Goal: Task Accomplishment & Management: Manage account settings

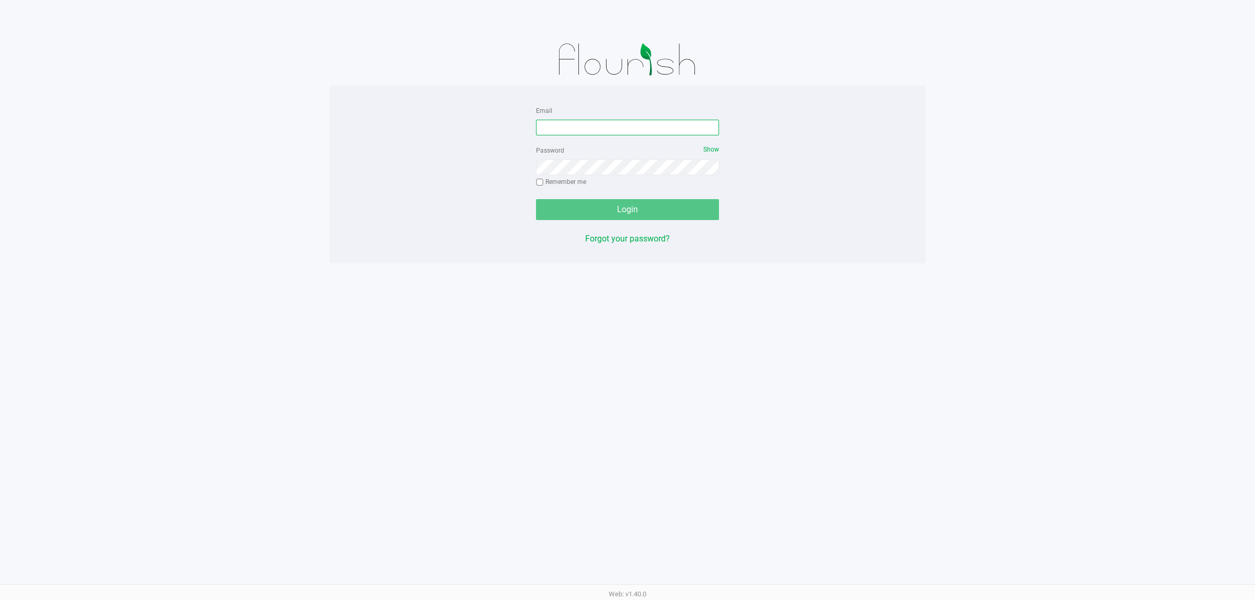
click at [631, 128] on input "Email" at bounding box center [627, 128] width 183 height 16
type input "[EMAIL_ADDRESS][DOMAIN_NAME]"
click at [536, 199] on button "Login" at bounding box center [627, 209] width 183 height 21
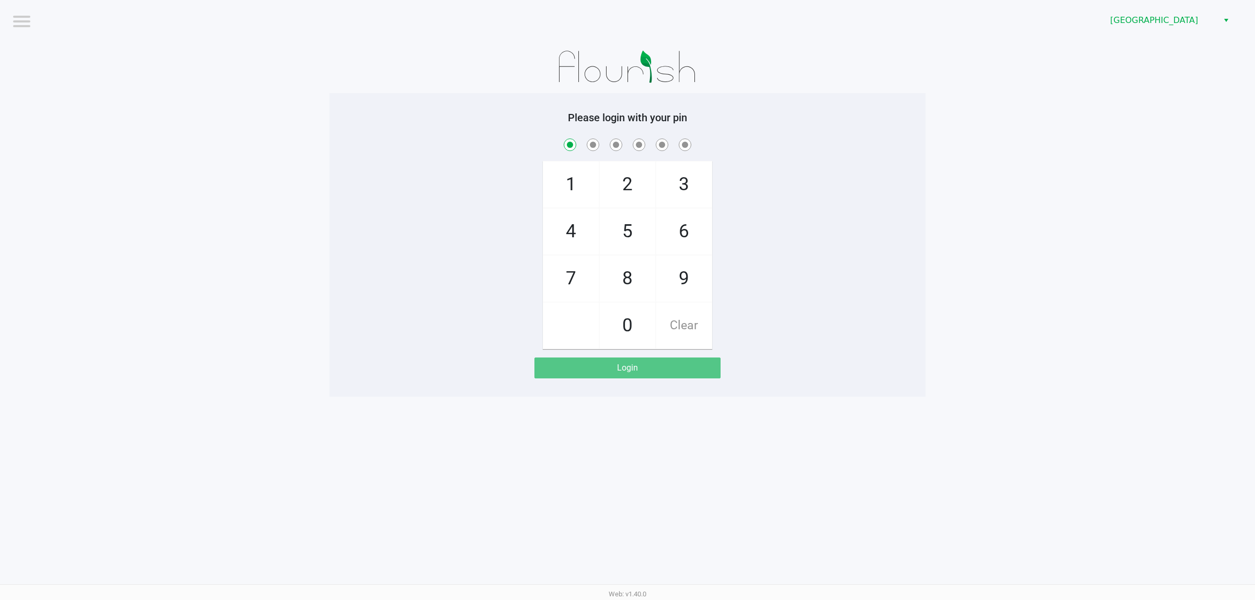
checkbox input "true"
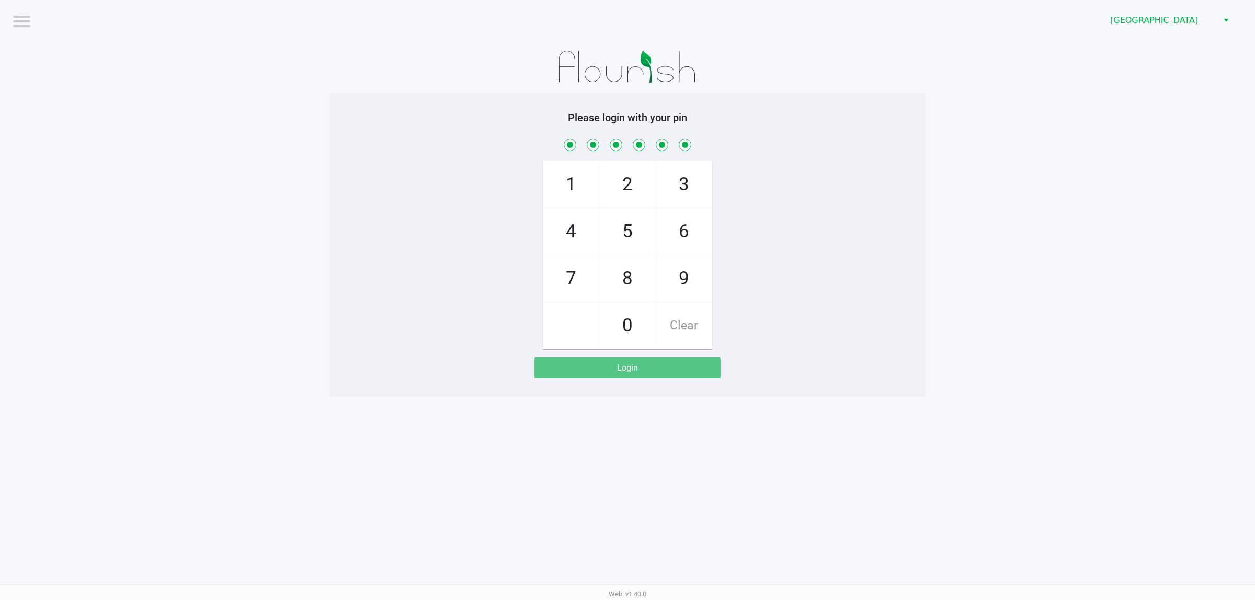
checkbox input "true"
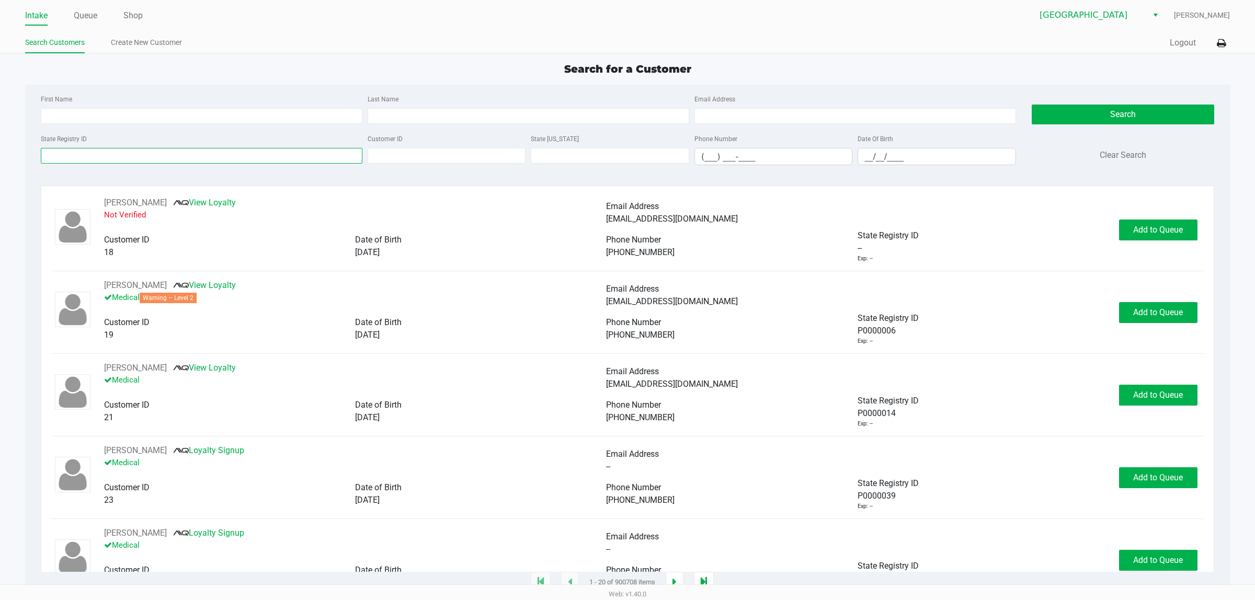
click at [290, 160] on input "State Registry ID" at bounding box center [202, 156] width 322 height 16
type input "P4XR7890"
click at [1151, 111] on button "Search" at bounding box center [1123, 115] width 182 height 20
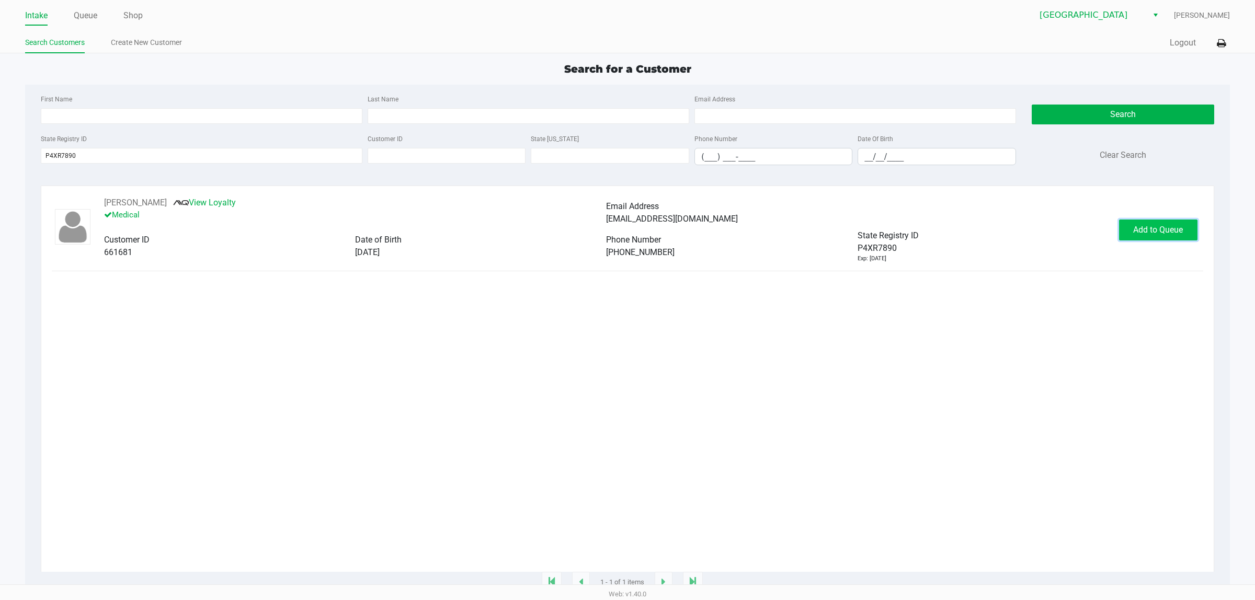
click at [1161, 234] on span "Add to Queue" at bounding box center [1158, 230] width 50 height 10
click at [1161, 234] on span "In [GEOGRAPHIC_DATA]" at bounding box center [1170, 230] width 88 height 10
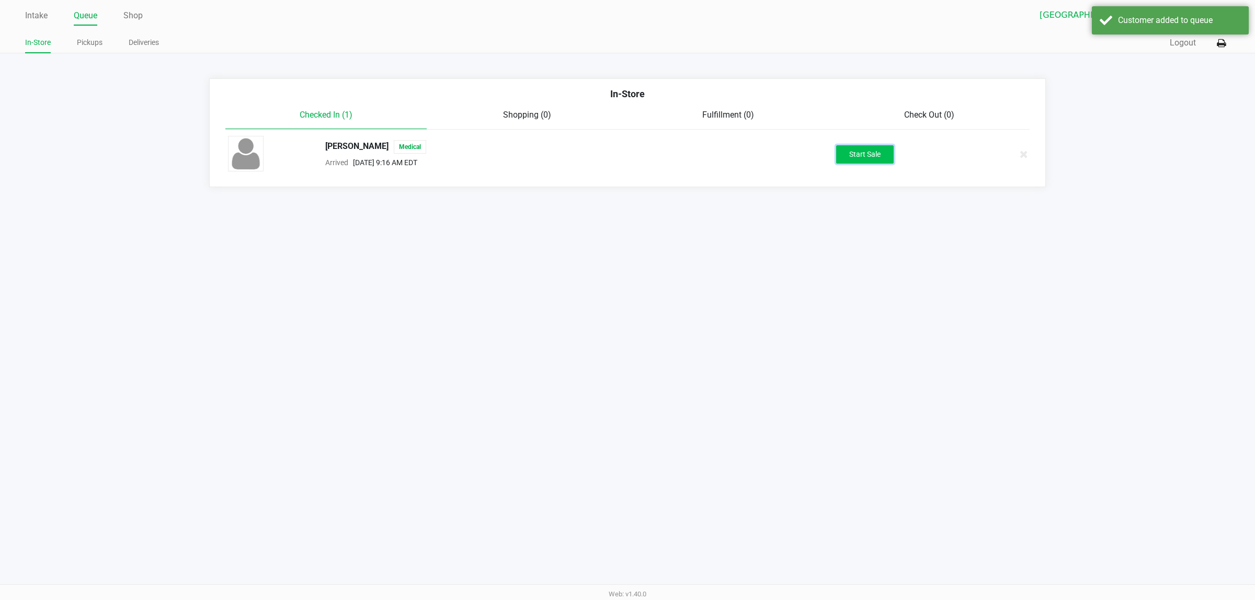
click at [866, 155] on button "Start Sale" at bounding box center [865, 154] width 58 height 18
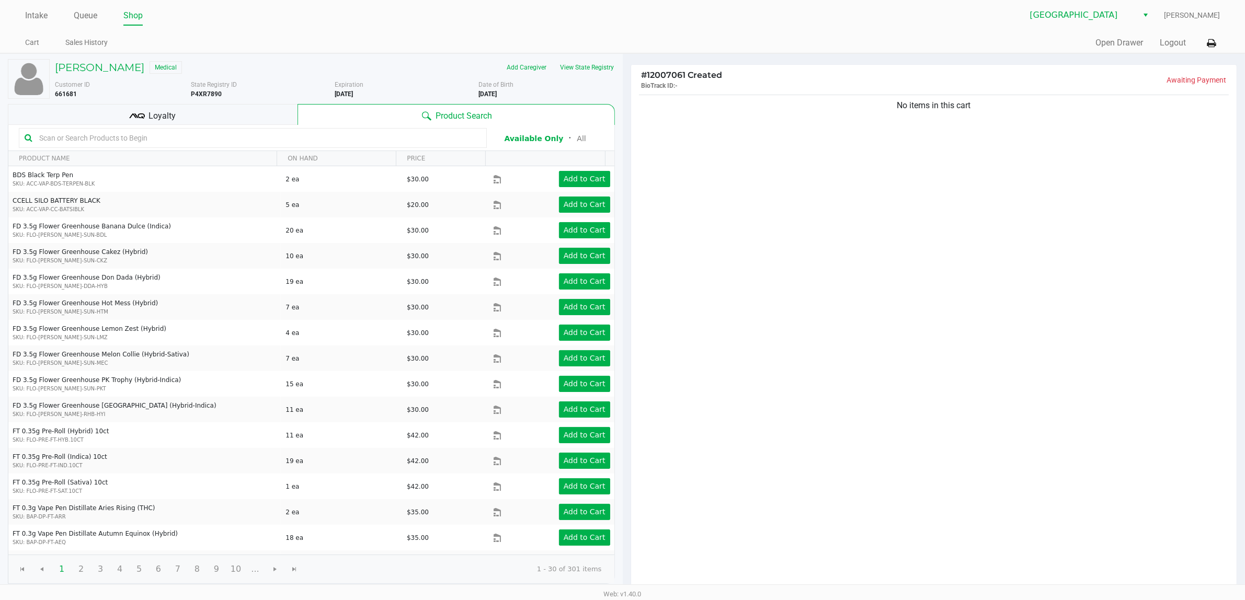
click at [763, 226] on div "No items in this cart" at bounding box center [934, 342] width 606 height 499
click at [581, 66] on button "View State Registry" at bounding box center [584, 67] width 61 height 17
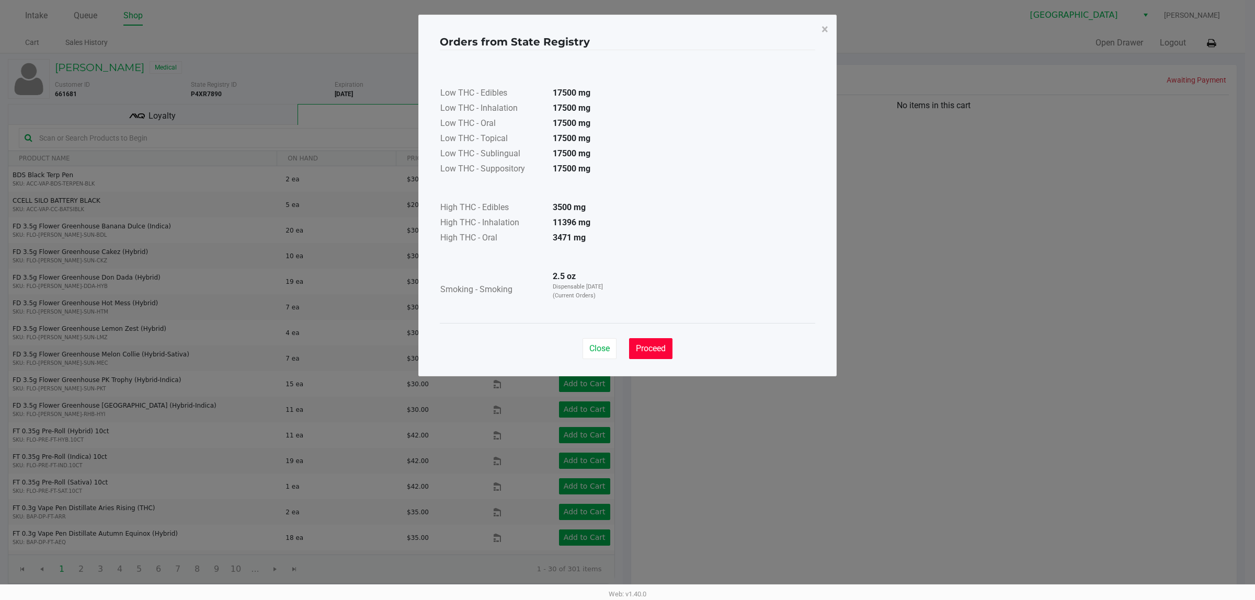
click at [658, 347] on span "Proceed" at bounding box center [651, 349] width 30 height 10
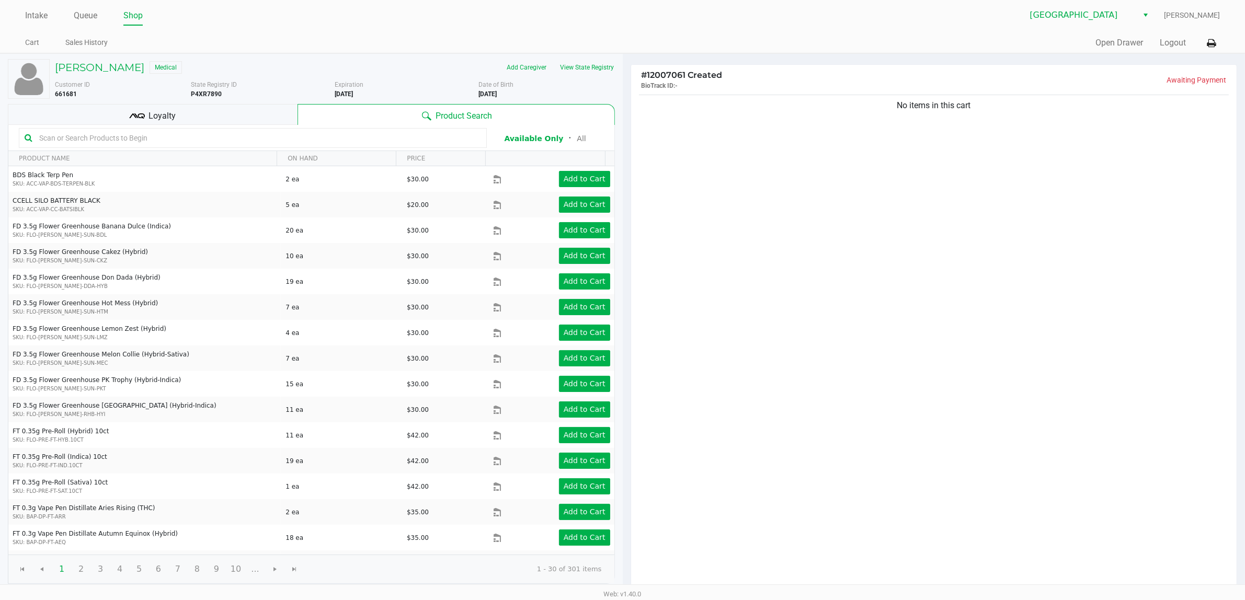
click at [851, 223] on div "No items in this cart" at bounding box center [934, 342] width 606 height 499
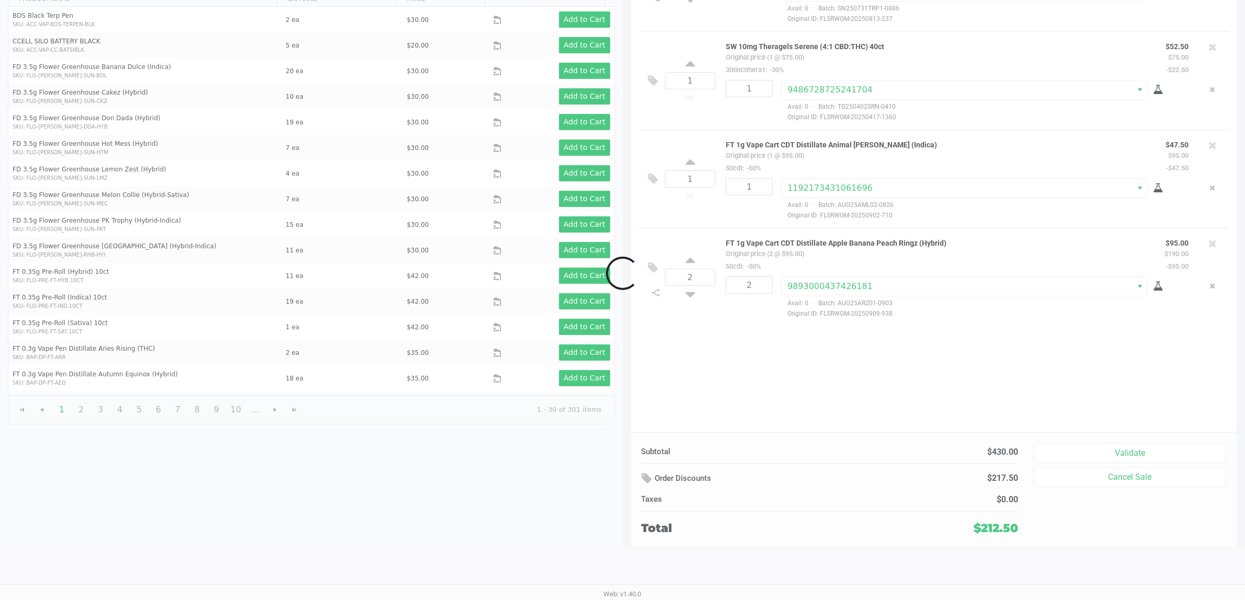
scroll to position [108, 0]
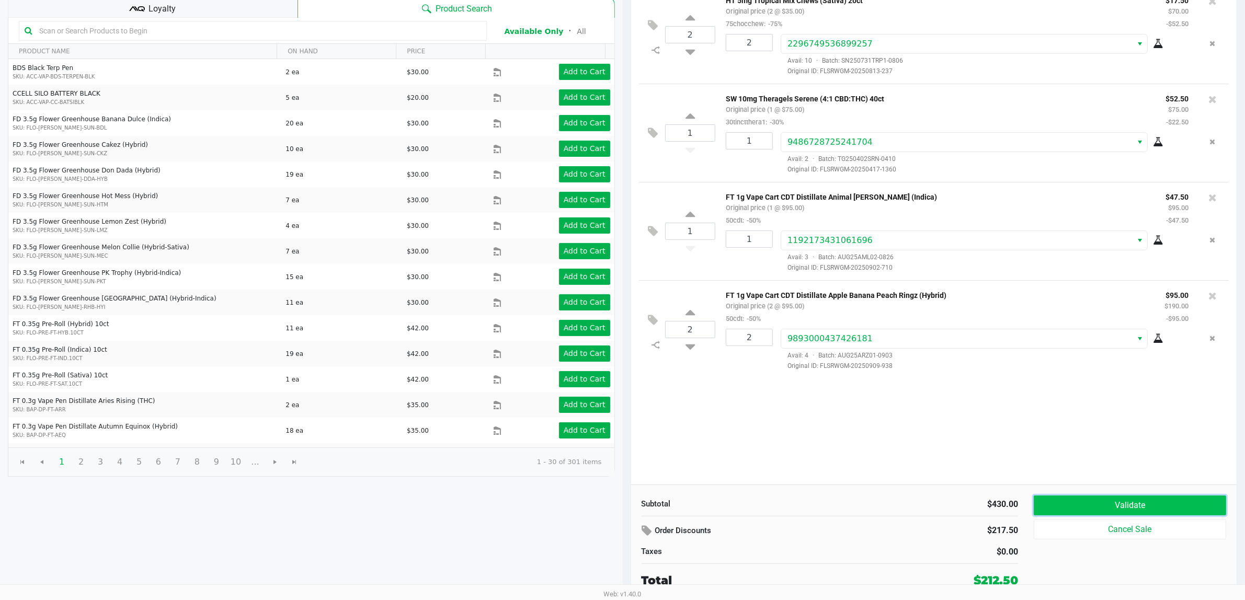
click at [1128, 510] on button "Validate" at bounding box center [1130, 506] width 192 height 20
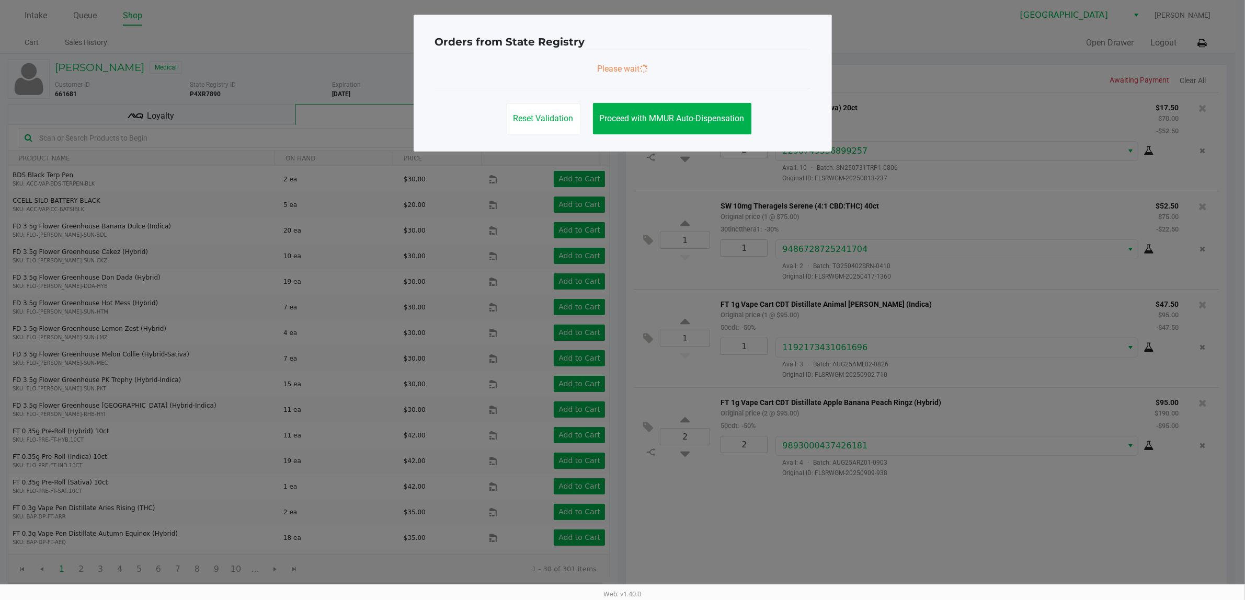
scroll to position [0, 0]
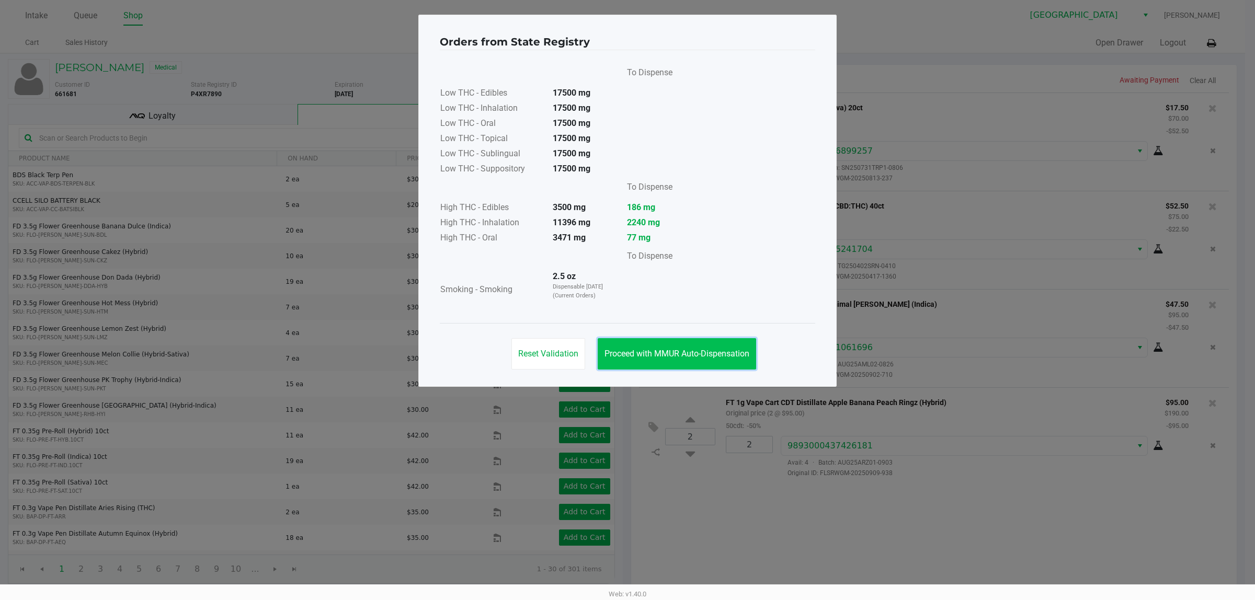
click at [699, 359] on span "Proceed with MMUR Auto-Dispensation" at bounding box center [676, 354] width 145 height 10
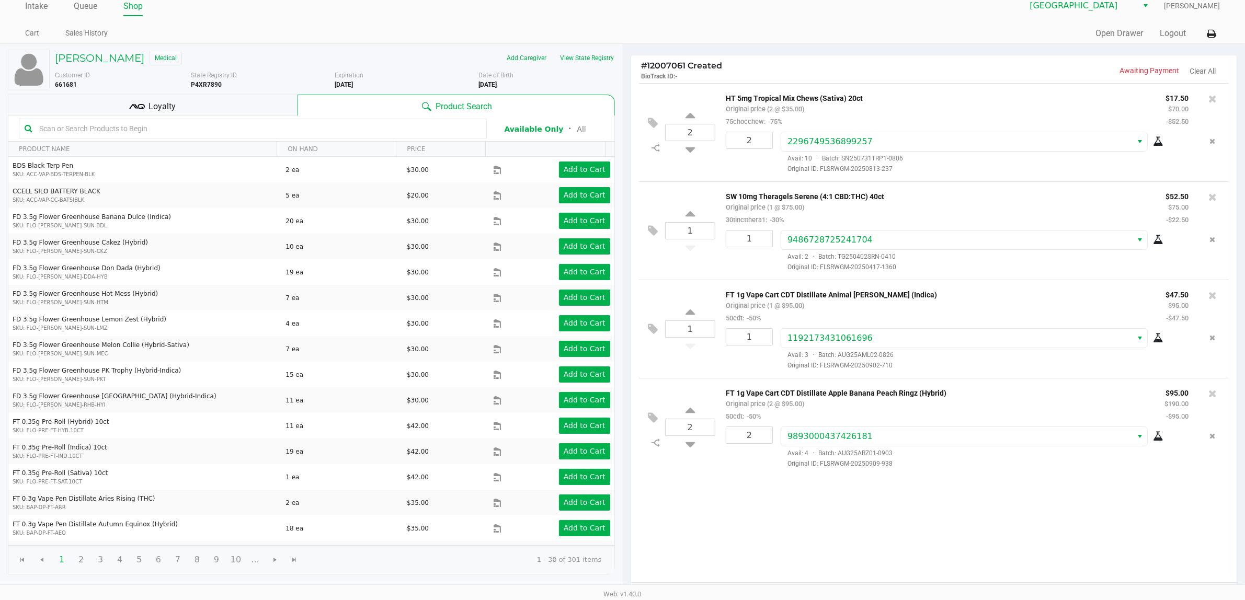
scroll to position [108, 0]
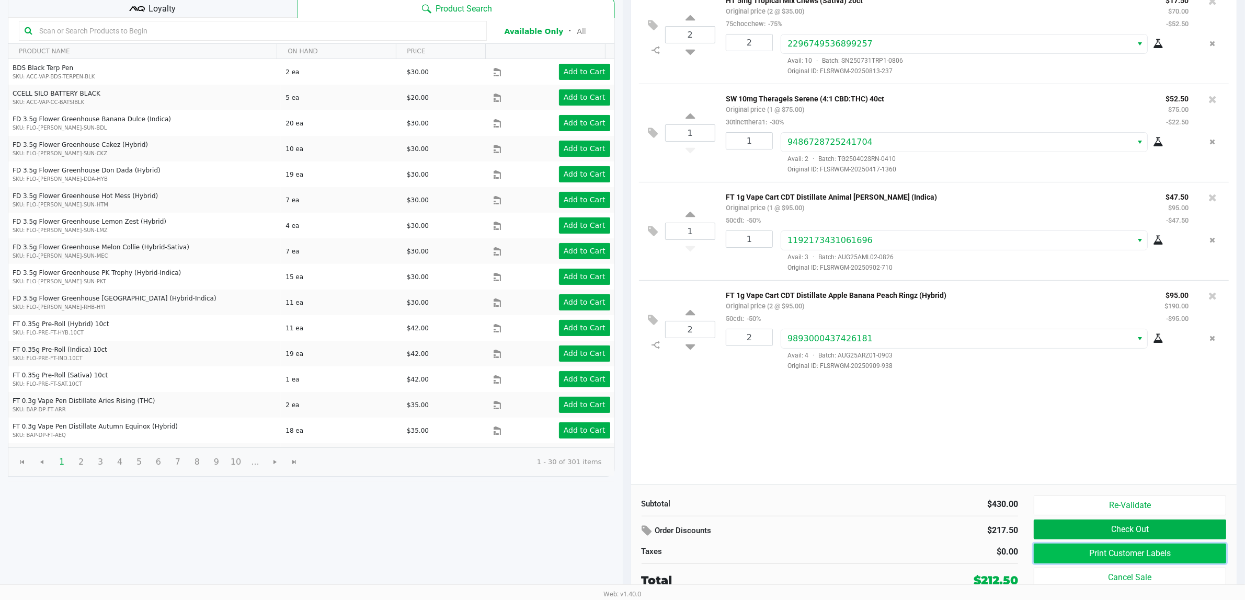
click at [1141, 558] on button "Print Customer Labels" at bounding box center [1130, 554] width 192 height 20
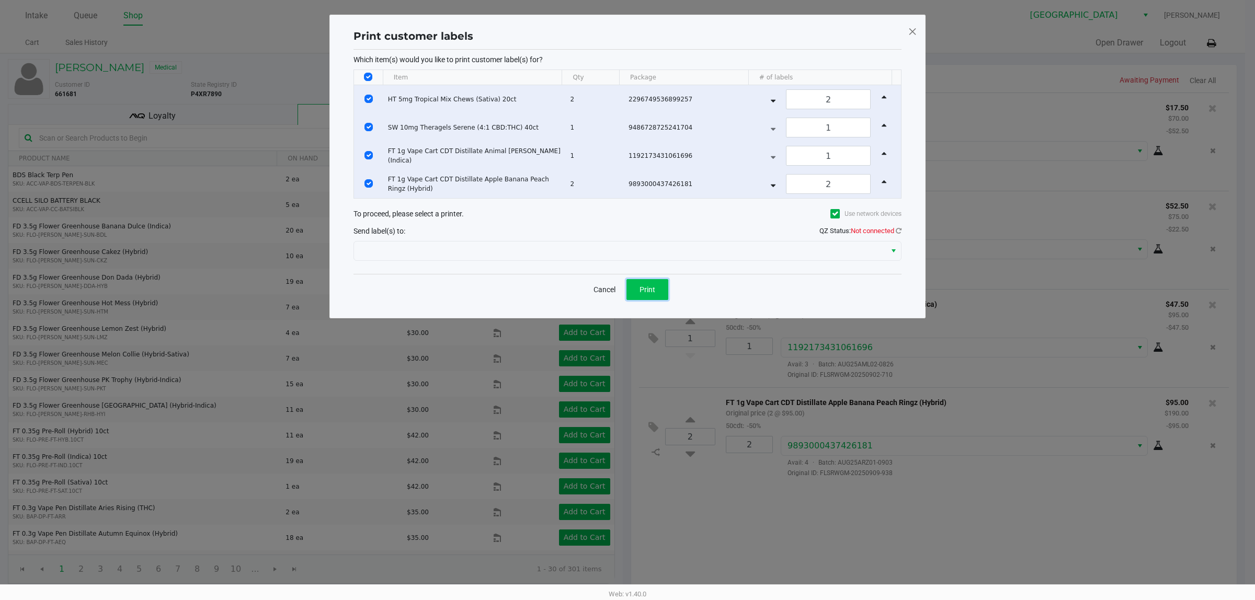
click at [654, 292] on span "Print" at bounding box center [647, 289] width 16 height 8
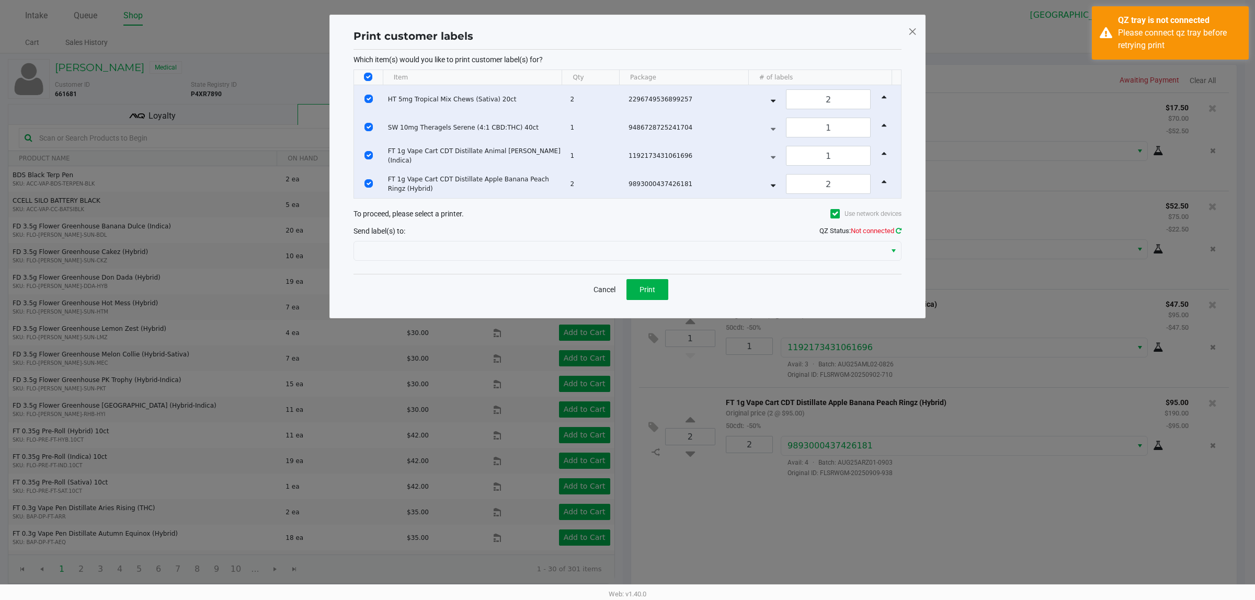
click at [898, 230] on icon at bounding box center [899, 230] width 6 height 7
click at [599, 292] on button "Cancel" at bounding box center [605, 289] width 36 height 21
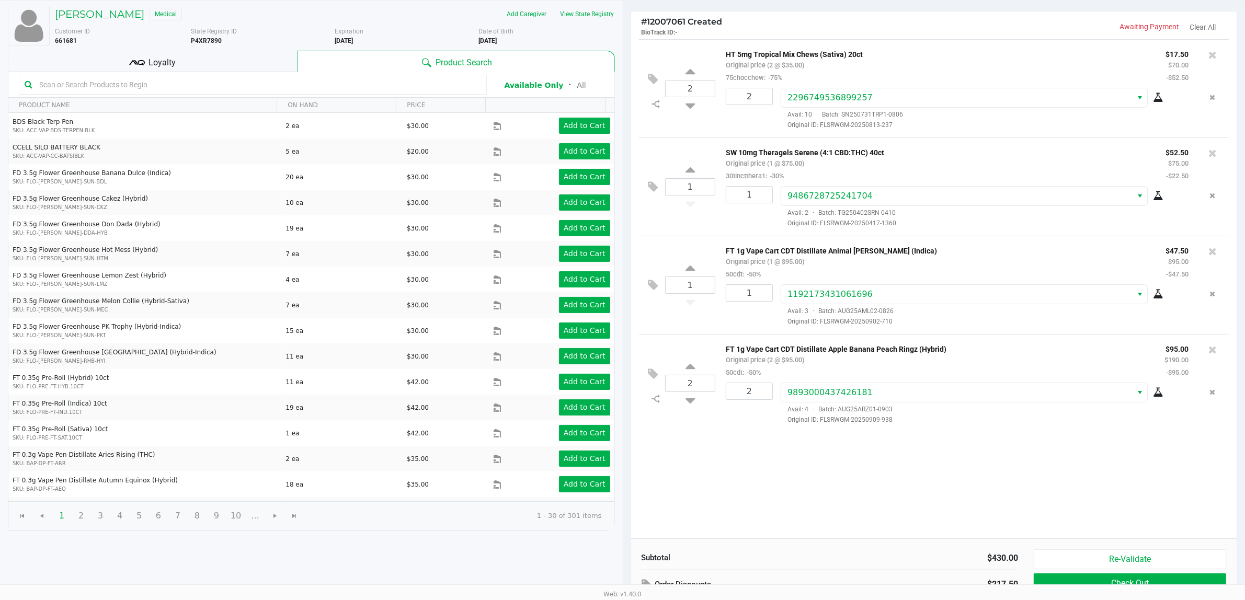
scroll to position [108, 0]
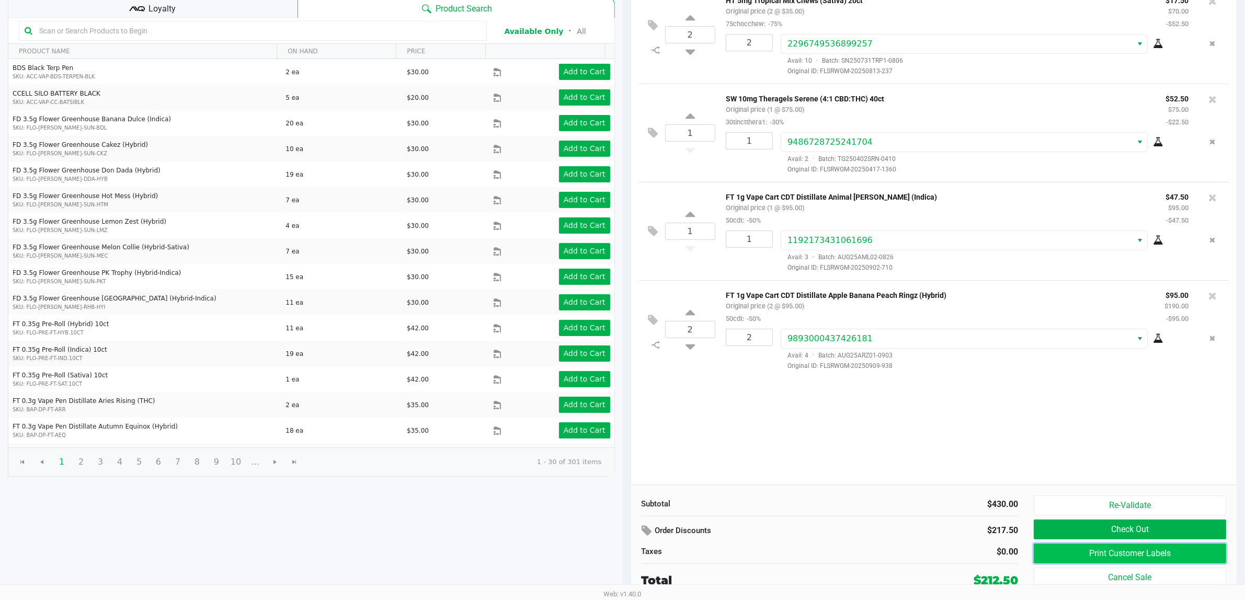
click at [1125, 554] on button "Print Customer Labels" at bounding box center [1130, 554] width 192 height 20
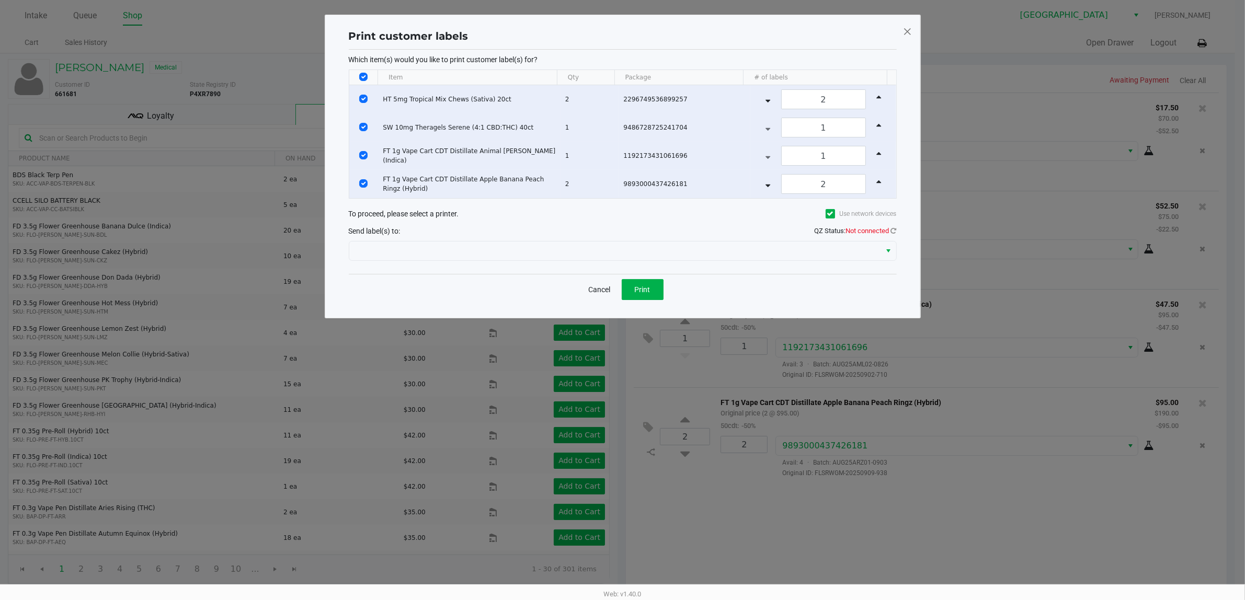
scroll to position [0, 0]
click at [644, 294] on span "Print" at bounding box center [647, 289] width 16 height 8
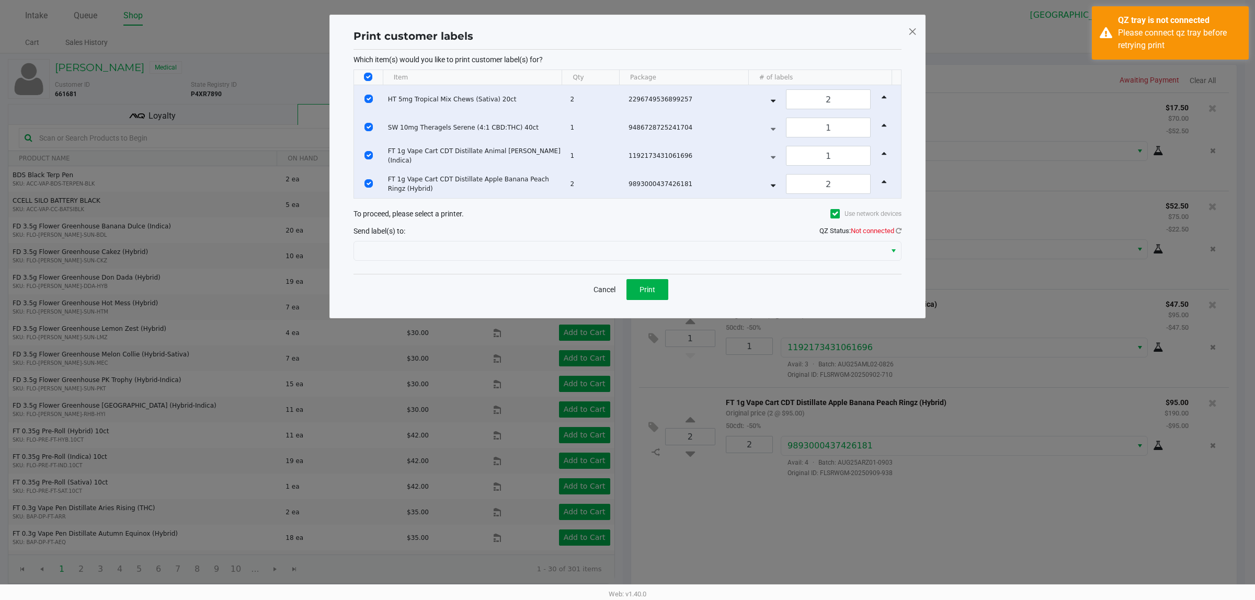
click at [105, 589] on div "Web: v1.40.0" at bounding box center [627, 594] width 1255 height 19
click at [899, 230] on icon at bounding box center [899, 230] width 6 height 7
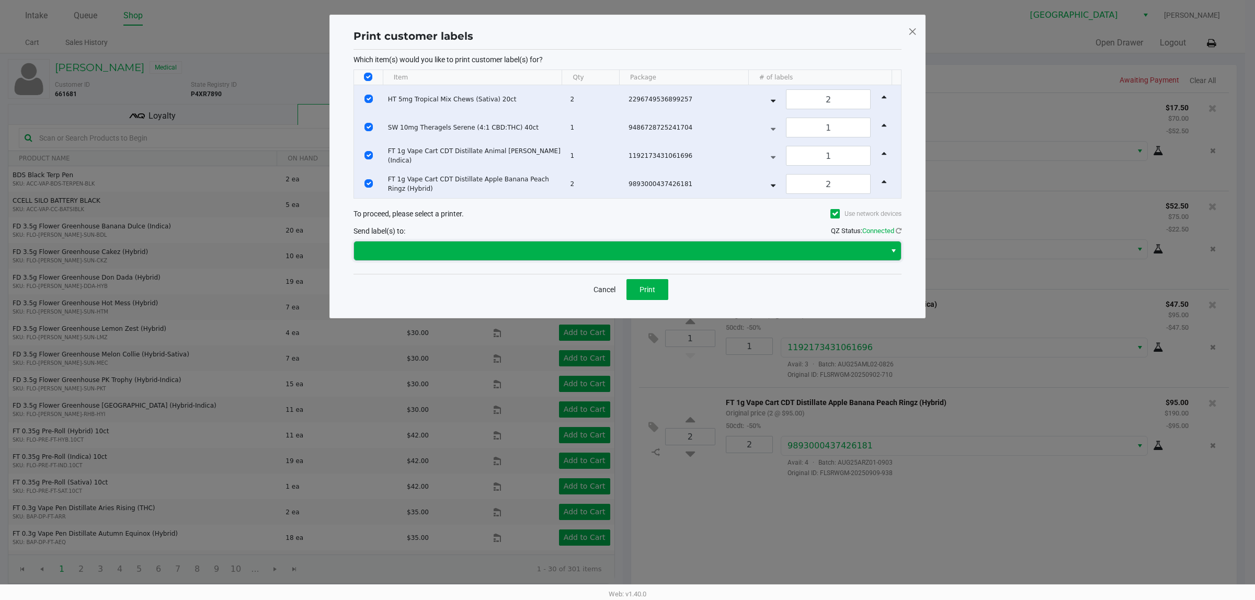
click at [592, 260] on span at bounding box center [620, 251] width 532 height 19
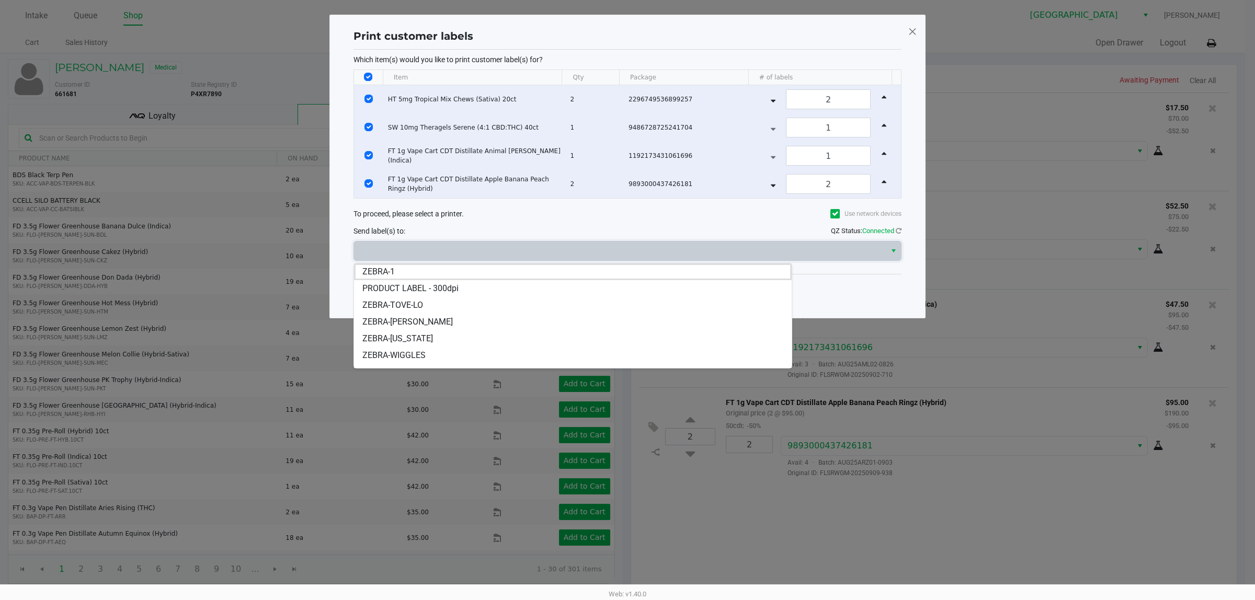
click at [899, 284] on kendo-popup "ZEBRA-1 PRODUCT LABEL - 300dpi ZEBRA-TOVE-LO ZEBRA-[PERSON_NAME] ZEBRA-[US_STAT…" at bounding box center [627, 316] width 548 height 106
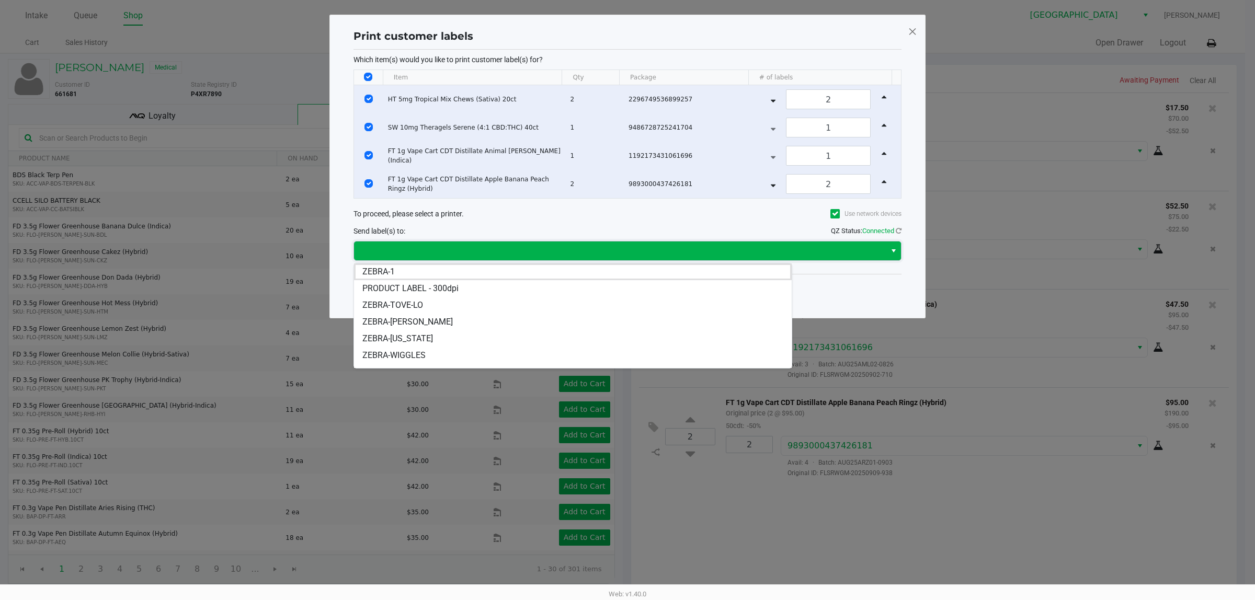
click at [890, 254] on span "Select" at bounding box center [893, 251] width 8 height 13
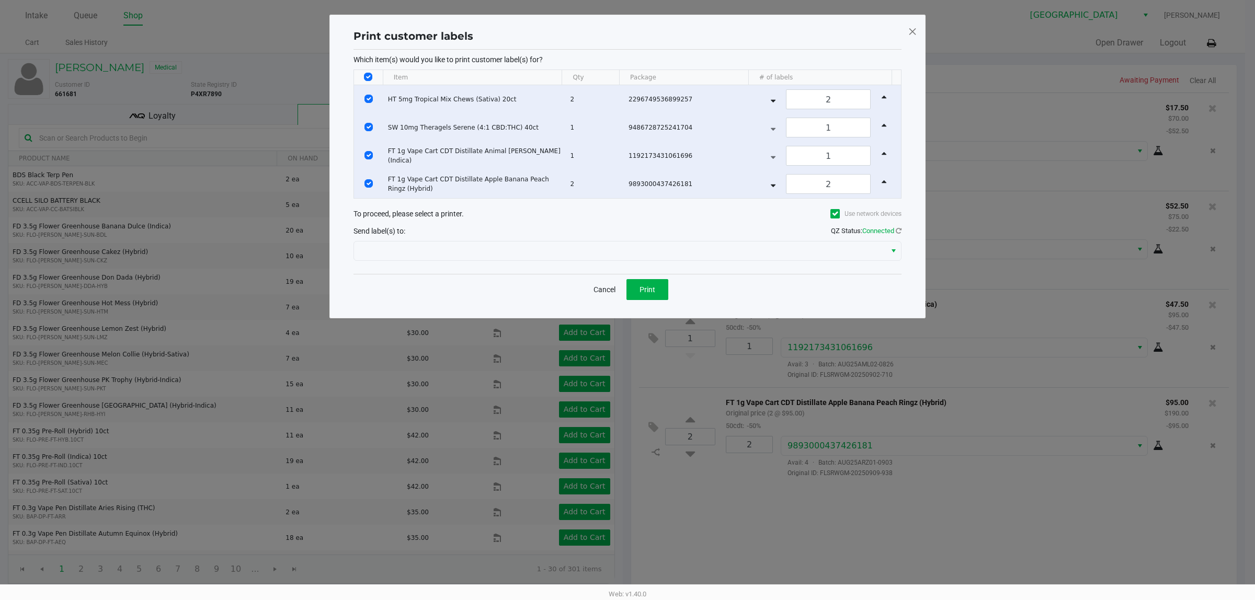
click at [912, 29] on span at bounding box center [912, 31] width 9 height 17
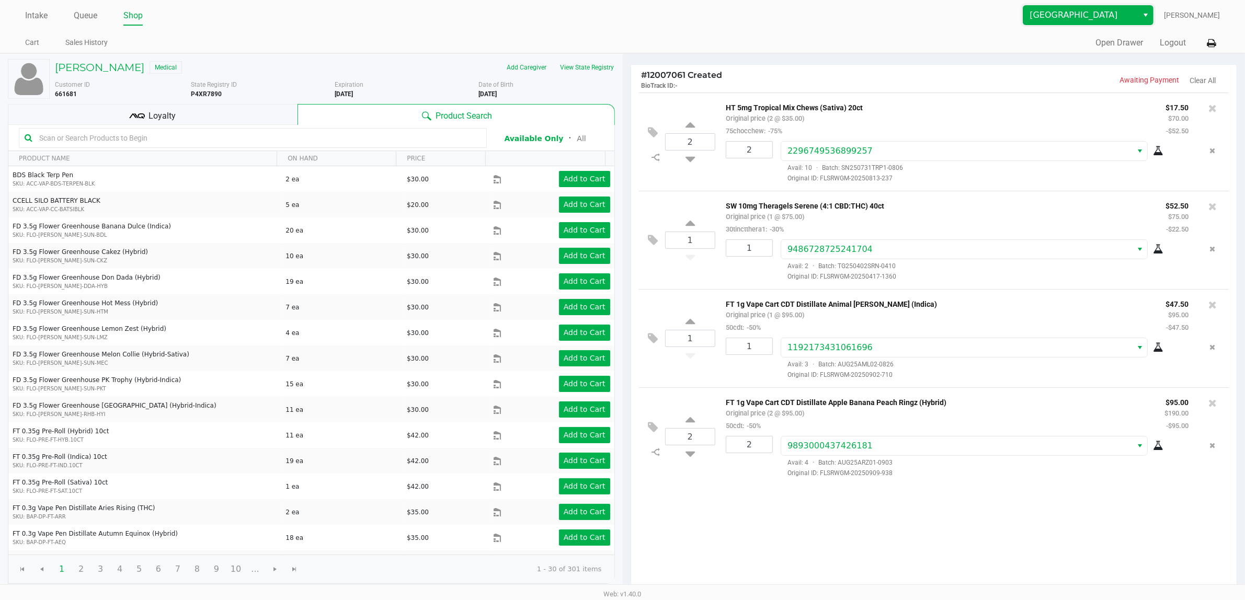
click at [1116, 14] on span "[GEOGRAPHIC_DATA]" at bounding box center [1081, 15] width 102 height 13
click at [1062, 52] on span "Port Orange WC" at bounding box center [1068, 50] width 59 height 13
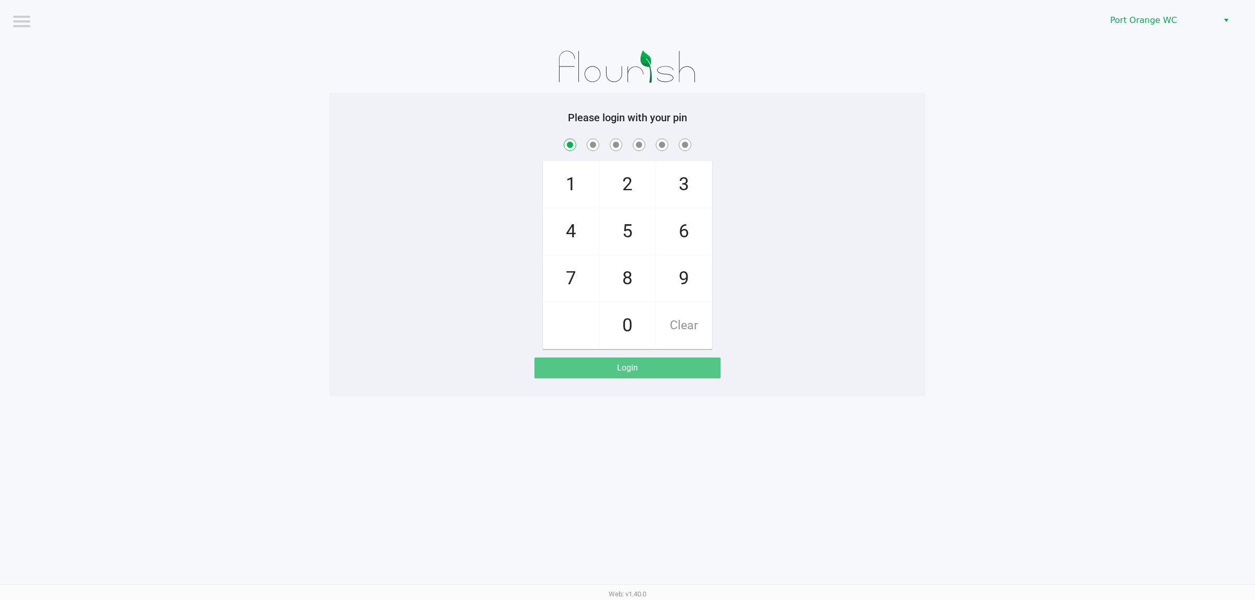
checkbox input "true"
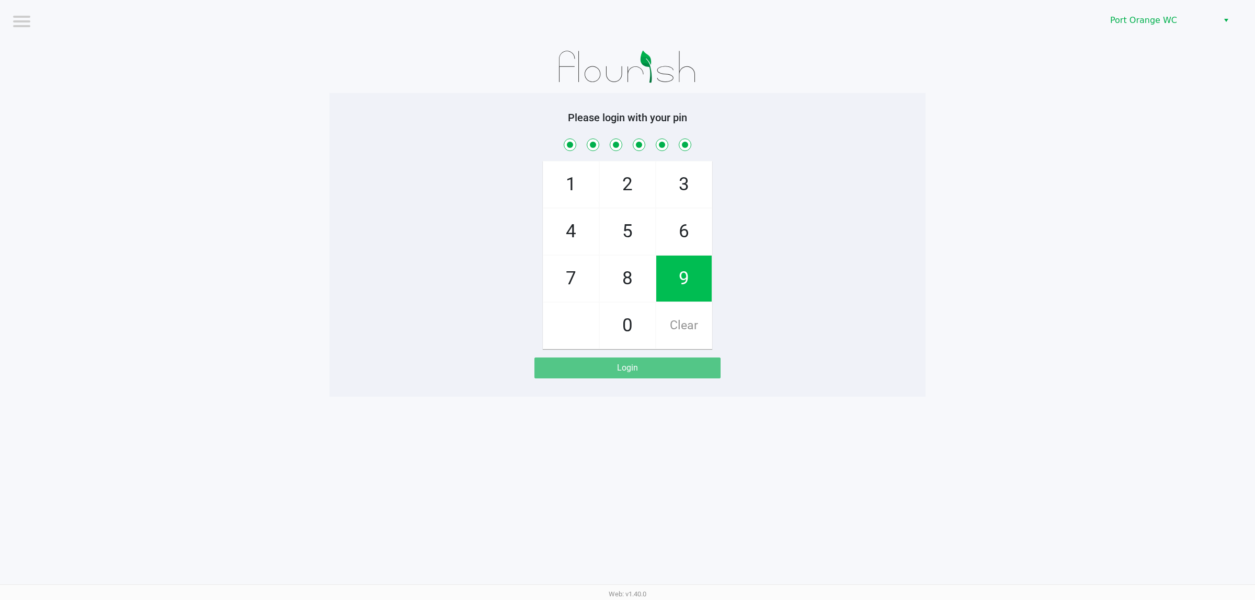
checkbox input "true"
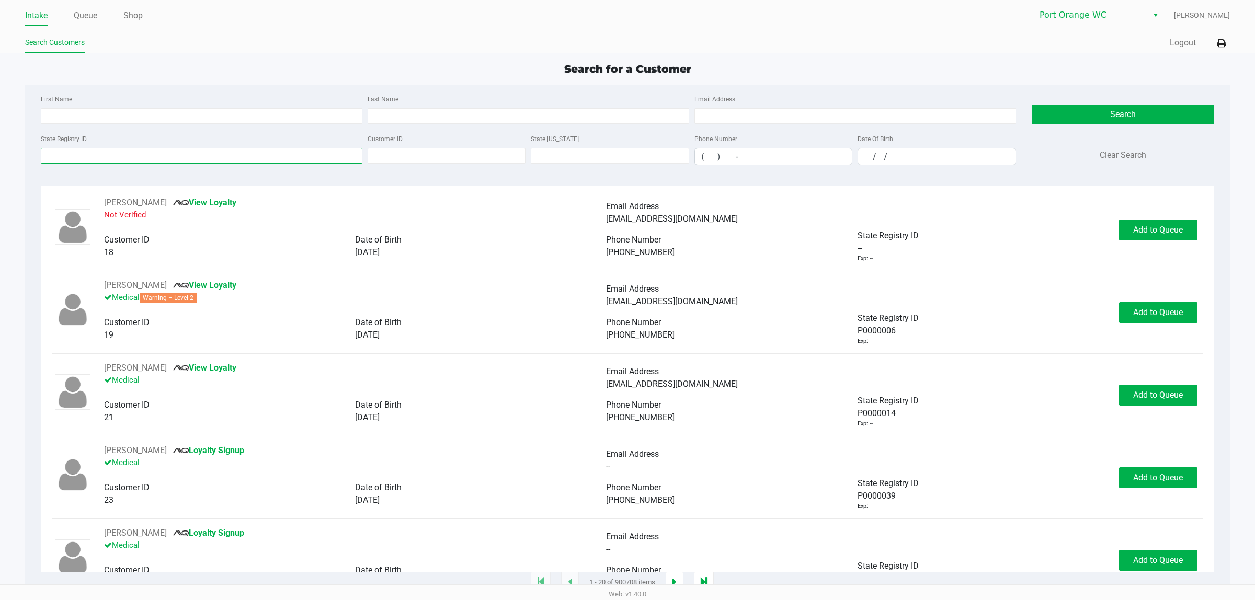
click at [167, 155] on input "State Registry ID" at bounding box center [202, 156] width 322 height 16
type input "P4XR7890"
click at [1161, 113] on button "Search" at bounding box center [1123, 115] width 182 height 20
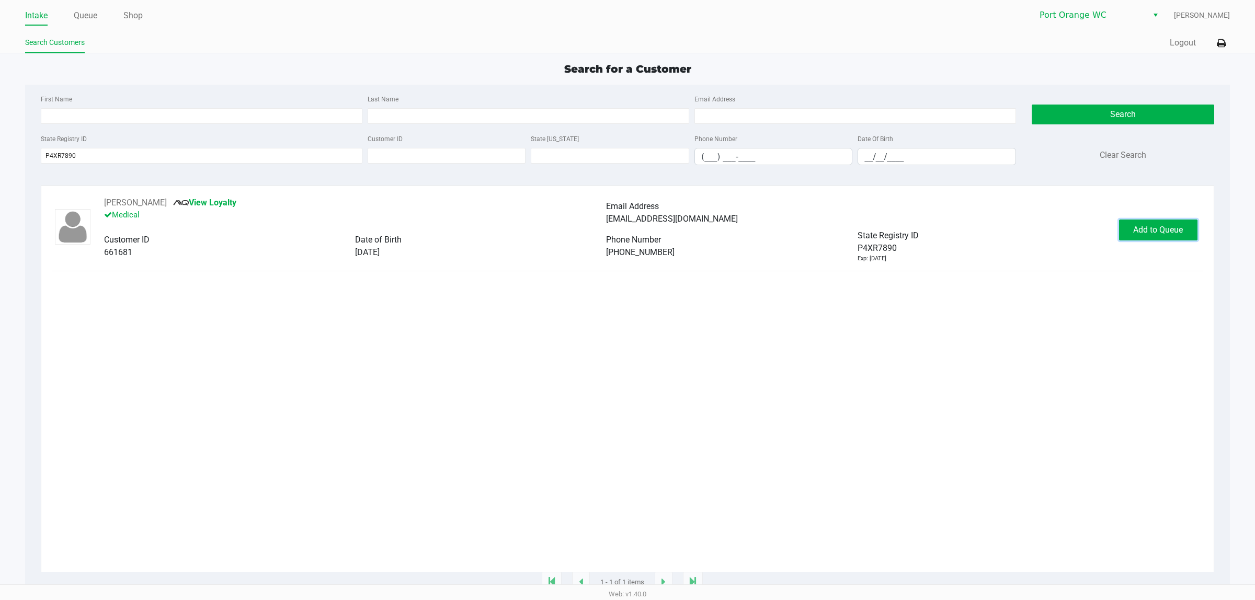
click at [1164, 235] on span "Add to Queue" at bounding box center [1158, 230] width 50 height 10
click at [1163, 238] on button "In [GEOGRAPHIC_DATA]" at bounding box center [1155, 230] width 73 height 21
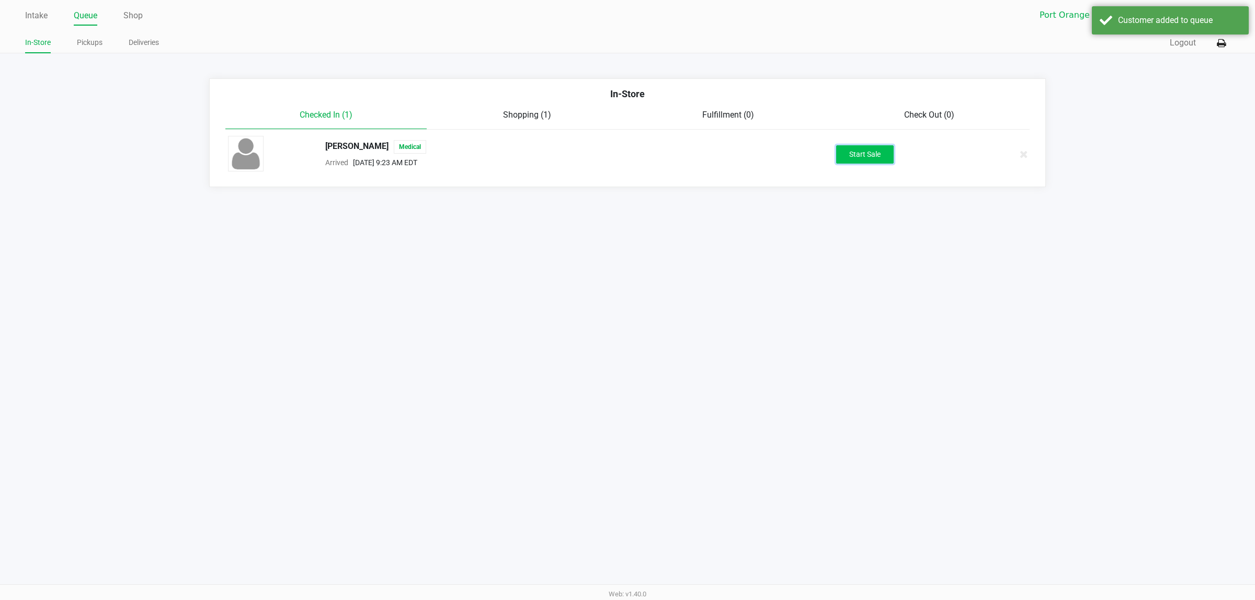
click at [866, 159] on button "Start Sale" at bounding box center [865, 154] width 58 height 18
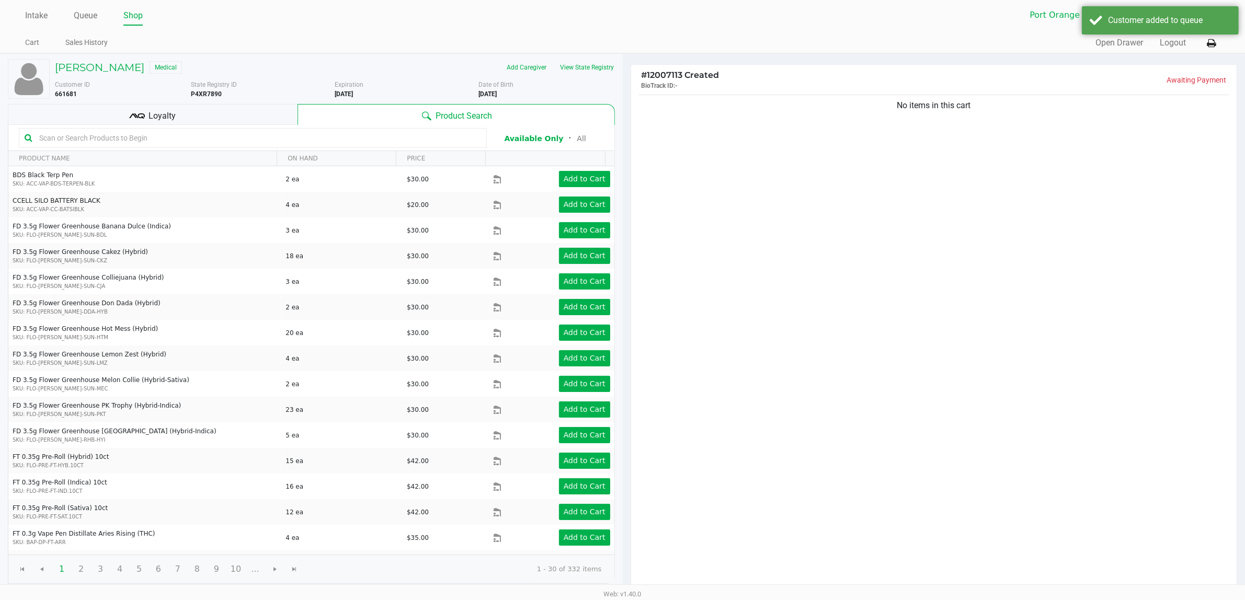
click at [781, 314] on div "No items in this cart" at bounding box center [934, 342] width 606 height 499
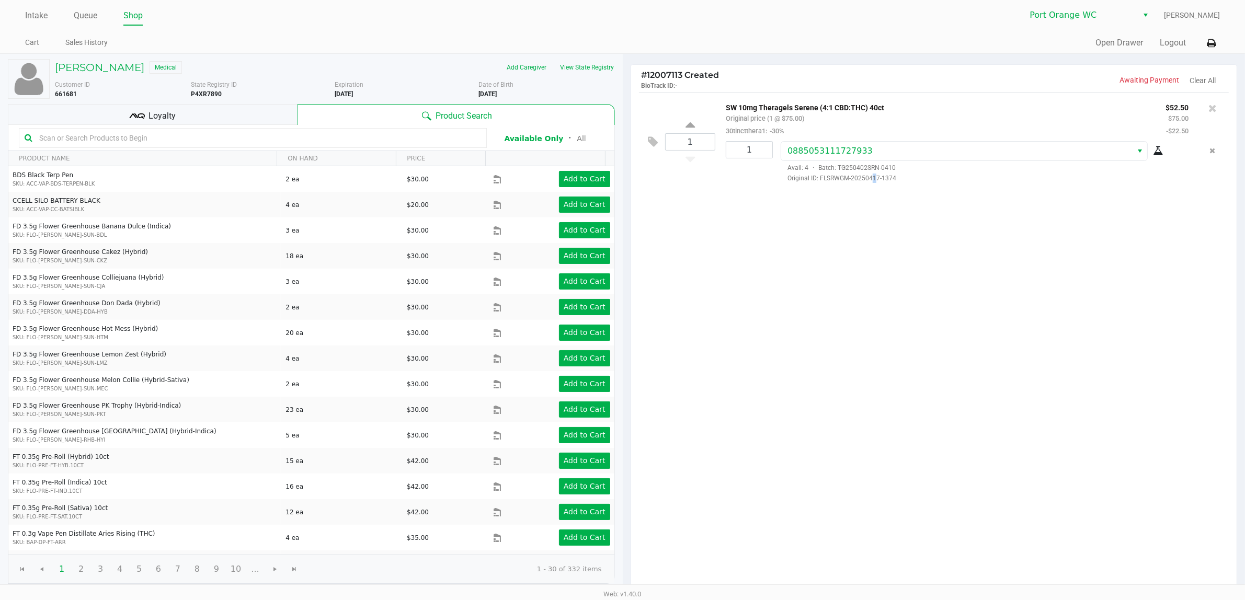
drag, startPoint x: 871, startPoint y: 382, endPoint x: 868, endPoint y: 387, distance: 5.8
click at [869, 385] on div "1 SW 10mg Theragels Serene (4:1 CBD:THC) 40ct Original price (1 @ $75.00) 30tin…" at bounding box center [934, 342] width 606 height 499
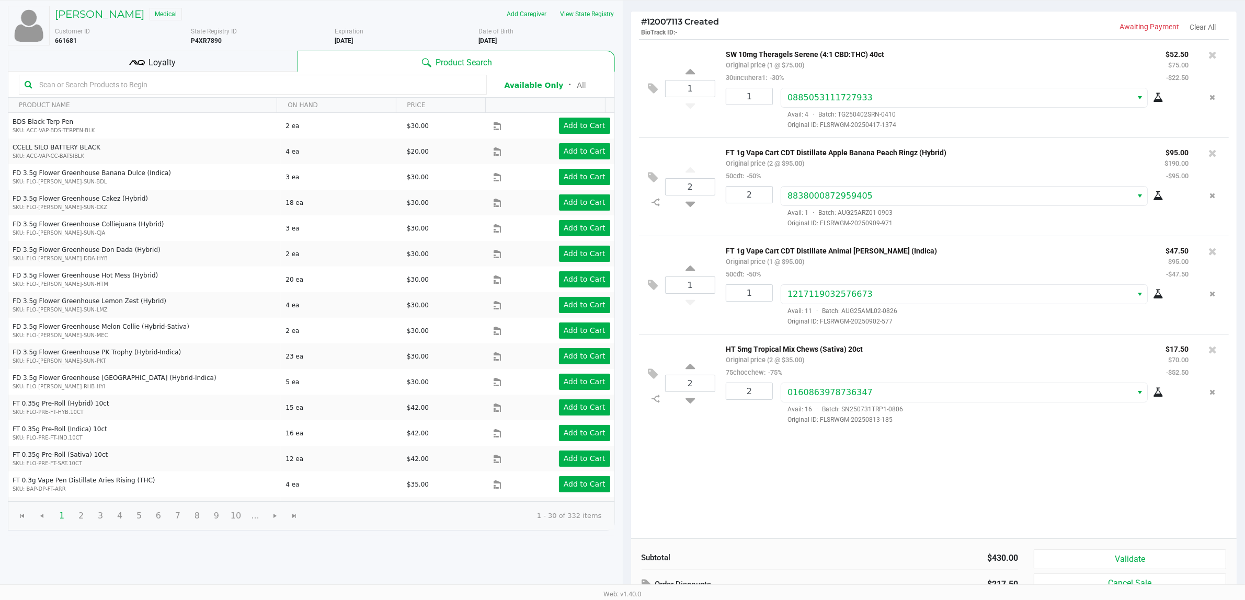
scroll to position [108, 0]
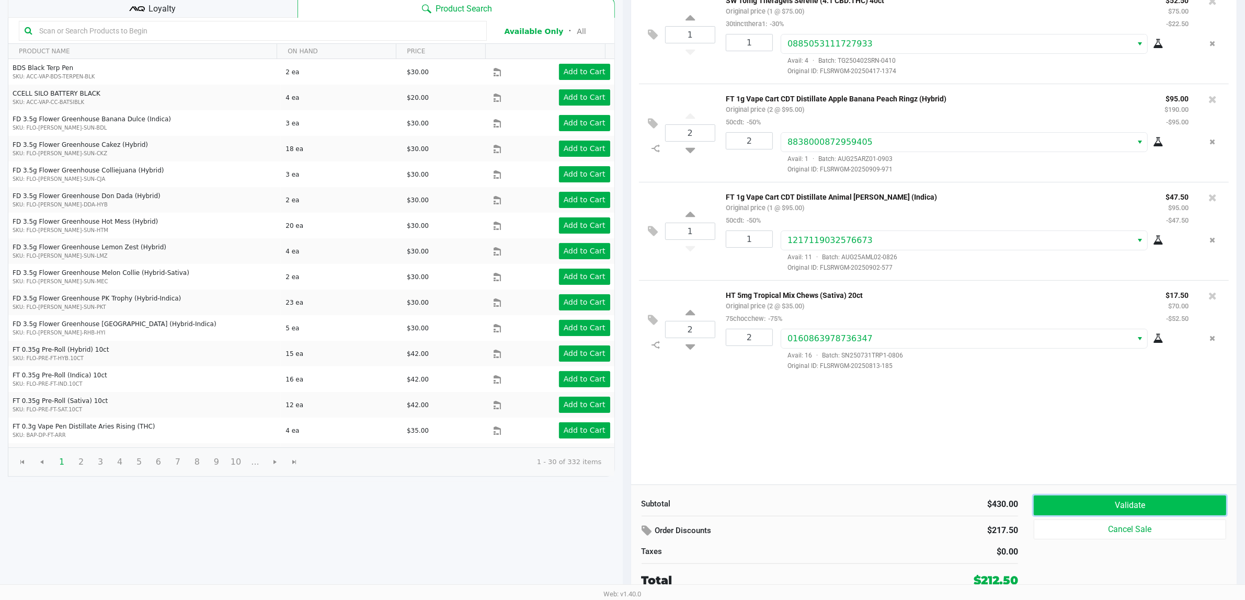
click at [1149, 510] on button "Validate" at bounding box center [1130, 506] width 192 height 20
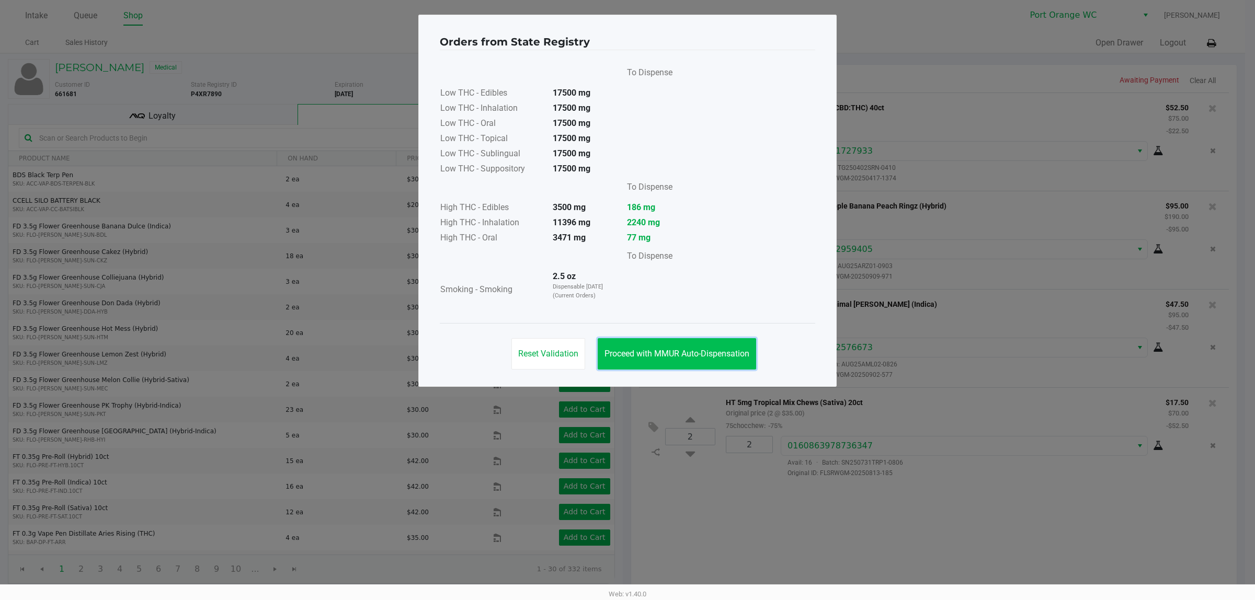
click at [654, 359] on button "Proceed with MMUR Auto-Dispensation" at bounding box center [677, 353] width 158 height 31
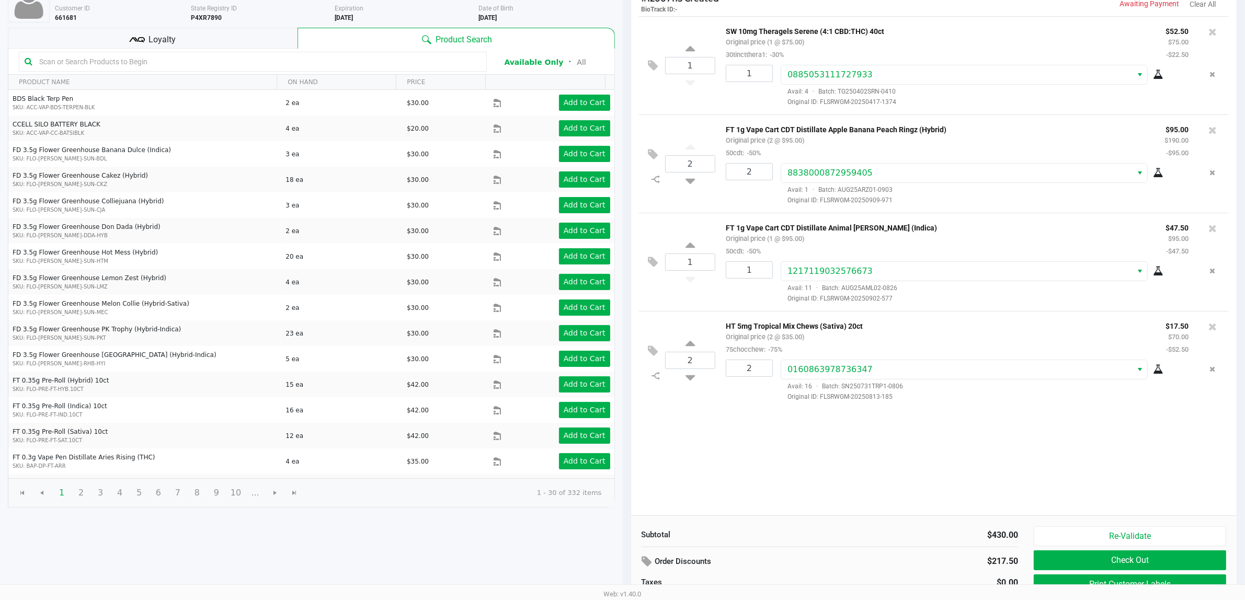
scroll to position [108, 0]
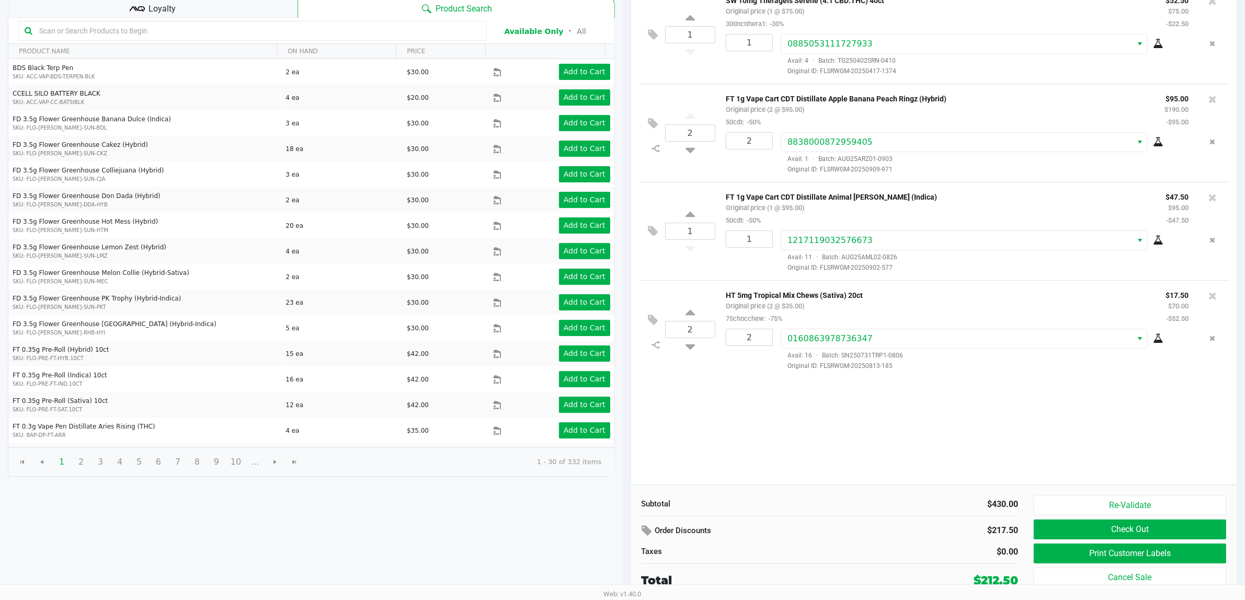
click at [1156, 563] on div "Re-Validate Check Out Print Customer Labels Cancel Sale" at bounding box center [1134, 543] width 200 height 94
click at [1101, 559] on button "Print Customer Labels" at bounding box center [1130, 554] width 192 height 20
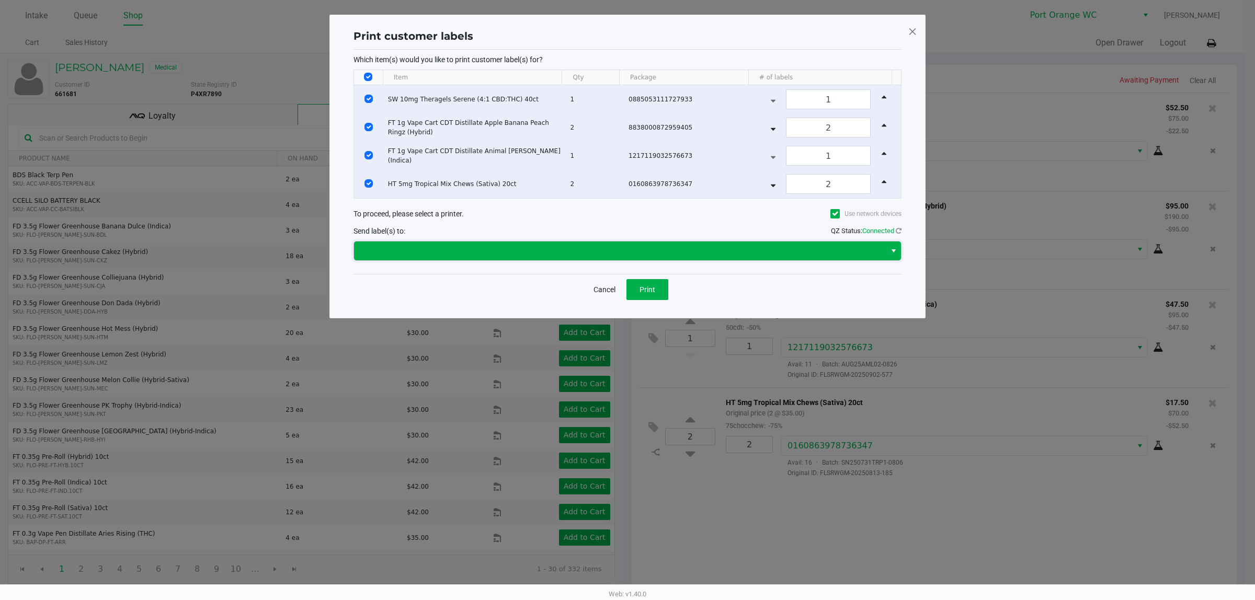
click at [653, 254] on span at bounding box center [619, 251] width 519 height 13
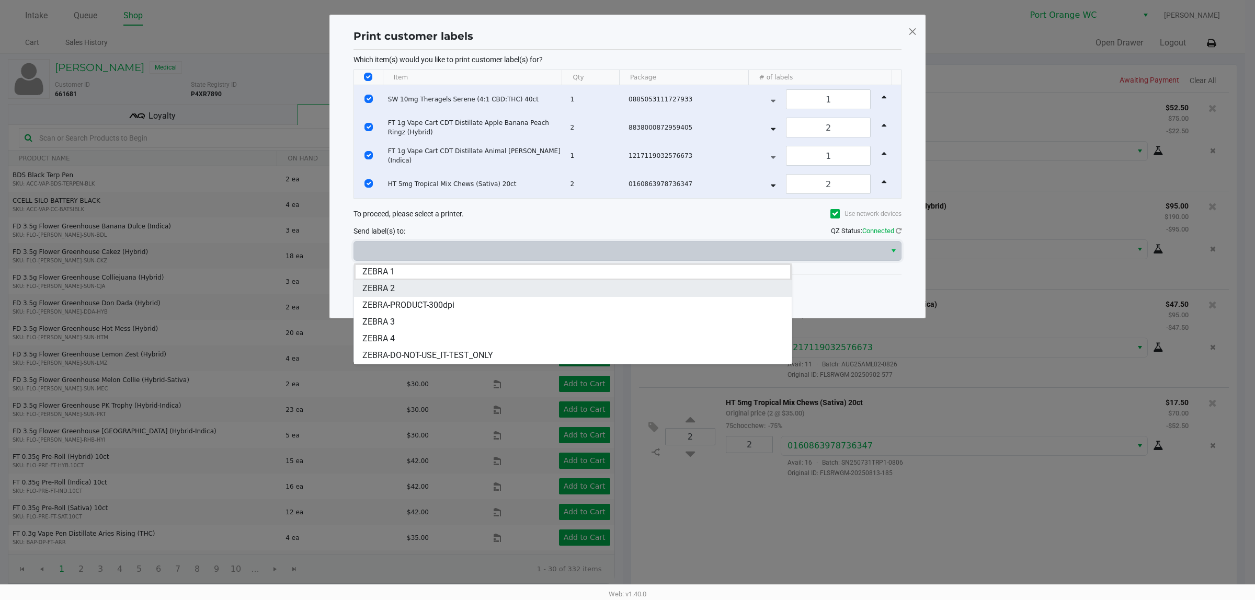
click at [386, 288] on span "ZEBRA 2" at bounding box center [378, 288] width 32 height 13
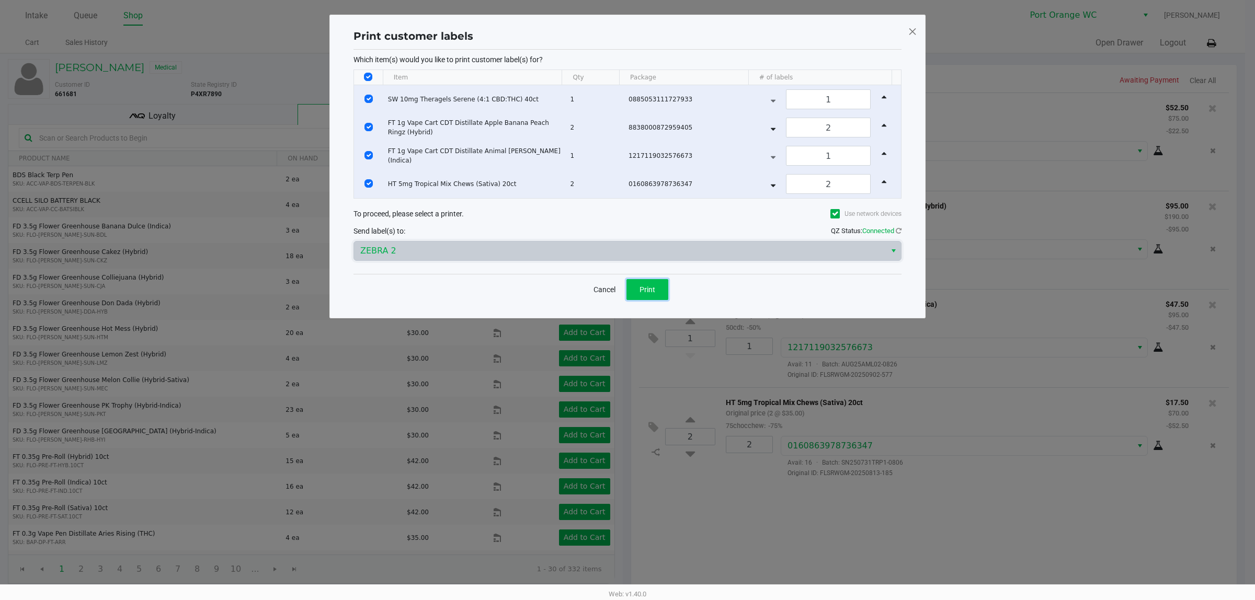
click at [664, 292] on button "Print" at bounding box center [647, 289] width 42 height 21
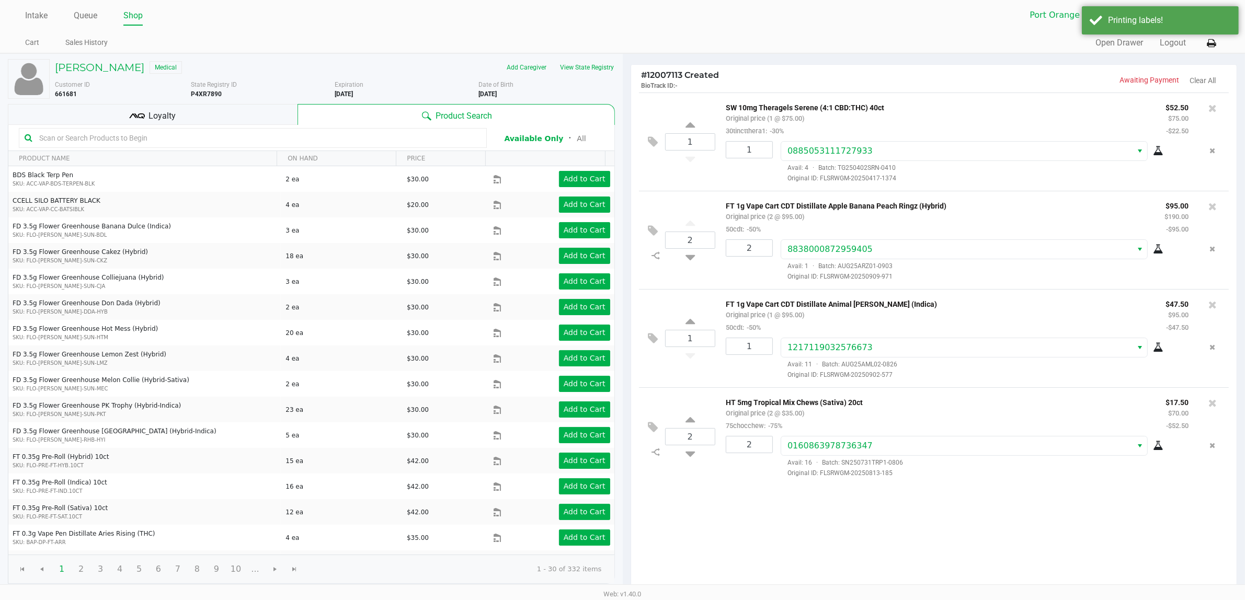
scroll to position [108, 0]
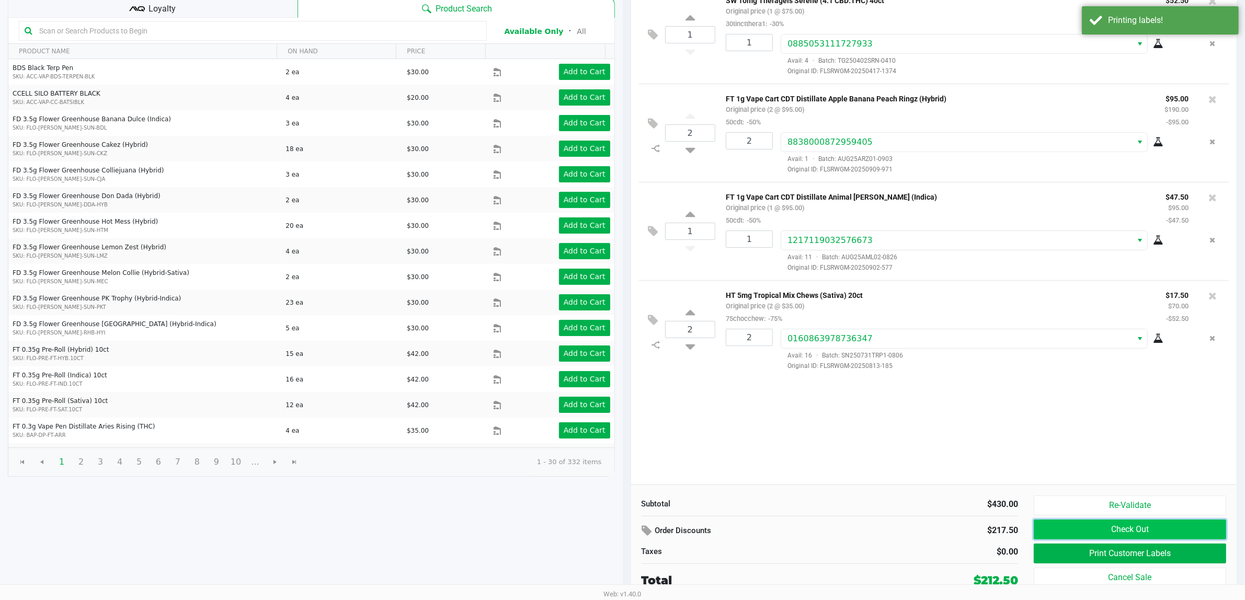
click at [1145, 532] on button "Check Out" at bounding box center [1130, 530] width 192 height 20
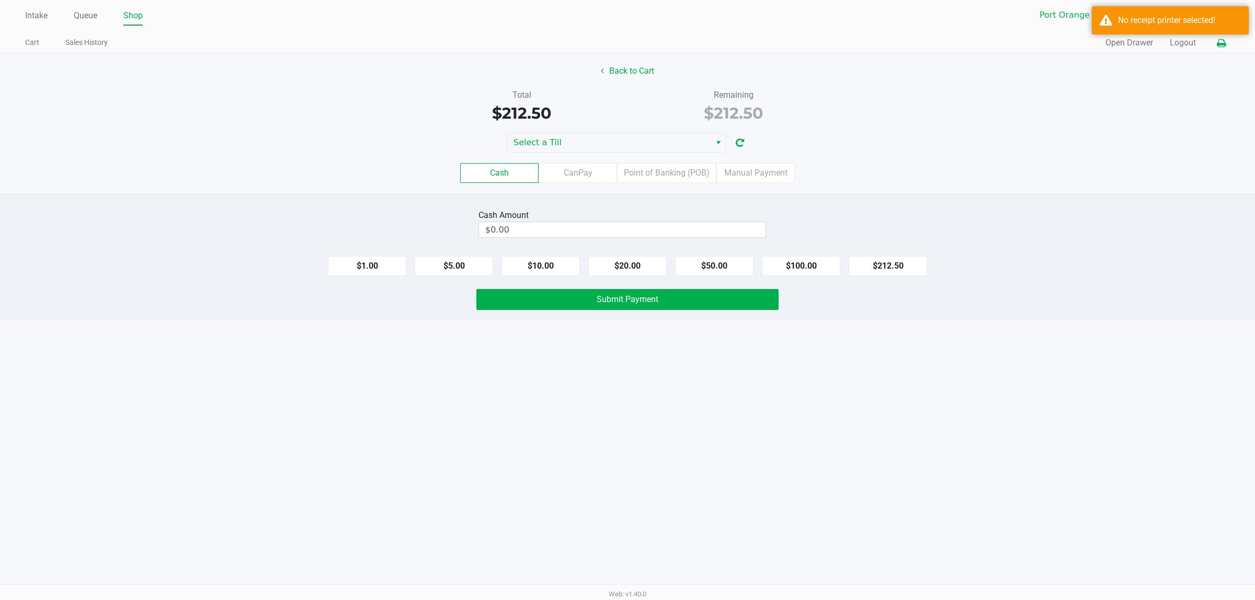
click at [1222, 41] on icon at bounding box center [1221, 43] width 9 height 7
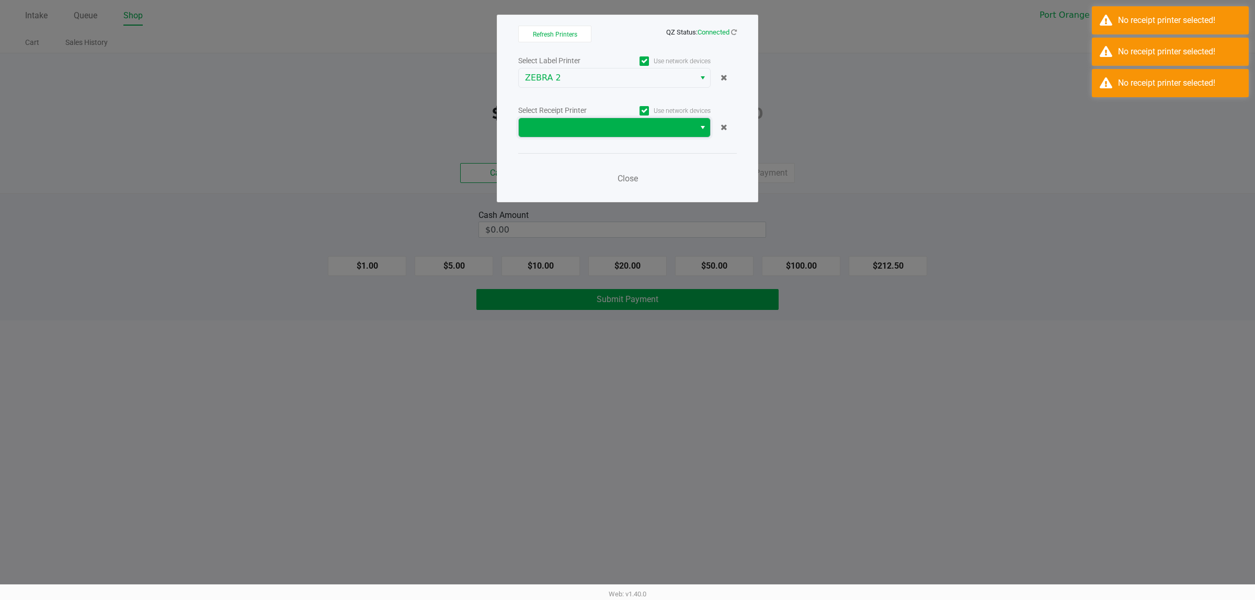
click at [574, 123] on span at bounding box center [607, 127] width 164 height 13
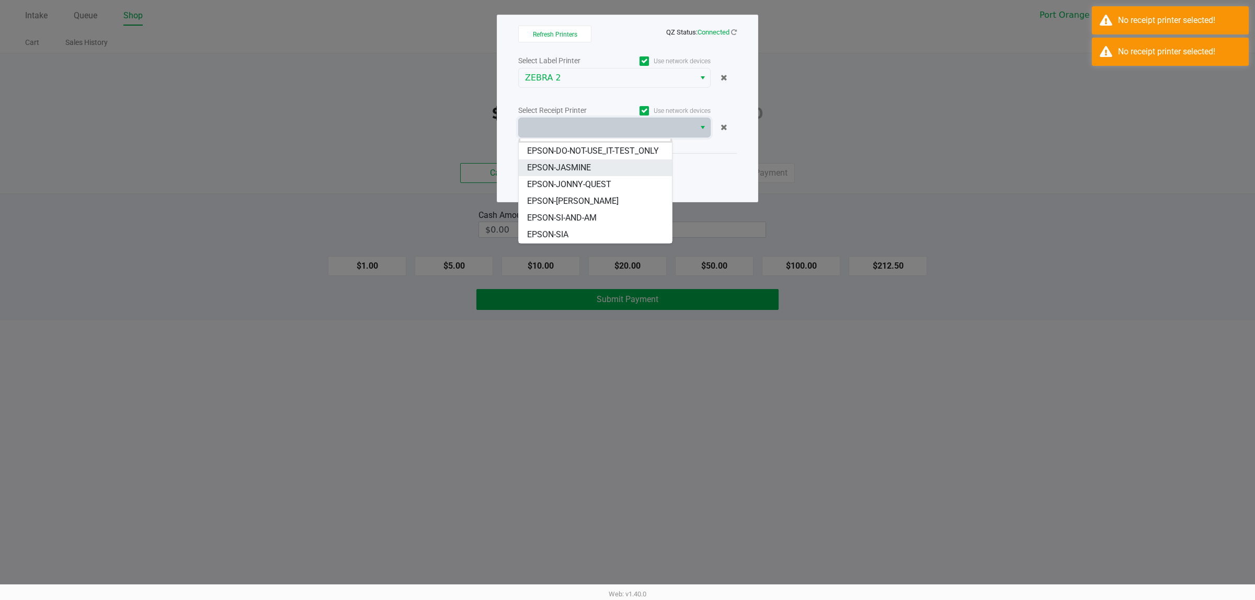
scroll to position [25, 0]
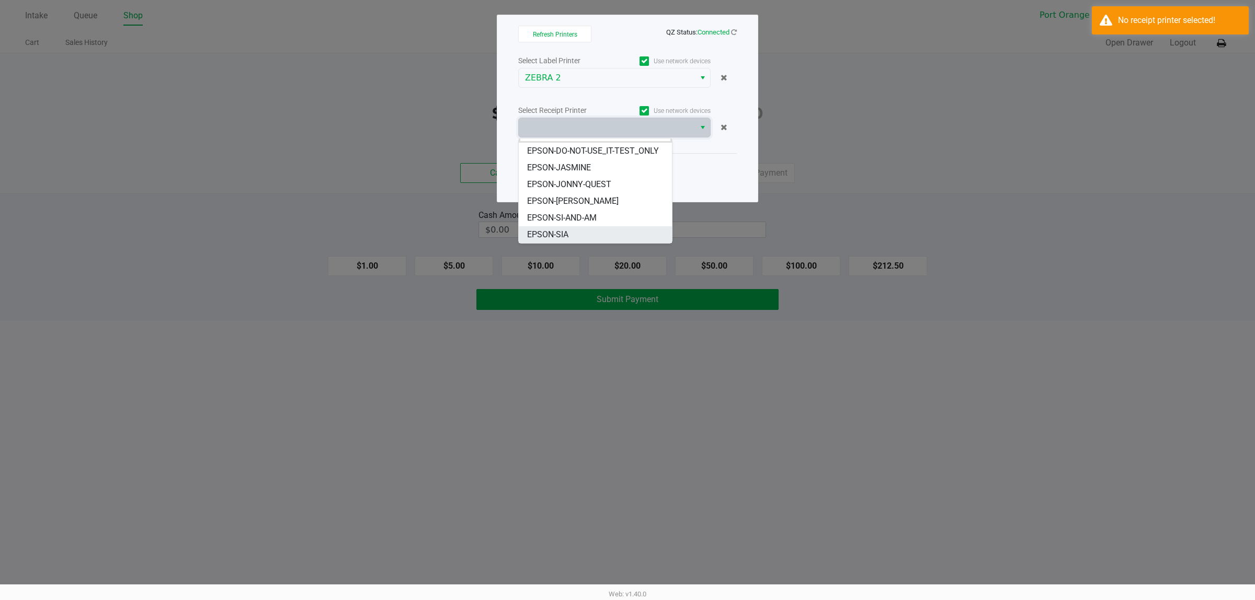
click at [564, 229] on span "EPSON-SIA" at bounding box center [547, 235] width 41 height 13
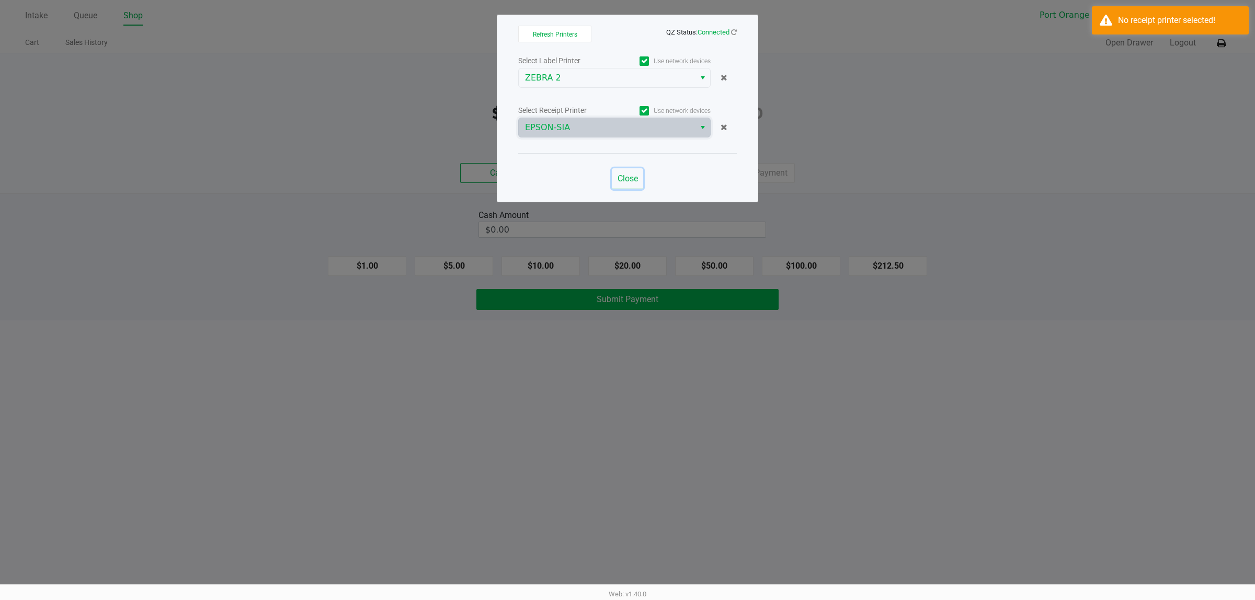
click at [636, 179] on span "Close" at bounding box center [628, 179] width 20 height 10
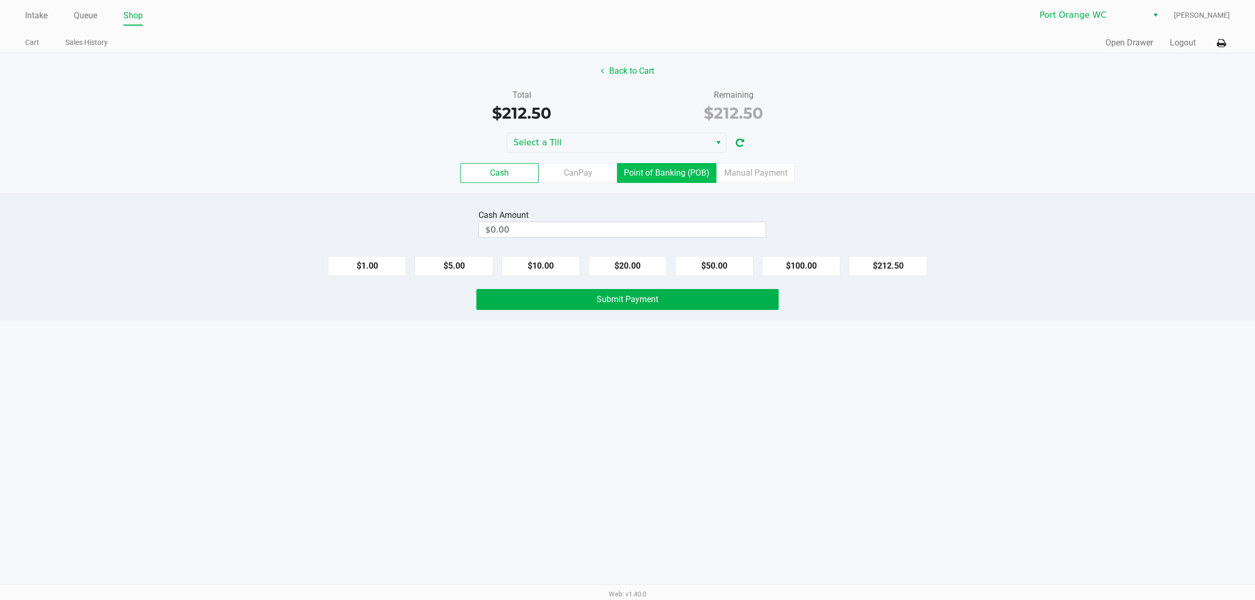
click at [673, 170] on label "Point of Banking (POB)" at bounding box center [666, 173] width 99 height 20
click at [0, 0] on 7 "Point of Banking (POB)" at bounding box center [0, 0] width 0 height 0
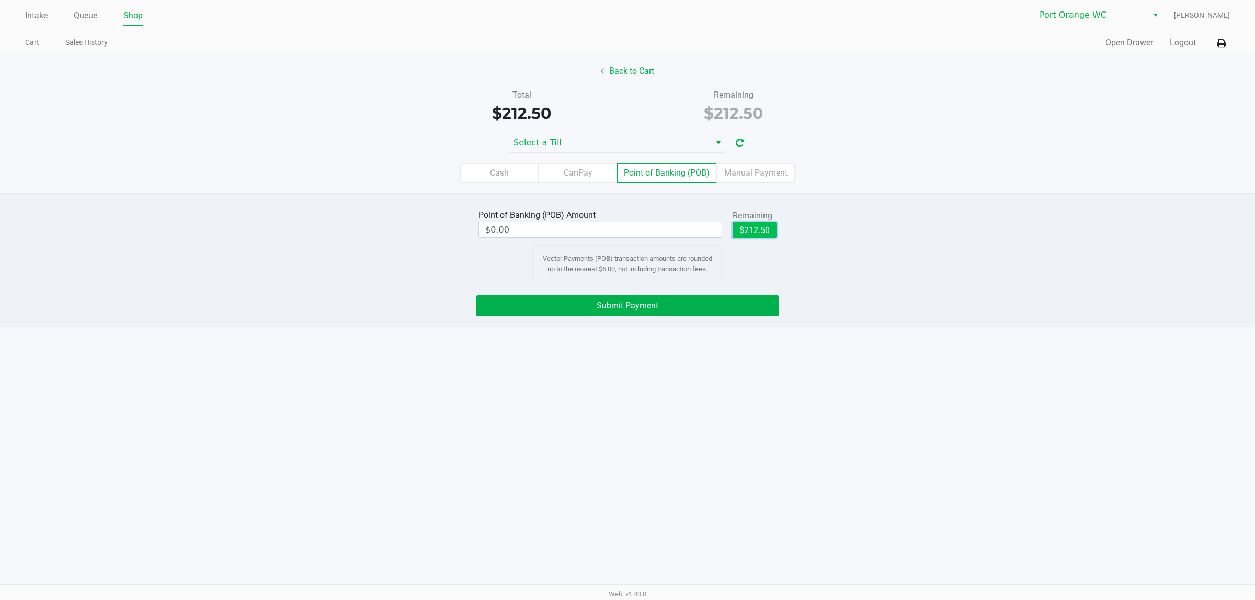
click at [748, 231] on button "$212.50" at bounding box center [755, 230] width 44 height 16
type input "$212.50"
click at [631, 74] on button "Back to Cart" at bounding box center [627, 71] width 67 height 20
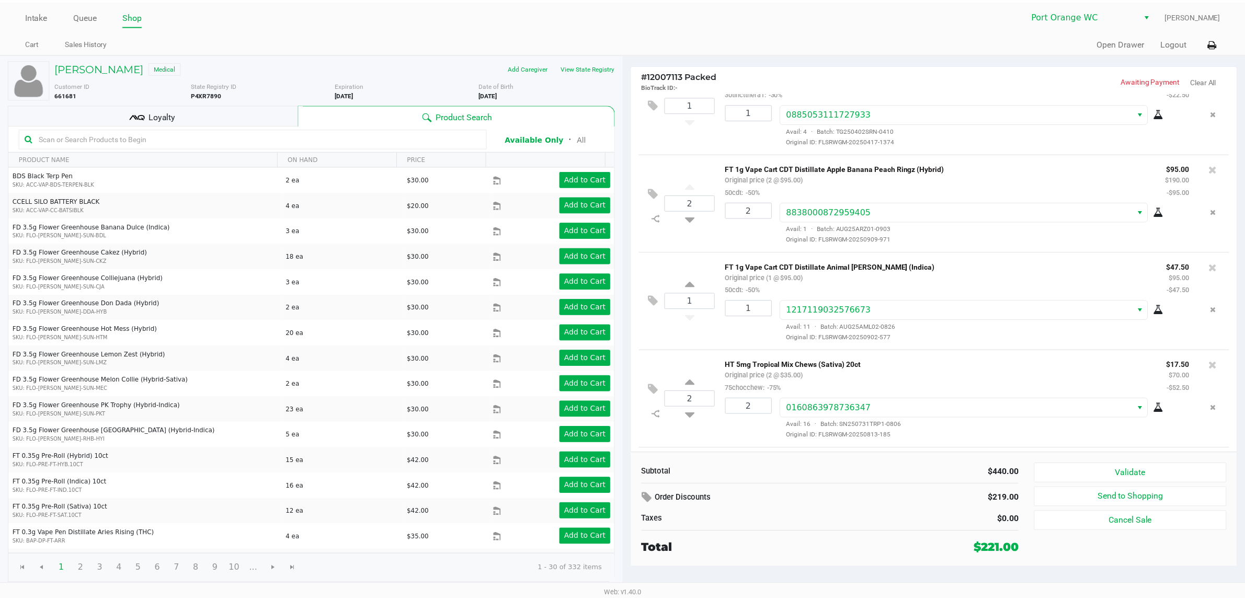
scroll to position [137, 0]
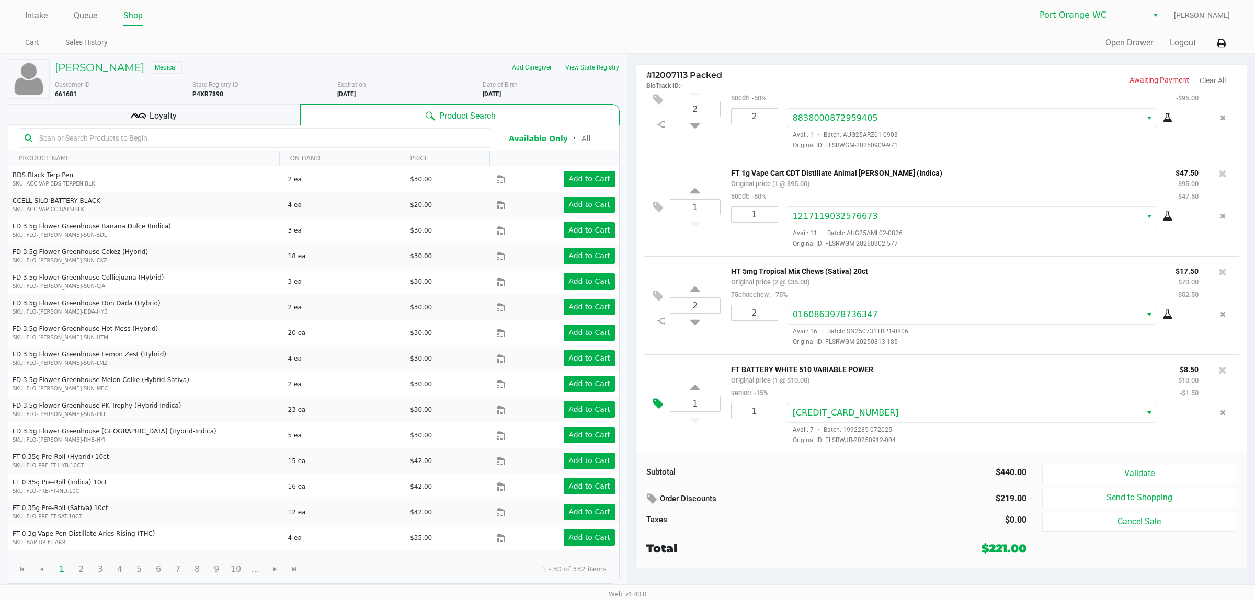
click at [657, 406] on icon at bounding box center [658, 404] width 10 height 12
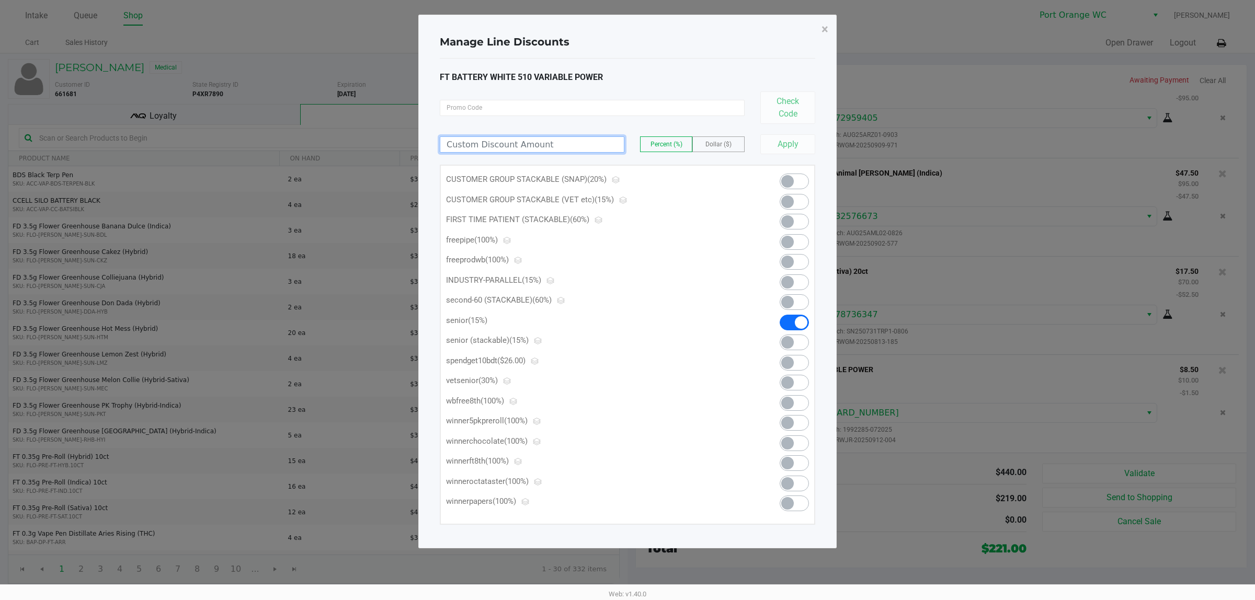
click at [571, 145] on input at bounding box center [532, 144] width 184 height 15
click at [795, 260] on span at bounding box center [794, 262] width 29 height 16
click at [826, 30] on span "×" at bounding box center [824, 29] width 7 height 15
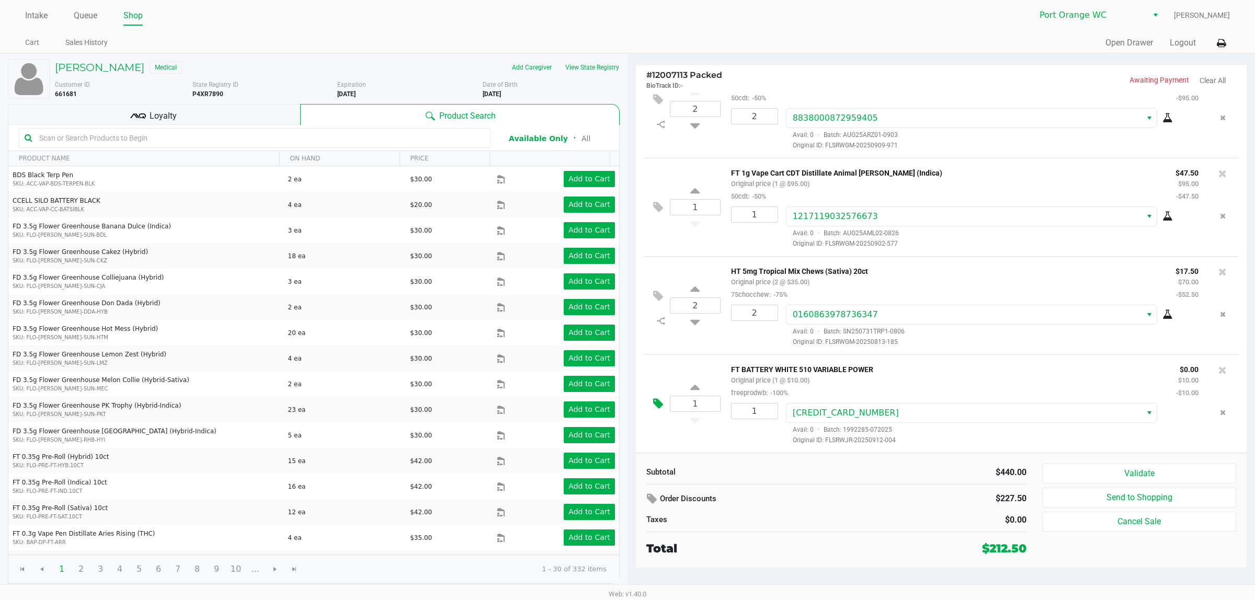
click at [656, 403] on icon at bounding box center [658, 404] width 10 height 12
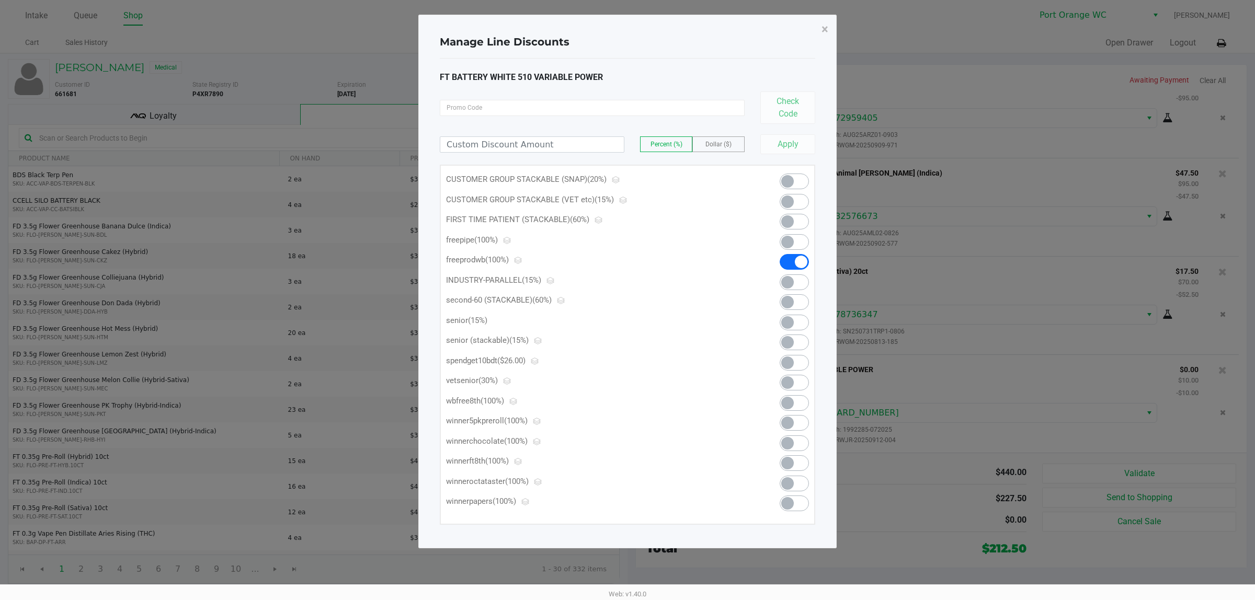
click at [798, 259] on span at bounding box center [801, 262] width 13 height 13
click at [787, 239] on span at bounding box center [787, 242] width 13 height 13
click at [825, 29] on span "×" at bounding box center [824, 29] width 7 height 15
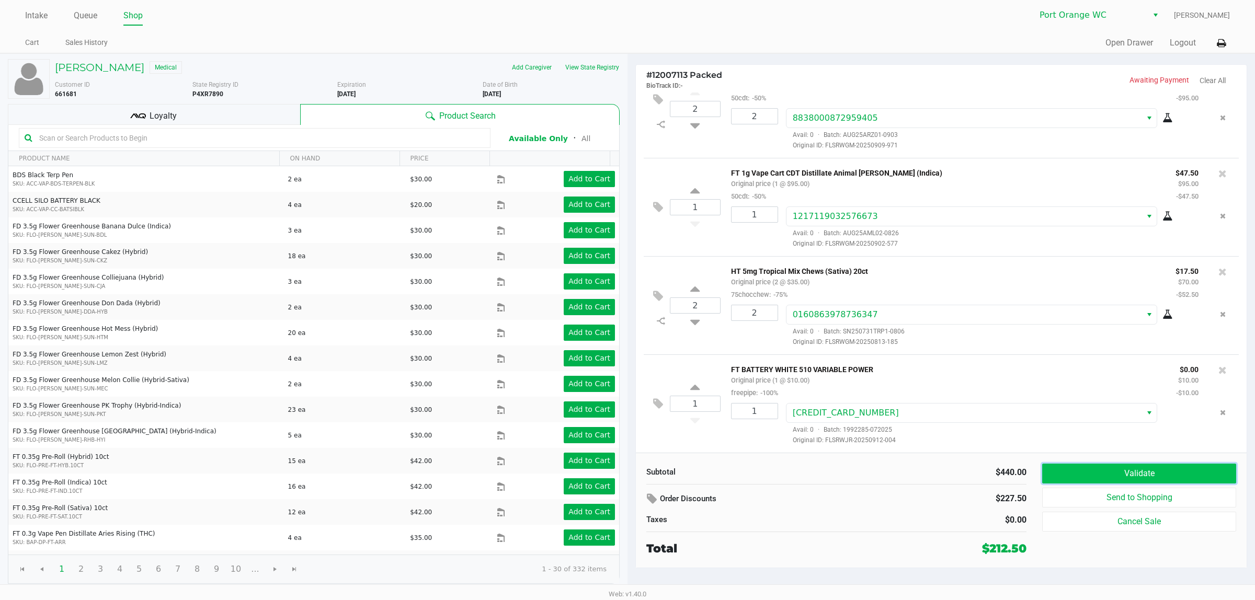
click at [1165, 476] on button "Validate" at bounding box center [1139, 474] width 194 height 20
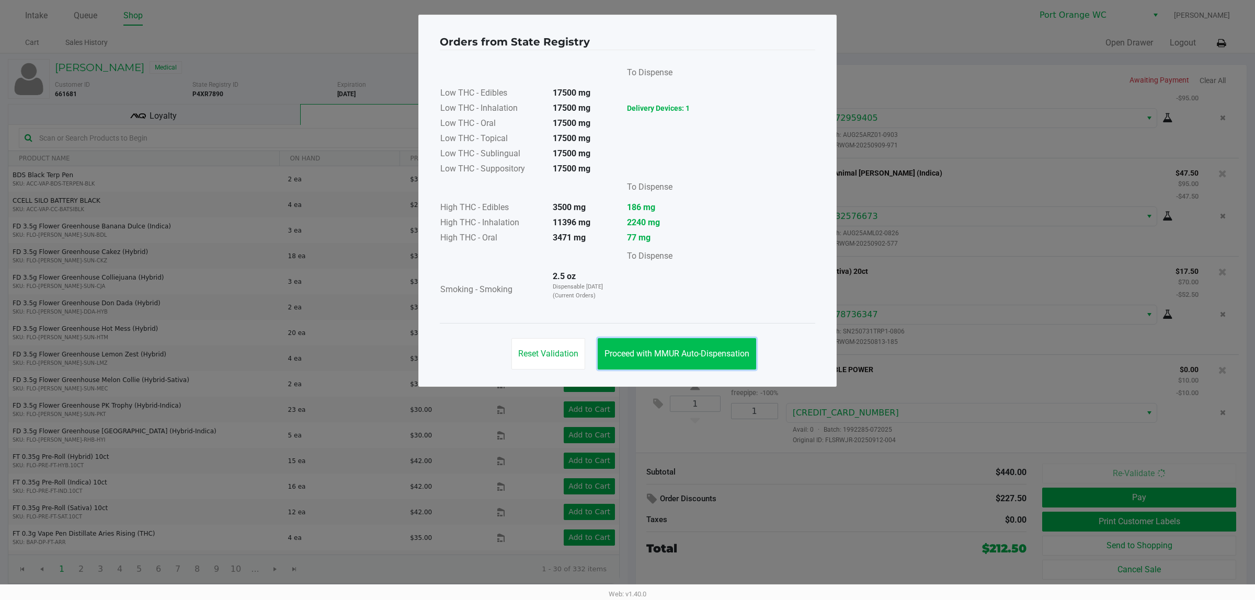
click at [712, 358] on span "Proceed with MMUR Auto-Dispensation" at bounding box center [676, 354] width 145 height 10
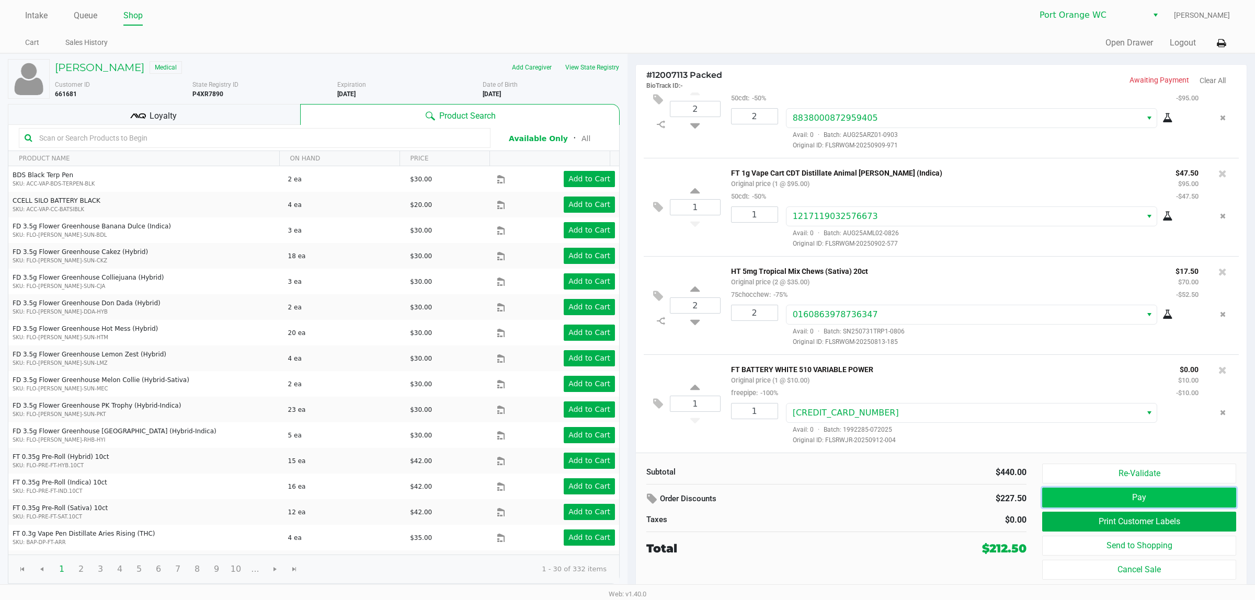
click at [1149, 497] on button "Pay" at bounding box center [1139, 498] width 194 height 20
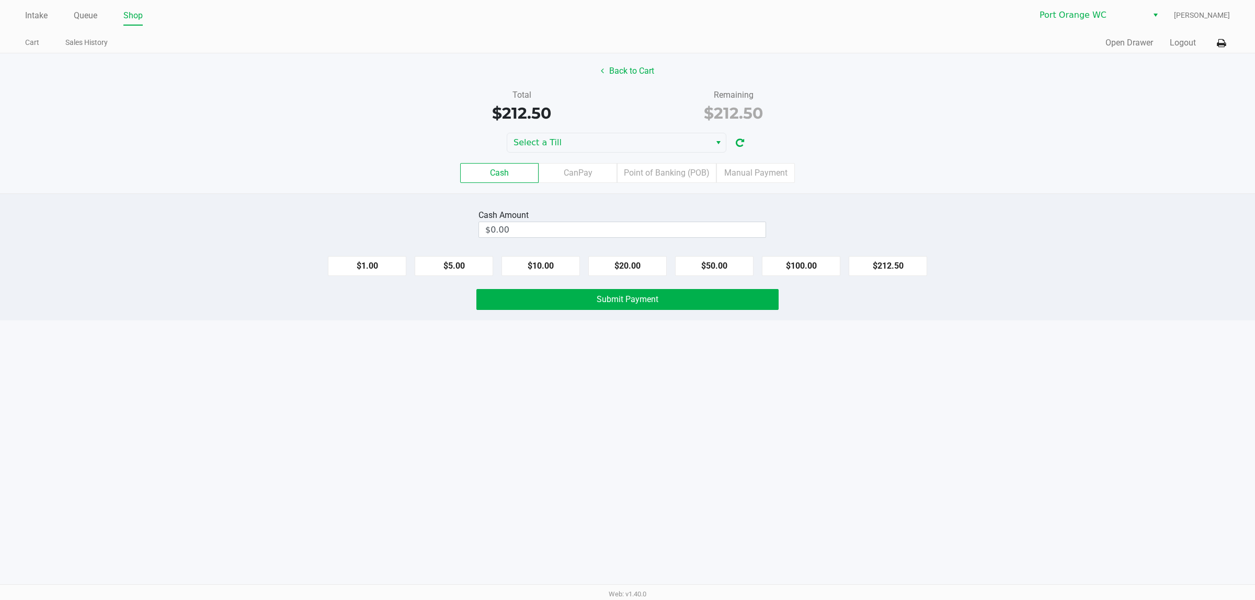
drag, startPoint x: 655, startPoint y: 215, endPoint x: 651, endPoint y: 220, distance: 5.6
click at [651, 219] on div "Cash Amount" at bounding box center [622, 215] width 288 height 13
click at [647, 226] on input "0" at bounding box center [622, 229] width 287 height 15
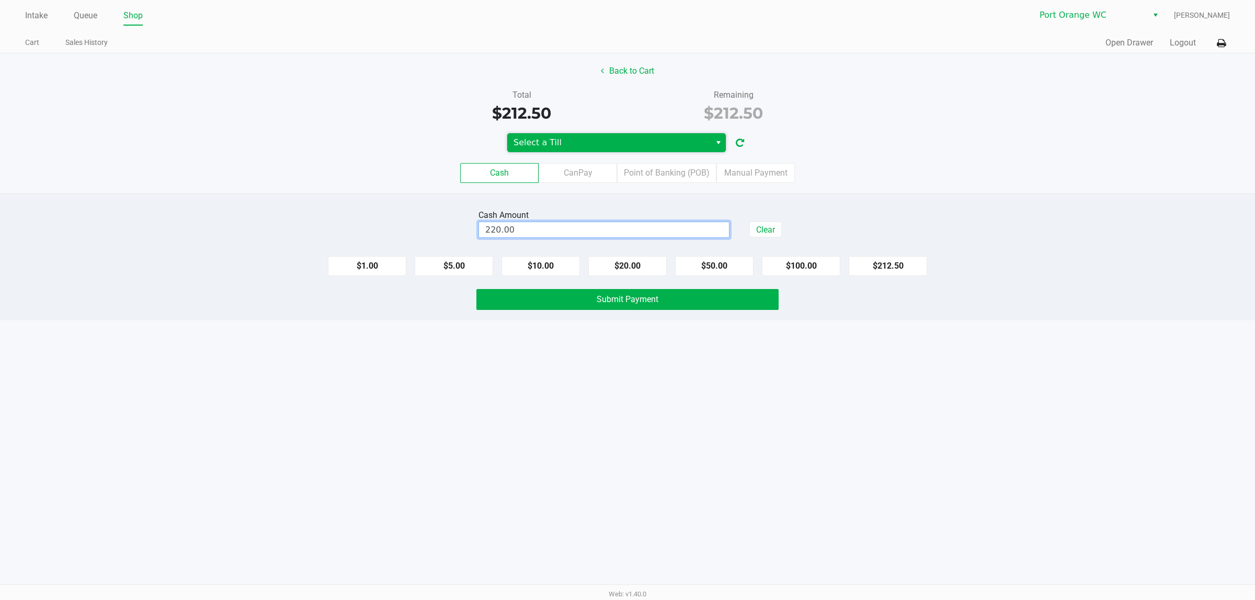
type input "$220.00"
click at [570, 144] on span "Select a Till" at bounding box center [608, 142] width 191 height 13
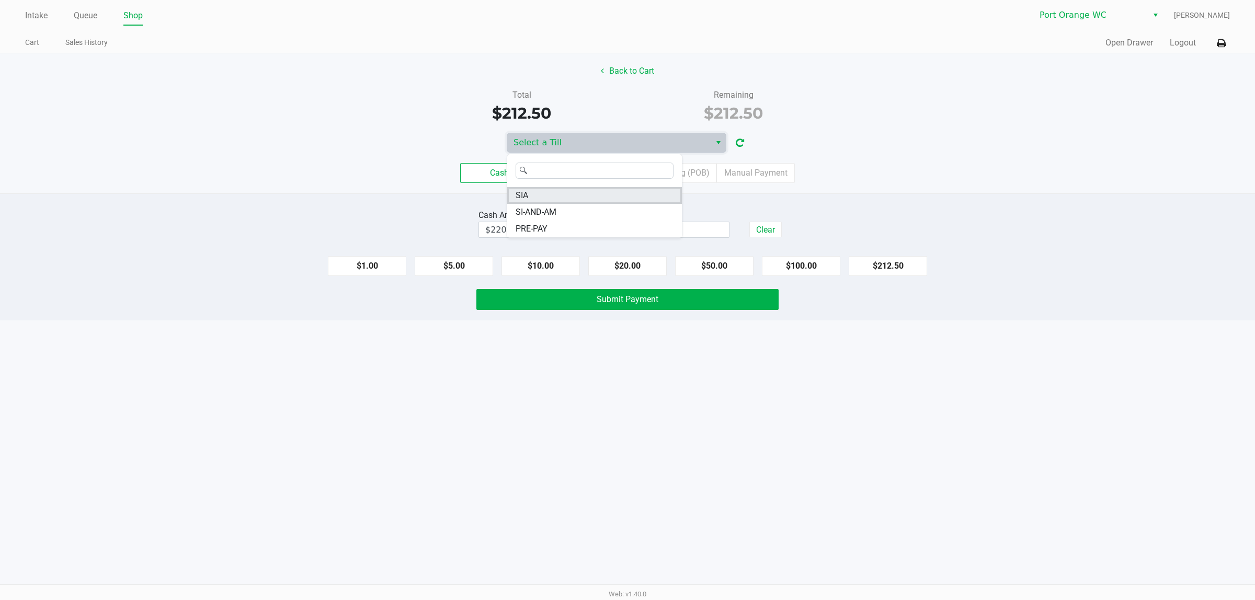
click at [541, 197] on li "SIA" at bounding box center [594, 195] width 175 height 17
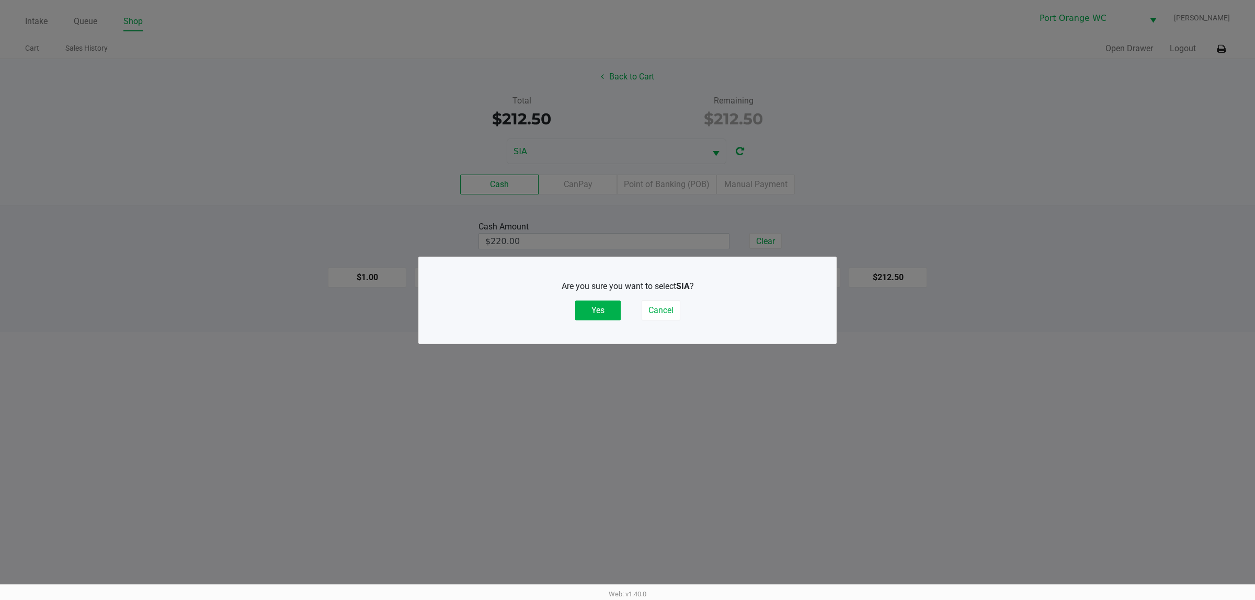
click at [618, 297] on div "Are you sure you want to select SIA ? Yes Cancel" at bounding box center [627, 300] width 375 height 40
click at [608, 306] on button "Yes" at bounding box center [597, 311] width 45 height 20
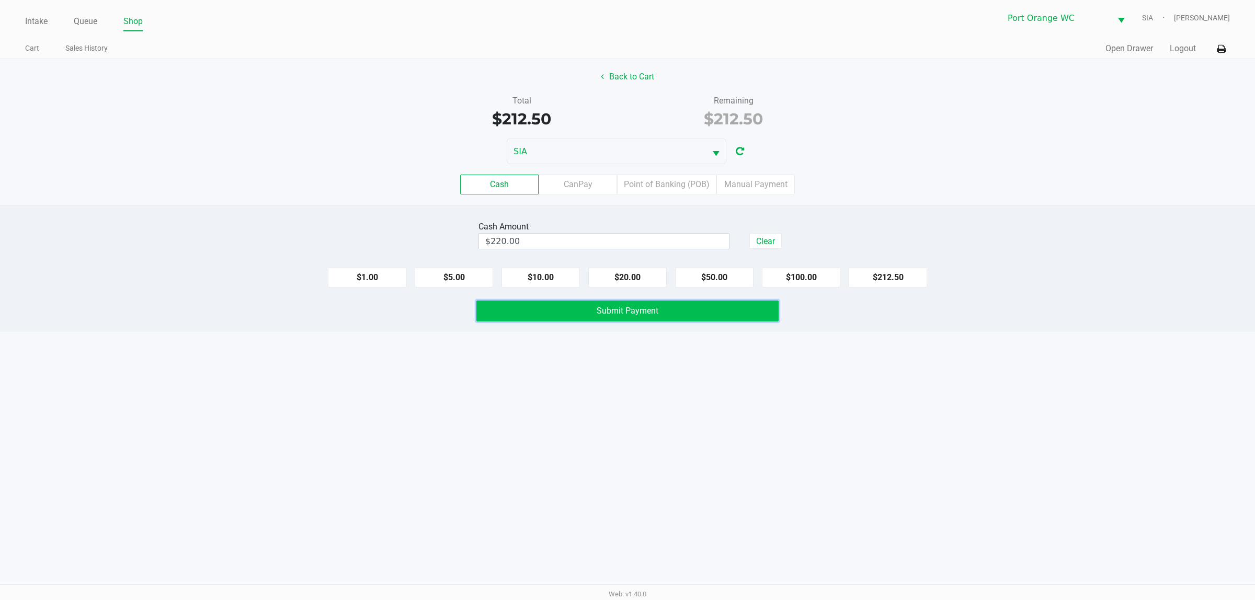
click at [610, 315] on span "Submit Payment" at bounding box center [628, 311] width 62 height 10
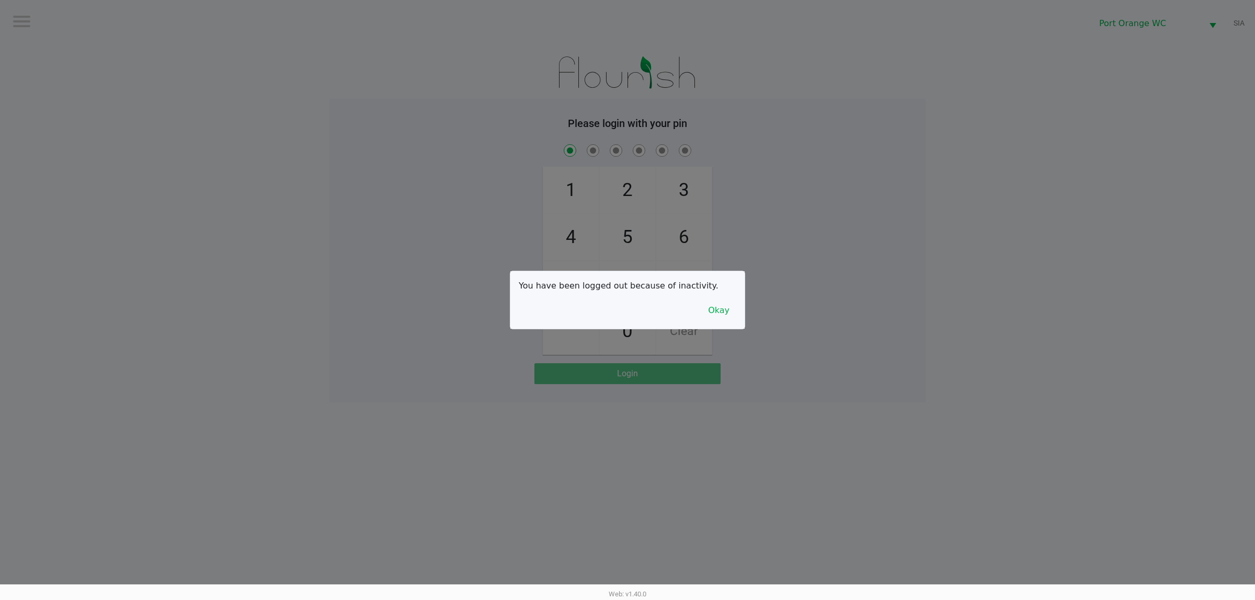
checkbox input "true"
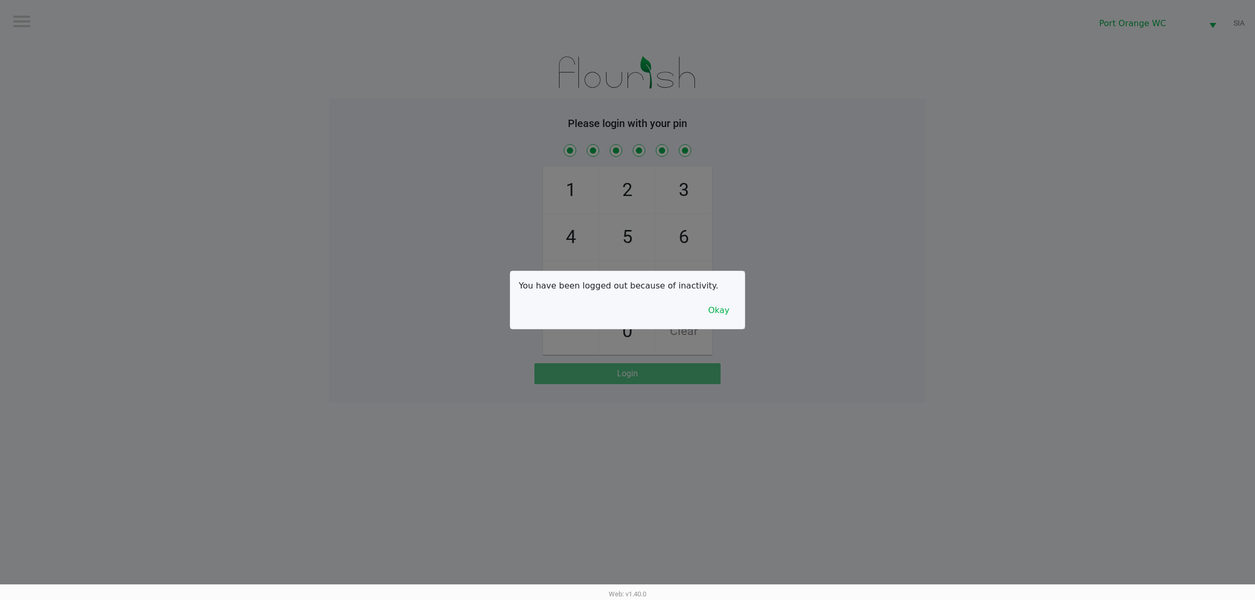
checkbox input "true"
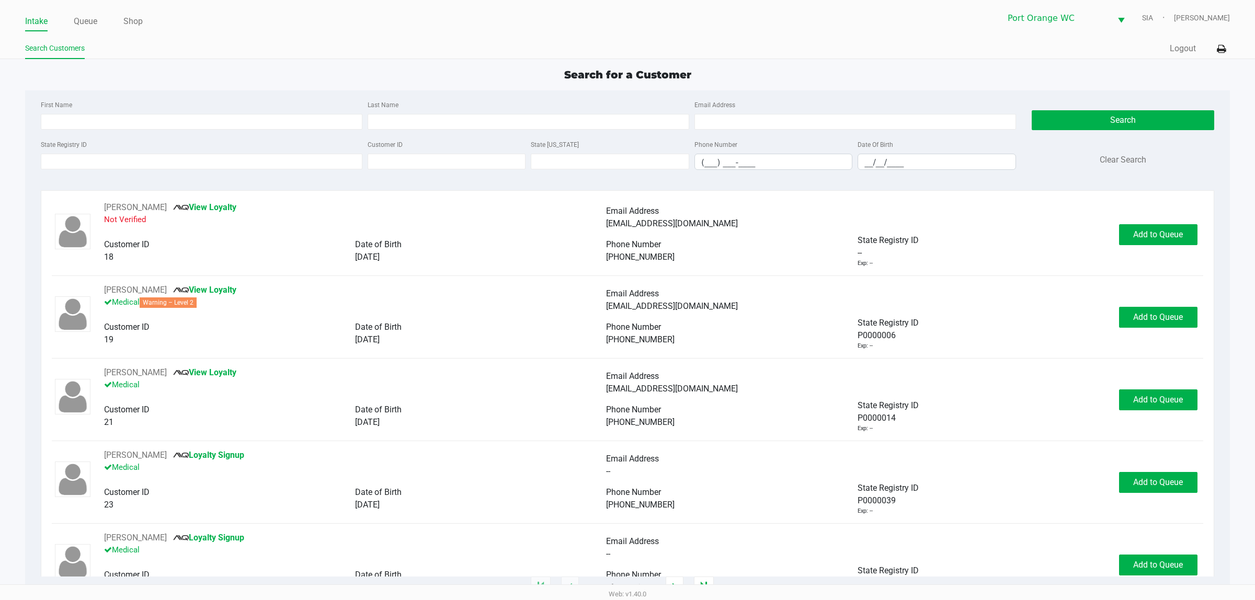
click at [150, 154] on div "State Registry ID" at bounding box center [201, 154] width 327 height 32
click at [147, 161] on input "State Registry ID" at bounding box center [202, 162] width 322 height 16
type input "P6XR8439"
click at [1159, 111] on button "Search" at bounding box center [1123, 120] width 182 height 20
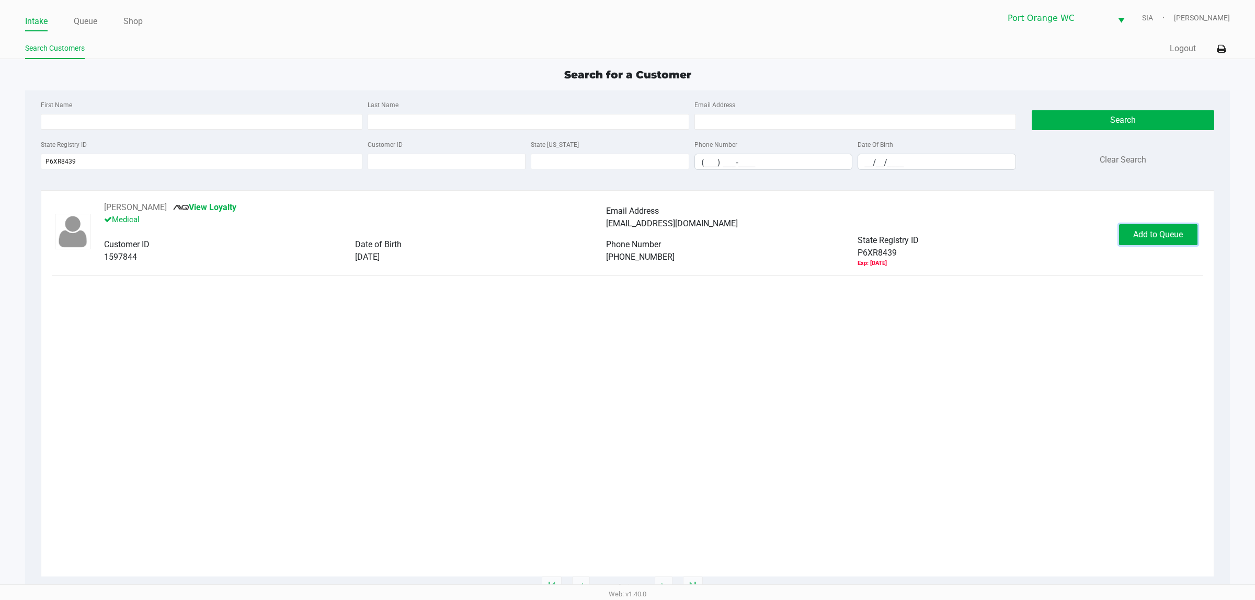
click at [1151, 237] on span "Add to Queue" at bounding box center [1158, 235] width 50 height 10
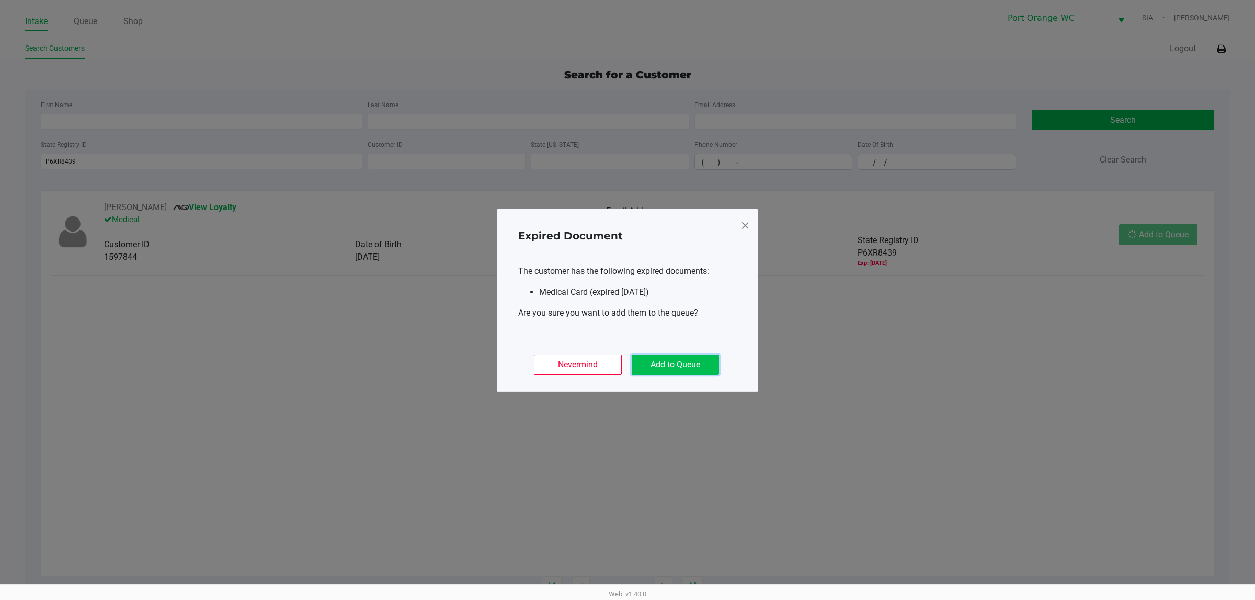
click at [683, 369] on button "Add to Queue" at bounding box center [675, 365] width 87 height 20
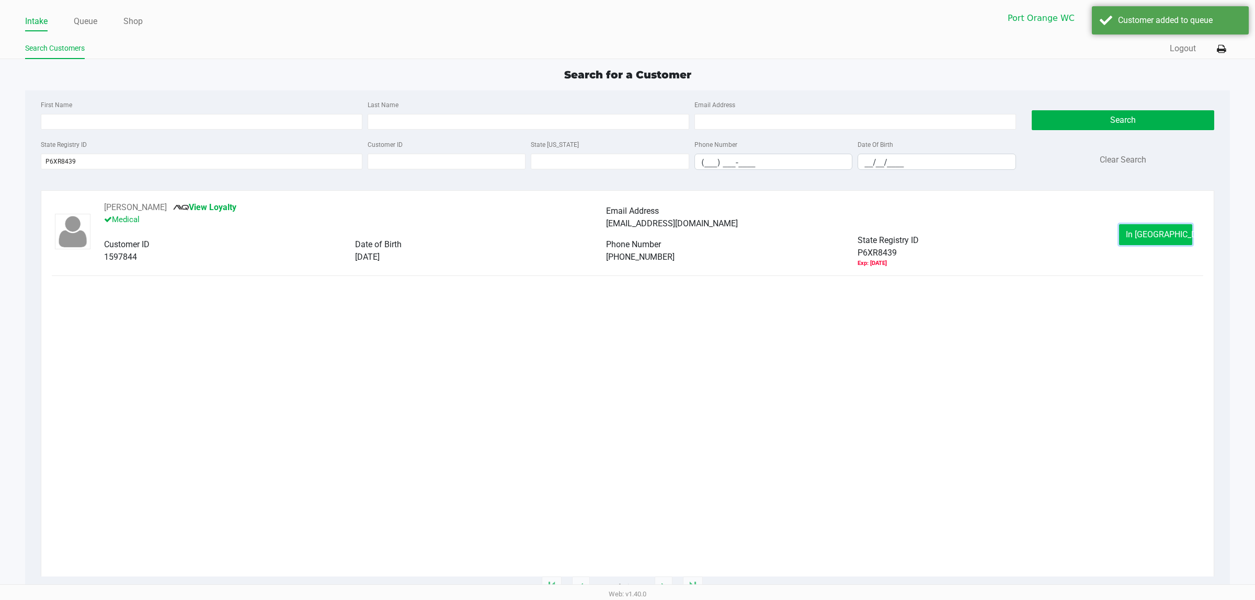
click at [1156, 239] on span "In [GEOGRAPHIC_DATA]" at bounding box center [1170, 235] width 88 height 10
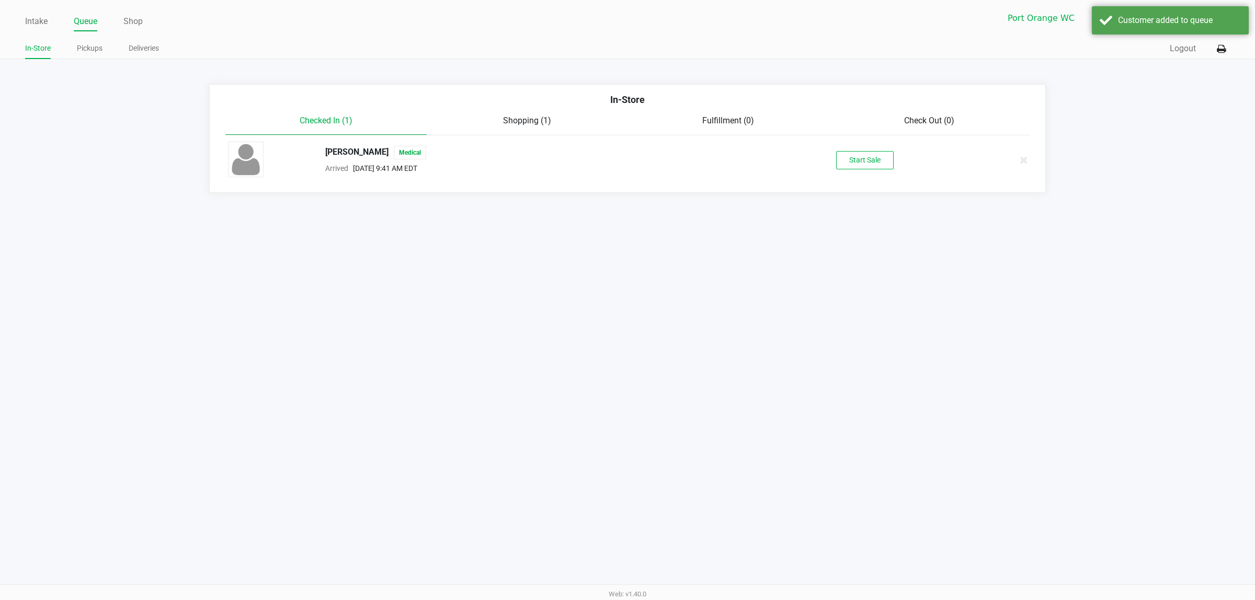
drag, startPoint x: 840, startPoint y: 147, endPoint x: 859, endPoint y: 147, distance: 18.3
click at [840, 148] on div "[PERSON_NAME] Medical Arrived [DATE] 9:41 AM EDT Start Sale" at bounding box center [627, 160] width 815 height 37
click at [859, 147] on div "[PERSON_NAME] Medical Arrived [DATE] 9:41 AM EDT Start Sale" at bounding box center [627, 160] width 815 height 37
click at [864, 153] on button "Start Sale" at bounding box center [865, 160] width 58 height 18
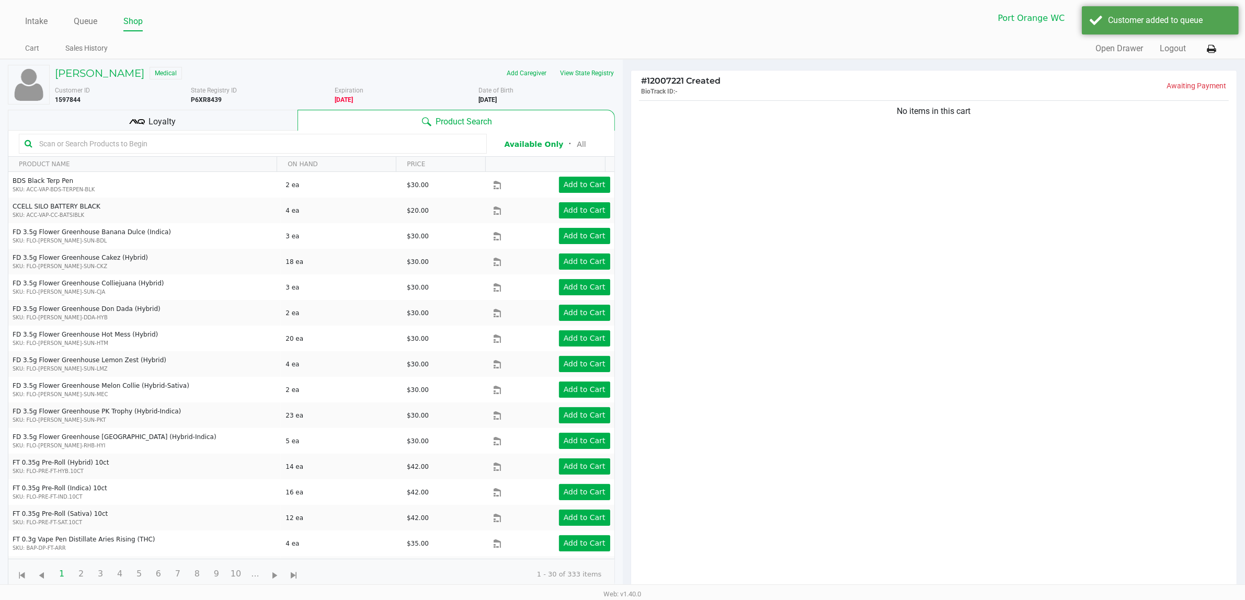
drag, startPoint x: 761, startPoint y: 192, endPoint x: 766, endPoint y: 200, distance: 9.0
click at [760, 193] on div "No items in this cart" at bounding box center [934, 347] width 606 height 499
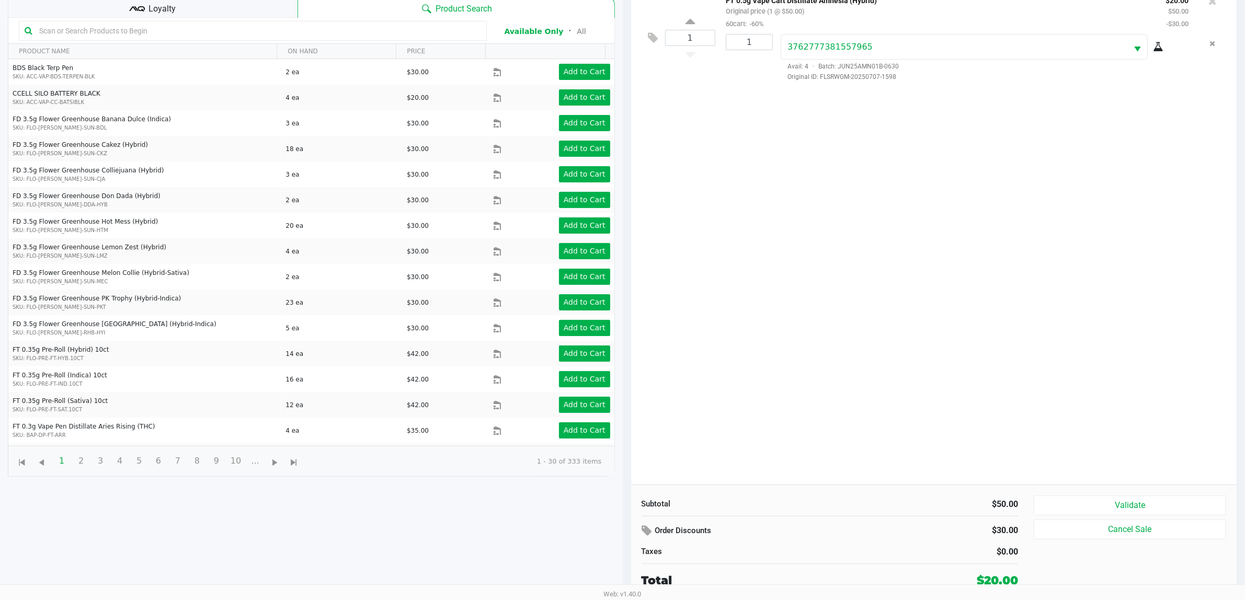
scroll to position [113, 0]
click at [1147, 512] on button "Validate" at bounding box center [1130, 506] width 192 height 20
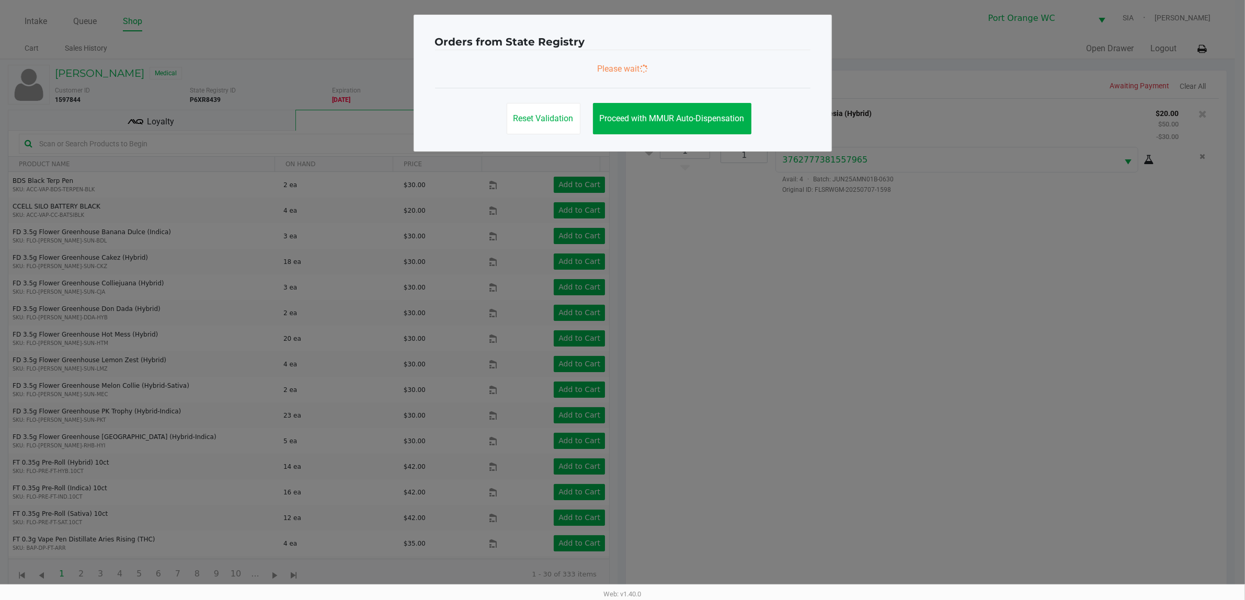
scroll to position [0, 0]
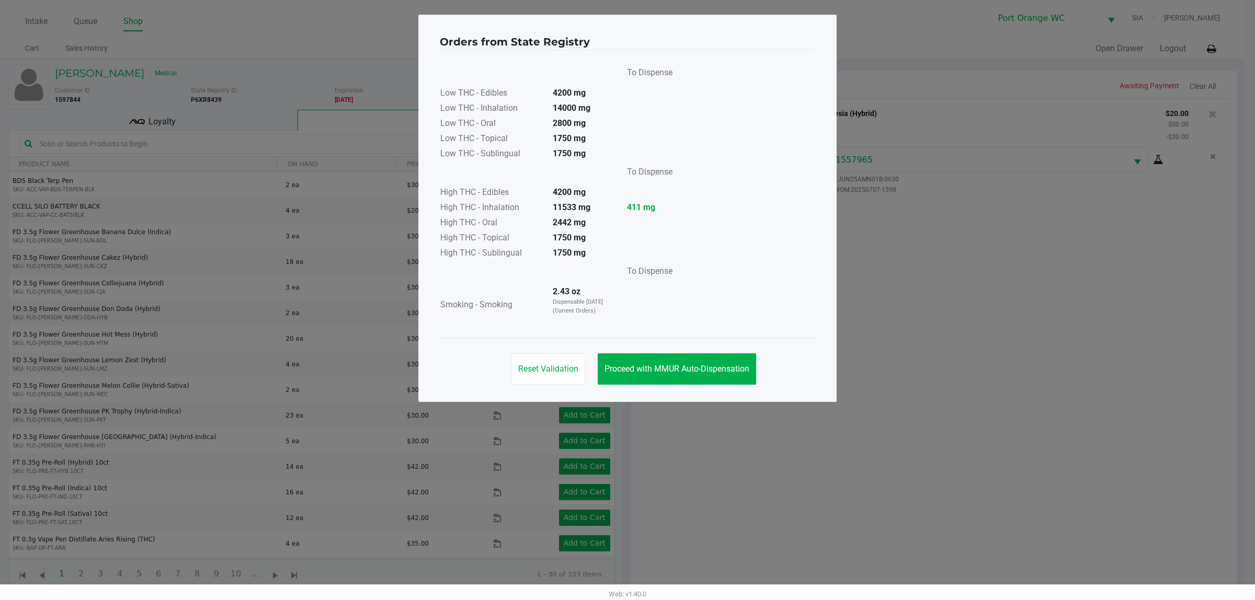
drag, startPoint x: 644, startPoint y: 387, endPoint x: 649, endPoint y: 386, distance: 5.5
click at [646, 387] on div "Reset Validation Proceed with MMUR Auto-Dispensation" at bounding box center [627, 364] width 375 height 53
click at [693, 363] on button "Proceed with MMUR Auto-Dispensation" at bounding box center [677, 368] width 158 height 31
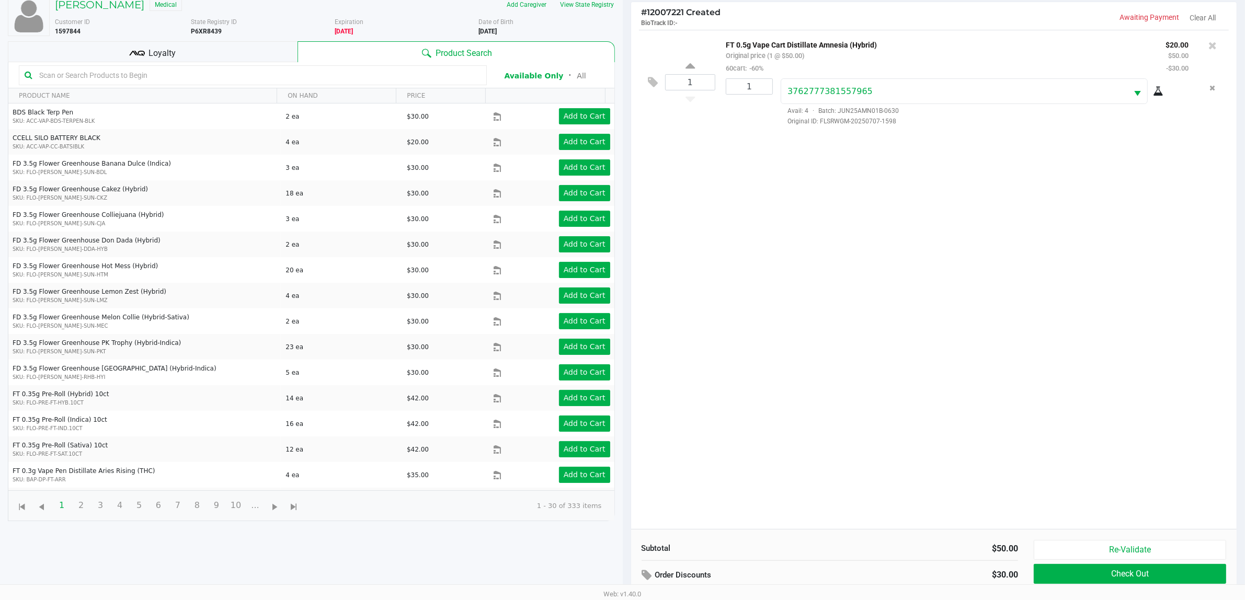
scroll to position [113, 0]
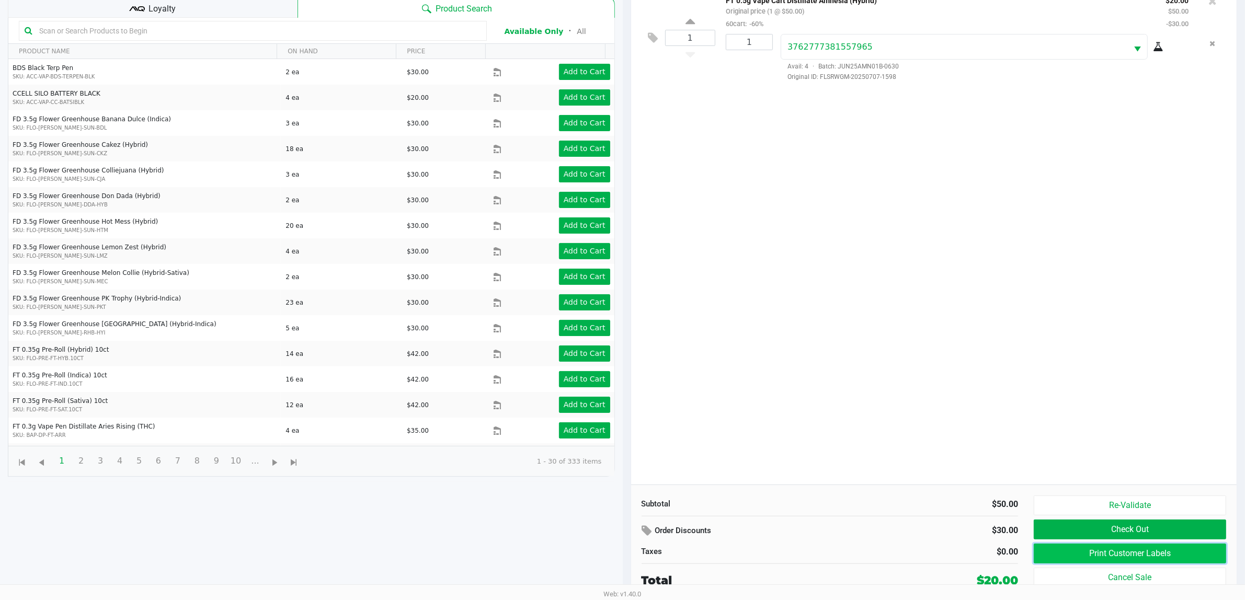
click at [1118, 558] on button "Print Customer Labels" at bounding box center [1130, 554] width 192 height 20
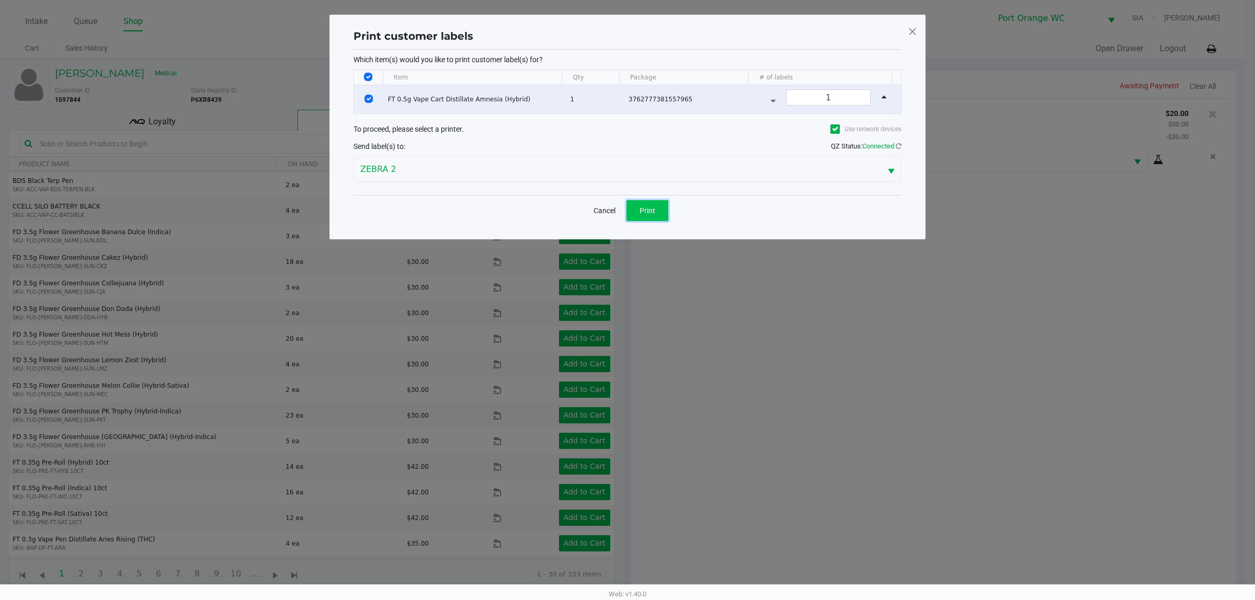
click at [639, 207] on button "Print" at bounding box center [647, 210] width 42 height 21
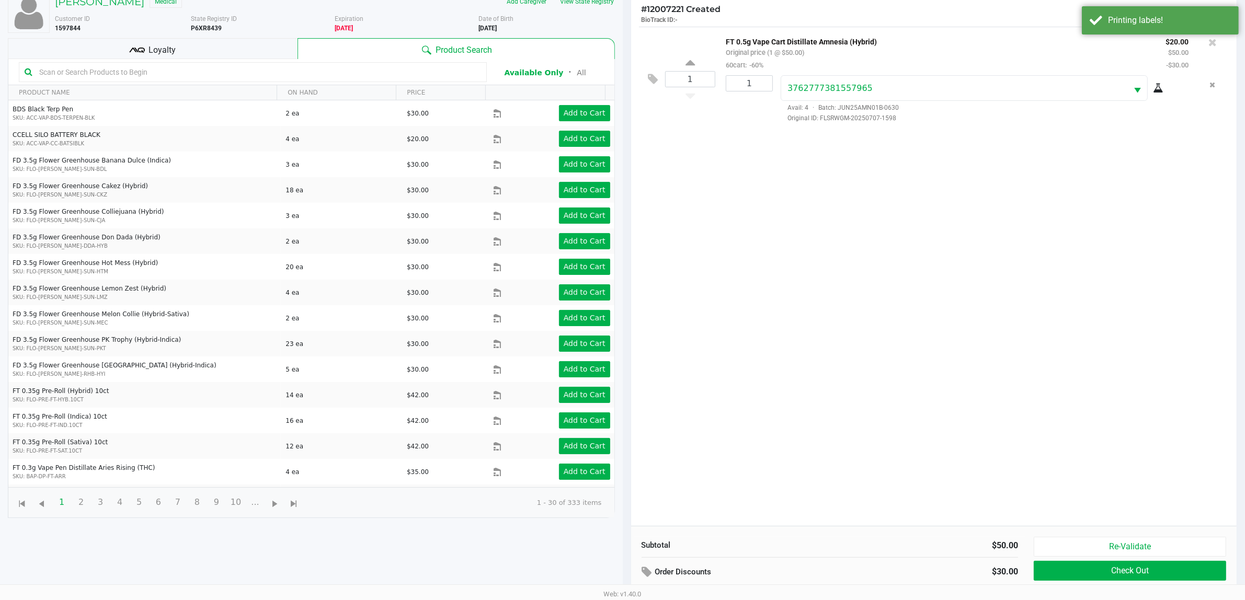
scroll to position [113, 0]
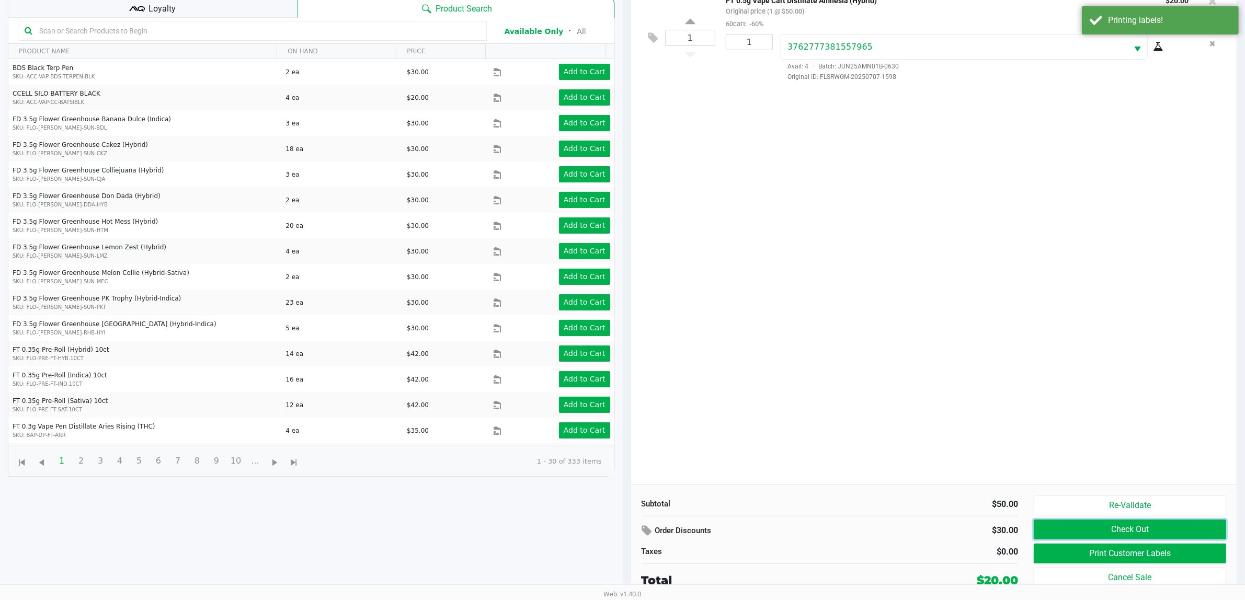
drag, startPoint x: 1132, startPoint y: 530, endPoint x: 1055, endPoint y: 470, distance: 97.6
click at [1132, 529] on button "Check Out" at bounding box center [1130, 530] width 192 height 20
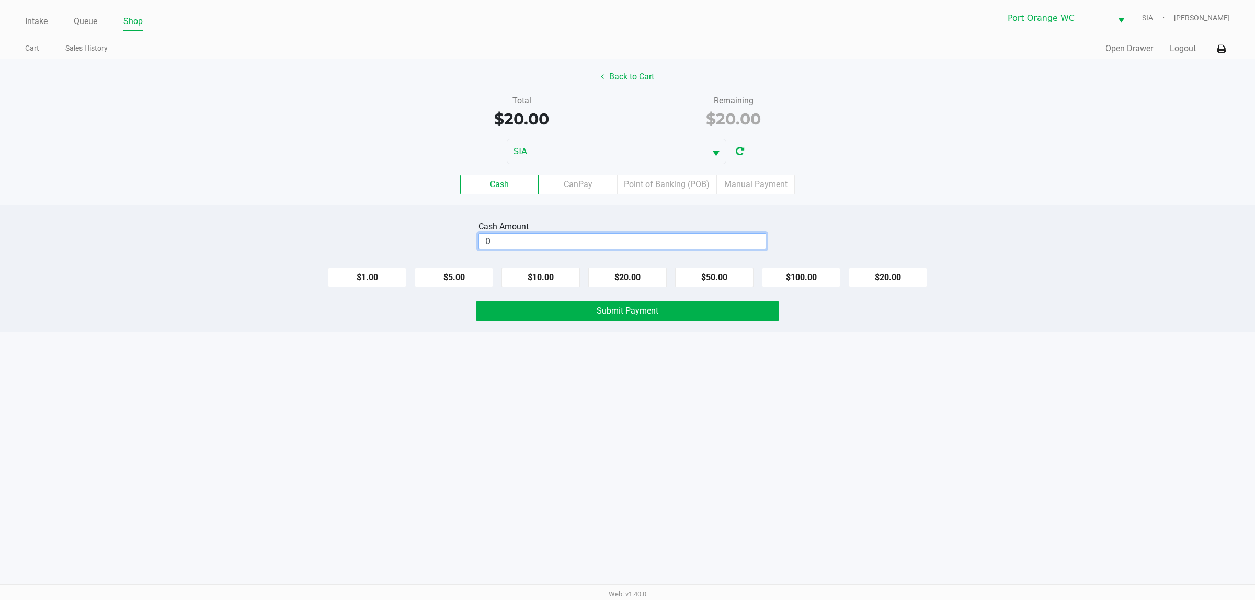
click at [607, 243] on input "0" at bounding box center [622, 241] width 287 height 15
type input "$20.00"
click at [608, 312] on span "Submit Payment" at bounding box center [628, 311] width 62 height 10
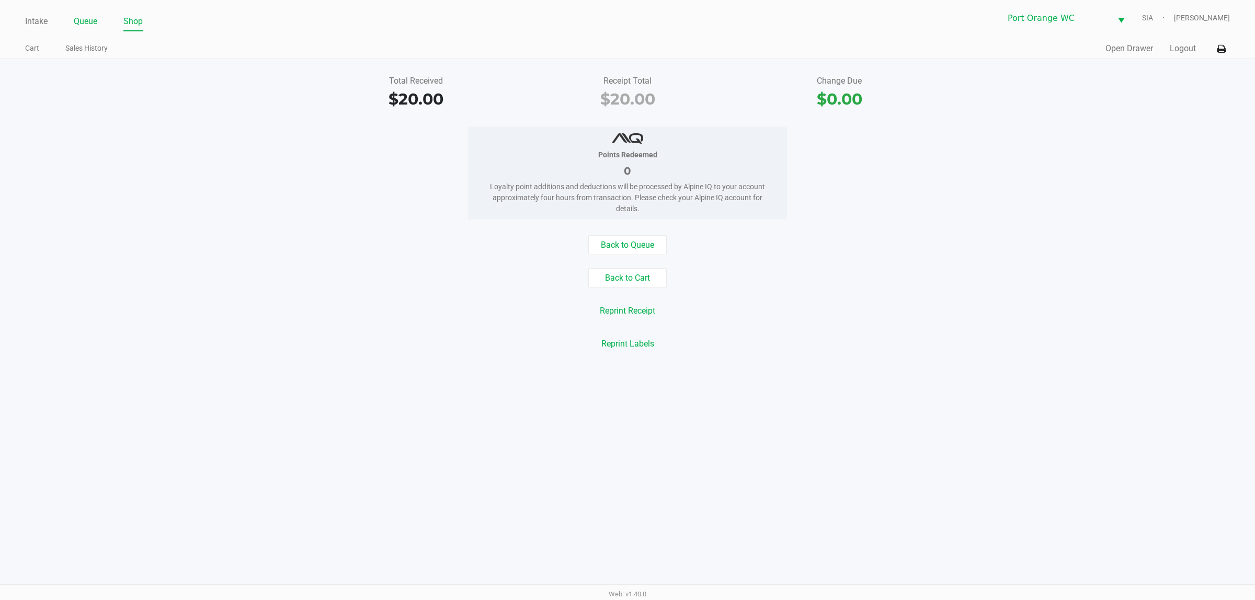
click at [86, 19] on link "Queue" at bounding box center [86, 21] width 24 height 15
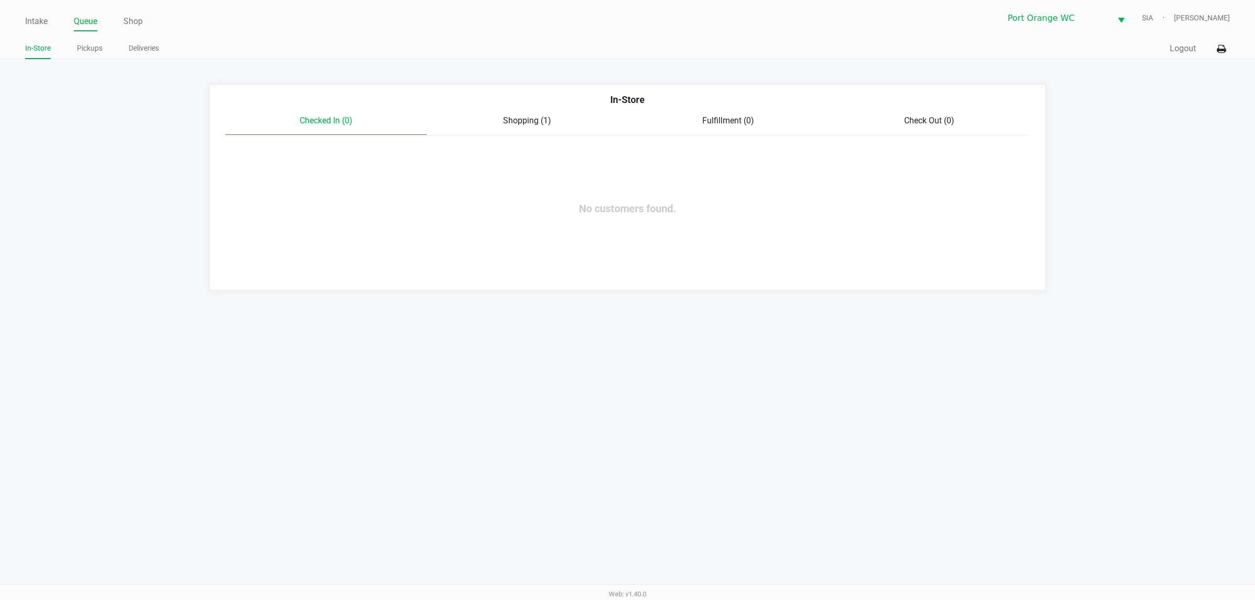
drag, startPoint x: 581, startPoint y: 98, endPoint x: 566, endPoint y: 108, distance: 18.4
click at [579, 99] on div "In-Store" at bounding box center [628, 104] width 820 height 22
click at [557, 113] on div "In-Store" at bounding box center [628, 104] width 820 height 22
click at [532, 123] on span "Shopping (1)" at bounding box center [527, 121] width 48 height 10
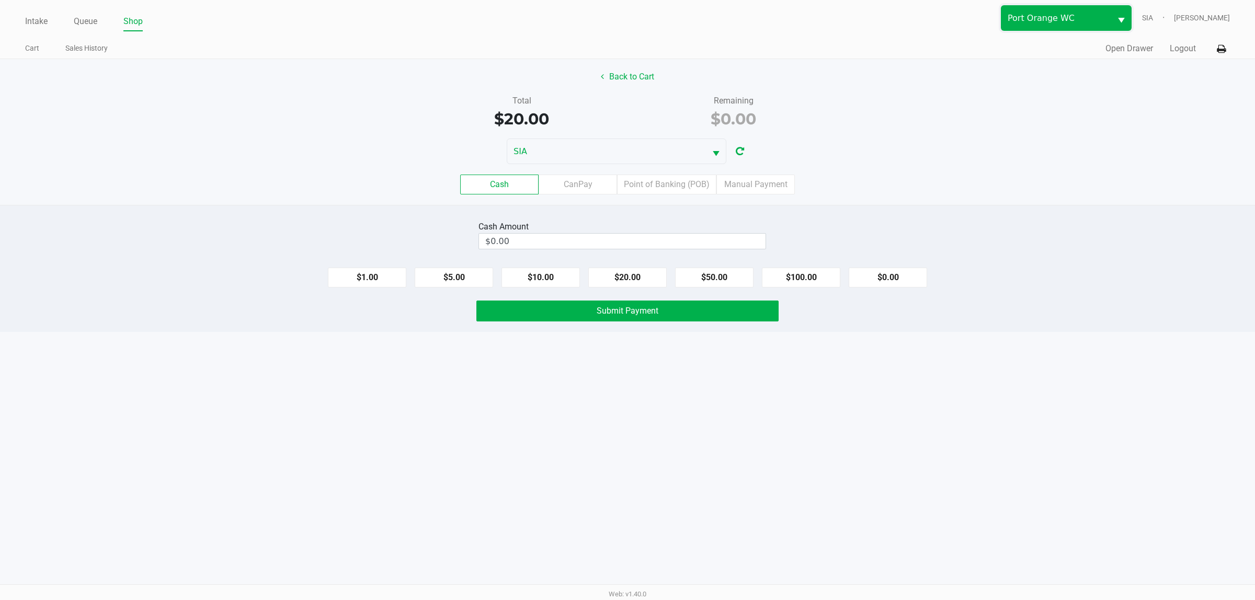
click at [1054, 25] on span "Port Orange WC" at bounding box center [1056, 18] width 110 height 25
click at [1046, 37] on span "[GEOGRAPHIC_DATA]" at bounding box center [1056, 39] width 79 height 13
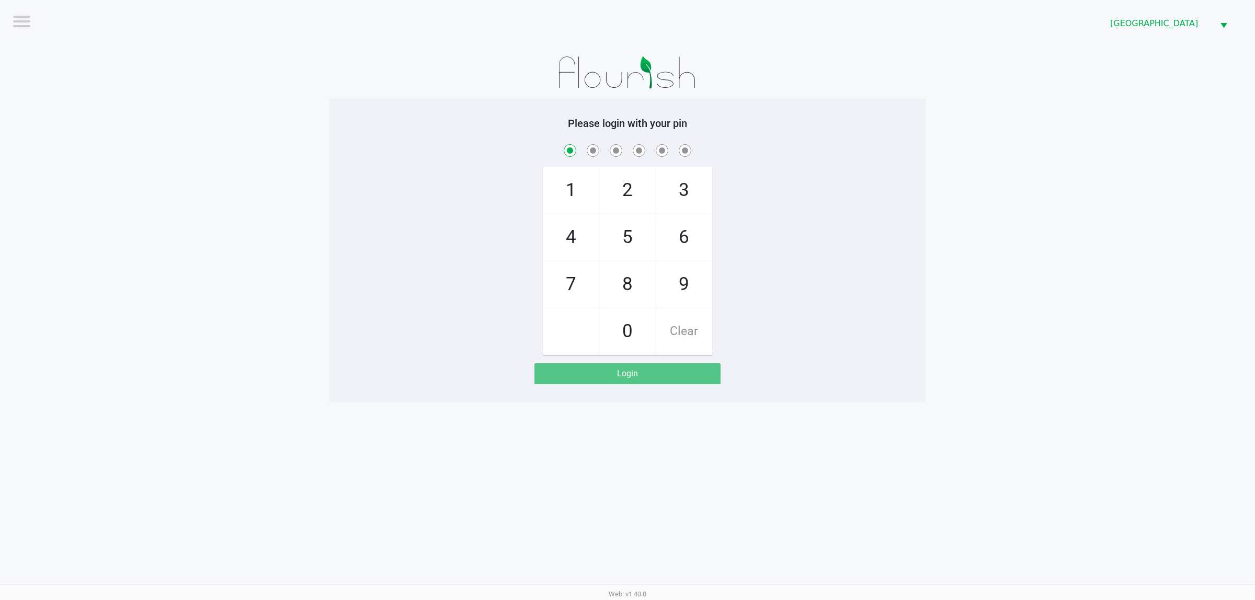
checkbox input "true"
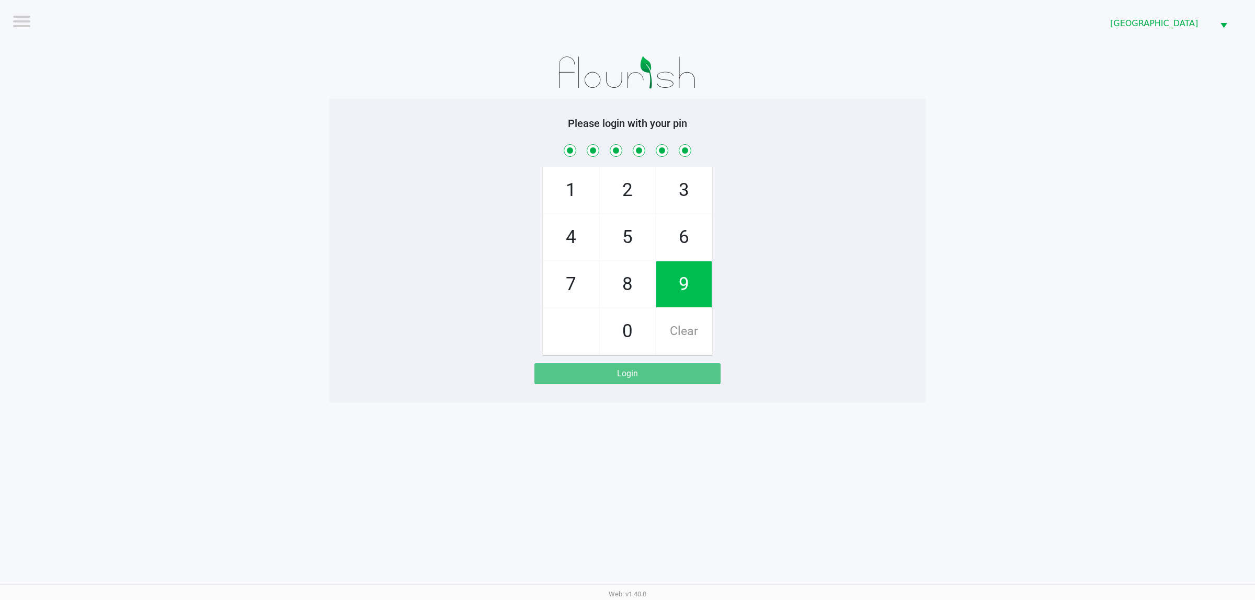
checkbox input "true"
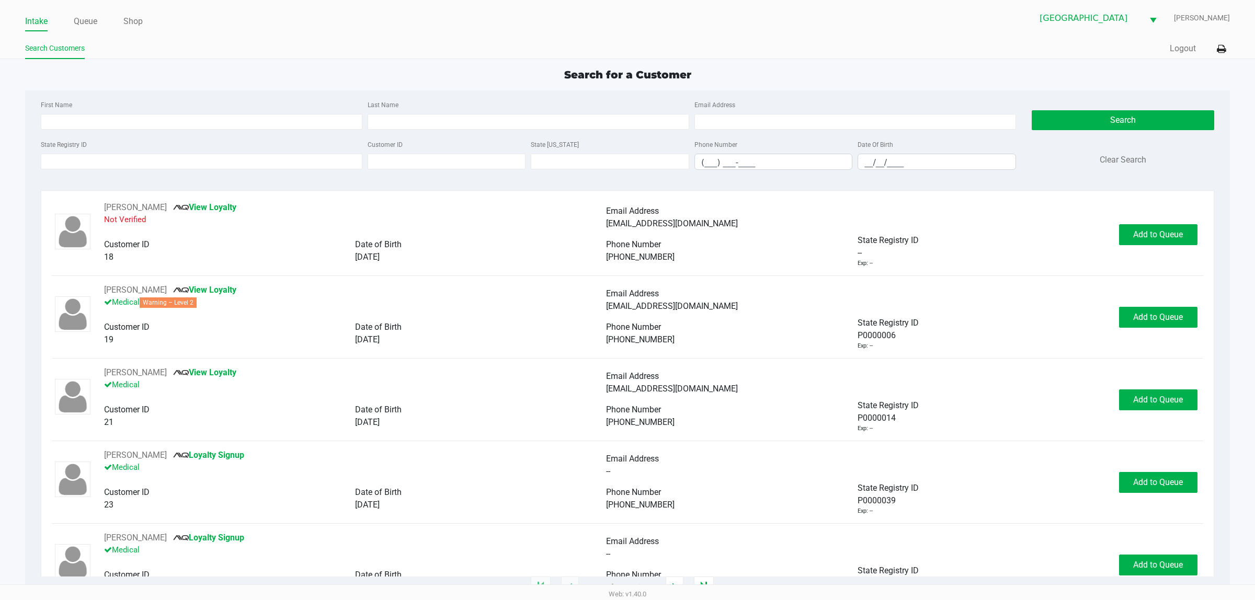
drag, startPoint x: 87, startPoint y: 5, endPoint x: 81, endPoint y: 17, distance: 13.1
click at [86, 6] on div "Intake Queue Shop Palm Coast WC [PERSON_NAME]" at bounding box center [627, 18] width 1205 height 26
click at [77, 22] on link "Queue" at bounding box center [86, 21] width 24 height 15
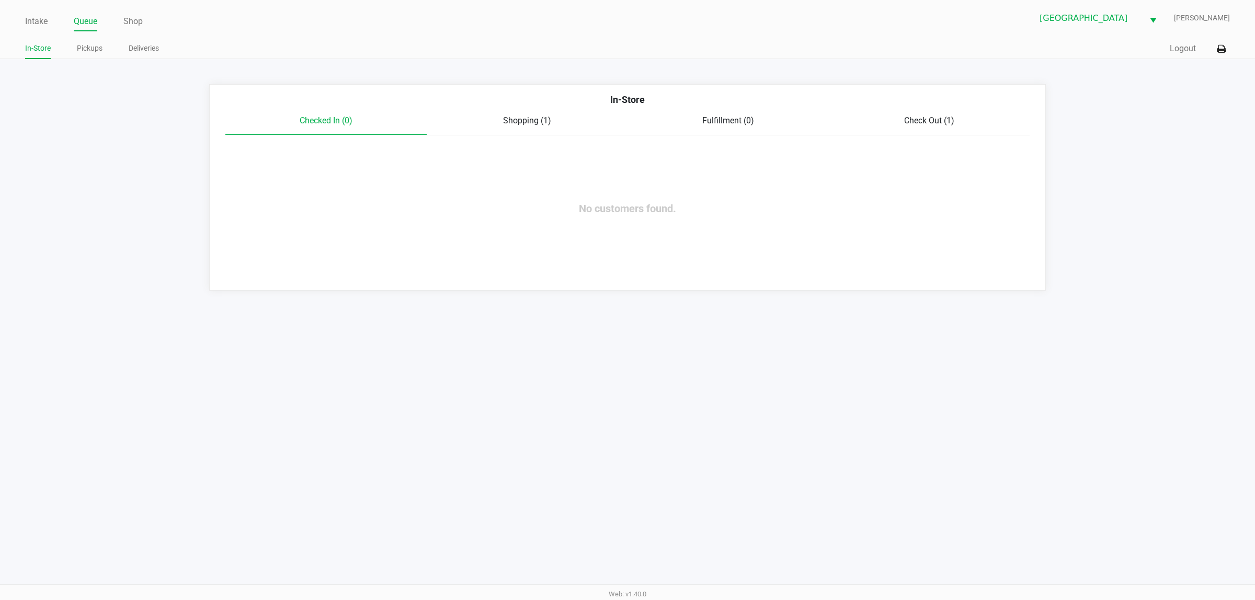
click at [531, 125] on span "Shopping (1)" at bounding box center [527, 121] width 48 height 10
click at [233, 168] on img at bounding box center [246, 163] width 36 height 36
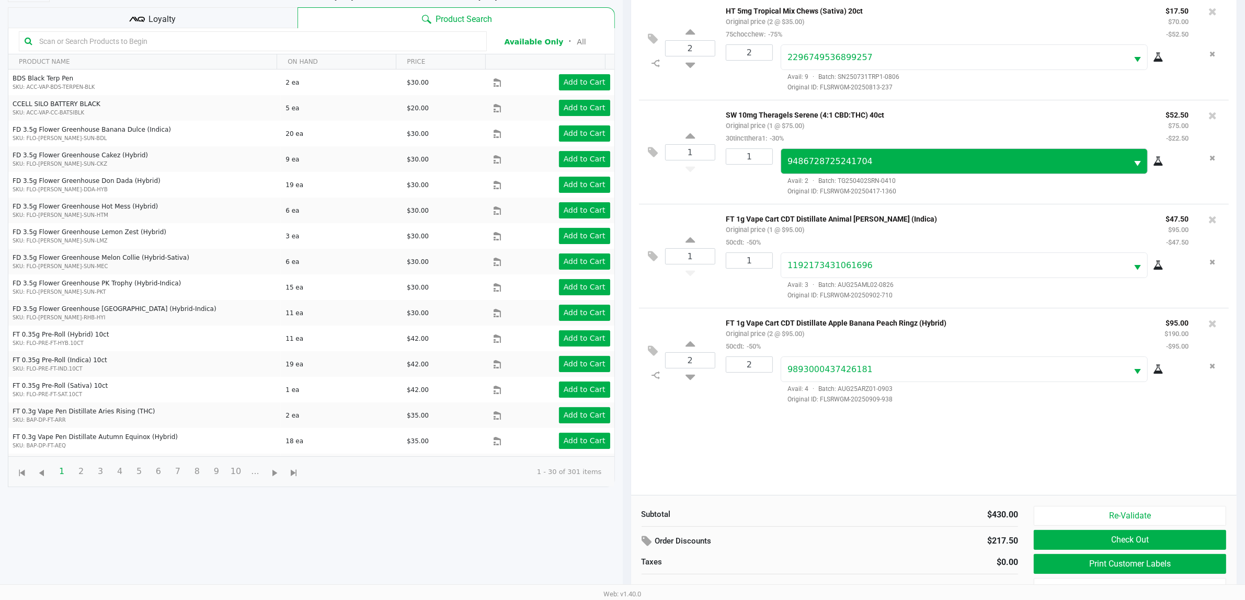
scroll to position [113, 0]
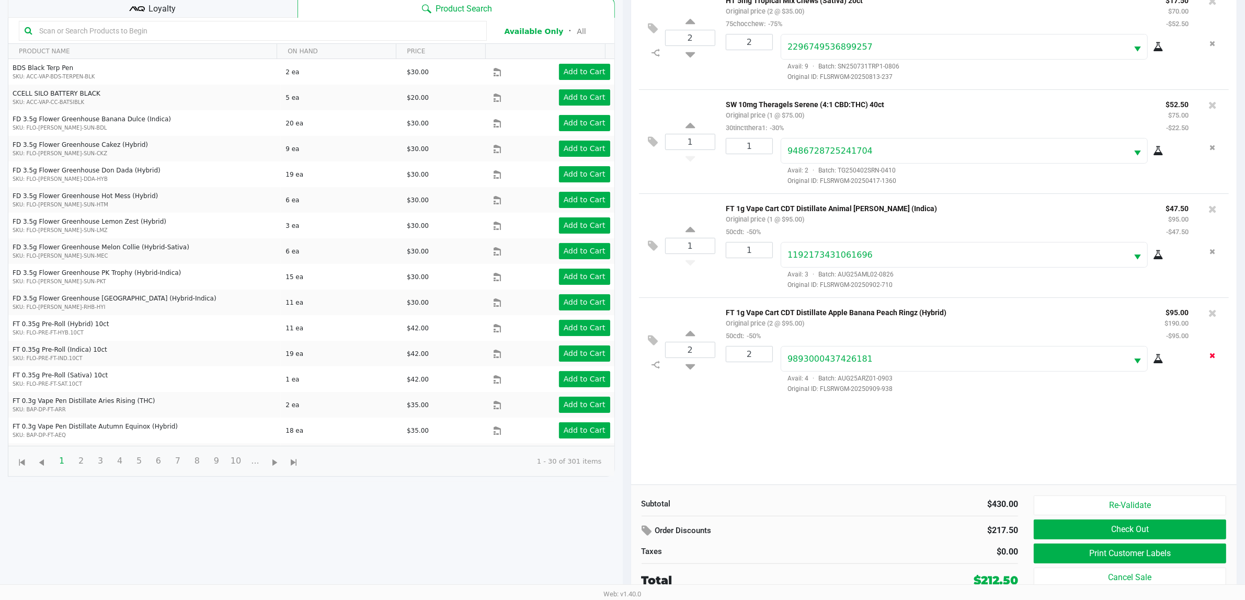
click at [1211, 359] on icon "Remove the package from the orderLine" at bounding box center [1213, 355] width 6 height 7
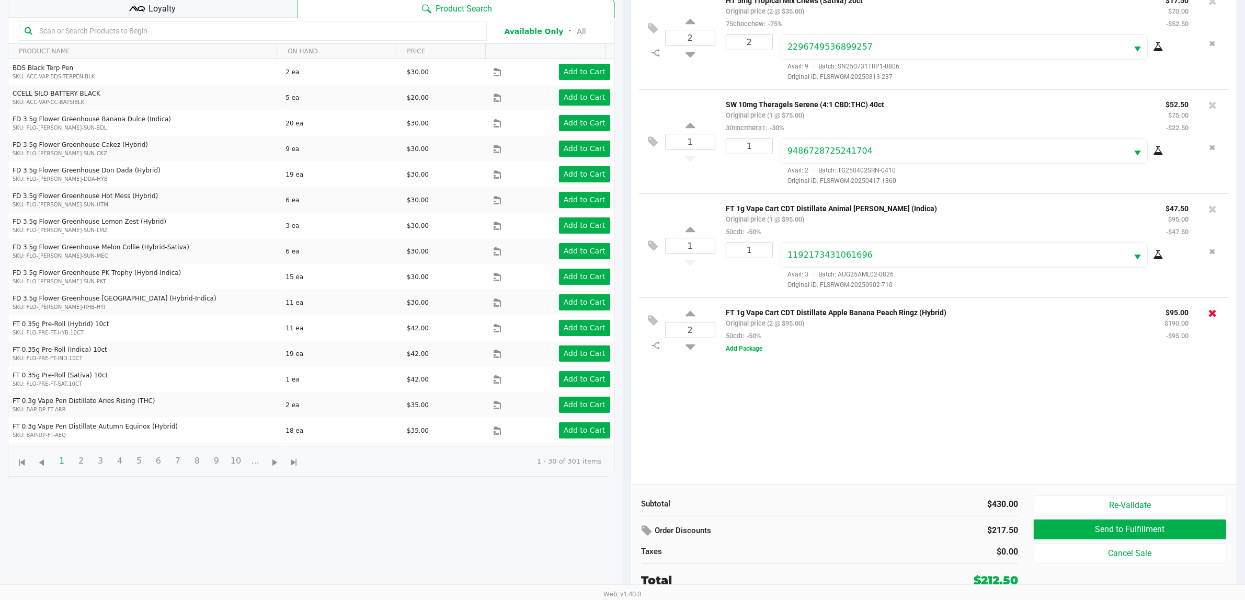
click at [1209, 317] on icon at bounding box center [1212, 313] width 8 height 10
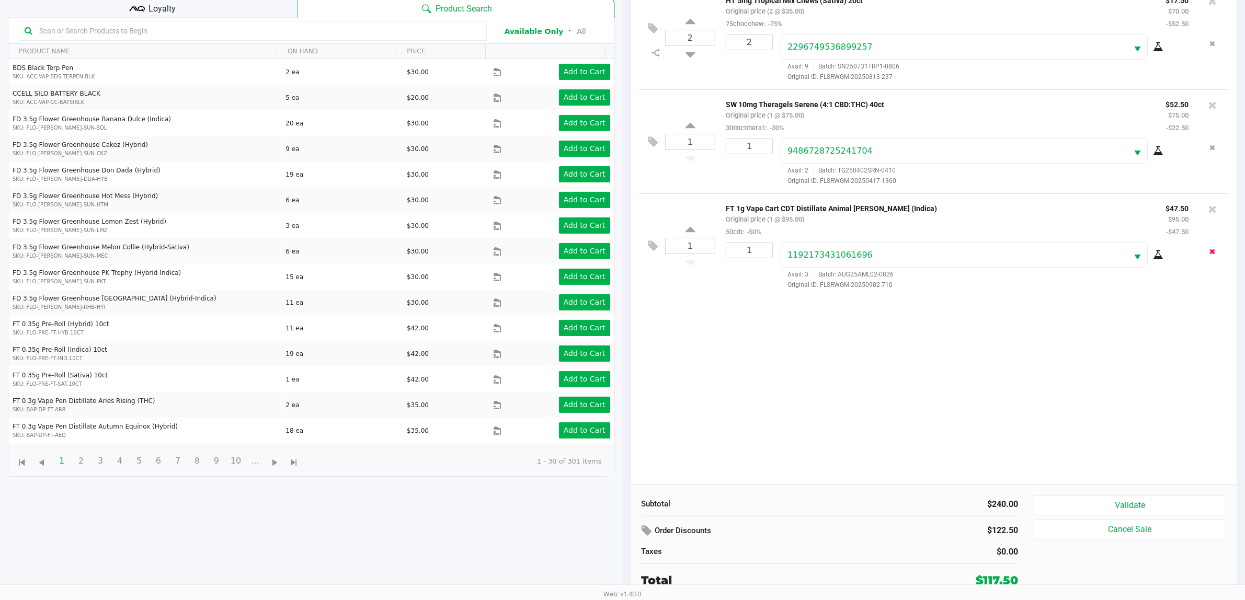
click at [1217, 255] on button "Remove the package from the orderLine" at bounding box center [1213, 251] width 14 height 19
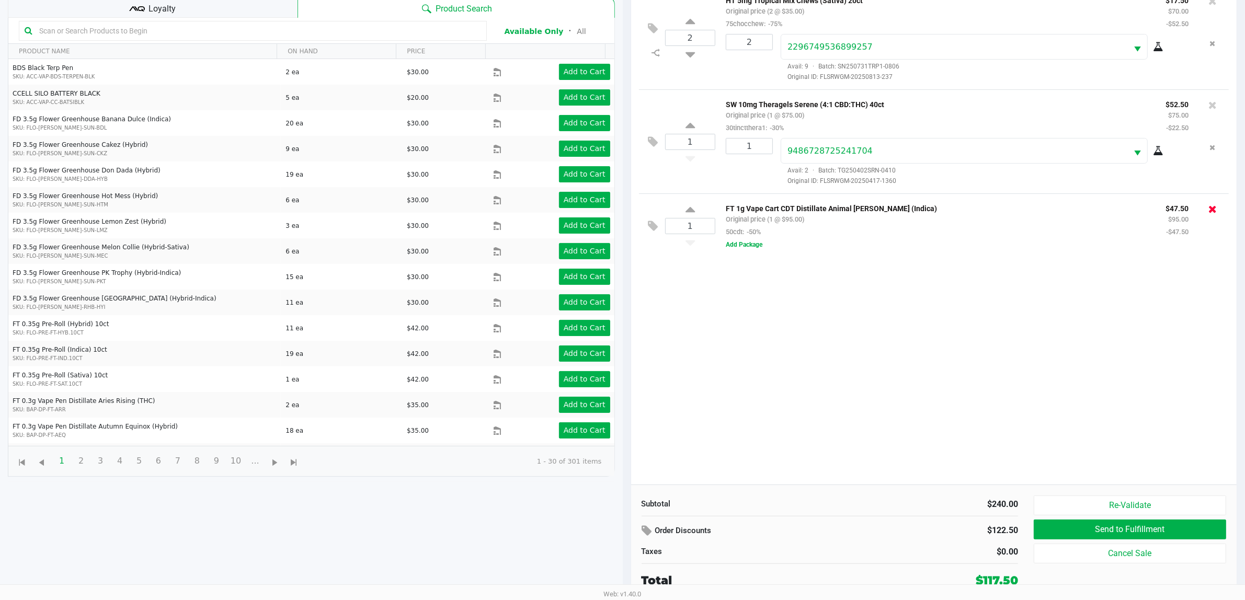
click at [1213, 208] on icon at bounding box center [1212, 209] width 8 height 10
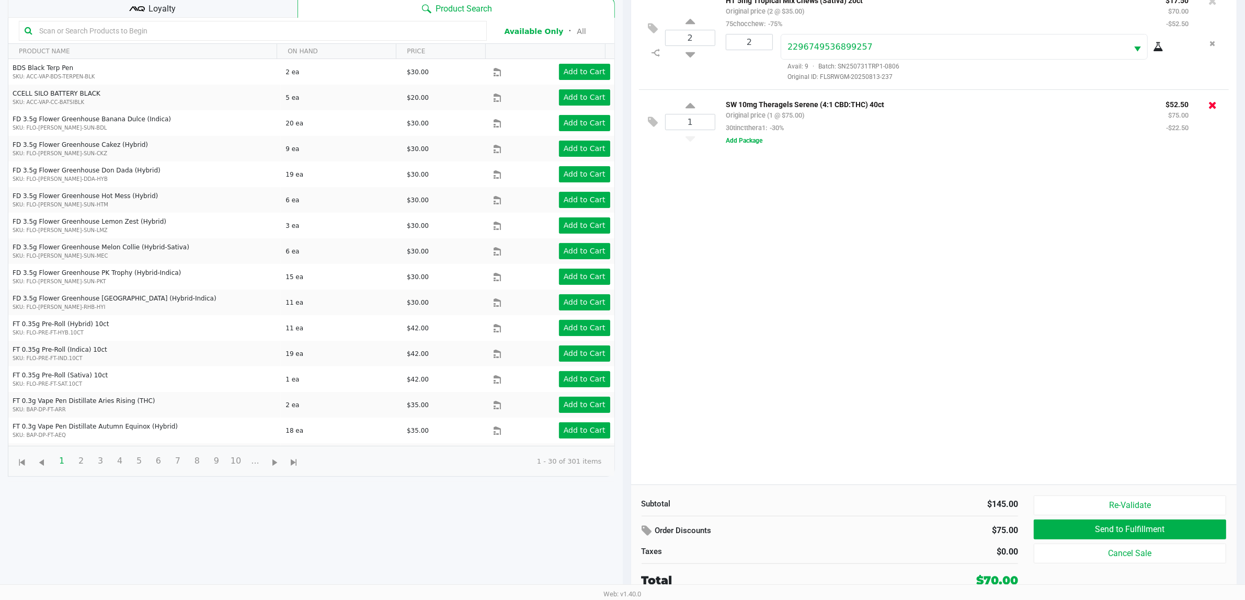
click at [1214, 106] on icon at bounding box center [1212, 105] width 8 height 10
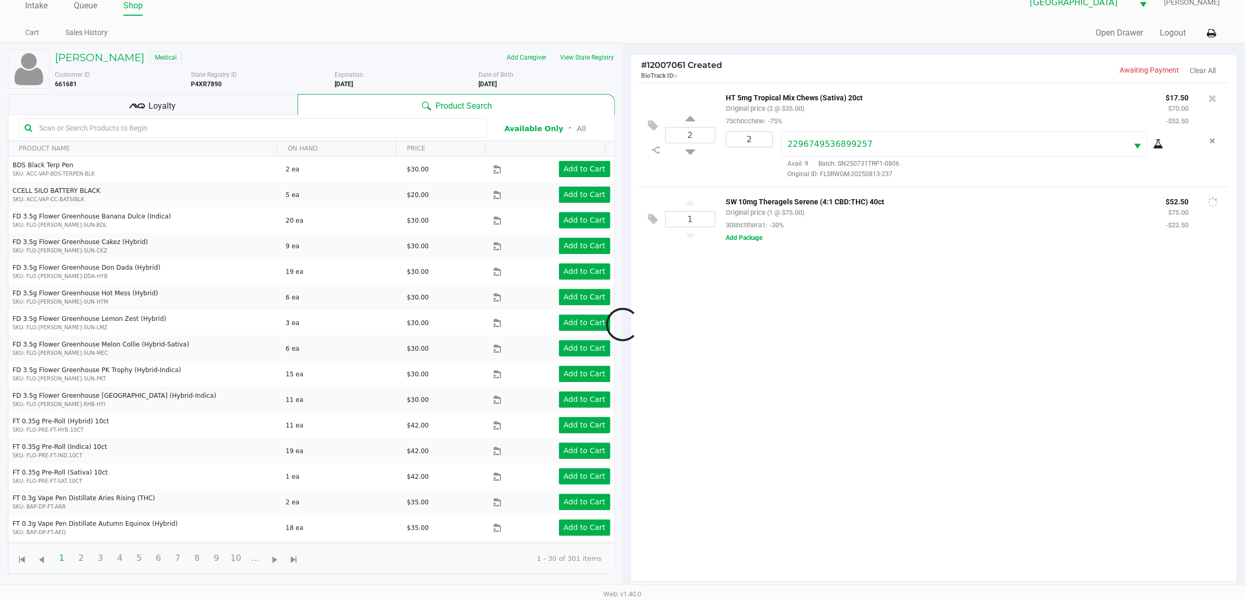
scroll to position [0, 0]
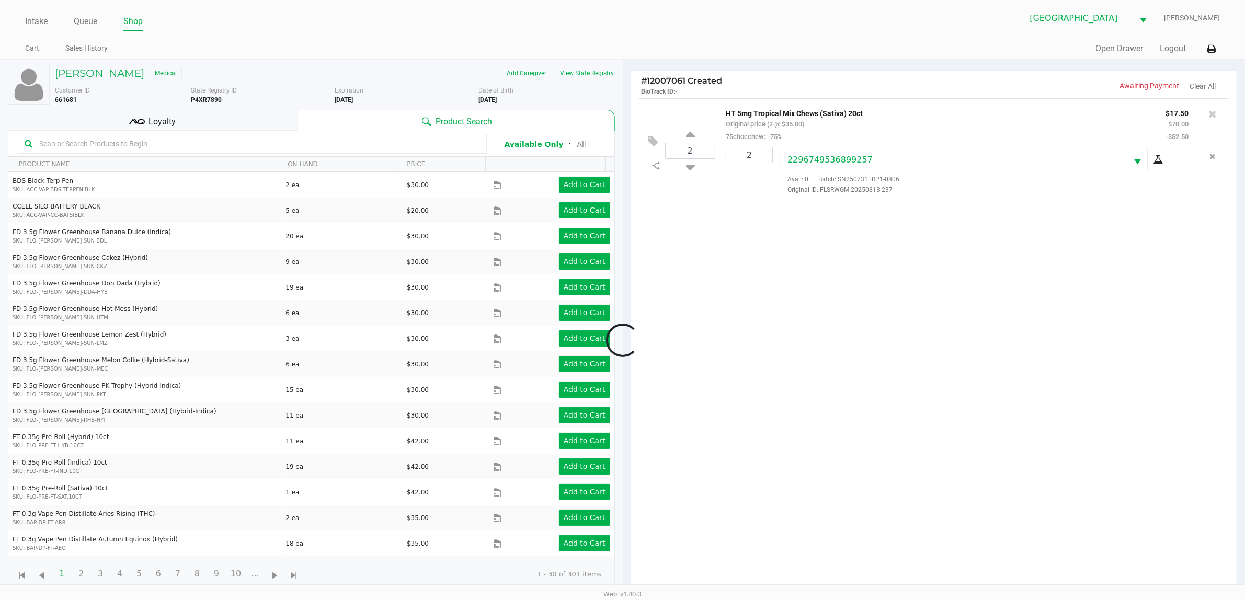
click at [1215, 158] on div at bounding box center [622, 340] width 1245 height 458
click at [1214, 163] on button "Remove the package from the orderLine" at bounding box center [1213, 156] width 14 height 19
click at [1213, 113] on icon at bounding box center [1212, 114] width 8 height 10
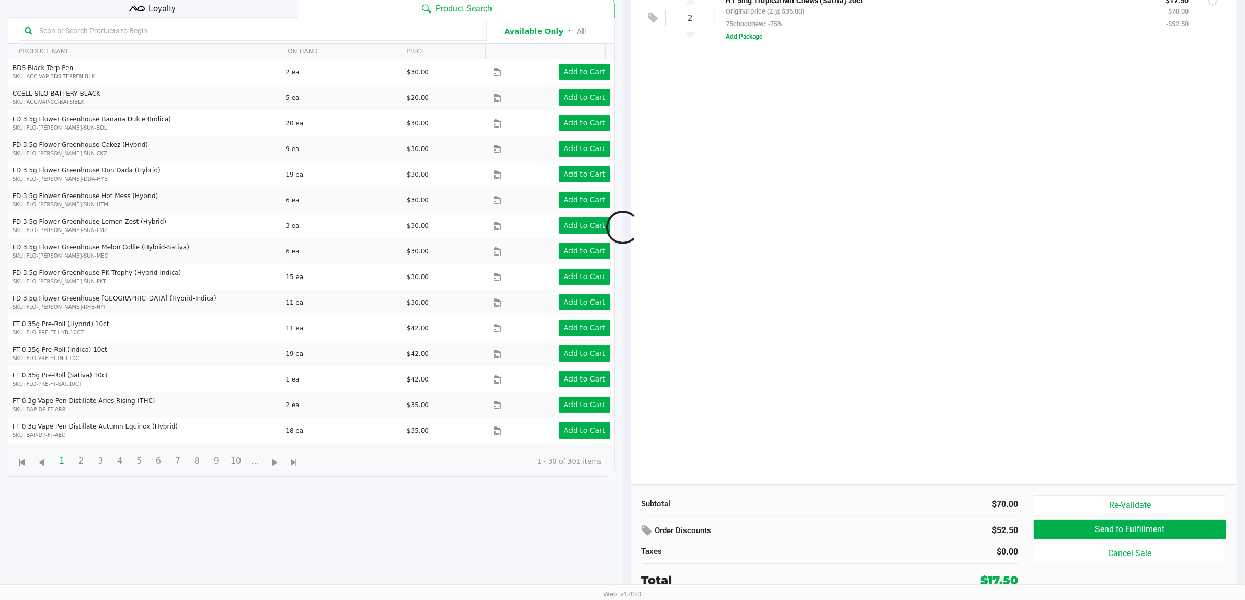
scroll to position [113, 0]
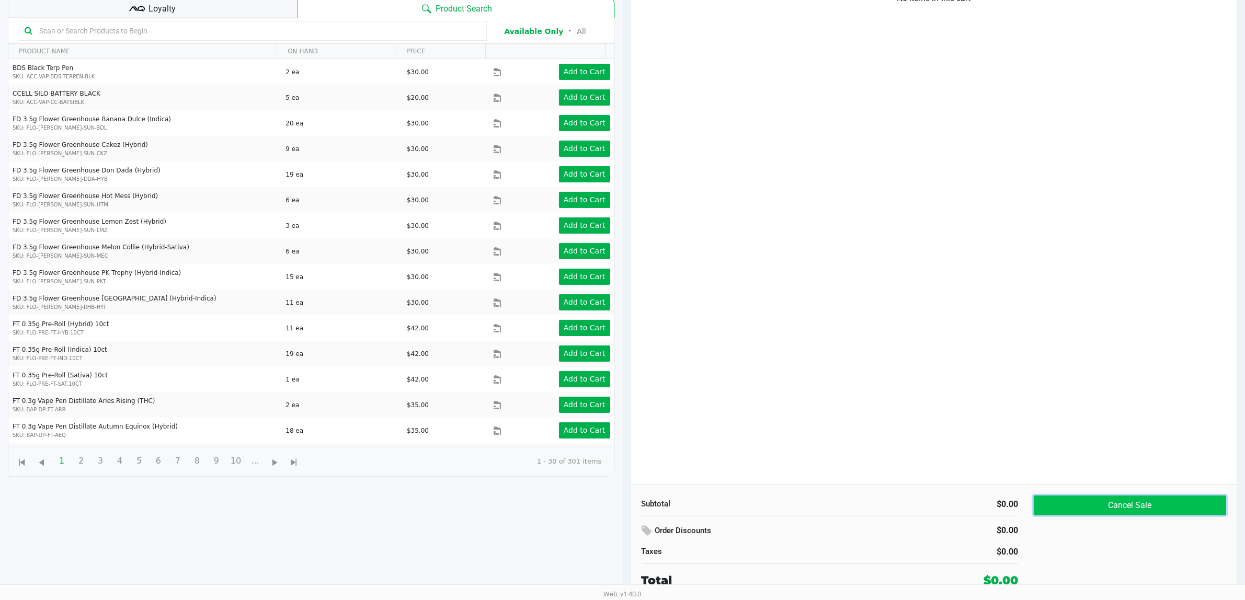
click at [1107, 502] on button "Cancel Sale" at bounding box center [1130, 506] width 192 height 20
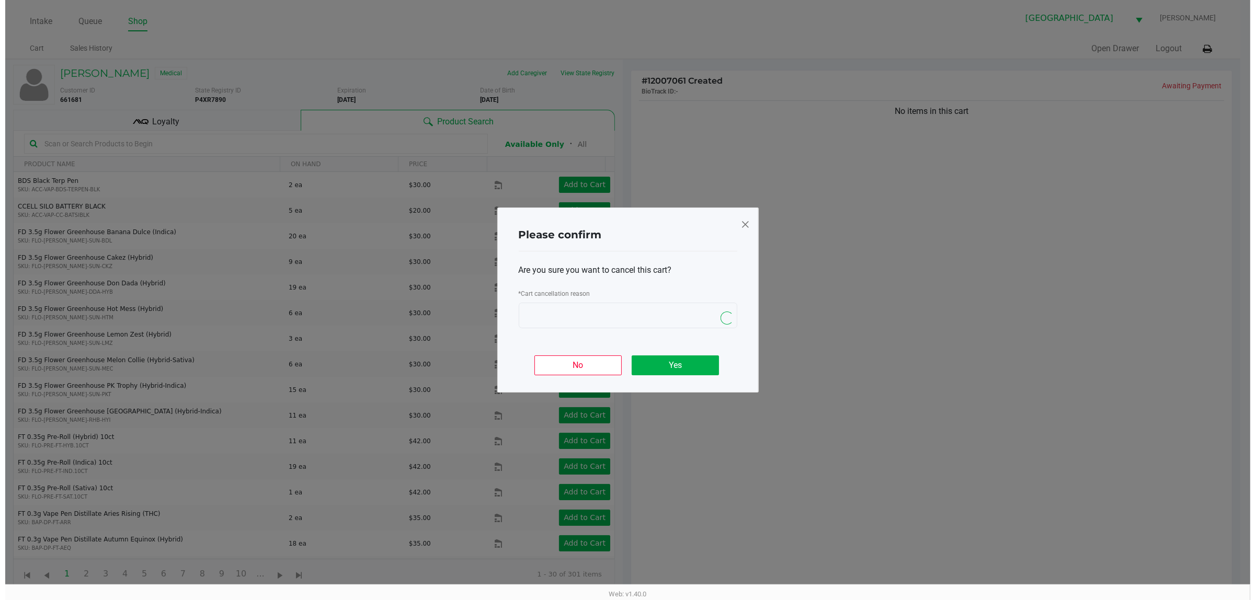
scroll to position [0, 0]
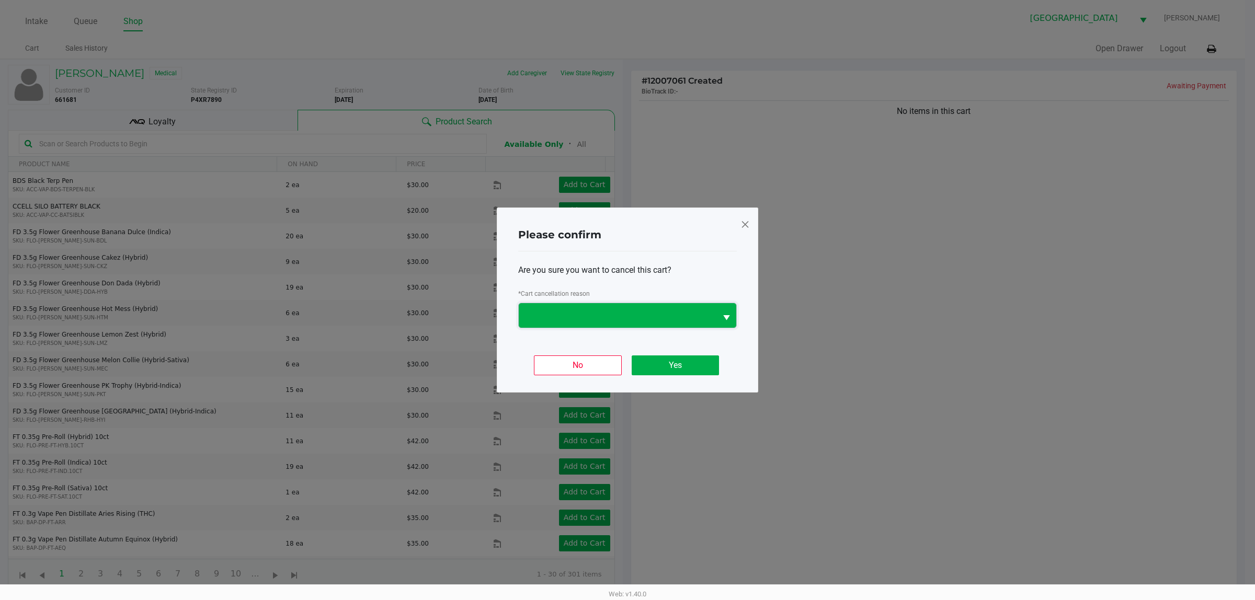
click at [692, 325] on span at bounding box center [618, 315] width 198 height 25
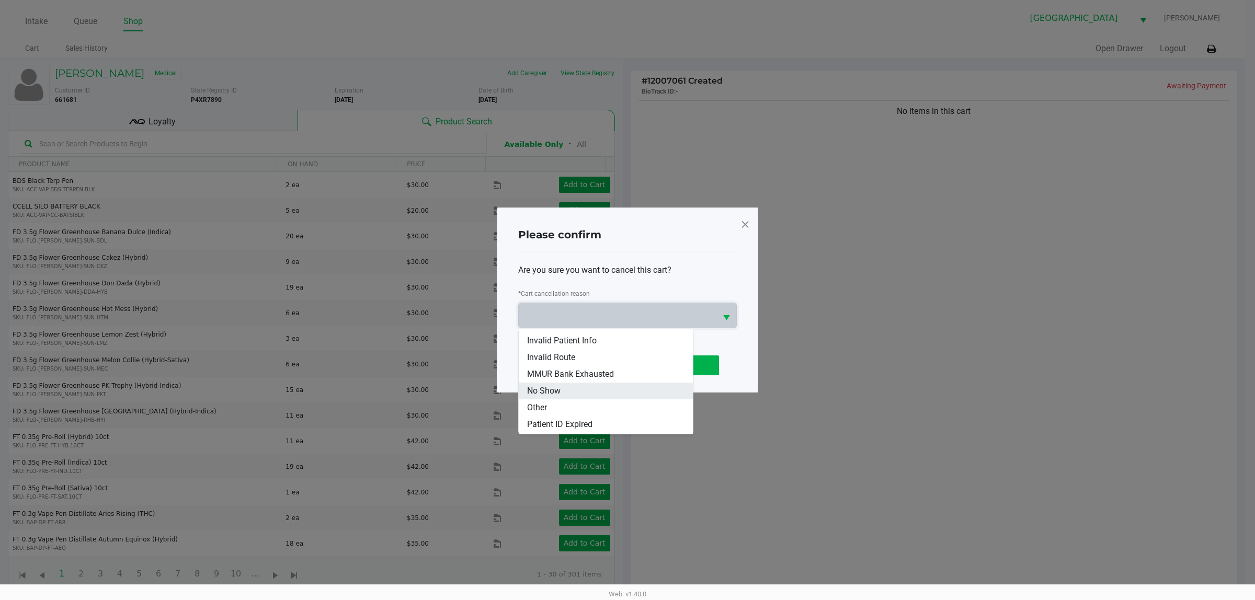
scroll to position [45, 0]
click at [546, 388] on span "Other" at bounding box center [537, 392] width 20 height 13
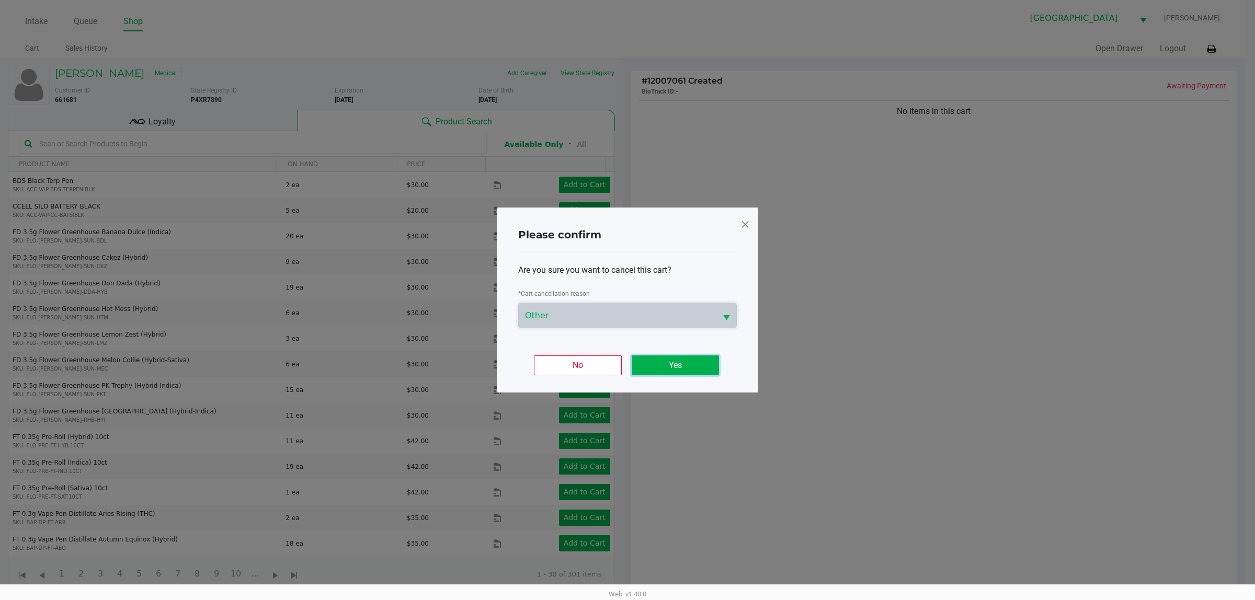
click at [681, 361] on button "Yes" at bounding box center [675, 366] width 87 height 20
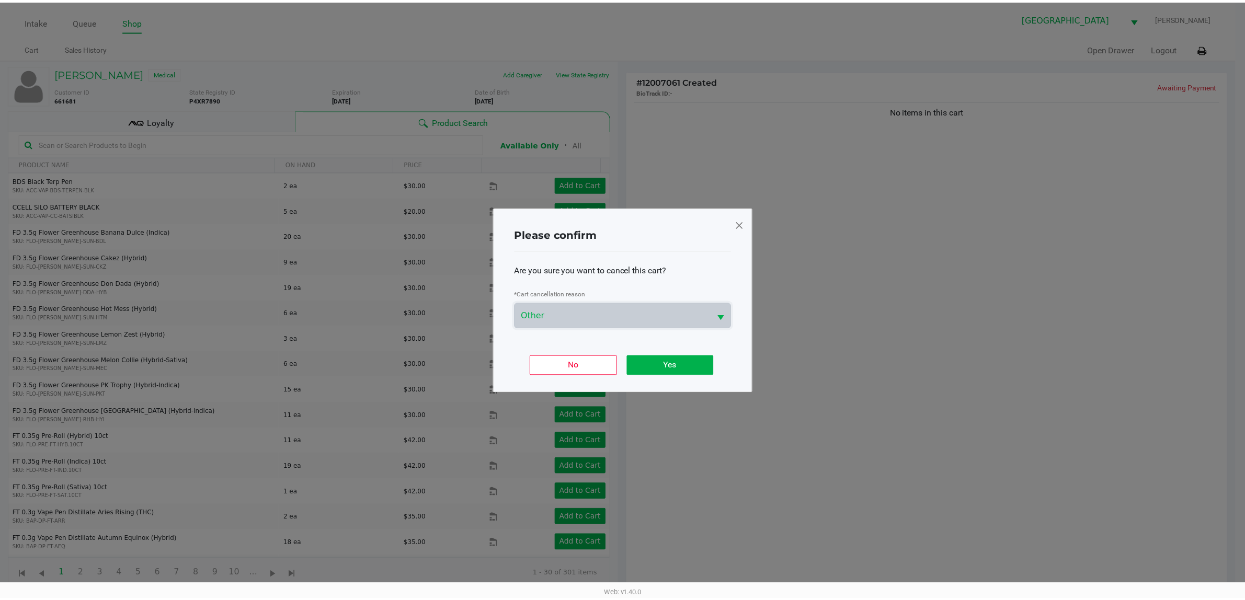
scroll to position [113, 0]
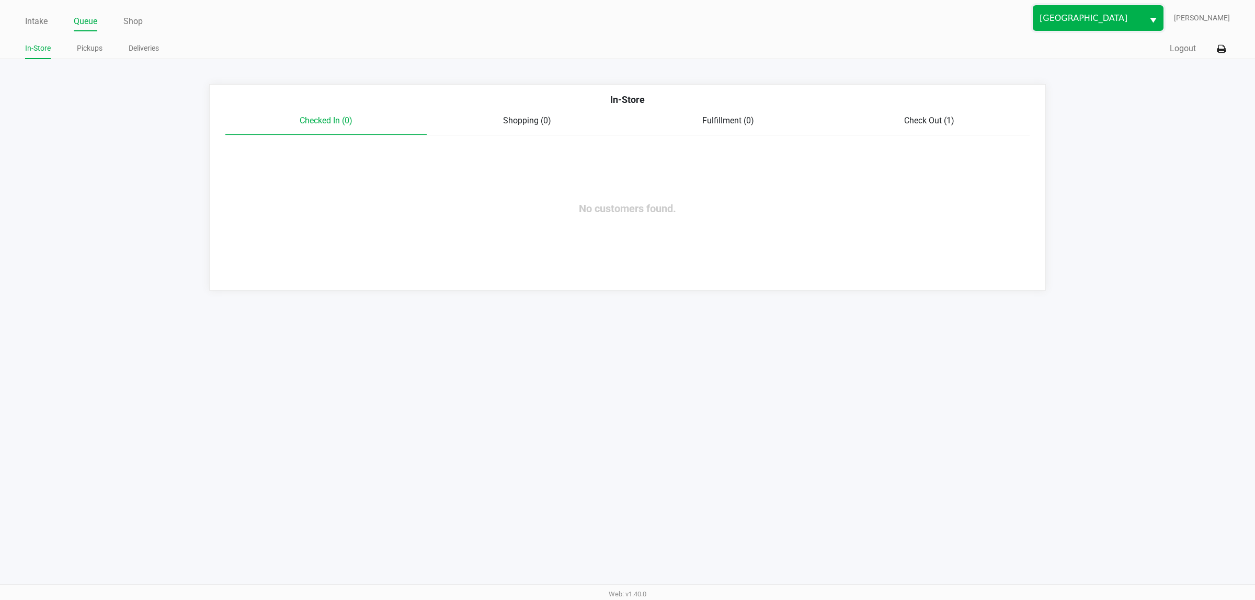
click at [1066, 22] on span "[GEOGRAPHIC_DATA]" at bounding box center [1088, 18] width 97 height 13
click at [1070, 55] on span "Port Orange WC" at bounding box center [1077, 56] width 59 height 13
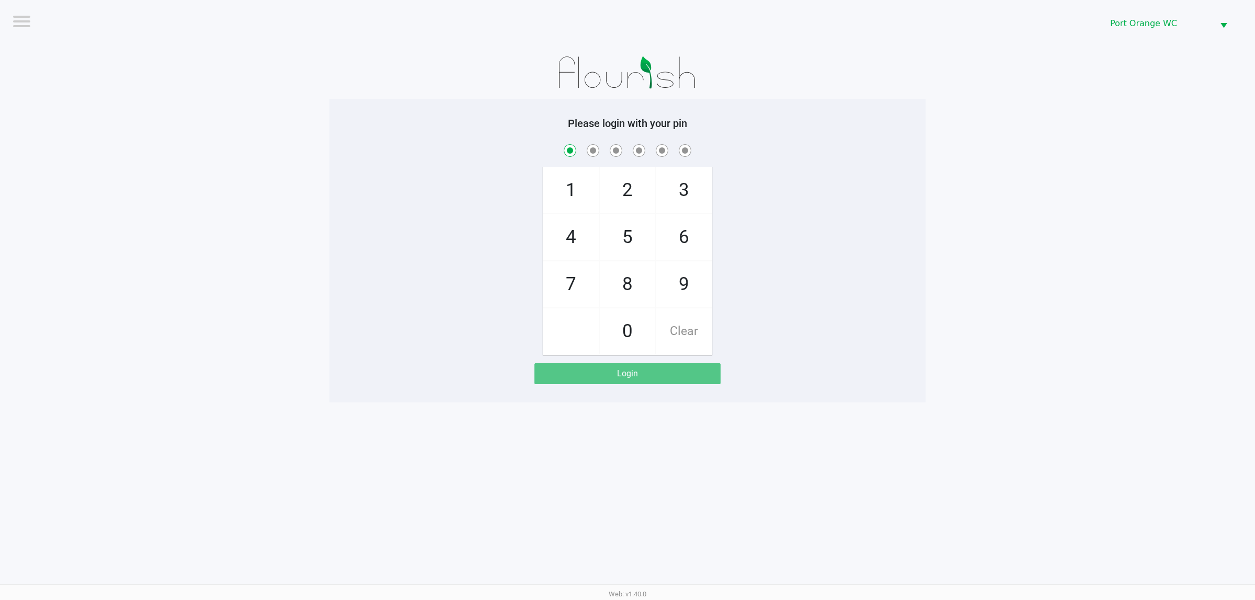
checkbox input "true"
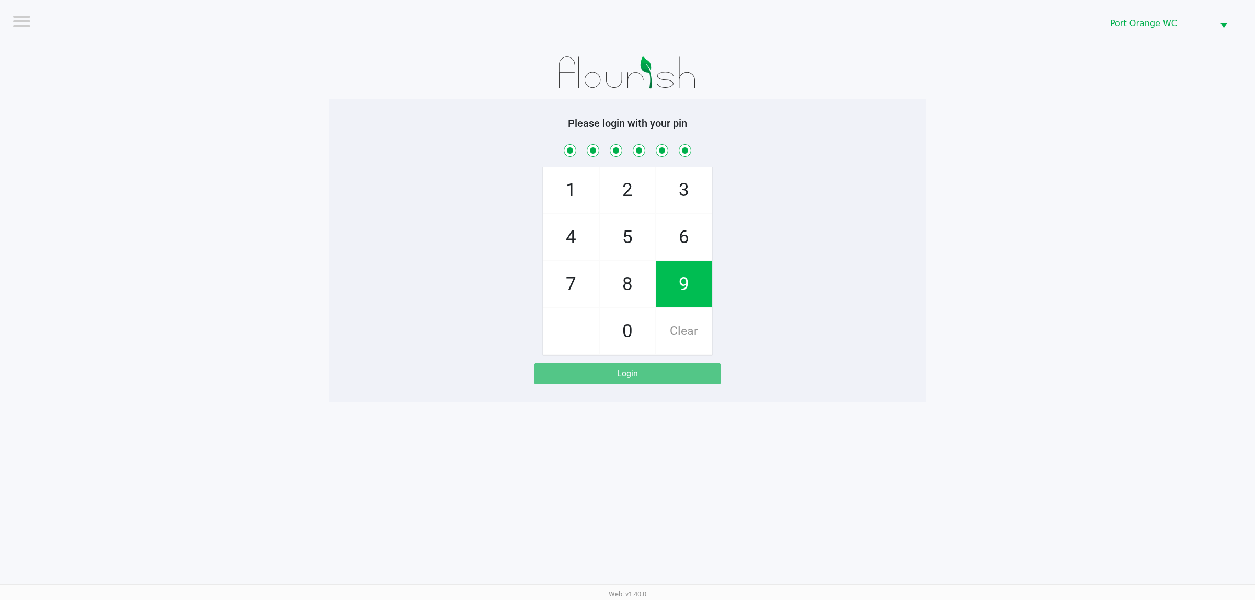
checkbox input "true"
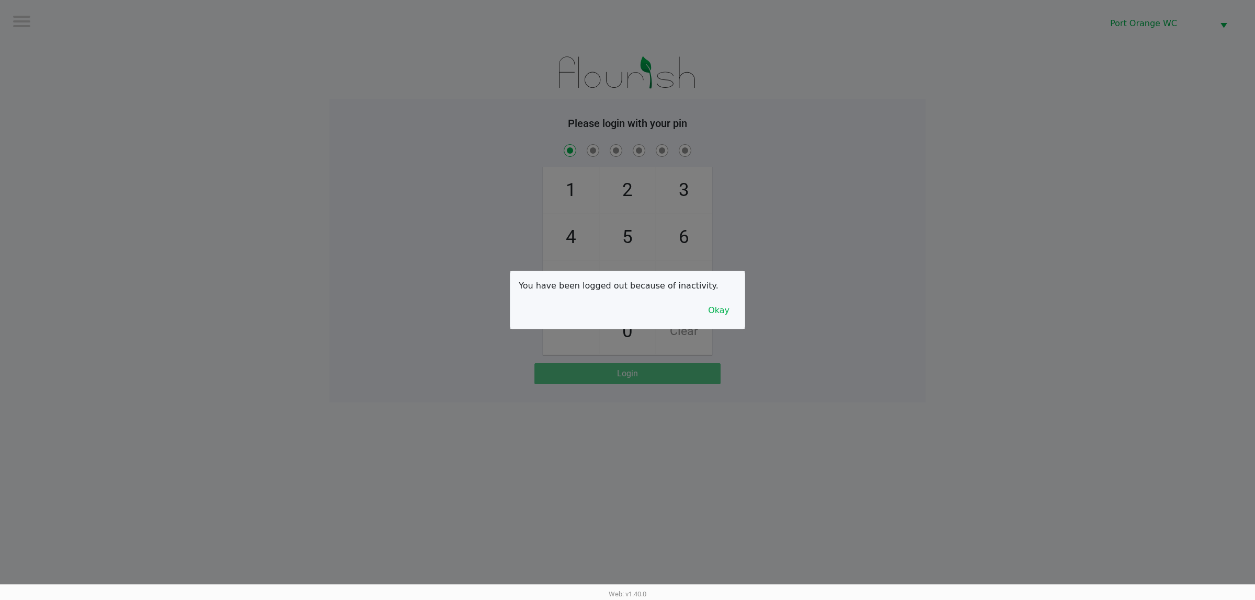
checkbox input "true"
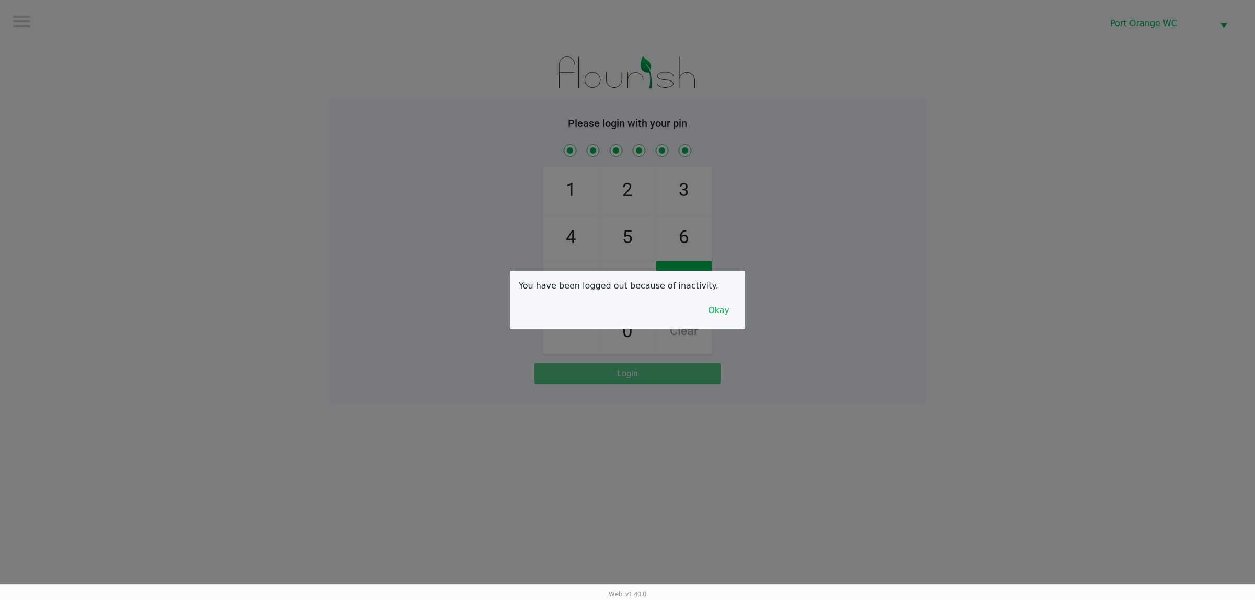
checkbox input "true"
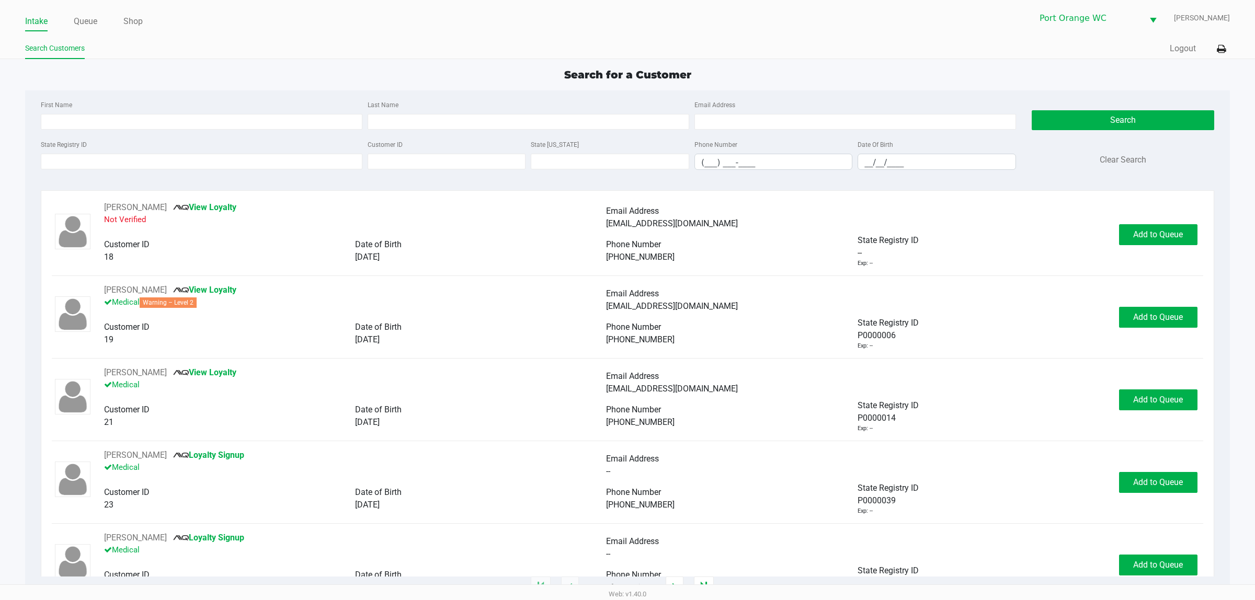
click at [128, 154] on div "State Registry ID" at bounding box center [201, 154] width 327 height 32
click at [124, 166] on input "State Registry ID" at bounding box center [202, 162] width 322 height 16
type input "P22QHkia"
click at [1122, 109] on div "Search Clear Search" at bounding box center [1123, 138] width 182 height 80
click at [1130, 119] on button "Search" at bounding box center [1123, 120] width 182 height 20
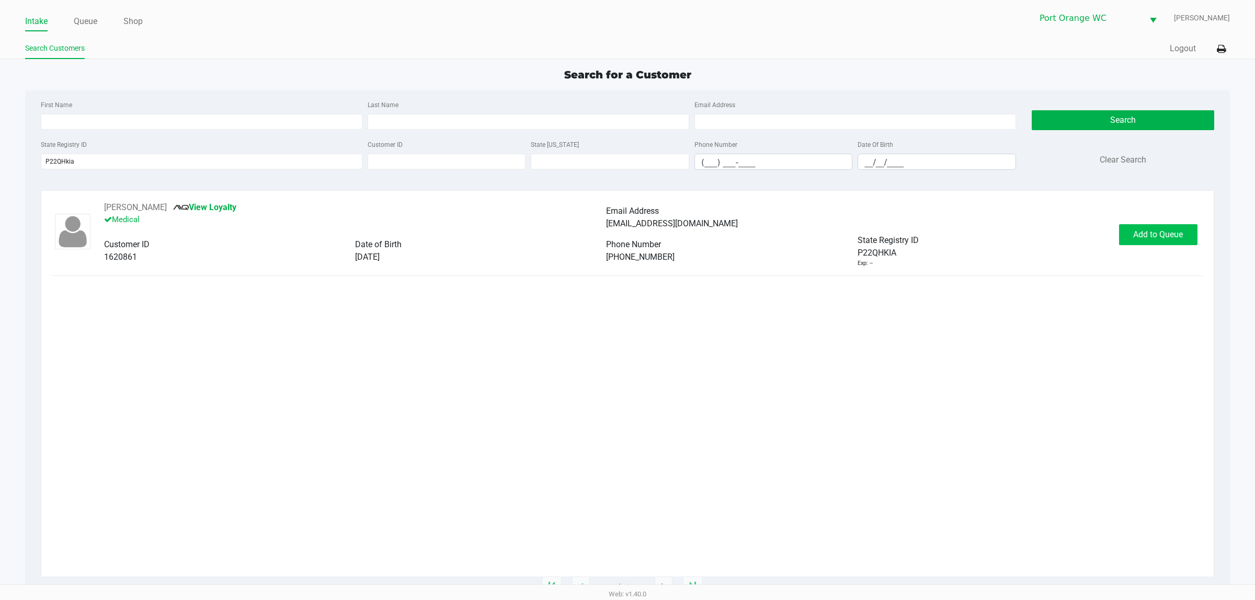
drag, startPoint x: 1188, startPoint y: 211, endPoint x: 1168, endPoint y: 242, distance: 37.0
click at [1190, 211] on div "[PERSON_NAME] View Loyalty Medical Email Address [EMAIL_ADDRESS][DOMAIN_NAME] C…" at bounding box center [627, 234] width 1151 height 66
click at [1164, 243] on button "Add to Queue" at bounding box center [1158, 234] width 78 height 21
click at [1163, 244] on button "In [GEOGRAPHIC_DATA]" at bounding box center [1155, 234] width 73 height 21
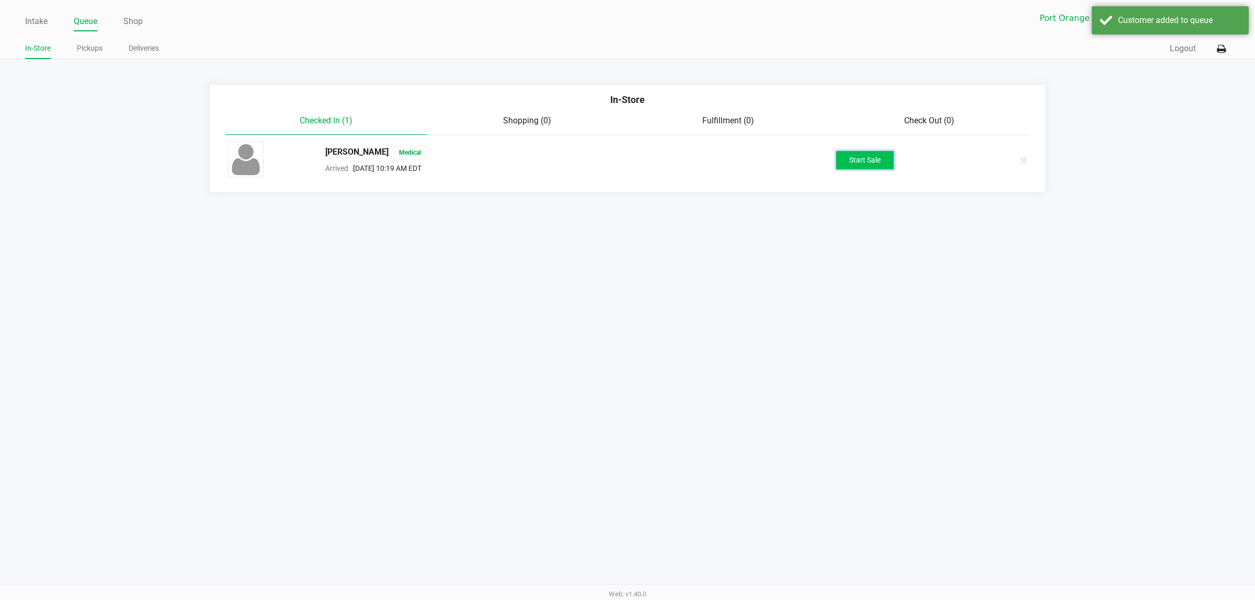
click at [878, 158] on button "Start Sale" at bounding box center [865, 160] width 58 height 18
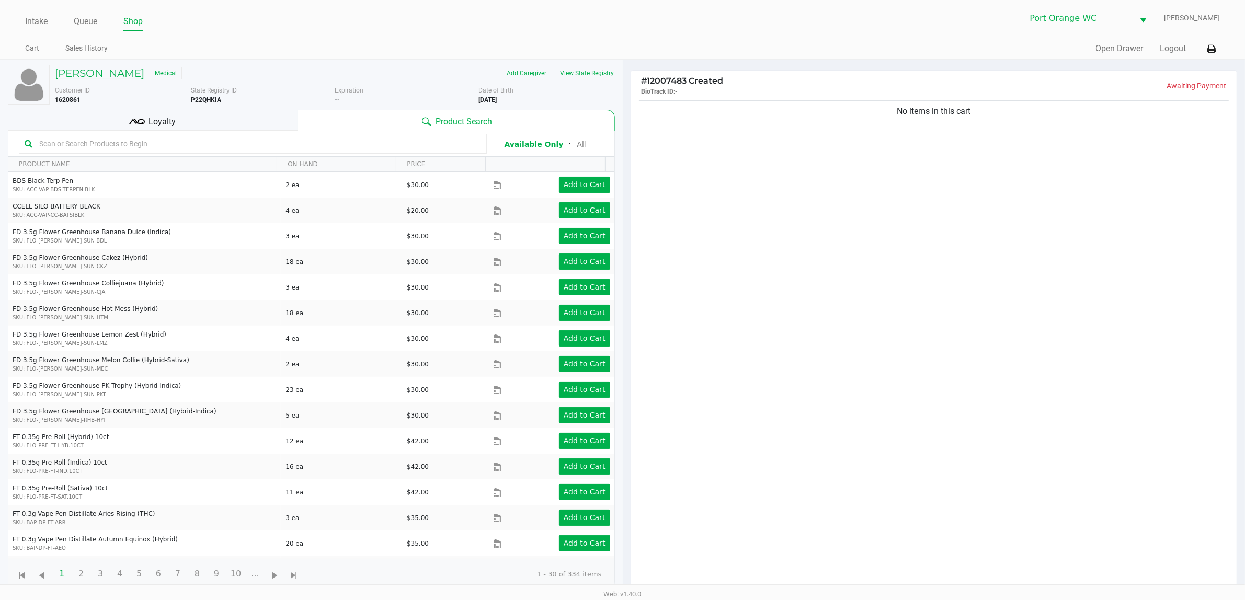
click at [121, 76] on h5 "[PERSON_NAME]" at bounding box center [99, 73] width 89 height 13
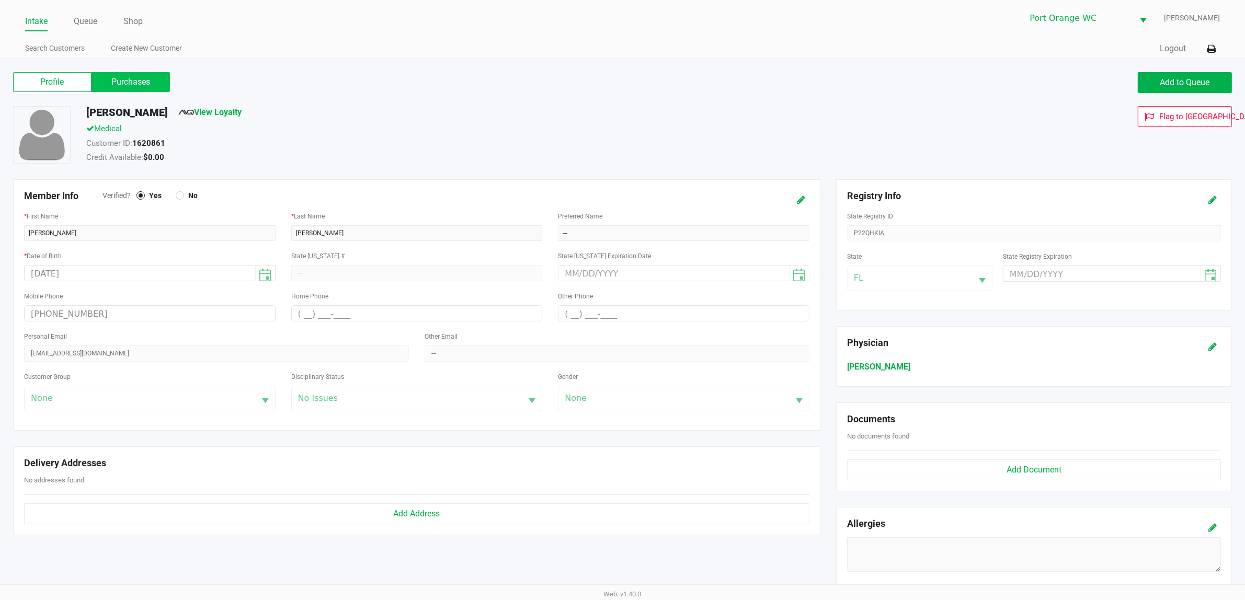
click at [136, 74] on label "Purchases" at bounding box center [131, 82] width 78 height 20
click at [0, 0] on 1 "Purchases" at bounding box center [0, 0] width 0 height 0
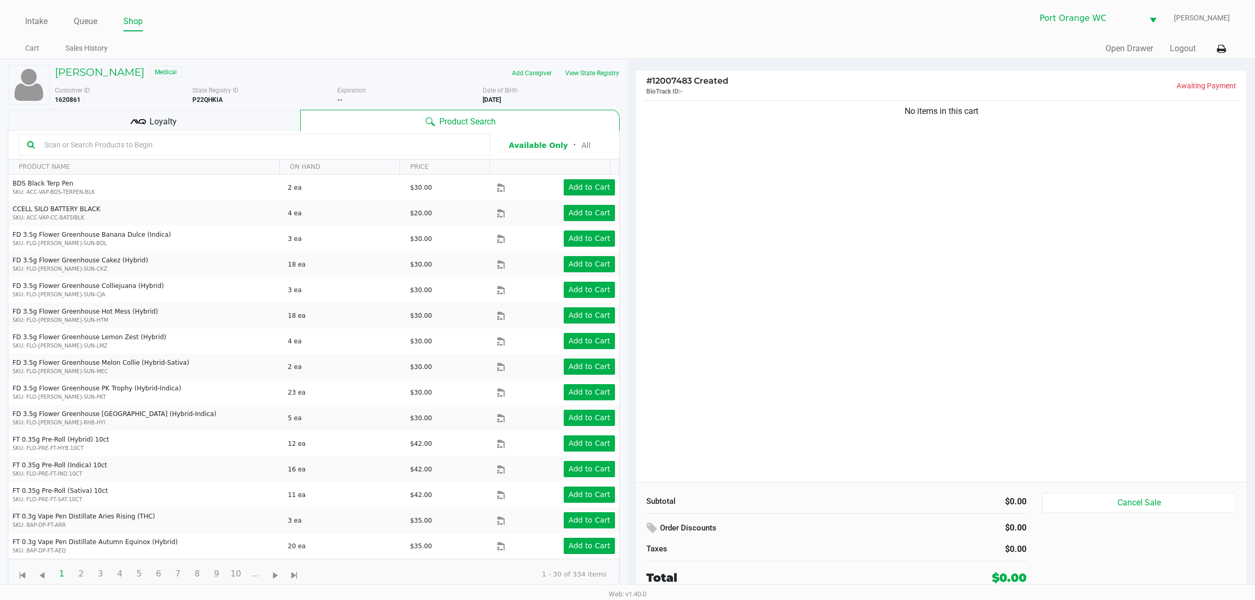
click at [669, 159] on div "No items in this cart" at bounding box center [941, 290] width 611 height 384
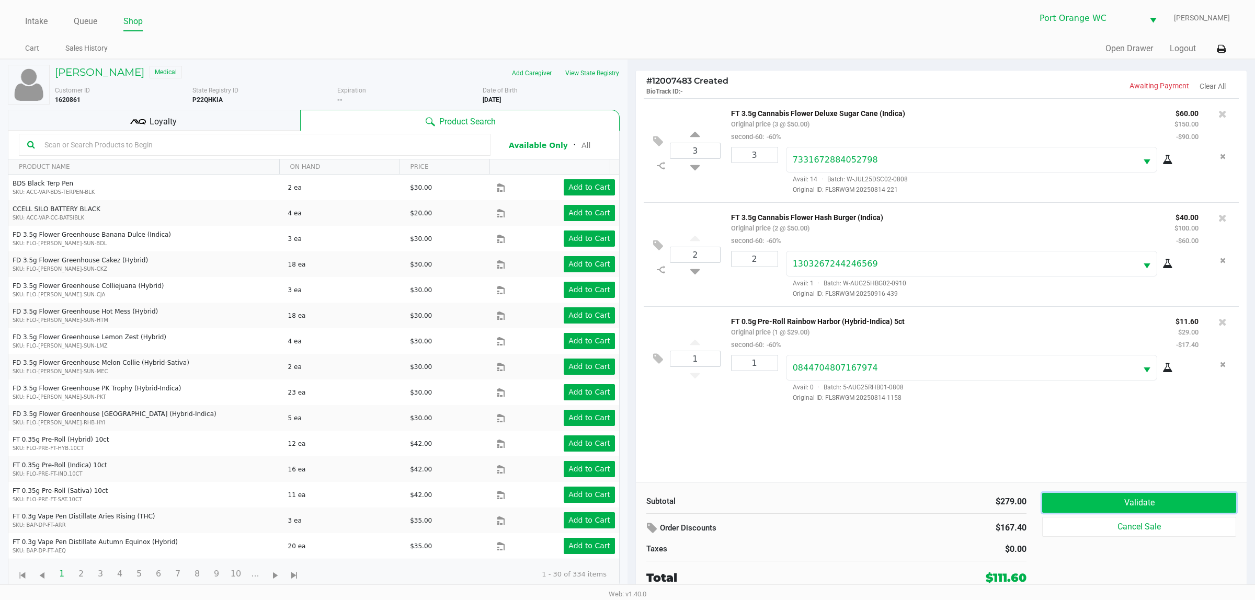
click at [1147, 505] on button "Validate" at bounding box center [1139, 503] width 194 height 20
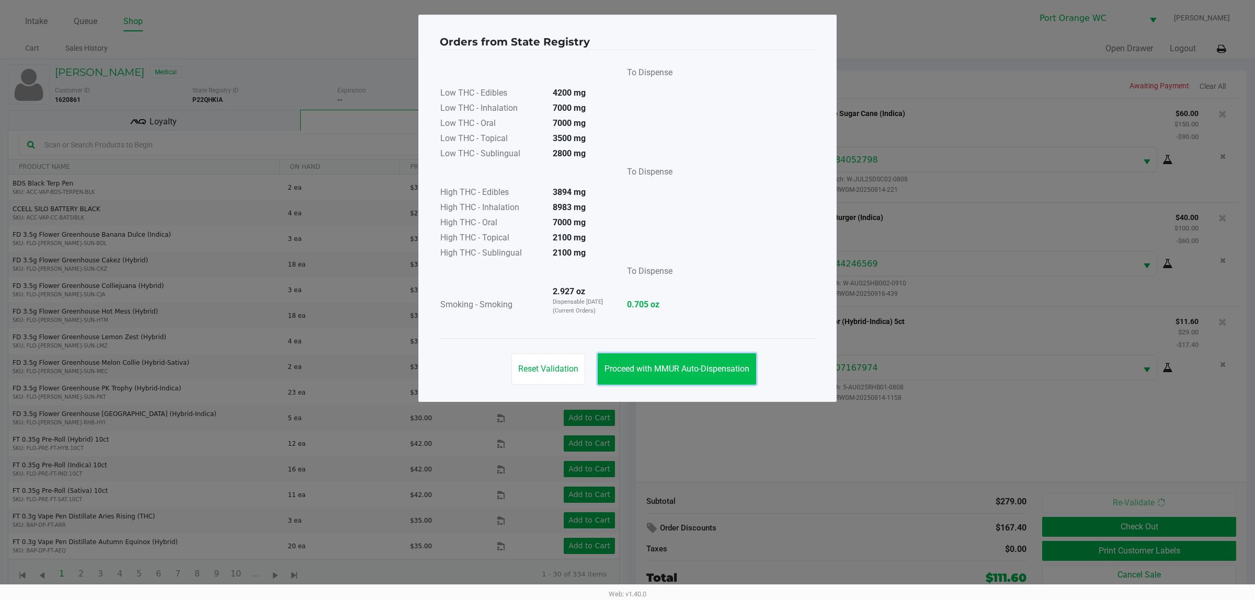
click at [676, 354] on button "Proceed with MMUR Auto-Dispensation" at bounding box center [677, 368] width 158 height 31
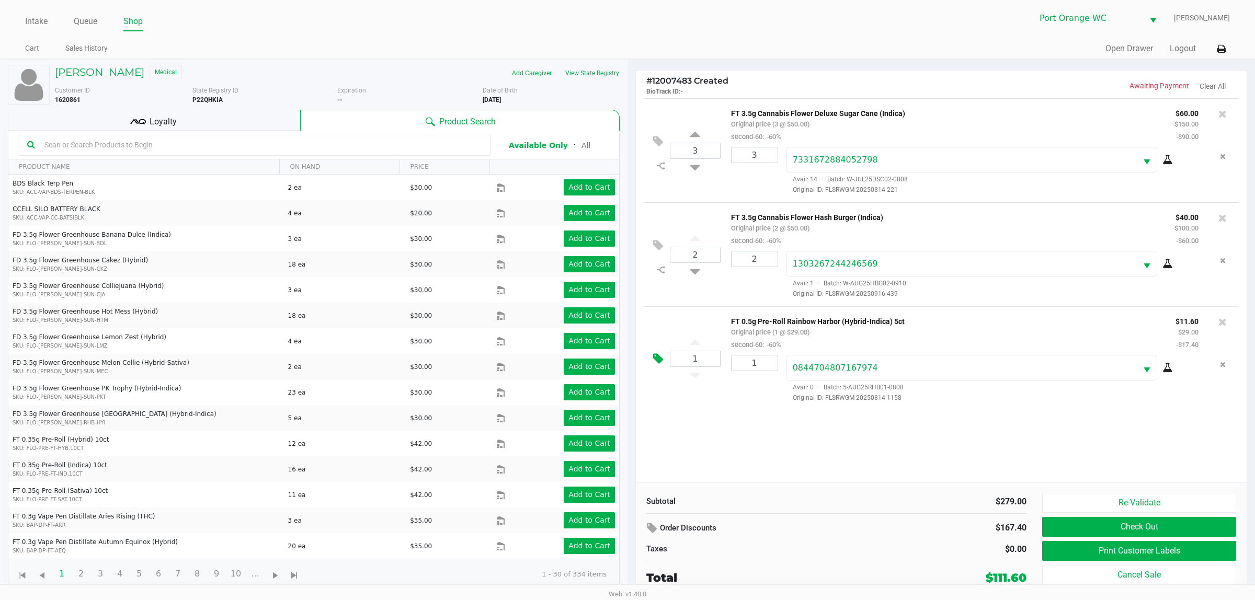
click at [657, 360] on icon at bounding box center [658, 359] width 10 height 12
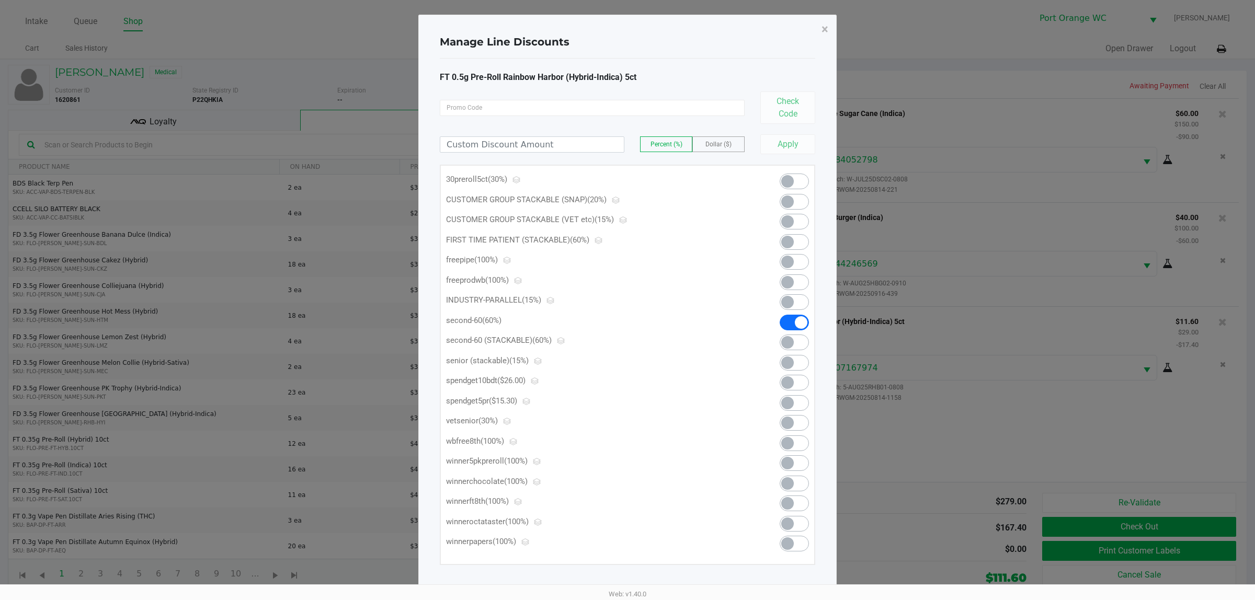
click at [795, 406] on span at bounding box center [794, 403] width 29 height 16
click at [821, 28] on span "×" at bounding box center [824, 29] width 7 height 15
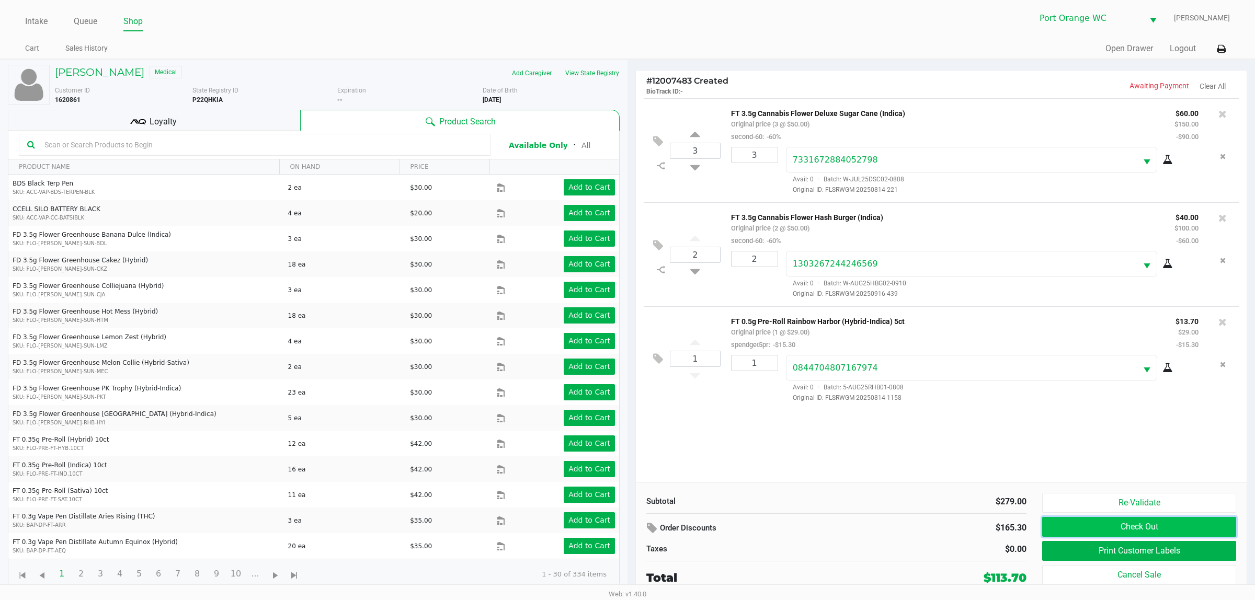
click at [1159, 529] on button "Check Out" at bounding box center [1139, 527] width 194 height 20
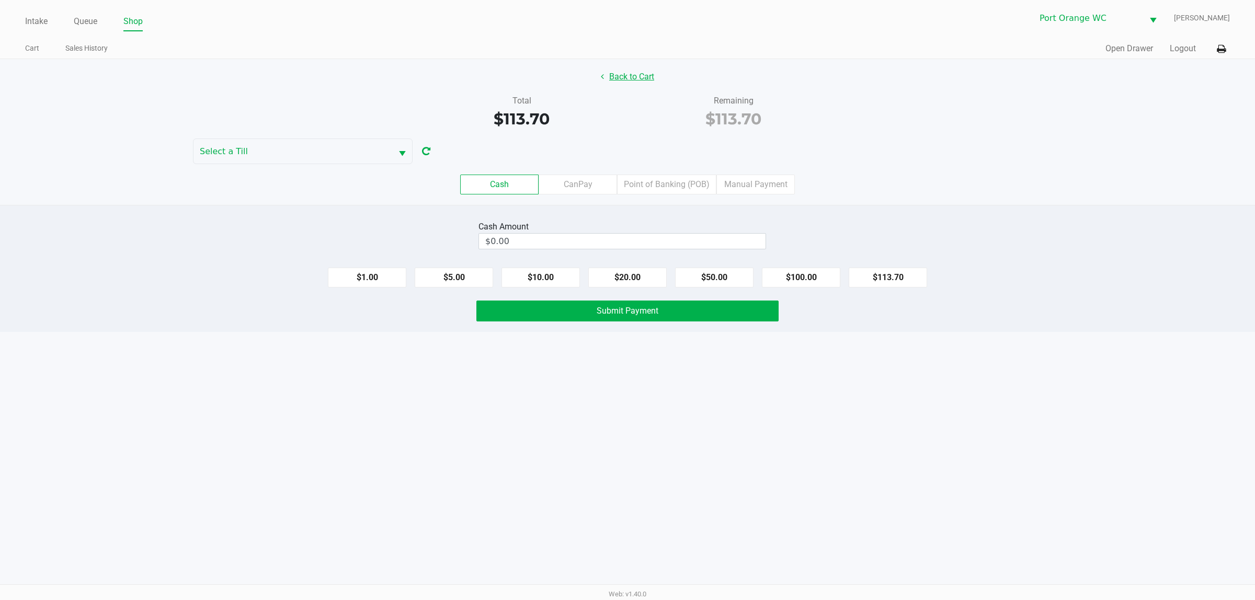
click at [626, 80] on button "Back to Cart" at bounding box center [627, 77] width 67 height 20
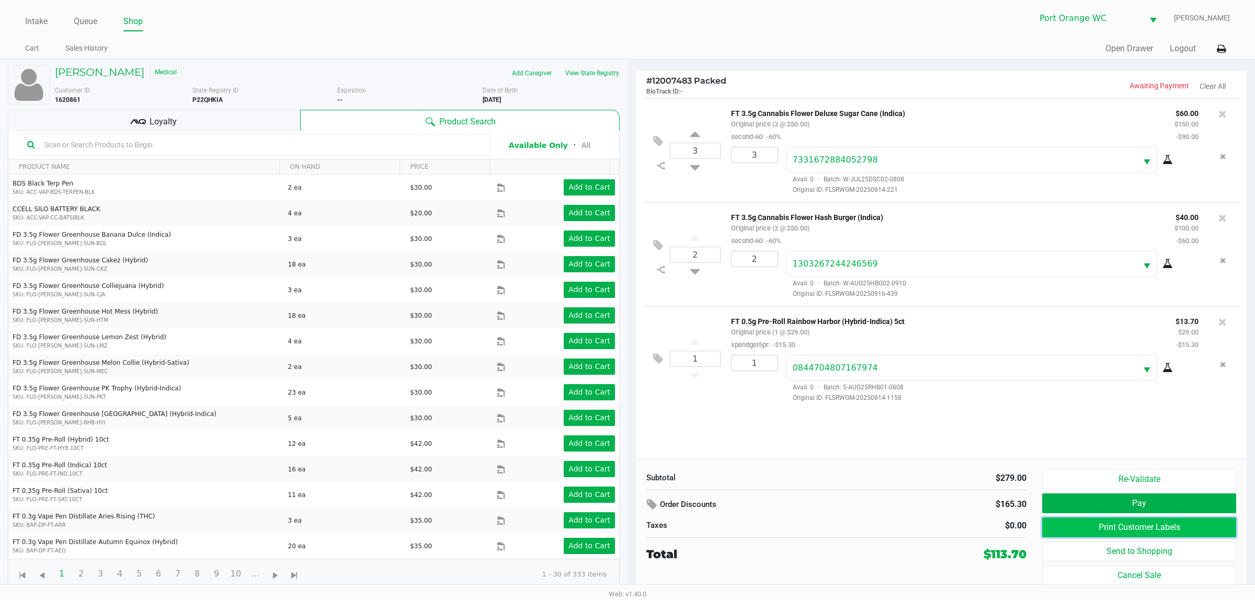
click at [1130, 526] on button "Print Customer Labels" at bounding box center [1139, 528] width 194 height 20
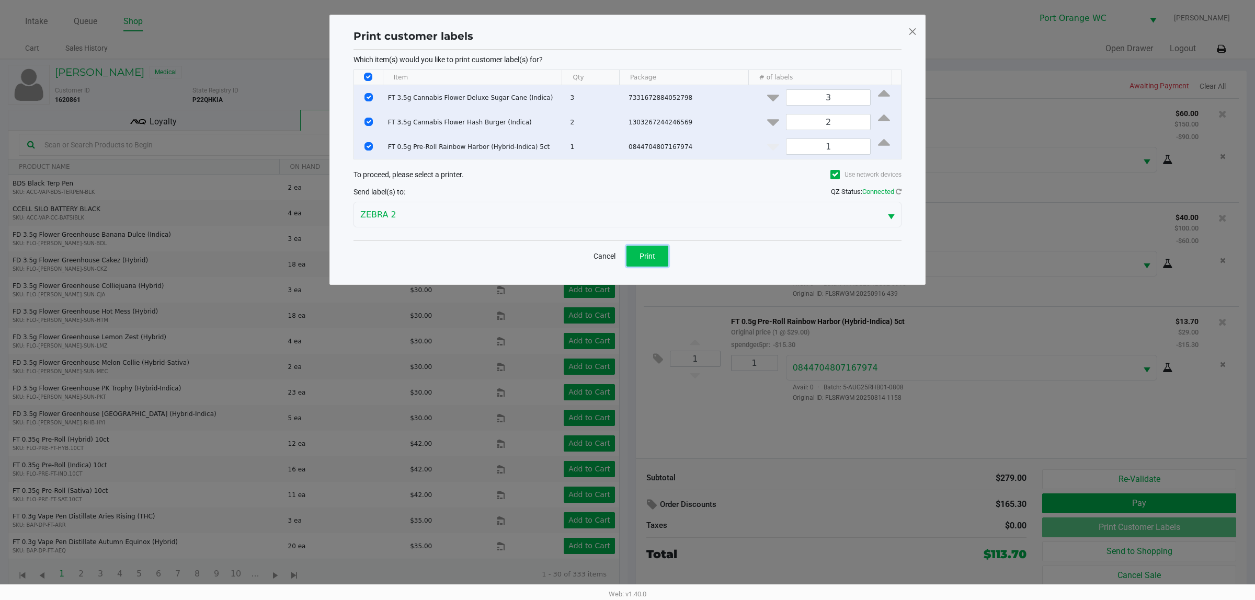
click at [642, 257] on span "Print" at bounding box center [647, 256] width 16 height 8
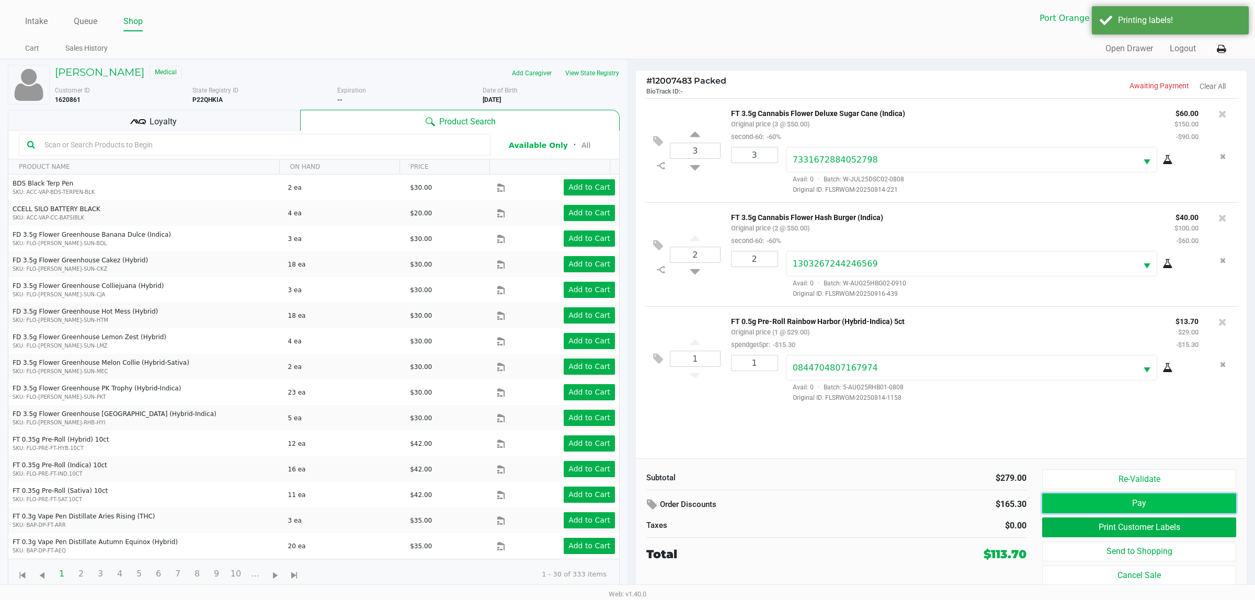
click at [1167, 511] on button "Pay" at bounding box center [1139, 504] width 194 height 20
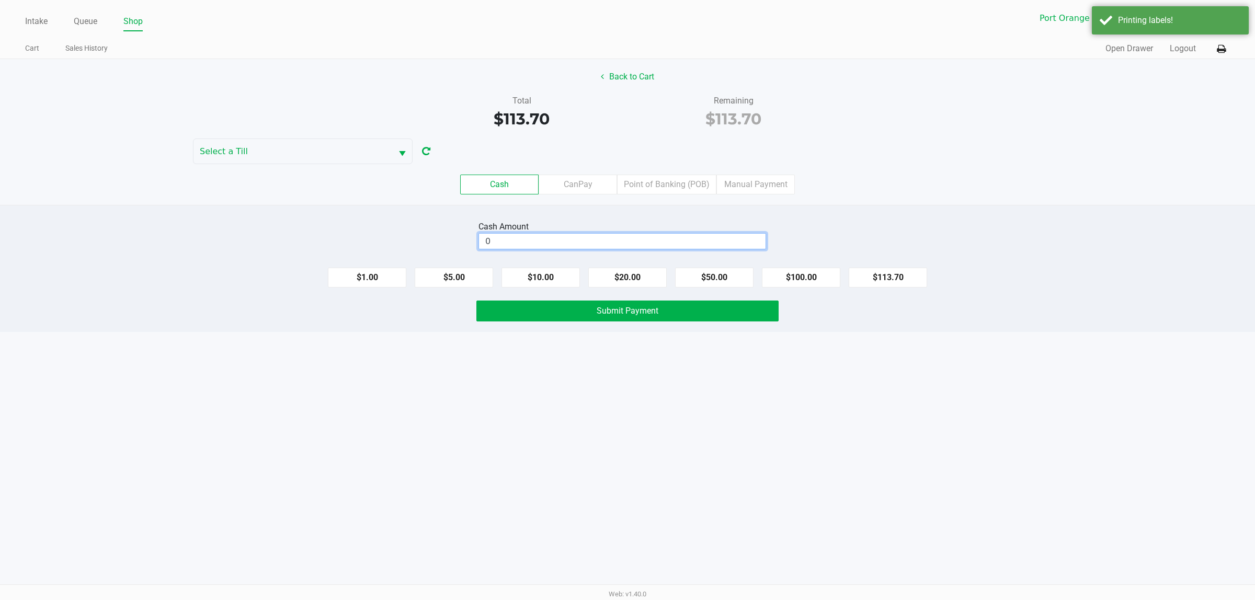
click at [608, 237] on input "0" at bounding box center [622, 241] width 287 height 15
type input "$0.00"
click at [639, 80] on button "Back to Cart" at bounding box center [627, 77] width 67 height 20
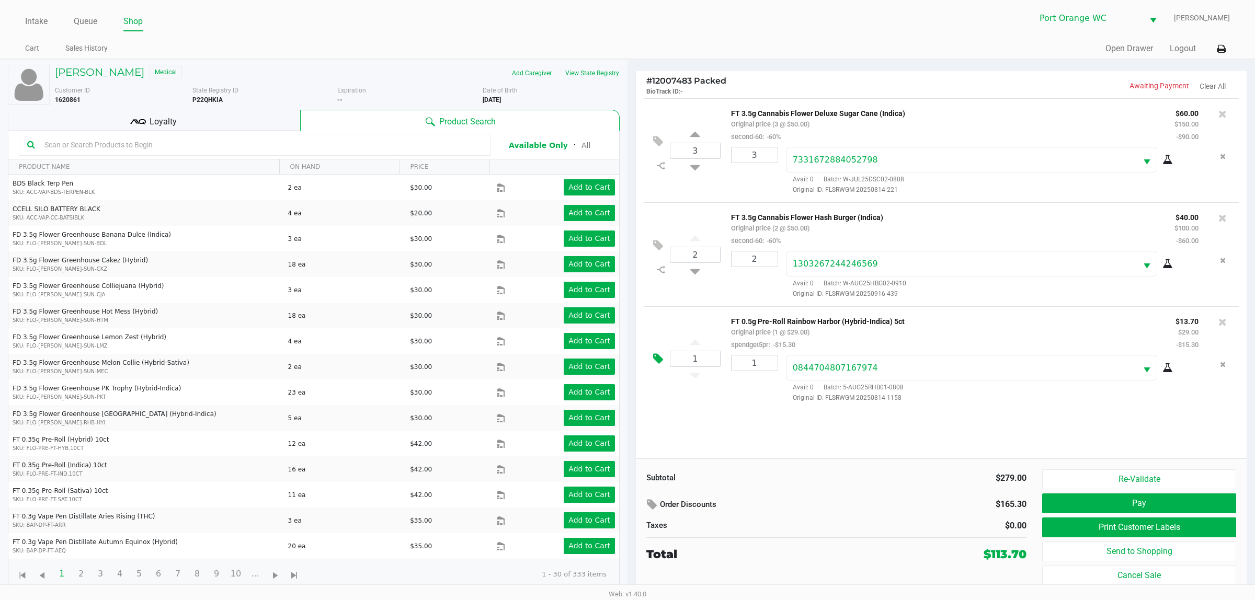
click at [660, 364] on icon at bounding box center [658, 359] width 10 height 12
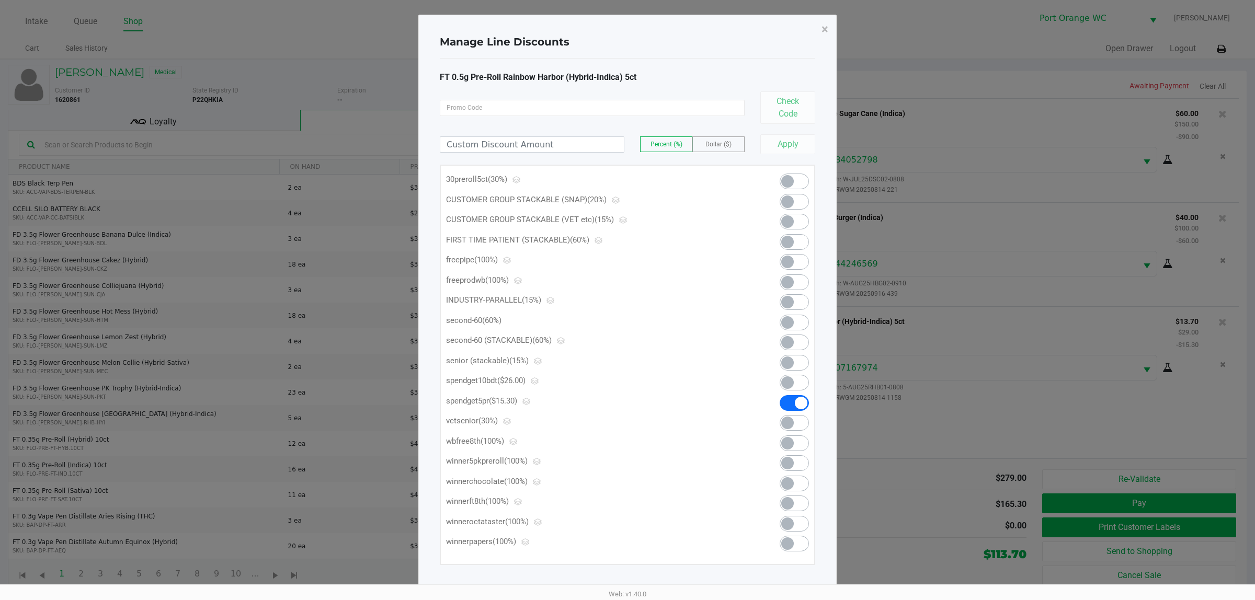
click at [786, 406] on span at bounding box center [794, 403] width 29 height 16
click at [803, 403] on span at bounding box center [794, 403] width 29 height 16
click at [1128, 298] on ngb-modal-window "Manage Line Discounts × FT 0.5g Pre-Roll Rainbow Harbor (Hybrid-Indica) 5ct Che…" at bounding box center [627, 300] width 1255 height 600
click at [803, 165] on div "FT 0.5g Pre-Roll Rainbow Harbor (Hybrid-Indica) 5ct Check Code Percent (%) Doll…" at bounding box center [627, 318] width 375 height 494
click at [785, 196] on span at bounding box center [787, 202] width 13 height 13
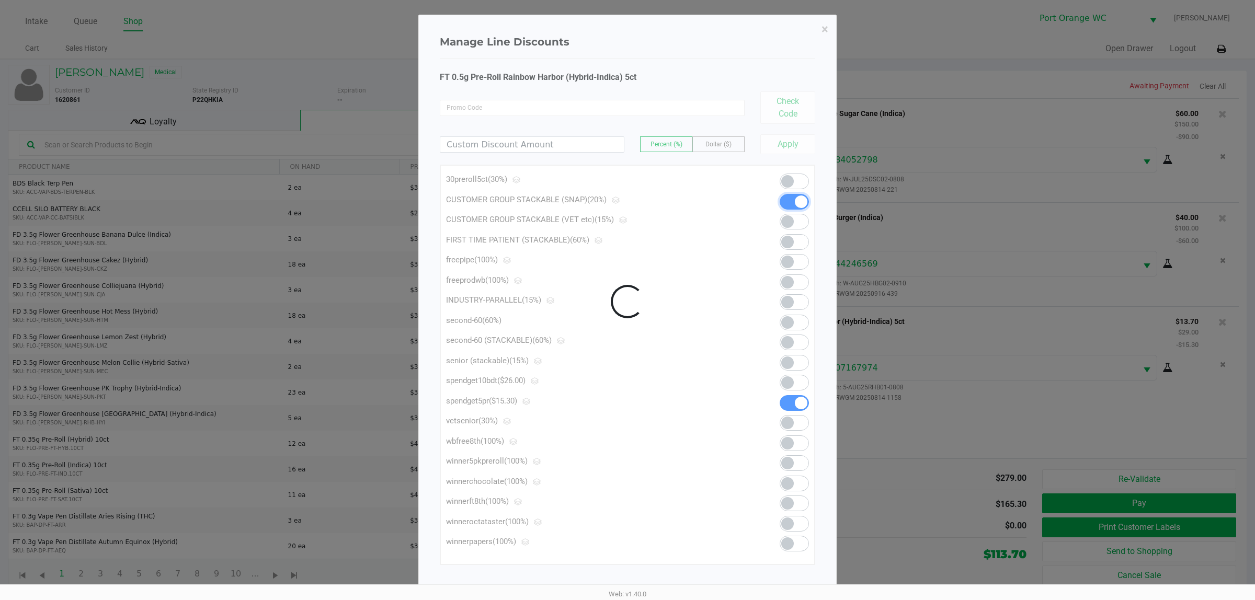
click at [793, 181] on div at bounding box center [627, 301] width 417 height 573
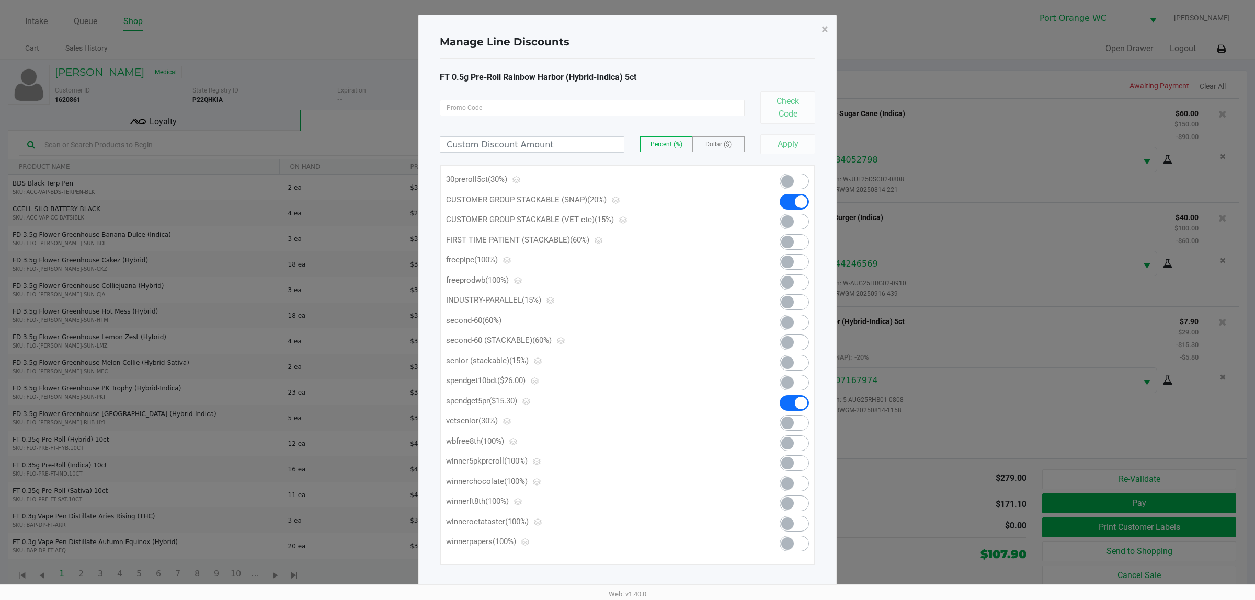
click at [796, 197] on span at bounding box center [801, 202] width 13 height 13
click at [795, 181] on span at bounding box center [794, 182] width 29 height 16
click at [795, 405] on span at bounding box center [794, 403] width 29 height 16
click at [826, 31] on span "×" at bounding box center [824, 29] width 7 height 15
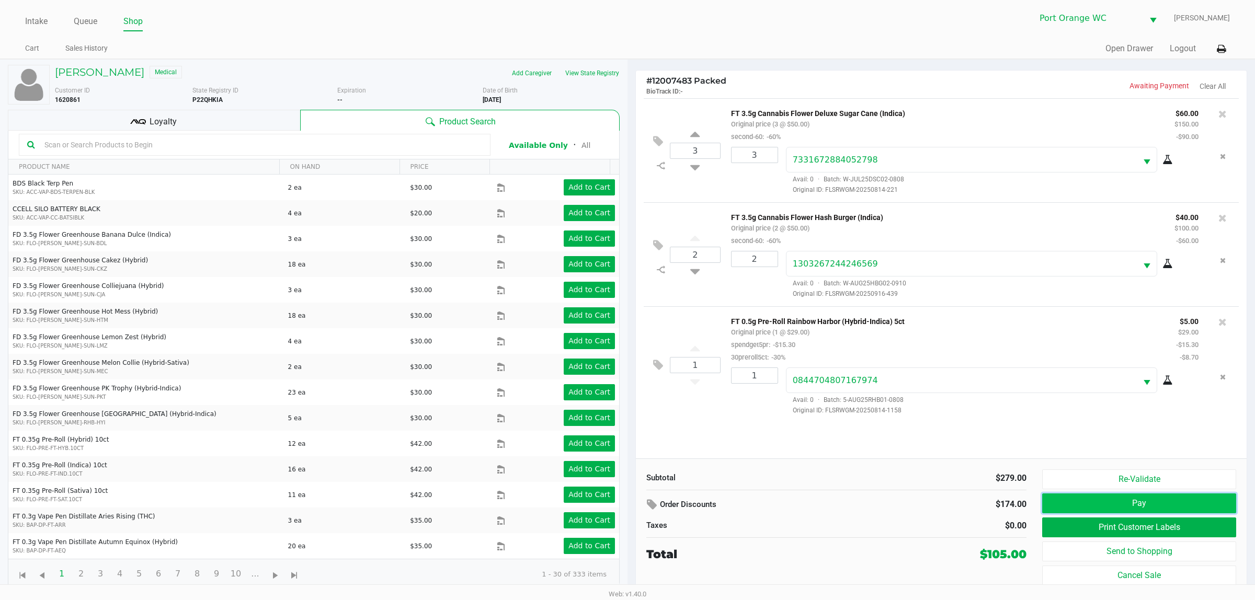
click at [1127, 499] on button "Pay" at bounding box center [1139, 504] width 194 height 20
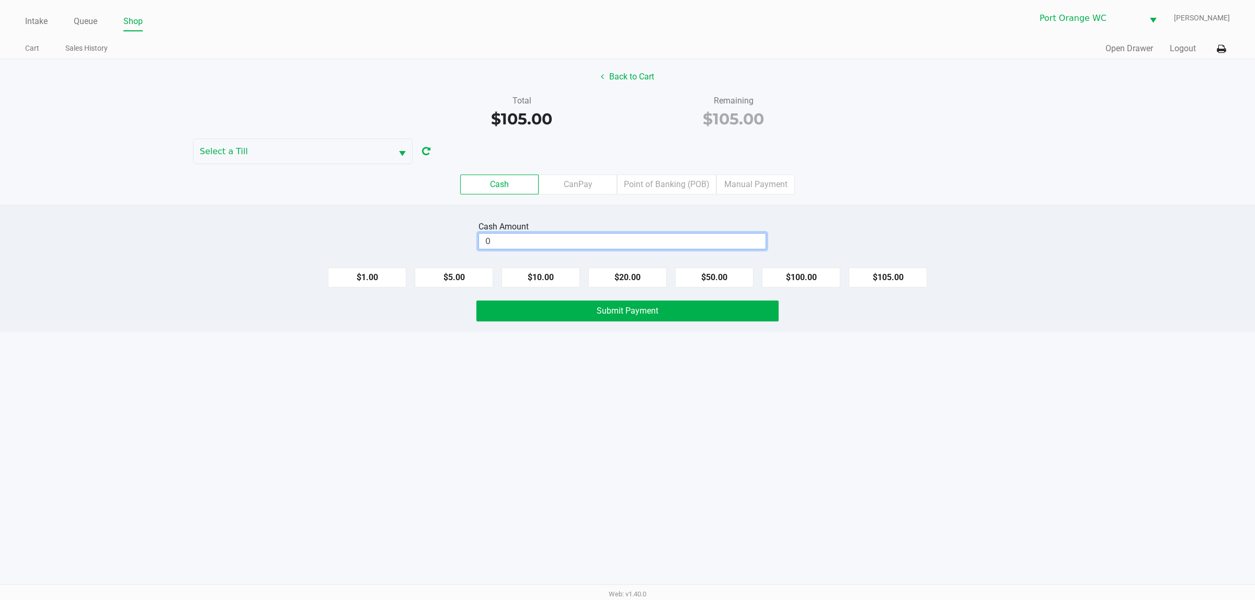
click at [557, 241] on input "0" at bounding box center [622, 241] width 287 height 15
drag, startPoint x: 906, startPoint y: 271, endPoint x: 753, endPoint y: 309, distance: 157.3
click at [905, 270] on button "$105.00" at bounding box center [888, 278] width 78 height 20
type input "$105.00"
click at [659, 310] on button "Submit Payment" at bounding box center [627, 311] width 302 height 21
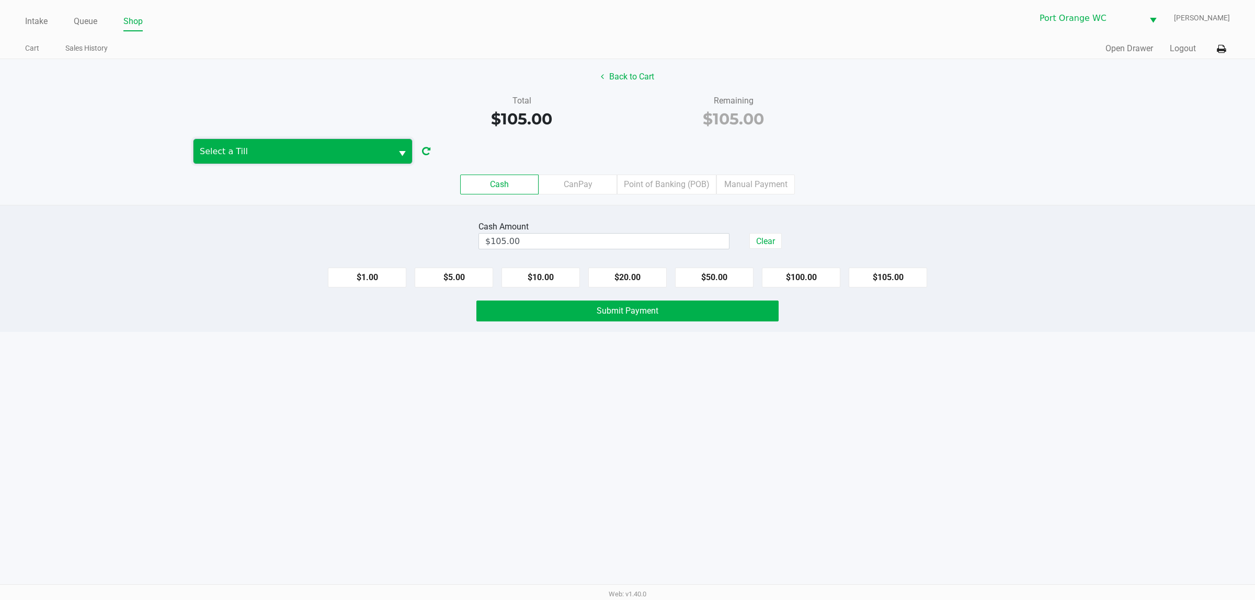
drag, startPoint x: 362, startPoint y: 158, endPoint x: 357, endPoint y: 163, distance: 6.7
click at [361, 159] on span "Select a Till" at bounding box center [292, 151] width 199 height 25
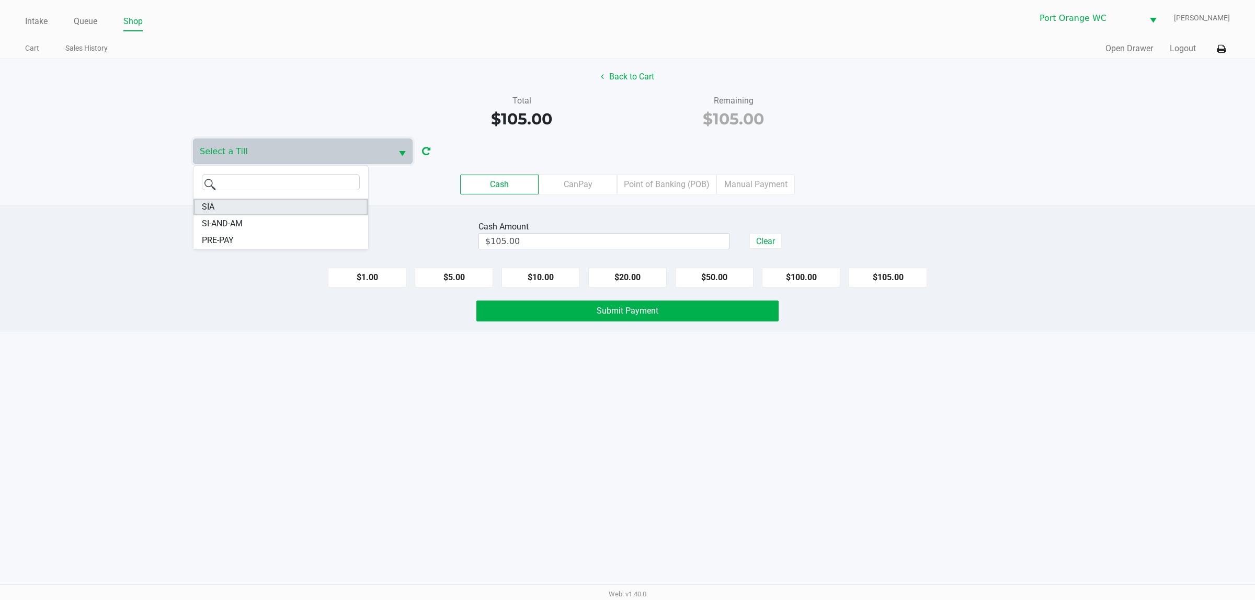
click at [221, 204] on li "SIA" at bounding box center [280, 207] width 175 height 17
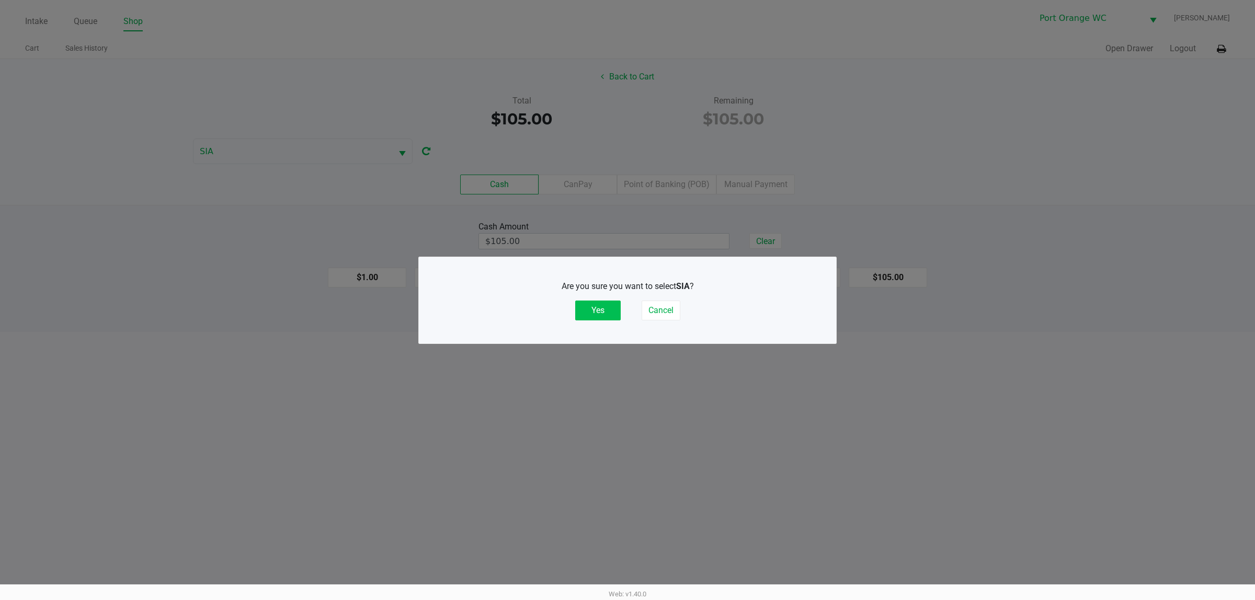
click at [599, 306] on button "Yes" at bounding box center [597, 311] width 45 height 20
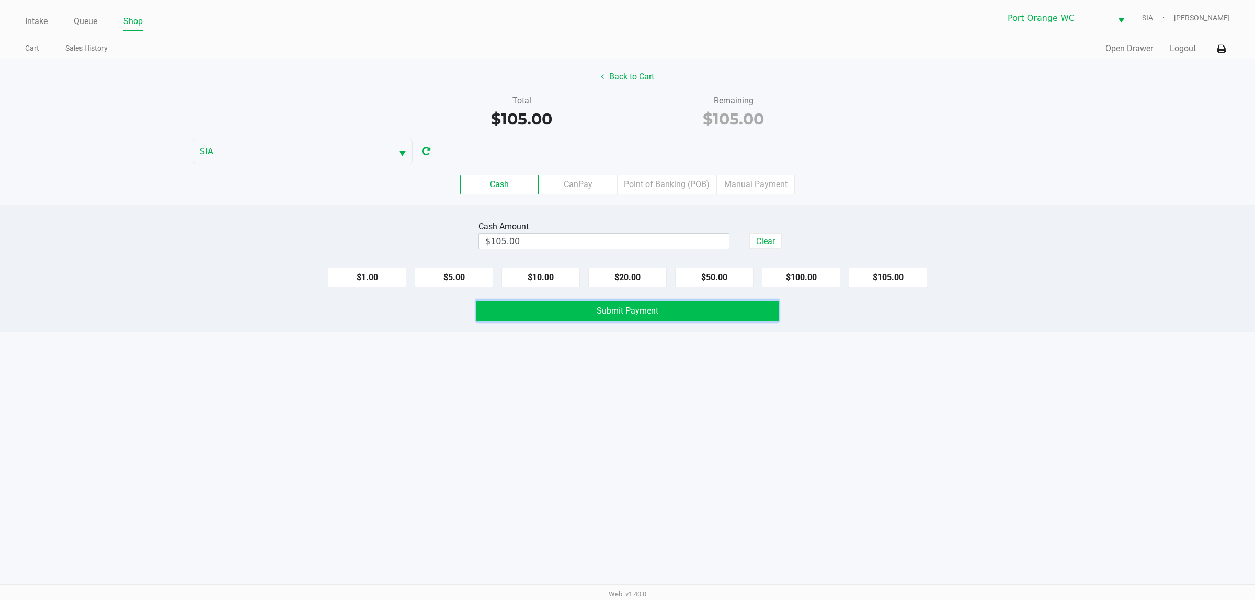
click at [649, 314] on span "Submit Payment" at bounding box center [628, 311] width 62 height 10
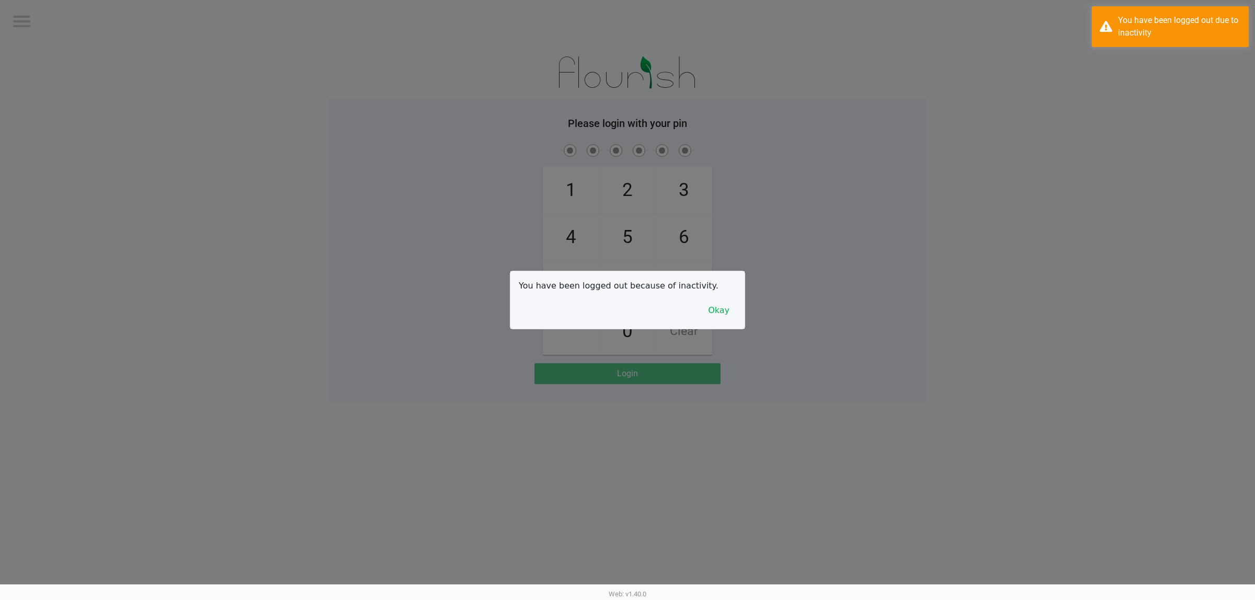
drag, startPoint x: 93, startPoint y: 45, endPoint x: 85, endPoint y: 22, distance: 24.1
click at [85, 22] on div at bounding box center [627, 300] width 1255 height 600
checkbox input "true"
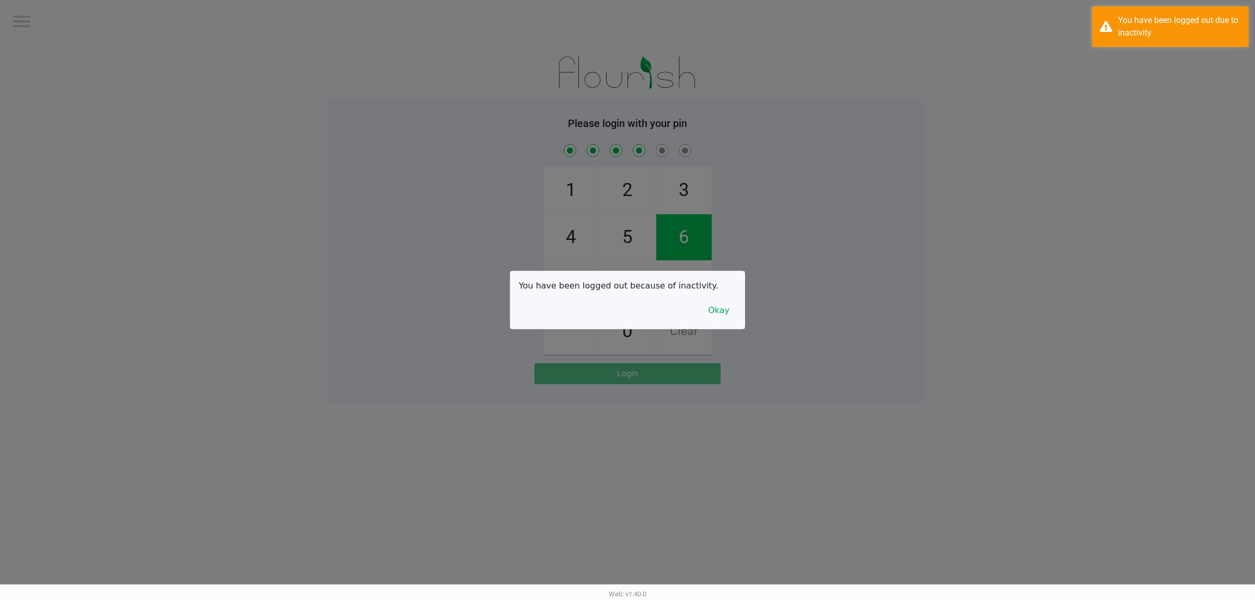
checkbox input "true"
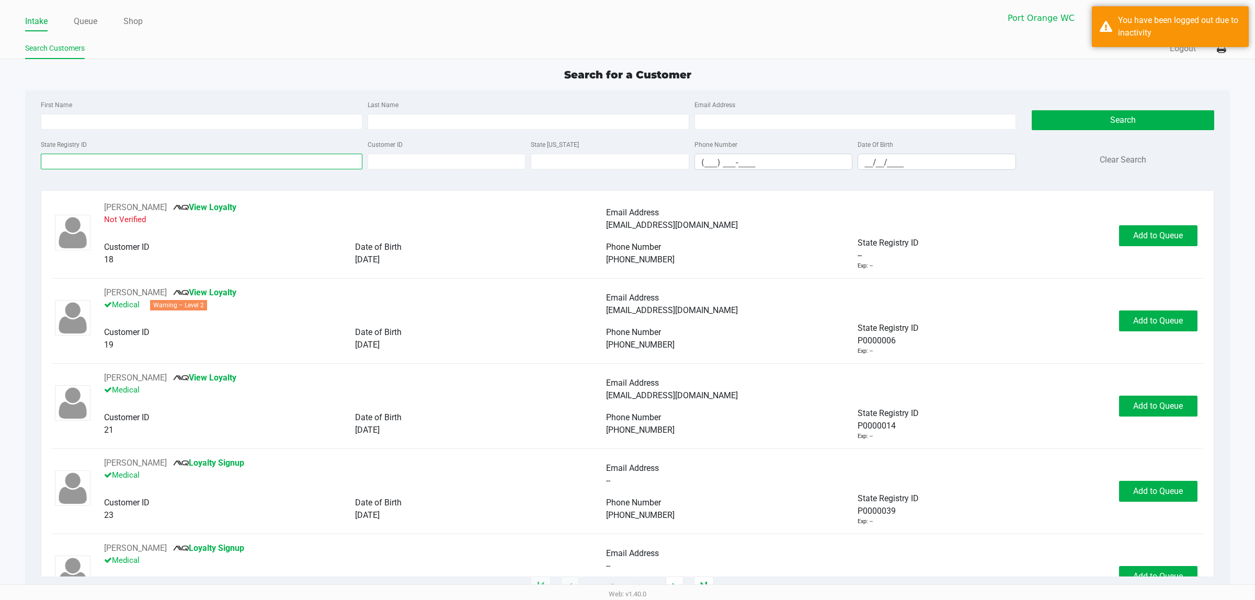
click at [88, 155] on input "State Registry ID" at bounding box center [202, 162] width 322 height 16
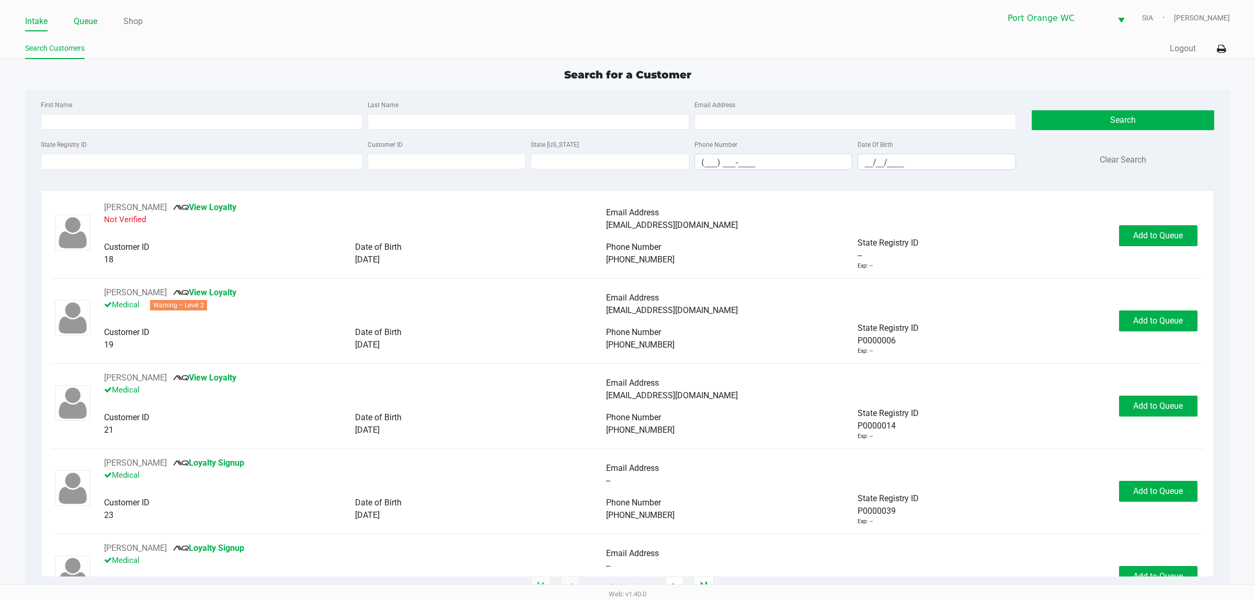
click at [85, 21] on link "Queue" at bounding box center [86, 21] width 24 height 15
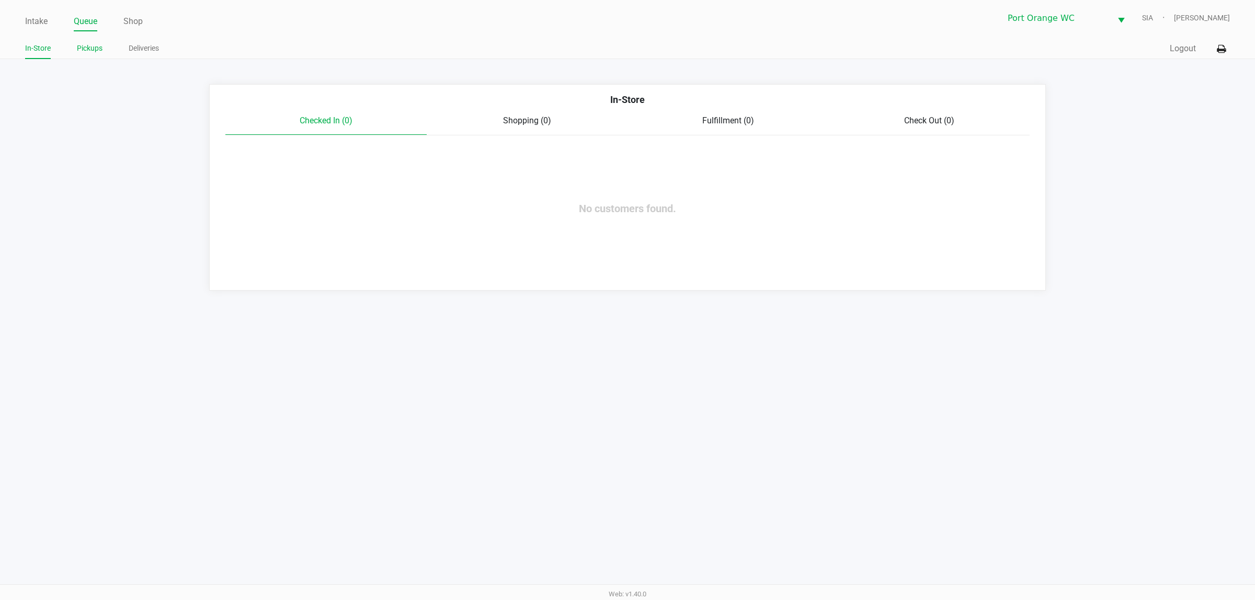
click at [87, 51] on link "Pickups" at bounding box center [90, 48] width 26 height 13
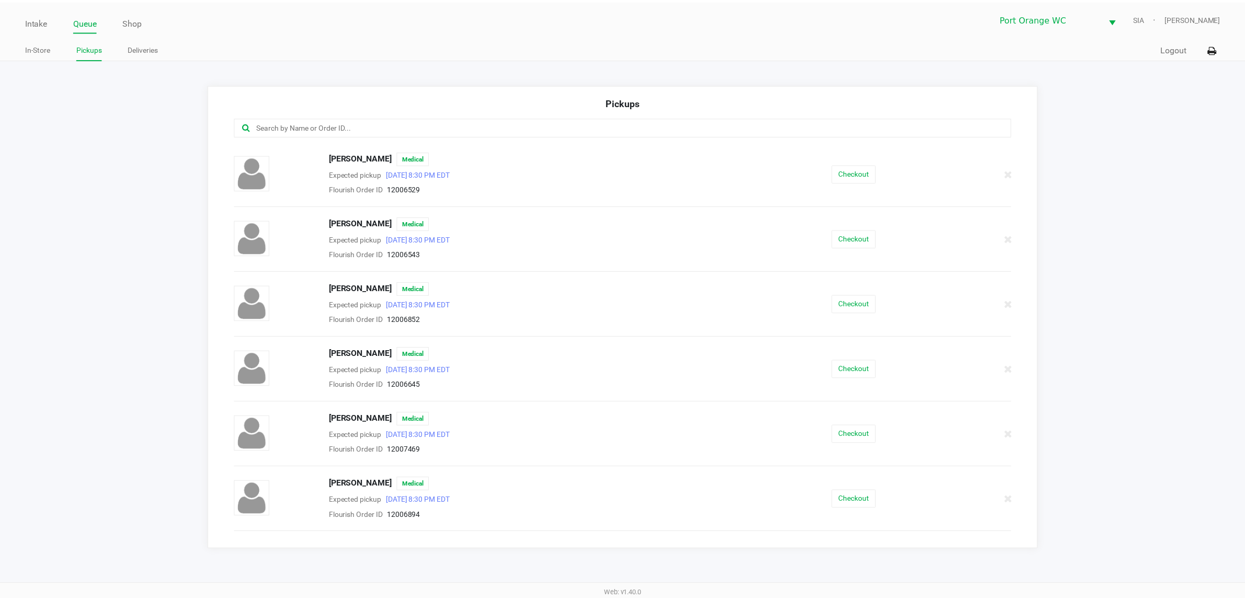
scroll to position [392, 0]
click at [846, 365] on button "Checkout" at bounding box center [860, 367] width 44 height 18
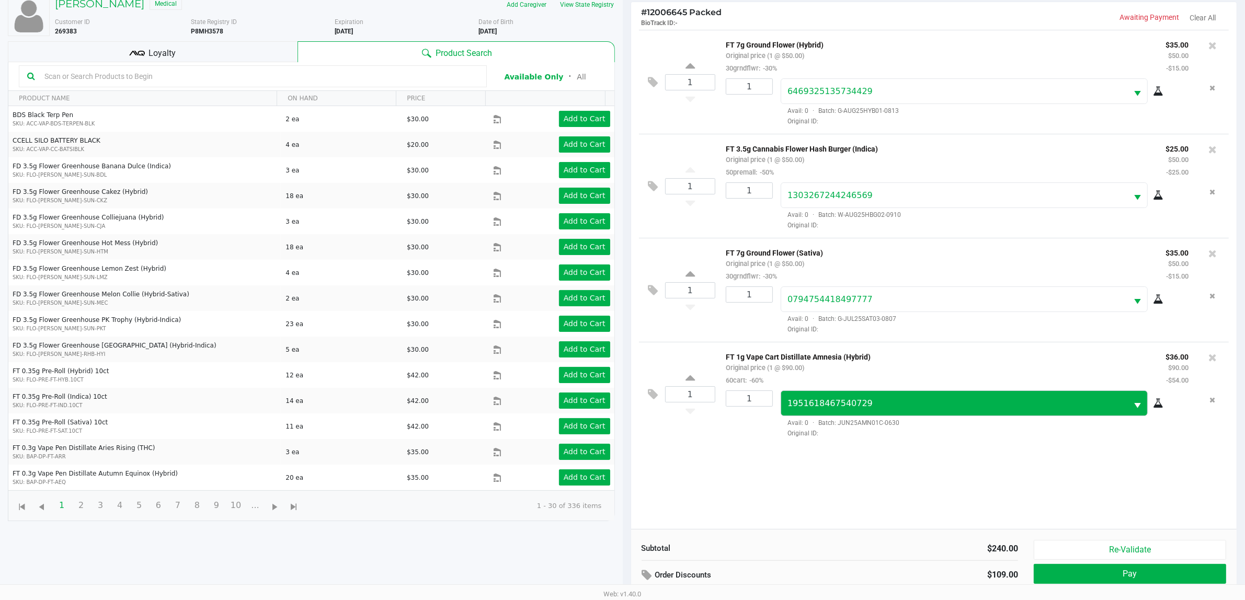
scroll to position [113, 0]
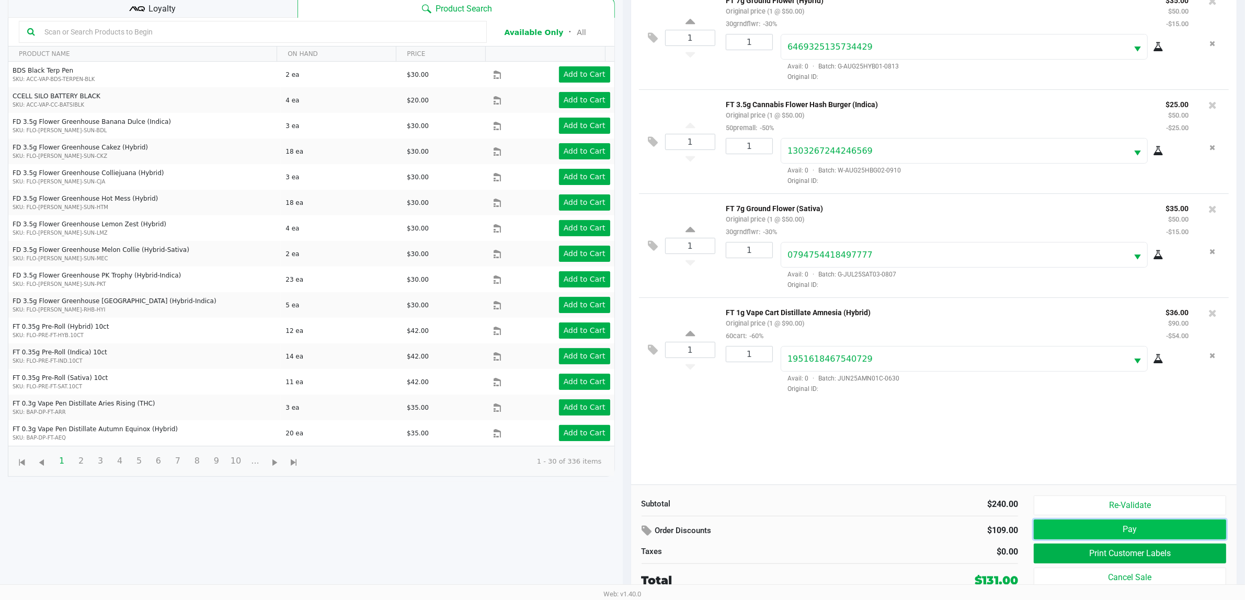
click at [1149, 530] on button "Pay" at bounding box center [1130, 530] width 192 height 20
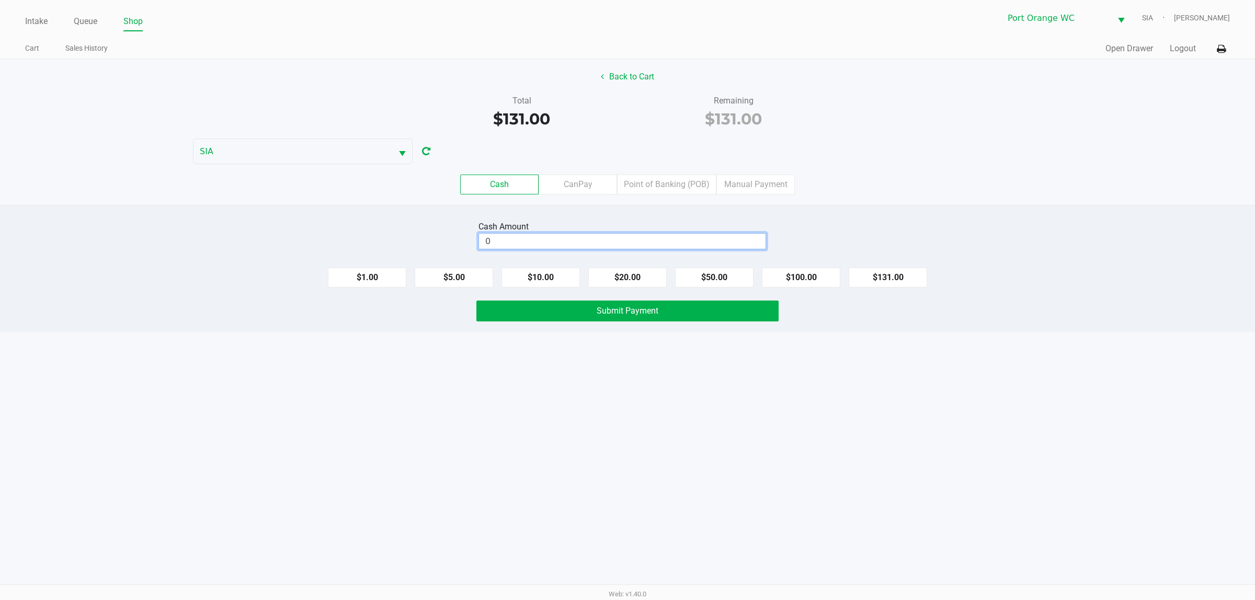
click at [575, 244] on input "0" at bounding box center [622, 241] width 287 height 15
type input "$0.00"
click at [633, 76] on button "Back to Cart" at bounding box center [627, 77] width 67 height 20
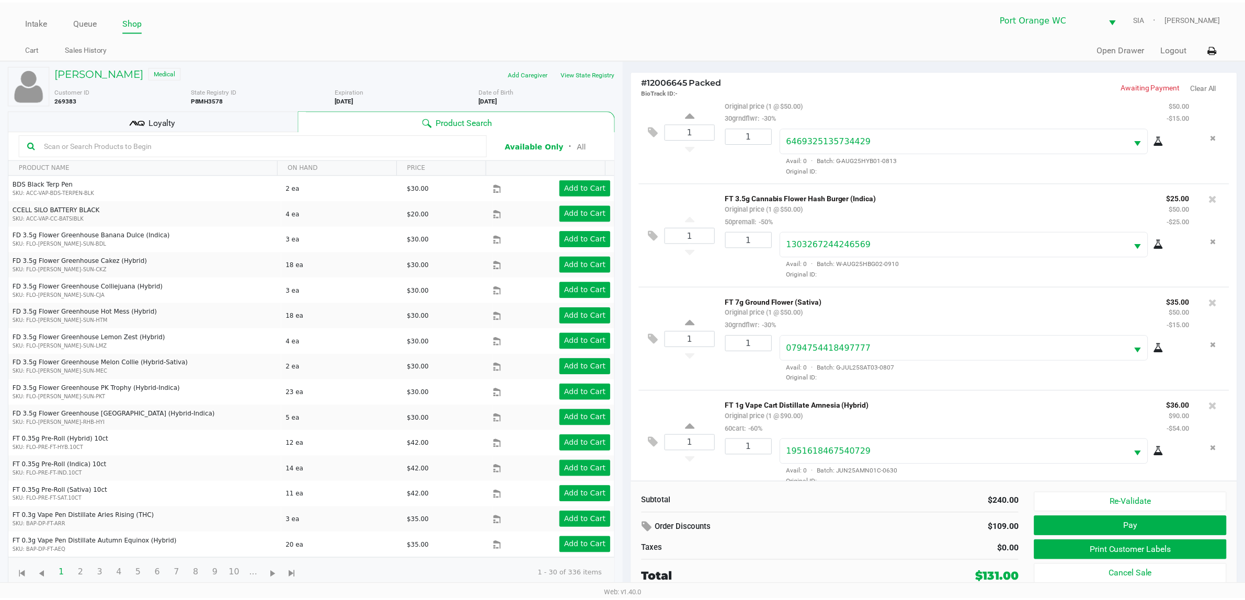
scroll to position [37, 0]
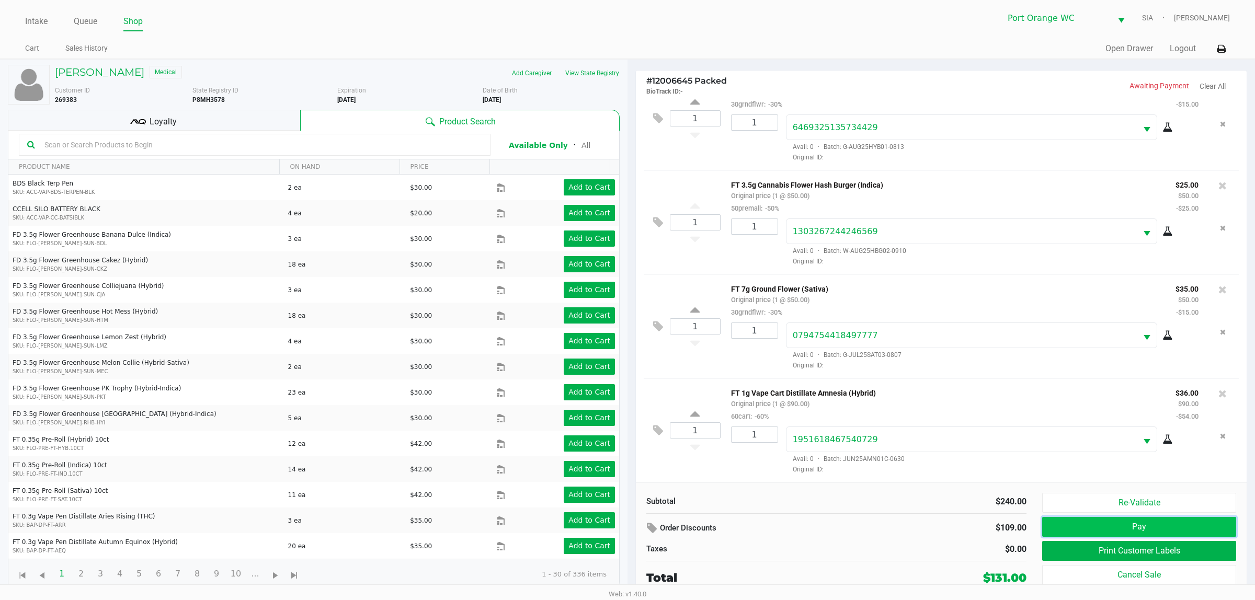
click at [1147, 529] on button "Pay" at bounding box center [1139, 527] width 194 height 20
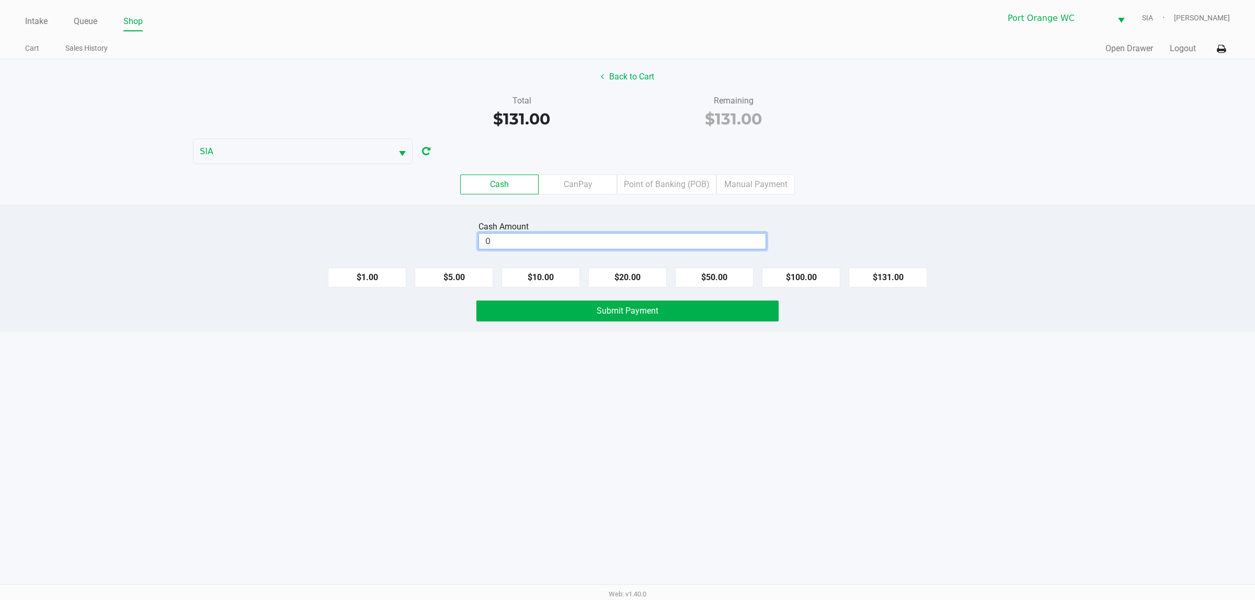
click at [594, 241] on input "0" at bounding box center [622, 241] width 287 height 15
type input "$0.00"
click at [621, 79] on button "Back to Cart" at bounding box center [627, 77] width 67 height 20
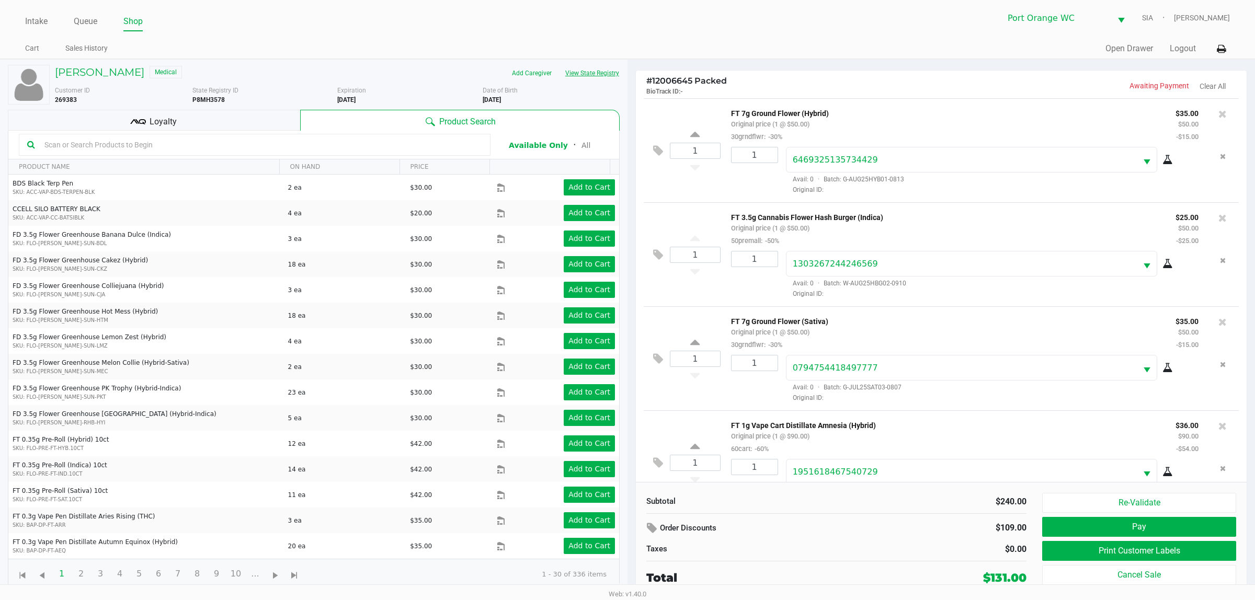
click at [579, 73] on button "View State Registry" at bounding box center [588, 73] width 61 height 17
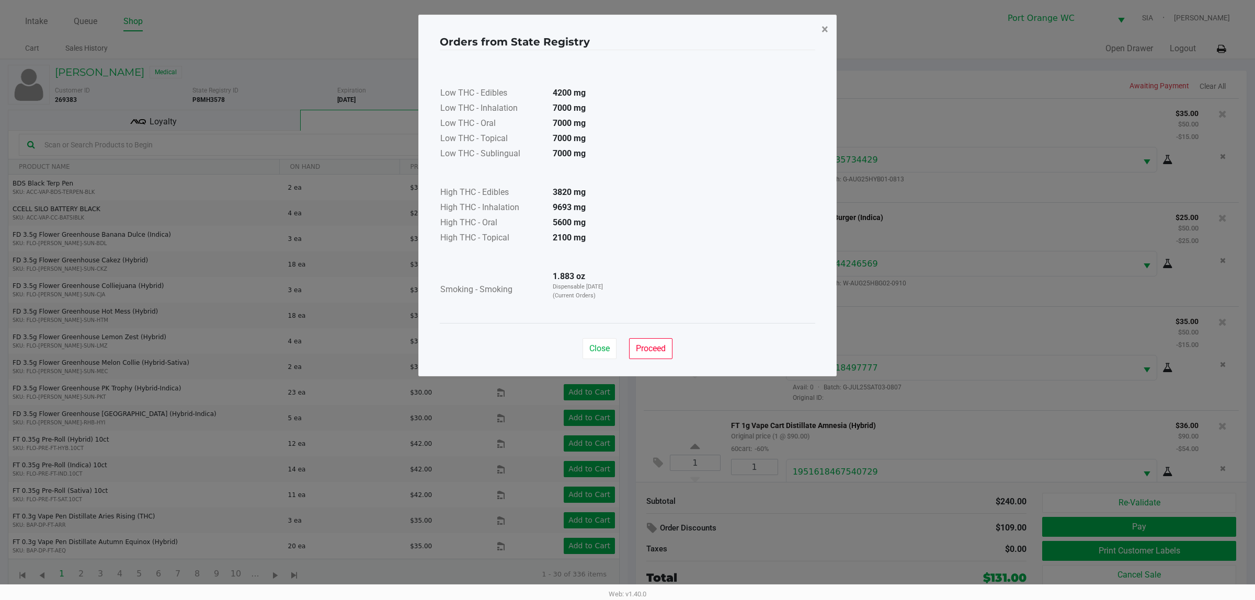
click at [824, 29] on span "×" at bounding box center [824, 29] width 7 height 15
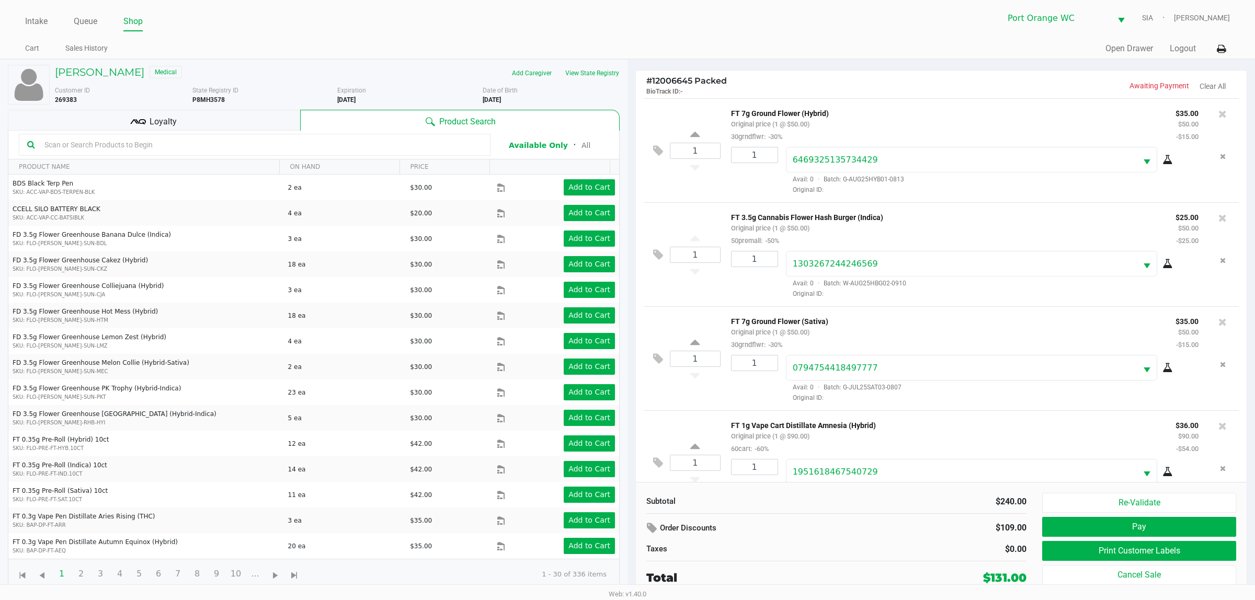
click at [202, 118] on div "Loyalty" at bounding box center [154, 120] width 292 height 21
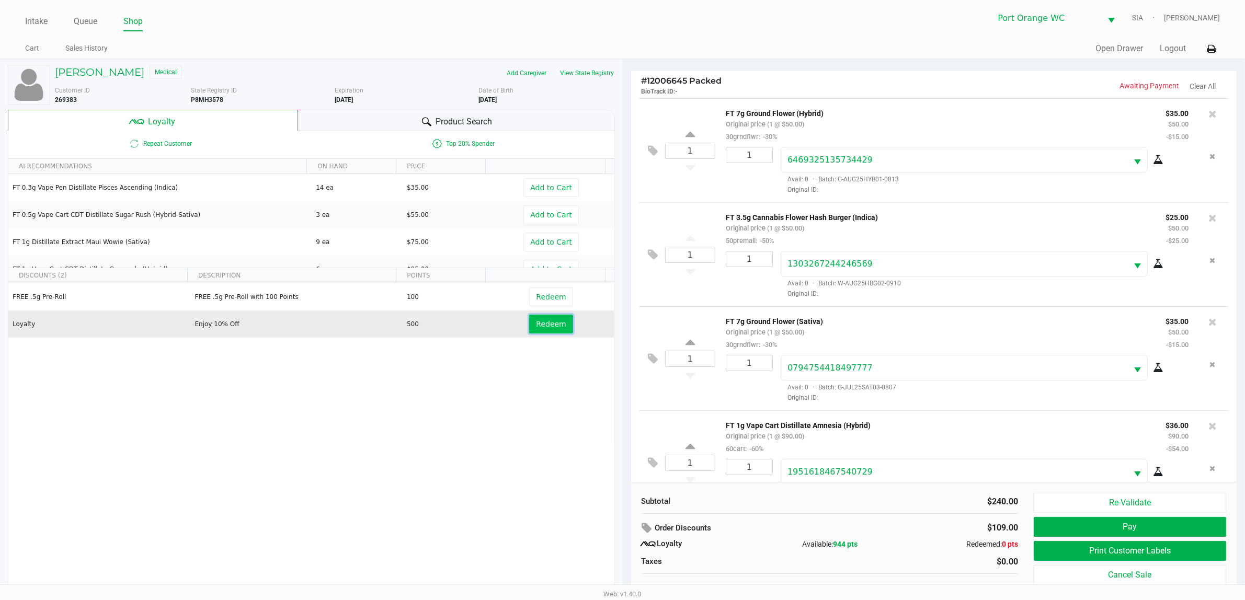
click at [544, 324] on span "Redeem" at bounding box center [551, 324] width 30 height 8
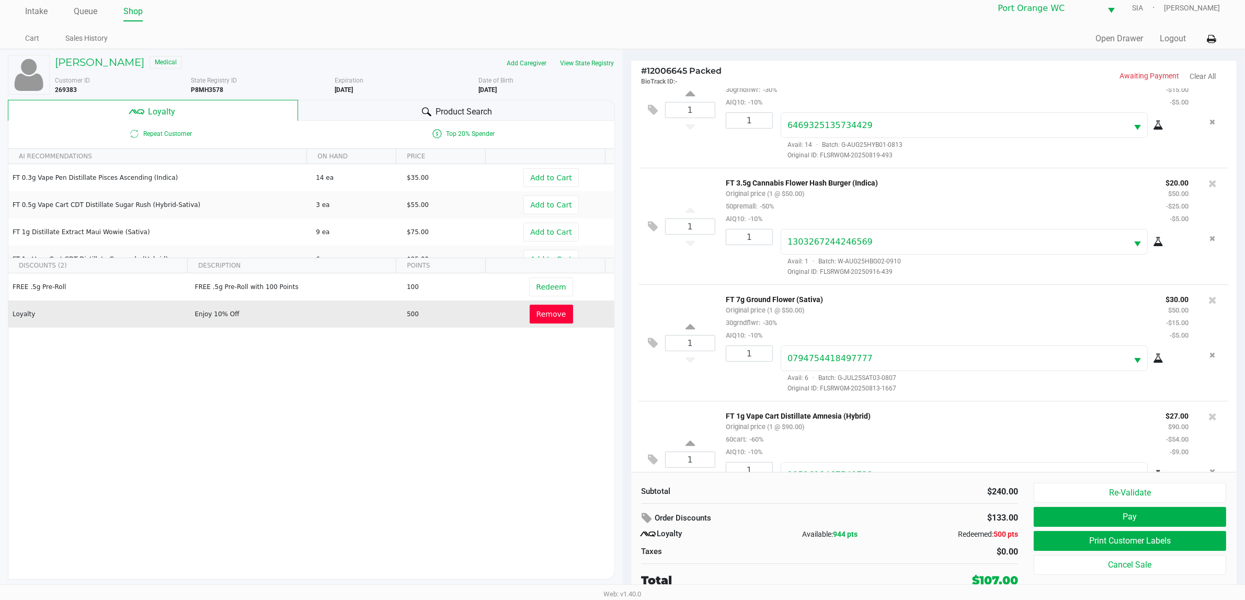
scroll to position [87, 0]
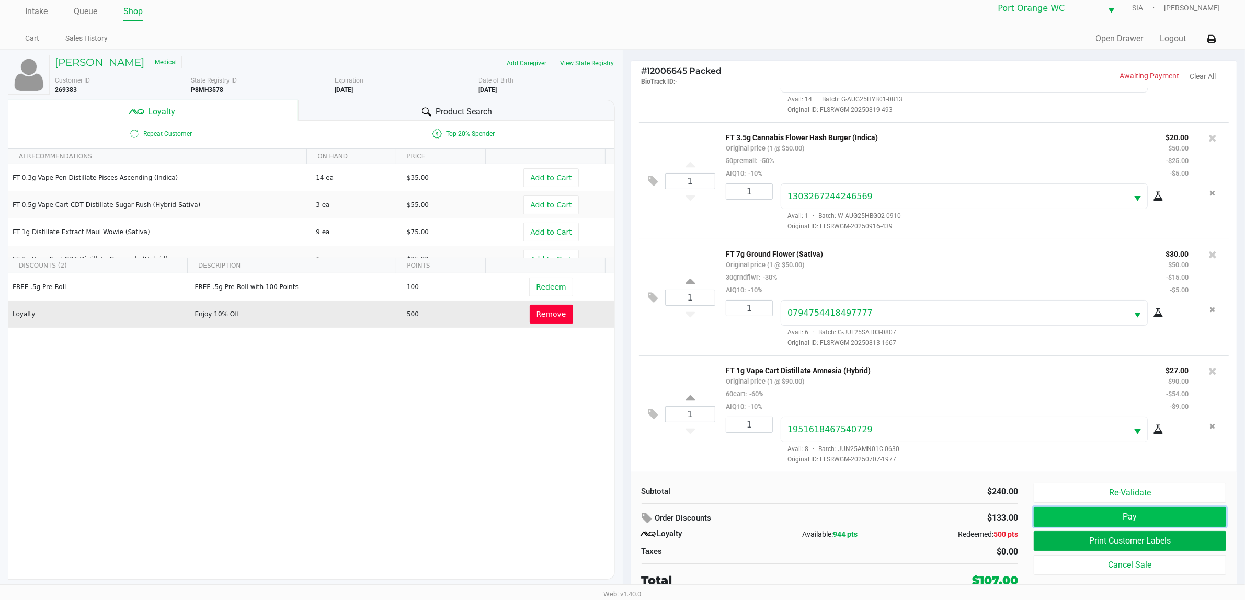
click at [1138, 518] on button "Pay" at bounding box center [1130, 517] width 192 height 20
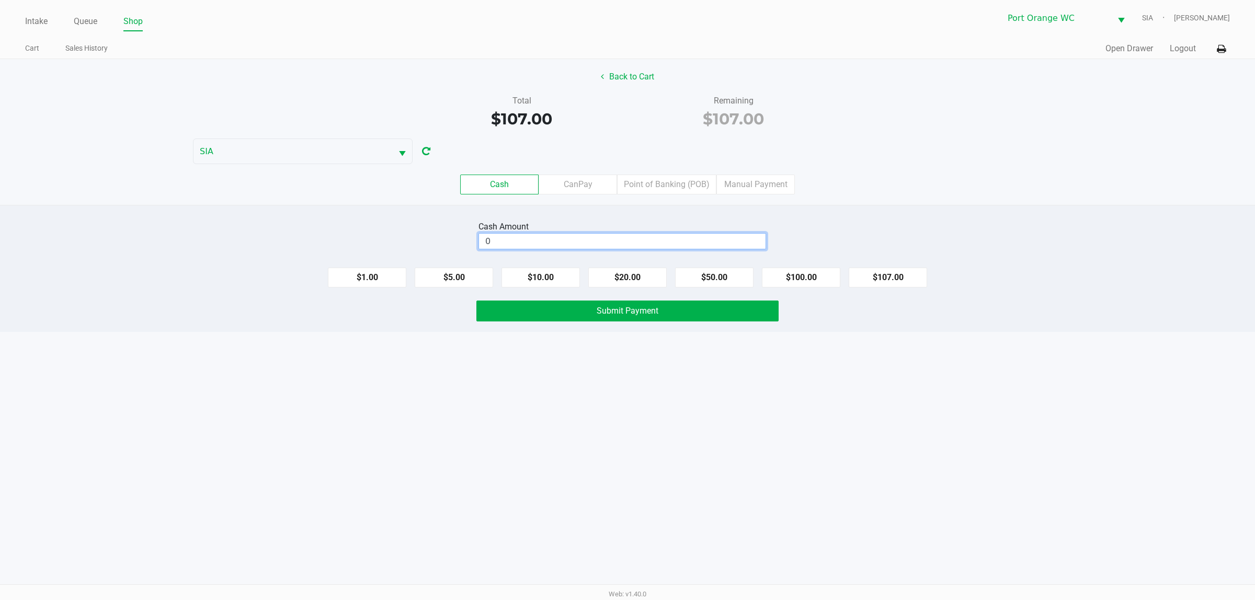
click at [600, 241] on input "0" at bounding box center [622, 241] width 287 height 15
type input "$250,106,240.00"
click at [633, 79] on button "Back to Cart" at bounding box center [627, 77] width 67 height 20
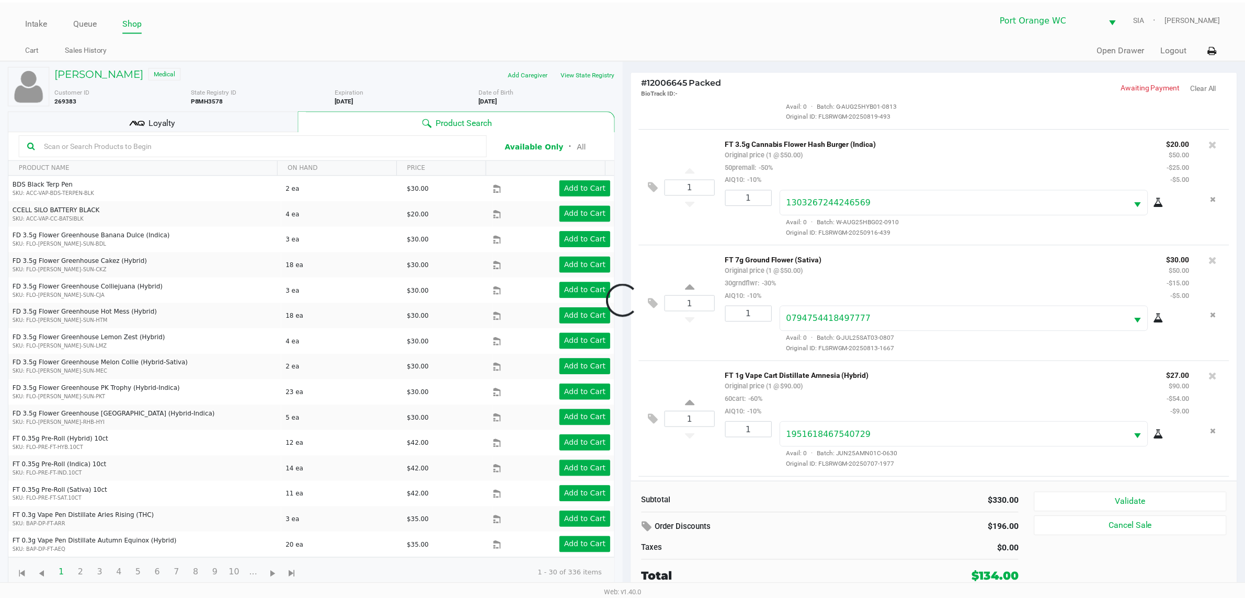
scroll to position [205, 0]
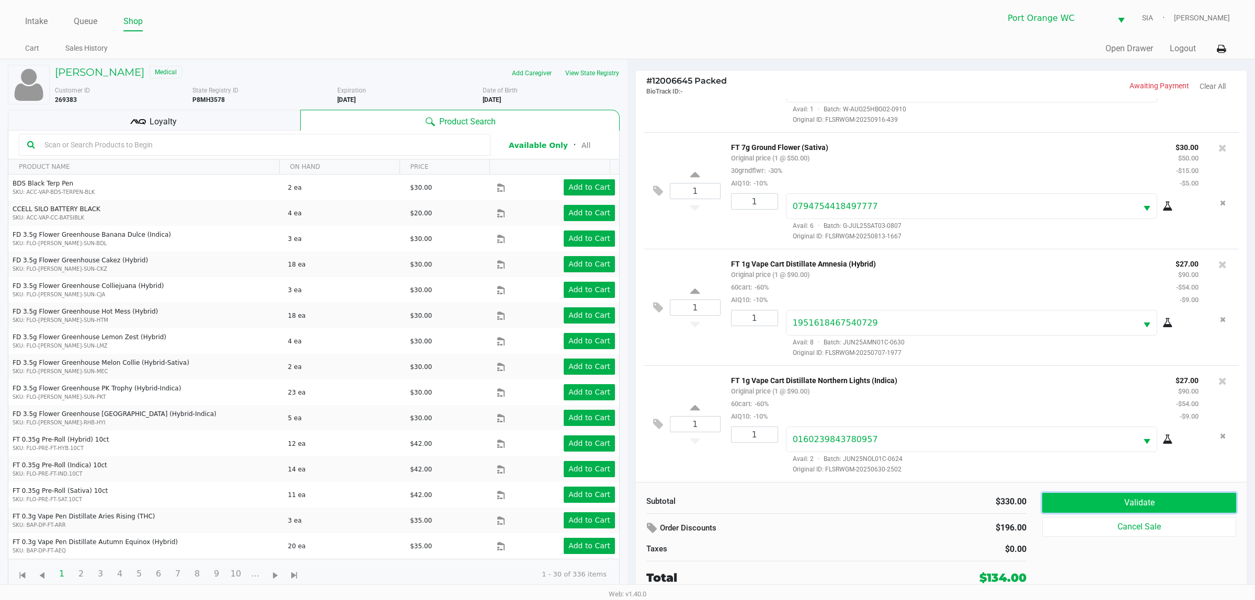
click at [1161, 506] on button "Validate" at bounding box center [1139, 503] width 194 height 20
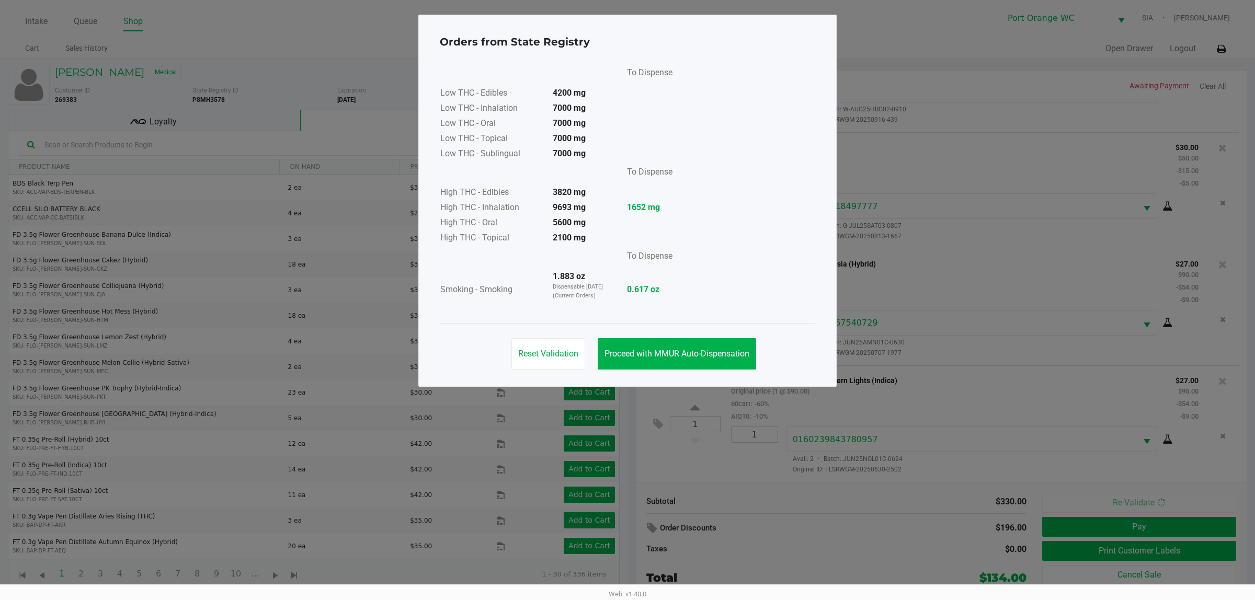
click at [651, 336] on div "Reset Validation Proceed with MMUR Auto-Dispensation" at bounding box center [627, 349] width 375 height 53
click at [657, 349] on span "Proceed with MMUR Auto-Dispensation" at bounding box center [676, 354] width 145 height 10
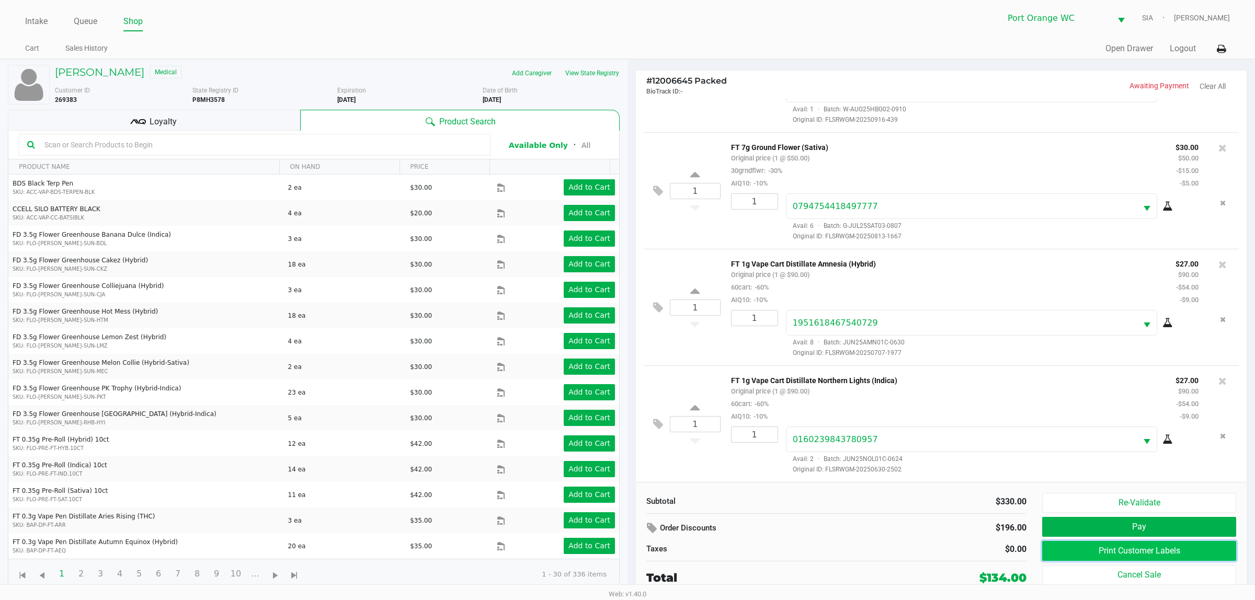
click at [1114, 551] on button "Print Customer Labels" at bounding box center [1139, 551] width 194 height 20
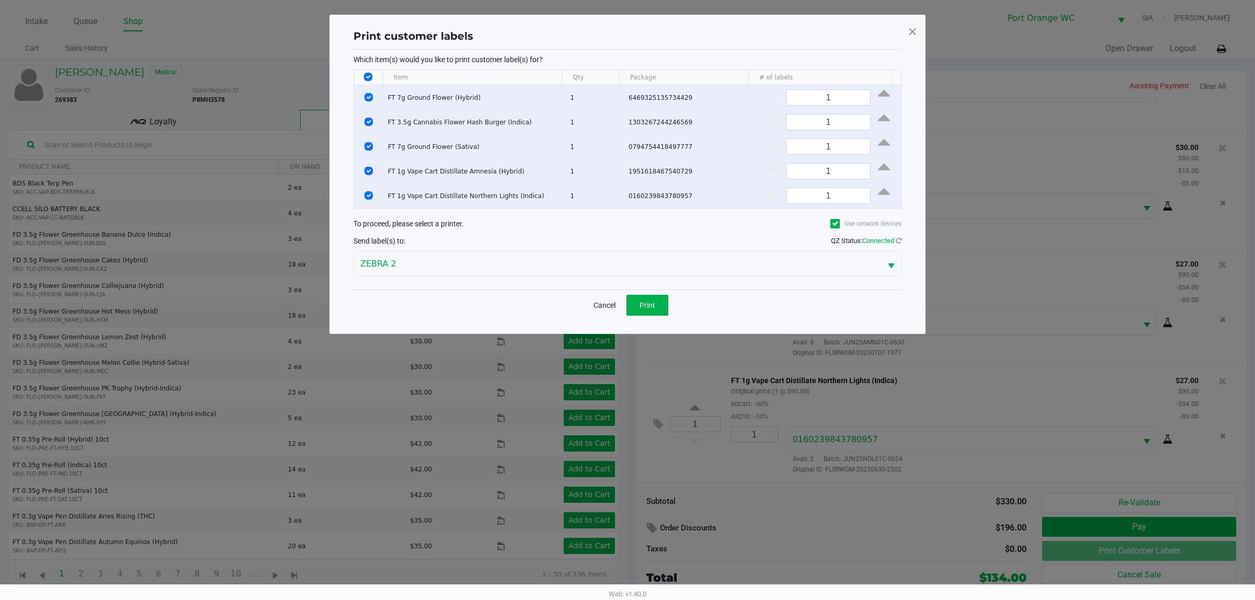
click at [368, 77] on input "Select All Rows" at bounding box center [368, 77] width 8 height 8
checkbox input "false"
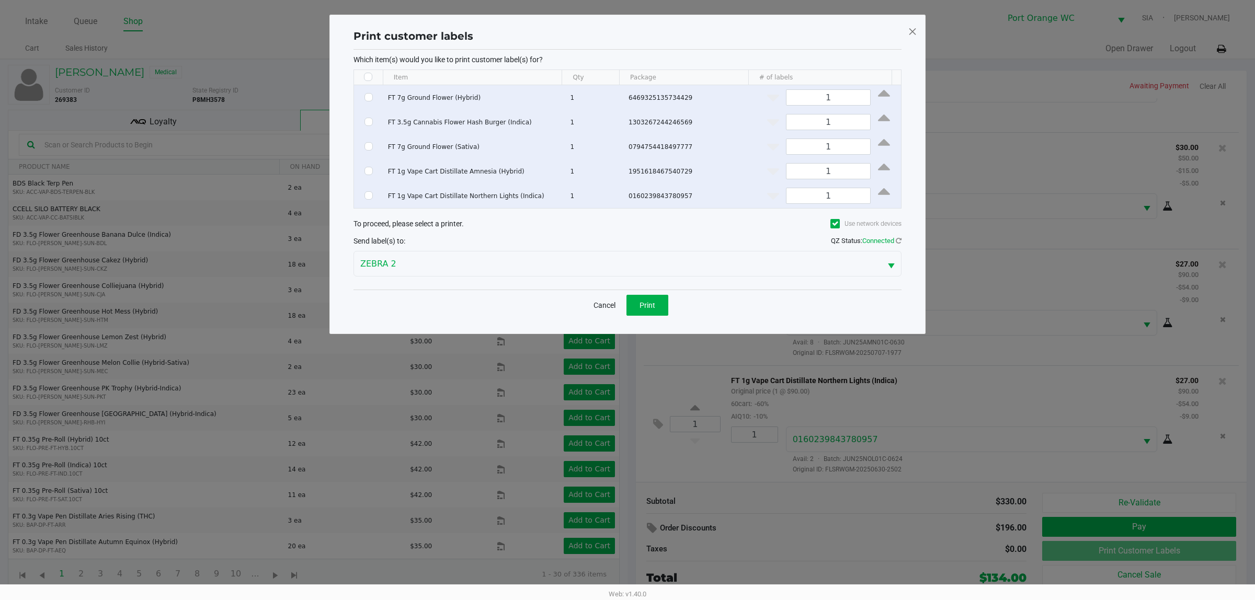
checkbox input "false"
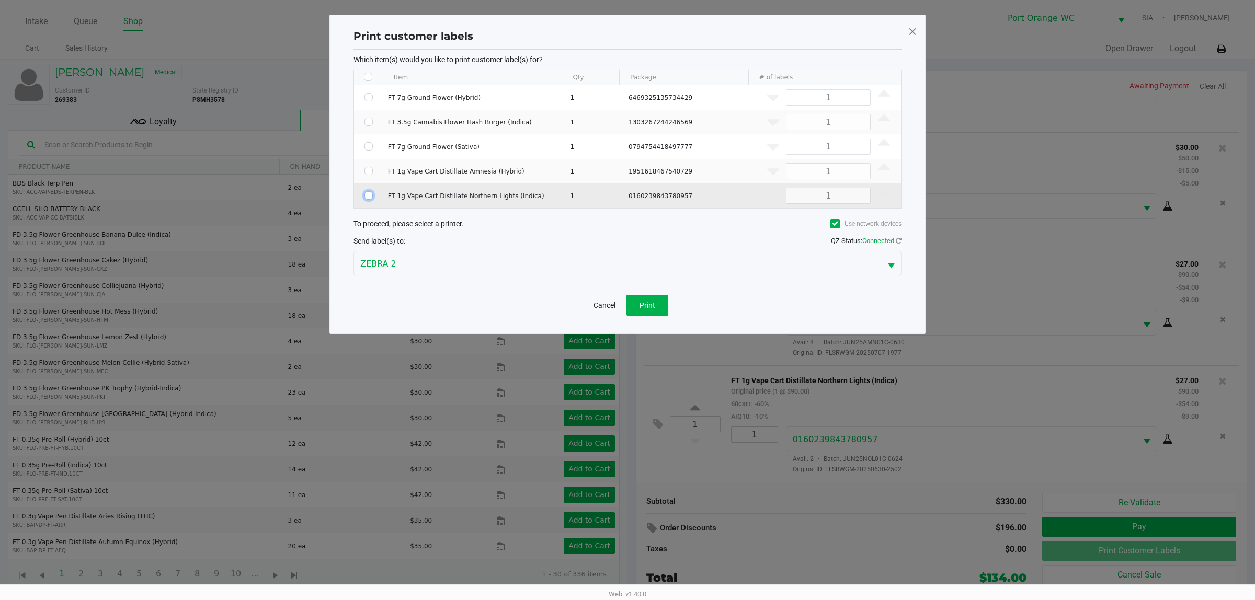
click at [367, 199] on input "Select Row" at bounding box center [368, 195] width 8 height 8
checkbox input "true"
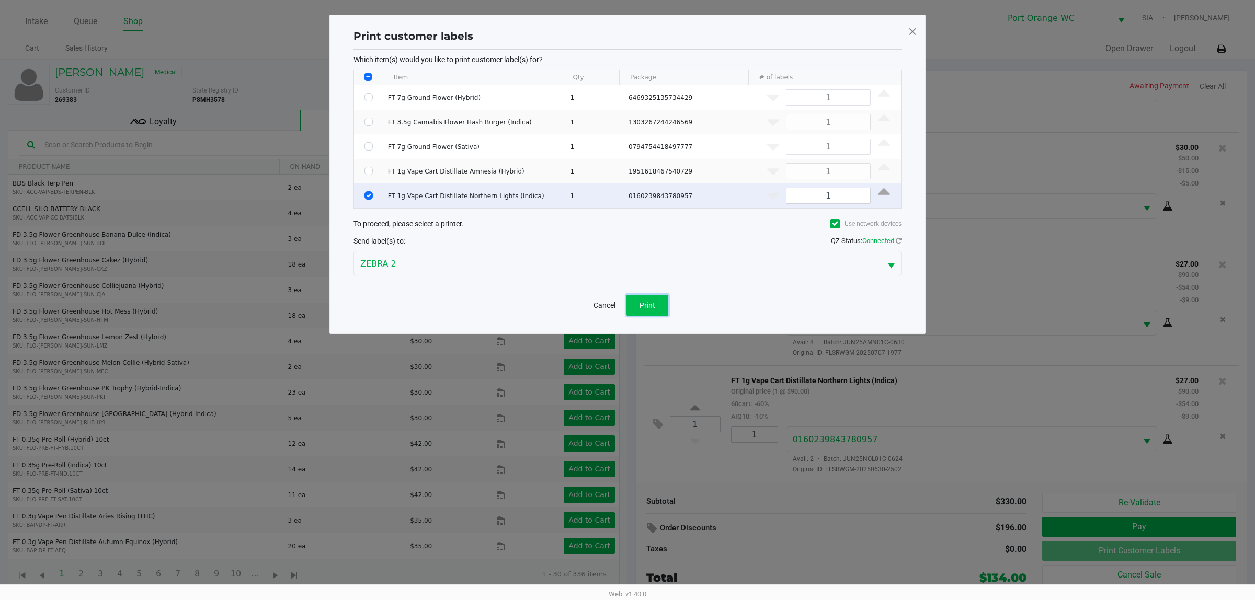
click at [652, 300] on button "Print" at bounding box center [647, 305] width 42 height 21
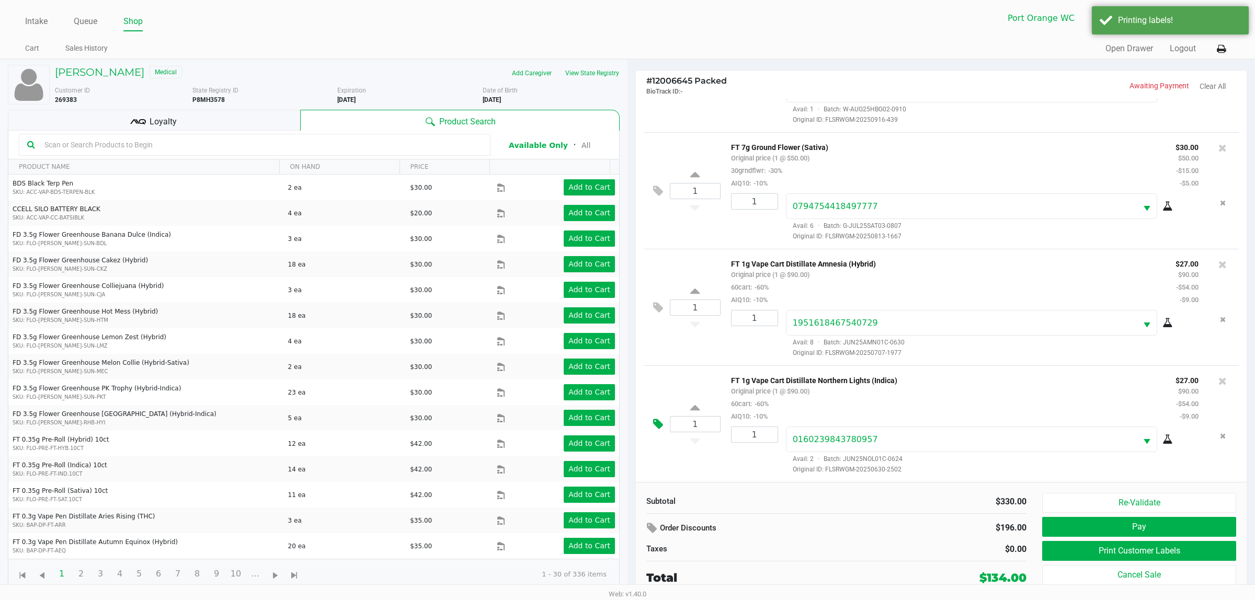
click at [655, 422] on icon at bounding box center [658, 424] width 10 height 12
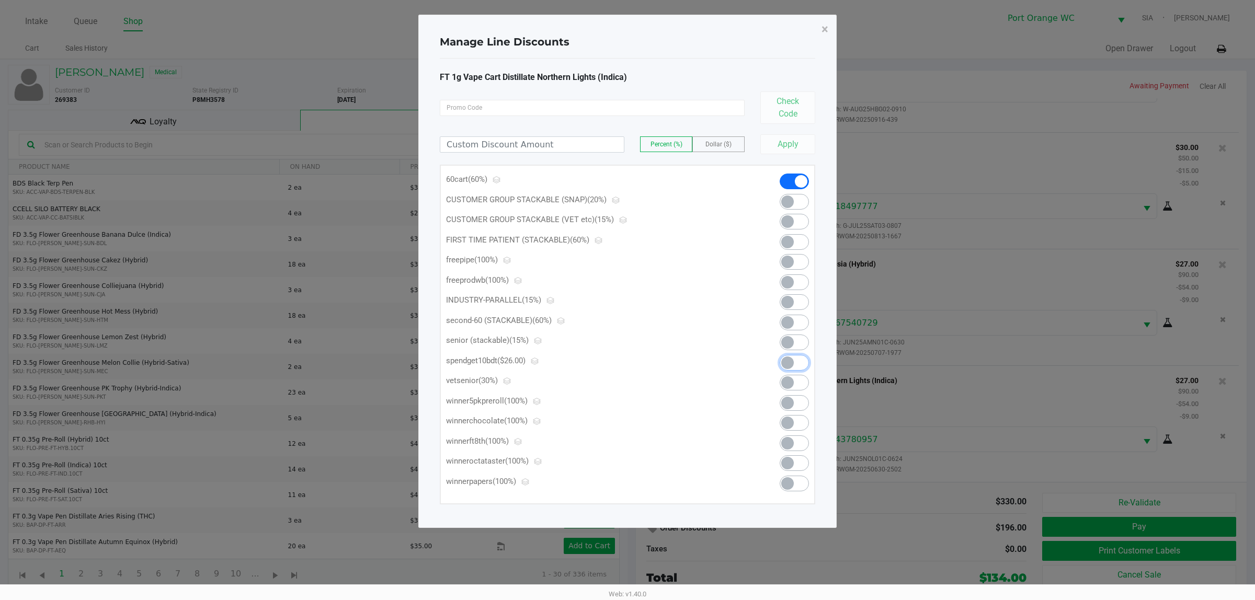
click at [793, 362] on span at bounding box center [787, 363] width 13 height 13
click at [826, 27] on span "×" at bounding box center [824, 29] width 7 height 15
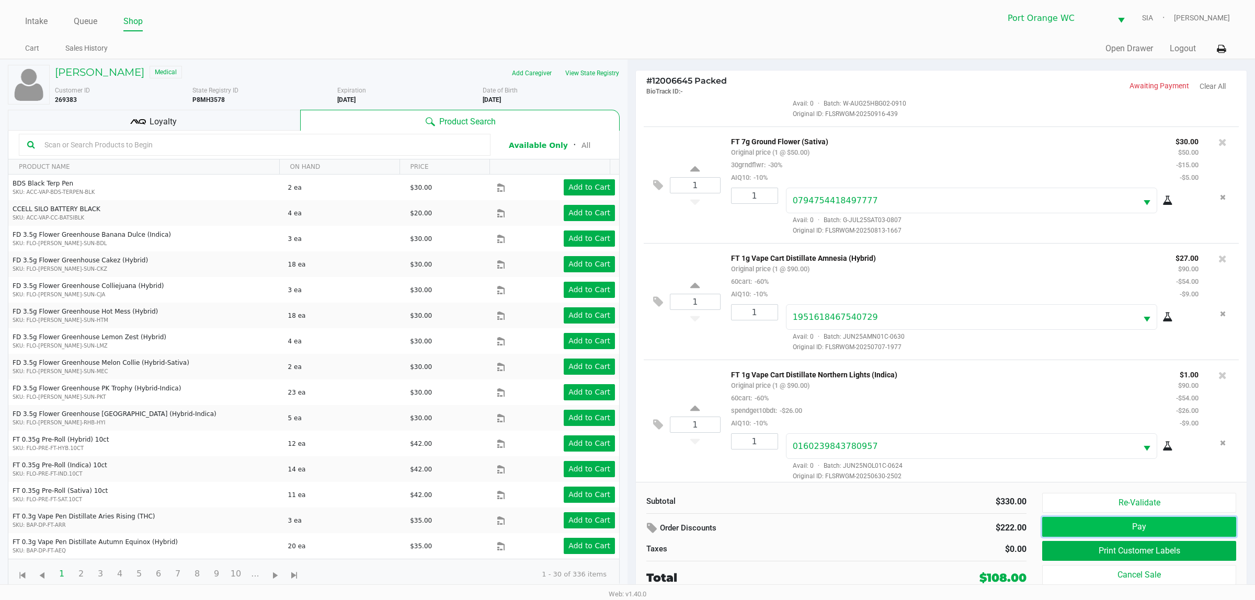
click at [1154, 527] on button "Pay" at bounding box center [1139, 527] width 194 height 20
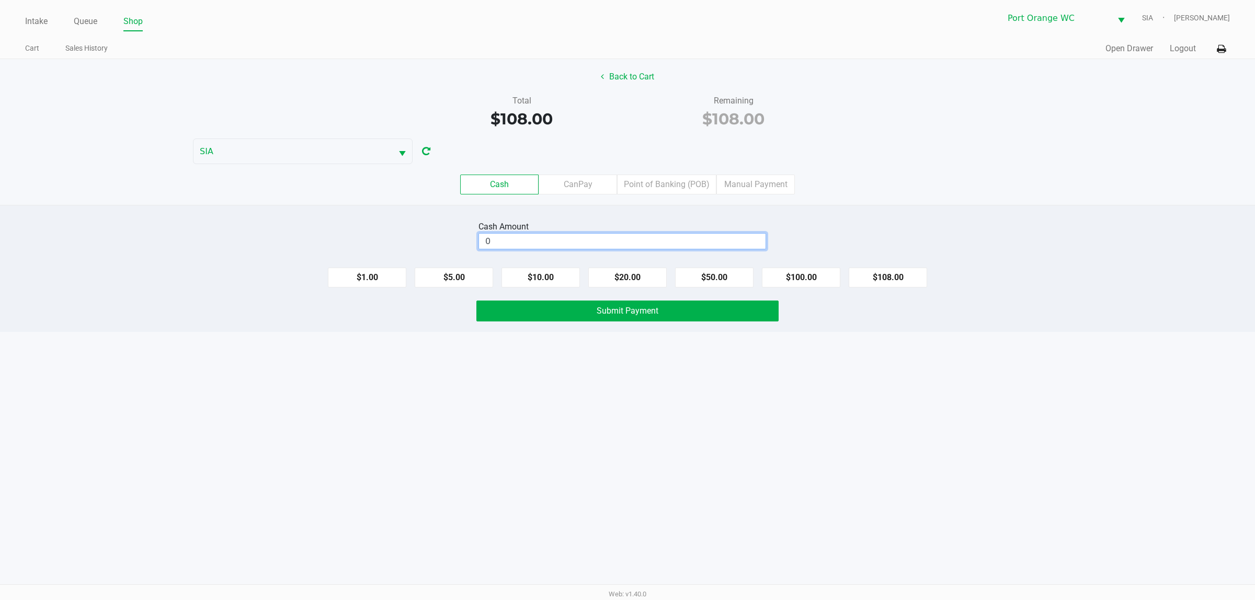
click at [588, 246] on input "0" at bounding box center [622, 241] width 287 height 15
click at [561, 184] on label "CanPay" at bounding box center [578, 185] width 78 height 20
click at [0, 0] on 2 "CanPay" at bounding box center [0, 0] width 0 height 0
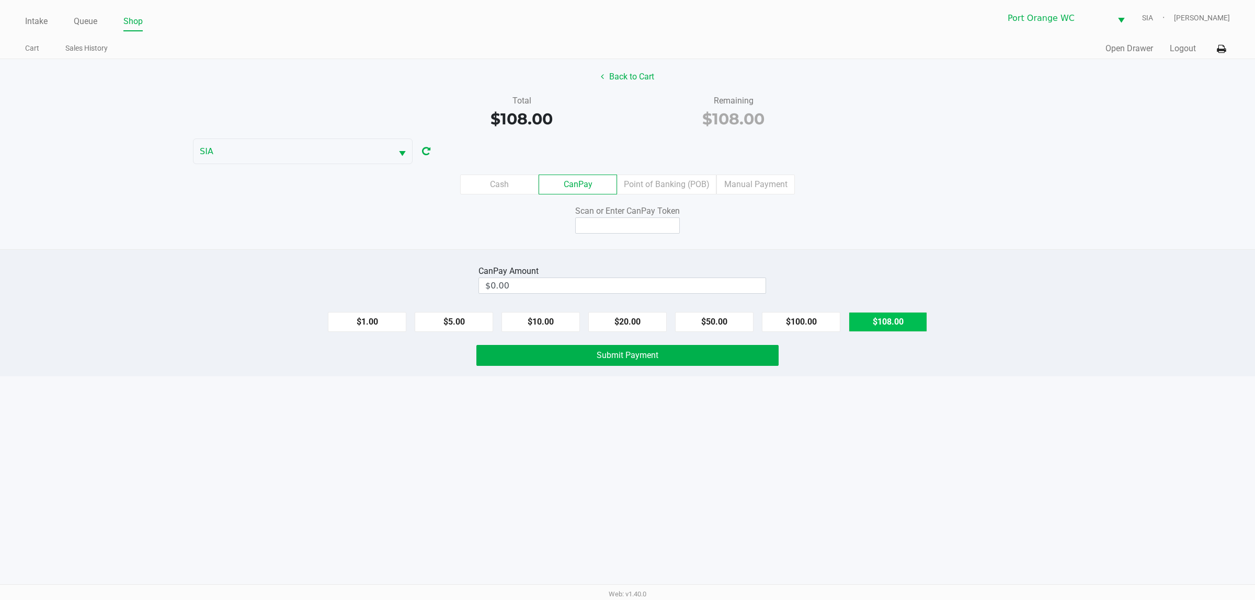
click at [899, 316] on button "$108.00" at bounding box center [888, 322] width 78 height 20
type input "$108.00"
click at [604, 227] on input at bounding box center [627, 226] width 105 height 16
type input "Q8963703Q"
click at [621, 358] on span "Submit Payment" at bounding box center [628, 355] width 62 height 10
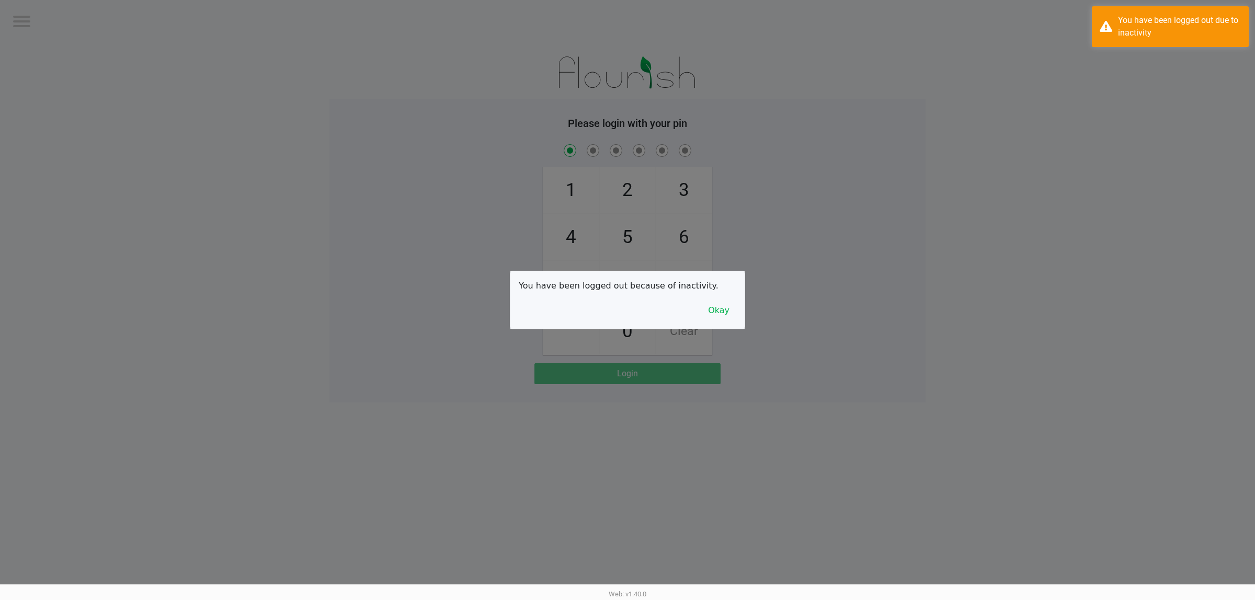
checkbox input "true"
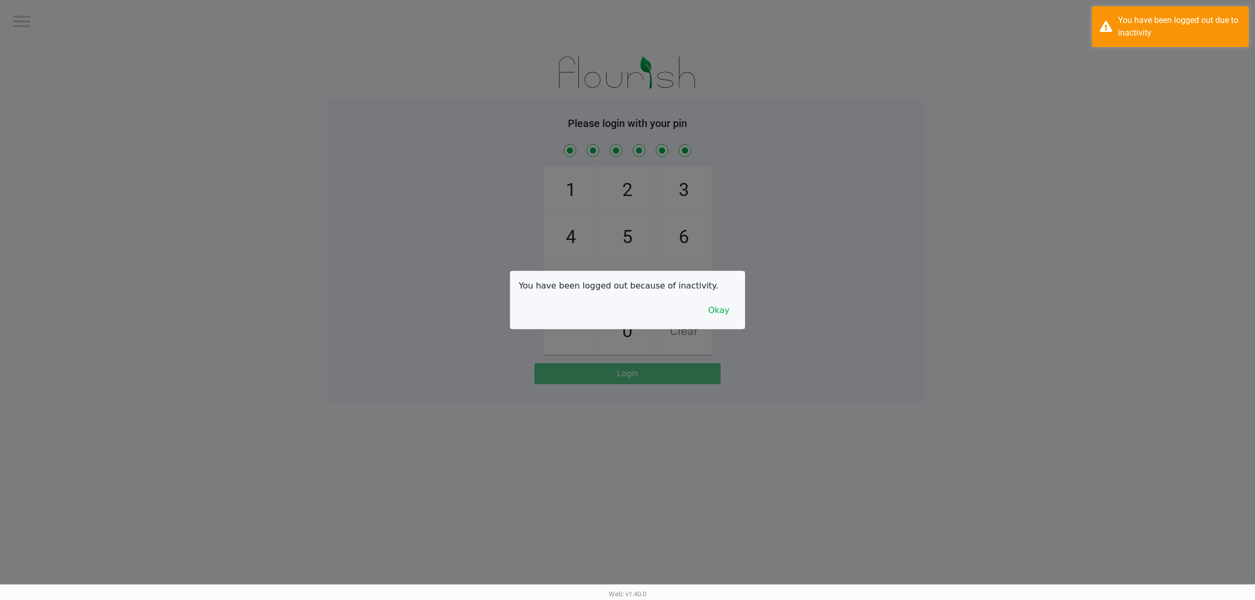
checkbox input "true"
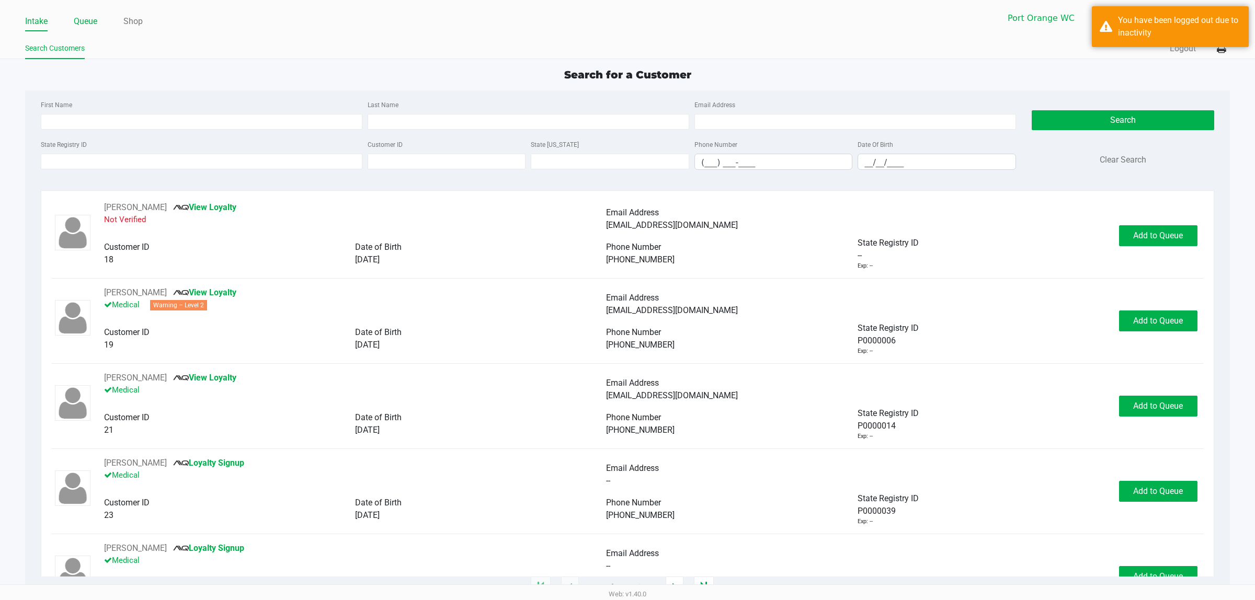
click at [89, 20] on link "Queue" at bounding box center [86, 21] width 24 height 15
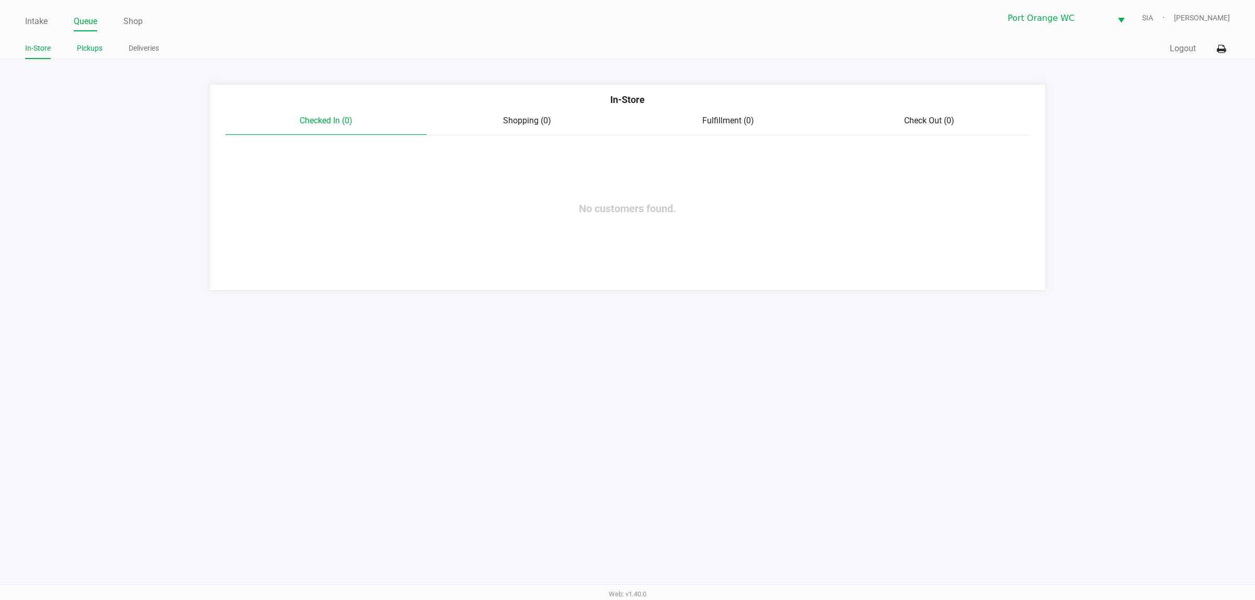
click at [96, 55] on li "Pickups" at bounding box center [90, 50] width 26 height 18
click at [93, 51] on link "Pickups" at bounding box center [90, 48] width 26 height 13
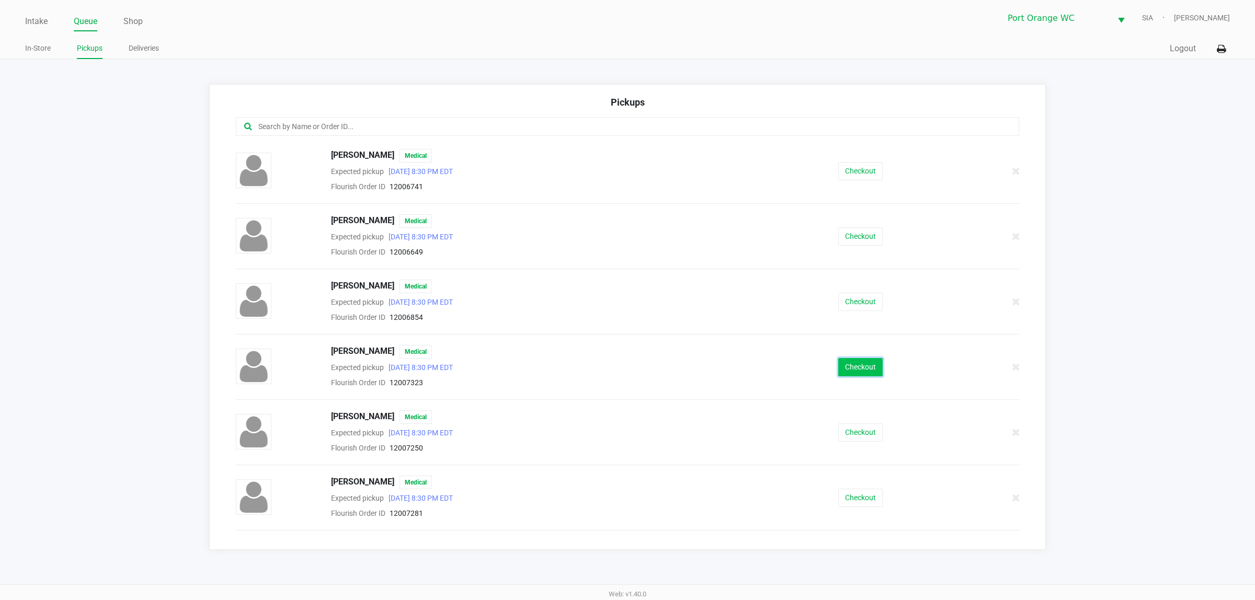
click at [851, 376] on button "Checkout" at bounding box center [860, 367] width 44 height 18
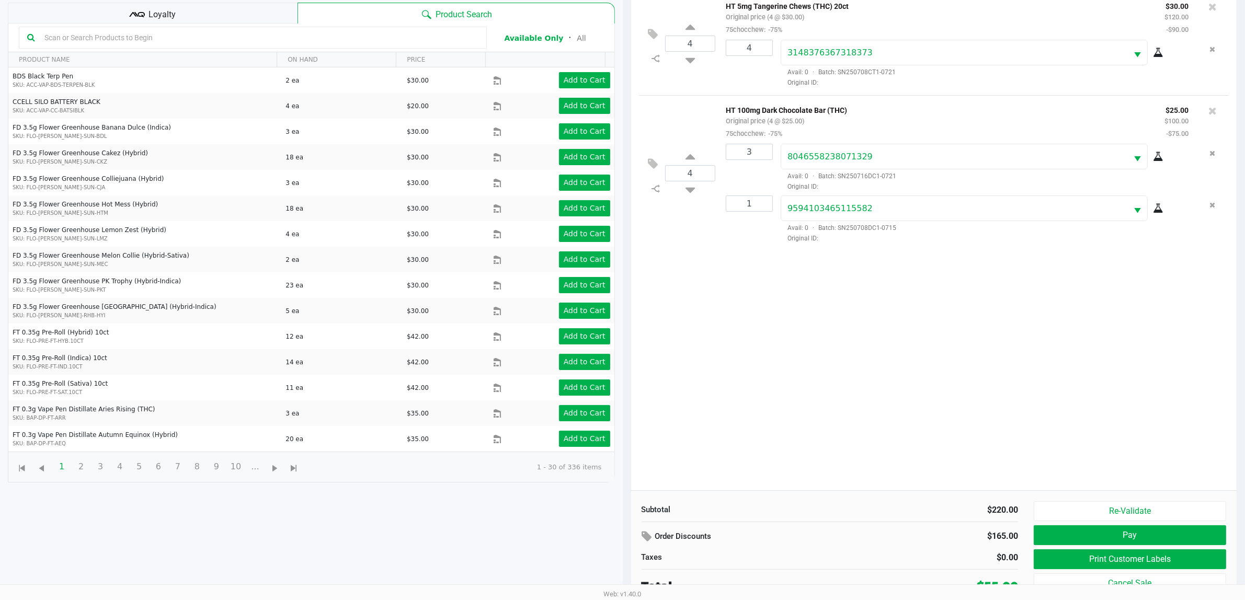
scroll to position [113, 0]
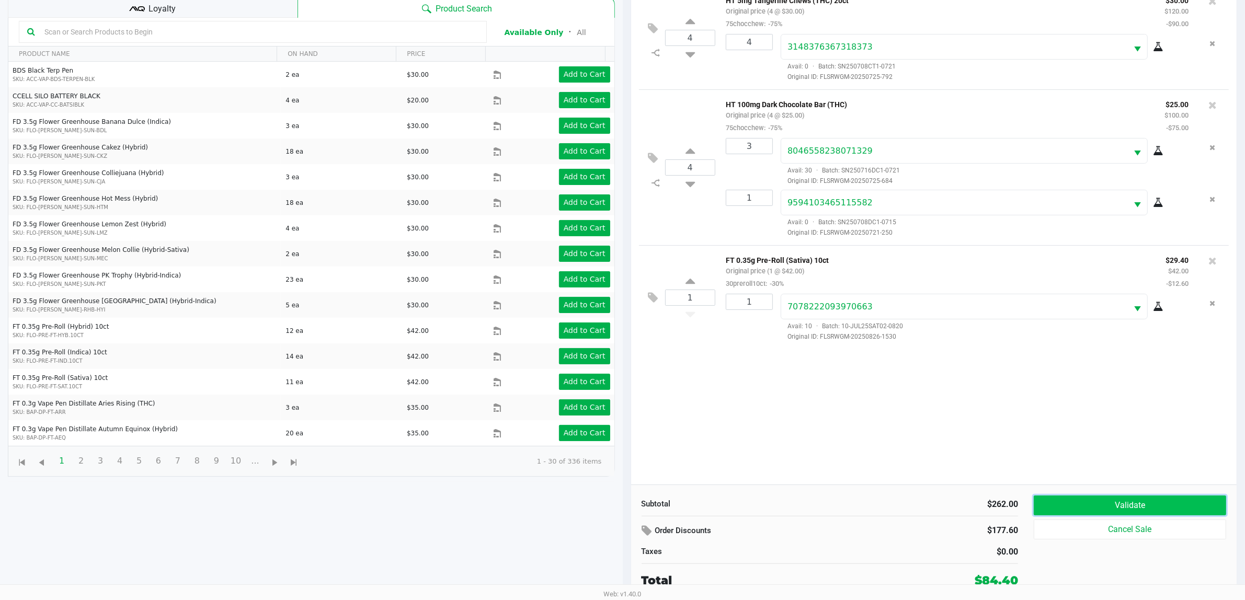
click at [1172, 505] on button "Validate" at bounding box center [1130, 506] width 192 height 20
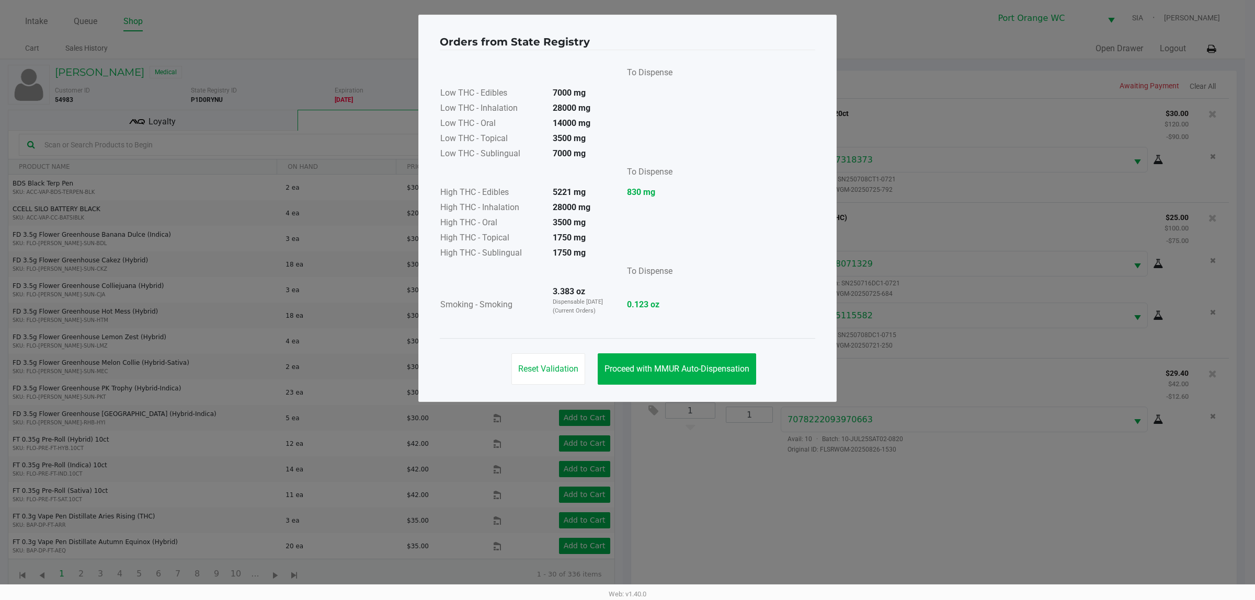
click at [714, 352] on div "Reset Validation Proceed with MMUR Auto-Dispensation" at bounding box center [627, 364] width 375 height 53
click at [715, 361] on button "Proceed with MMUR Auto-Dispensation" at bounding box center [677, 368] width 158 height 31
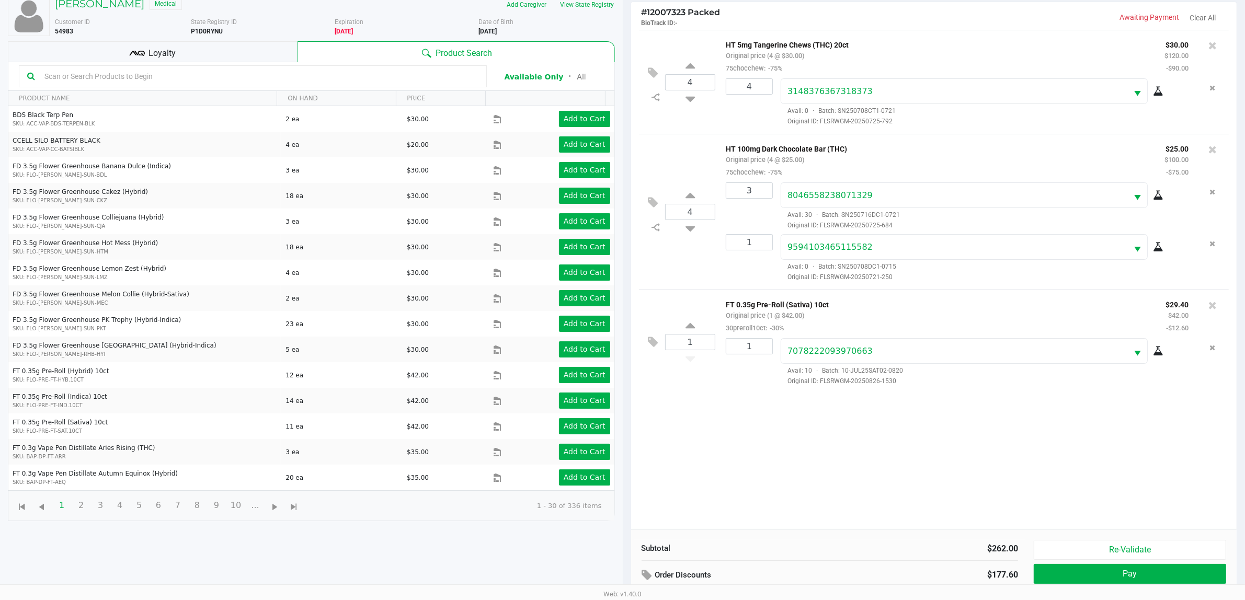
scroll to position [113, 0]
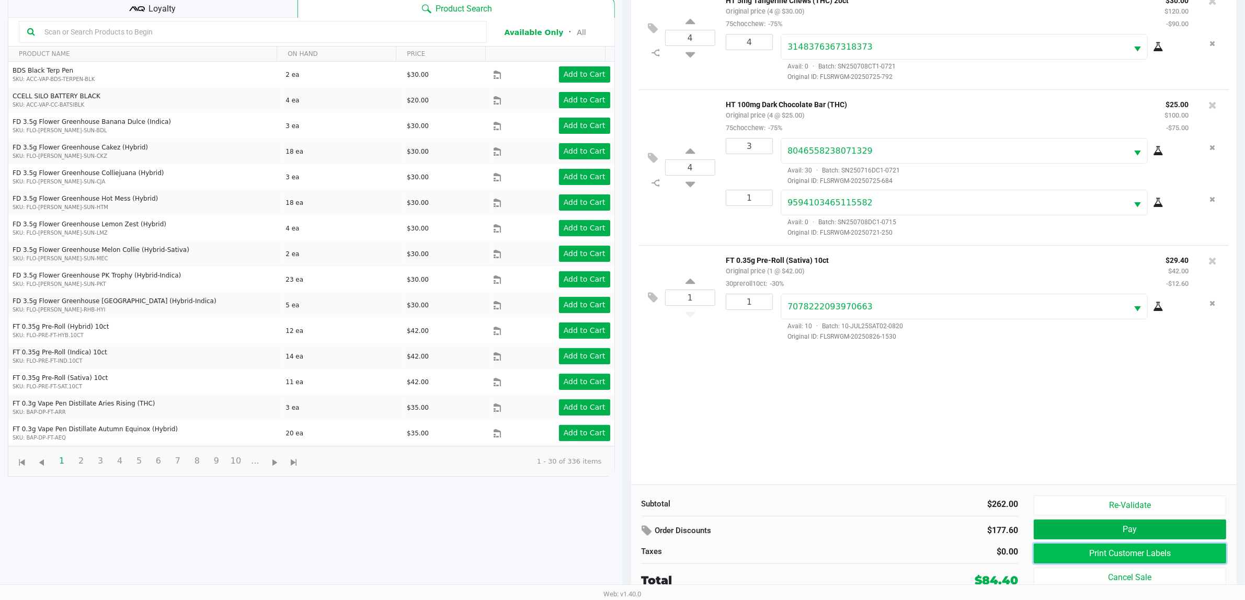
click at [1159, 552] on button "Print Customer Labels" at bounding box center [1130, 554] width 192 height 20
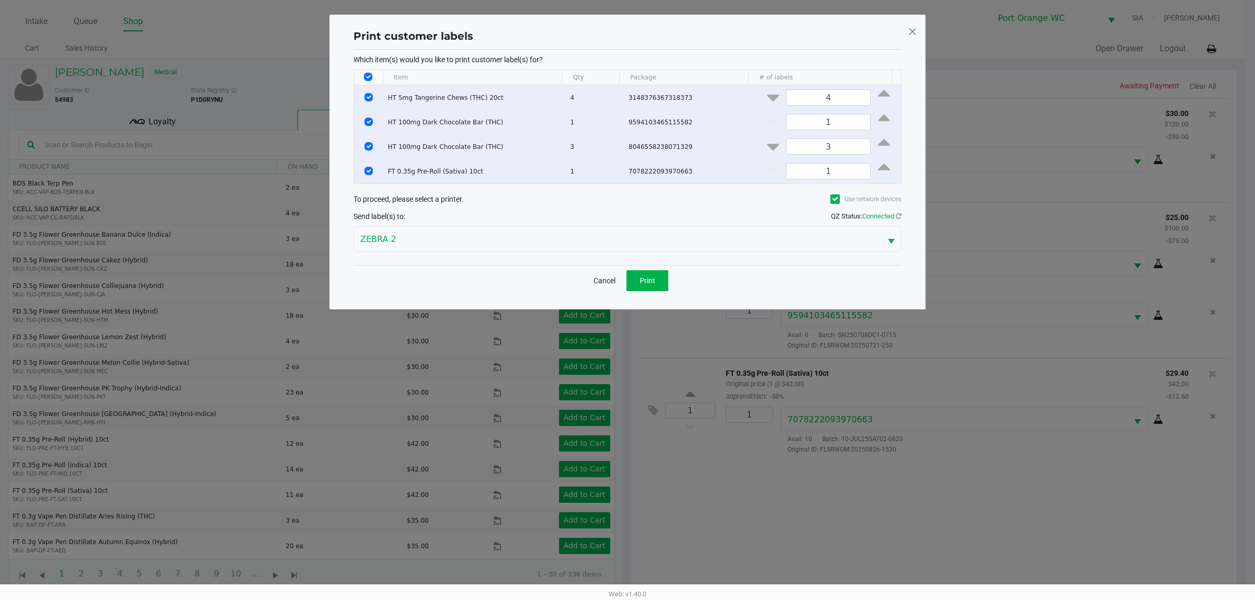
drag, startPoint x: 366, startPoint y: 76, endPoint x: 369, endPoint y: 87, distance: 11.4
click at [366, 76] on input "Select All Rows" at bounding box center [368, 77] width 8 height 8
checkbox input "false"
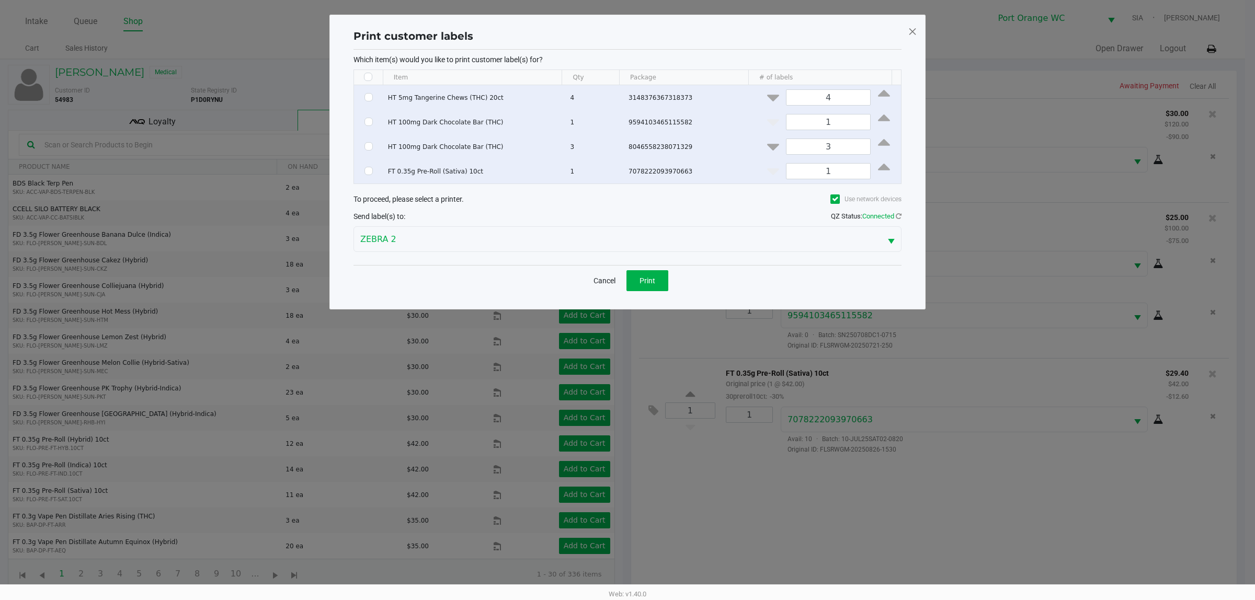
checkbox input "false"
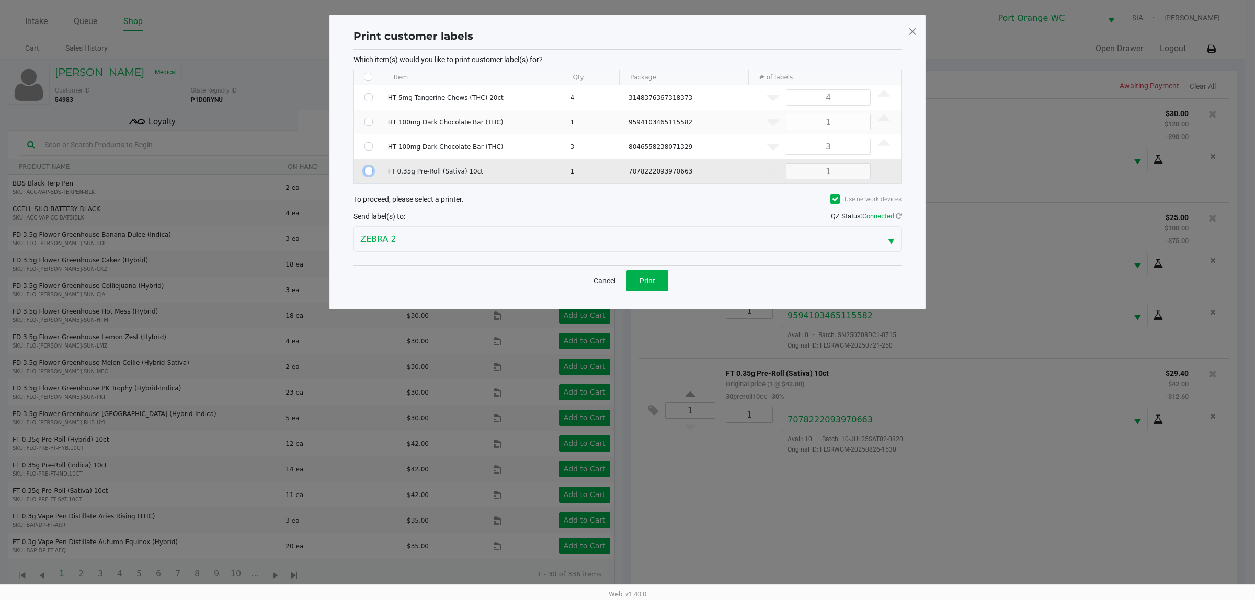
click at [368, 172] on input "Select Row" at bounding box center [368, 171] width 8 height 8
checkbox input "true"
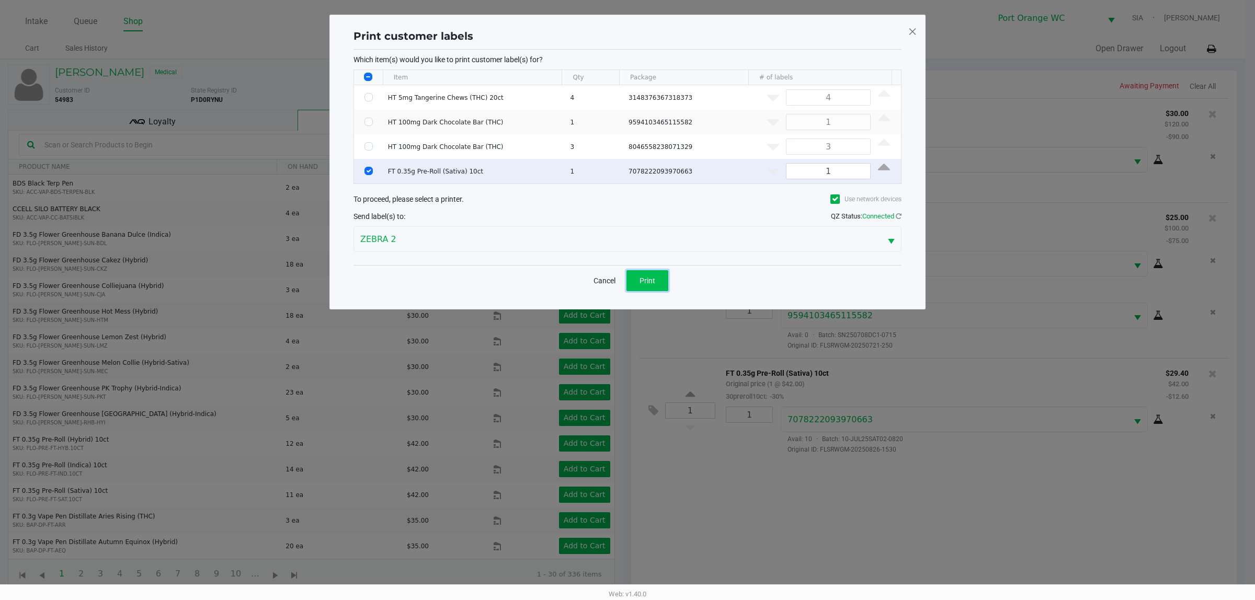
click at [657, 280] on button "Print" at bounding box center [647, 280] width 42 height 21
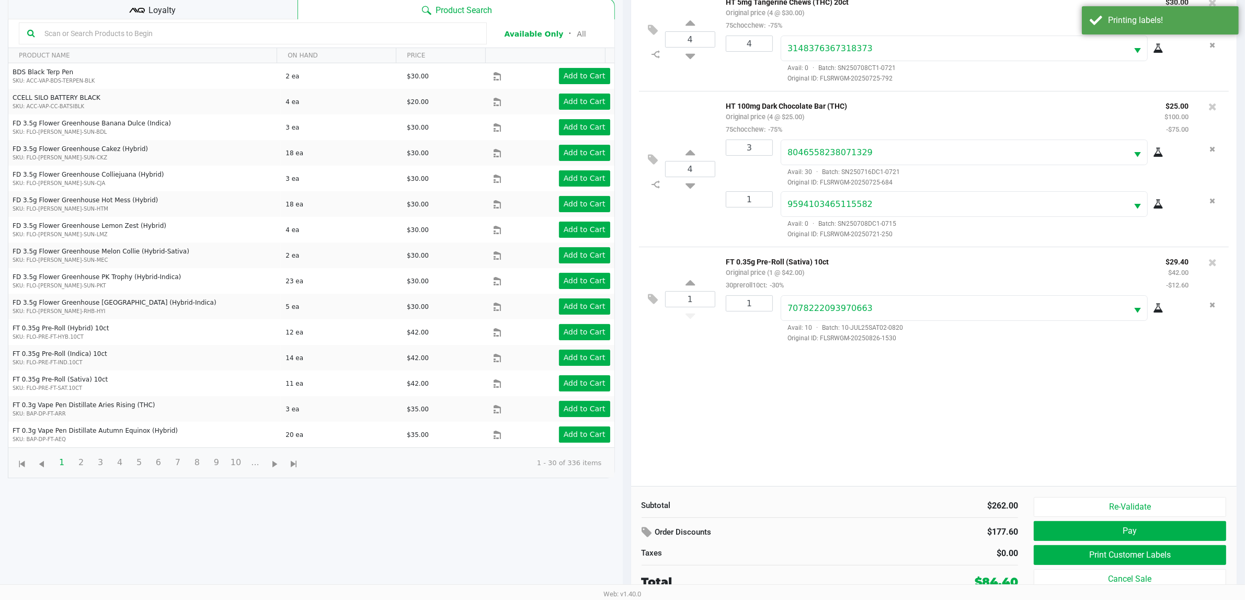
scroll to position [113, 0]
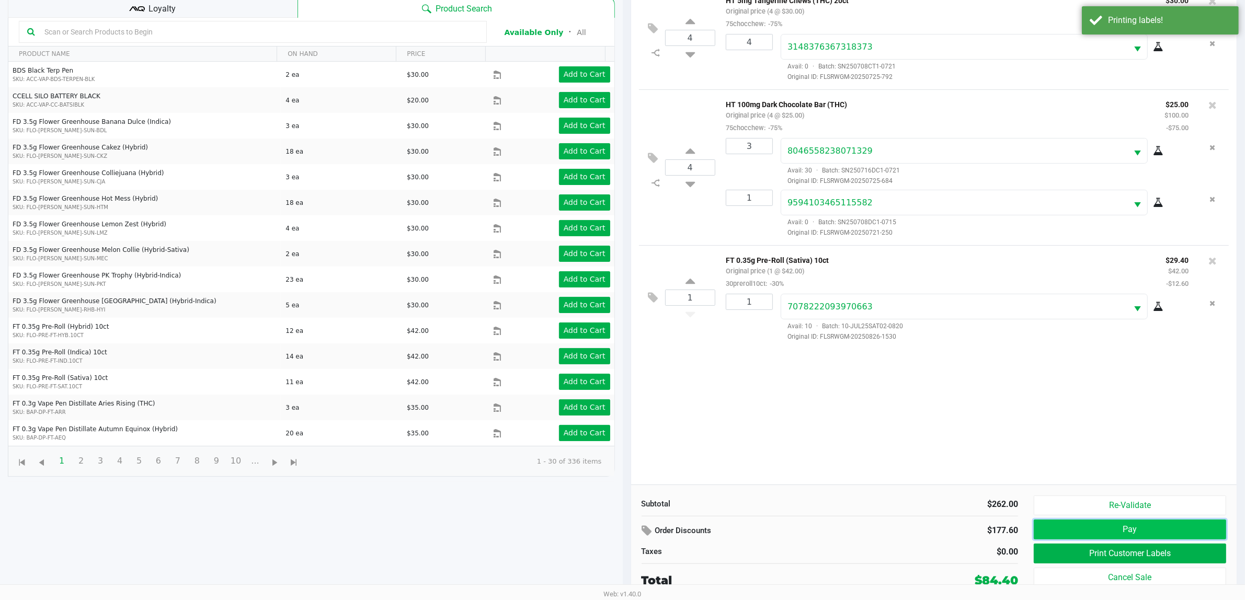
click at [1151, 529] on button "Pay" at bounding box center [1130, 530] width 192 height 20
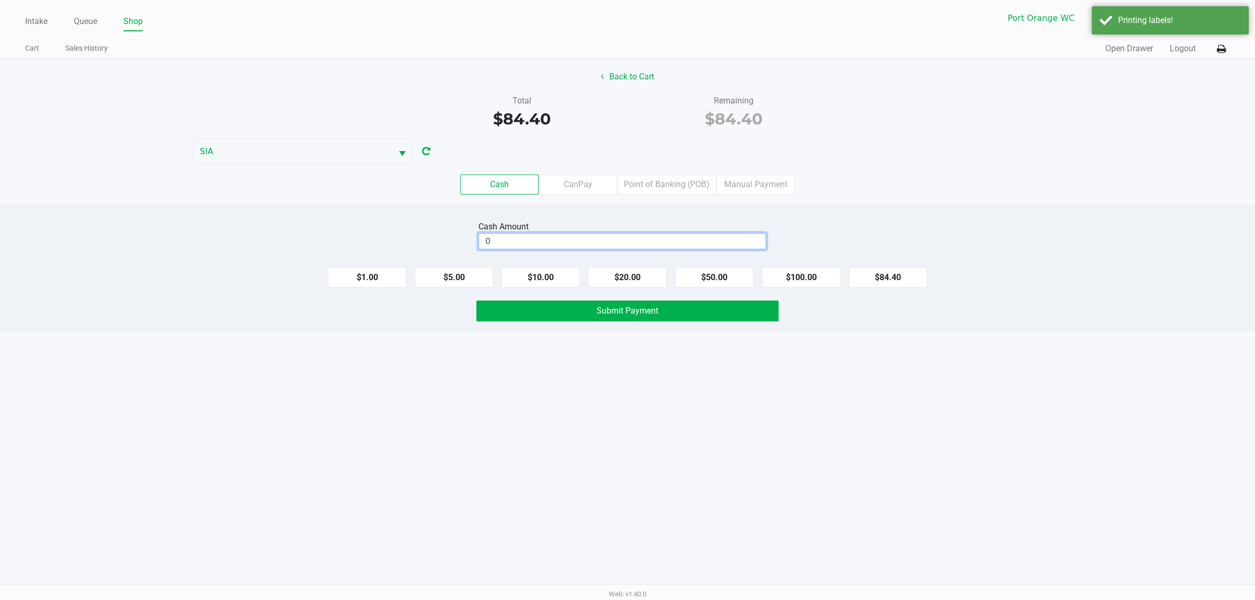
click at [545, 242] on input "0" at bounding box center [622, 241] width 287 height 15
type input "$85.00"
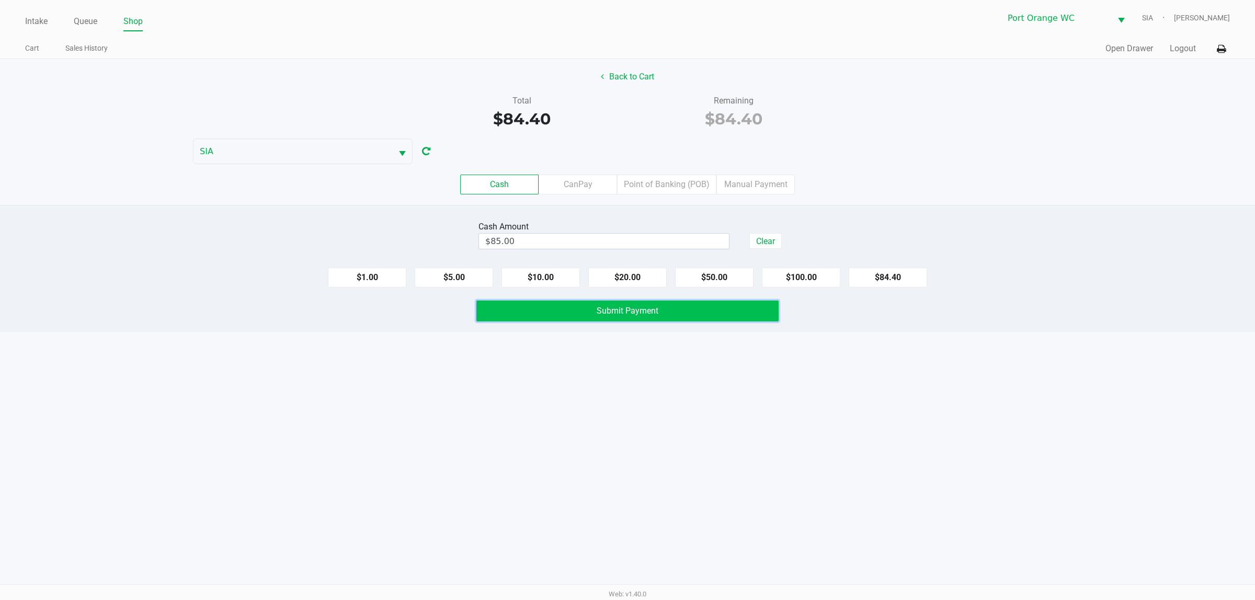
click at [659, 310] on button "Submit Payment" at bounding box center [627, 311] width 302 height 21
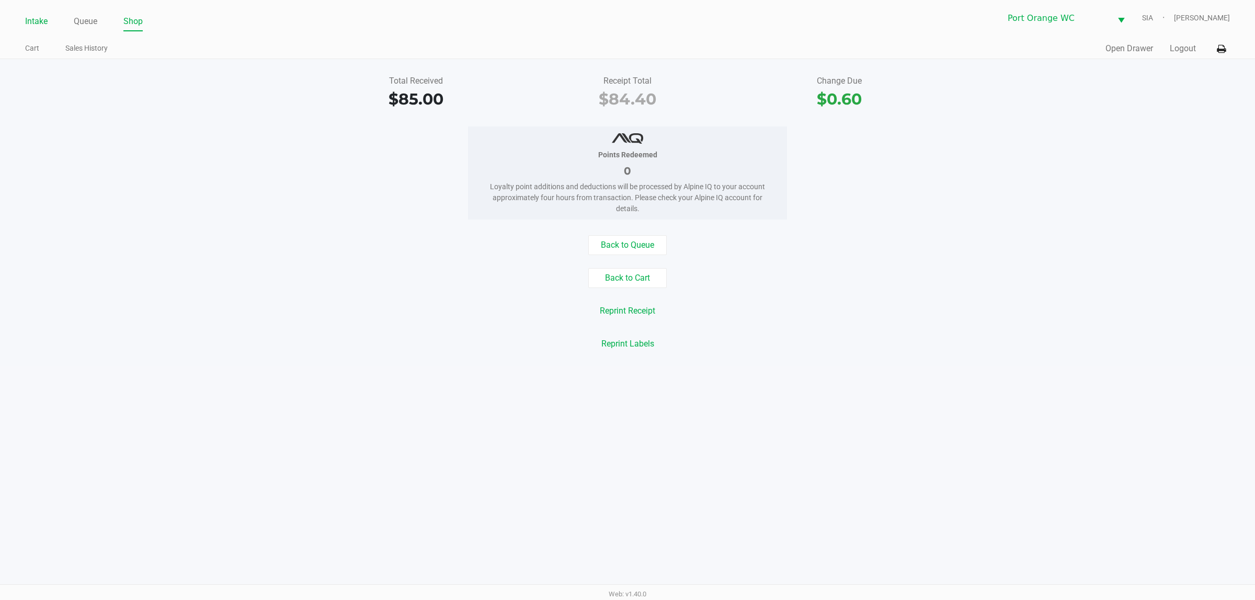
click at [32, 27] on link "Intake" at bounding box center [36, 21] width 22 height 15
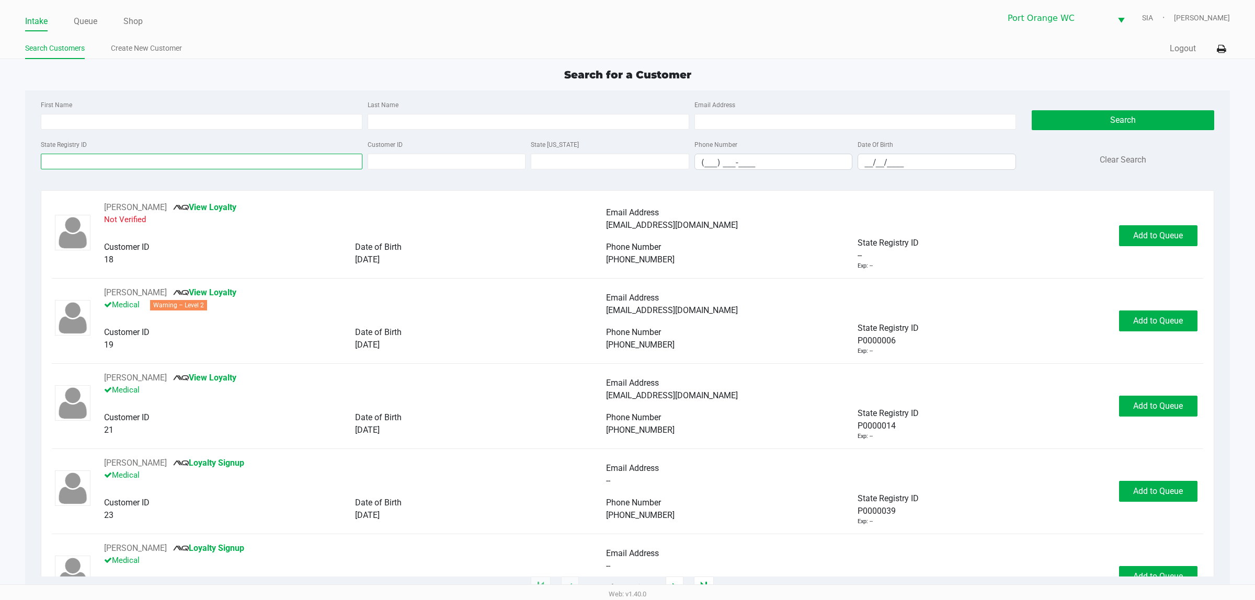
drag, startPoint x: 178, startPoint y: 163, endPoint x: 172, endPoint y: 159, distance: 7.5
click at [176, 163] on input "State Registry ID" at bounding box center [202, 162] width 322 height 16
click at [171, 121] on input "First Name" at bounding box center [202, 122] width 322 height 16
type input "[PERSON_NAME]"
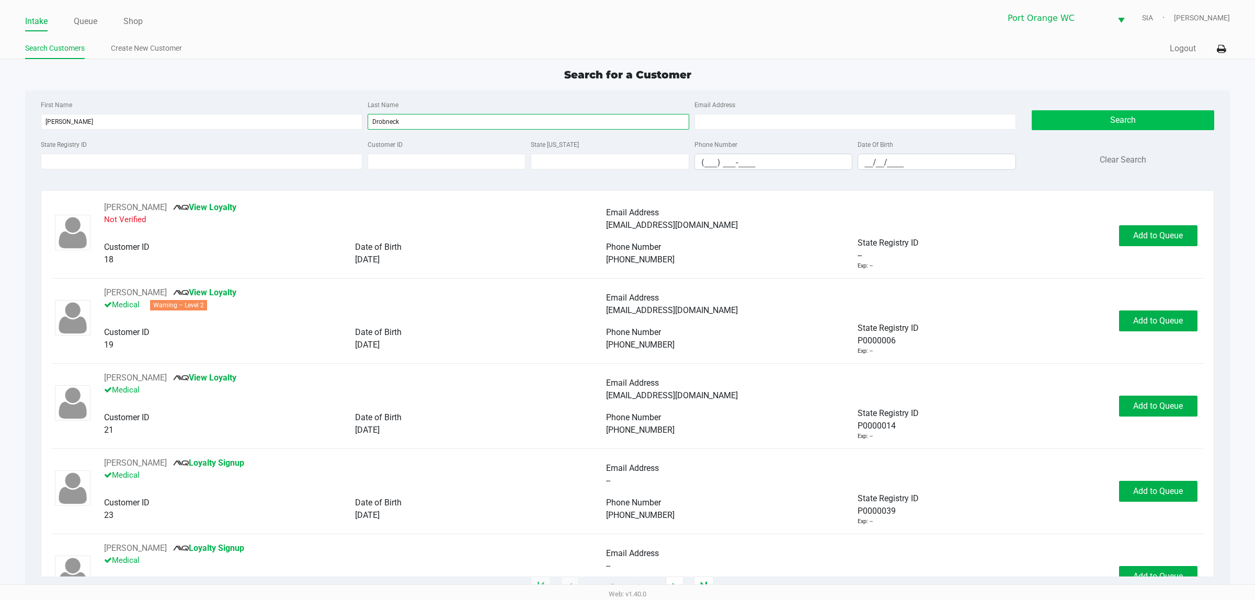
type input "Drobneck"
click at [1127, 118] on button "Search" at bounding box center [1123, 120] width 182 height 20
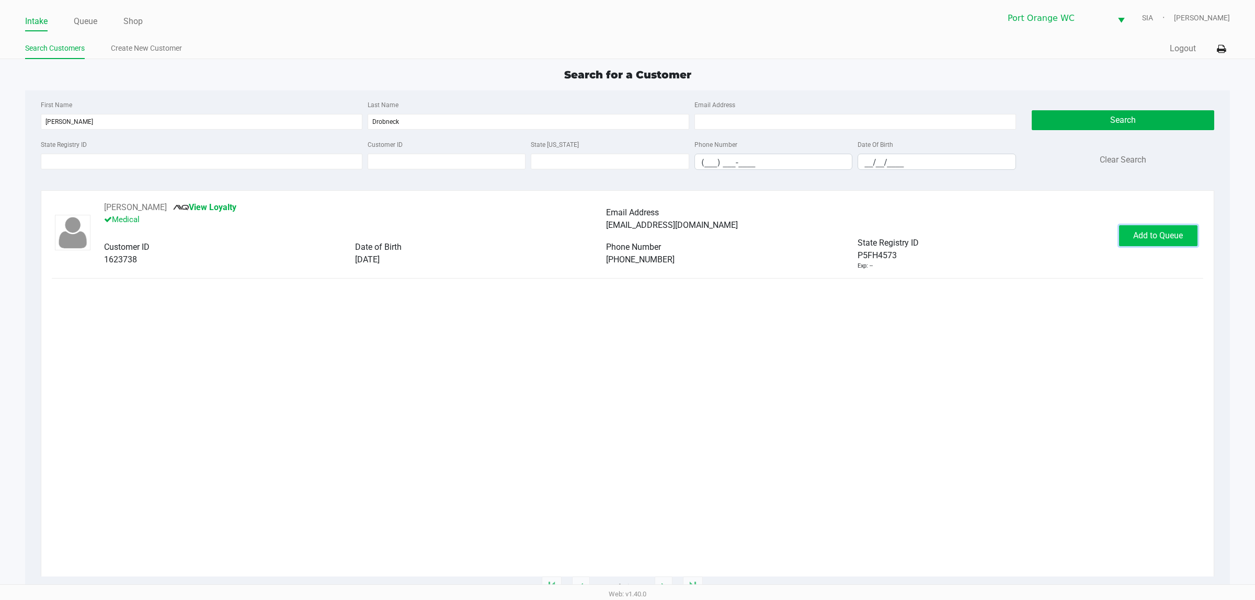
click at [1151, 239] on span "Add to Queue" at bounding box center [1158, 236] width 50 height 10
click at [1151, 238] on span "In [GEOGRAPHIC_DATA]" at bounding box center [1170, 236] width 88 height 10
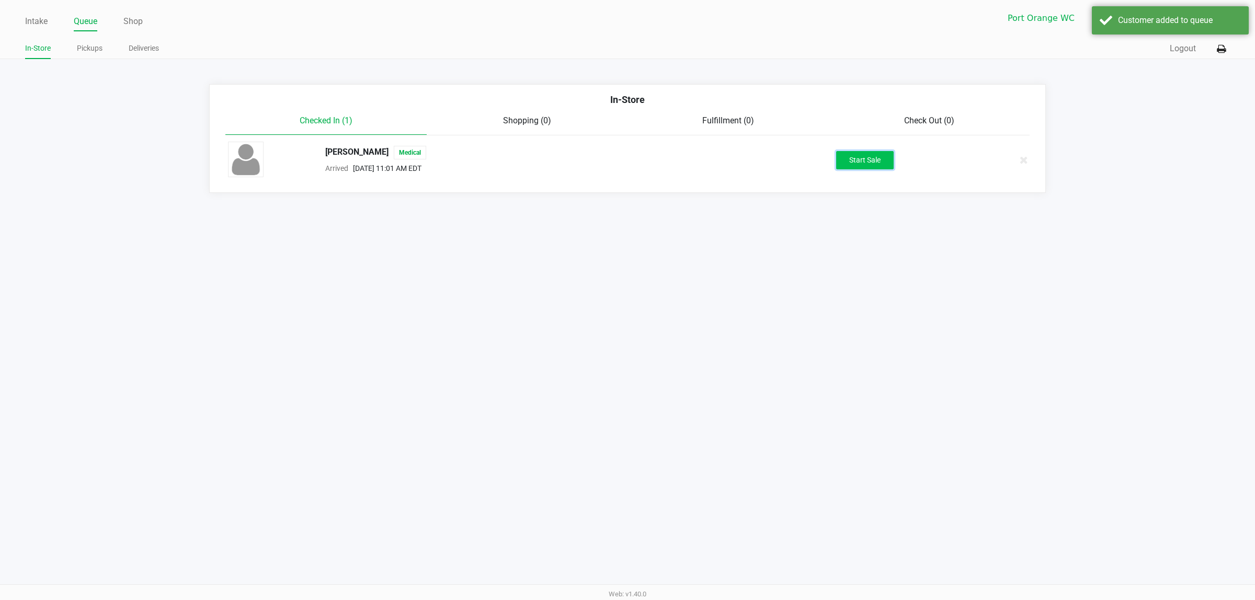
click at [858, 165] on button "Start Sale" at bounding box center [865, 160] width 58 height 18
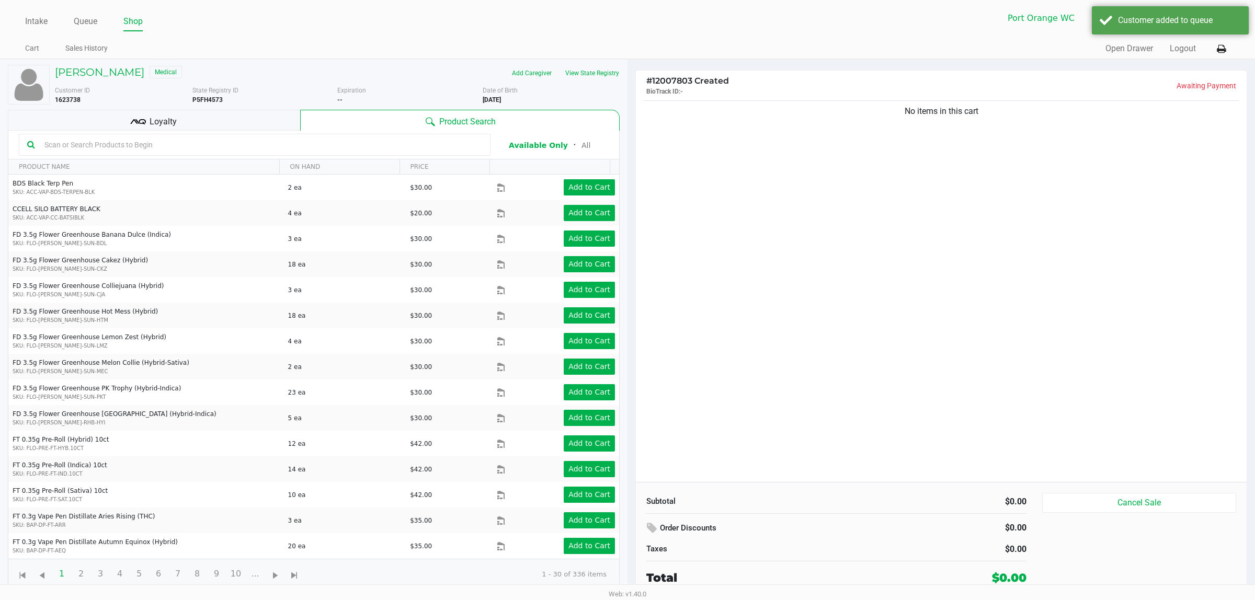
click at [649, 195] on div "No items in this cart" at bounding box center [941, 290] width 611 height 384
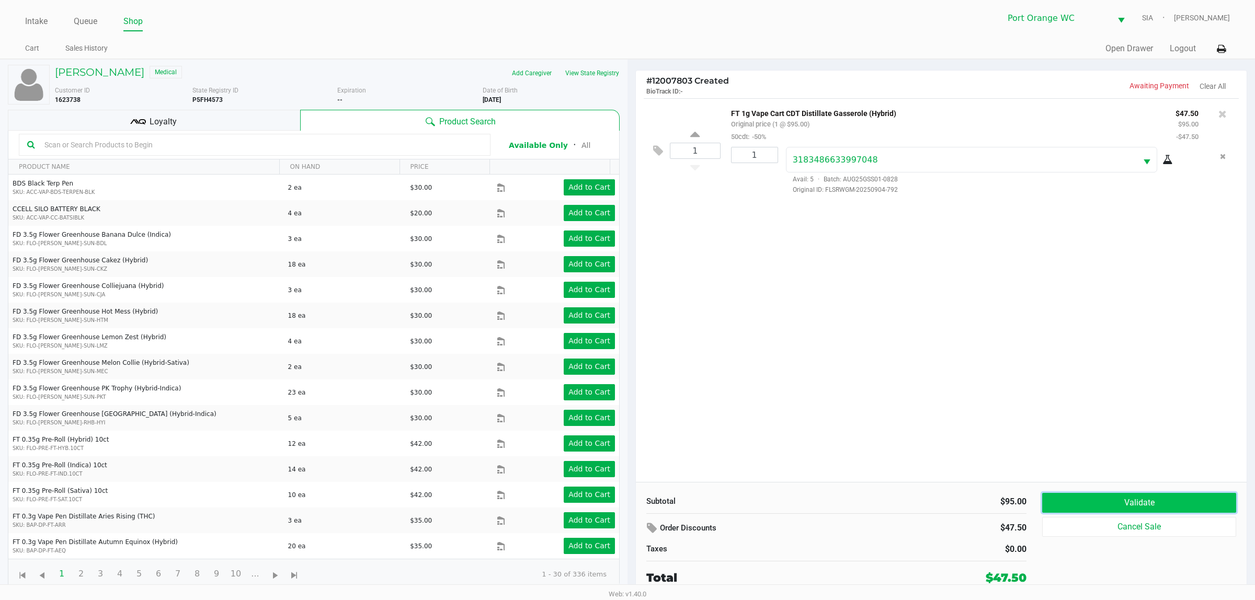
click at [1123, 503] on button "Validate" at bounding box center [1139, 503] width 194 height 20
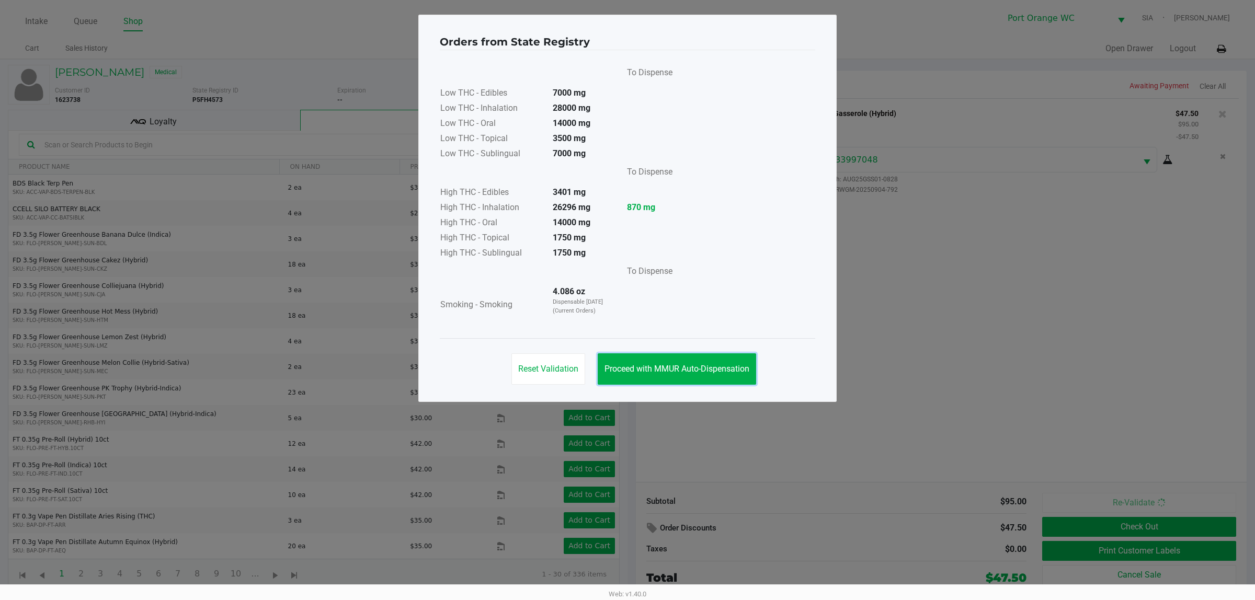
drag, startPoint x: 709, startPoint y: 367, endPoint x: 818, endPoint y: 446, distance: 135.1
click at [707, 369] on span "Proceed with MMUR Auto-Dispensation" at bounding box center [676, 369] width 145 height 10
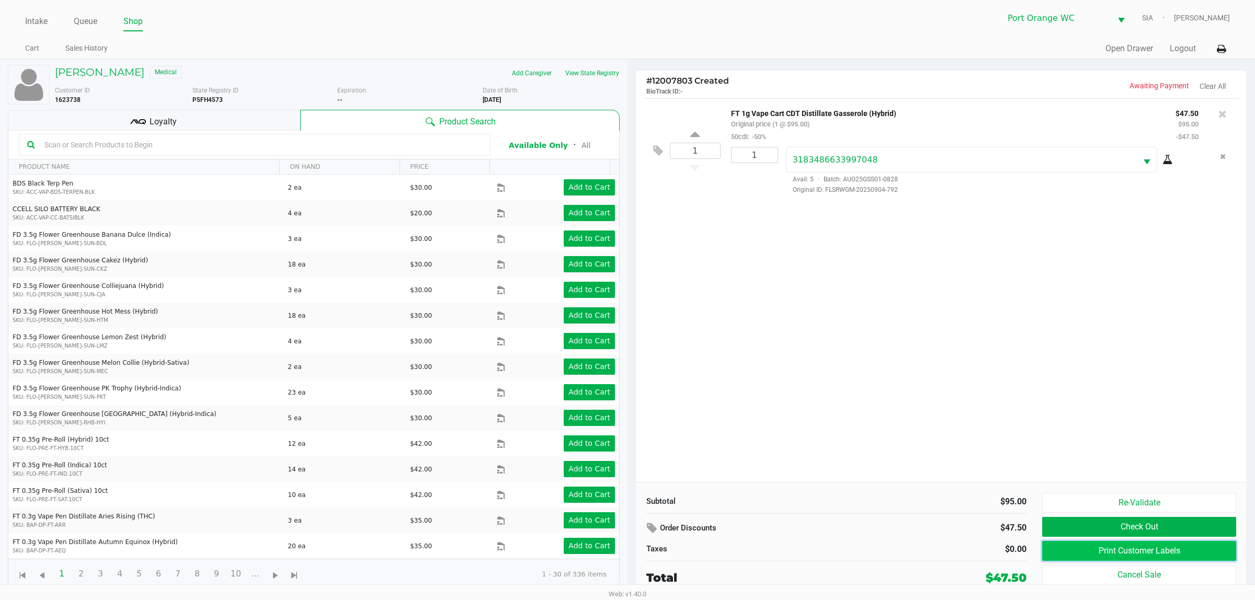
click at [1097, 553] on button "Print Customer Labels" at bounding box center [1139, 551] width 194 height 20
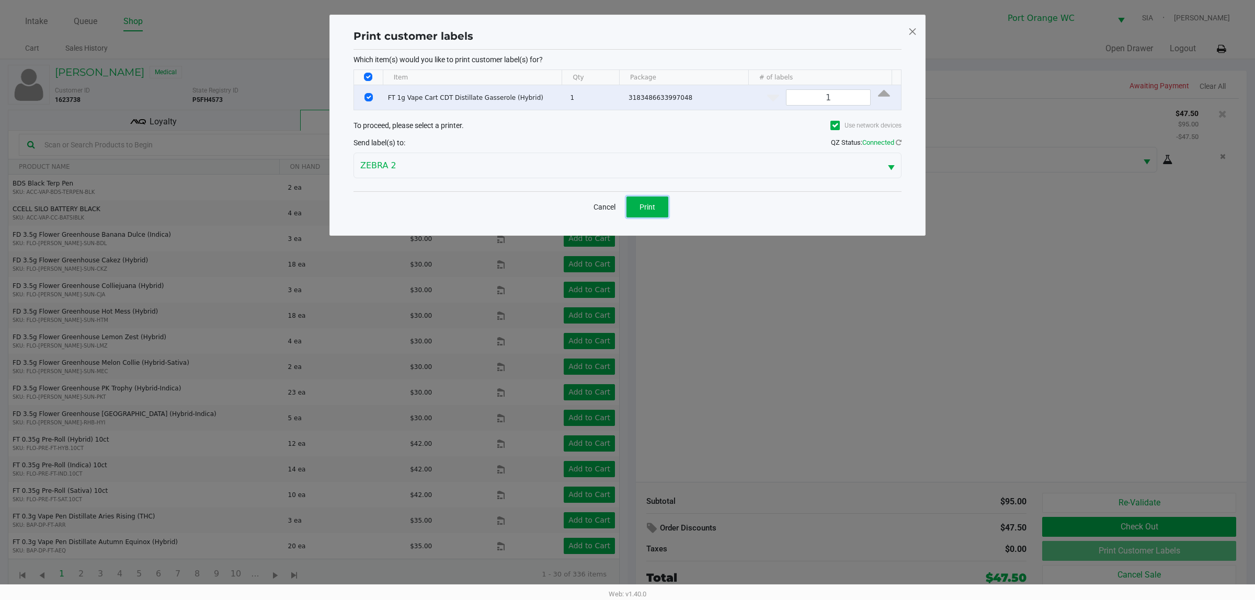
click at [645, 209] on span "Print" at bounding box center [647, 207] width 16 height 8
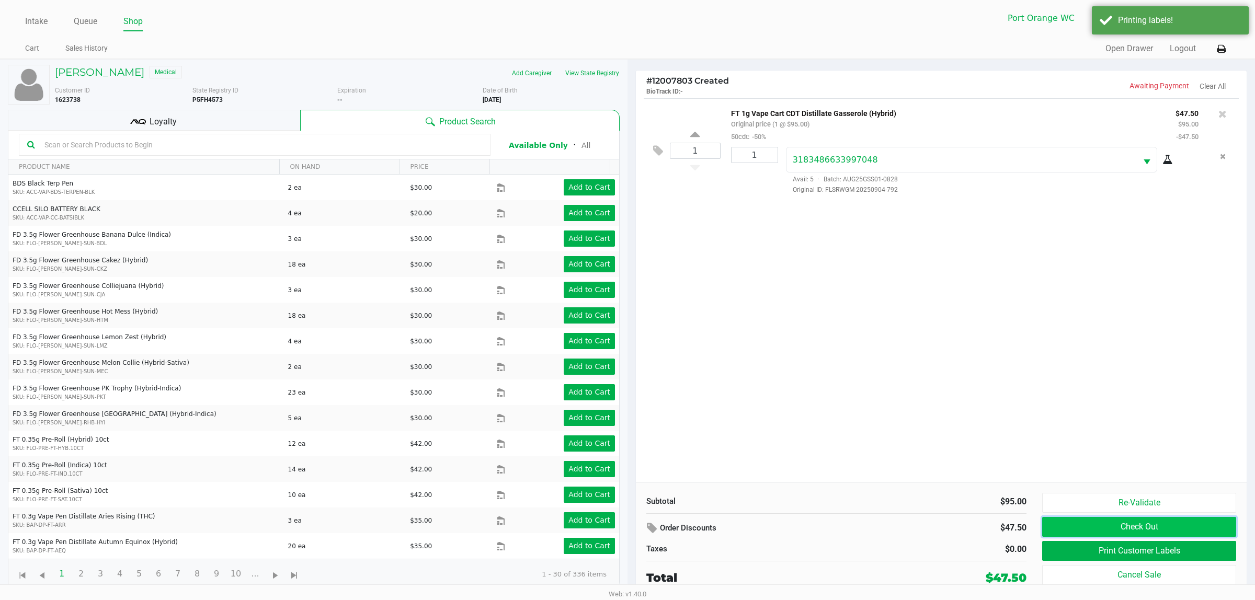
click at [1153, 530] on button "Check Out" at bounding box center [1139, 527] width 194 height 20
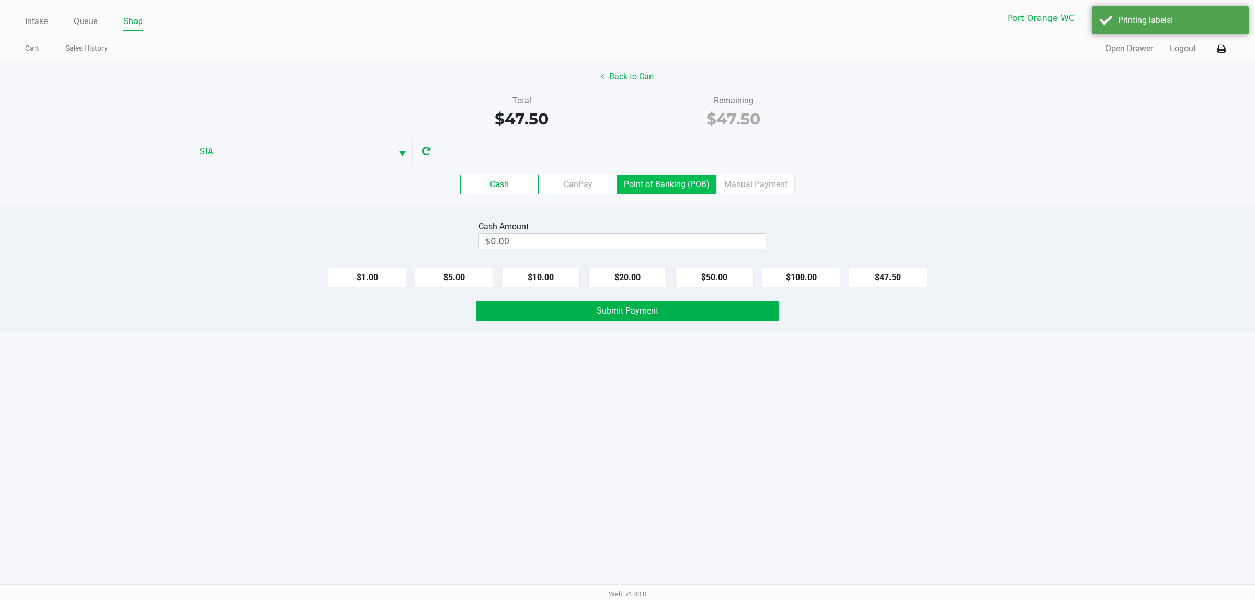
click at [666, 189] on label "Point of Banking (POB)" at bounding box center [666, 185] width 99 height 20
click at [0, 0] on 7 "Point of Banking (POB)" at bounding box center [0, 0] width 0 height 0
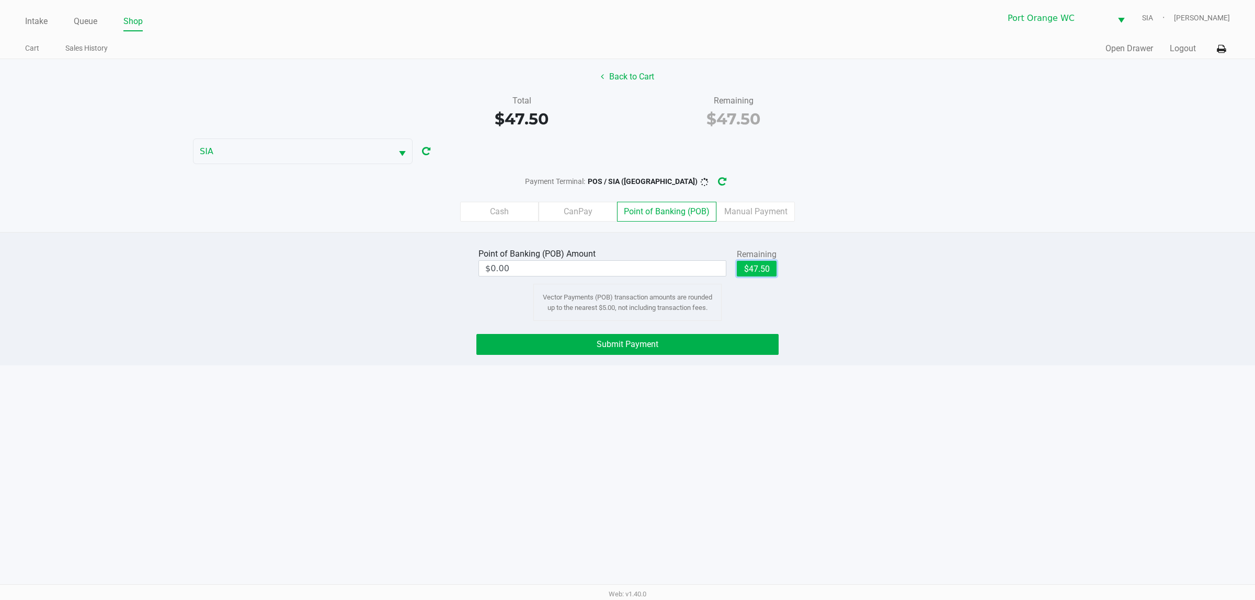
click at [758, 272] on button "$47.50" at bounding box center [757, 269] width 40 height 16
type input "$47.50"
click at [621, 349] on span "Submit Payment" at bounding box center [628, 344] width 62 height 10
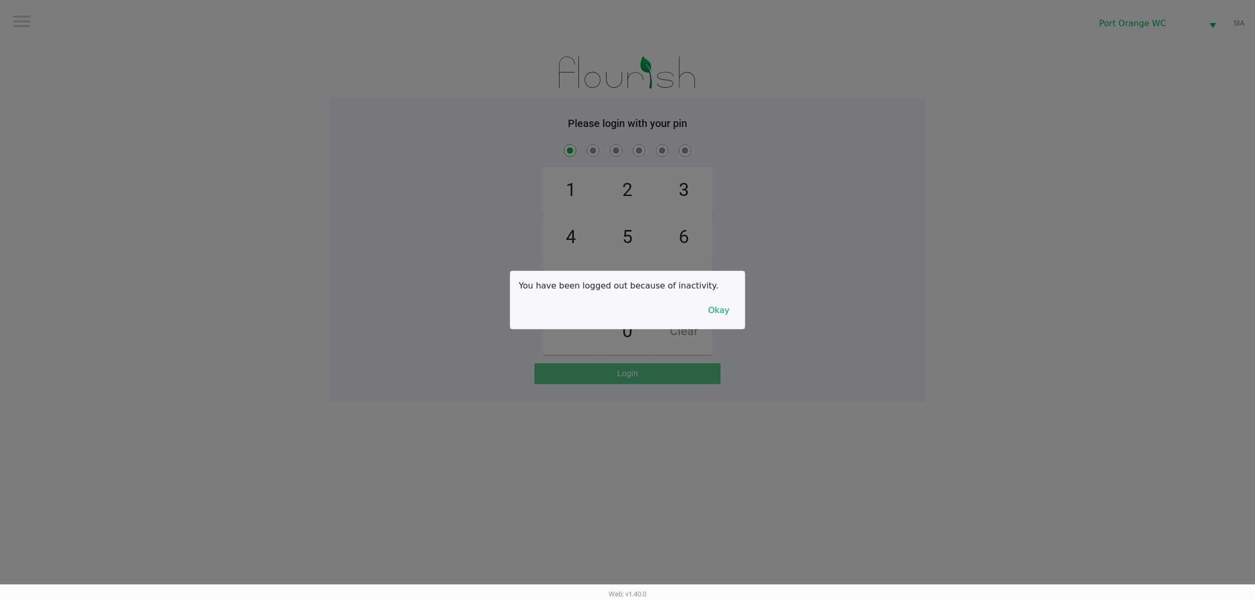
checkbox input "true"
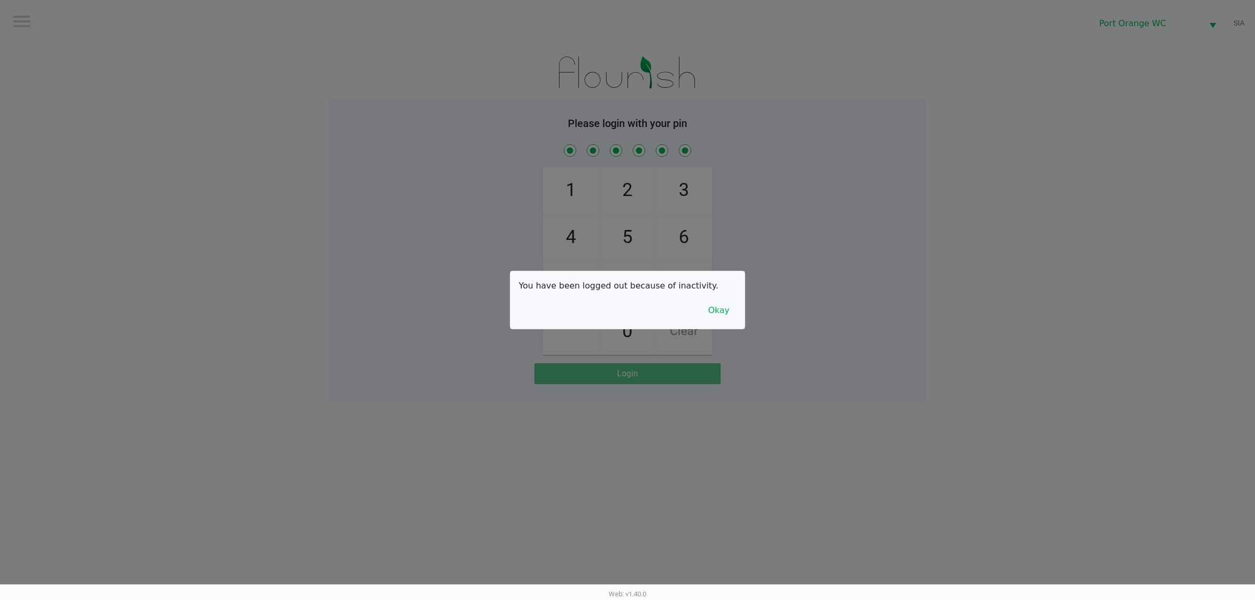
checkbox input "true"
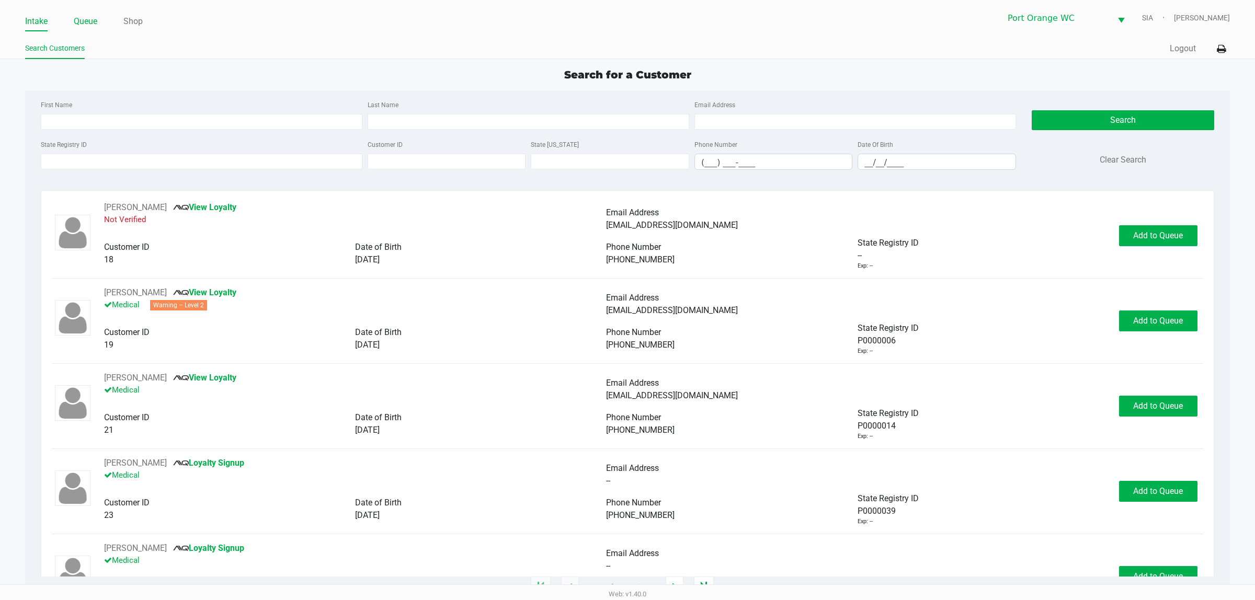
click at [87, 24] on link "Queue" at bounding box center [86, 21] width 24 height 15
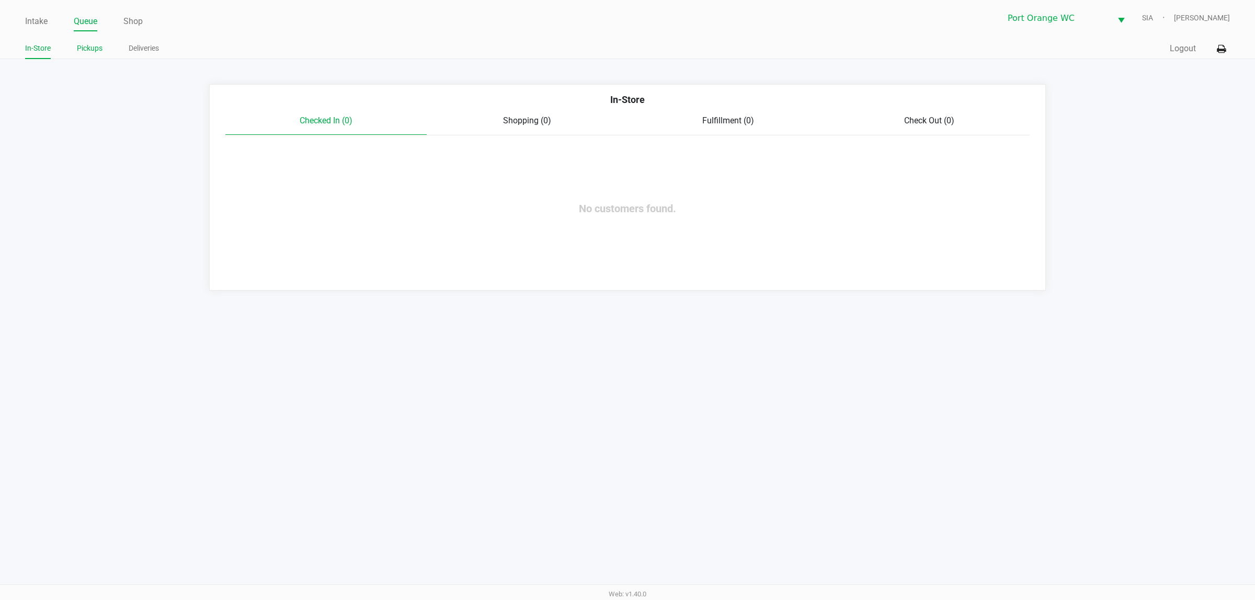
click at [95, 51] on link "Pickups" at bounding box center [90, 48] width 26 height 13
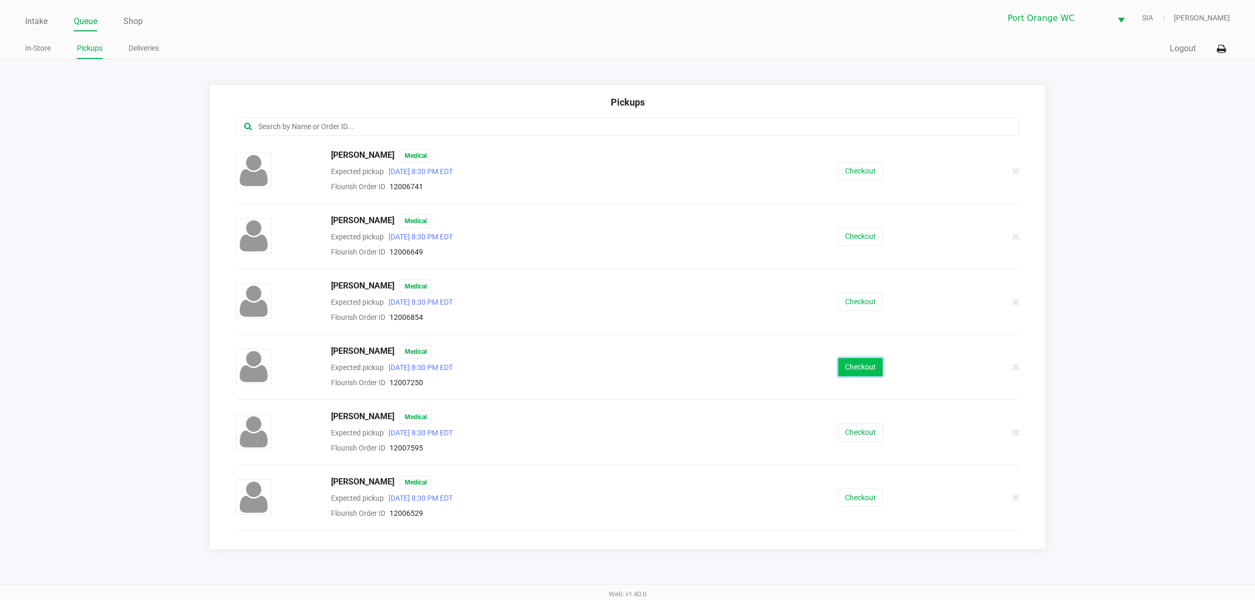
click at [839, 370] on button "Checkout" at bounding box center [860, 367] width 44 height 18
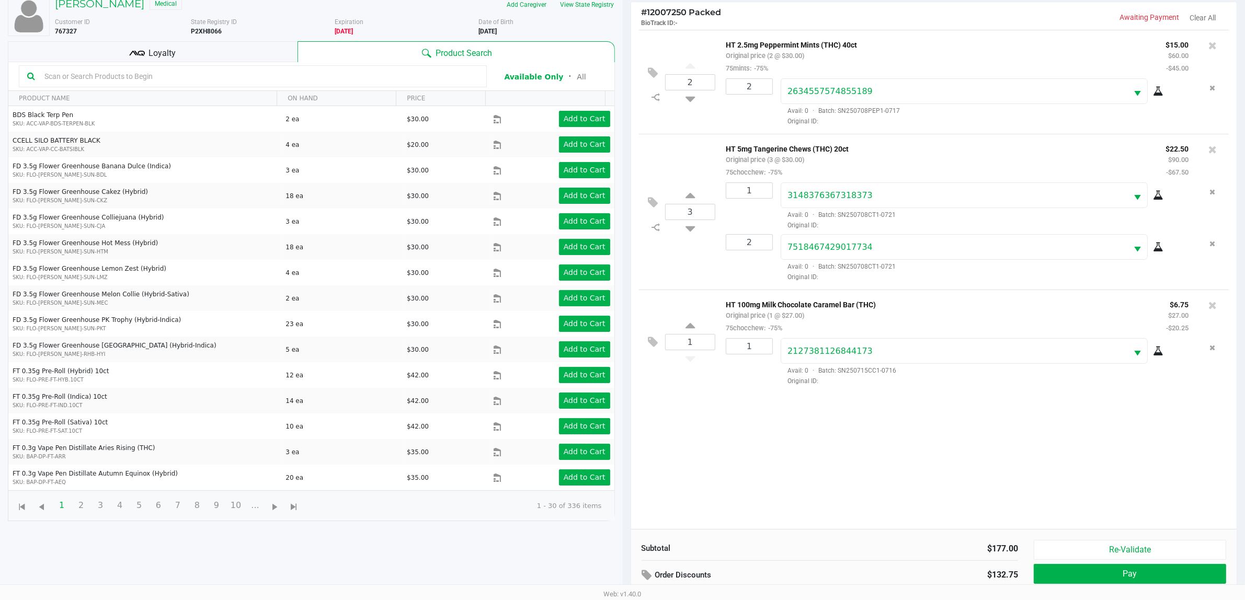
scroll to position [113, 0]
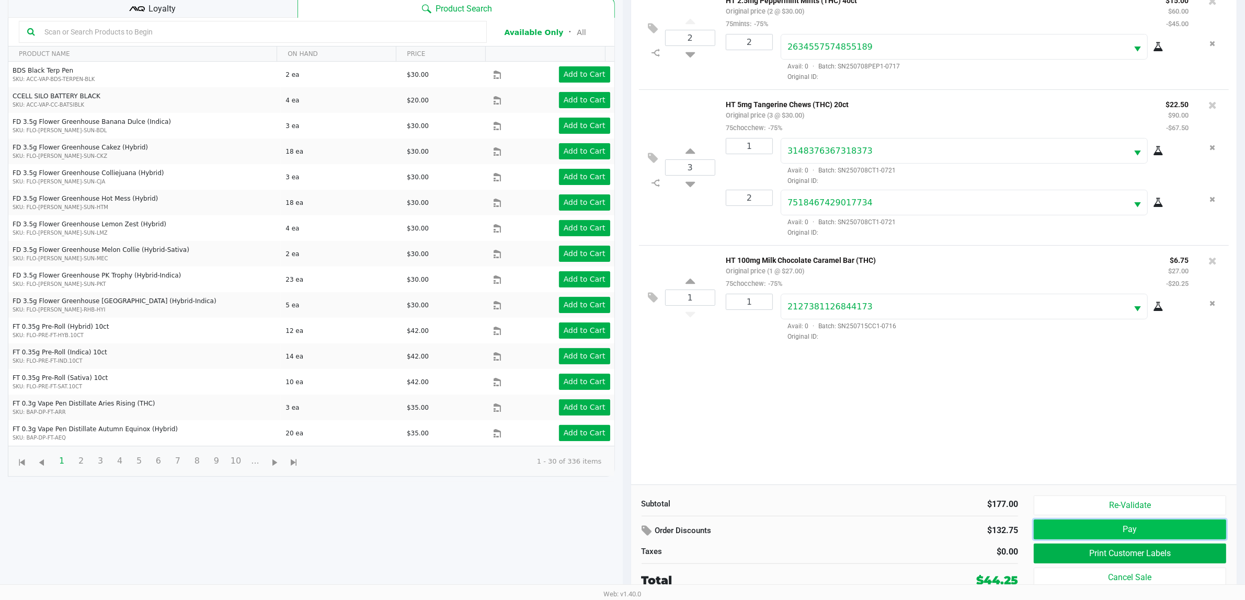
click at [1140, 533] on button "Pay" at bounding box center [1130, 530] width 192 height 20
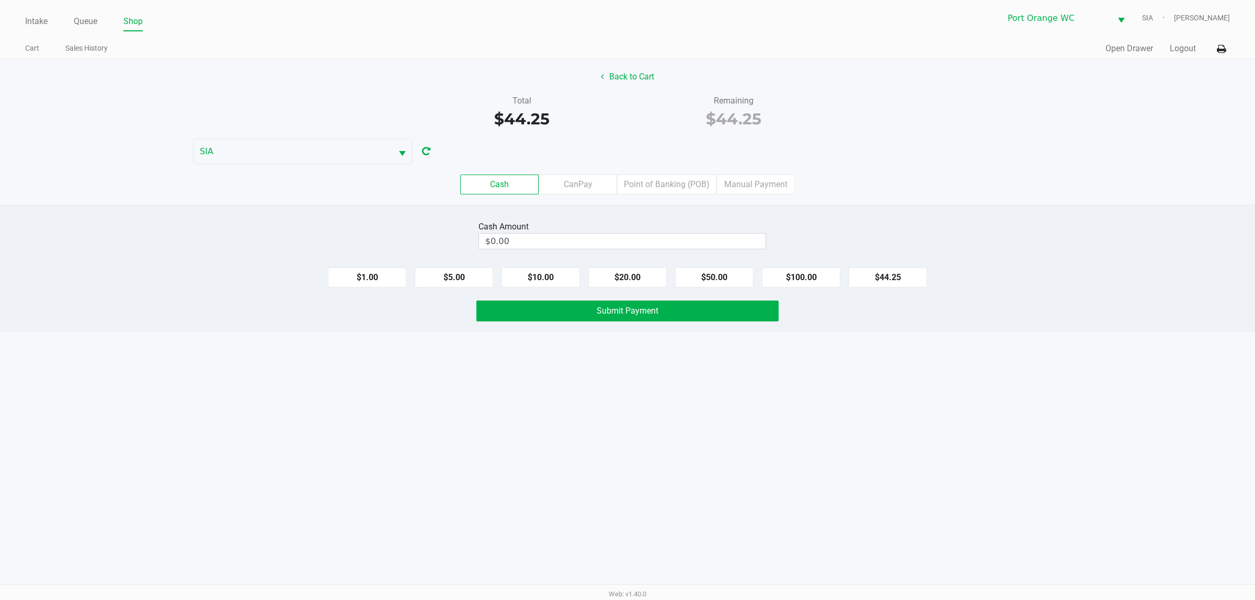
click at [899, 268] on div "$1.00 $5.00 $10.00 $20.00 $50.00 $100.00 $44.25" at bounding box center [627, 273] width 1255 height 28
click at [896, 271] on button "$44.25" at bounding box center [888, 278] width 78 height 20
type input "$44.25"
click at [723, 303] on button "Submit Payment" at bounding box center [627, 311] width 302 height 21
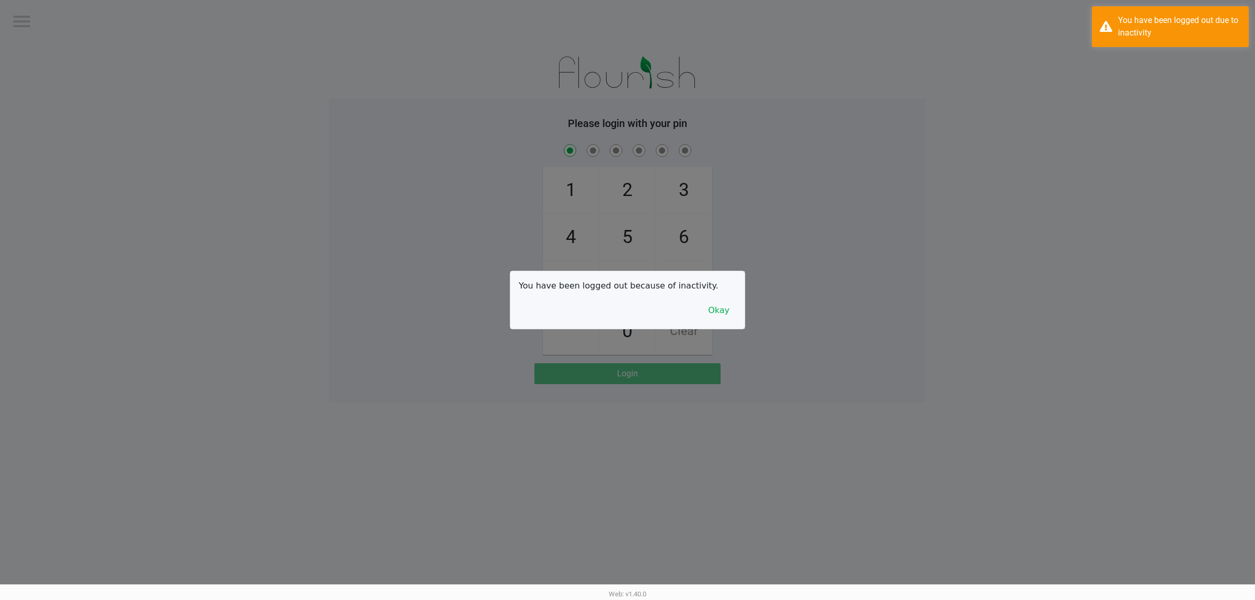
checkbox input "true"
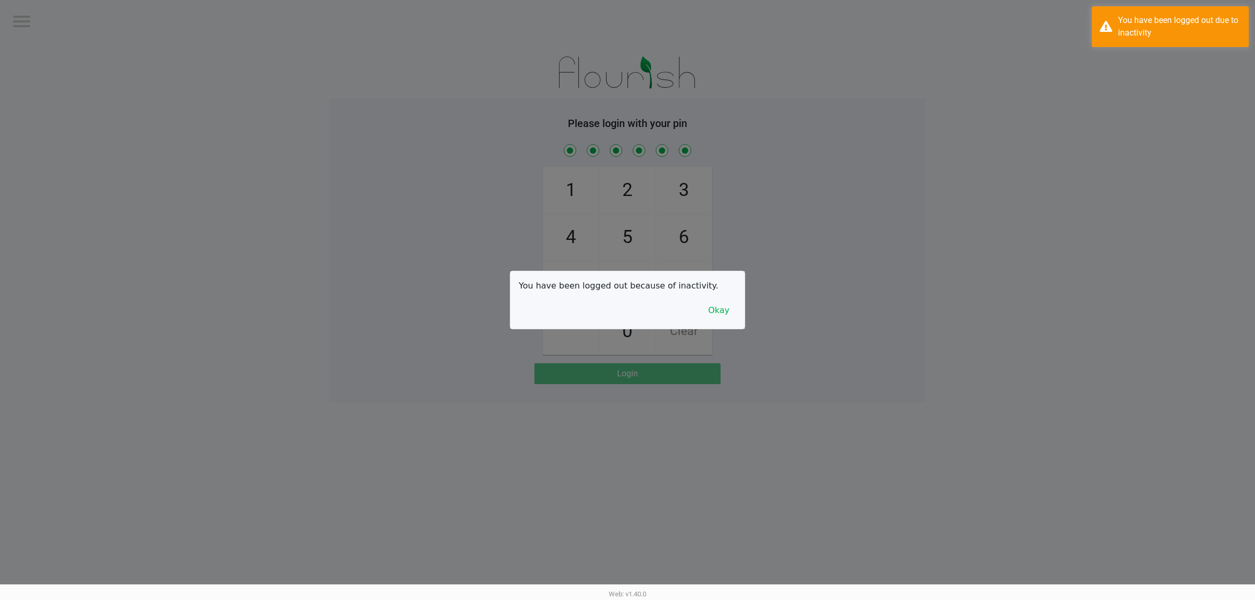
checkbox input "true"
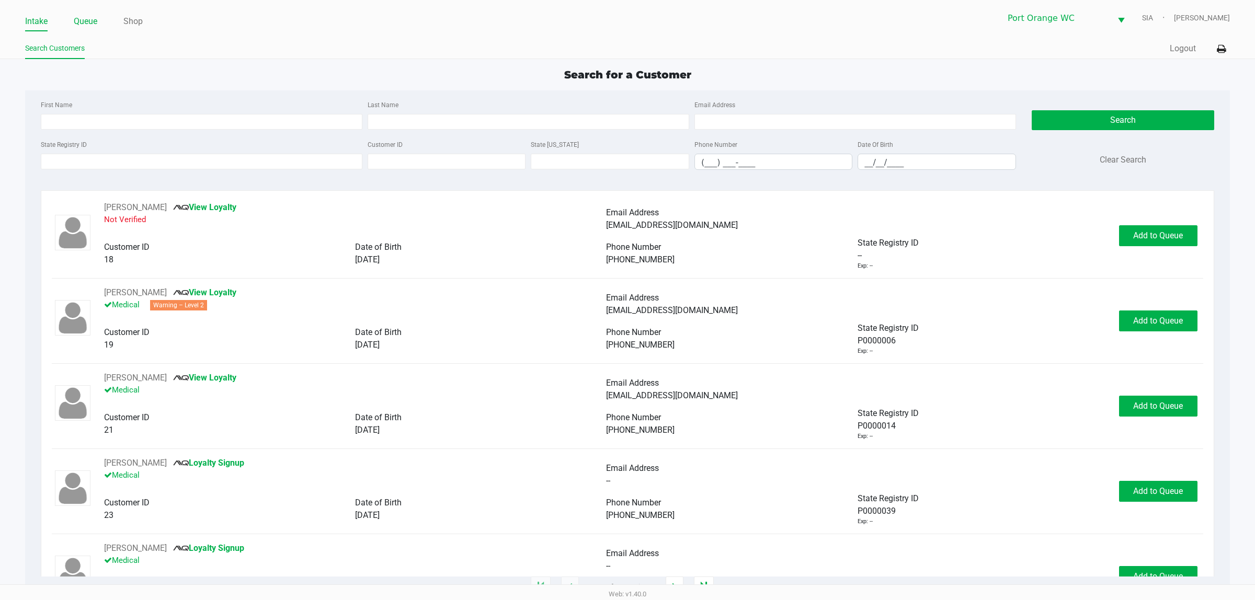
click at [86, 21] on link "Queue" at bounding box center [86, 21] width 24 height 15
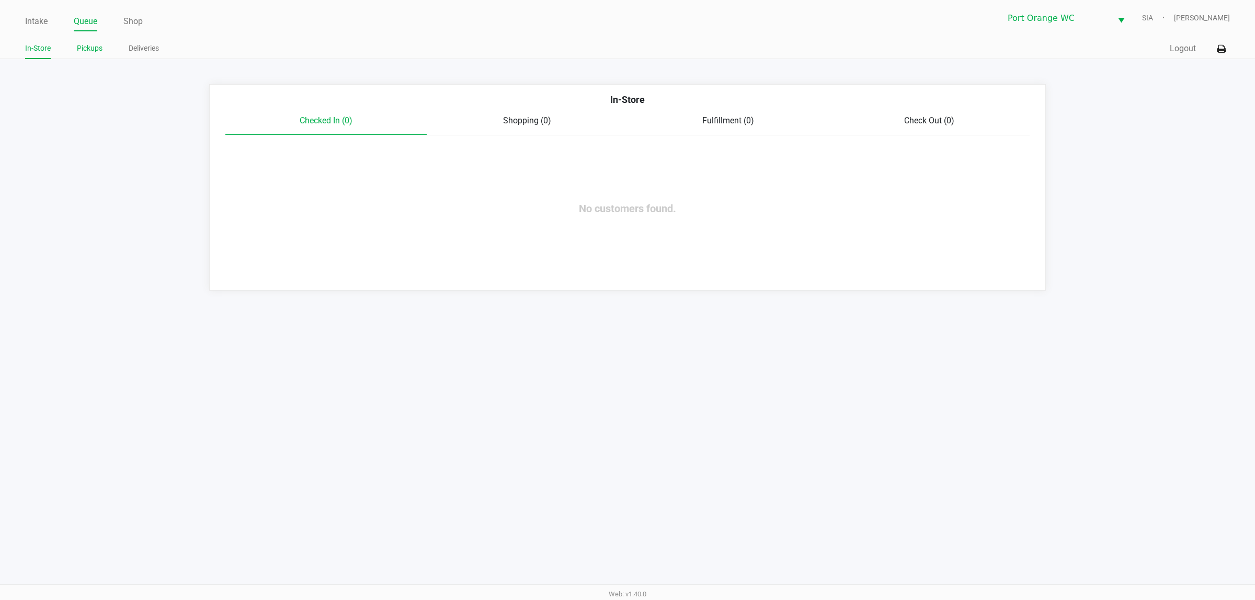
click at [84, 42] on link "Pickups" at bounding box center [90, 48] width 26 height 13
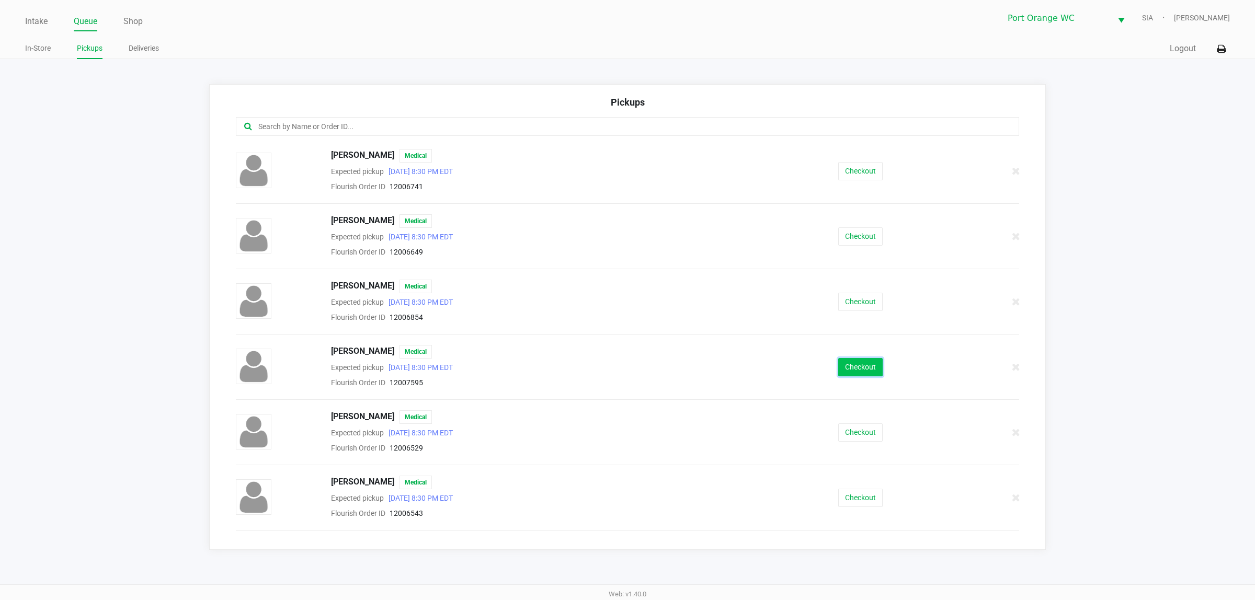
click at [861, 370] on button "Checkout" at bounding box center [860, 367] width 44 height 18
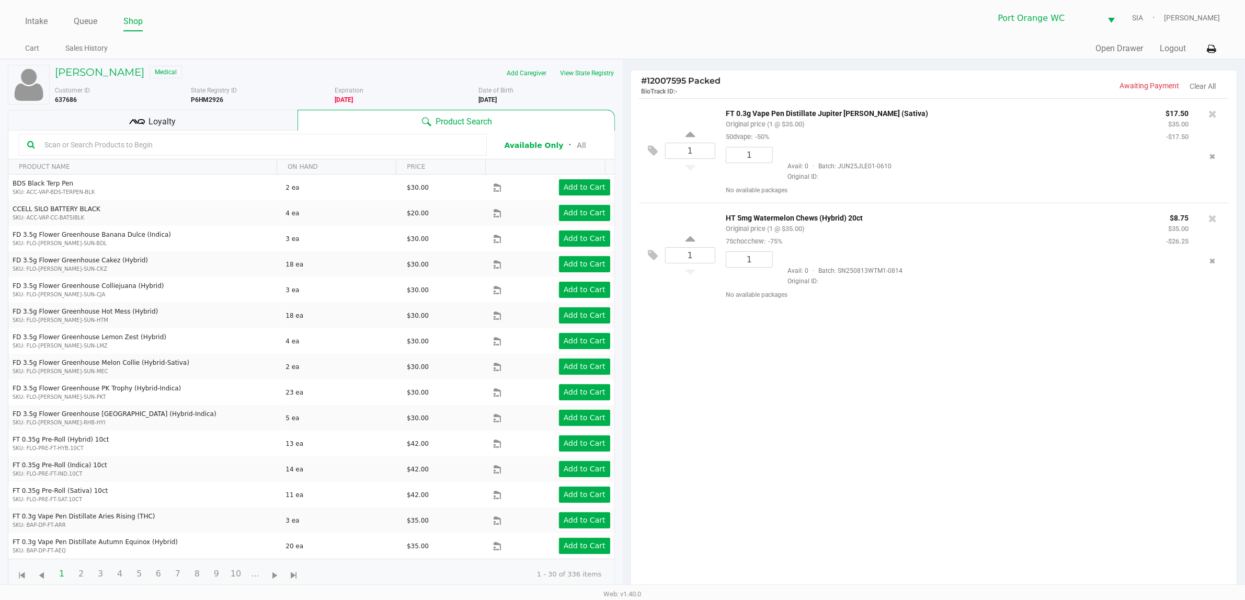
click at [801, 394] on div "1 FT 0.3g Vape Pen Distillate Jupiter [PERSON_NAME] (Sativa) Original price (1 …" at bounding box center [934, 347] width 606 height 499
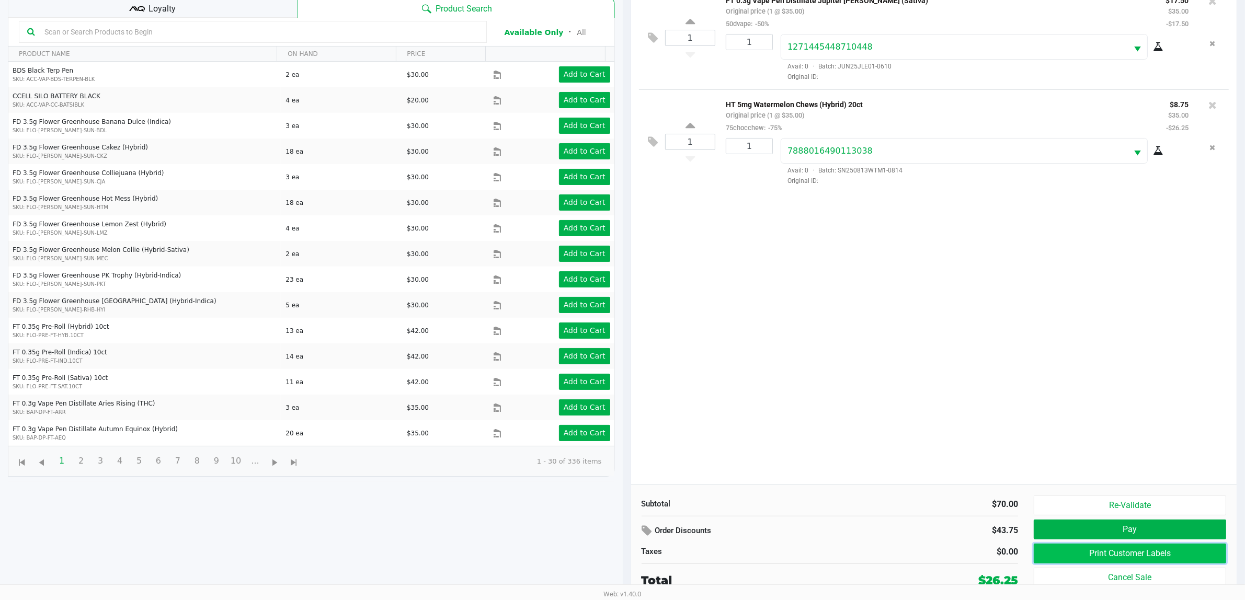
click at [1106, 552] on button "Print Customer Labels" at bounding box center [1130, 554] width 192 height 20
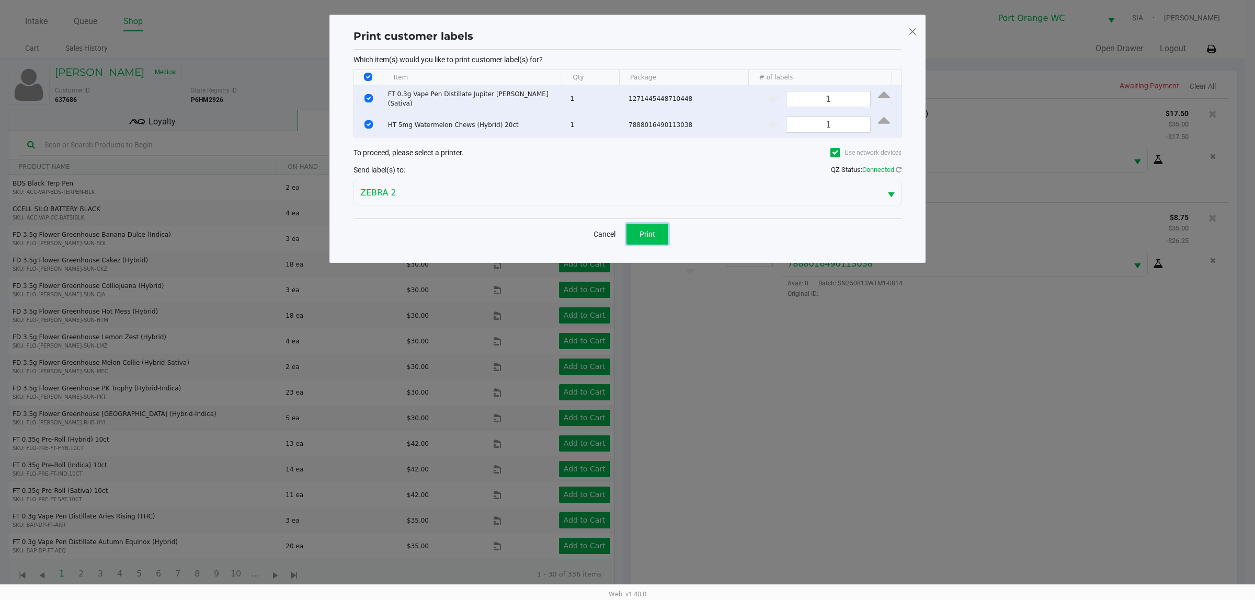
click at [646, 238] on button "Print" at bounding box center [647, 234] width 42 height 21
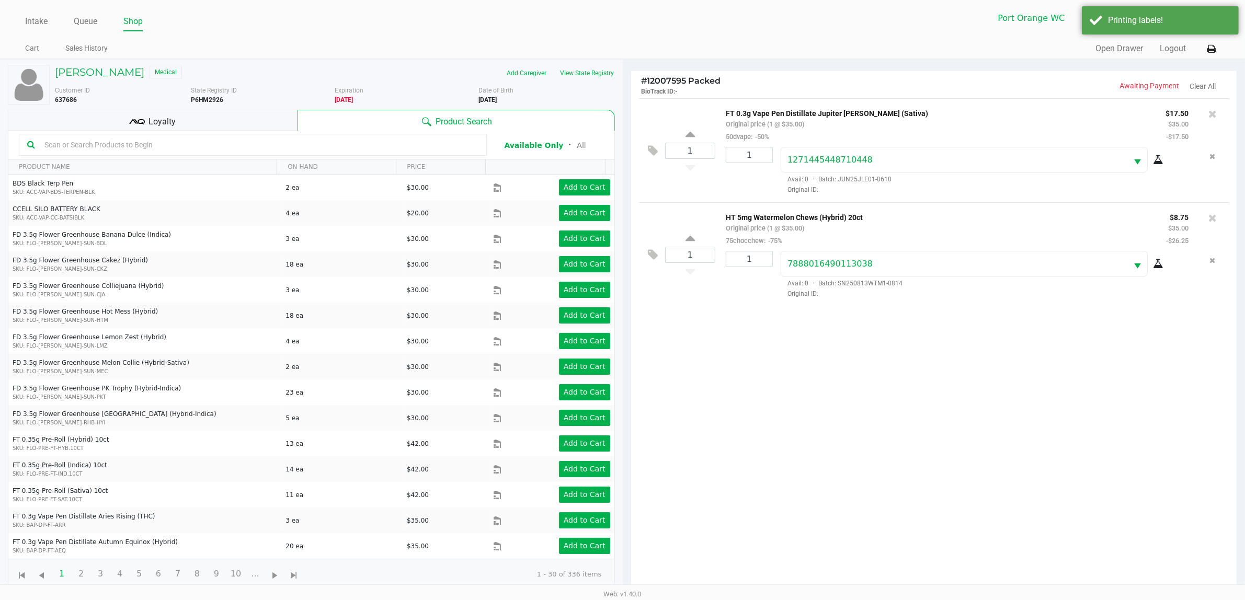
click at [226, 119] on div "Loyalty" at bounding box center [153, 120] width 290 height 21
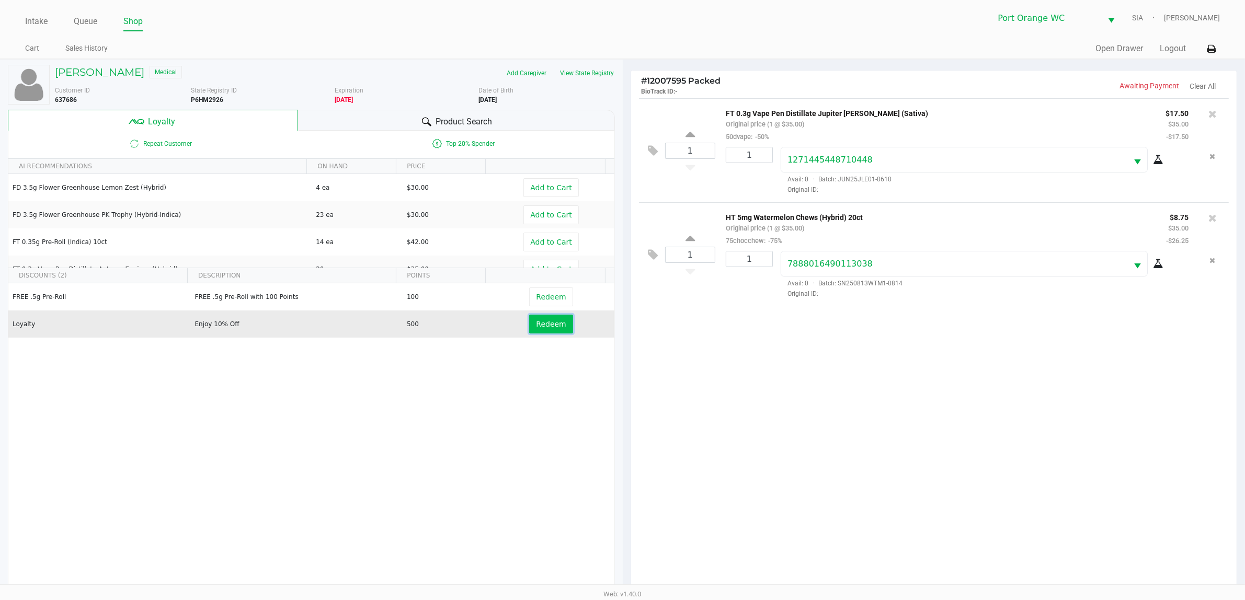
click at [536, 328] on span "Redeem" at bounding box center [551, 324] width 30 height 8
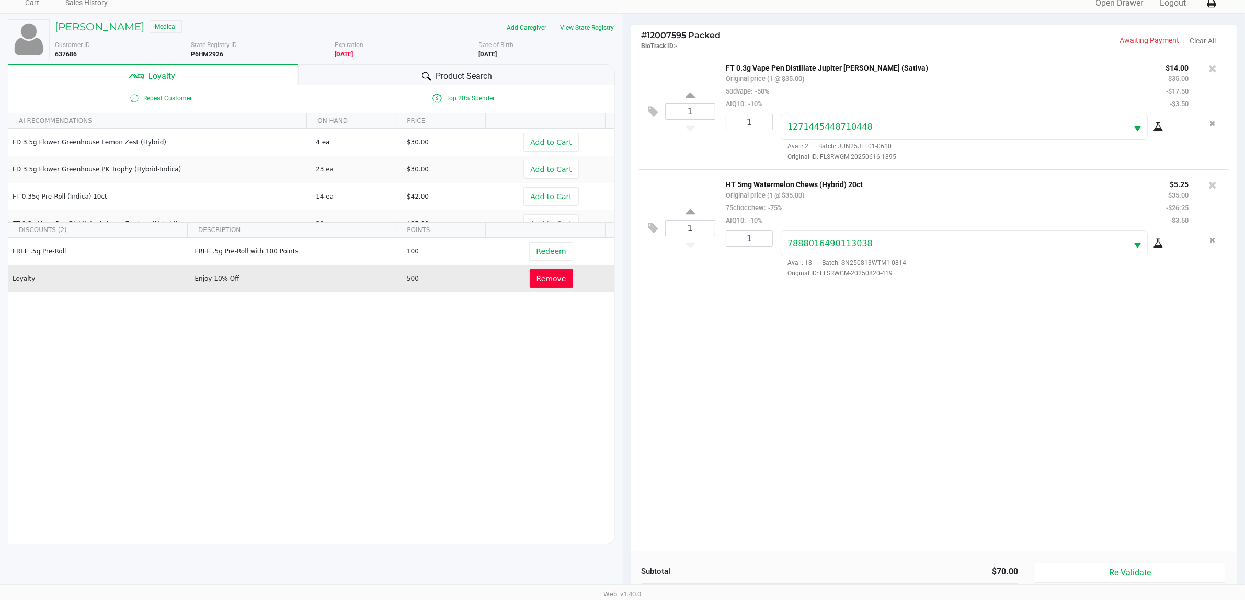
scroll to position [127, 0]
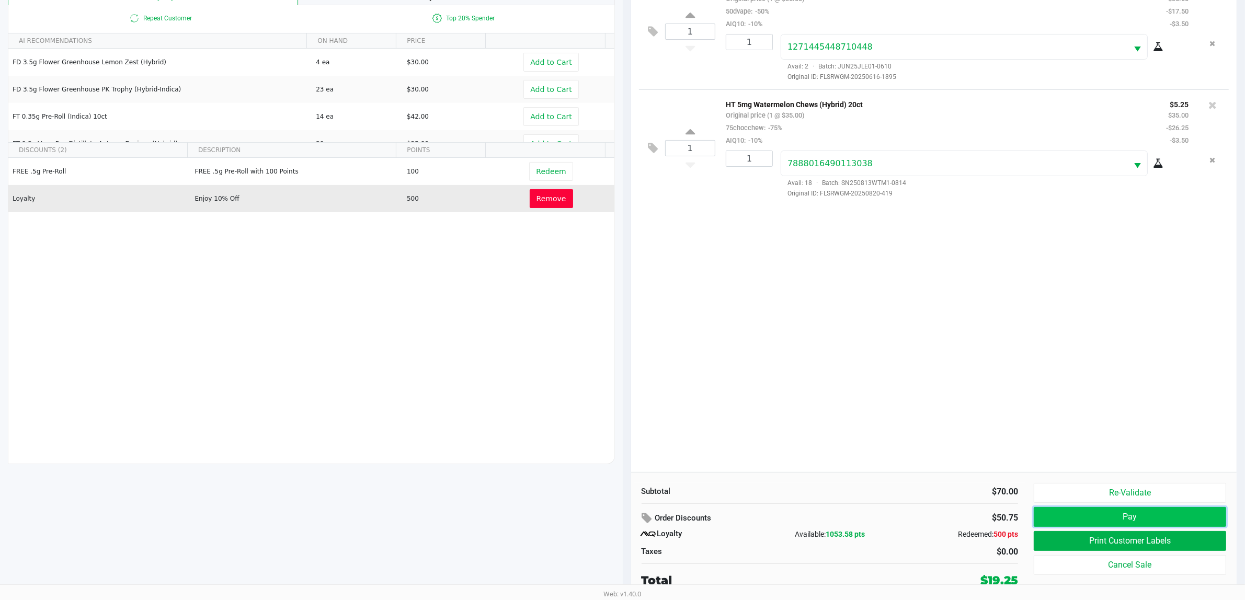
click at [1128, 524] on button "Pay" at bounding box center [1130, 517] width 192 height 20
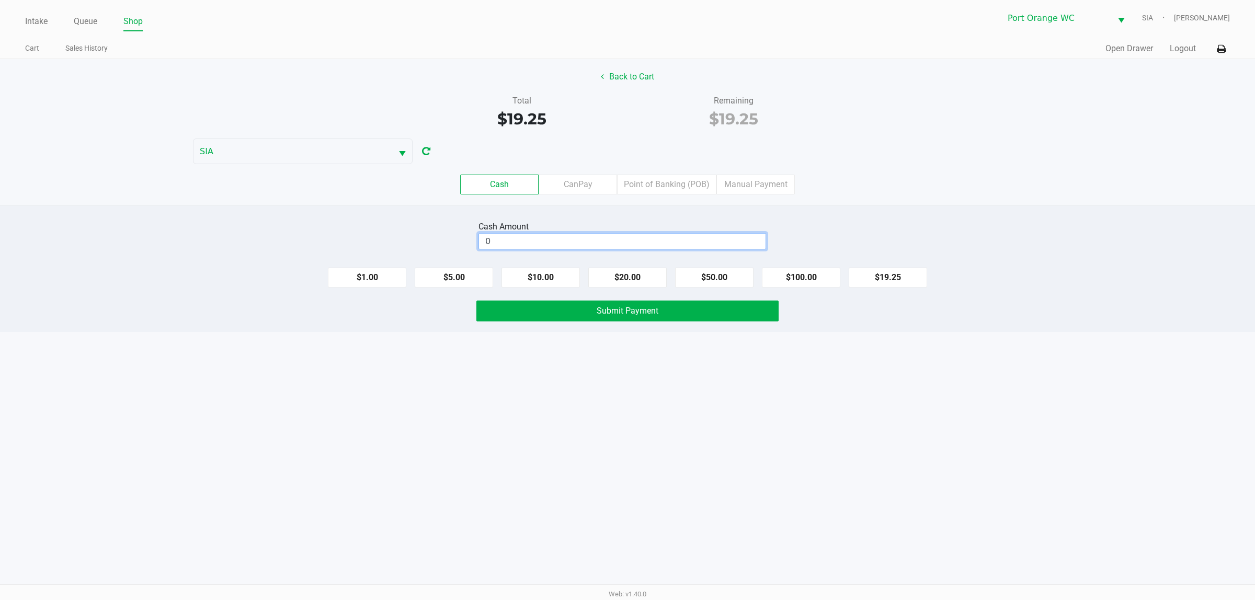
click at [663, 246] on input "0" at bounding box center [622, 241] width 287 height 15
type input "$20.00"
click at [669, 309] on button "Submit Payment" at bounding box center [627, 311] width 302 height 21
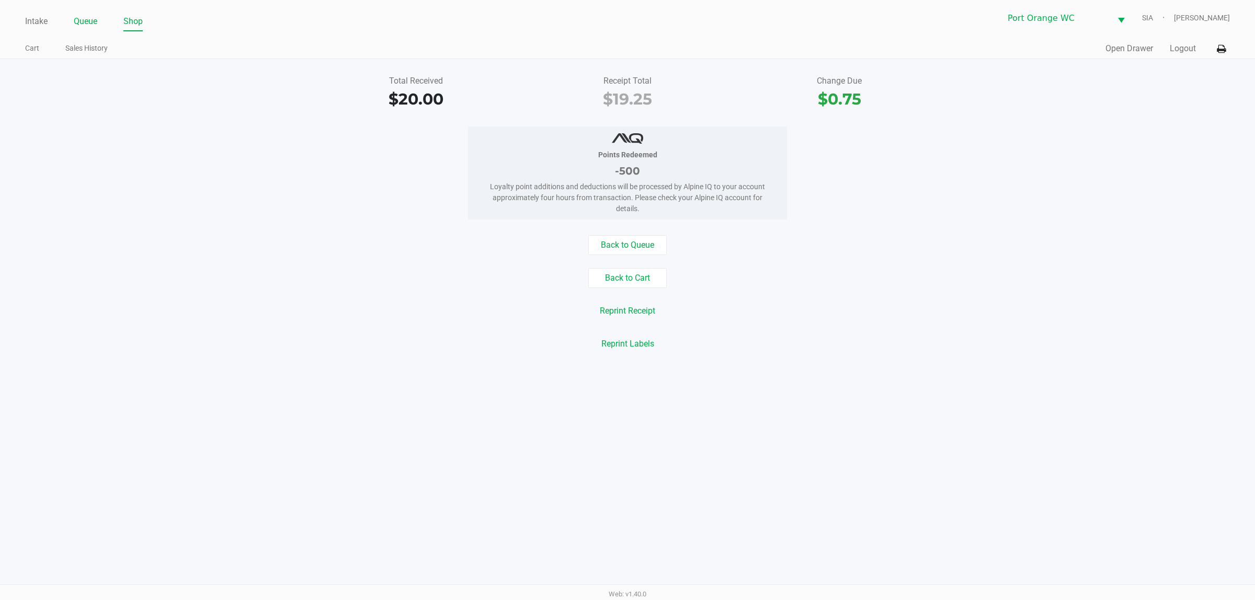
click at [89, 21] on link "Queue" at bounding box center [86, 21] width 24 height 15
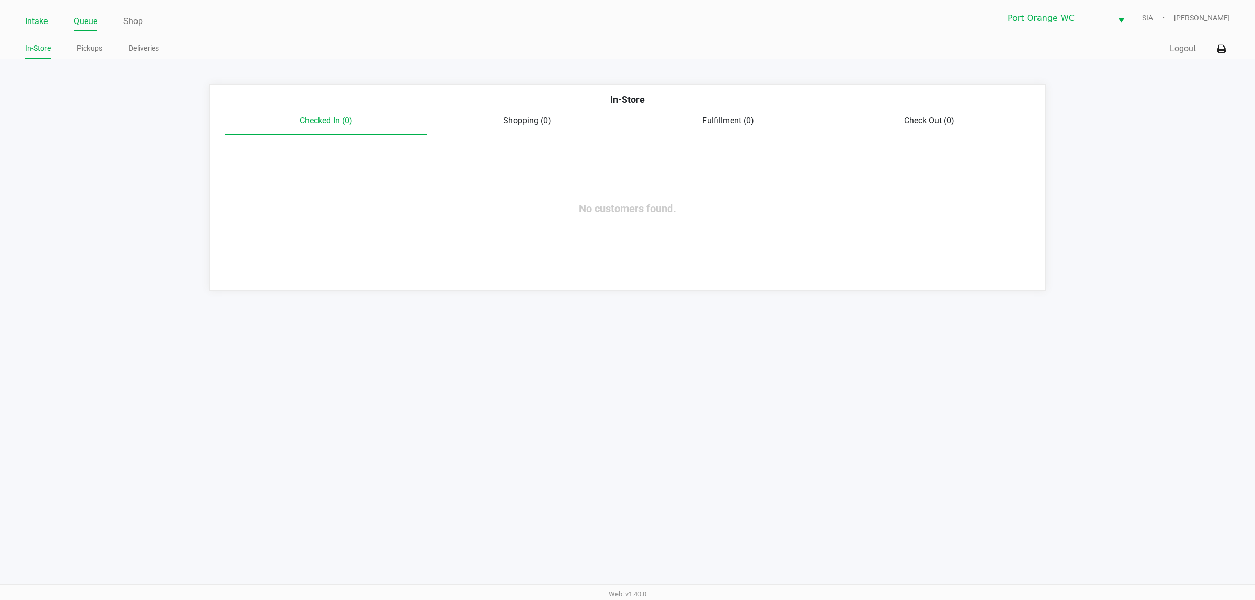
click at [42, 21] on link "Intake" at bounding box center [36, 21] width 22 height 15
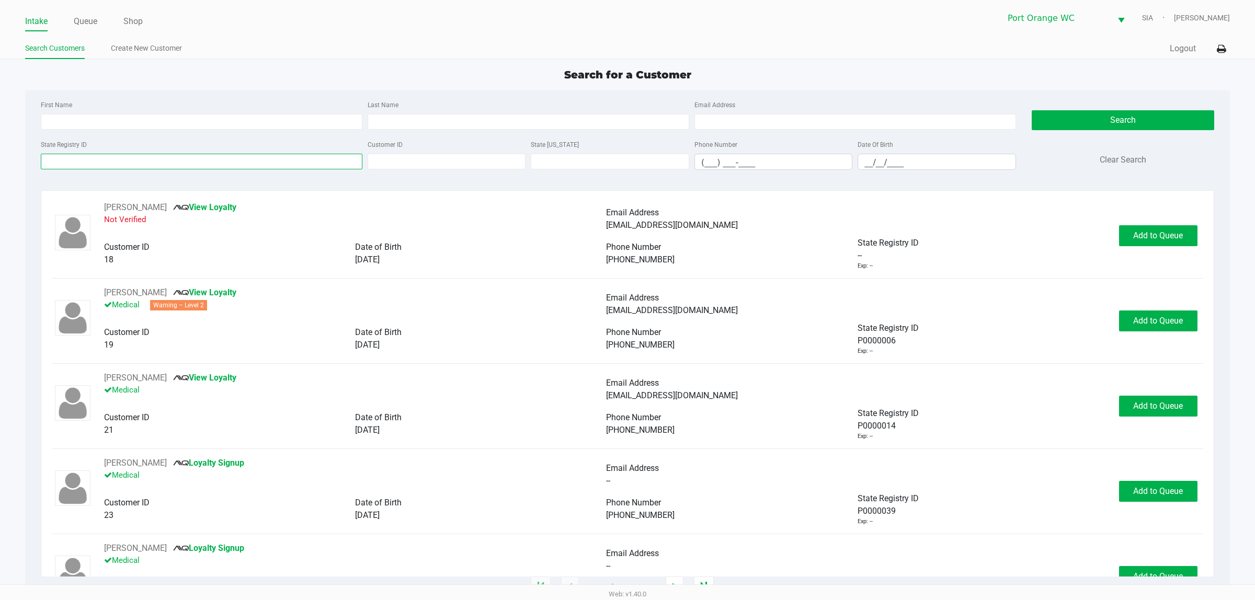
click at [136, 163] on input "State Registry ID" at bounding box center [202, 162] width 322 height 16
type input "P5KF8282"
click at [1127, 123] on button "Search" at bounding box center [1123, 120] width 182 height 20
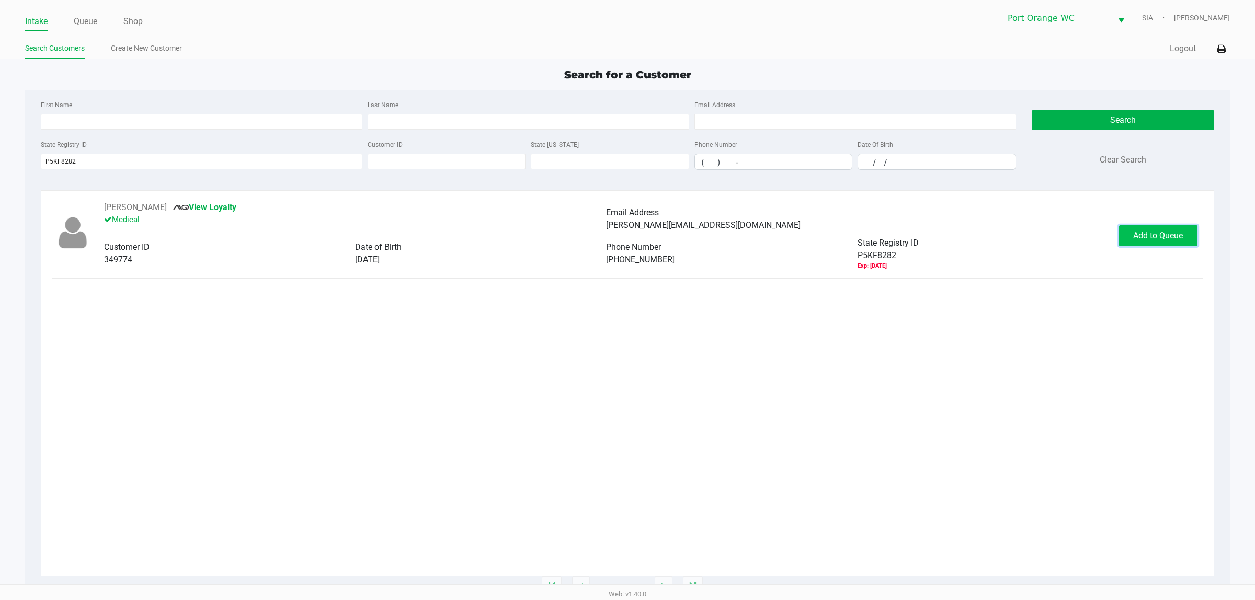
click at [1169, 229] on button "Add to Queue" at bounding box center [1158, 235] width 78 height 21
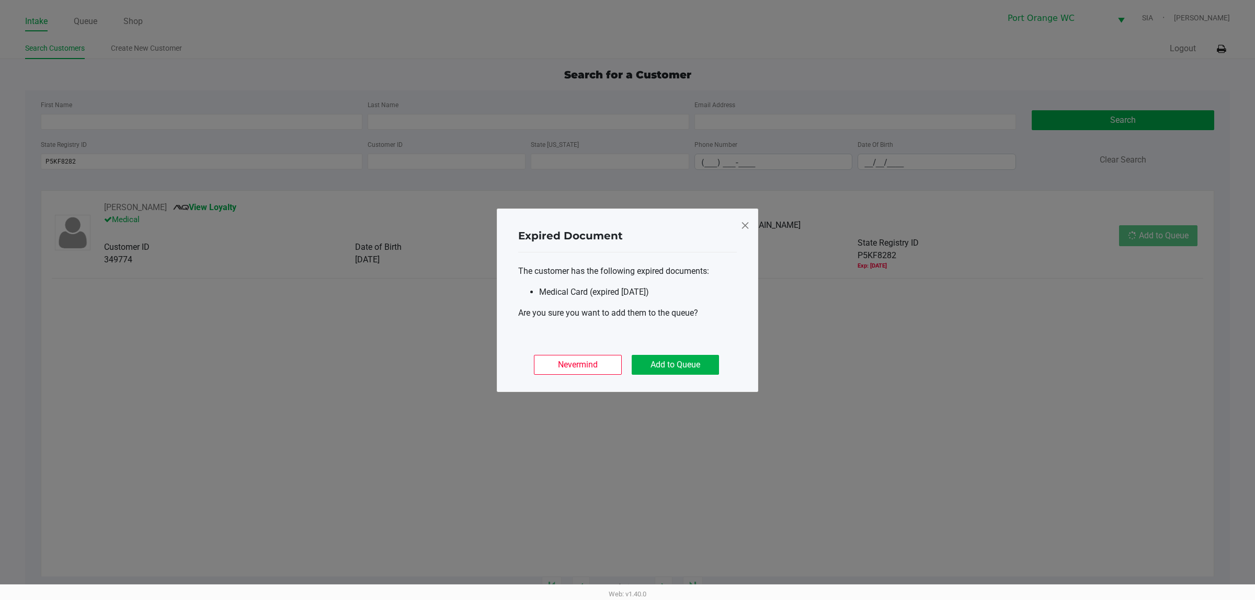
click at [1166, 236] on ngb-modal-window "Expired Document The customer has the following expired documents: Medical Card…" at bounding box center [627, 300] width 1255 height 600
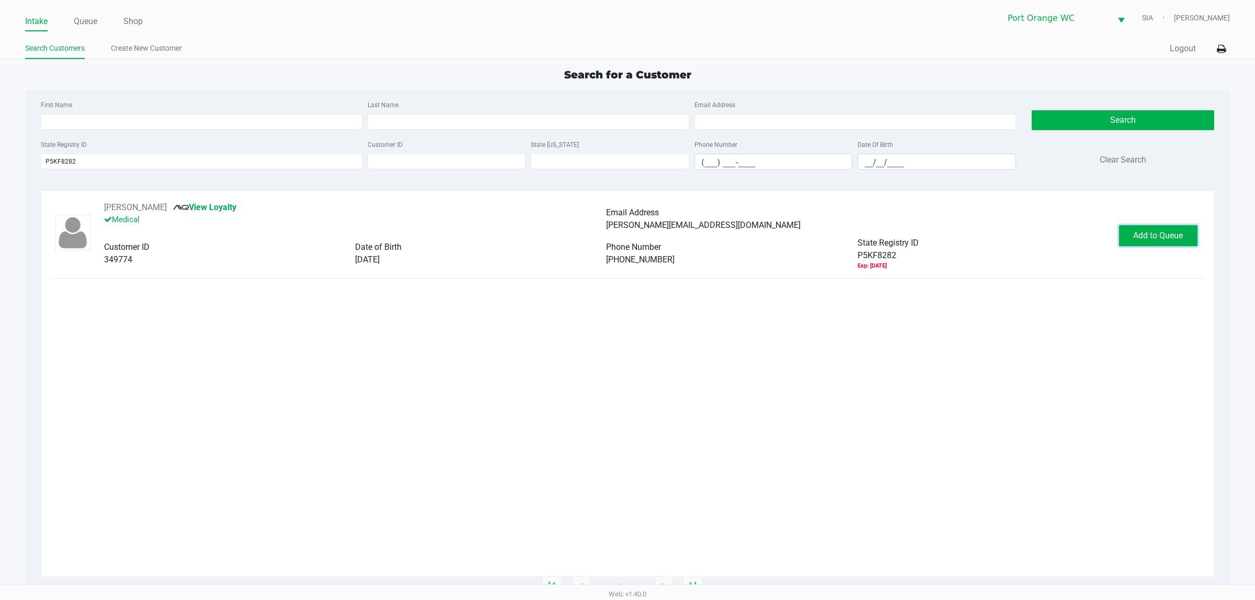
click at [1157, 237] on span "Add to Queue" at bounding box center [1158, 236] width 50 height 10
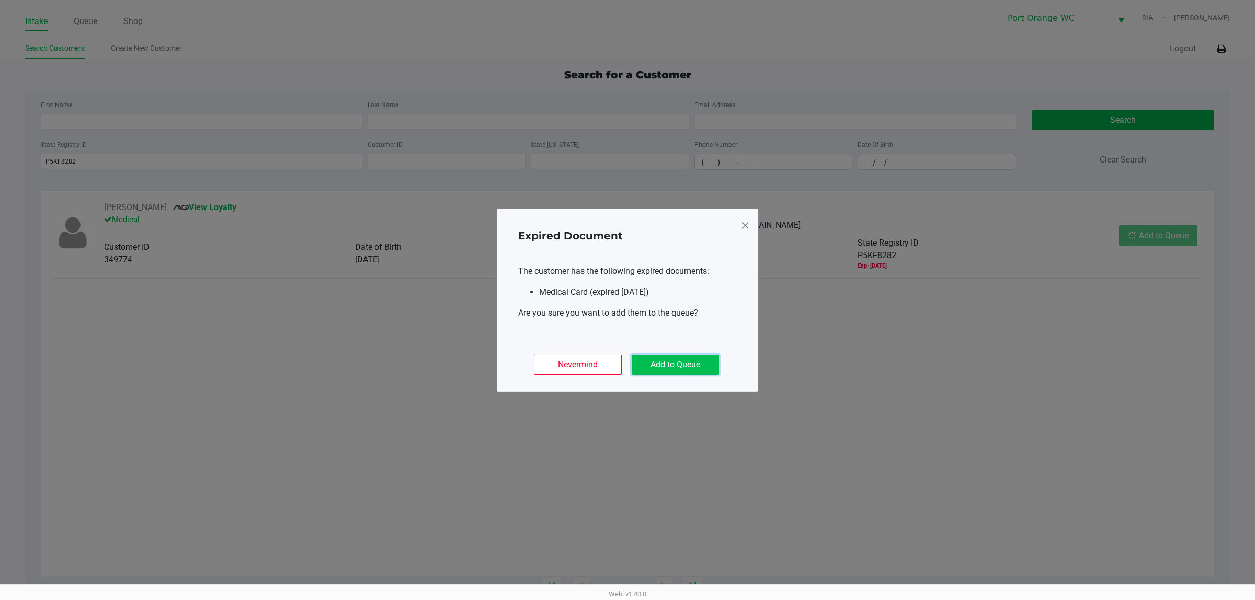
click at [665, 367] on button "Add to Queue" at bounding box center [675, 365] width 87 height 20
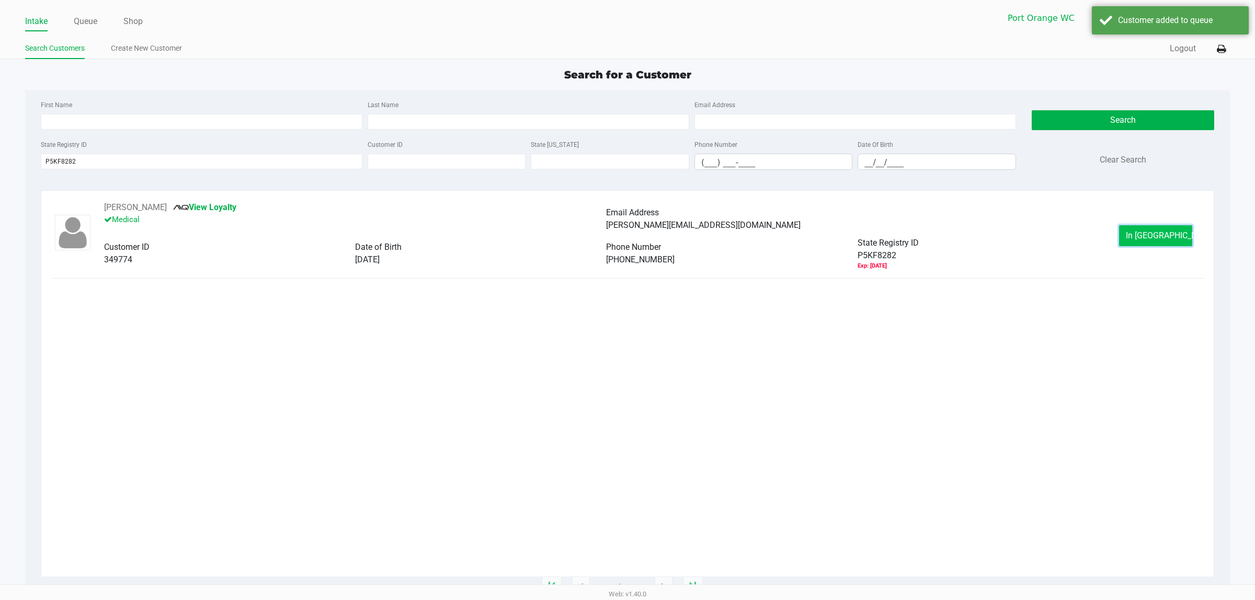
click at [1160, 246] on button "In [GEOGRAPHIC_DATA]" at bounding box center [1155, 235] width 73 height 21
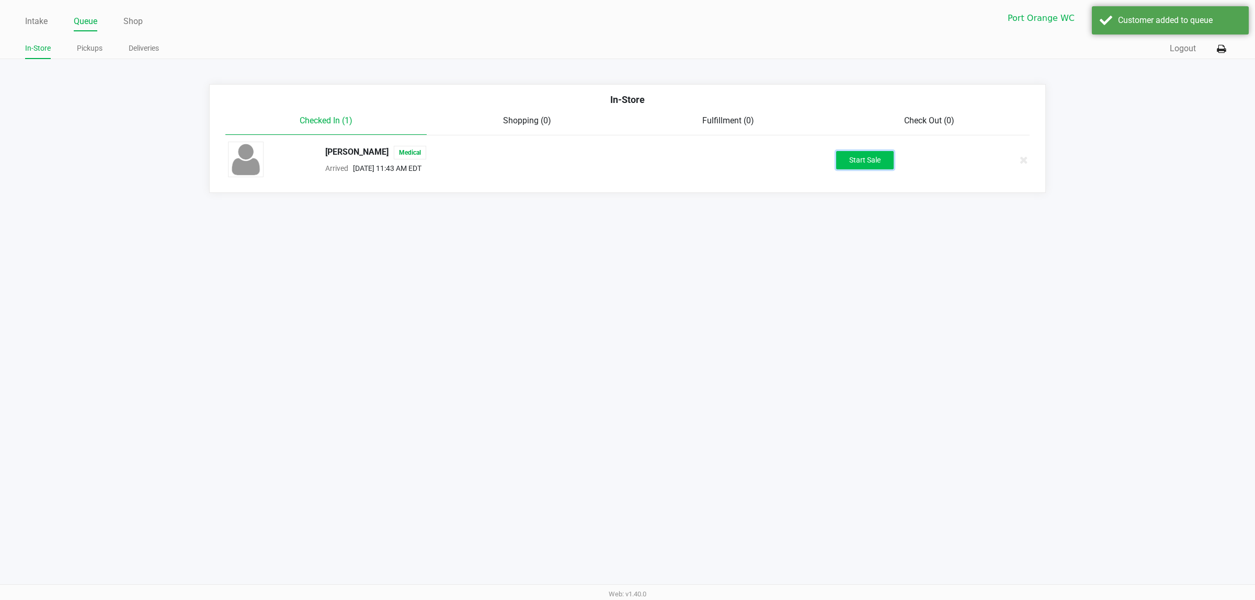
click at [869, 156] on button "Start Sale" at bounding box center [865, 160] width 58 height 18
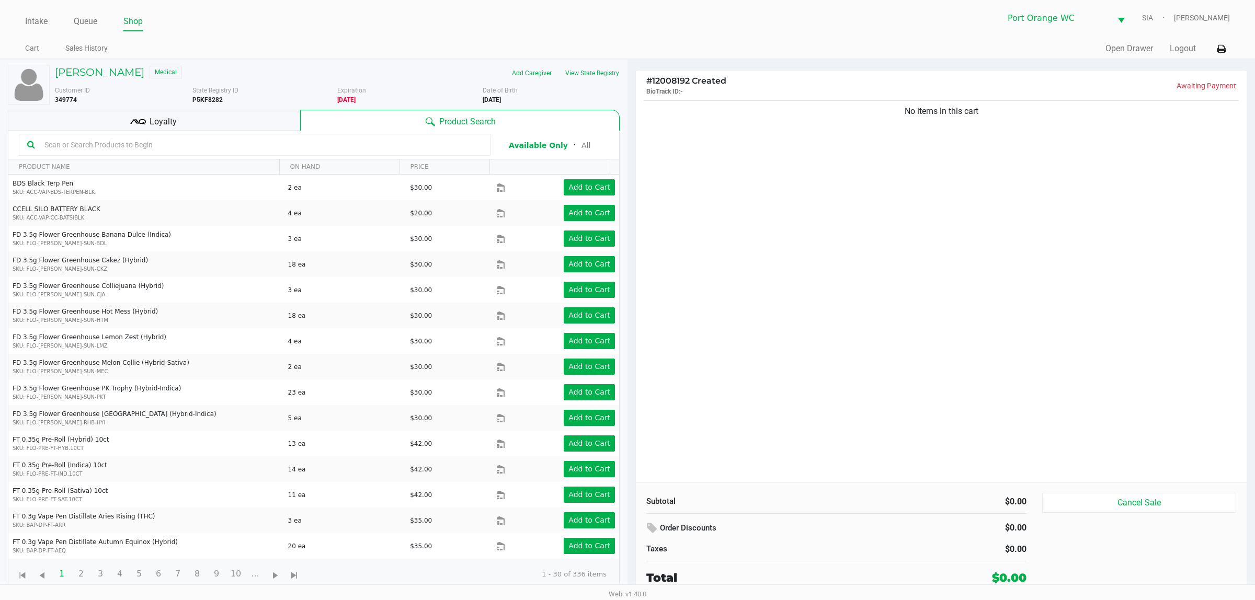
click at [801, 225] on div "No items in this cart" at bounding box center [941, 290] width 611 height 384
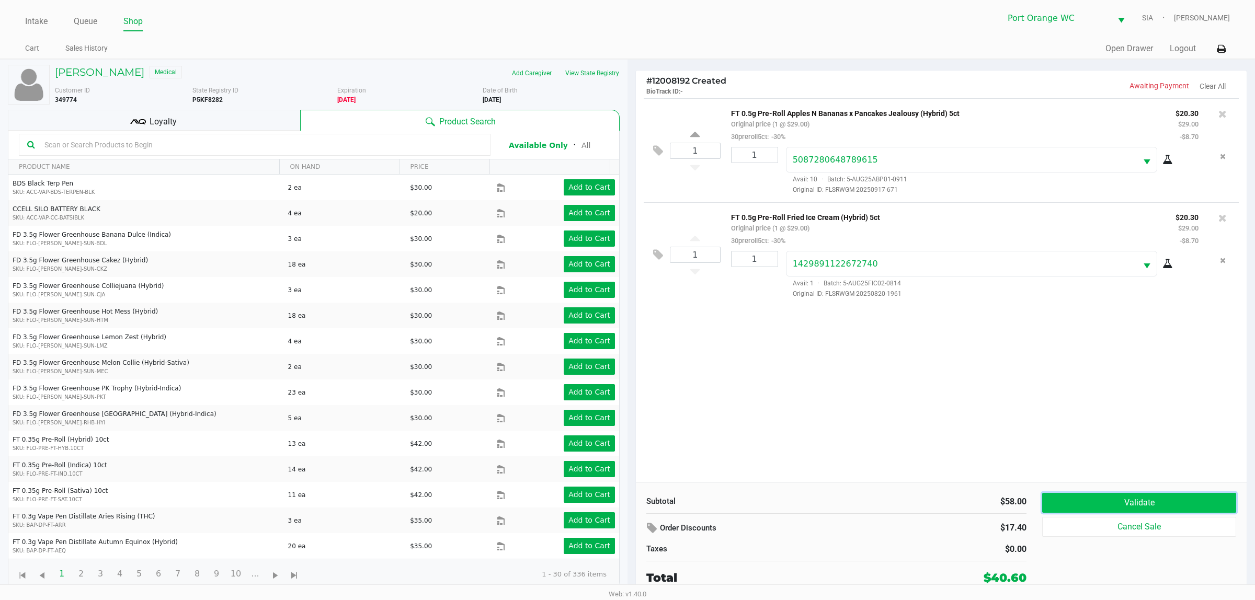
click at [1155, 502] on button "Validate" at bounding box center [1139, 503] width 194 height 20
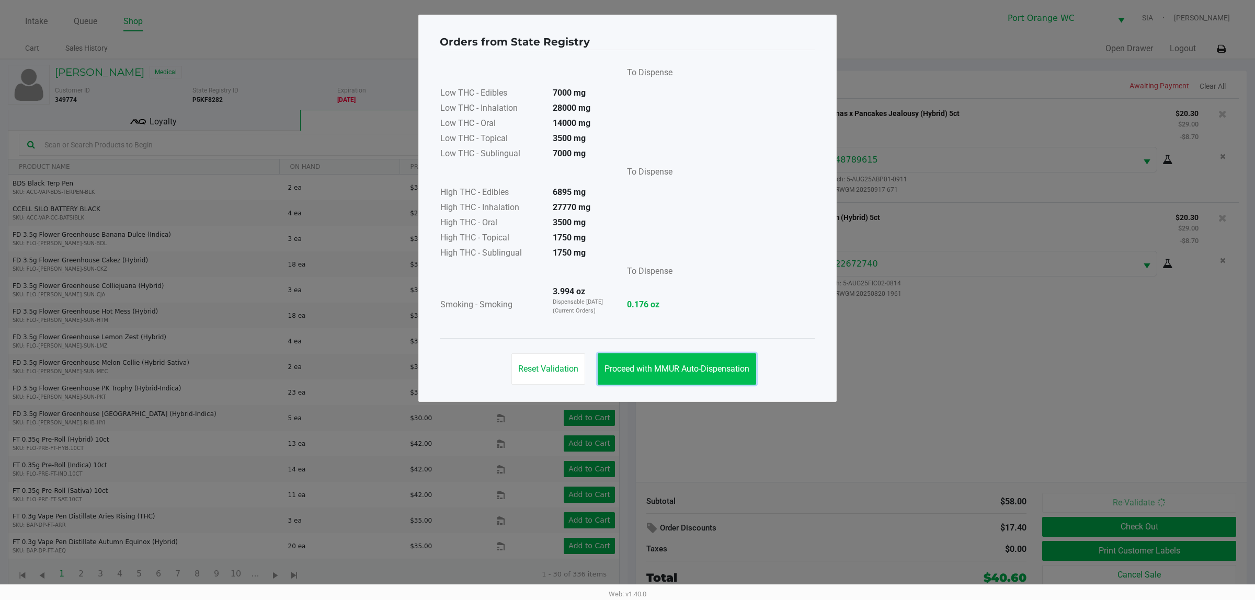
drag, startPoint x: 672, startPoint y: 373, endPoint x: 642, endPoint y: 392, distance: 36.4
click at [670, 374] on button "Proceed with MMUR Auto-Dispensation" at bounding box center [677, 368] width 158 height 31
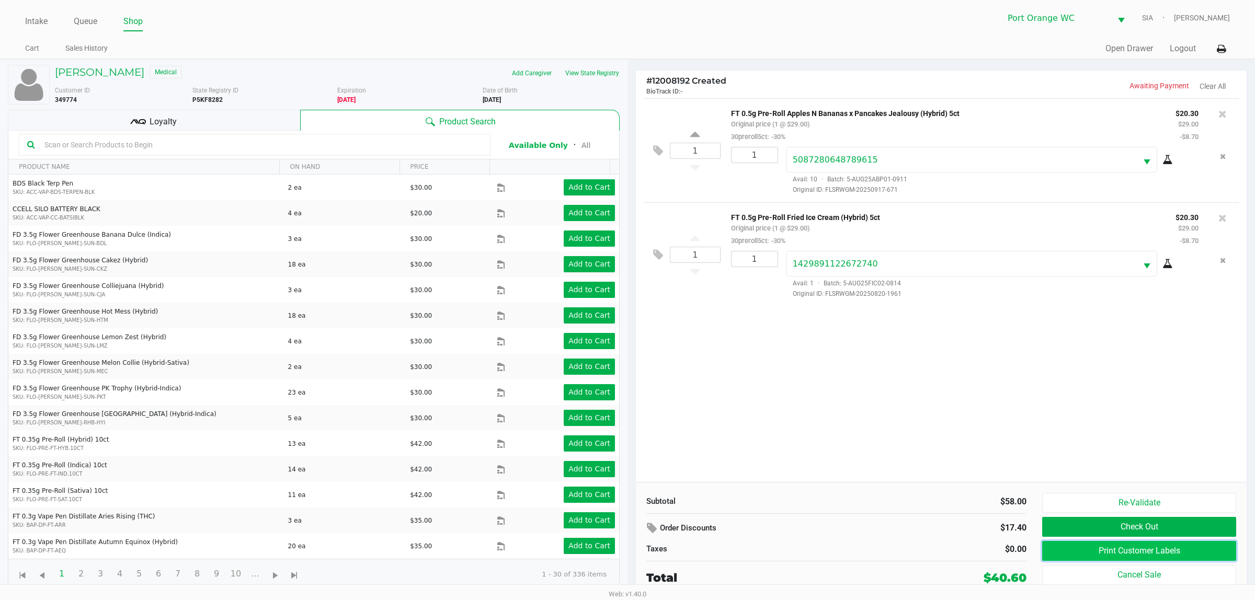
click at [1156, 544] on button "Print Customer Labels" at bounding box center [1139, 551] width 194 height 20
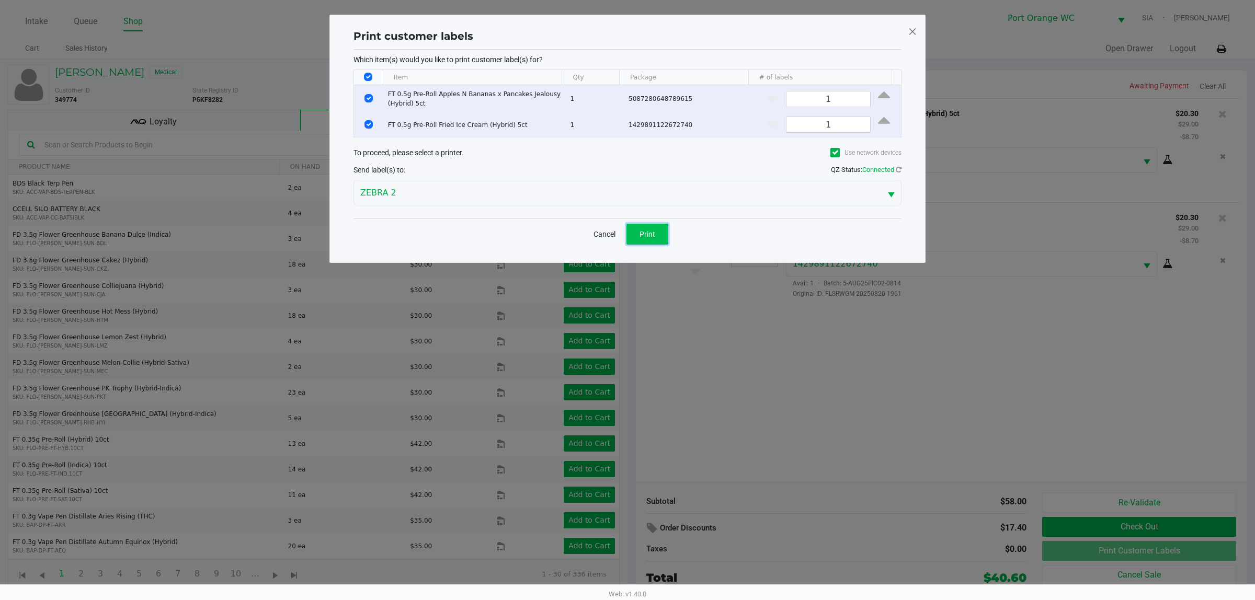
click at [633, 231] on button "Print" at bounding box center [647, 234] width 42 height 21
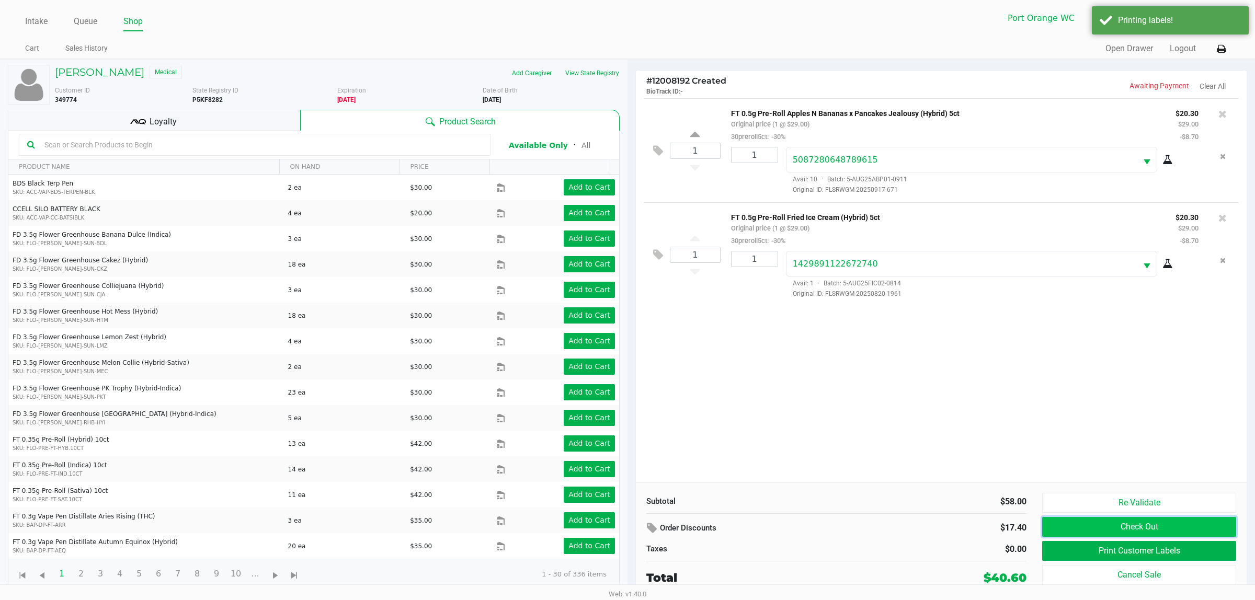
click at [1171, 531] on button "Check Out" at bounding box center [1139, 527] width 194 height 20
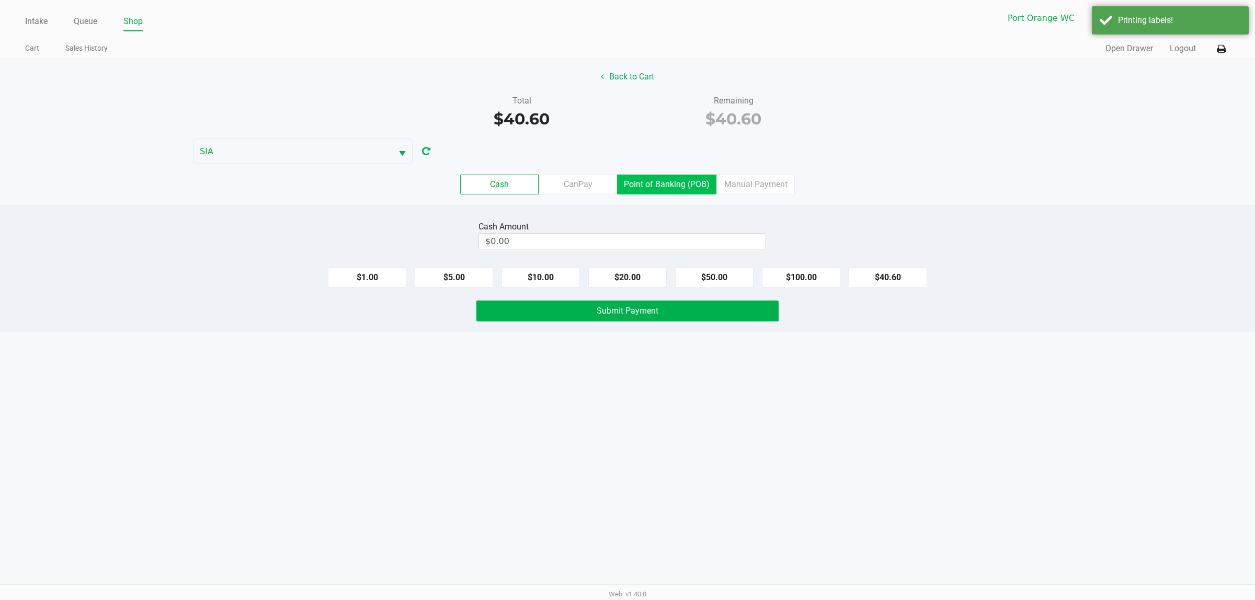
click at [677, 190] on label "Point of Banking (POB)" at bounding box center [666, 185] width 99 height 20
click at [0, 0] on 7 "Point of Banking (POB)" at bounding box center [0, 0] width 0 height 0
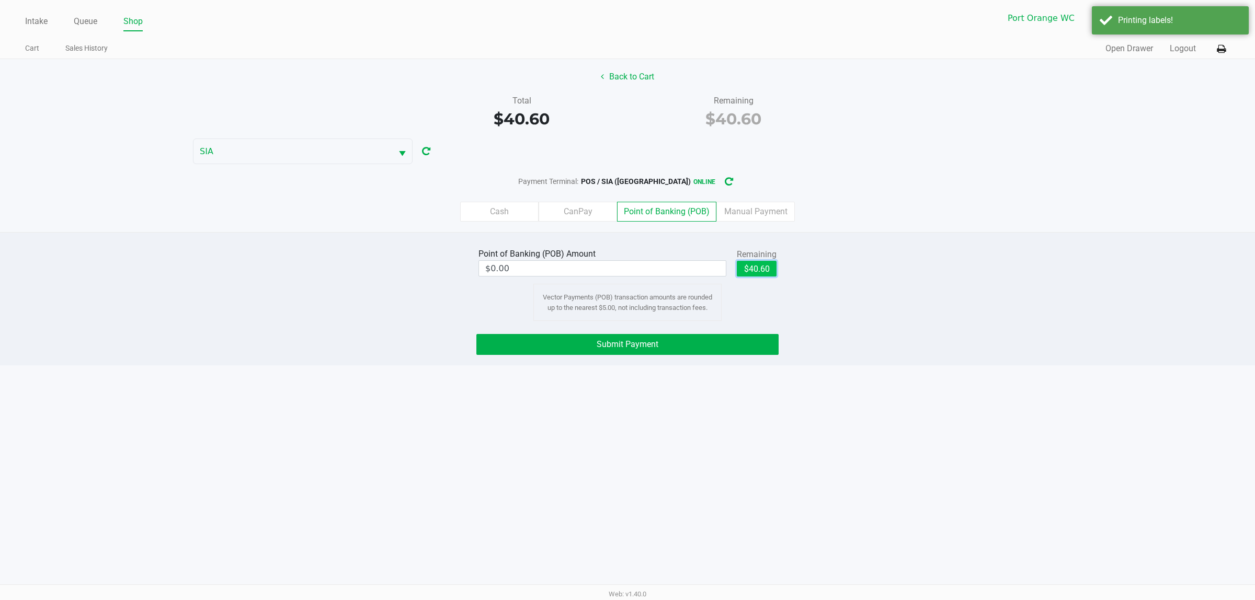
click at [761, 267] on button "$40.60" at bounding box center [757, 269] width 40 height 16
type input "$40.60"
click at [624, 346] on span "Submit Payment" at bounding box center [628, 344] width 62 height 10
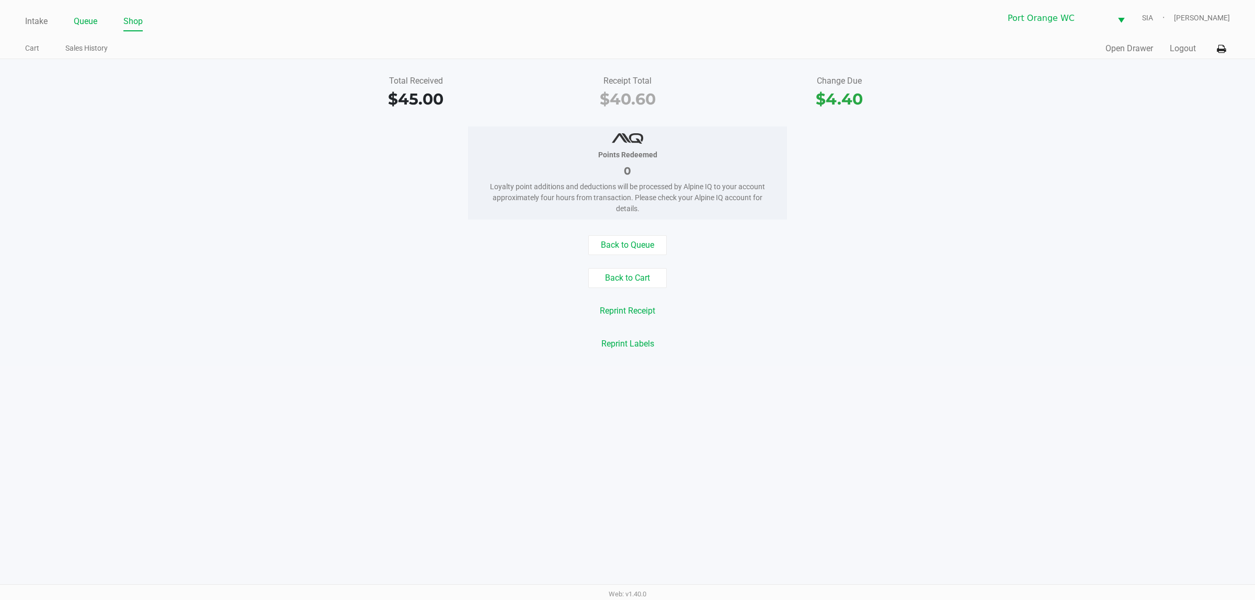
click at [85, 14] on div "Intake Queue Shop" at bounding box center [326, 21] width 602 height 19
click at [85, 20] on link "Queue" at bounding box center [86, 21] width 24 height 15
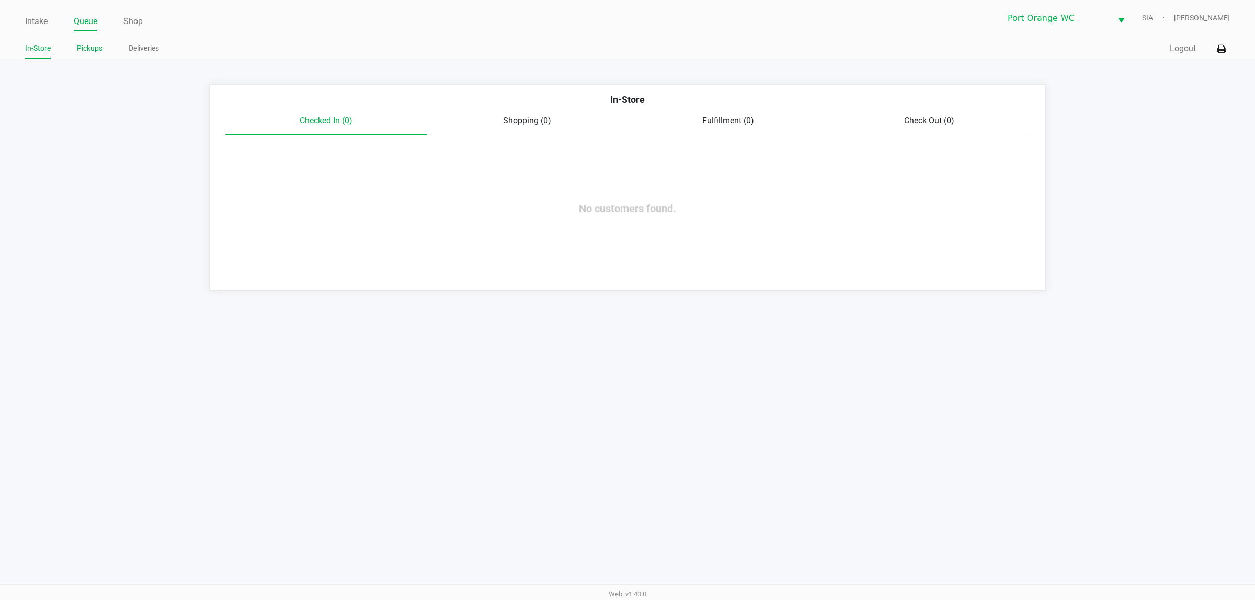
click at [83, 48] on link "Pickups" at bounding box center [90, 48] width 26 height 13
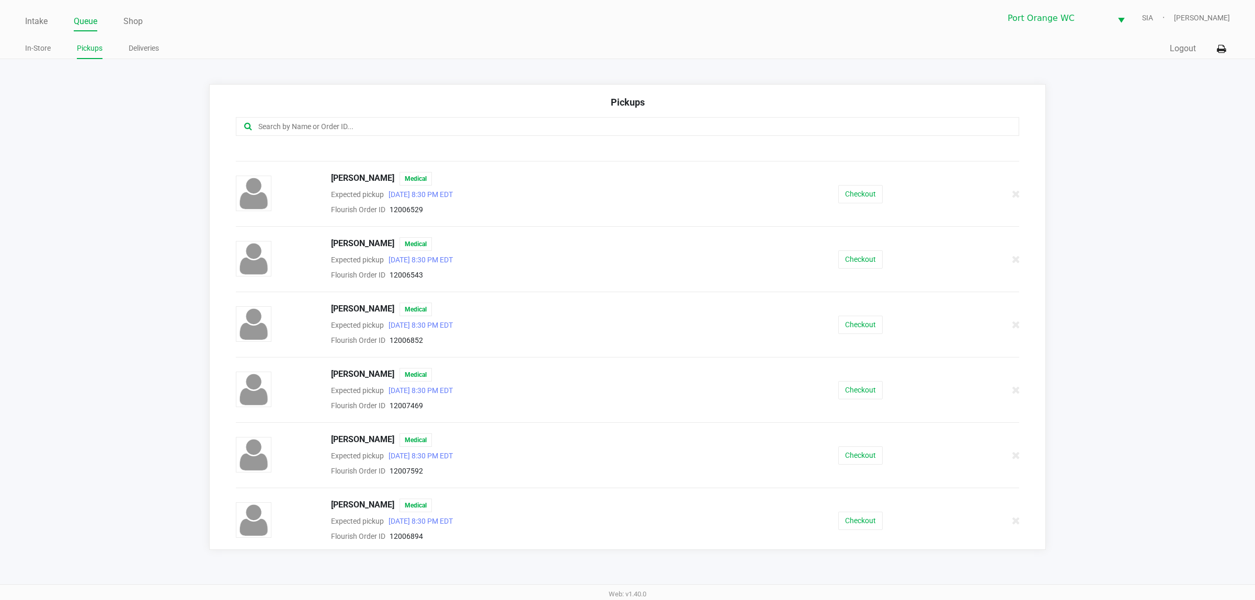
scroll to position [196, 0]
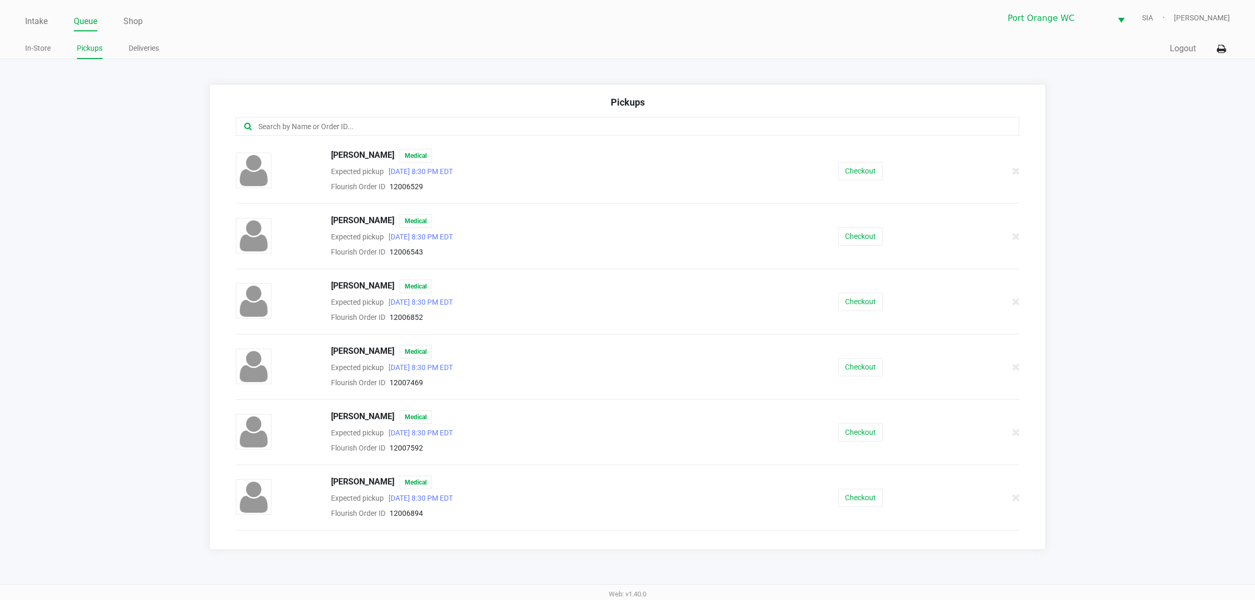
click at [767, 440] on div "Checkout" at bounding box center [861, 433] width 200 height 18
click at [247, 430] on img at bounding box center [254, 432] width 36 height 36
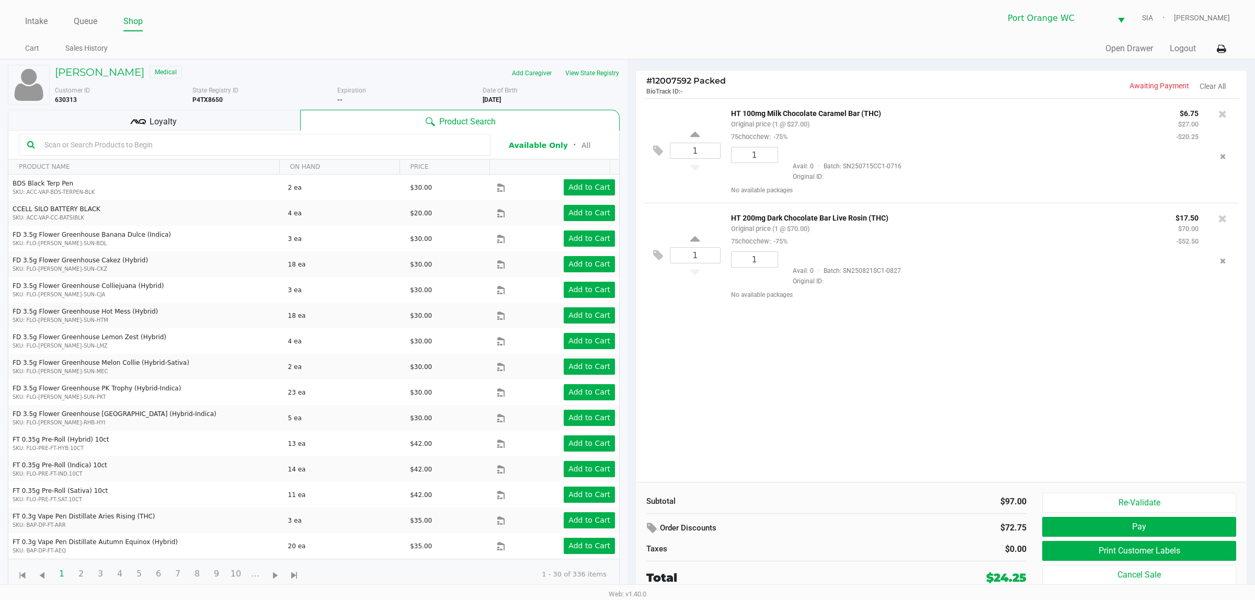
click at [939, 345] on div "1 HT 100mg Milk Chocolate Caramel Bar (THC) Original price (1 @ $27.00) 75chocc…" at bounding box center [941, 290] width 611 height 384
click at [39, 25] on link "Intake" at bounding box center [36, 21] width 22 height 15
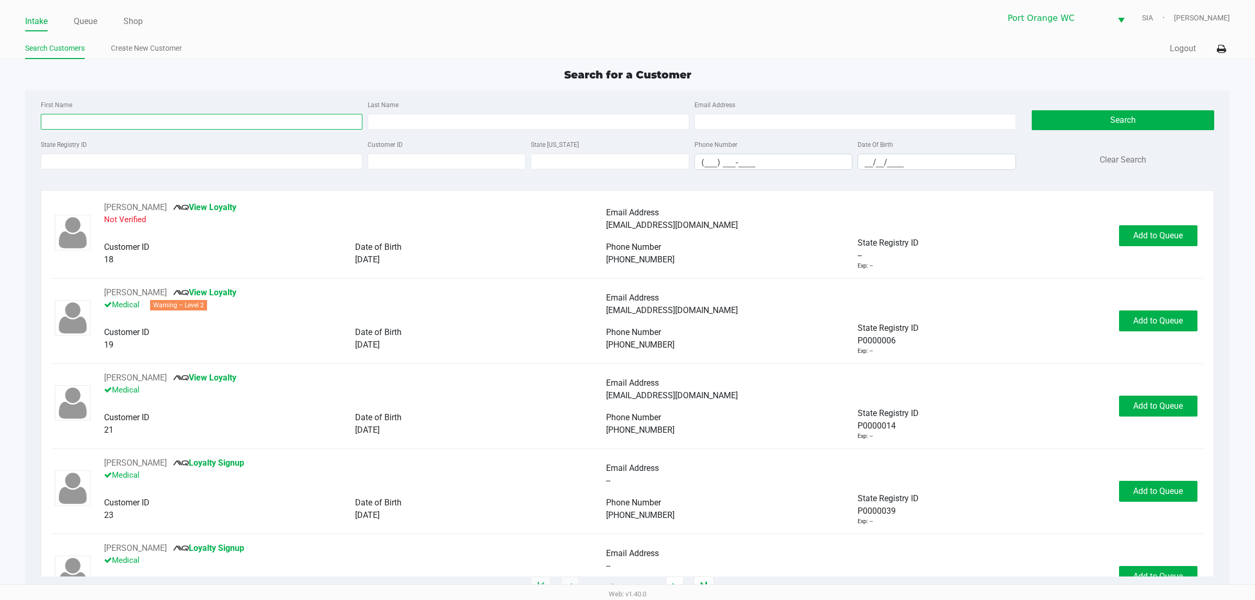
click at [163, 129] on input "First Name" at bounding box center [202, 122] width 322 height 16
type input "[PERSON_NAME]"
click at [1131, 119] on button "Search" at bounding box center [1123, 120] width 182 height 20
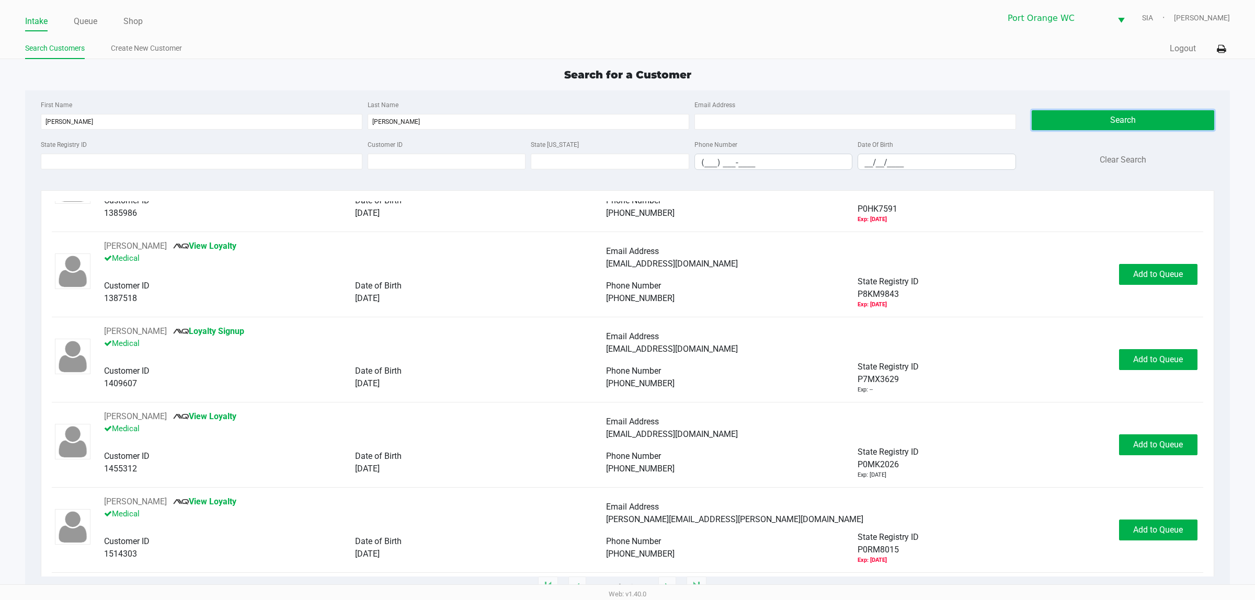
scroll to position [1046, 0]
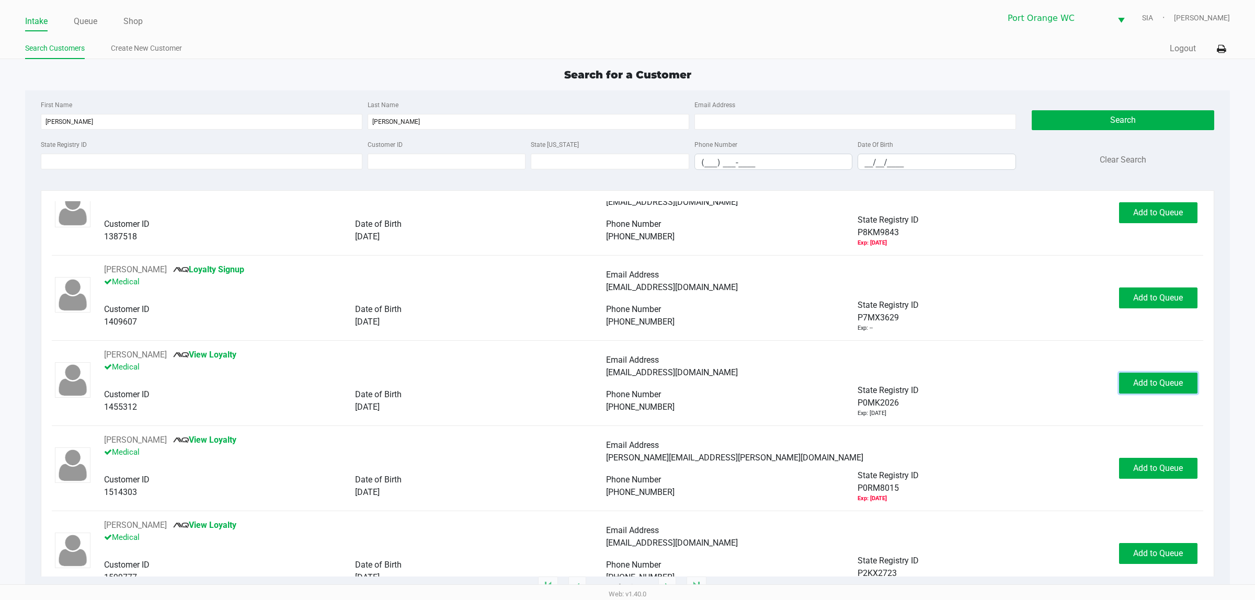
click at [1137, 382] on span "Add to Queue" at bounding box center [1158, 383] width 50 height 10
click at [1144, 387] on span "In [GEOGRAPHIC_DATA]" at bounding box center [1170, 383] width 88 height 10
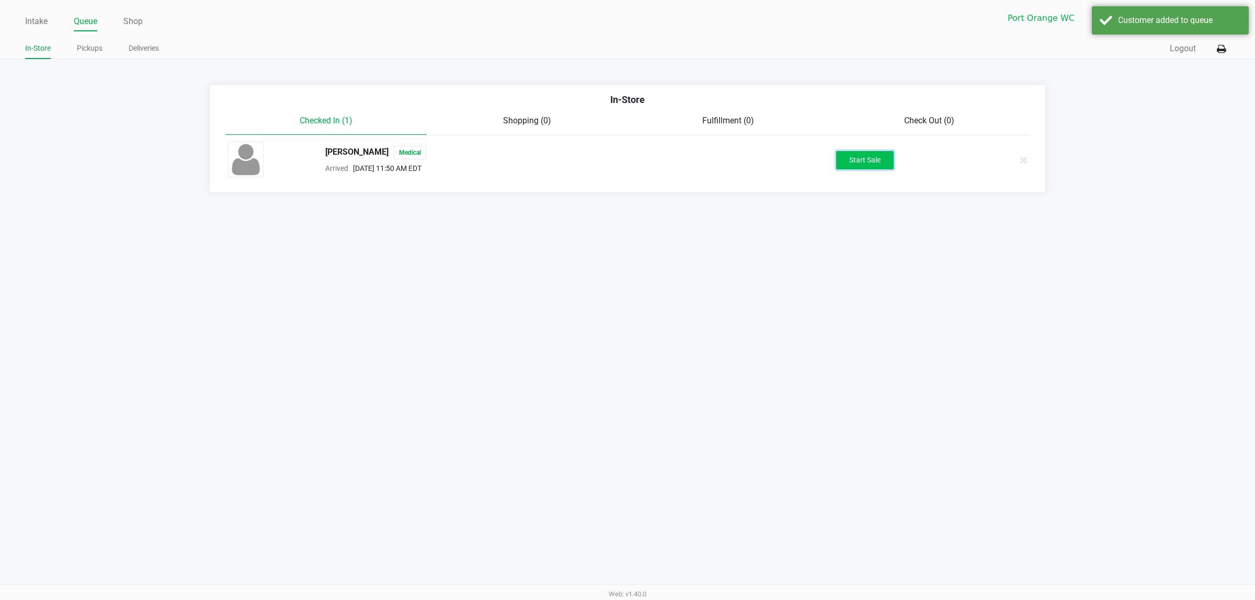
click at [876, 154] on button "Start Sale" at bounding box center [865, 160] width 58 height 18
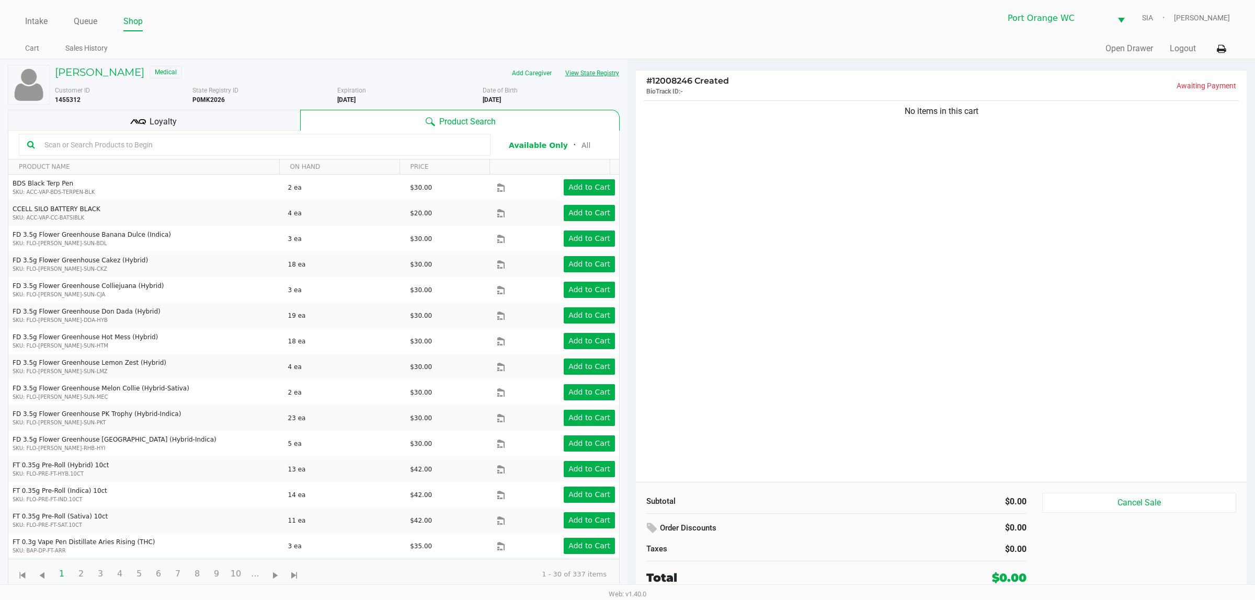
click at [608, 75] on button "View State Registry" at bounding box center [588, 73] width 61 height 17
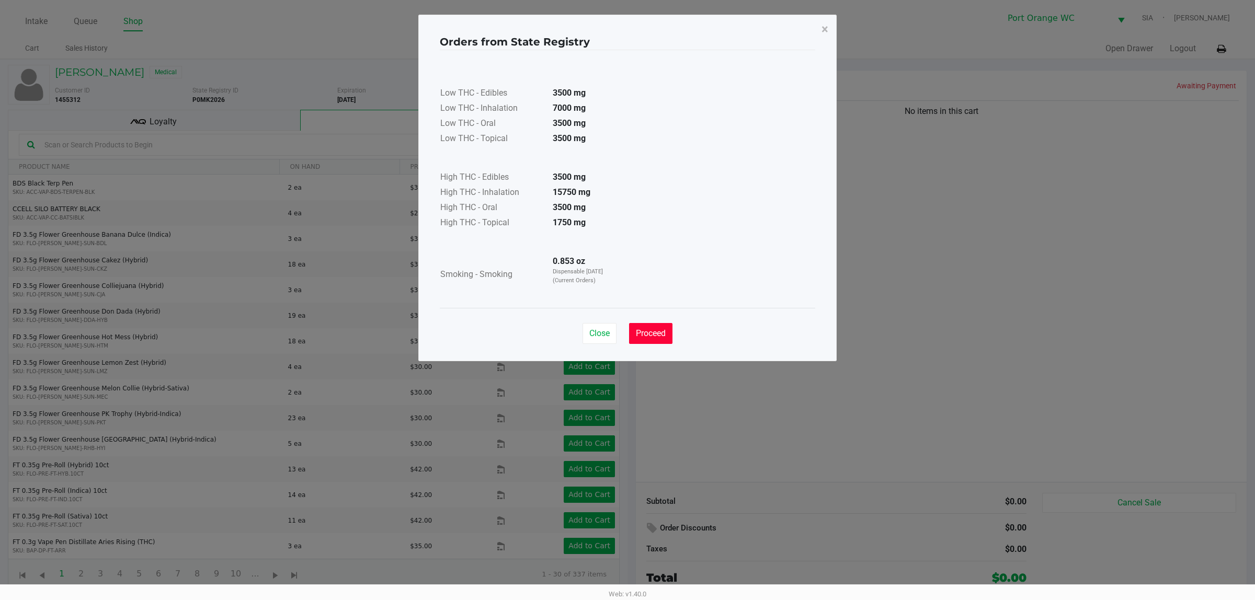
click at [657, 329] on span "Proceed" at bounding box center [651, 333] width 30 height 10
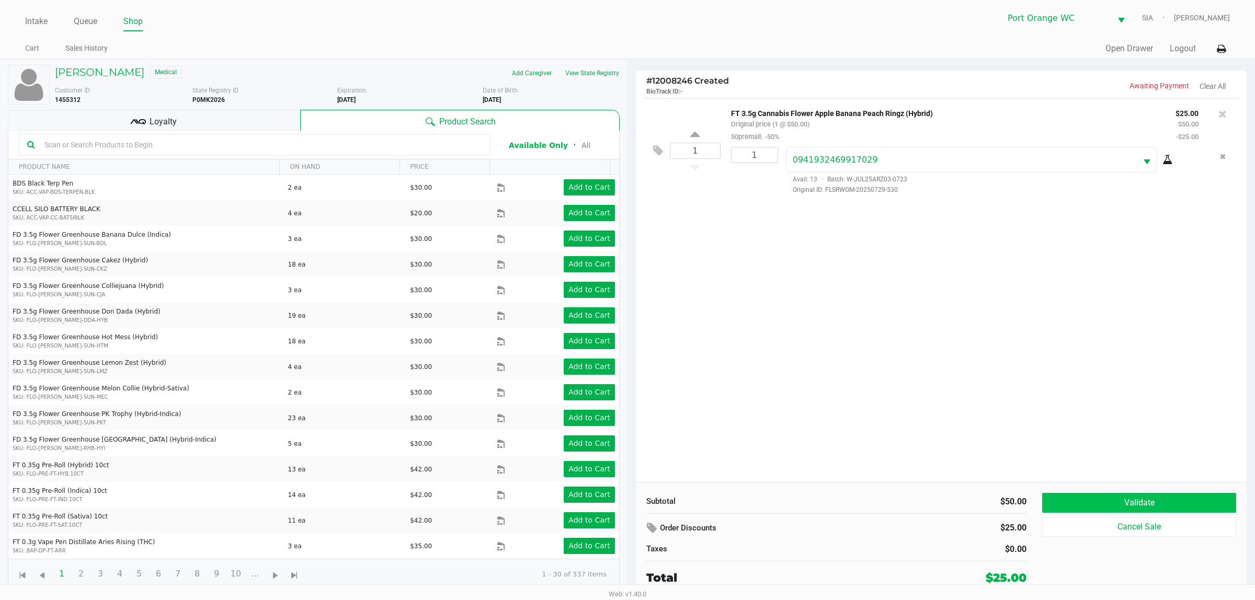
click at [1166, 495] on div "Subtotal $50.00 Order Discounts $25.00 Taxes $0.00 Total $25.00 Validate Cancel…" at bounding box center [941, 539] width 611 height 115
click at [1166, 495] on button "Validate" at bounding box center [1139, 503] width 194 height 20
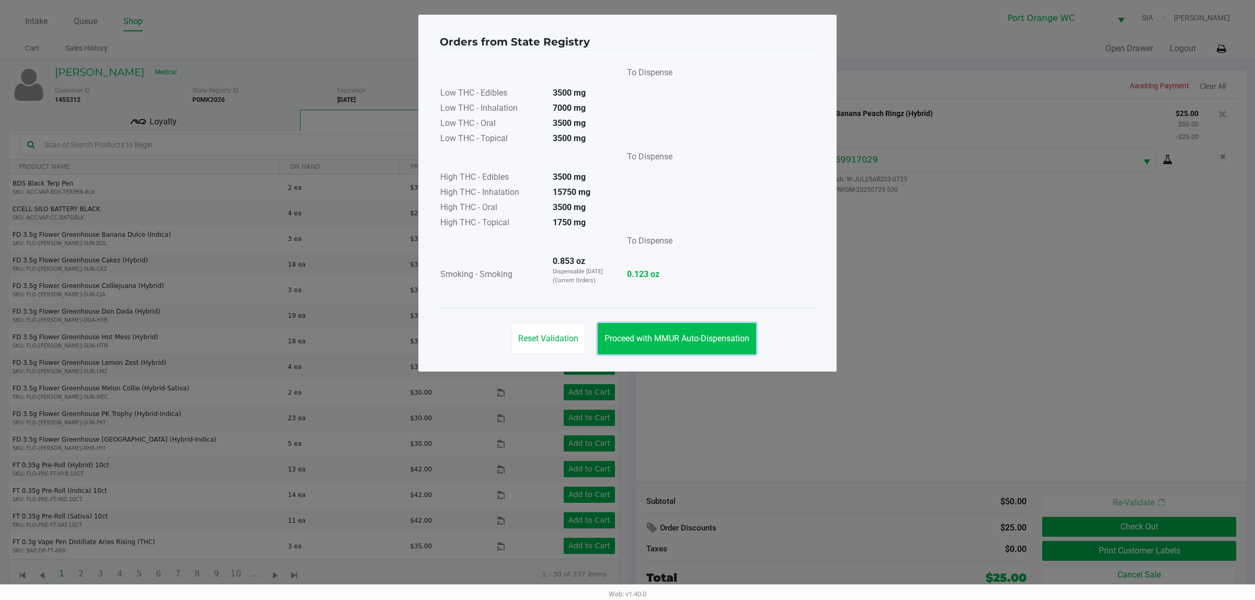
click at [726, 340] on span "Proceed with MMUR Auto-Dispensation" at bounding box center [676, 339] width 145 height 10
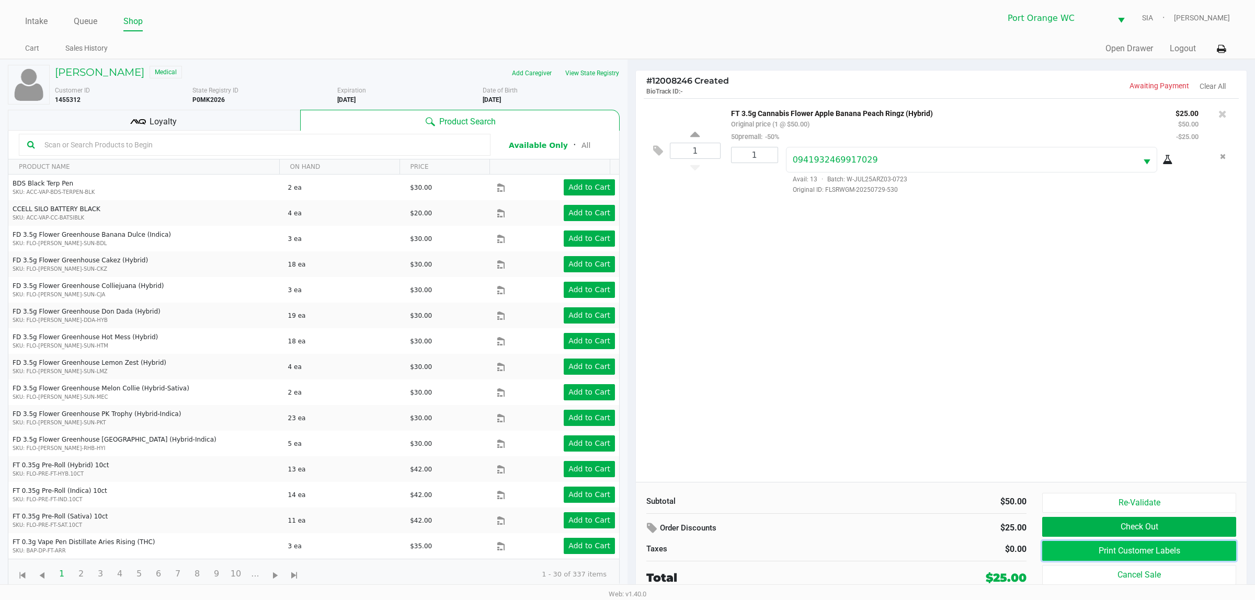
click at [1156, 561] on button "Print Customer Labels" at bounding box center [1139, 551] width 194 height 20
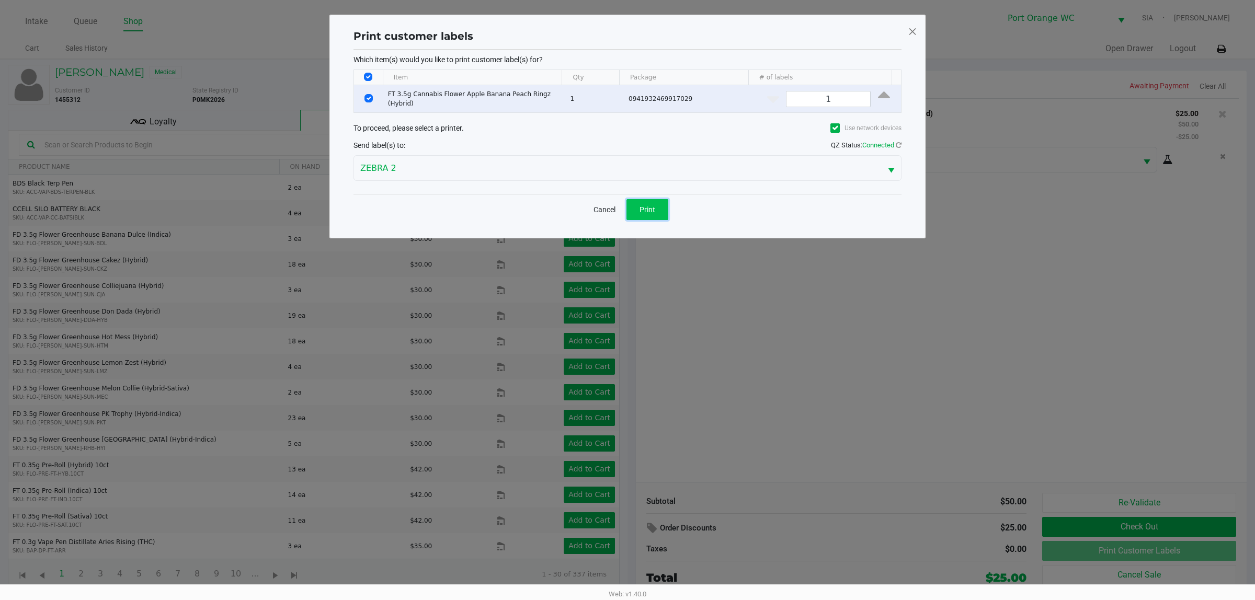
click at [659, 208] on button "Print" at bounding box center [647, 209] width 42 height 21
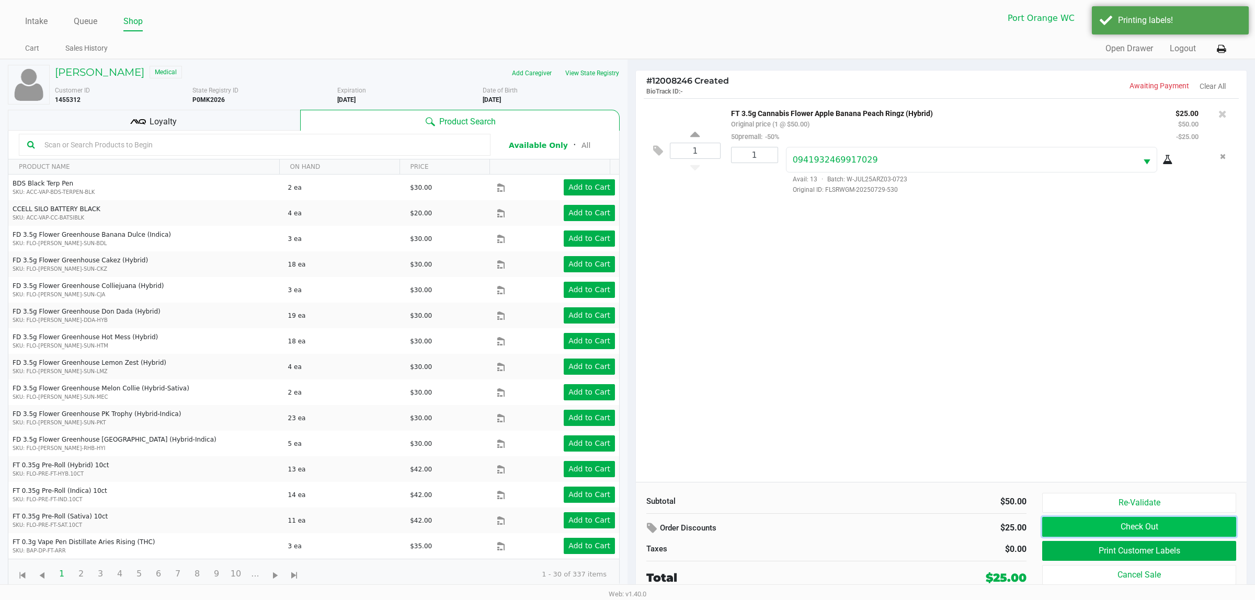
click at [1148, 526] on button "Check Out" at bounding box center [1139, 527] width 194 height 20
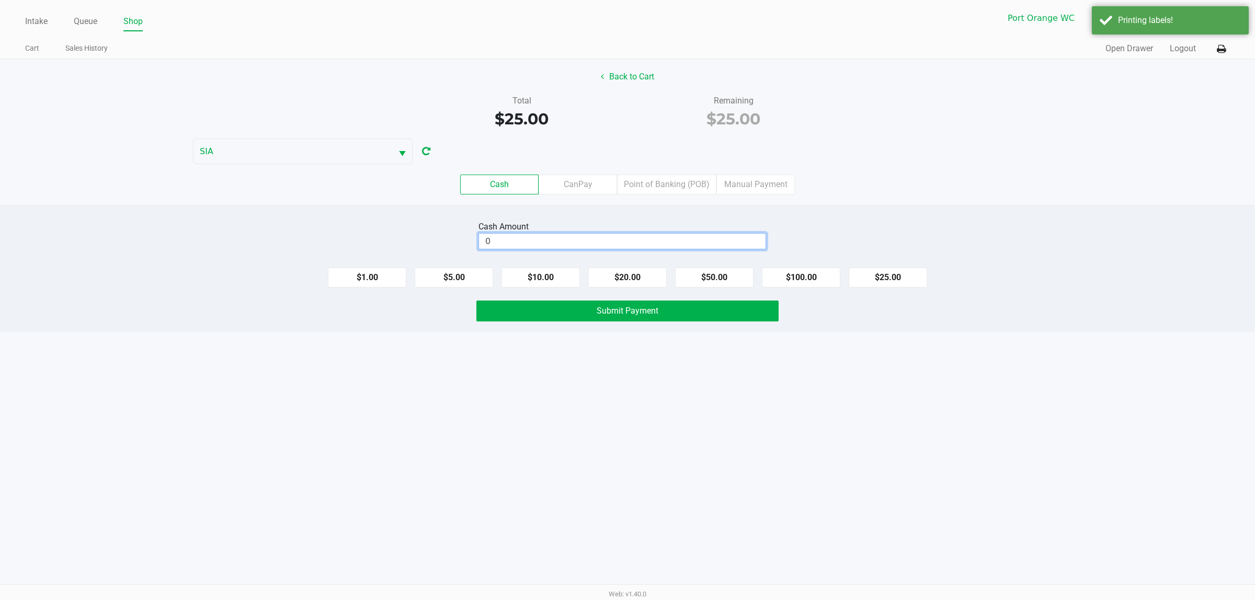
click at [547, 244] on input "0" at bounding box center [622, 241] width 287 height 15
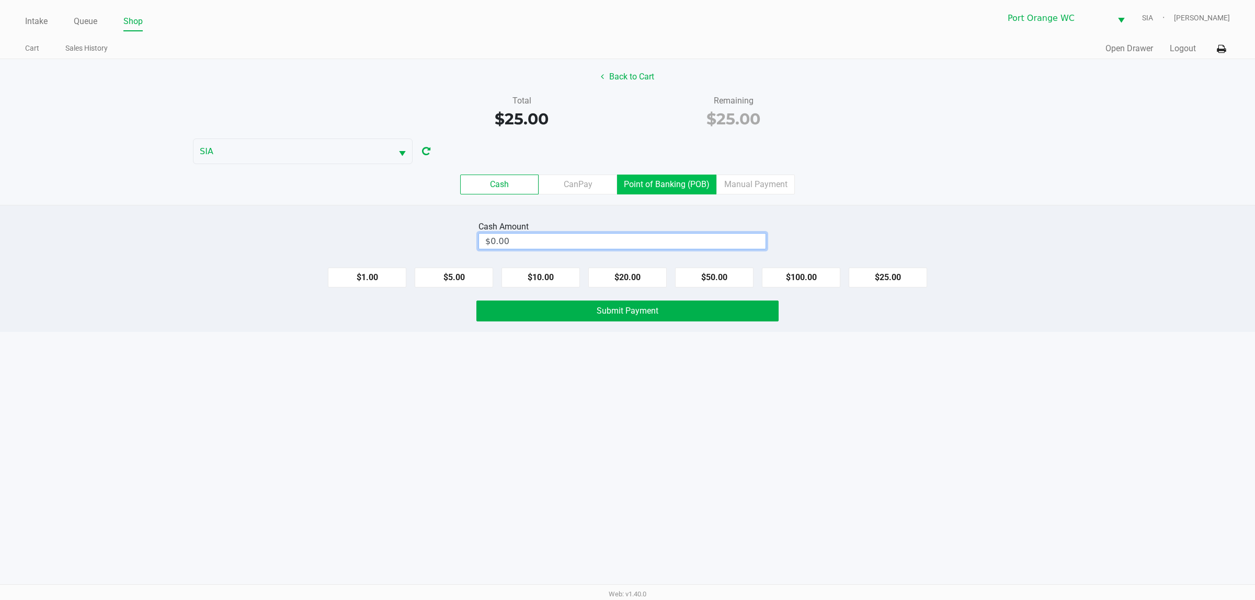
click at [669, 189] on label "Point of Banking (POB)" at bounding box center [666, 185] width 99 height 20
click at [0, 0] on 7 "Point of Banking (POB)" at bounding box center [0, 0] width 0 height 0
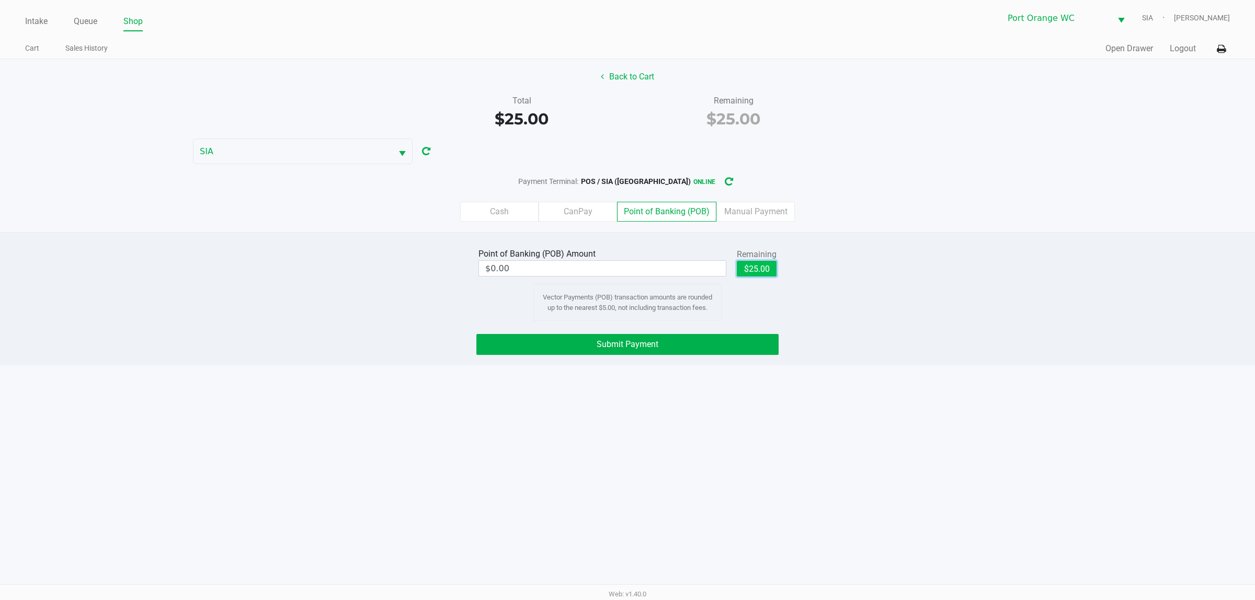
click at [756, 272] on button "$25.00" at bounding box center [757, 269] width 40 height 16
type input "$25.00"
click at [634, 346] on span "Submit Payment" at bounding box center [628, 344] width 62 height 10
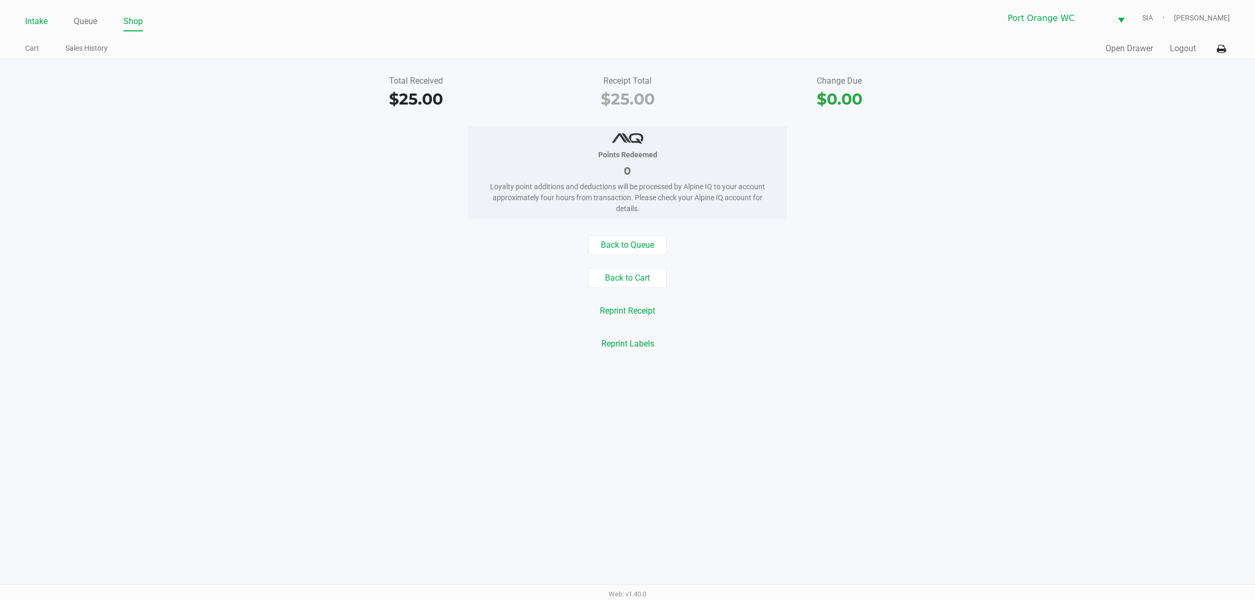
click at [38, 18] on link "Intake" at bounding box center [36, 21] width 22 height 15
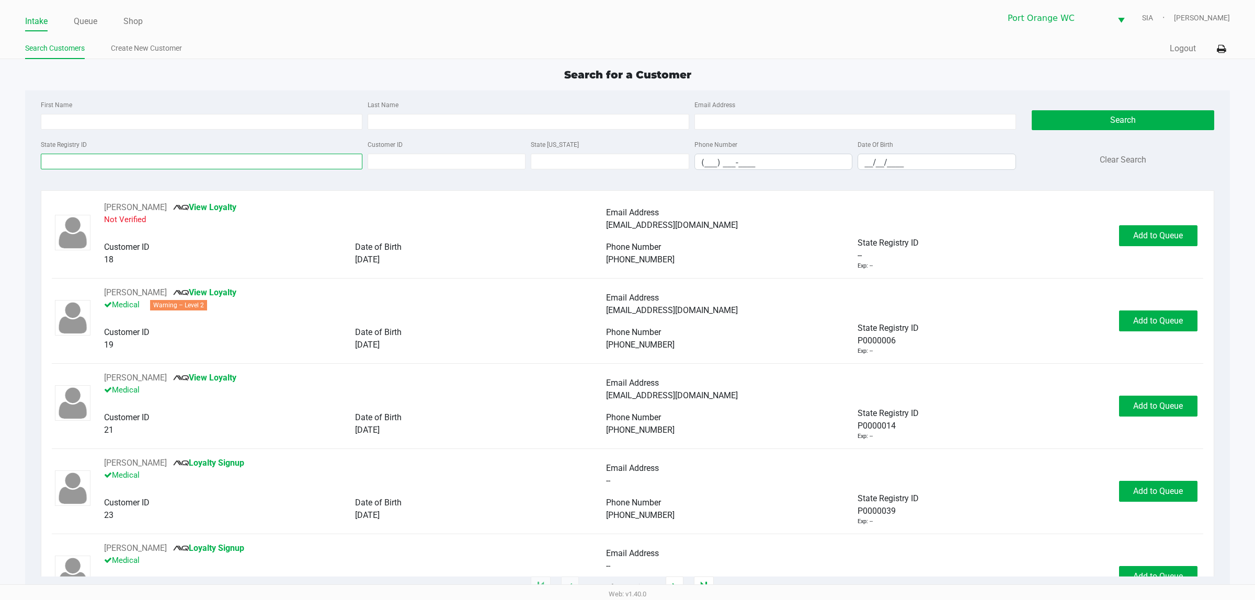
drag, startPoint x: 92, startPoint y: 163, endPoint x: 93, endPoint y: 53, distance: 109.8
click at [95, 152] on div "State Registry ID" at bounding box center [201, 154] width 327 height 32
click at [87, 9] on div "Intake Queue Shop Port Orange [PERSON_NAME] [PERSON_NAME]" at bounding box center [627, 18] width 1205 height 26
click at [85, 15] on link "Queue" at bounding box center [86, 21] width 24 height 15
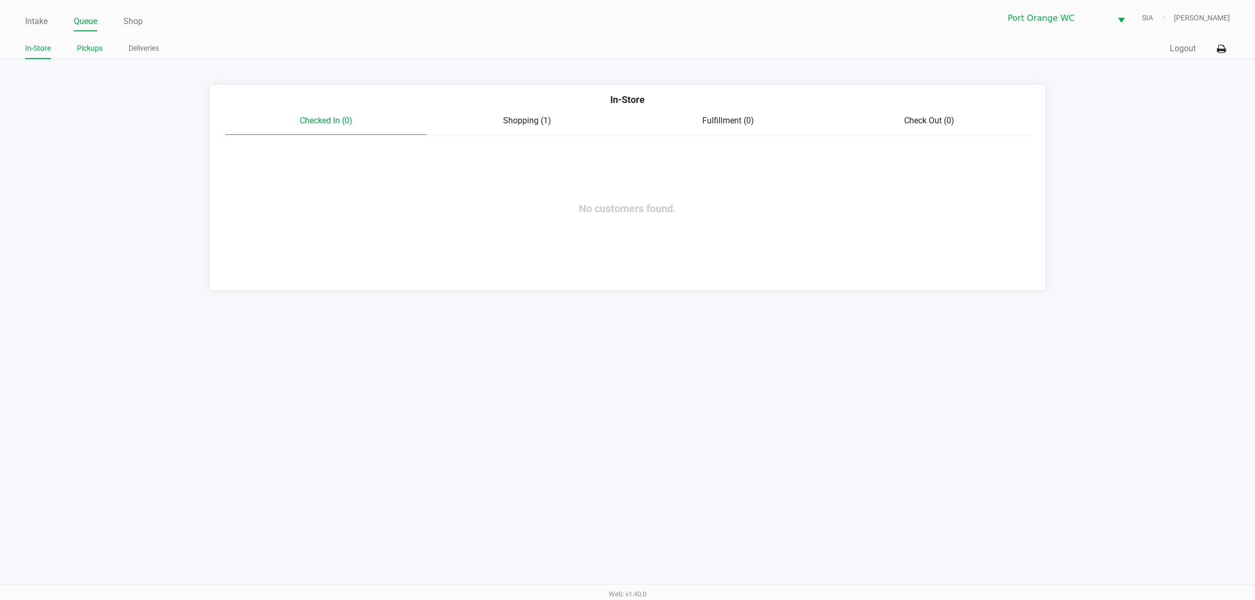
click at [99, 45] on link "Pickups" at bounding box center [90, 48] width 26 height 13
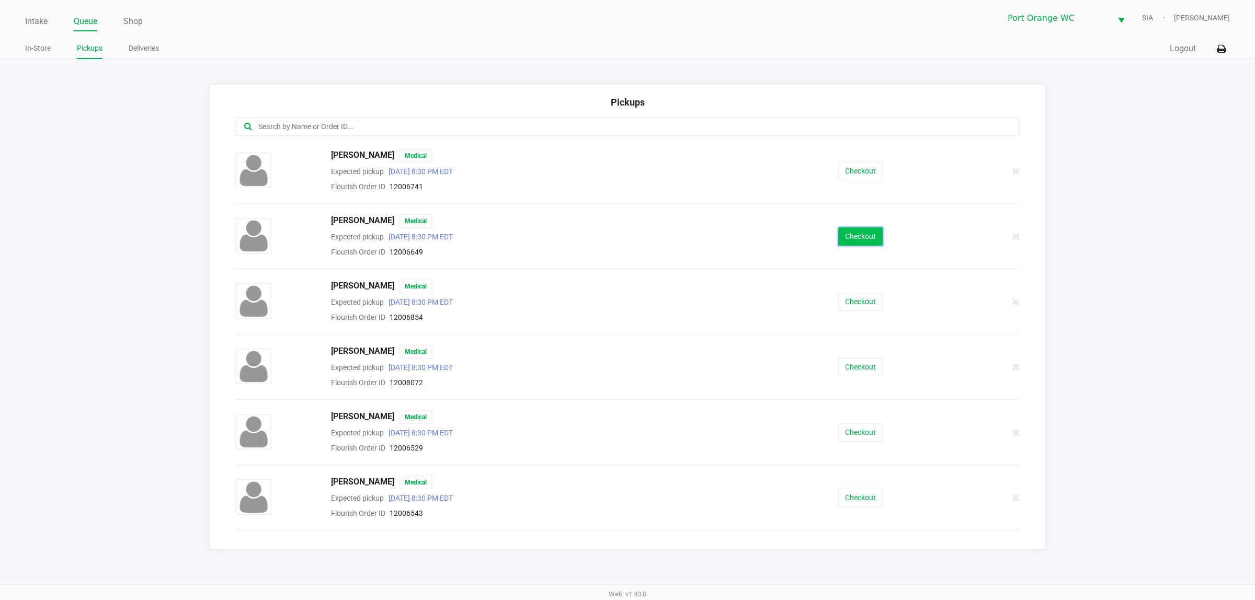
click at [853, 236] on button "Checkout" at bounding box center [860, 236] width 44 height 18
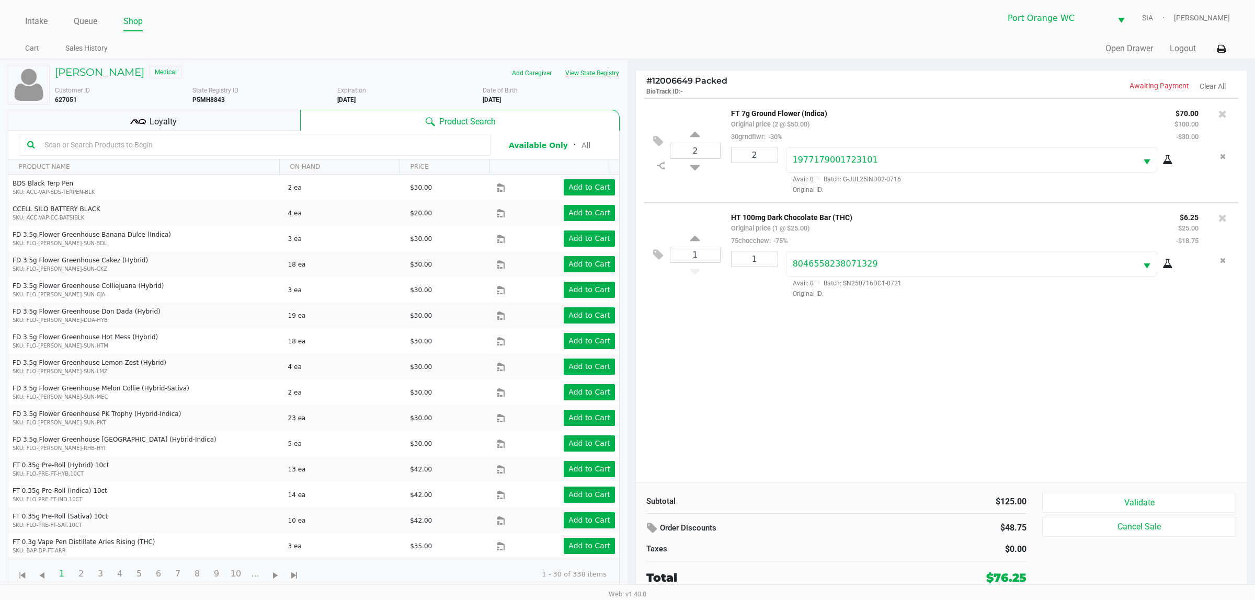
click at [598, 77] on button "View State Registry" at bounding box center [588, 73] width 61 height 17
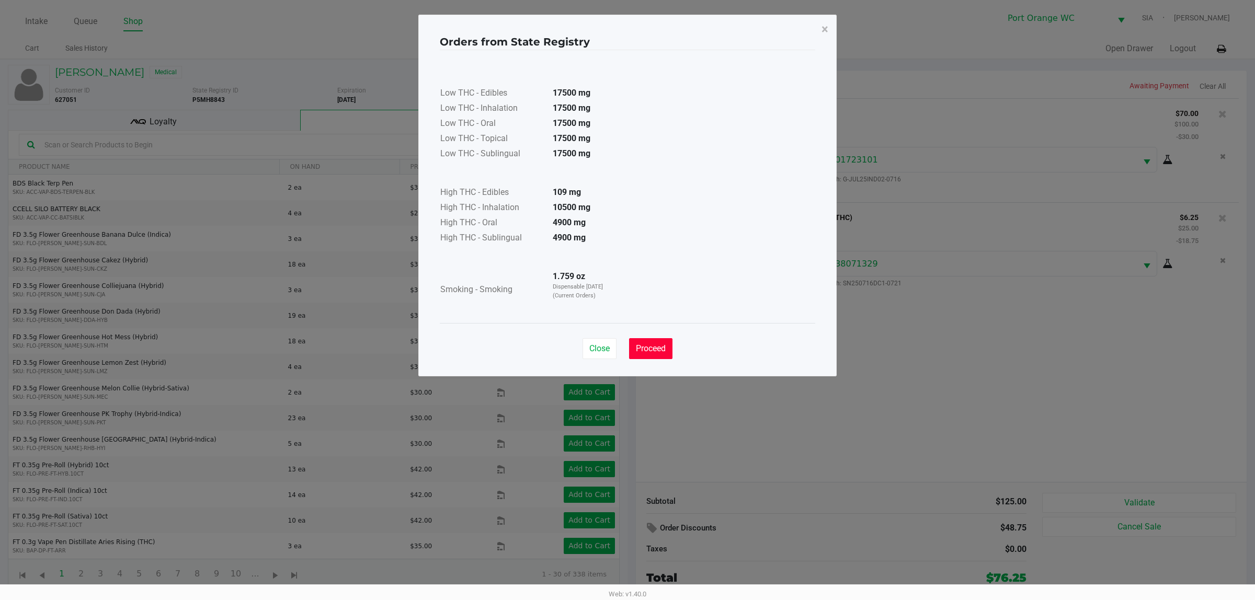
click at [659, 352] on span "Proceed" at bounding box center [651, 349] width 30 height 10
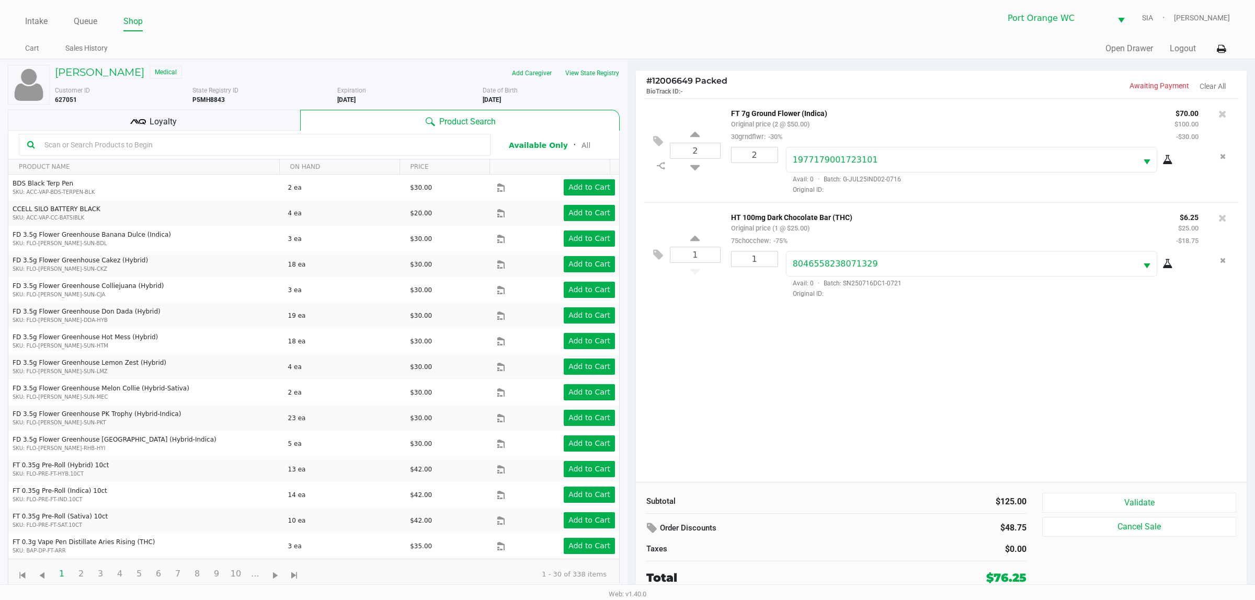
click at [788, 396] on div "2 FT 7g Ground Flower (Indica) Original price (2 @ $50.00) 30grndflwr: -30% $70…" at bounding box center [941, 290] width 611 height 384
drag, startPoint x: 1158, startPoint y: 510, endPoint x: 1120, endPoint y: 497, distance: 40.3
click at [1157, 509] on button "Validate" at bounding box center [1139, 503] width 194 height 20
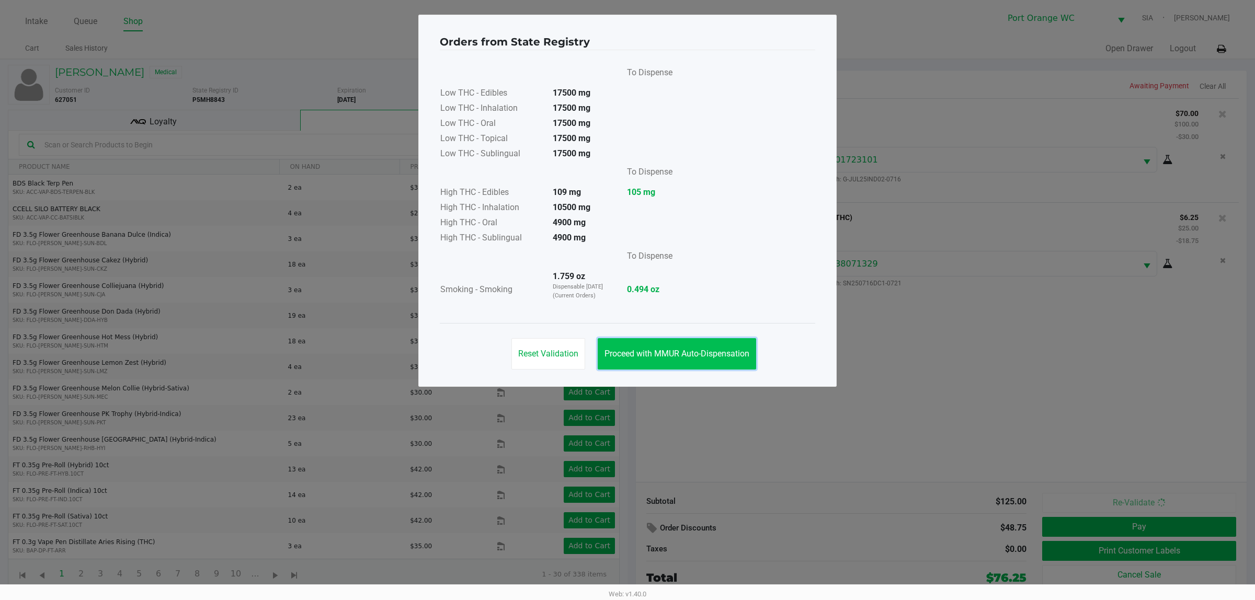
click at [689, 359] on button "Proceed with MMUR Auto-Dispensation" at bounding box center [677, 353] width 158 height 31
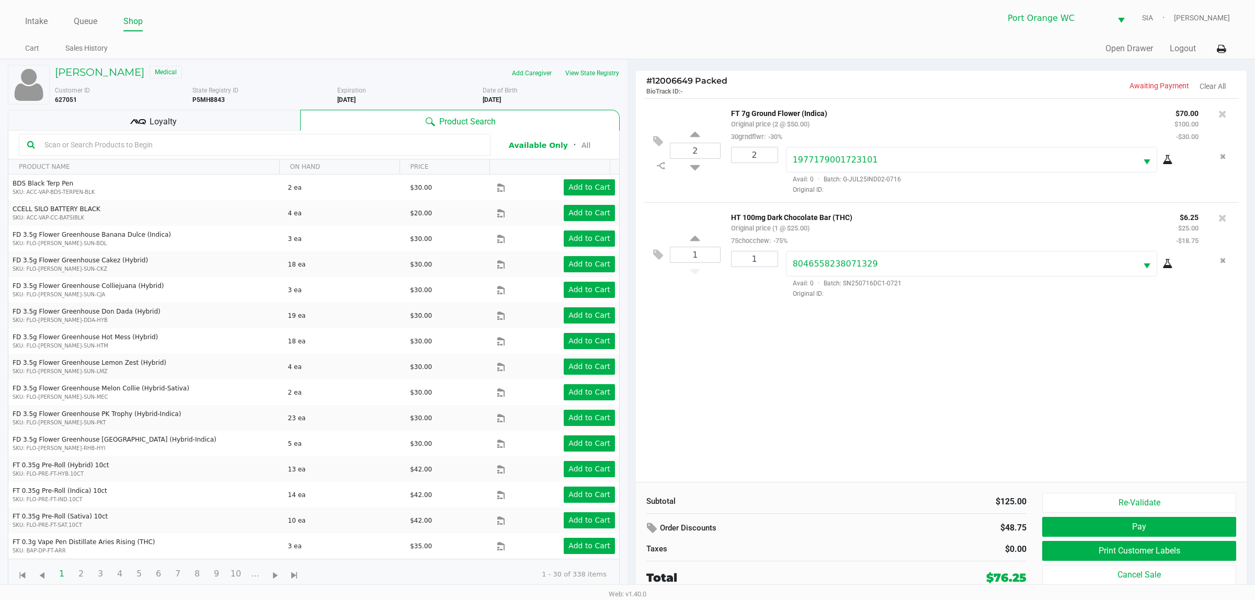
click at [785, 440] on div "2 FT 7g Ground Flower (Indica) Original price (2 @ $50.00) 30grndflwr: -30% $70…" at bounding box center [941, 290] width 611 height 384
click at [1140, 533] on button "Pay" at bounding box center [1139, 527] width 194 height 20
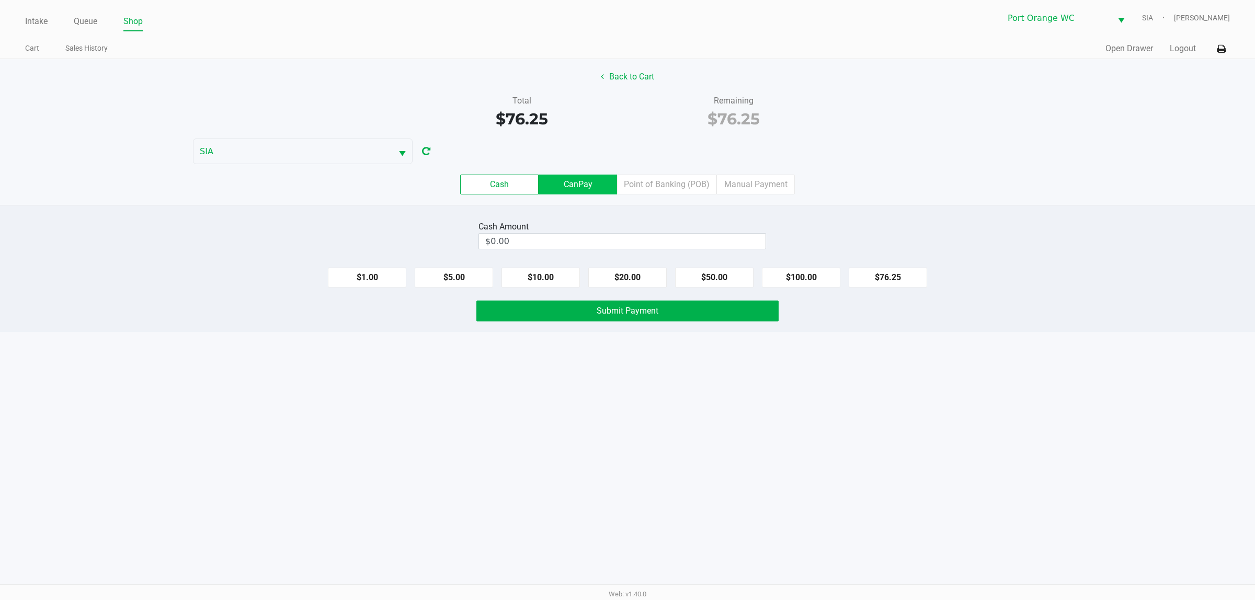
click at [557, 191] on label "CanPay" at bounding box center [578, 185] width 78 height 20
click at [0, 0] on 2 "CanPay" at bounding box center [0, 0] width 0 height 0
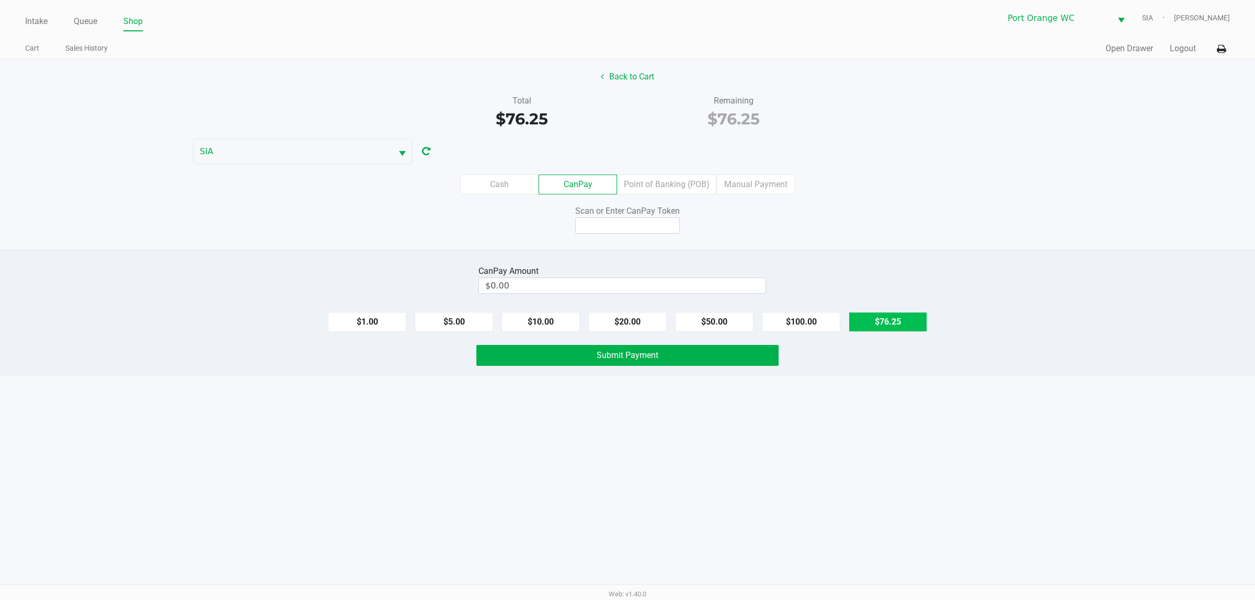
click at [897, 319] on button "$76.25" at bounding box center [888, 322] width 78 height 20
type input "$76.25"
click at [618, 233] on input at bounding box center [627, 226] width 105 height 16
type input "X0067452Q"
click at [650, 358] on span "Submit Payment" at bounding box center [628, 355] width 62 height 10
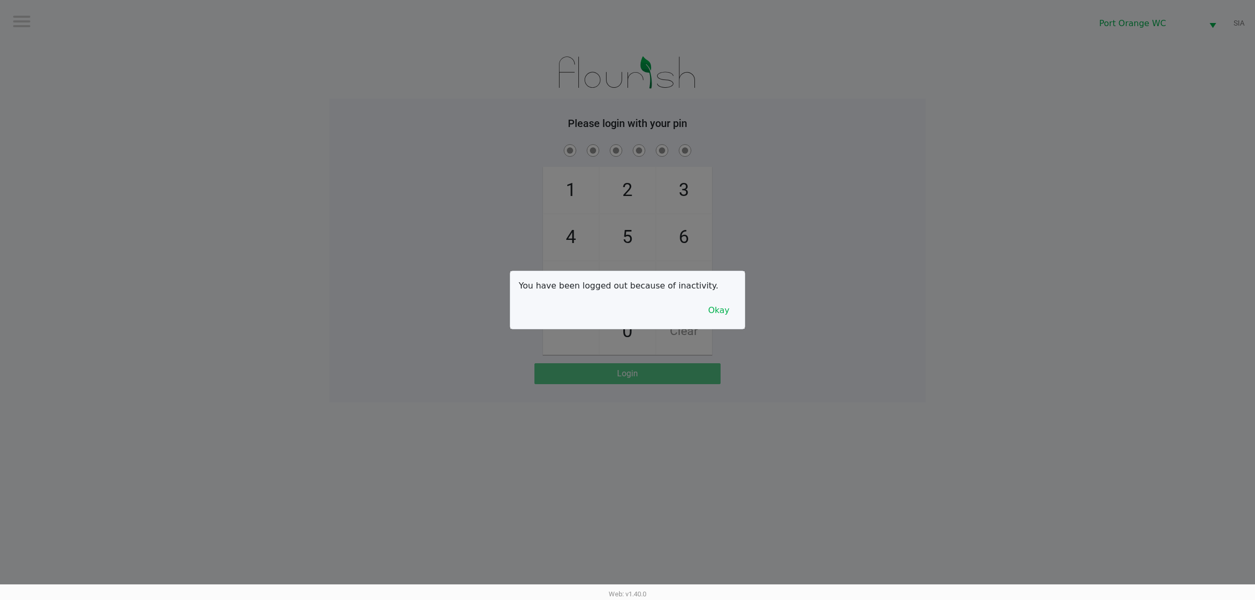
drag, startPoint x: 257, startPoint y: 195, endPoint x: 262, endPoint y: 191, distance: 6.4
click at [262, 191] on div at bounding box center [627, 300] width 1255 height 600
checkbox input "true"
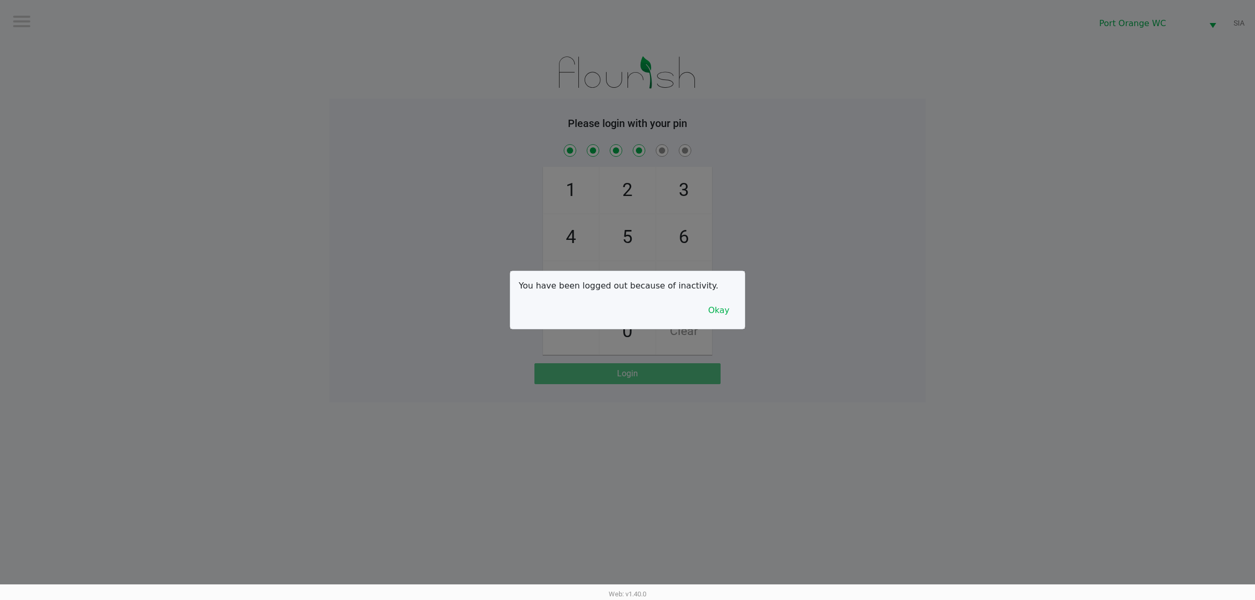
checkbox input "true"
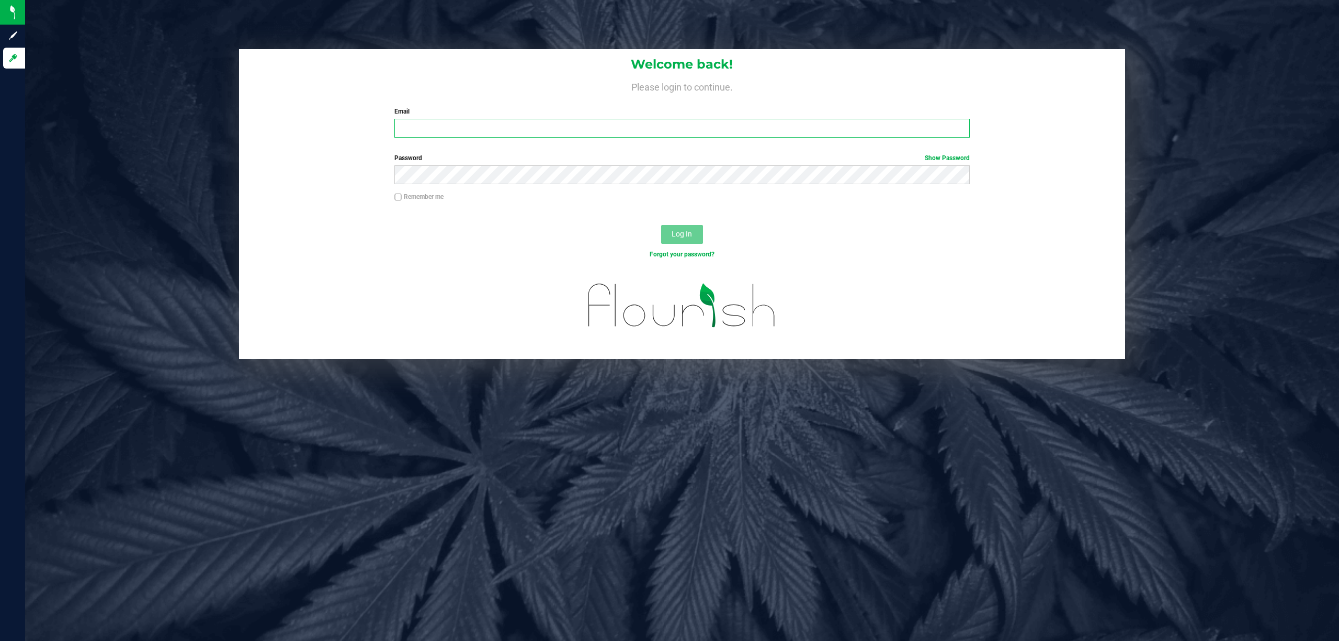
click at [509, 134] on input "Email" at bounding box center [681, 128] width 575 height 19
type input "[EMAIL_ADDRESS][DOMAIN_NAME]"
click at [661, 225] on button "Log In" at bounding box center [682, 234] width 42 height 19
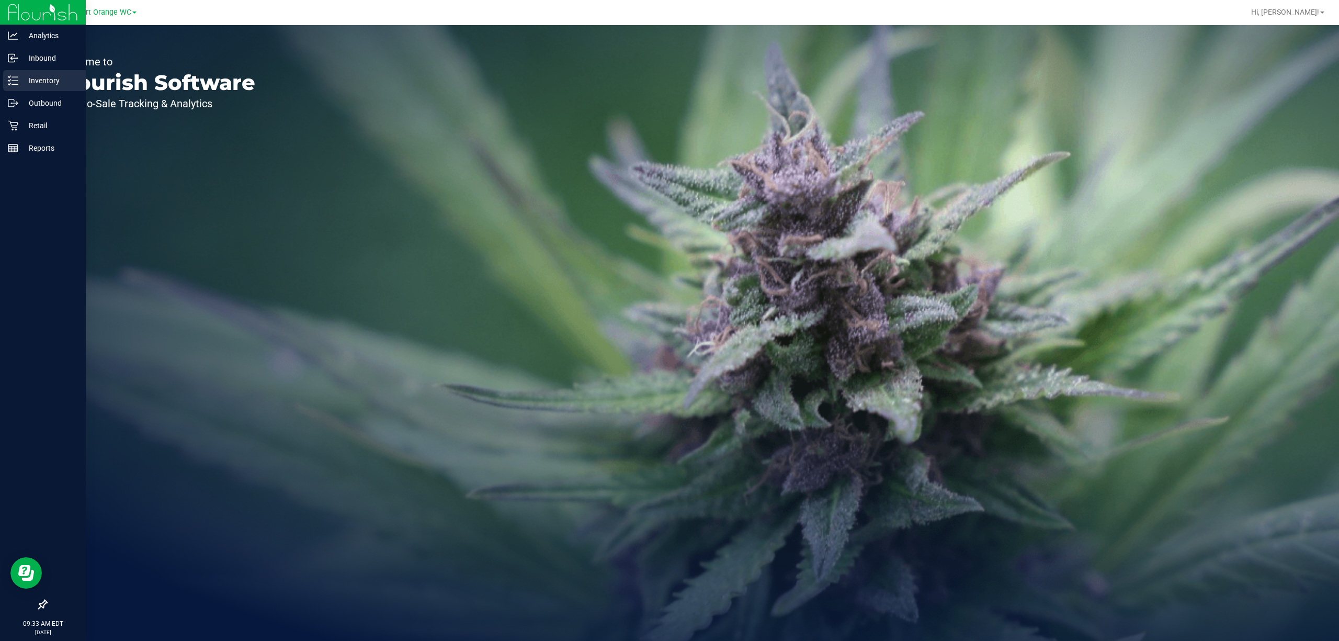
click at [44, 81] on p "Inventory" at bounding box center [49, 80] width 63 height 13
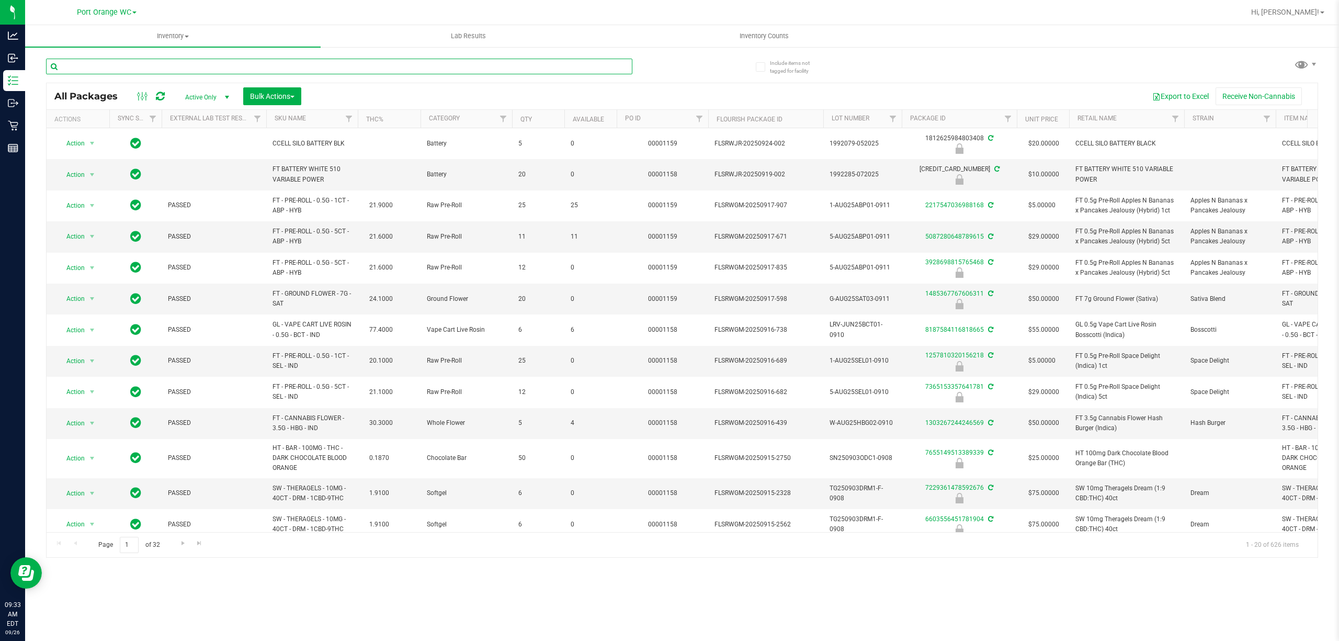
click at [243, 64] on input "text" at bounding box center [339, 67] width 586 height 16
type input "AUG25GSS01-0828"
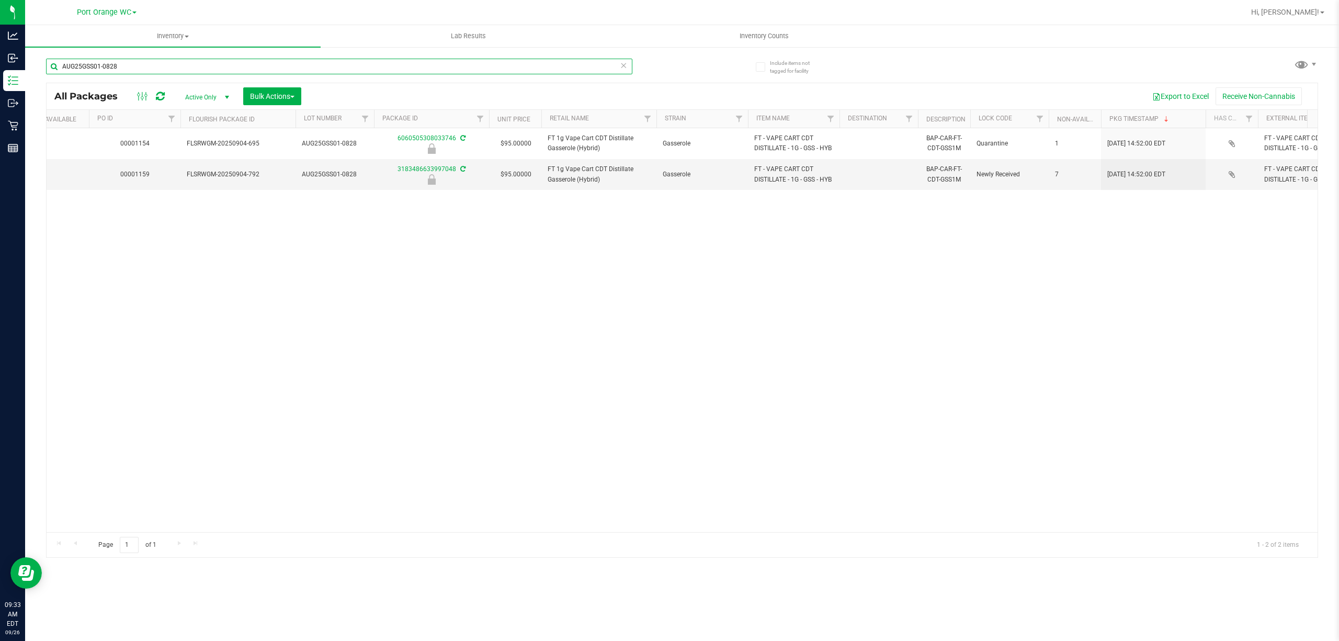
scroll to position [0, 370]
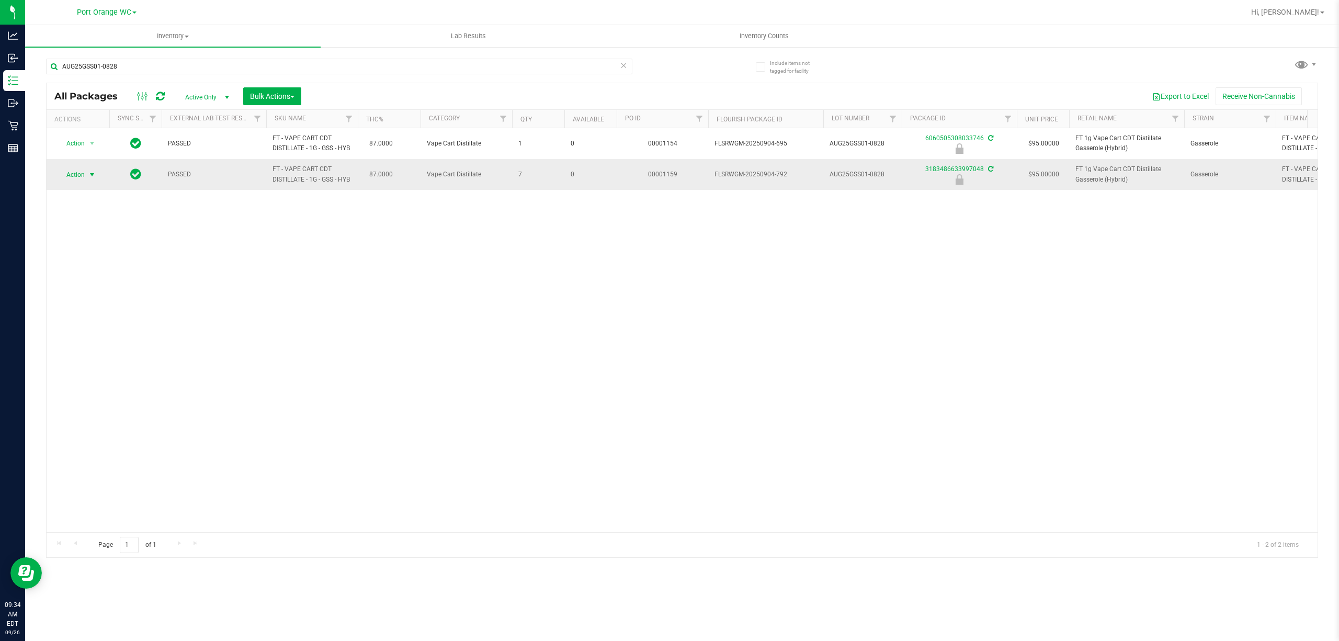
click at [89, 170] on span "select" at bounding box center [92, 174] width 8 height 8
click at [86, 302] on li "Unlock package" at bounding box center [91, 300] width 67 height 16
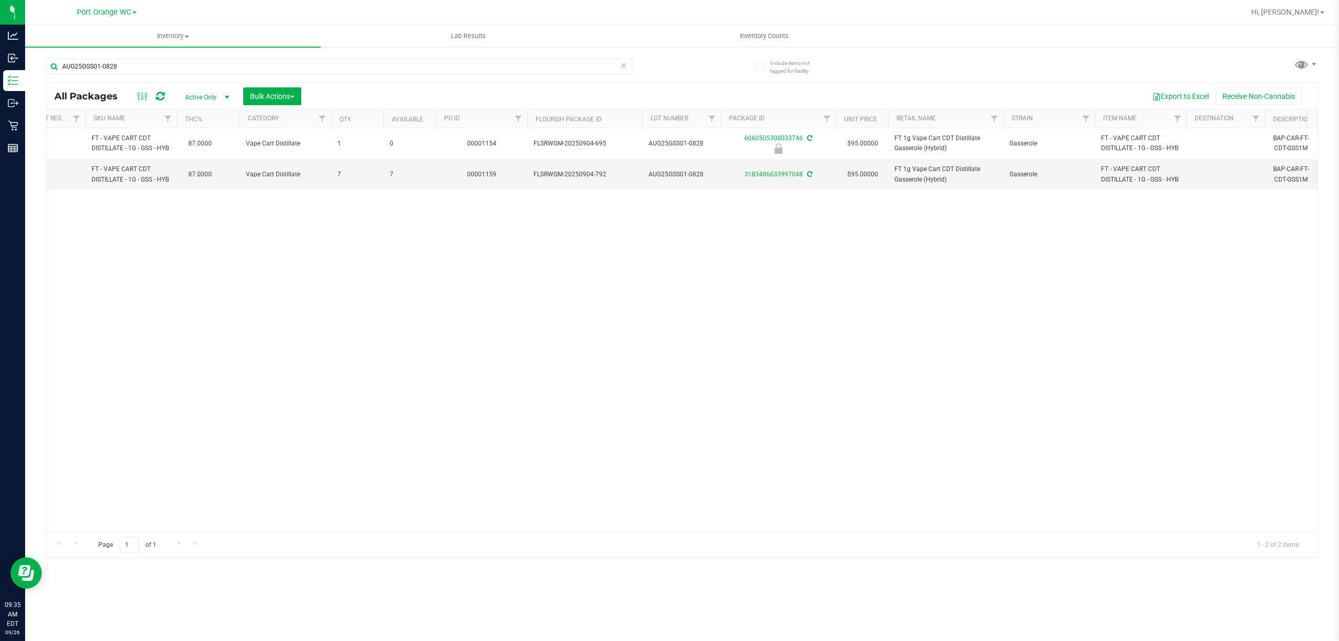
scroll to position [0, 110]
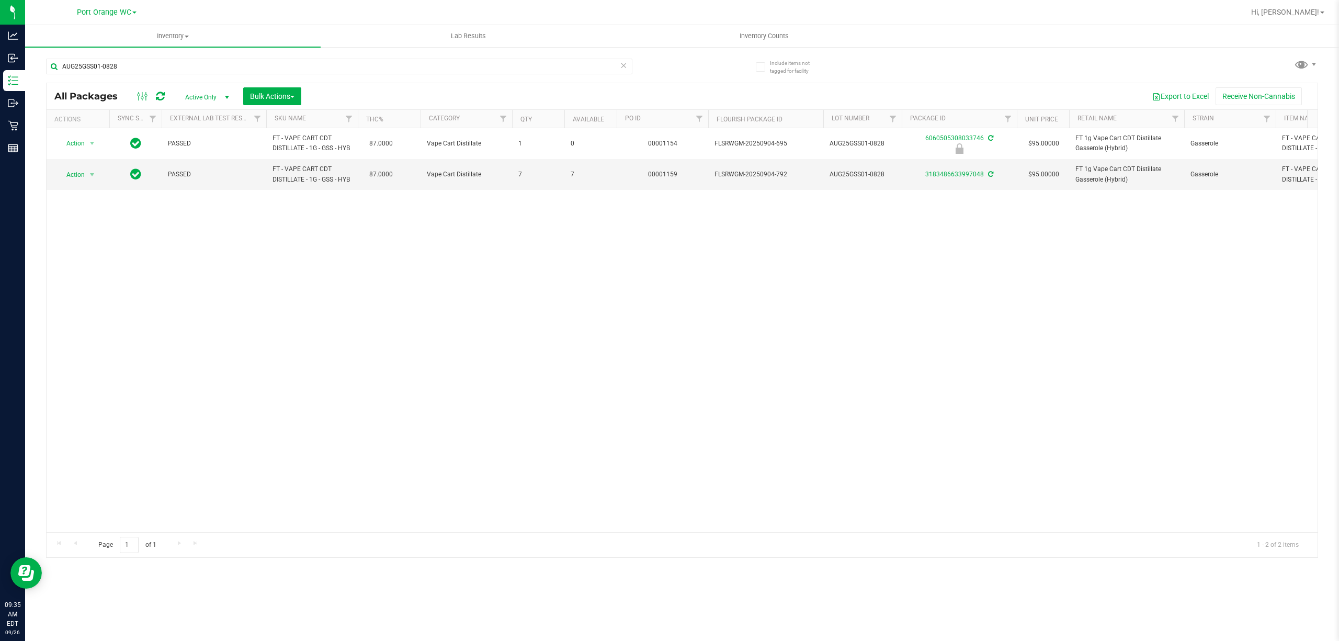
click at [462, 323] on div "Action Action Edit attributes Global inventory Locate package Package audit log…" at bounding box center [682, 330] width 1271 height 404
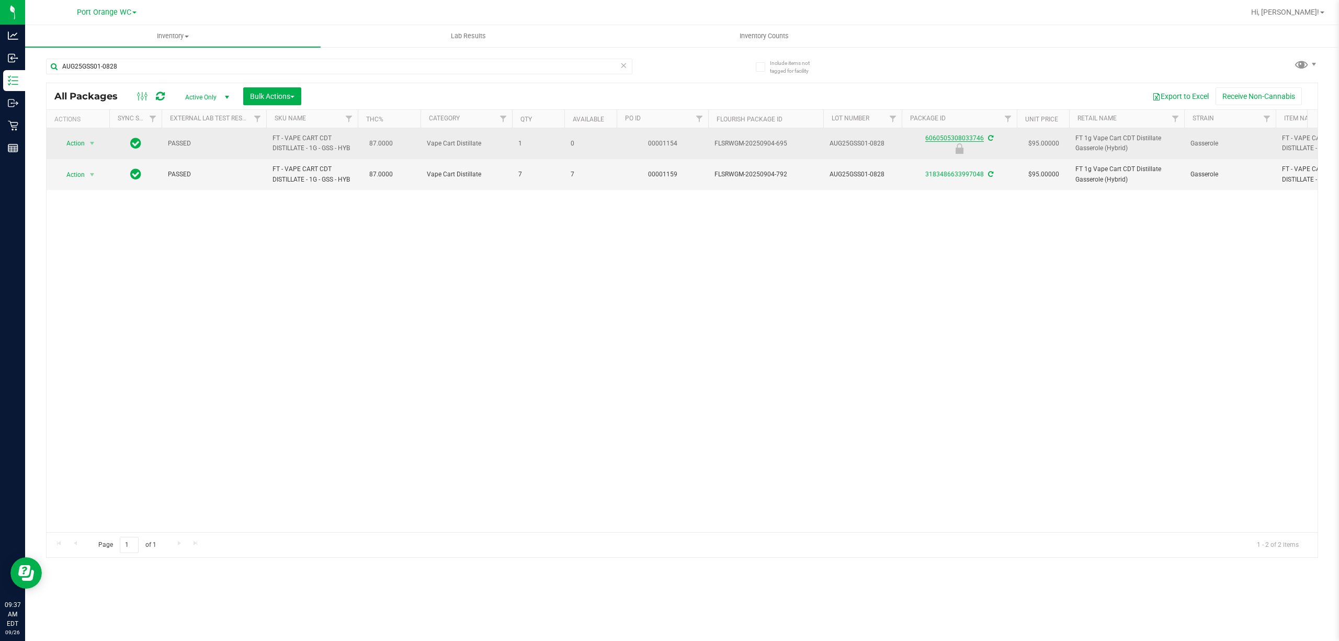
click at [940, 141] on link "6060505308033746" at bounding box center [954, 137] width 59 height 7
click at [70, 144] on span "Action" at bounding box center [71, 143] width 28 height 15
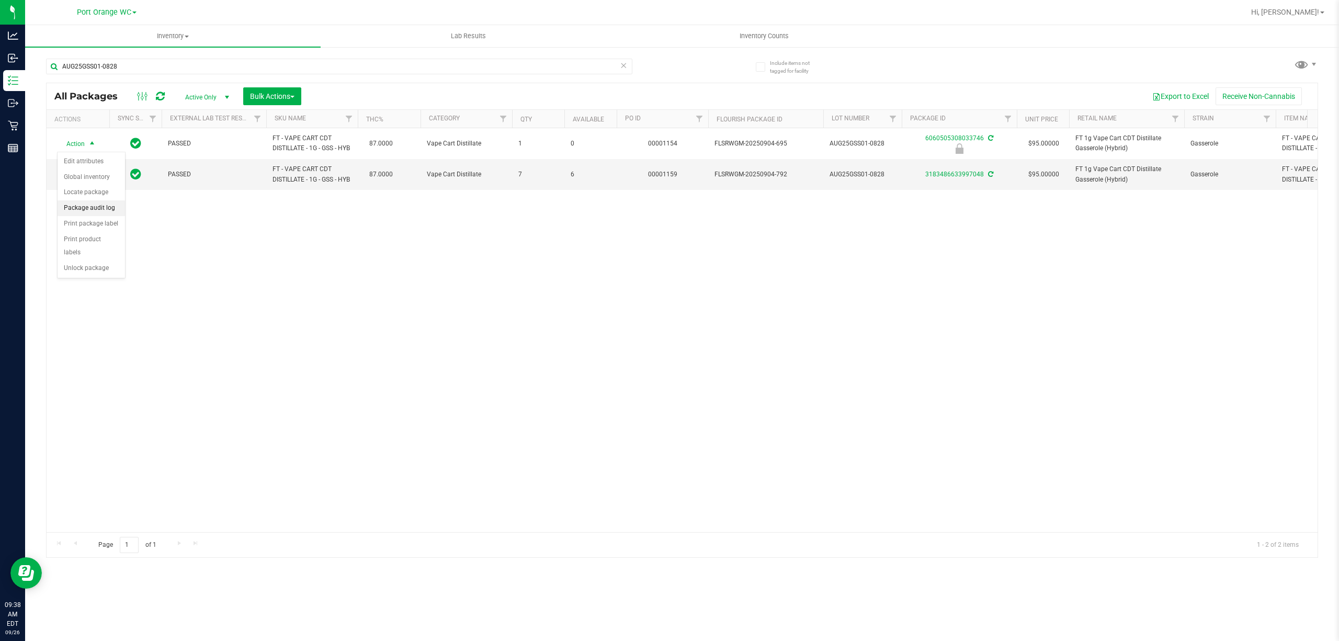
click at [84, 208] on li "Package audit log" at bounding box center [91, 208] width 67 height 16
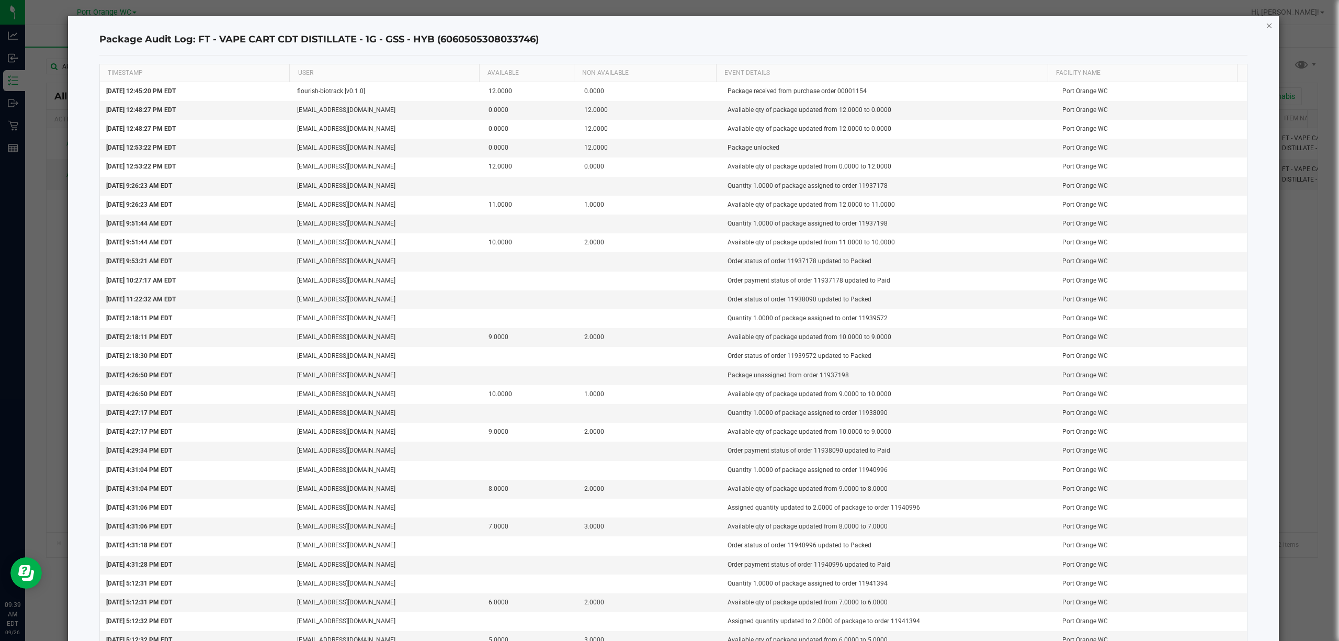
click at [1265, 25] on icon "button" at bounding box center [1268, 25] width 7 height 13
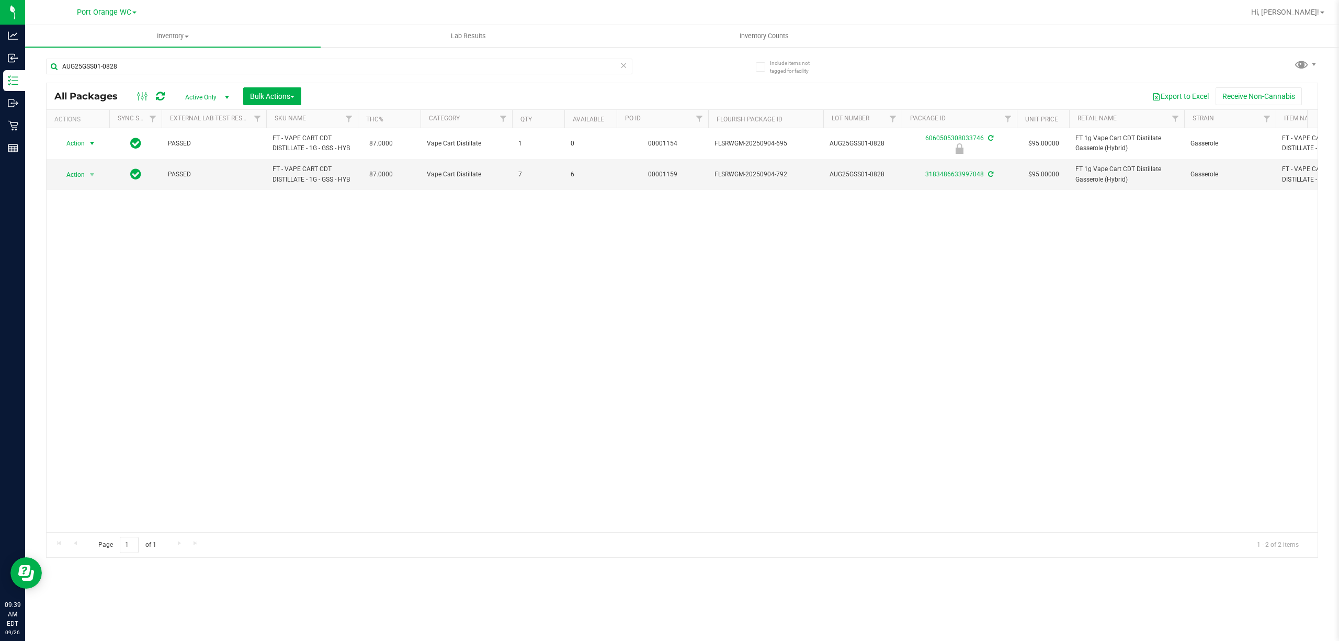
click at [520, 364] on div "Action Action Edit attributes Global inventory Locate package Package audit log…" at bounding box center [682, 330] width 1271 height 404
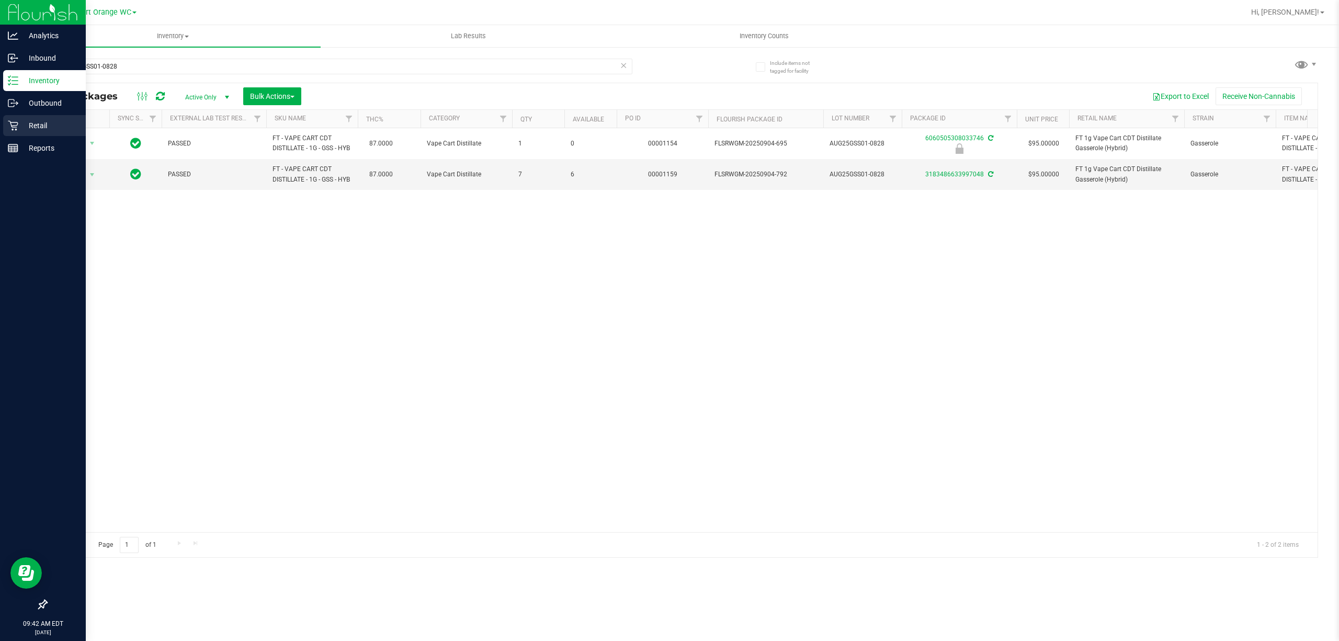
click at [40, 124] on p "Retail" at bounding box center [49, 125] width 63 height 13
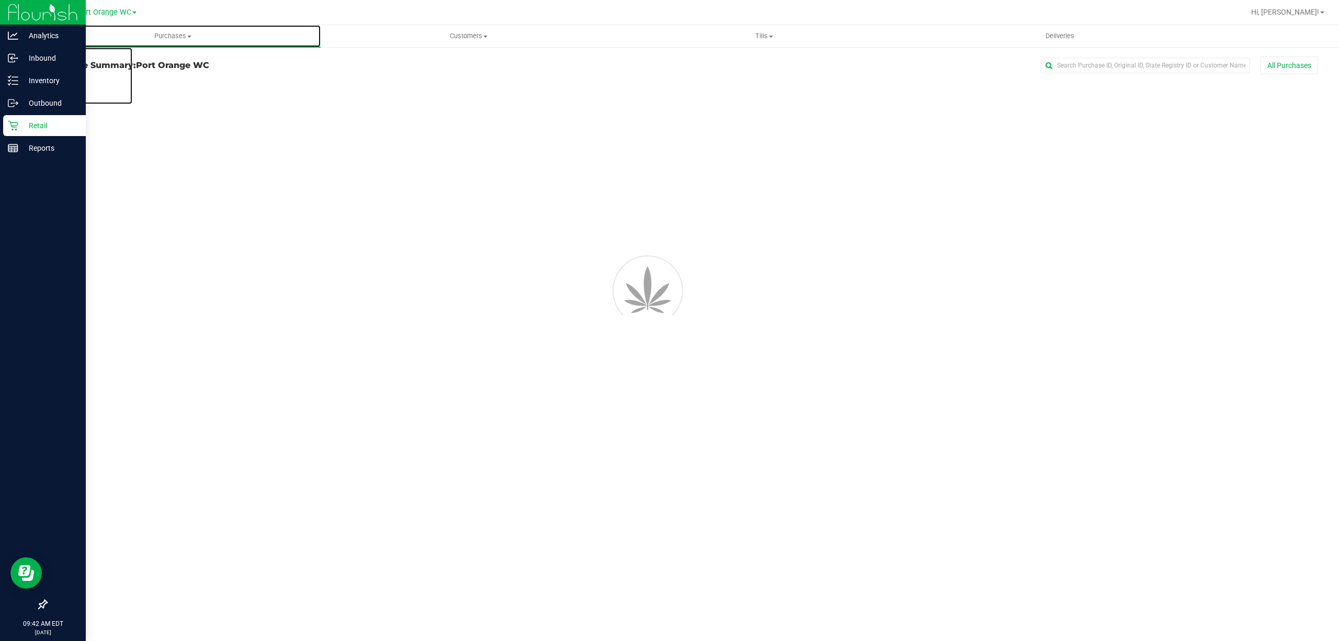
click at [168, 36] on span "Purchases" at bounding box center [172, 35] width 295 height 9
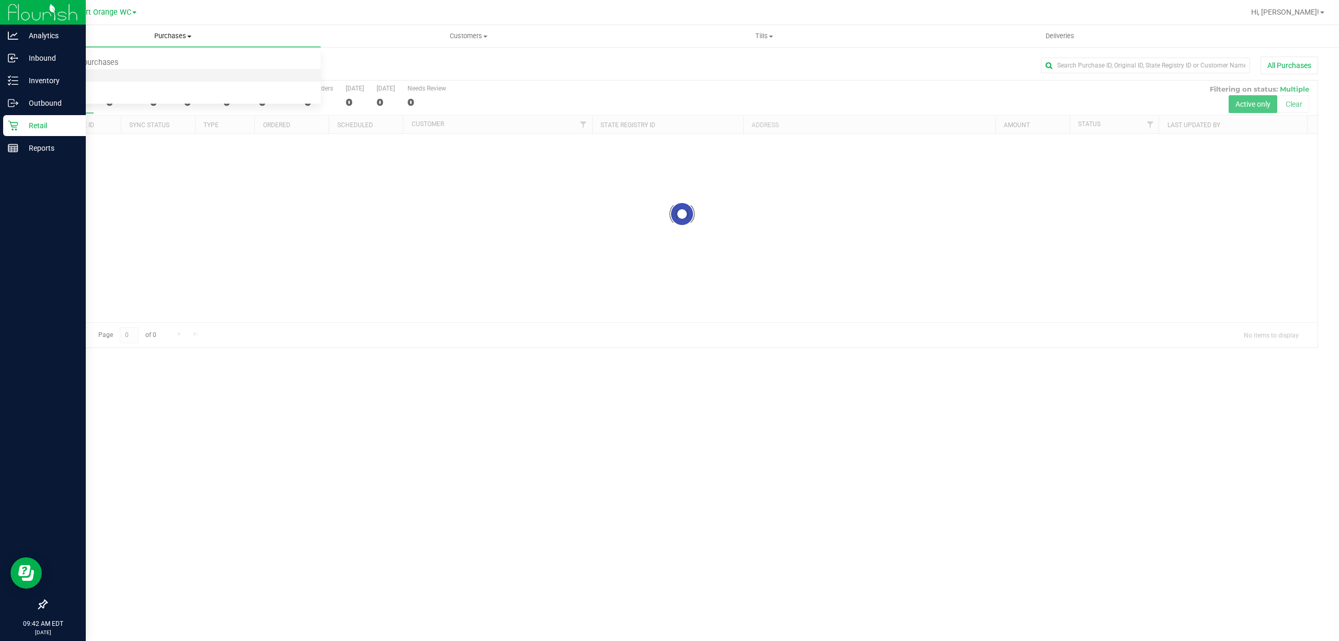
click at [74, 71] on span "Fulfillment" at bounding box center [57, 75] width 65 height 9
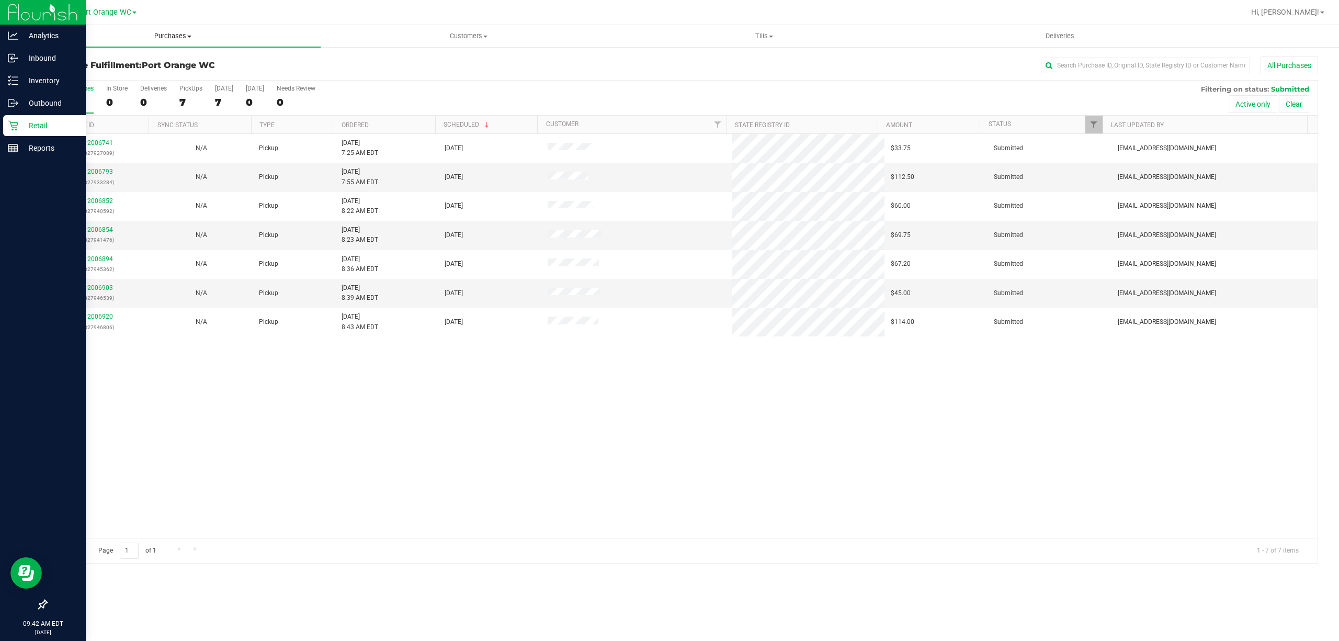
click at [181, 33] on span "Purchases" at bounding box center [172, 35] width 295 height 9
click at [80, 76] on span "Fulfillment" at bounding box center [57, 75] width 65 height 9
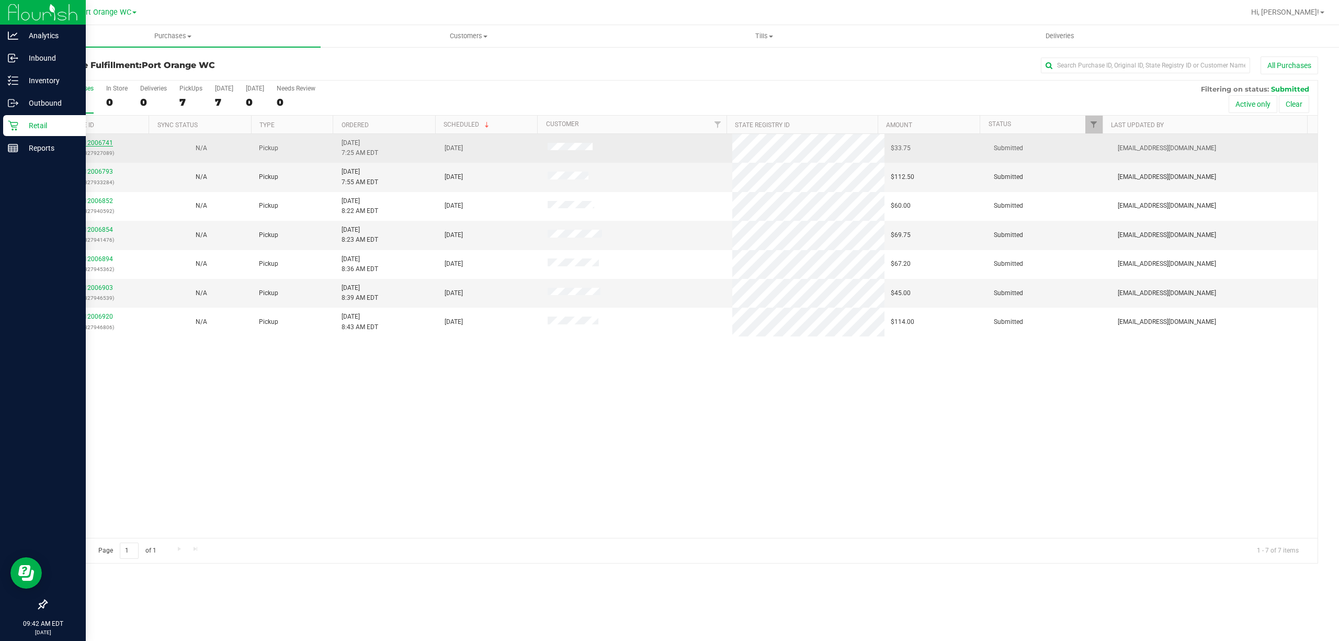
click at [101, 145] on link "12006741" at bounding box center [98, 142] width 29 height 7
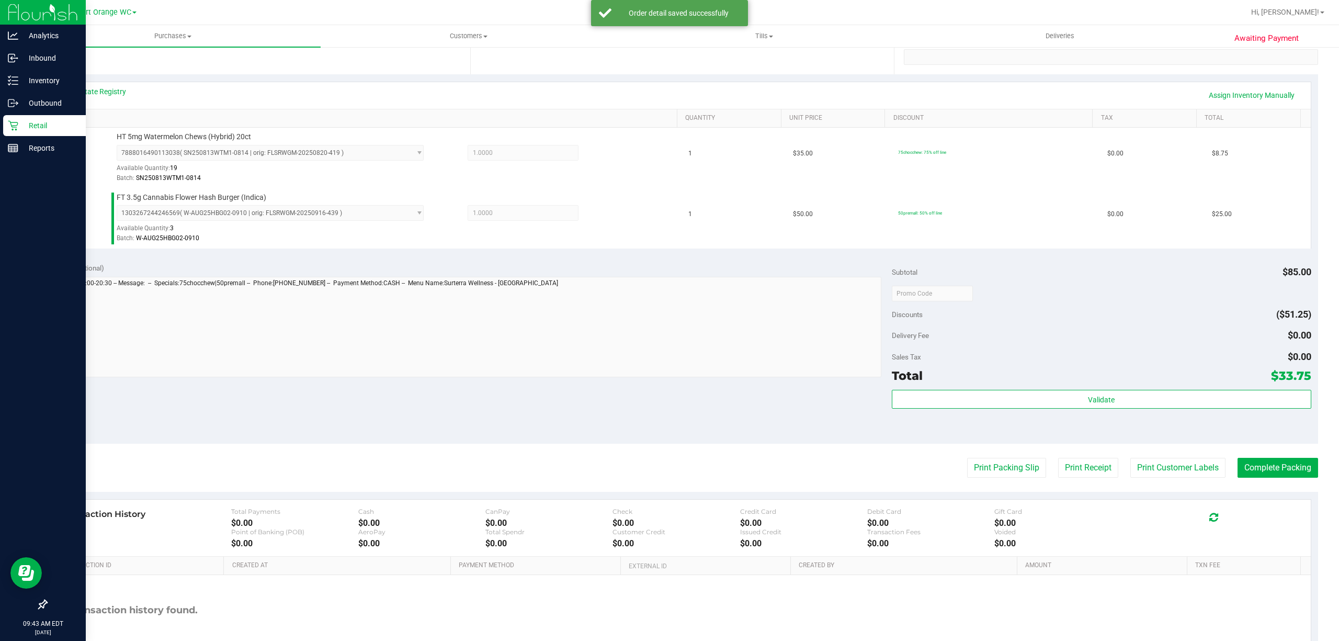
scroll to position [277, 0]
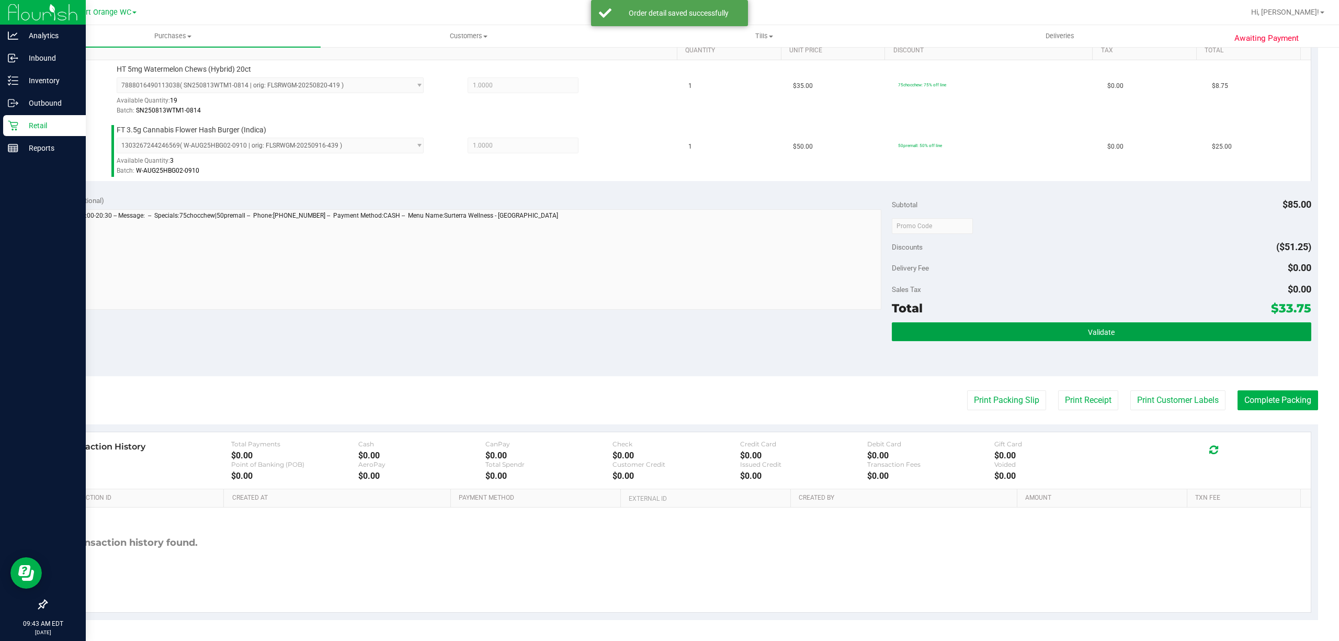
drag, startPoint x: 1077, startPoint y: 335, endPoint x: 1064, endPoint y: 342, distance: 15.2
click at [1076, 335] on button "Validate" at bounding box center [1101, 331] width 419 height 19
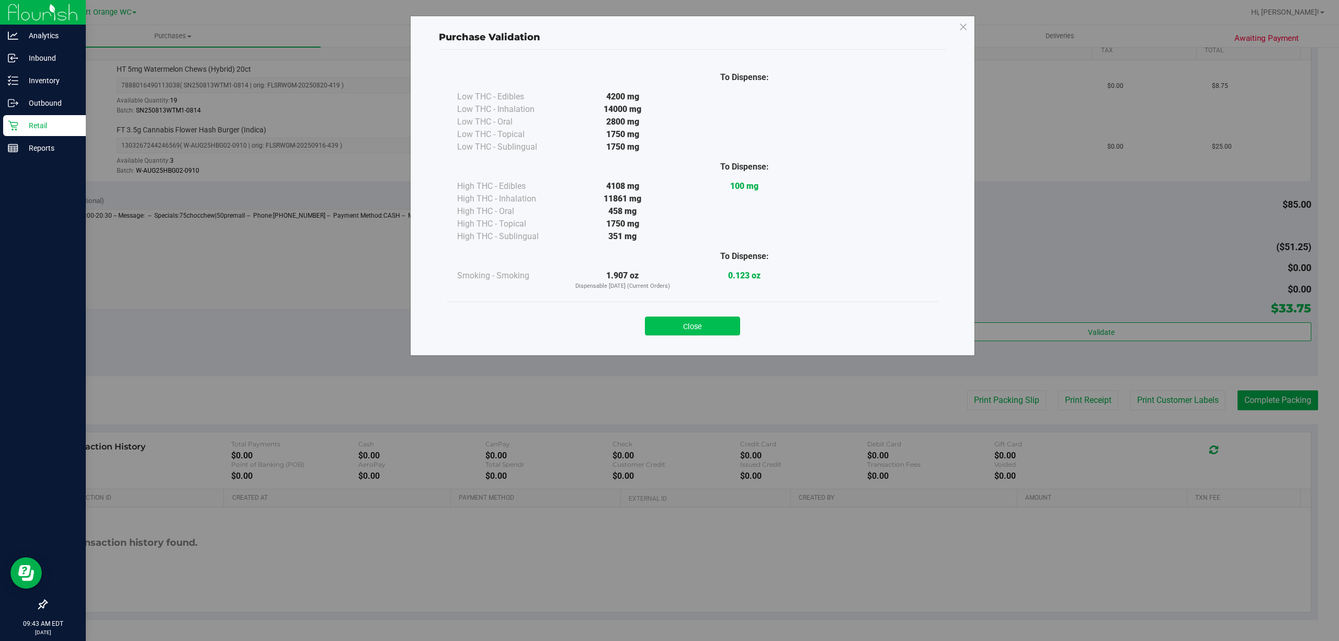
click at [694, 328] on button "Close" at bounding box center [692, 325] width 95 height 19
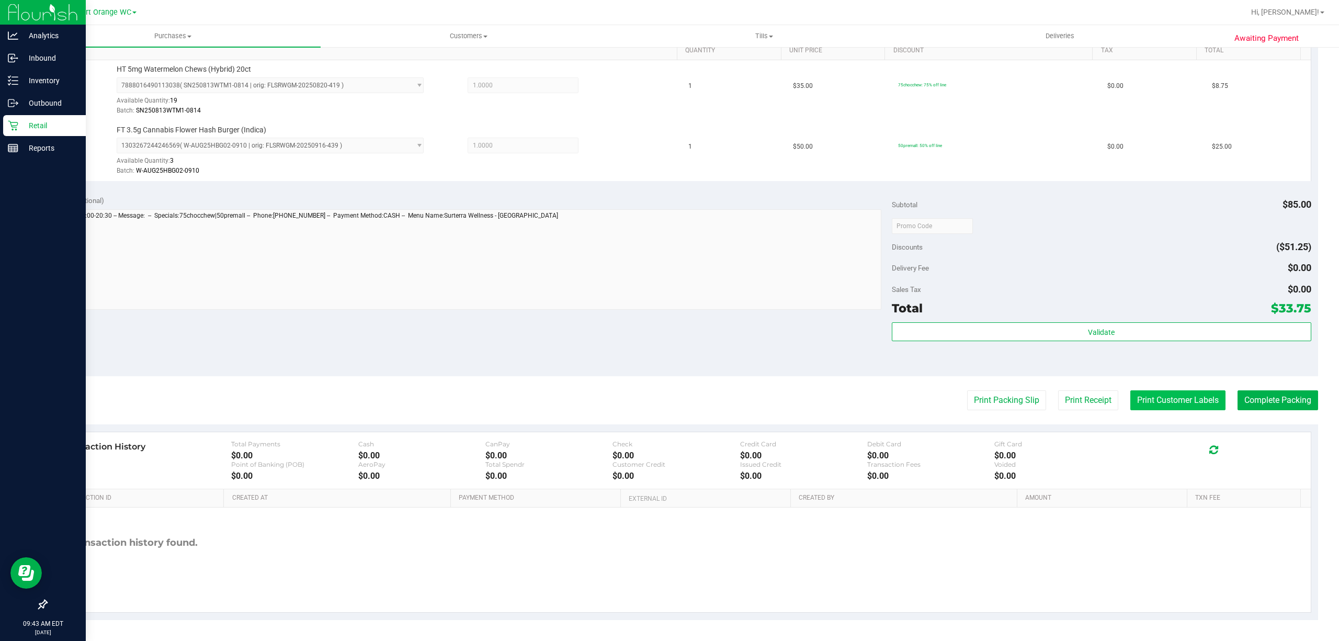
click at [1153, 395] on button "Print Customer Labels" at bounding box center [1177, 400] width 95 height 20
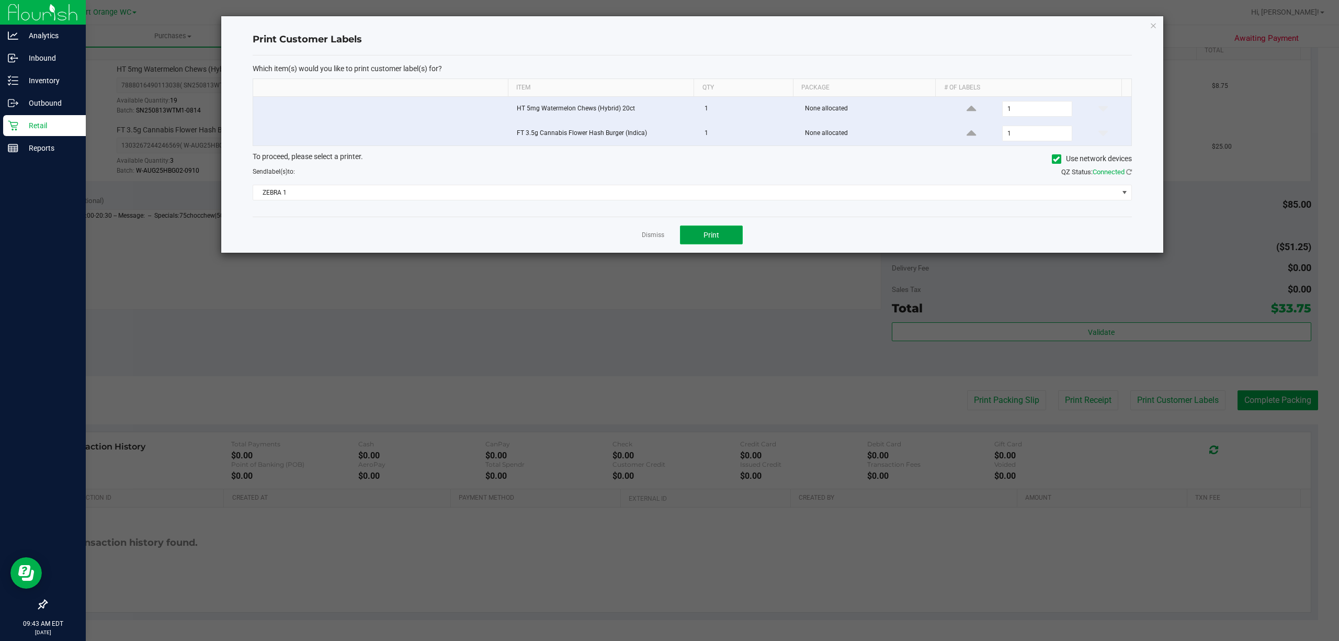
click at [712, 229] on button "Print" at bounding box center [711, 234] width 63 height 19
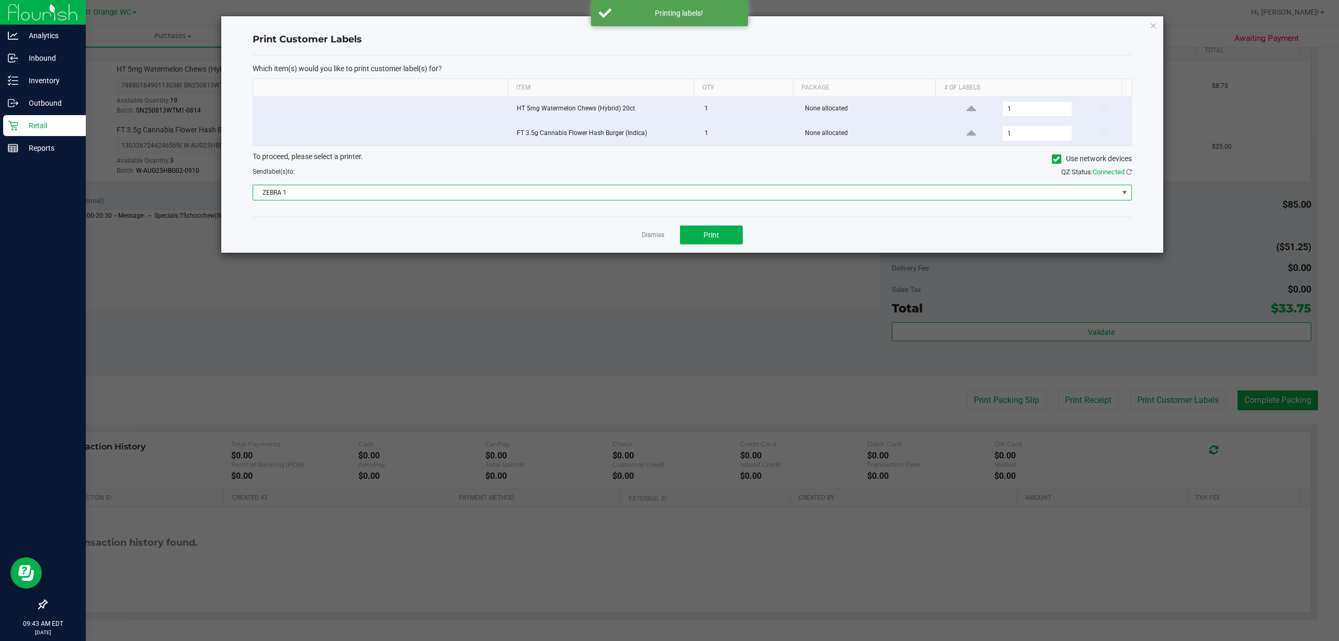
click at [610, 189] on span "ZEBRA 1" at bounding box center [685, 192] width 865 height 15
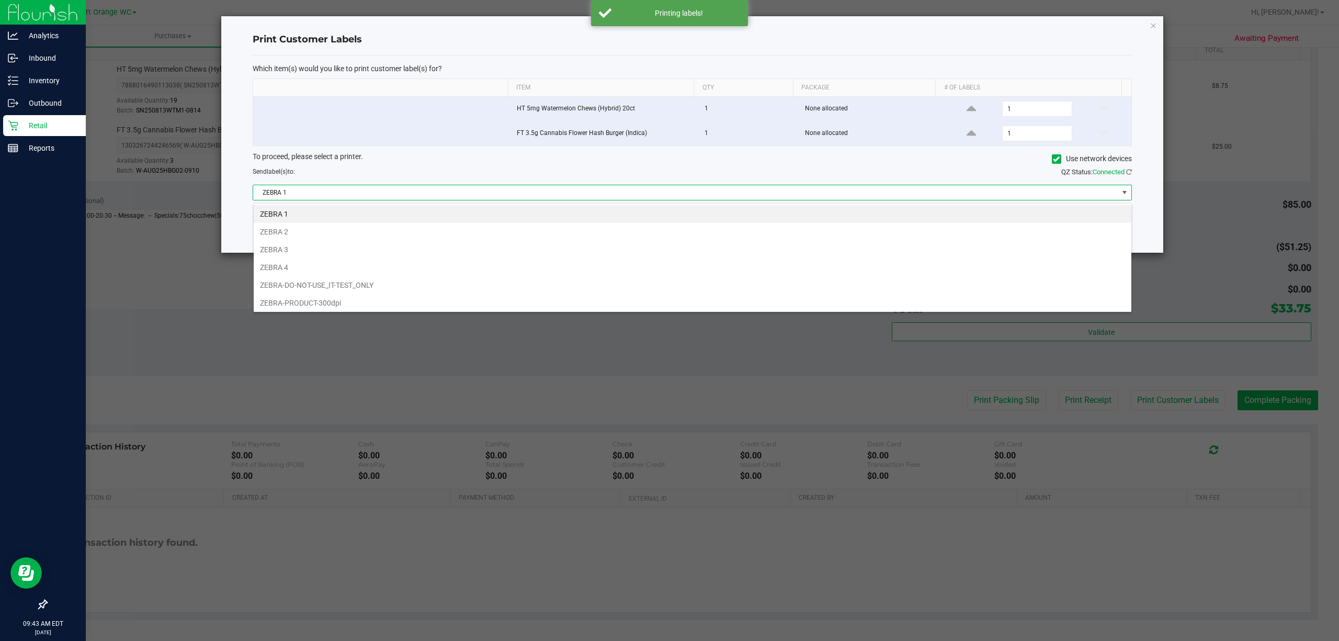
scroll to position [16, 878]
click at [295, 229] on li "ZEBRA 2" at bounding box center [692, 232] width 877 height 18
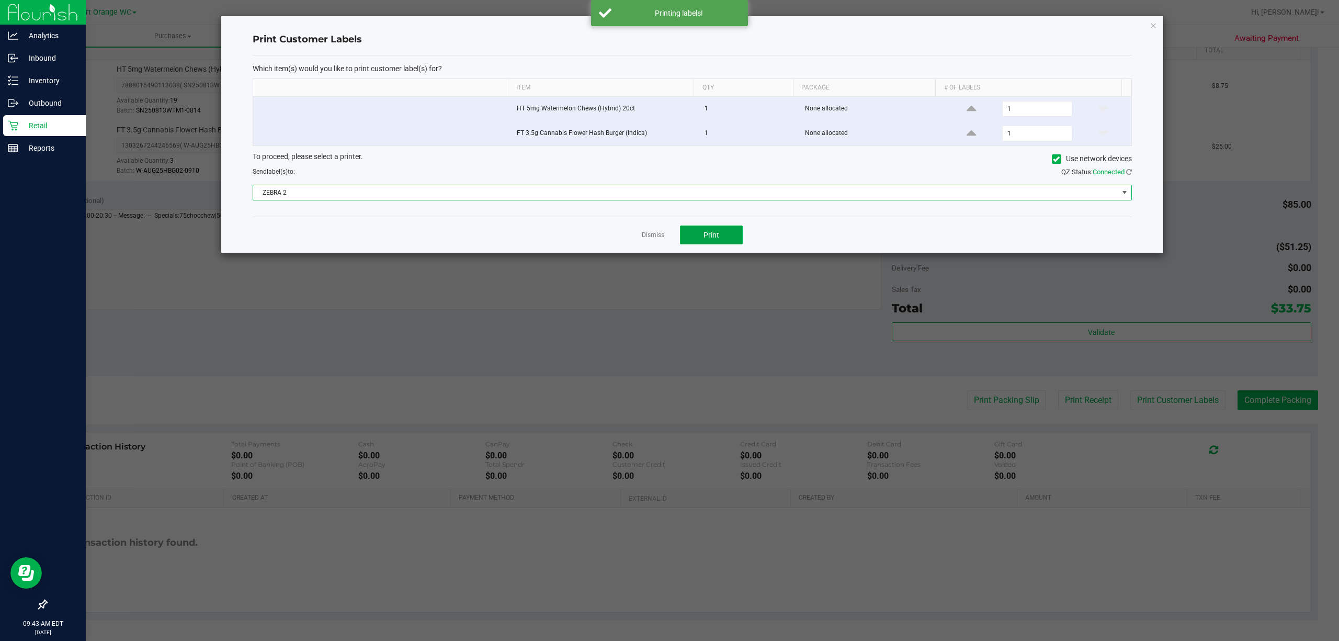
click at [709, 231] on button "Print" at bounding box center [711, 234] width 63 height 19
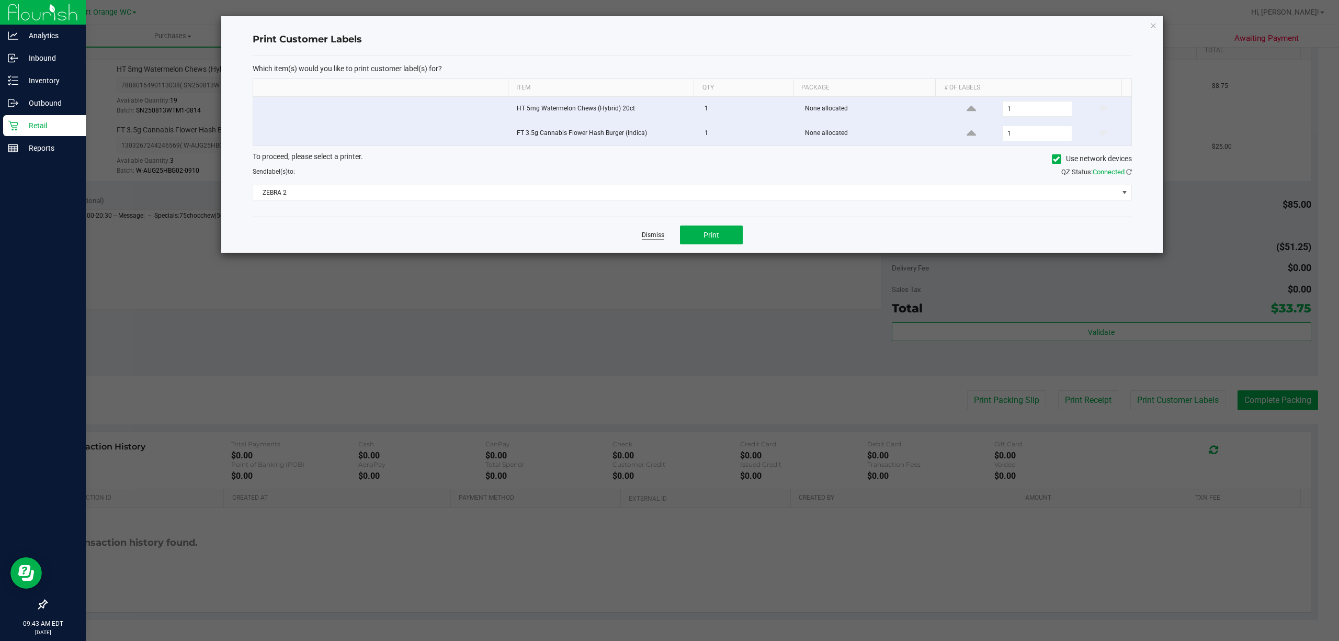
click at [649, 234] on link "Dismiss" at bounding box center [653, 235] width 22 height 9
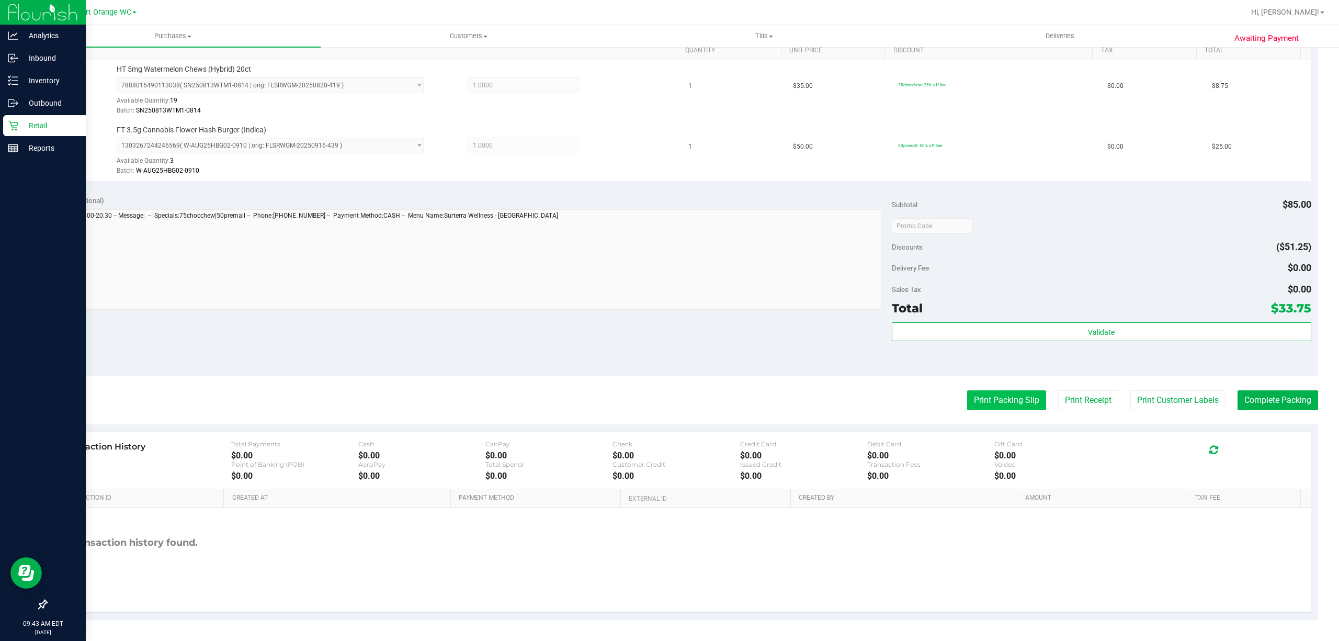
click at [1012, 404] on button "Print Packing Slip" at bounding box center [1006, 400] width 79 height 20
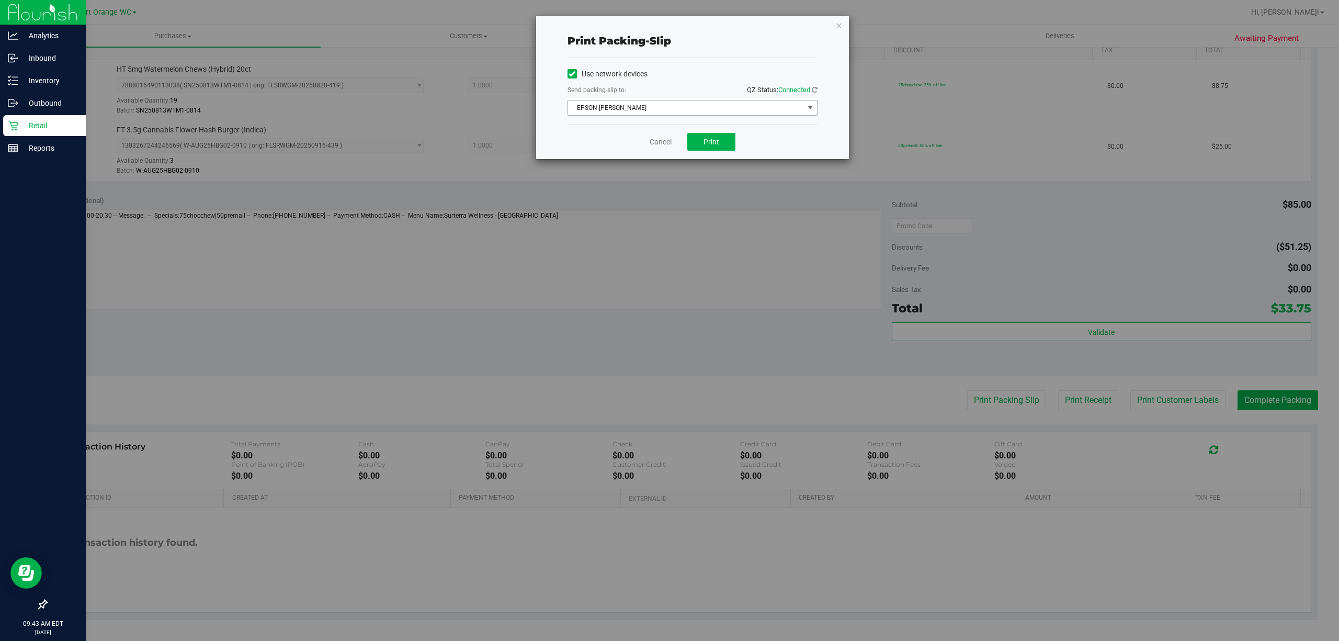
click at [639, 111] on span "EPSON-[PERSON_NAME]" at bounding box center [686, 107] width 236 height 15
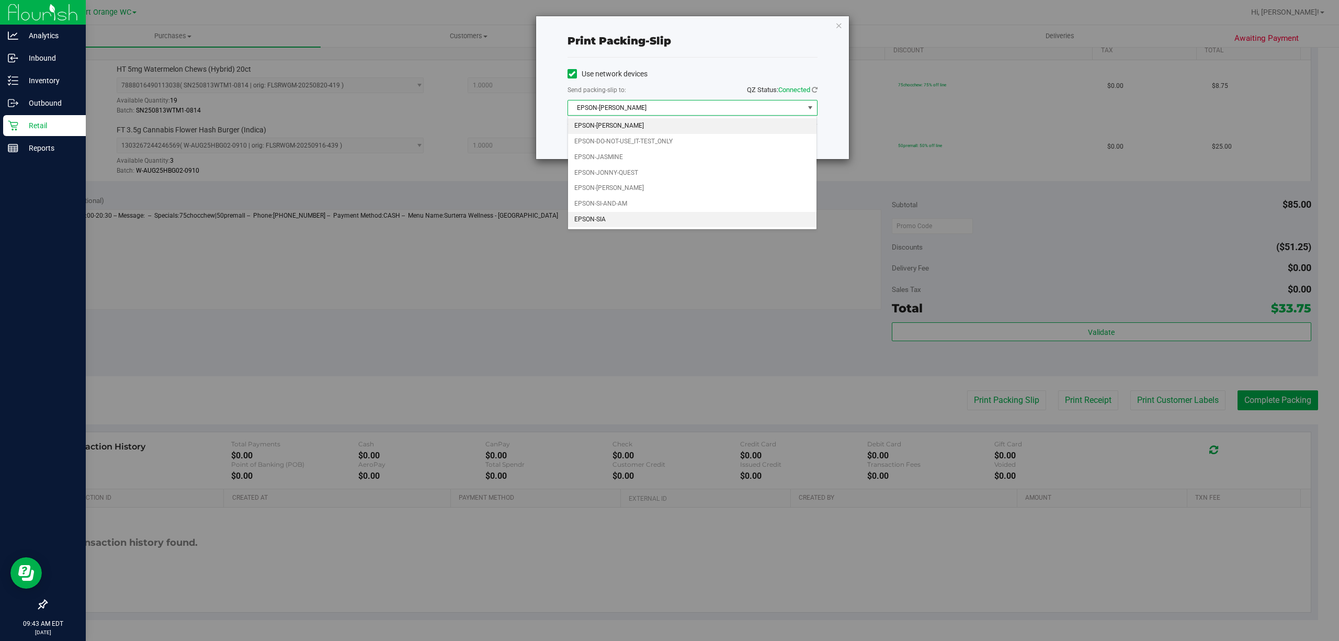
click at [590, 220] on li "EPSON-SIA" at bounding box center [692, 220] width 248 height 16
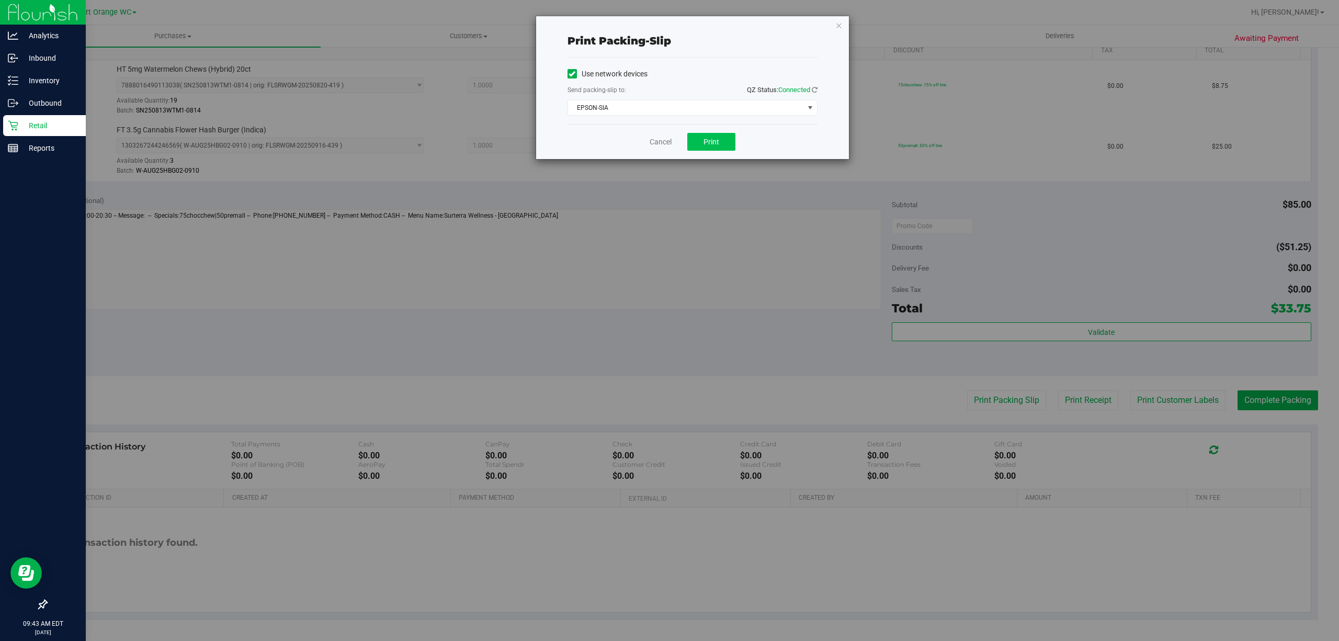
drag, startPoint x: 705, startPoint y: 130, endPoint x: 709, endPoint y: 136, distance: 7.5
click at [709, 135] on div "Cancel Print" at bounding box center [692, 141] width 250 height 35
click at [709, 136] on button "Print" at bounding box center [711, 142] width 48 height 18
click at [661, 141] on link "Cancel" at bounding box center [660, 141] width 22 height 11
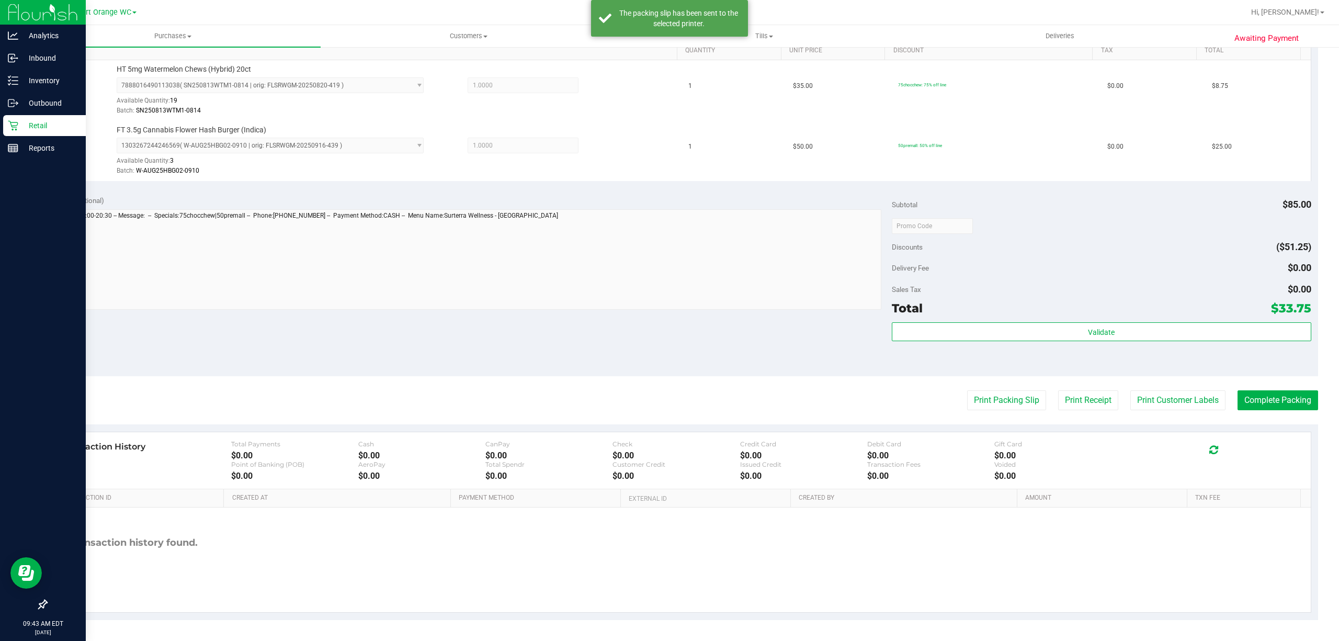
click at [1292, 410] on purchase-details "Back Edit Purchase Cancel Purchase View Profile # 12006741 BioTrack ID: - Submi…" at bounding box center [682, 200] width 1272 height 838
click at [1282, 397] on button "Complete Packing" at bounding box center [1277, 400] width 81 height 20
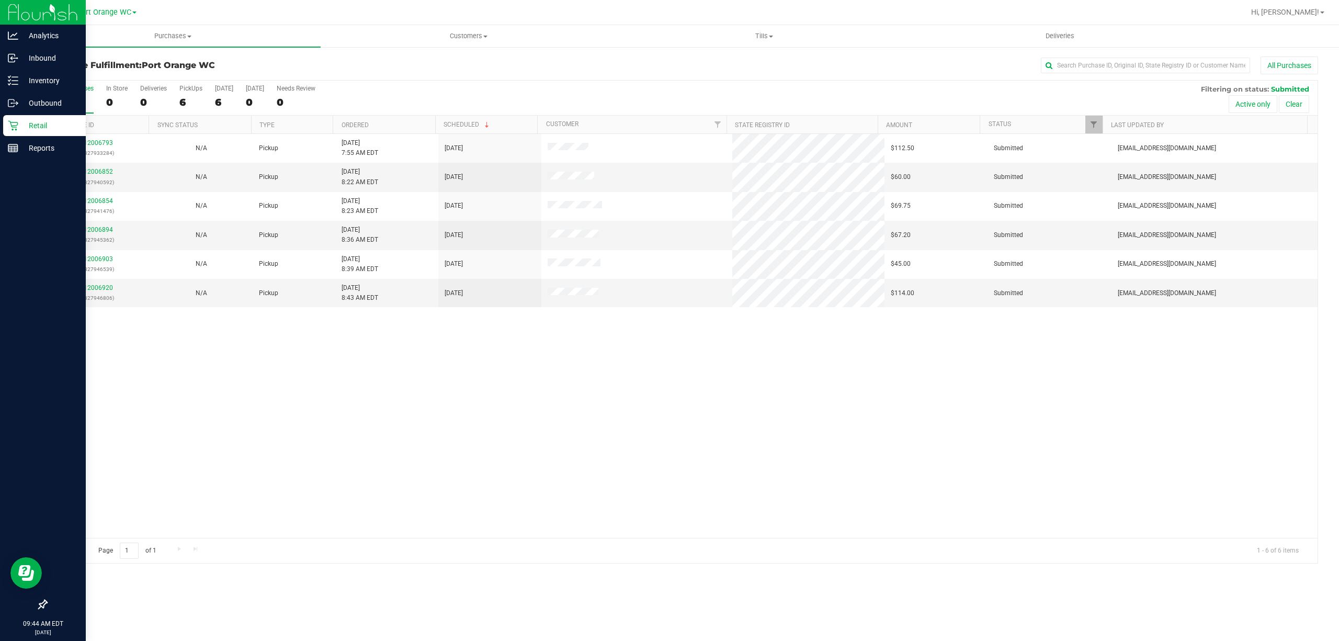
click at [533, 378] on div "12006793 (327933284) N/A Pickup 9/26/2025 7:55 AM EDT 9/26/2025 $112.50 Submitt…" at bounding box center [682, 336] width 1271 height 404
click at [99, 175] on link "12006852" at bounding box center [98, 171] width 29 height 7
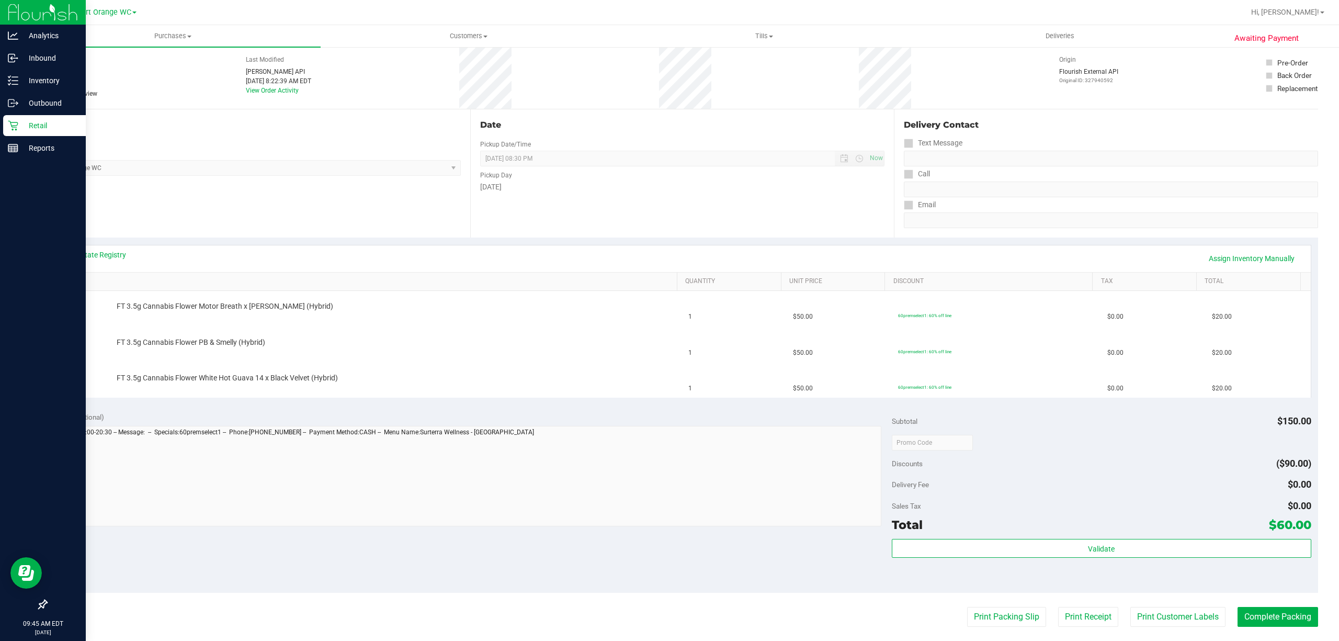
scroll to position [70, 0]
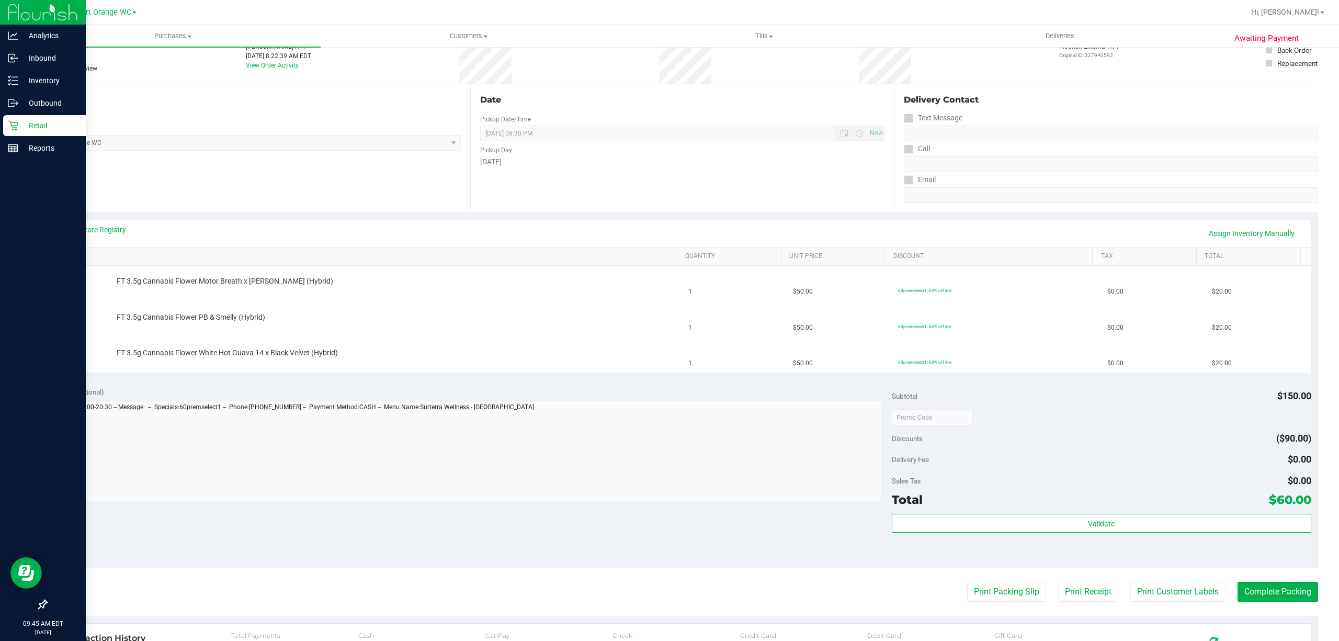
click at [511, 383] on div "Notes (optional) Subtotal $150.00 Discounts ($90.00) Delivery Fee $0.00 Sales T…" at bounding box center [682, 473] width 1272 height 188
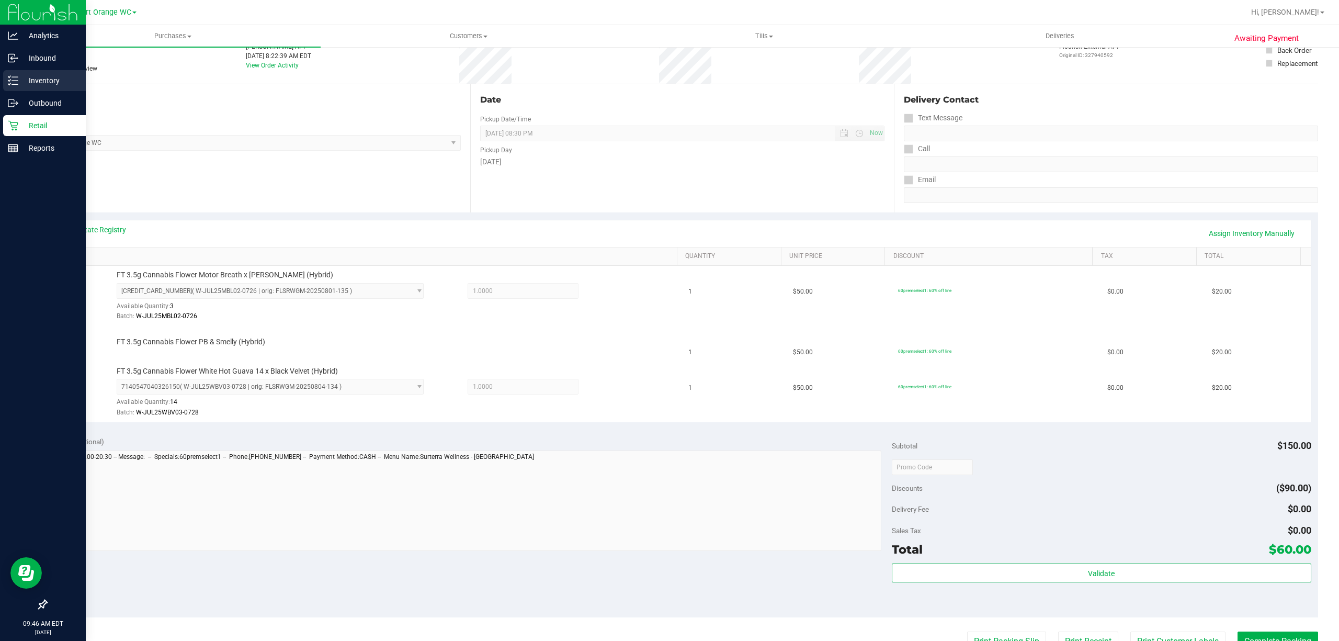
click at [38, 86] on p "Inventory" at bounding box center [49, 80] width 63 height 13
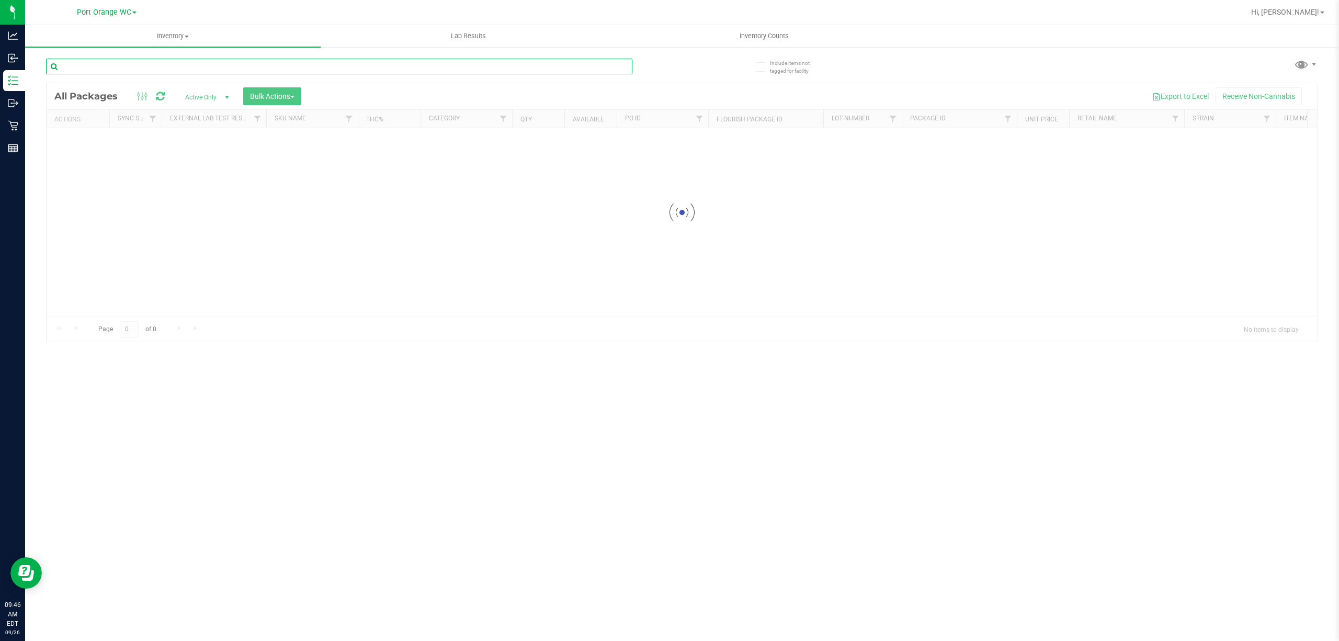
click at [162, 67] on input "text" at bounding box center [339, 67] width 586 height 16
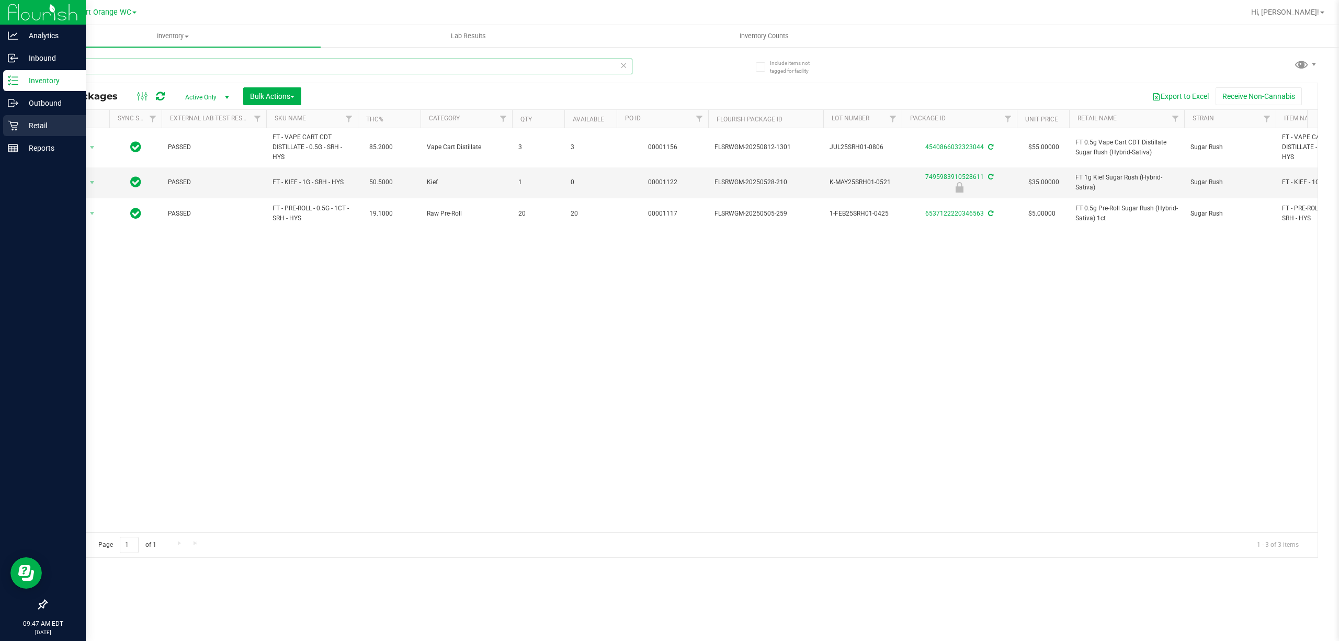
type input "srh"
click at [36, 124] on p "Retail" at bounding box center [49, 125] width 63 height 13
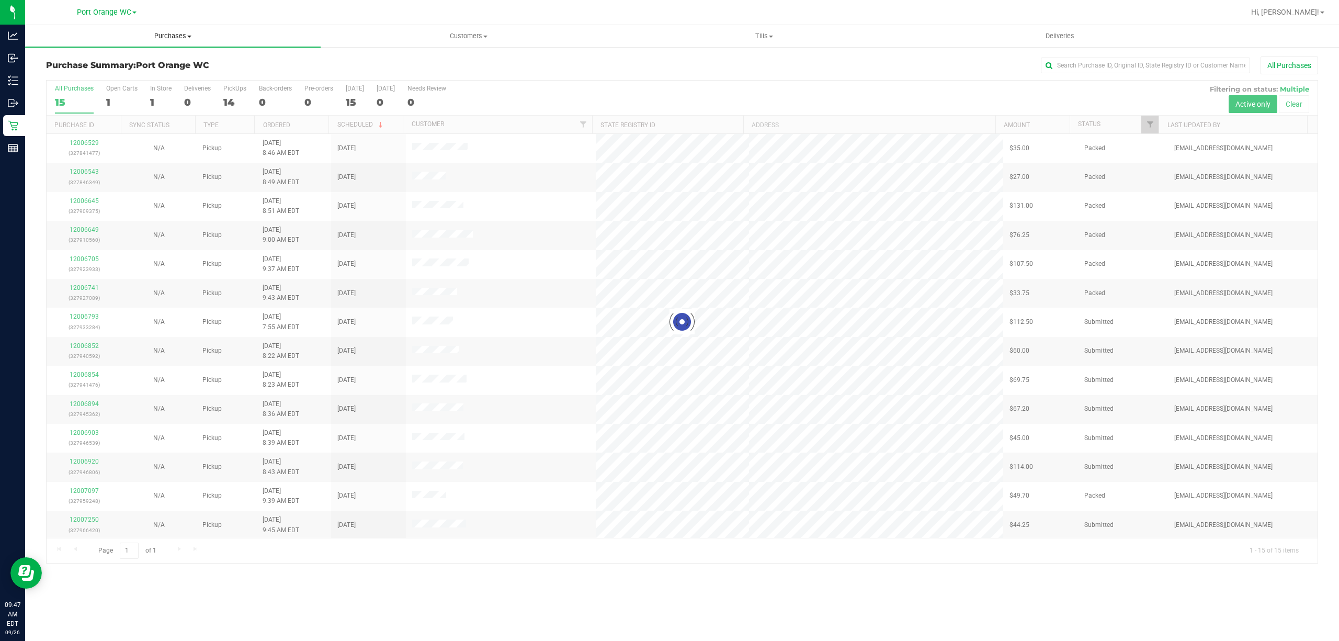
click at [173, 33] on span "Purchases" at bounding box center [172, 35] width 295 height 9
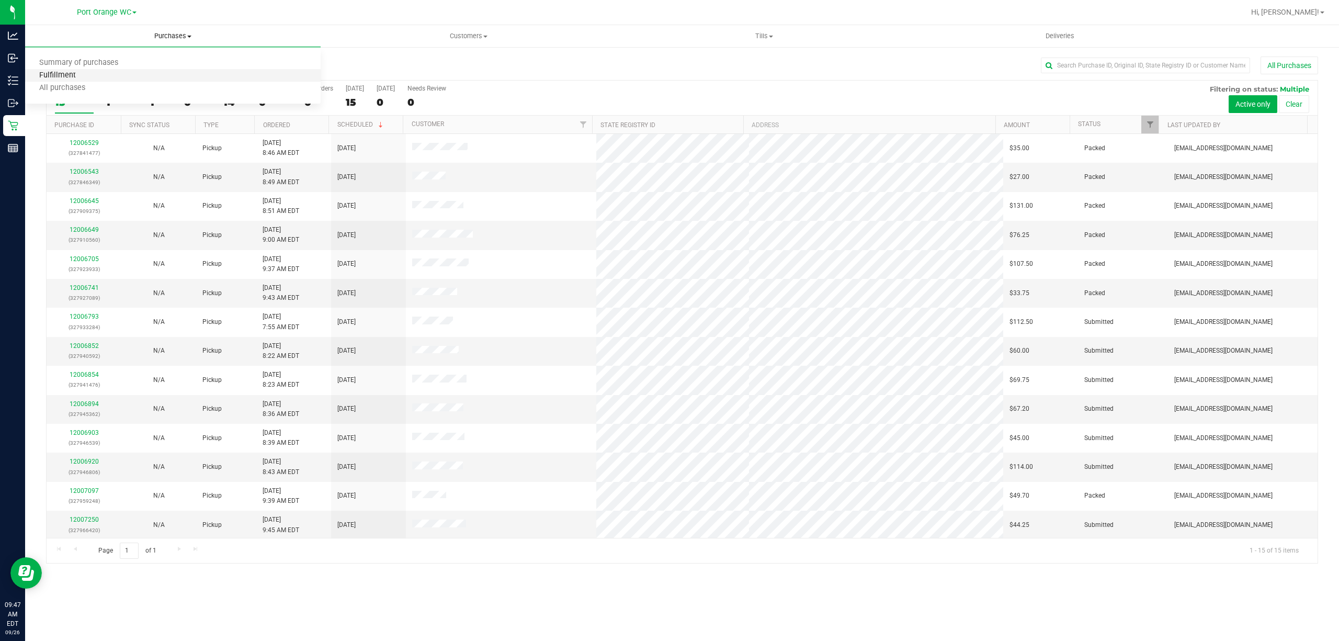
click at [54, 77] on span "Fulfillment" at bounding box center [57, 75] width 65 height 9
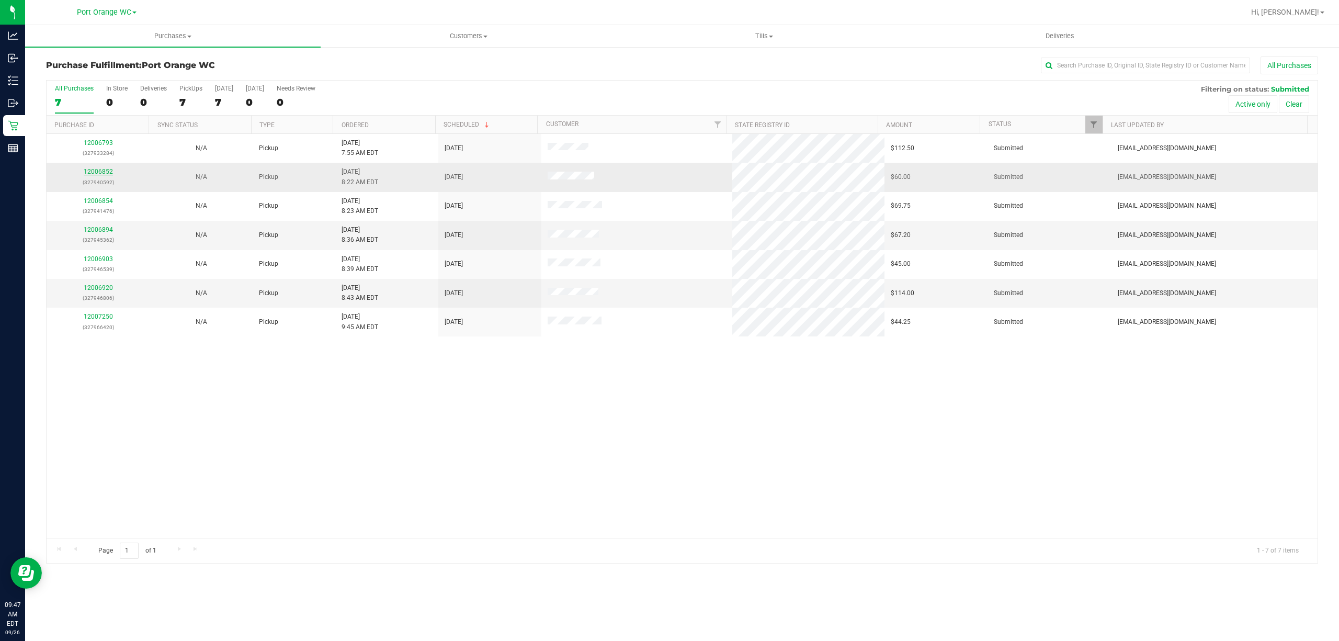
click at [102, 173] on link "12006852" at bounding box center [98, 171] width 29 height 7
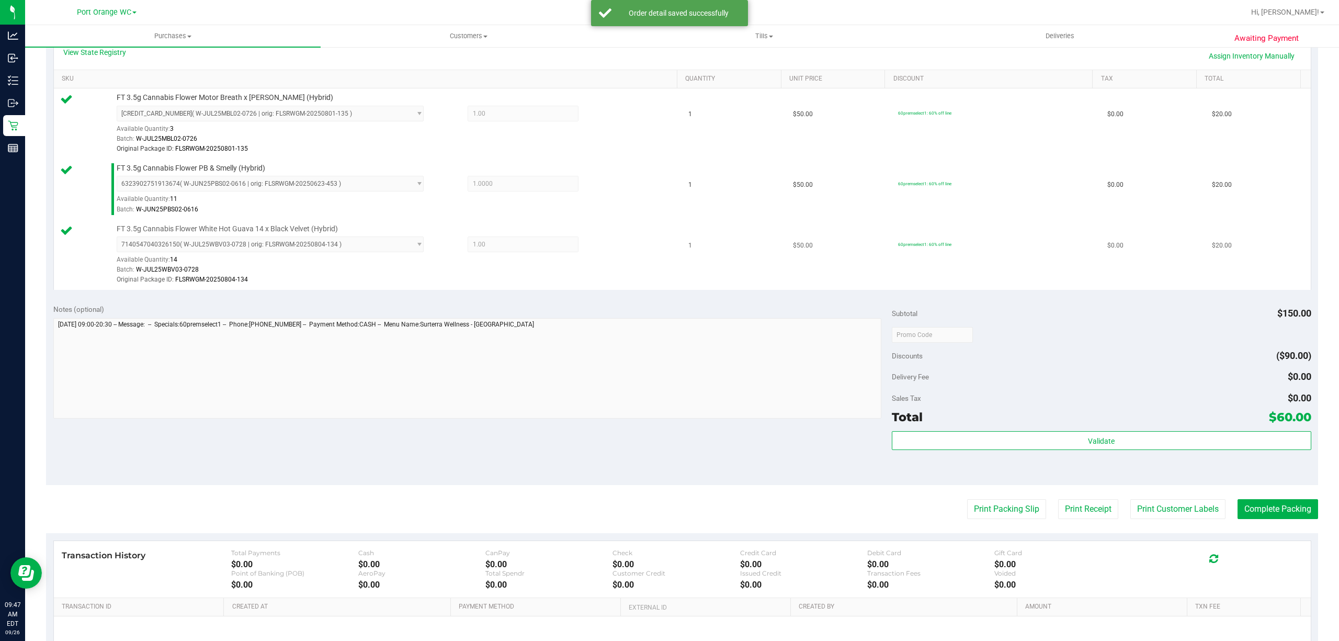
scroll to position [358, 0]
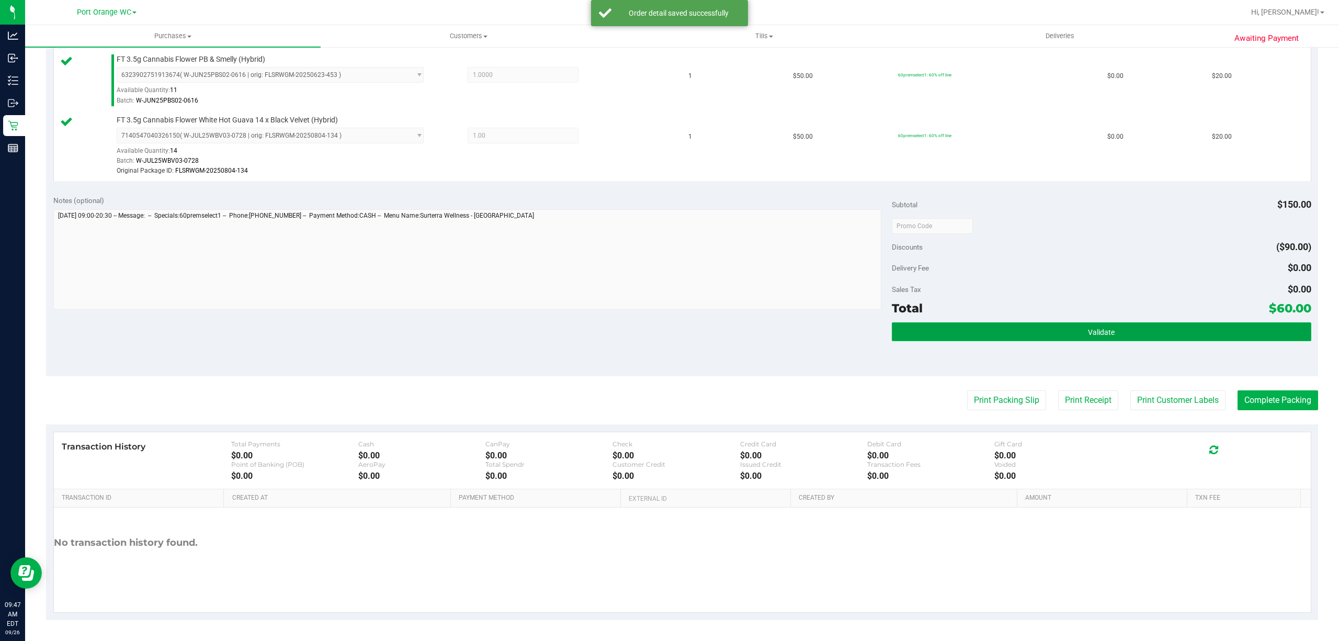
click at [1113, 336] on button "Validate" at bounding box center [1101, 331] width 419 height 19
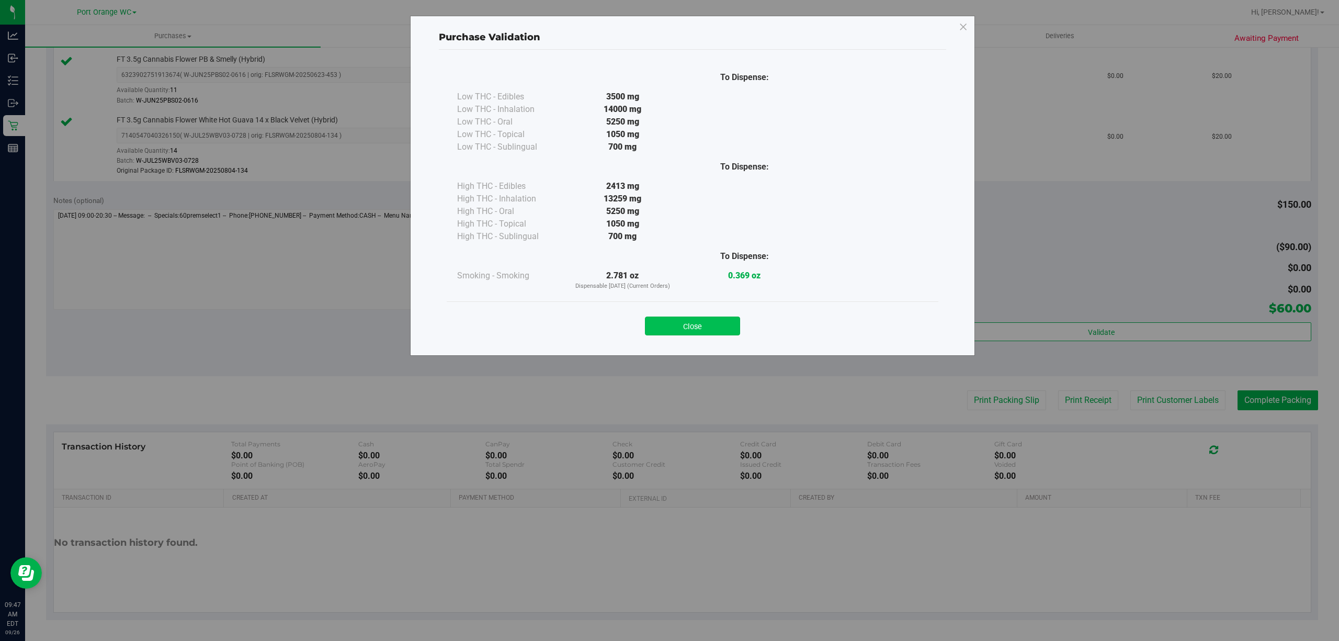
click at [689, 321] on button "Close" at bounding box center [692, 325] width 95 height 19
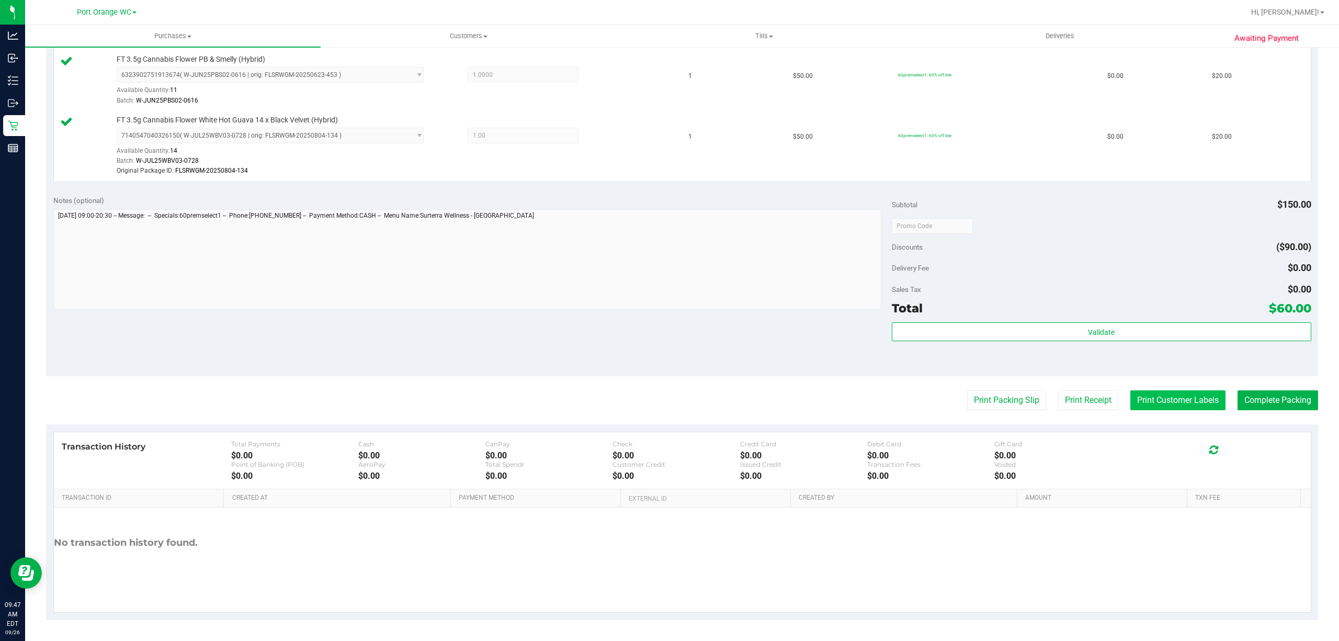
click at [1169, 401] on button "Print Customer Labels" at bounding box center [1177, 400] width 95 height 20
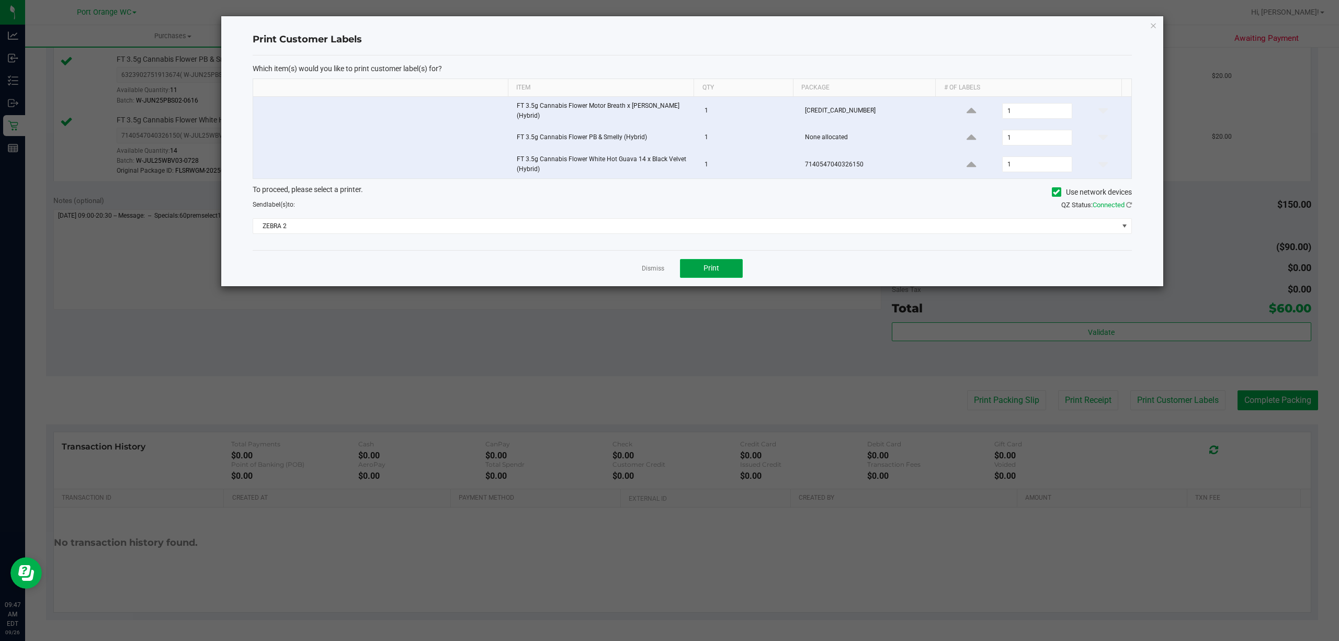
click at [713, 259] on button "Print" at bounding box center [711, 268] width 63 height 19
click at [645, 270] on link "Dismiss" at bounding box center [653, 268] width 22 height 9
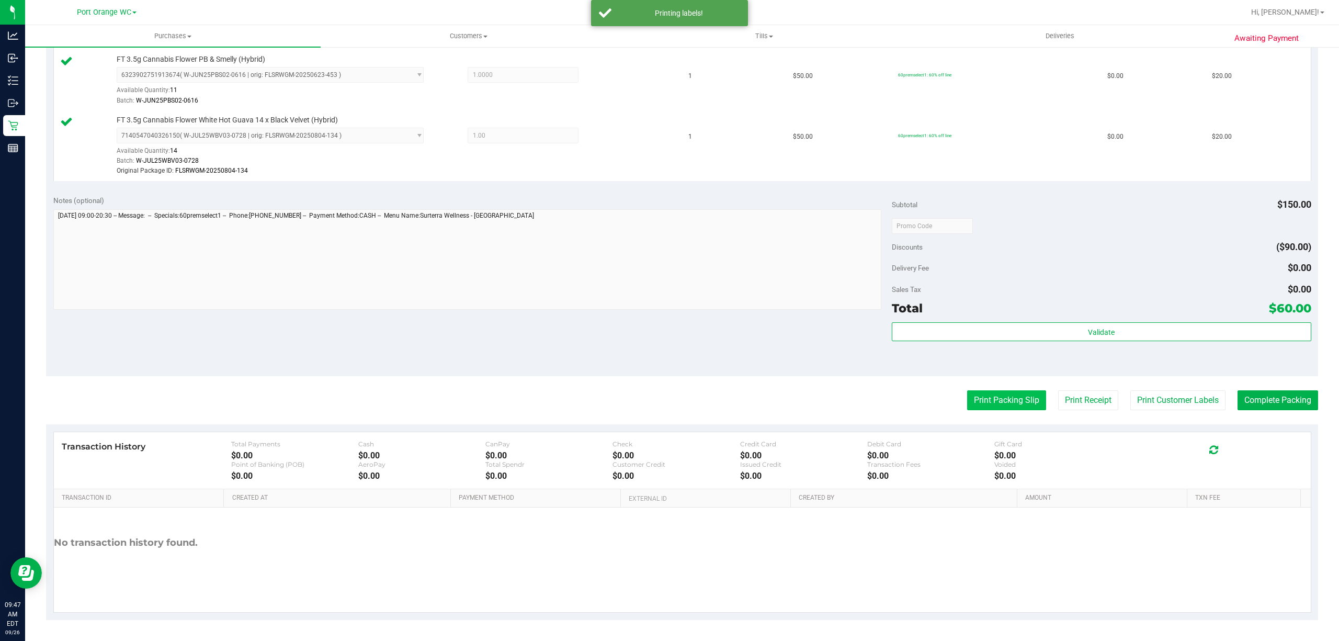
click at [991, 394] on button "Print Packing Slip" at bounding box center [1006, 400] width 79 height 20
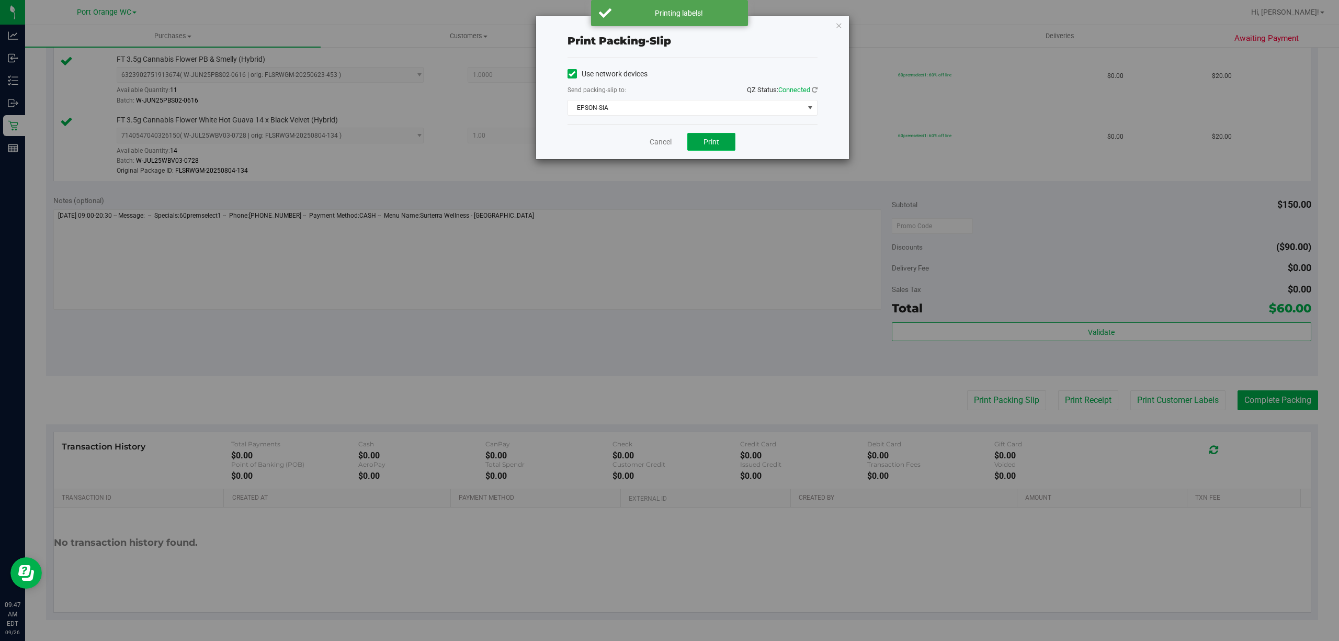
click at [714, 150] on button "Print" at bounding box center [711, 142] width 48 height 18
click at [655, 141] on link "Cancel" at bounding box center [660, 141] width 22 height 11
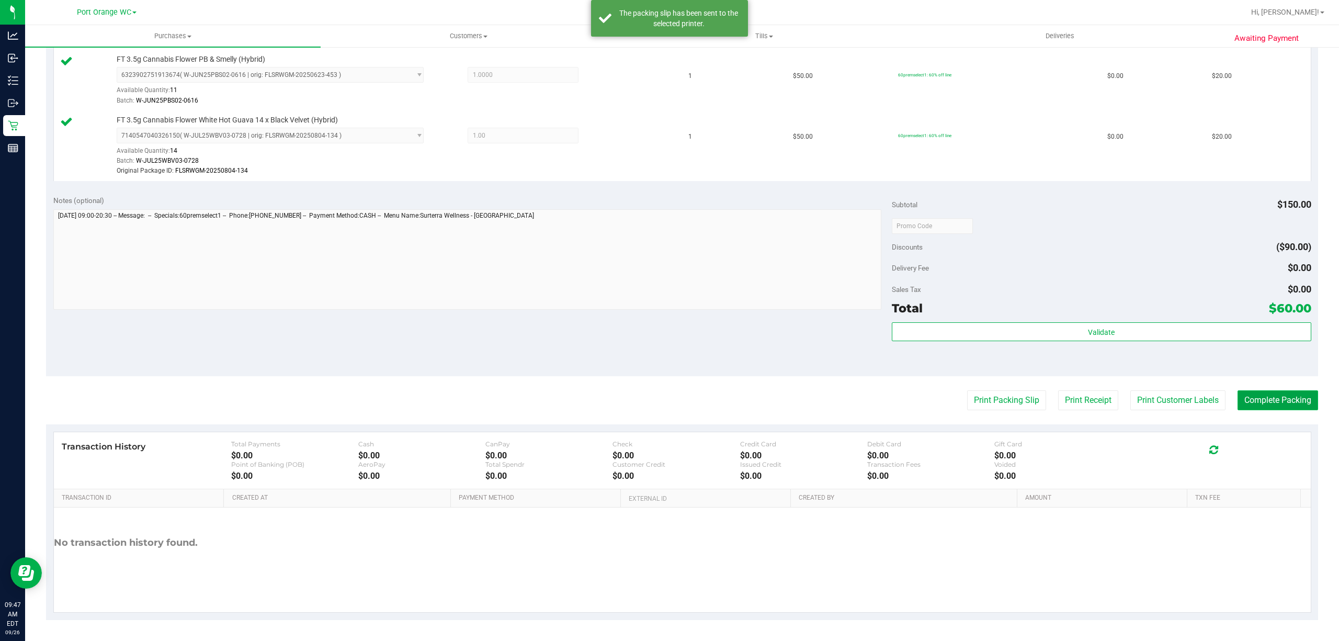
click at [1260, 397] on button "Complete Packing" at bounding box center [1277, 400] width 81 height 20
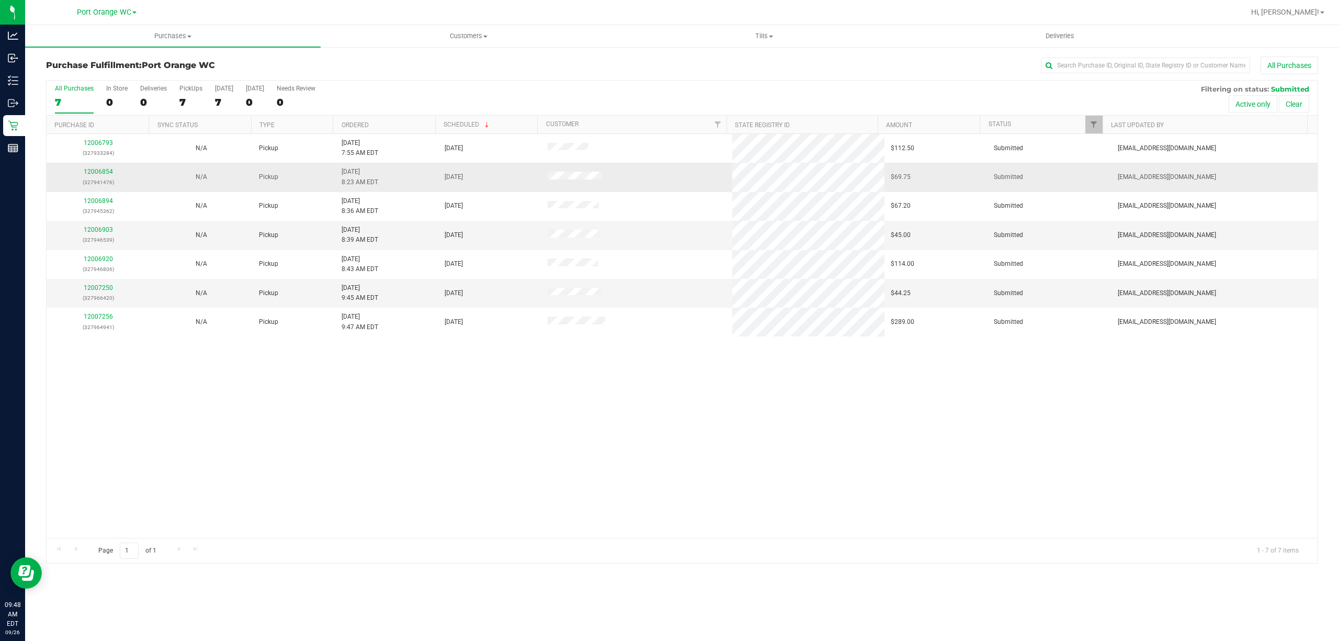
click at [97, 178] on p "(327941476)" at bounding box center [98, 182] width 90 height 10
click at [101, 173] on link "12006854" at bounding box center [98, 171] width 29 height 7
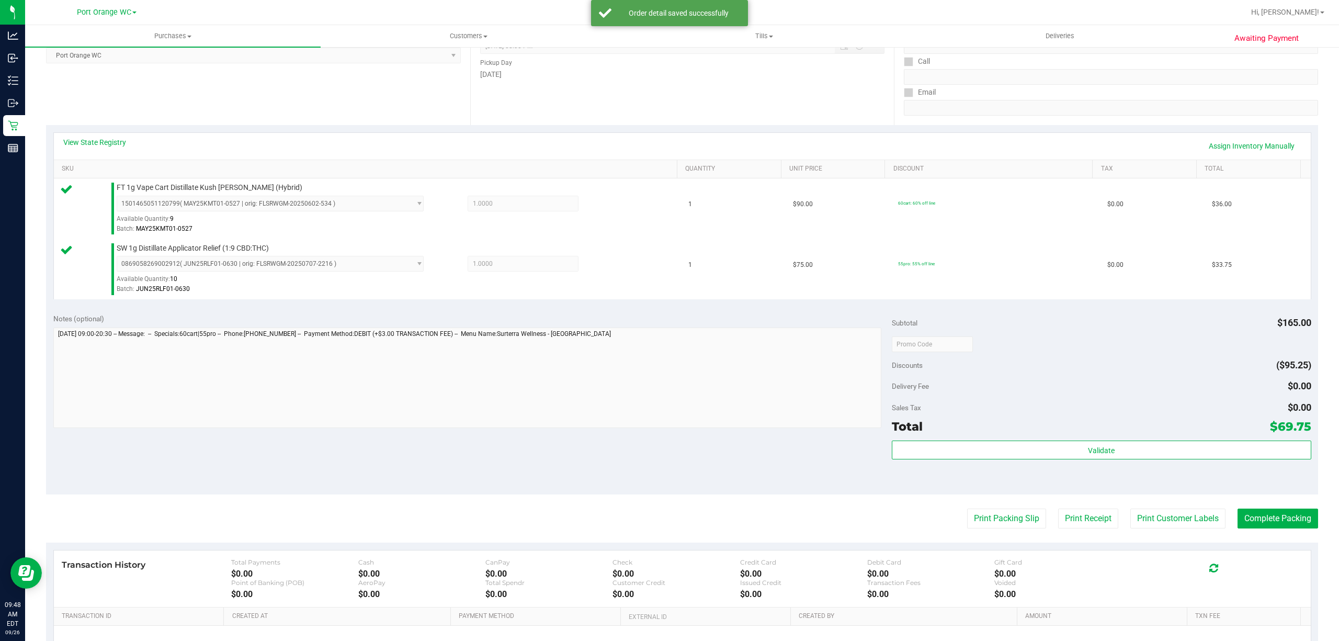
scroll to position [277, 0]
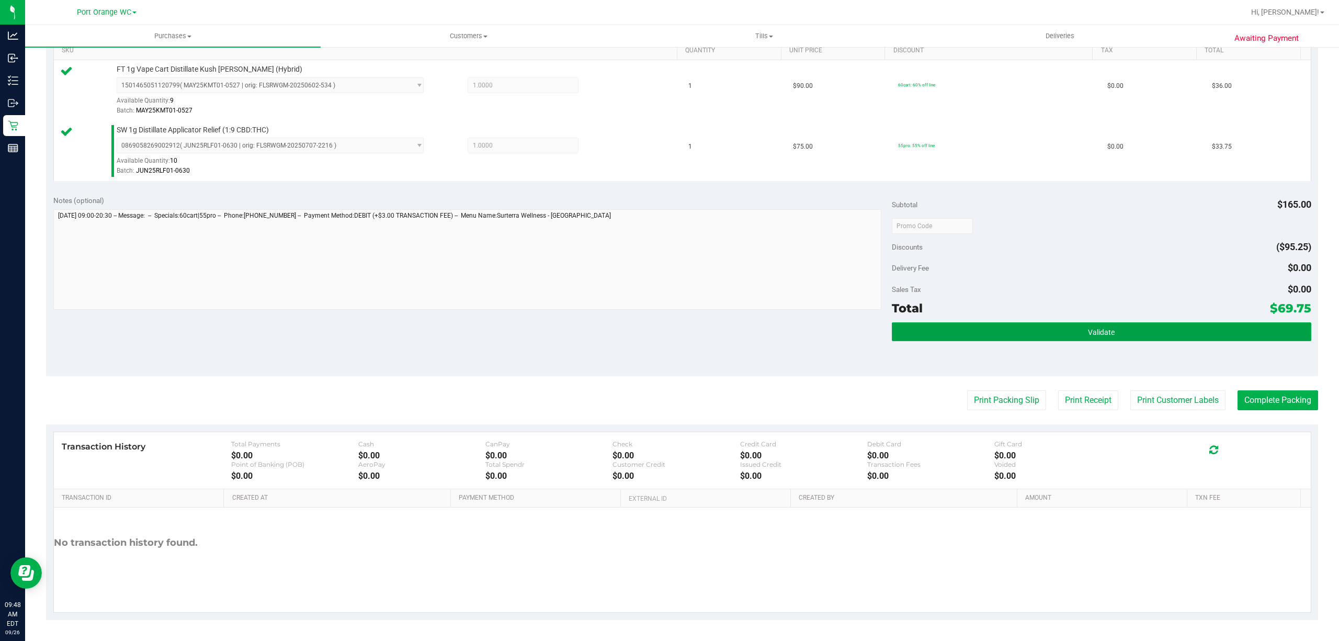
click at [1092, 335] on span "Validate" at bounding box center [1101, 332] width 27 height 8
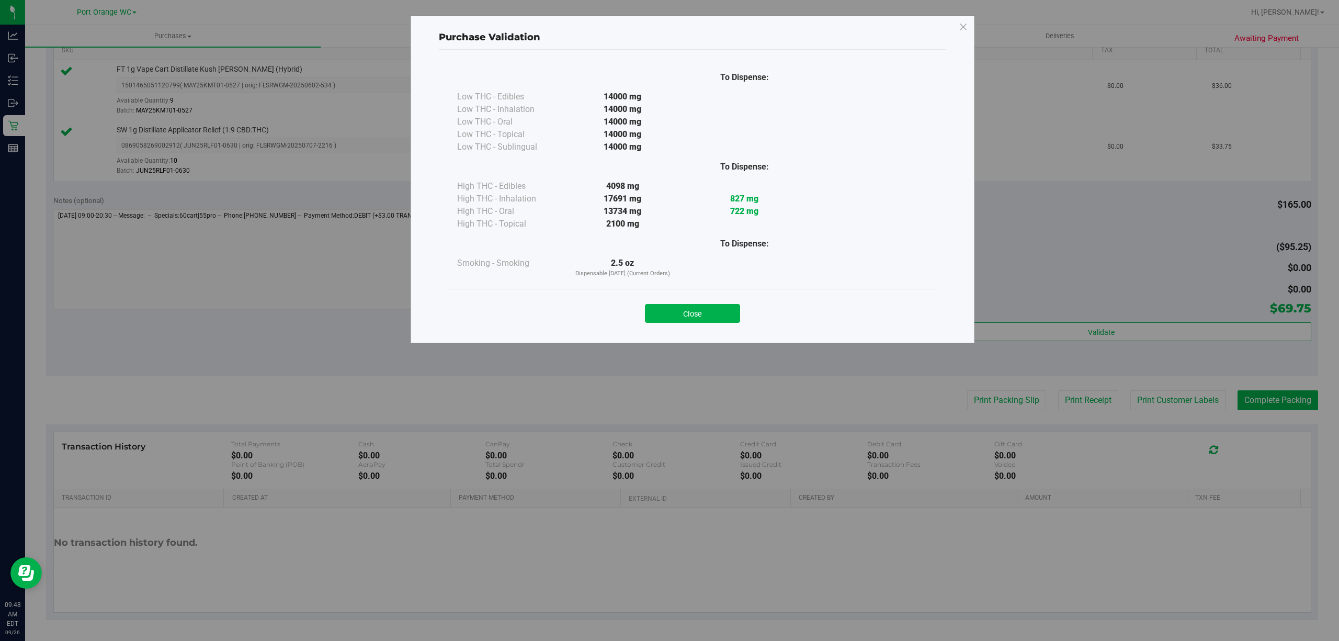
drag, startPoint x: 697, startPoint y: 318, endPoint x: 821, endPoint y: 346, distance: 127.1
click at [695, 321] on button "Close" at bounding box center [692, 313] width 95 height 19
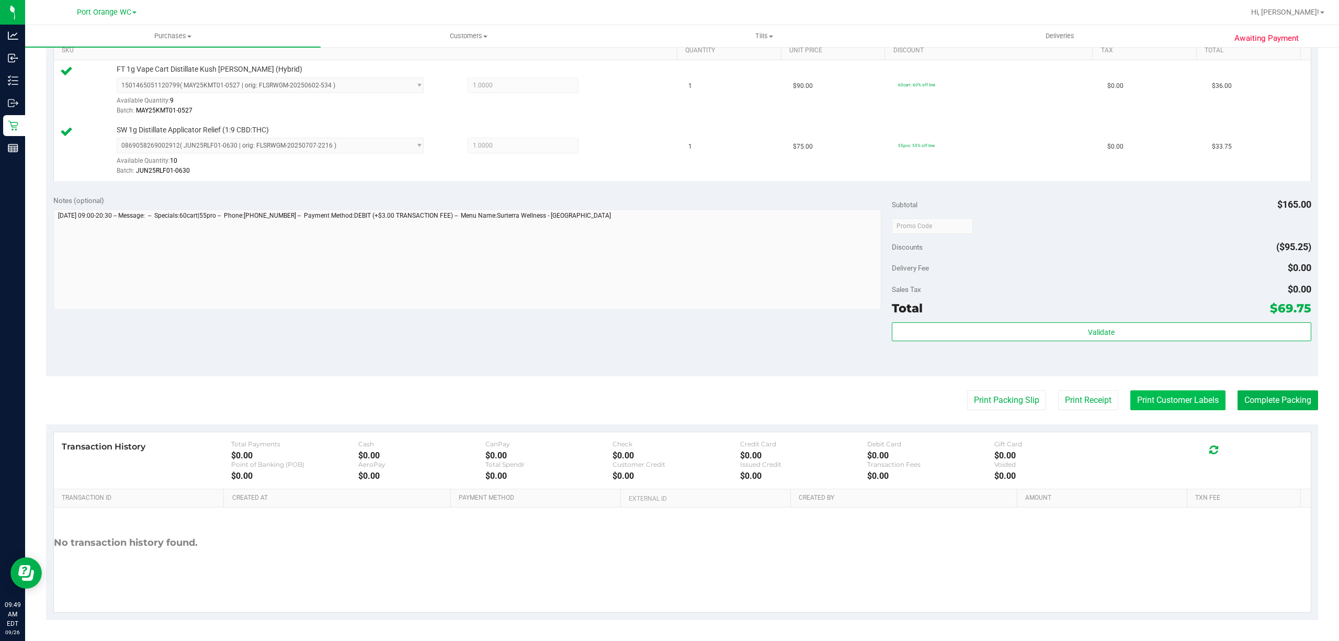
drag, startPoint x: 1161, startPoint y: 413, endPoint x: 1153, endPoint y: 404, distance: 11.9
click at [1161, 412] on purchase-details "Back Edit Purchase Cancel Purchase View Profile # 12006854 BioTrack ID: - Submi…" at bounding box center [682, 200] width 1272 height 838
click at [1151, 398] on button "Print Customer Labels" at bounding box center [1177, 400] width 95 height 20
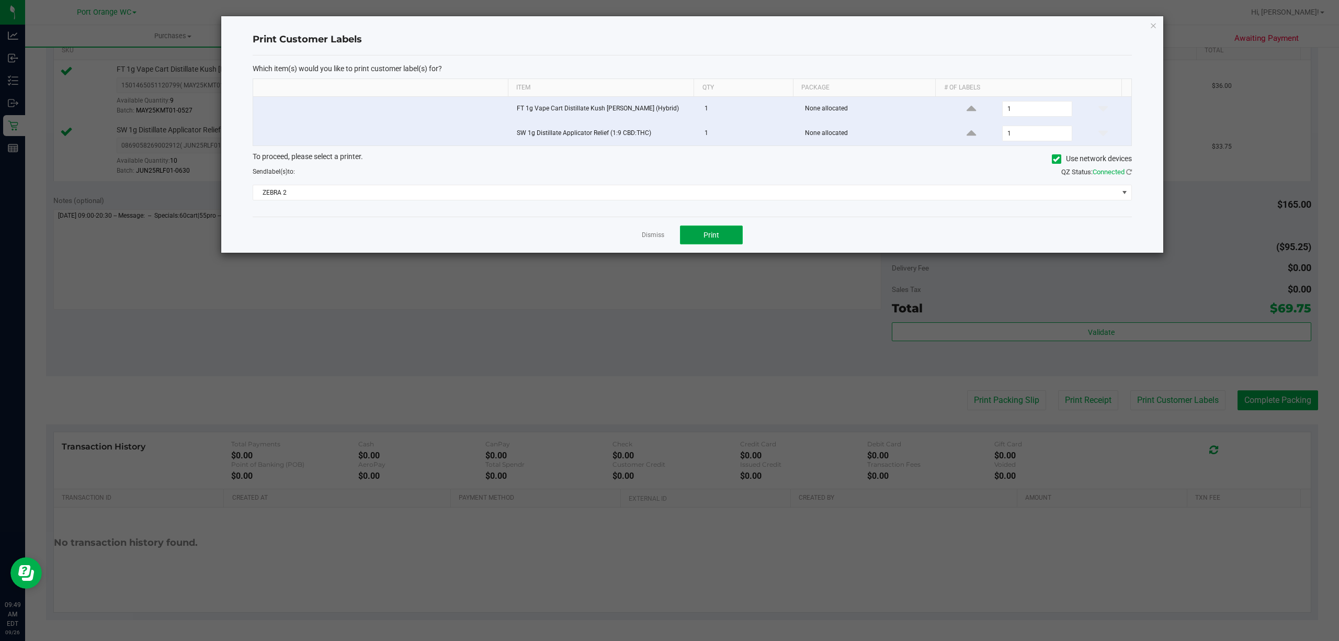
click at [724, 244] on button "Print" at bounding box center [711, 234] width 63 height 19
click at [645, 236] on link "Dismiss" at bounding box center [653, 235] width 22 height 9
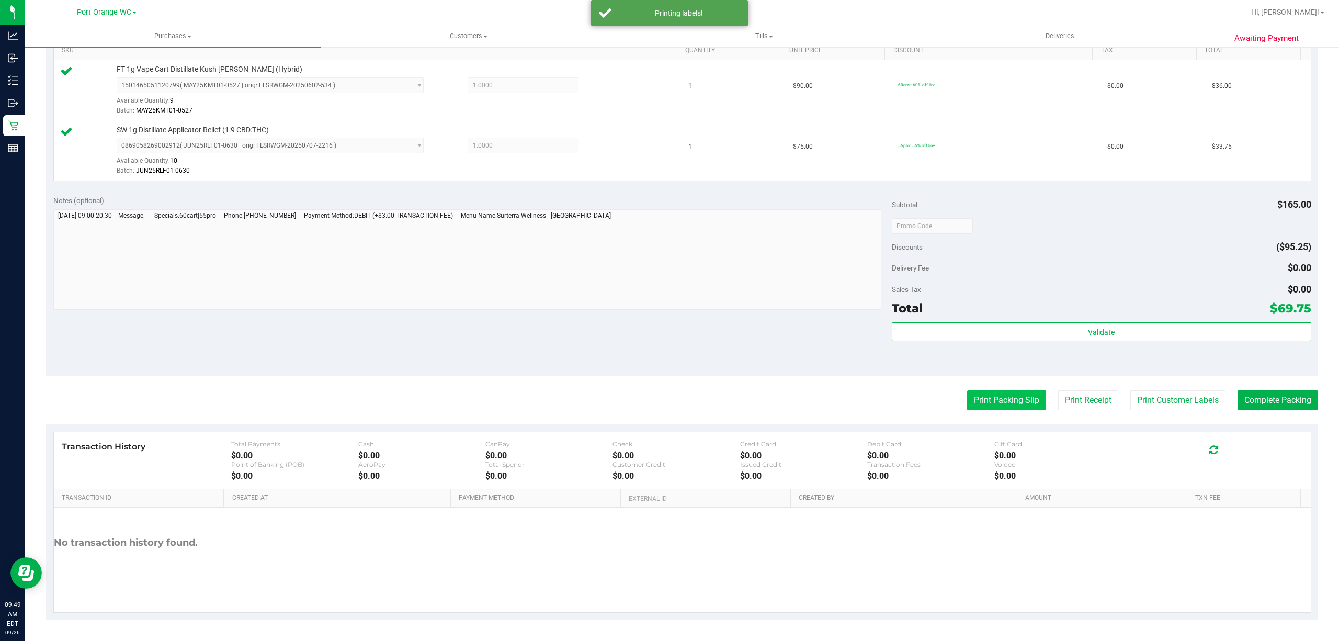
click at [996, 408] on button "Print Packing Slip" at bounding box center [1006, 400] width 79 height 20
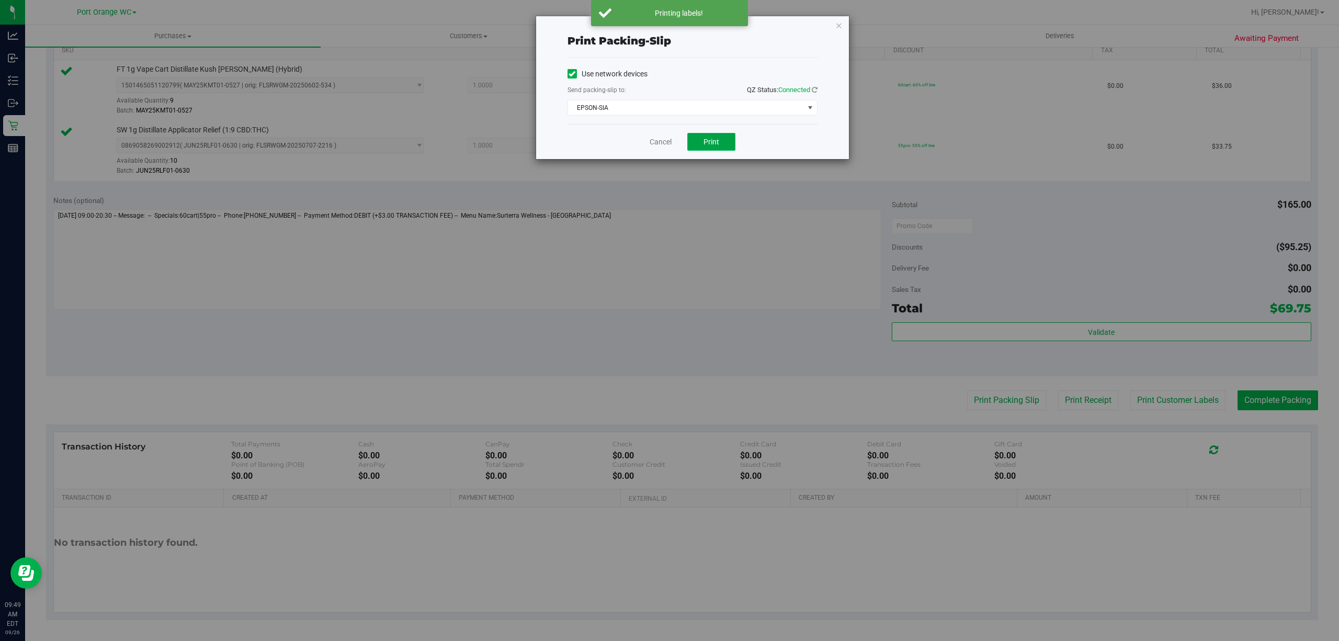
click at [705, 145] on span "Print" at bounding box center [711, 142] width 16 height 8
click at [656, 142] on link "Cancel" at bounding box center [660, 141] width 22 height 11
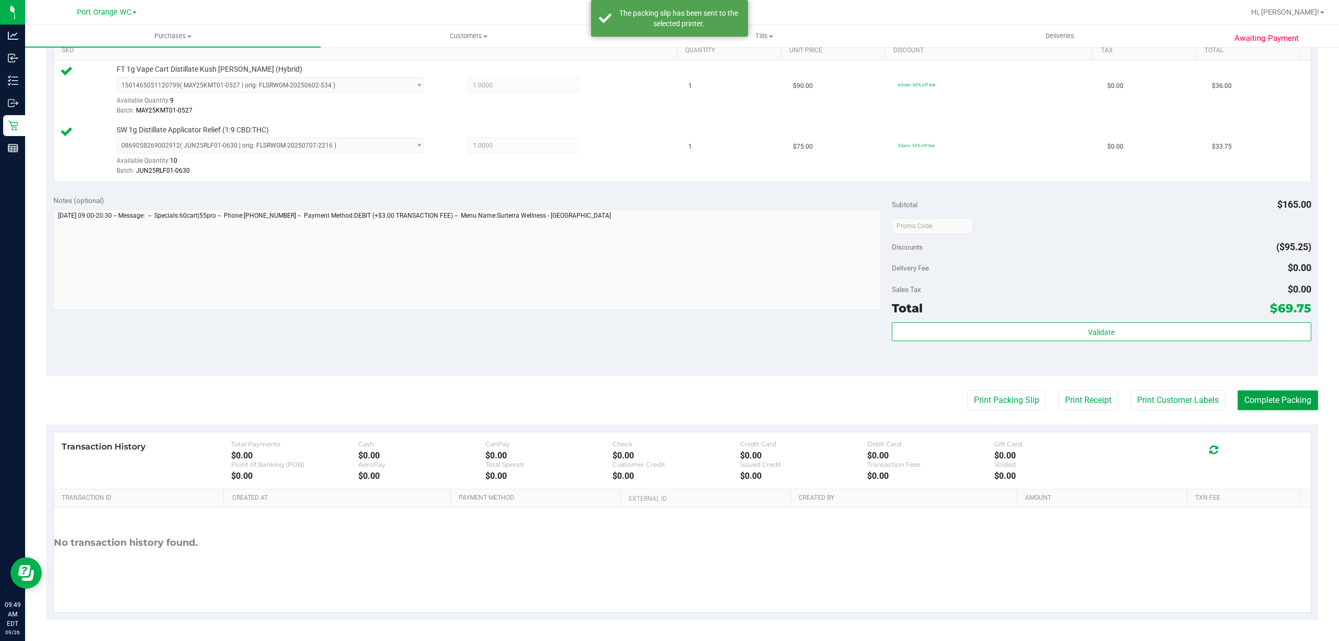
click at [1253, 399] on button "Complete Packing" at bounding box center [1277, 400] width 81 height 20
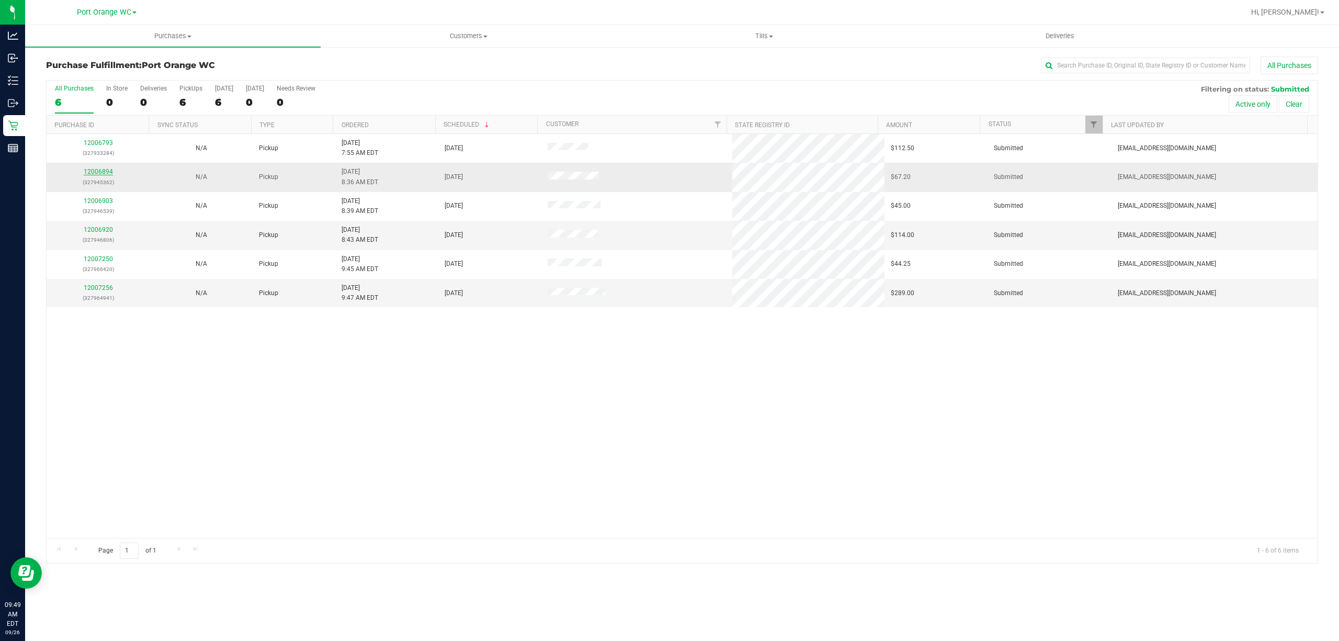
click at [94, 172] on link "12006894" at bounding box center [98, 171] width 29 height 7
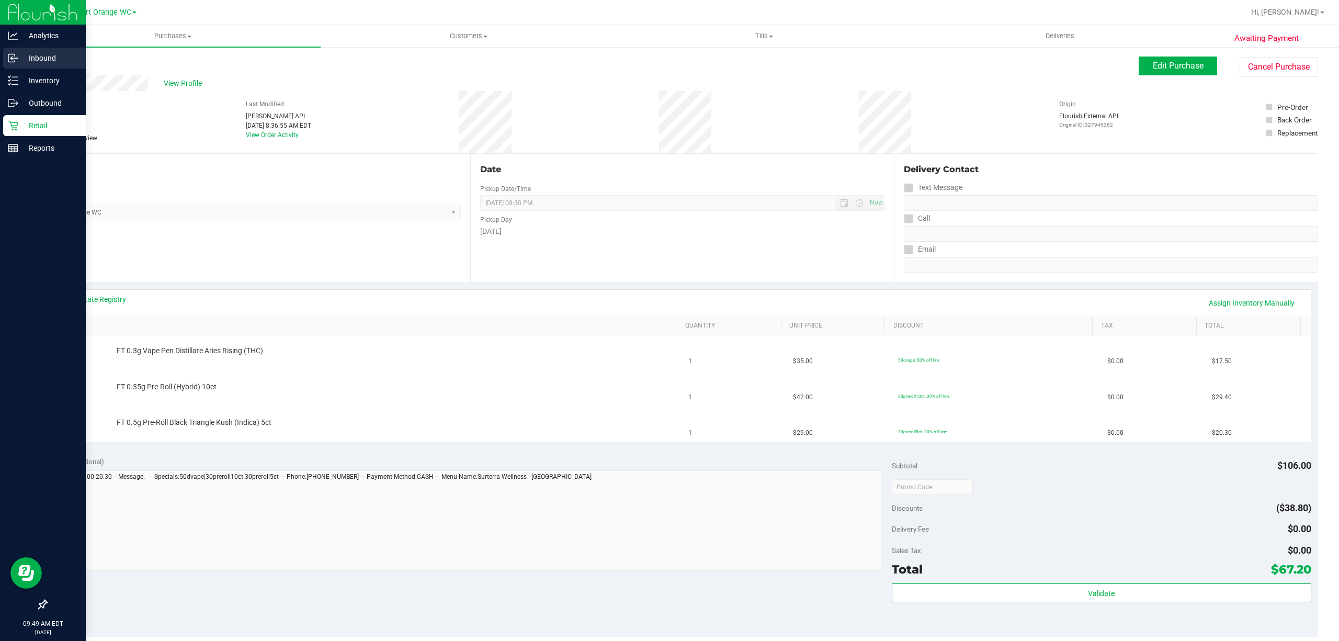
click at [51, 68] on div "Inbound" at bounding box center [44, 58] width 83 height 21
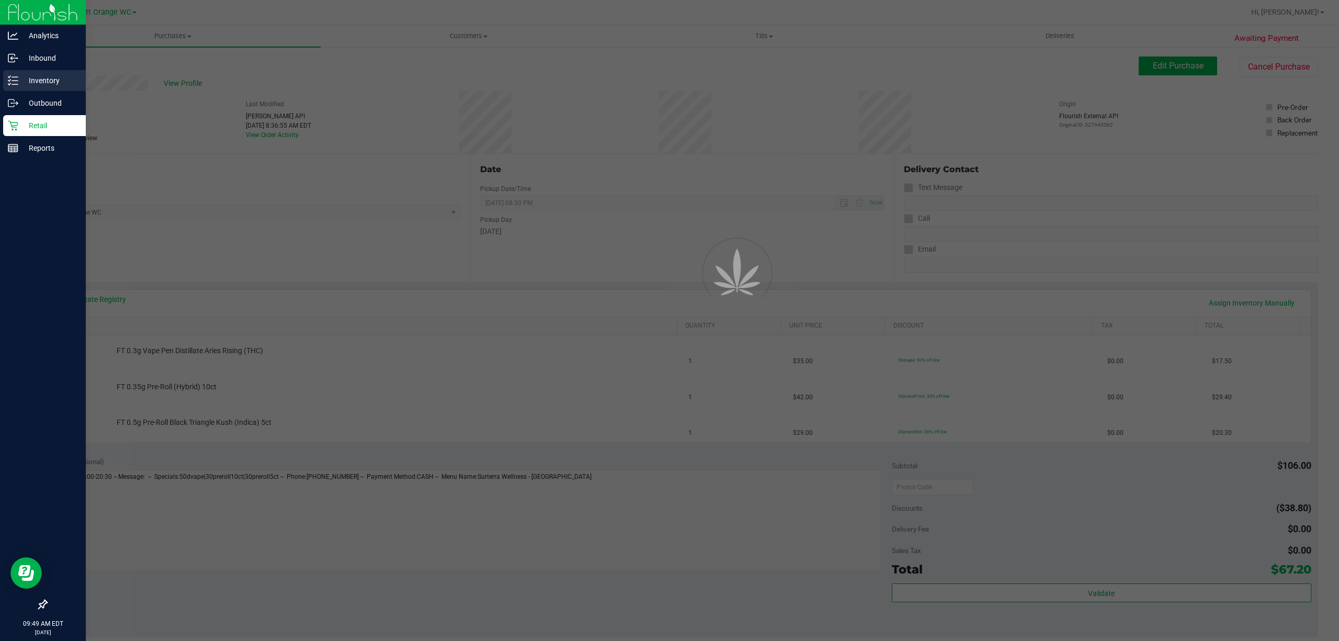
click at [47, 74] on p "Inventory" at bounding box center [49, 80] width 63 height 13
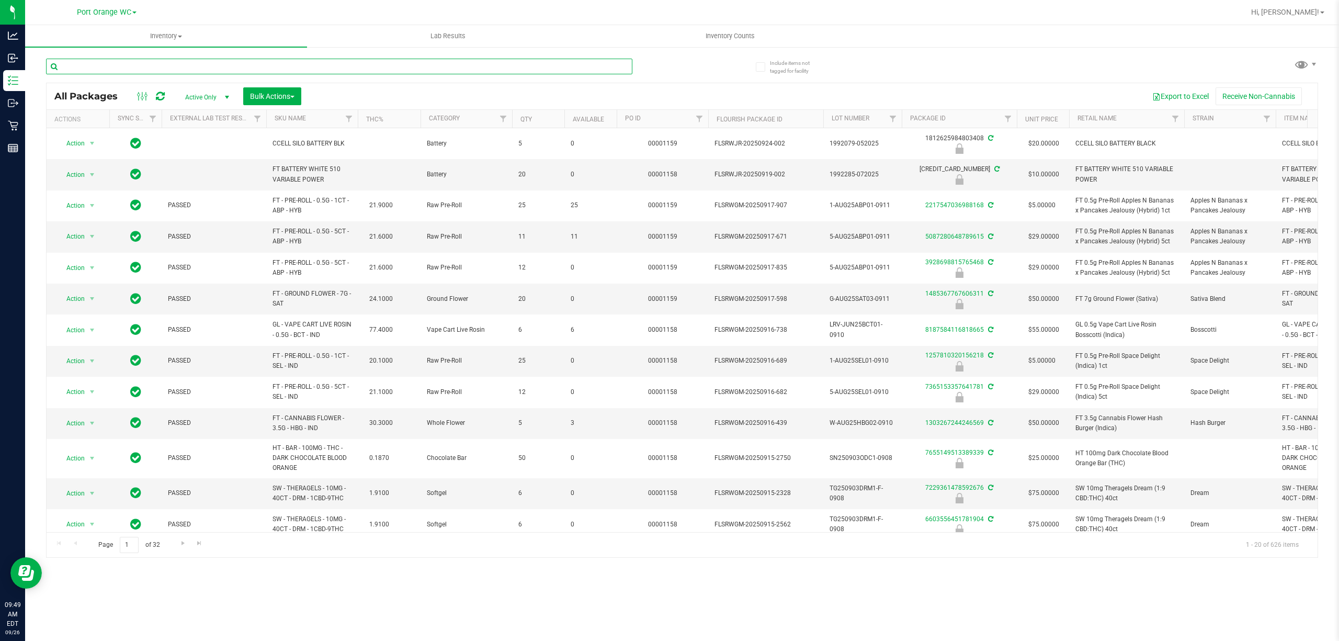
click at [202, 65] on input "text" at bounding box center [339, 67] width 586 height 16
type input "SEP25CKZ01-0909"
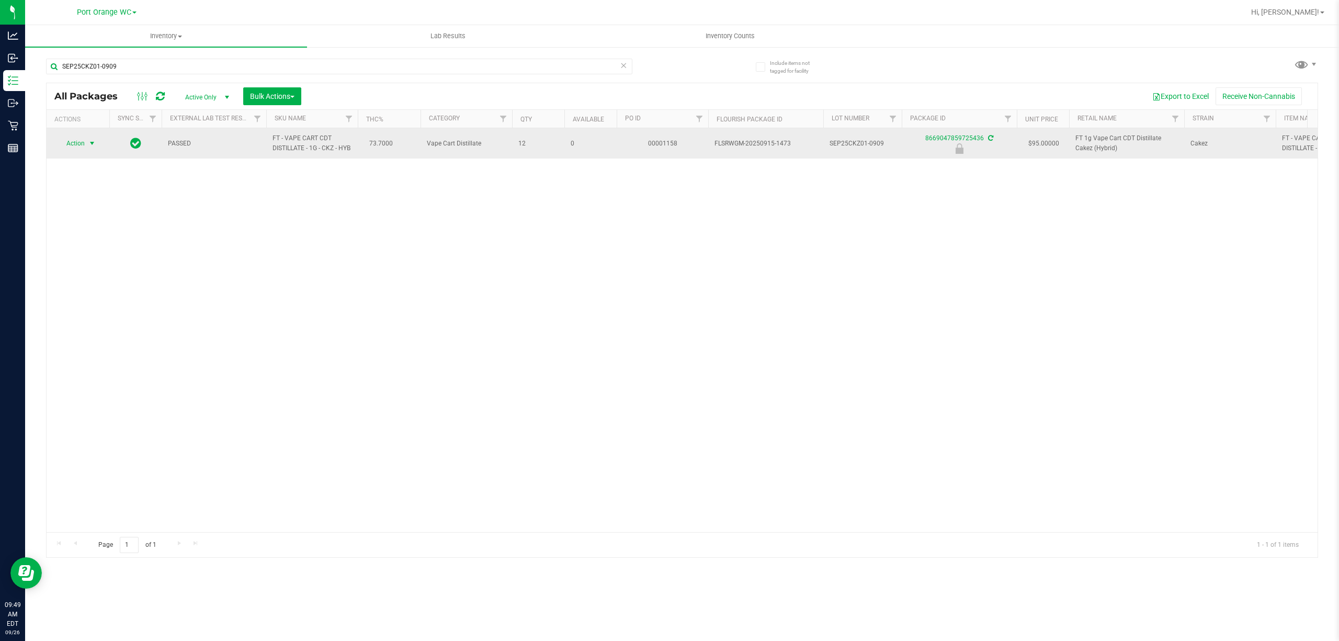
click at [77, 151] on span "Action" at bounding box center [71, 143] width 28 height 15
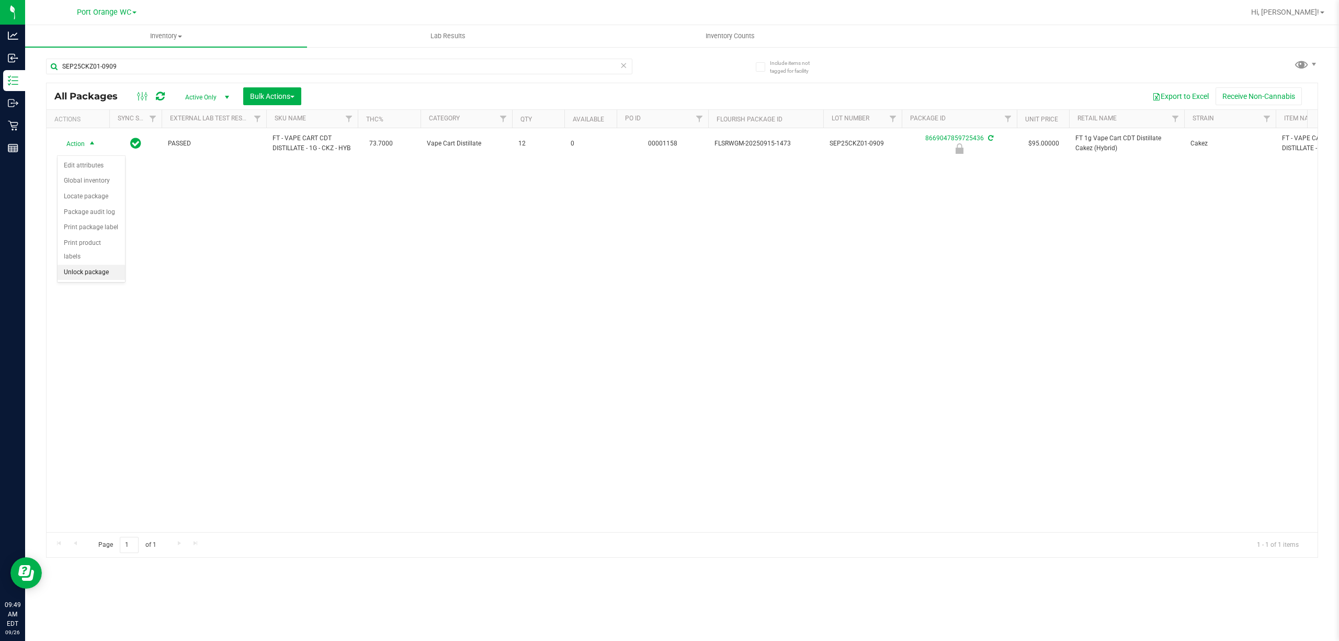
drag, startPoint x: 86, startPoint y: 268, endPoint x: 304, endPoint y: 219, distance: 224.1
click at [86, 268] on li "Unlock package" at bounding box center [91, 273] width 67 height 16
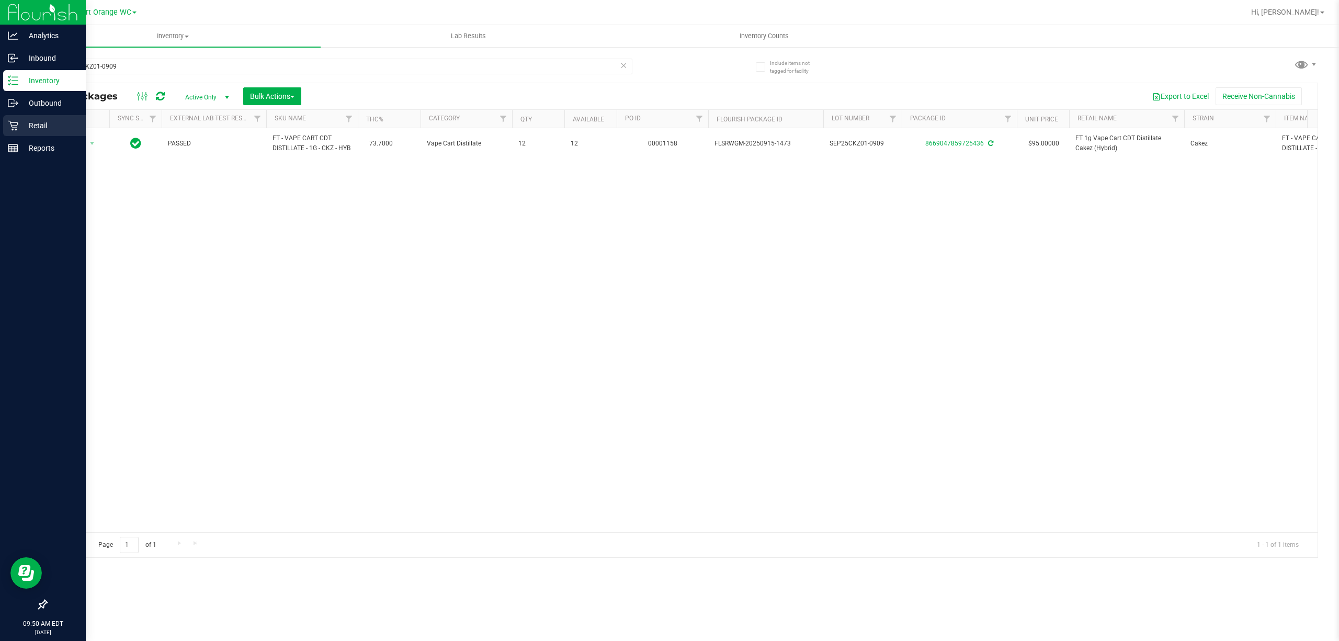
click at [31, 127] on p "Retail" at bounding box center [49, 125] width 63 height 13
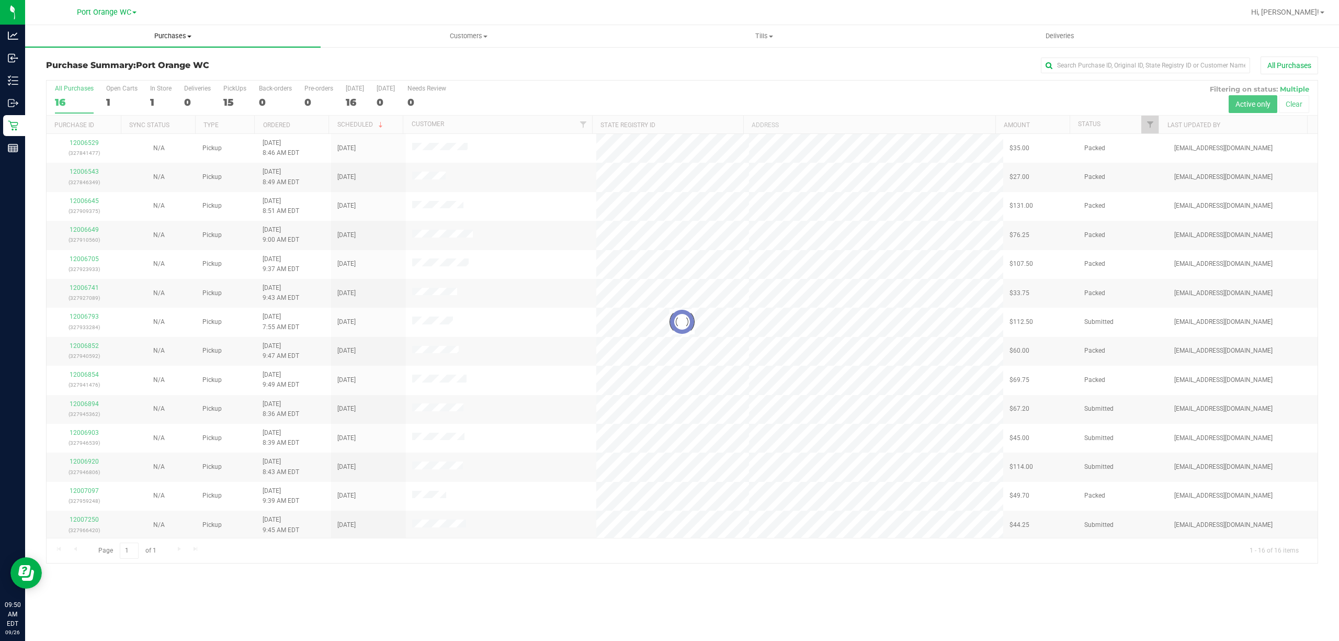
click at [176, 38] on span "Purchases" at bounding box center [172, 35] width 295 height 9
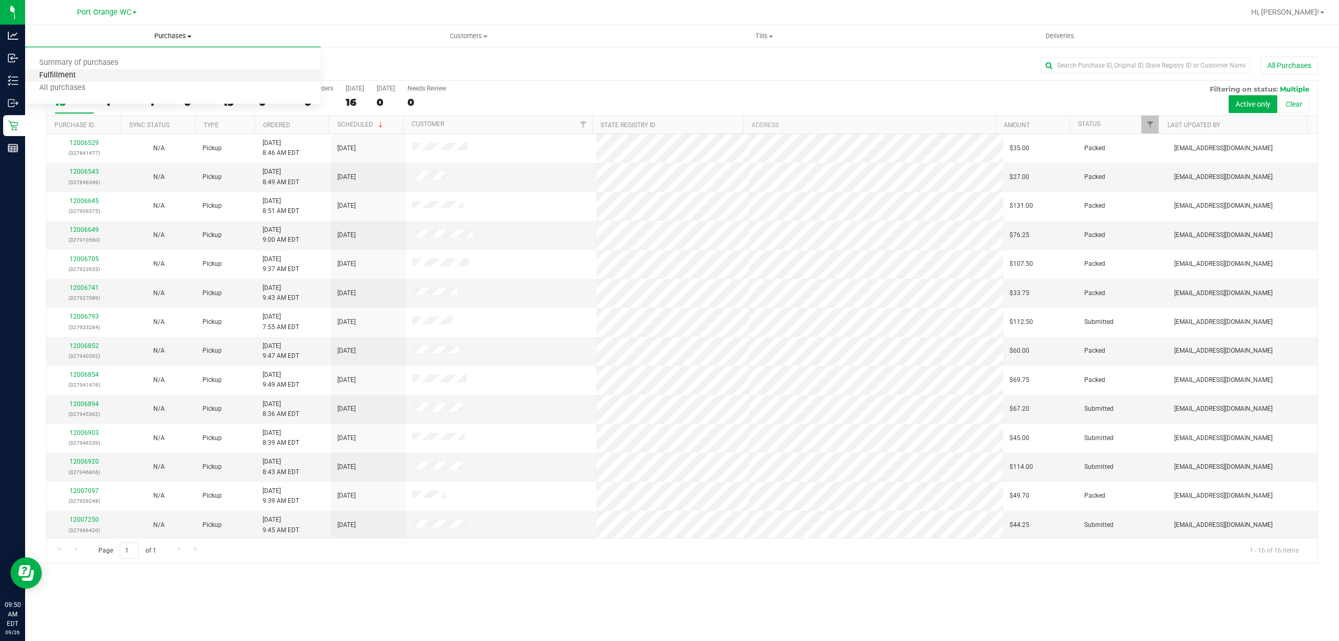
click at [56, 73] on span "Fulfillment" at bounding box center [57, 75] width 65 height 9
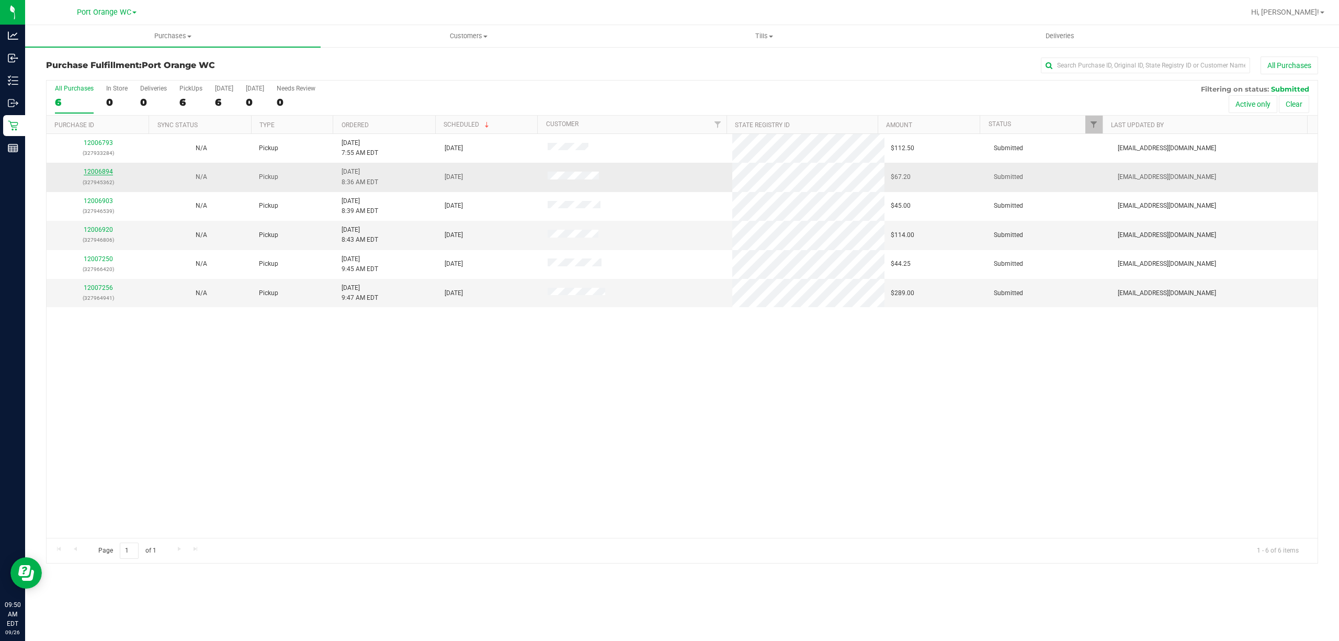
click at [99, 172] on link "12006894" at bounding box center [98, 171] width 29 height 7
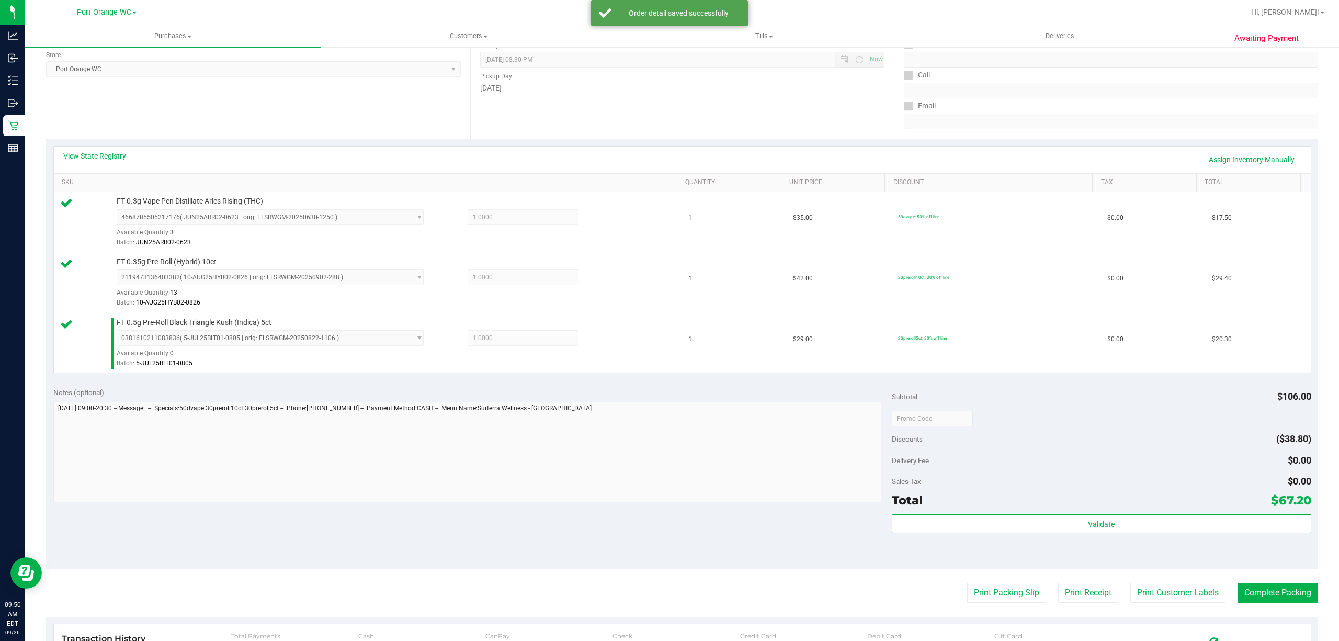
scroll to position [338, 0]
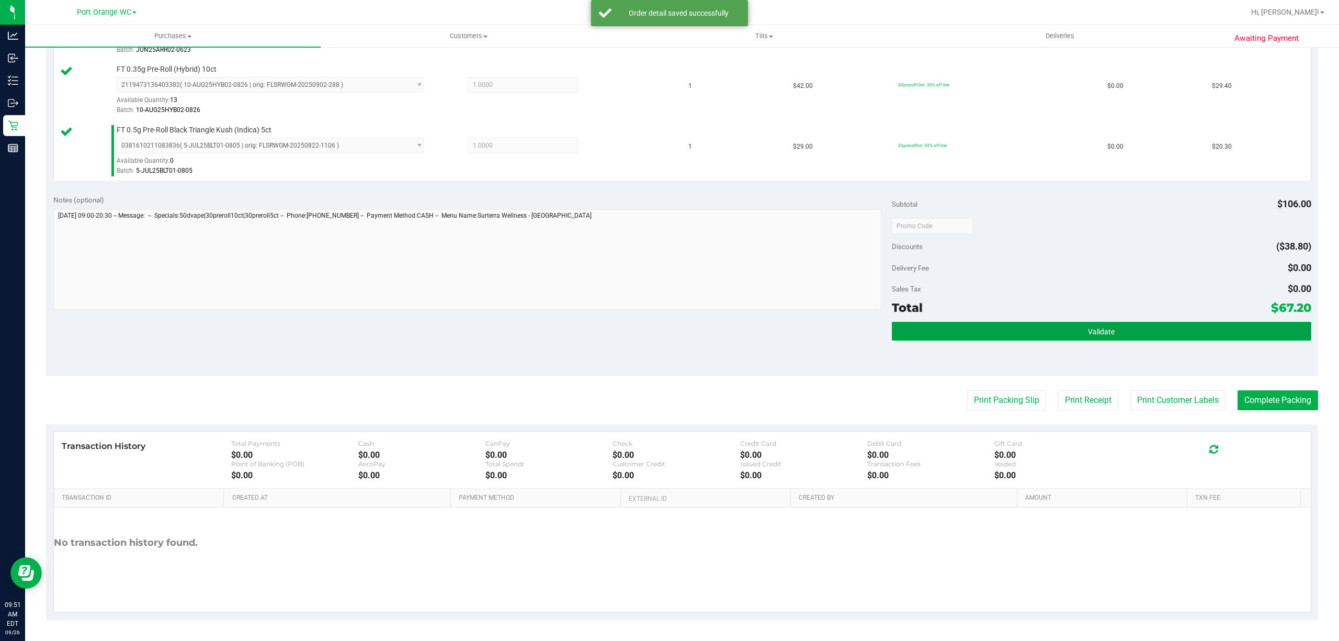
click at [1120, 331] on button "Validate" at bounding box center [1101, 331] width 419 height 19
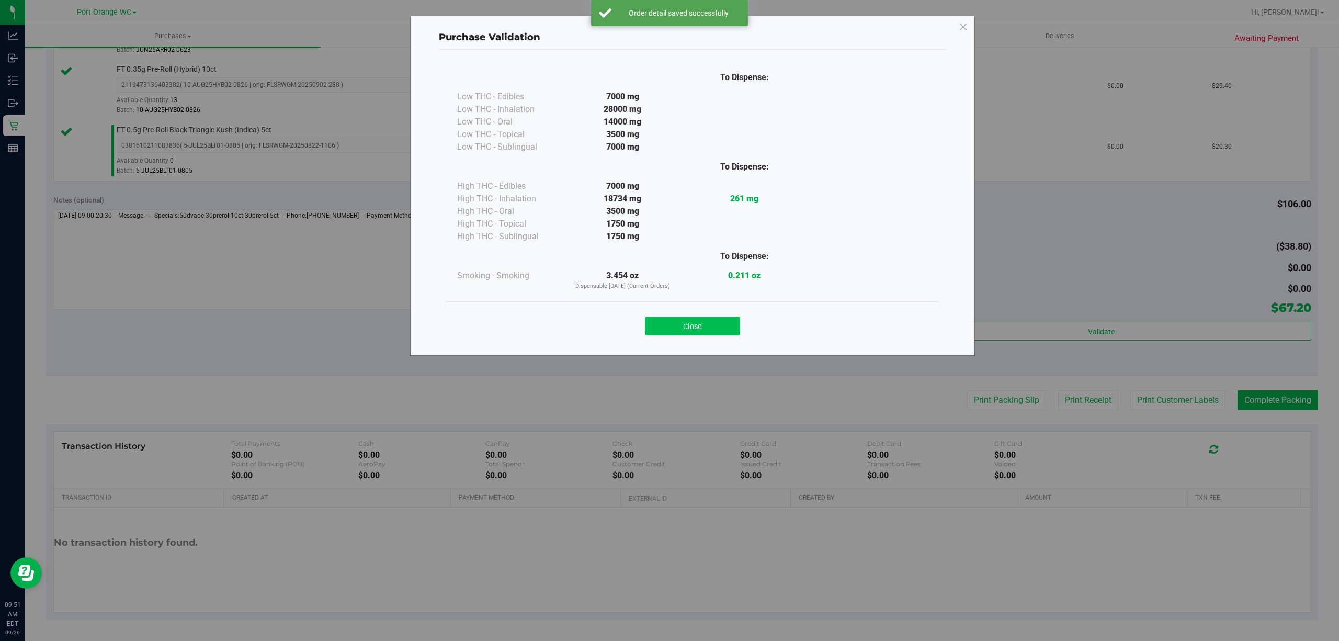
click at [691, 332] on button "Close" at bounding box center [692, 325] width 95 height 19
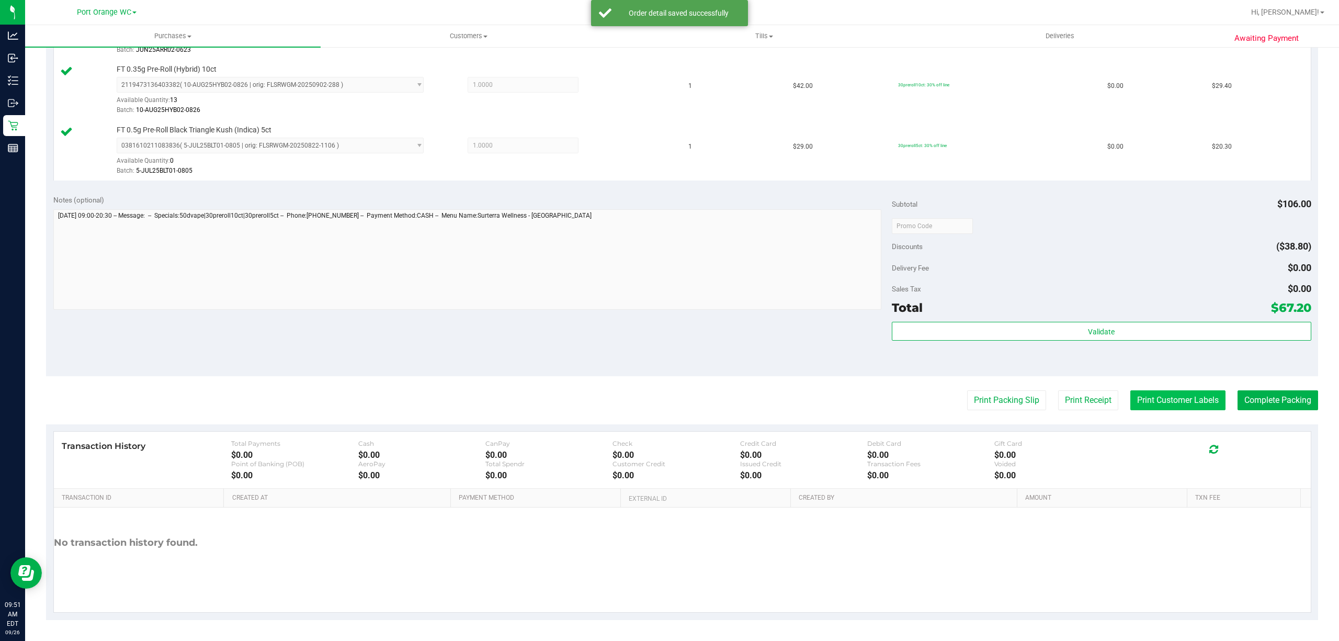
click at [1168, 404] on button "Print Customer Labels" at bounding box center [1177, 400] width 95 height 20
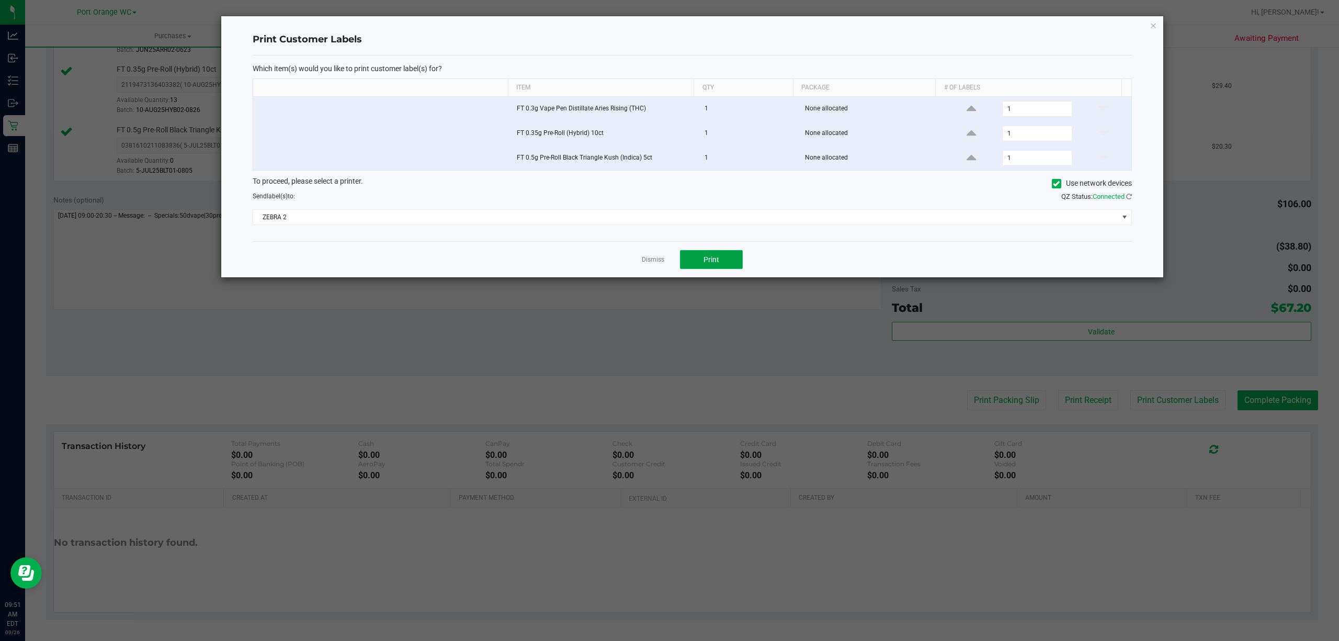
click at [724, 254] on button "Print" at bounding box center [711, 259] width 63 height 19
click at [653, 262] on link "Dismiss" at bounding box center [653, 259] width 22 height 9
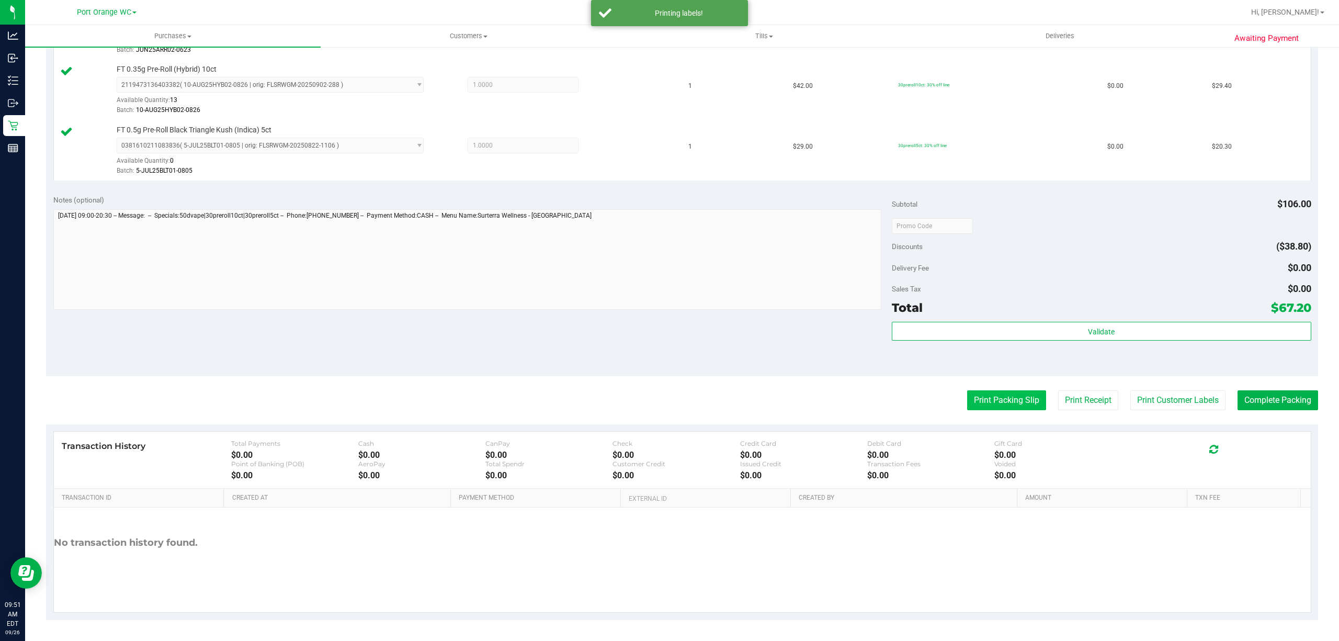
click at [995, 399] on button "Print Packing Slip" at bounding box center [1006, 400] width 79 height 20
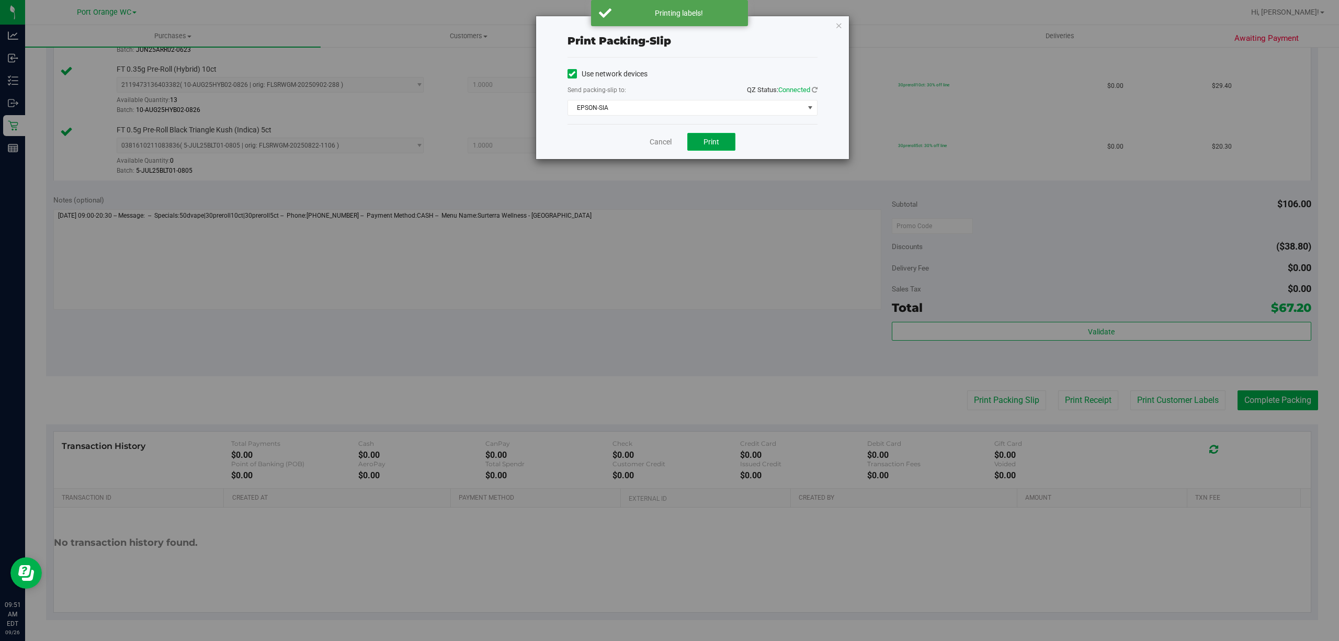
click at [713, 141] on span "Print" at bounding box center [711, 142] width 16 height 8
click at [661, 141] on link "Cancel" at bounding box center [660, 141] width 22 height 11
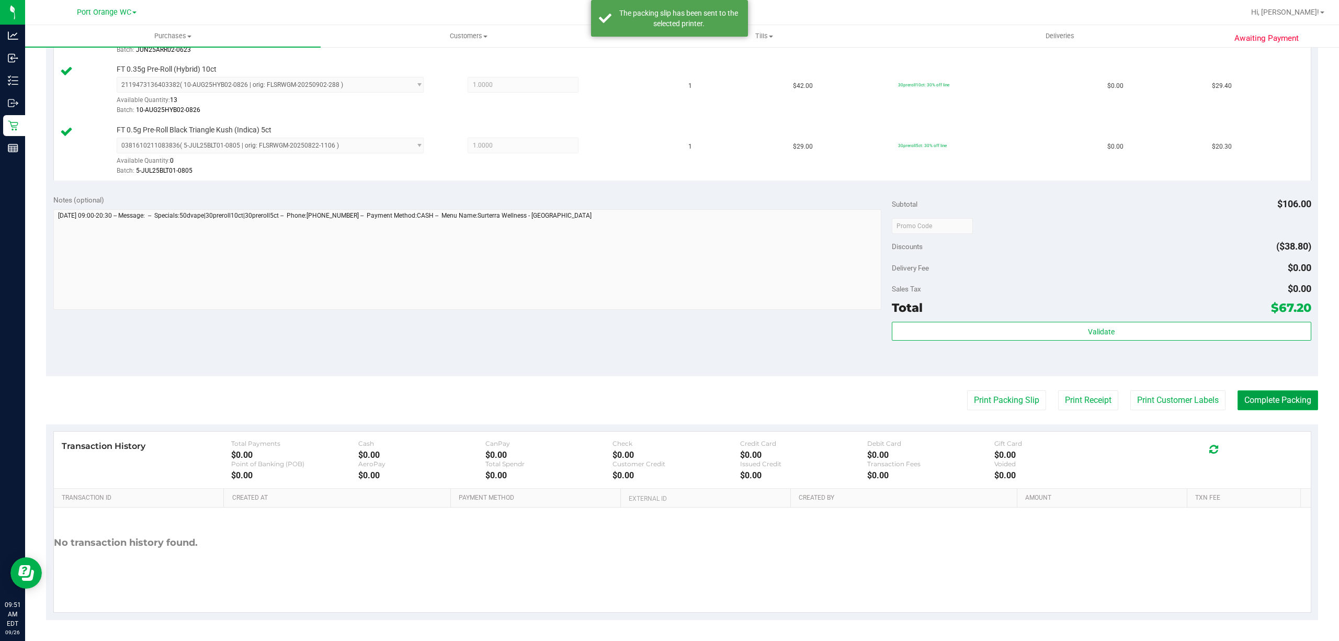
click at [1281, 404] on button "Complete Packing" at bounding box center [1277, 400] width 81 height 20
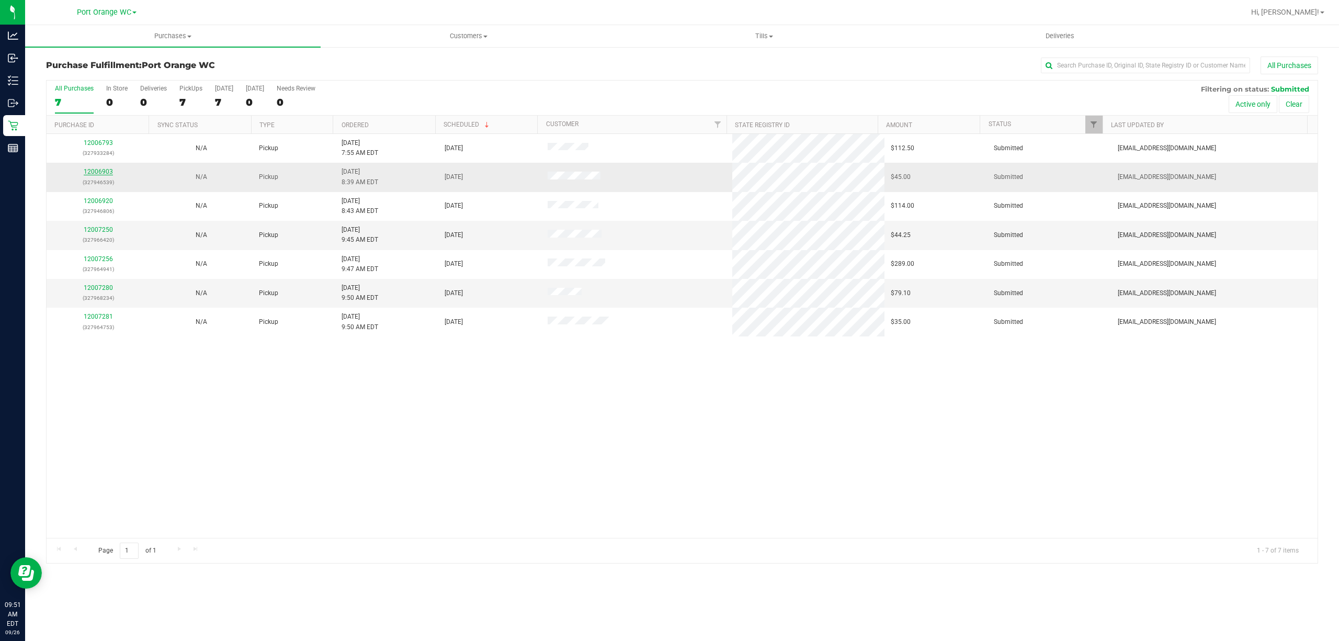
click at [95, 175] on link "12006903" at bounding box center [98, 171] width 29 height 7
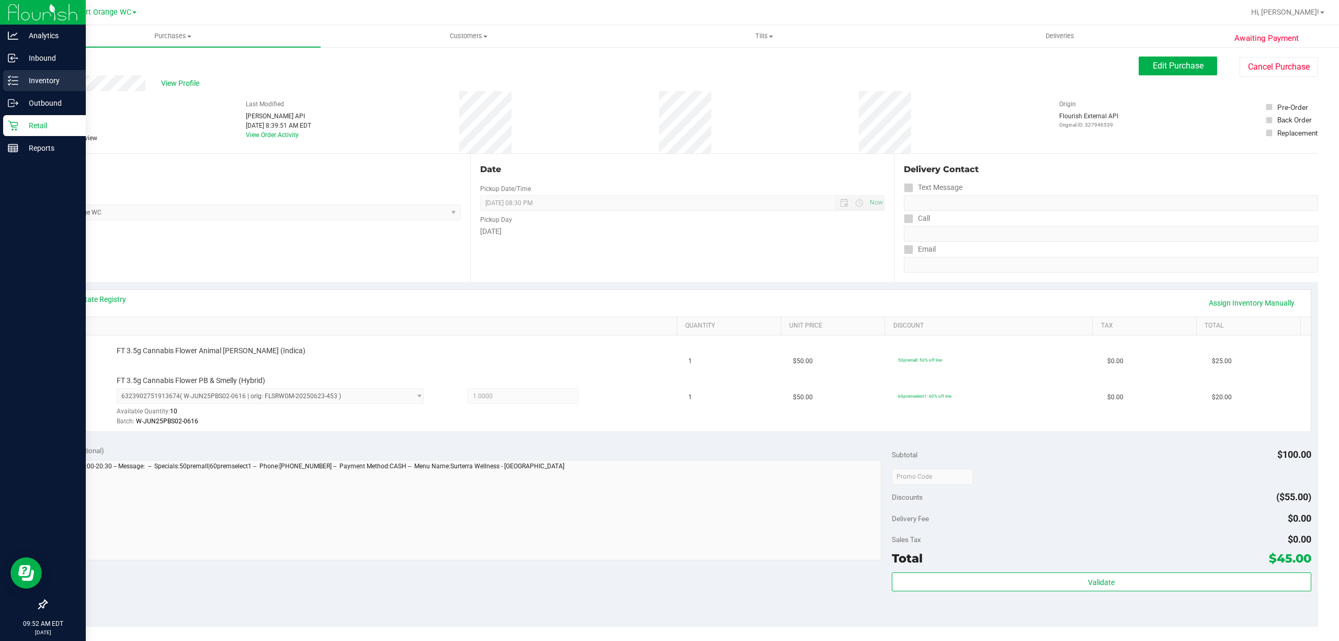
click at [56, 78] on p "Inventory" at bounding box center [49, 80] width 63 height 13
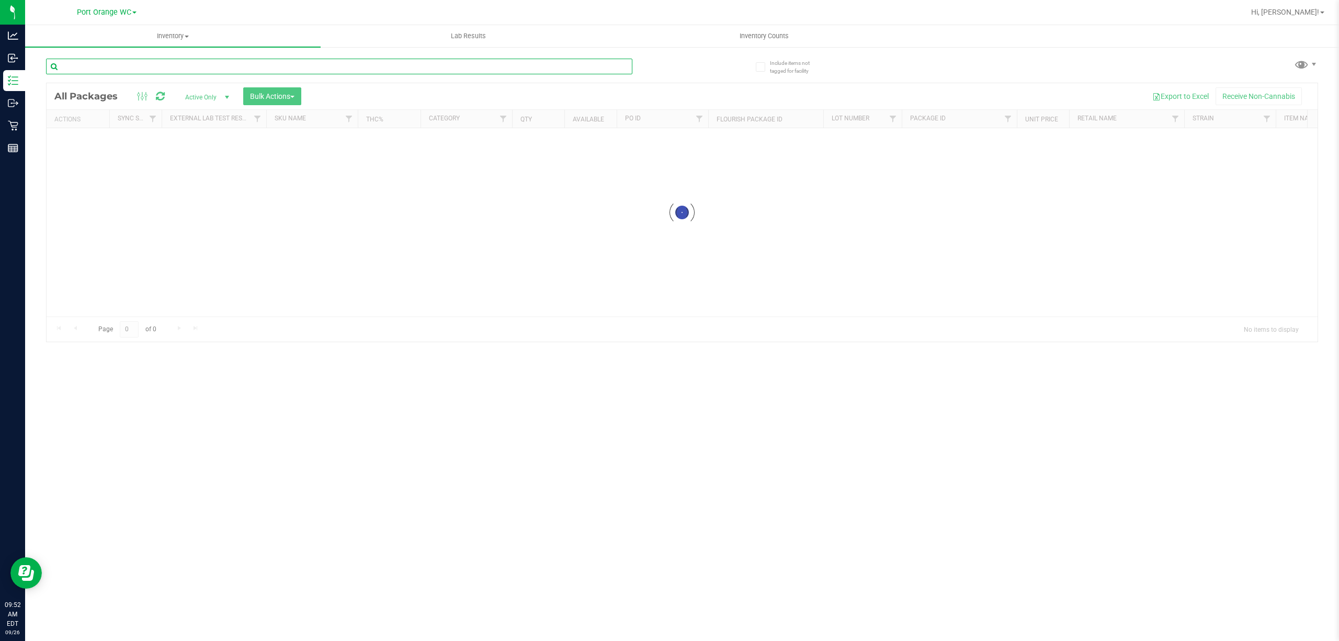
click at [177, 68] on input "text" at bounding box center [339, 67] width 586 height 16
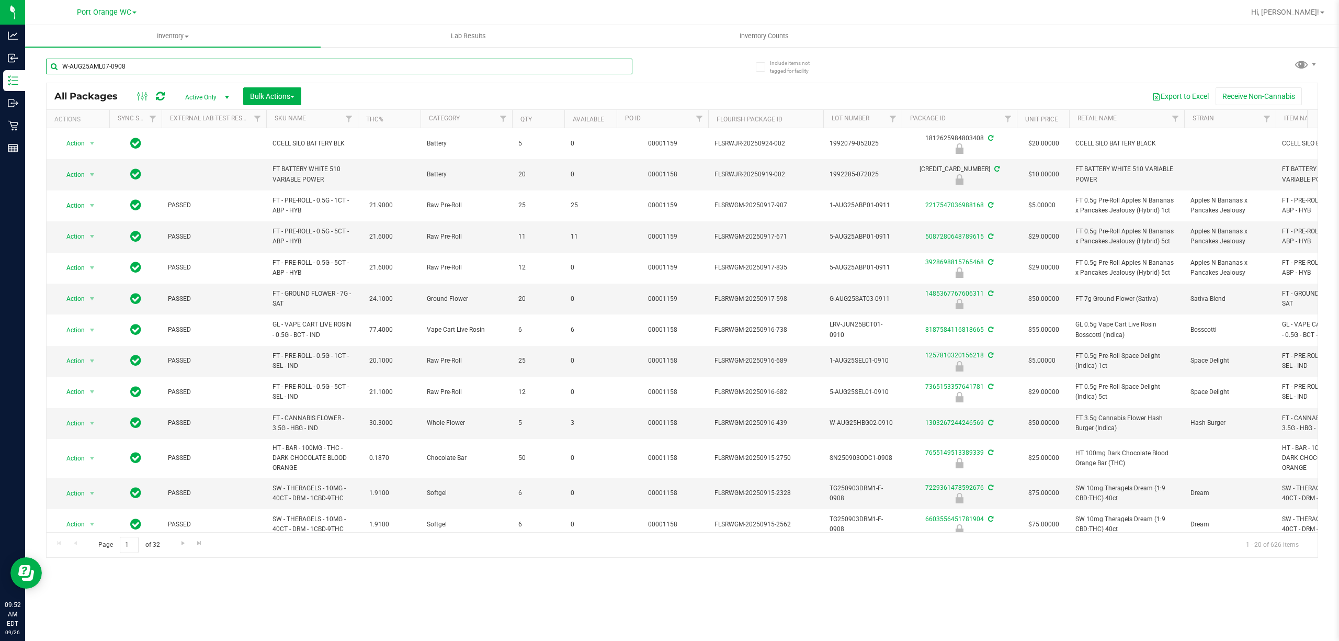
type input "W-AUG25AML07-0908"
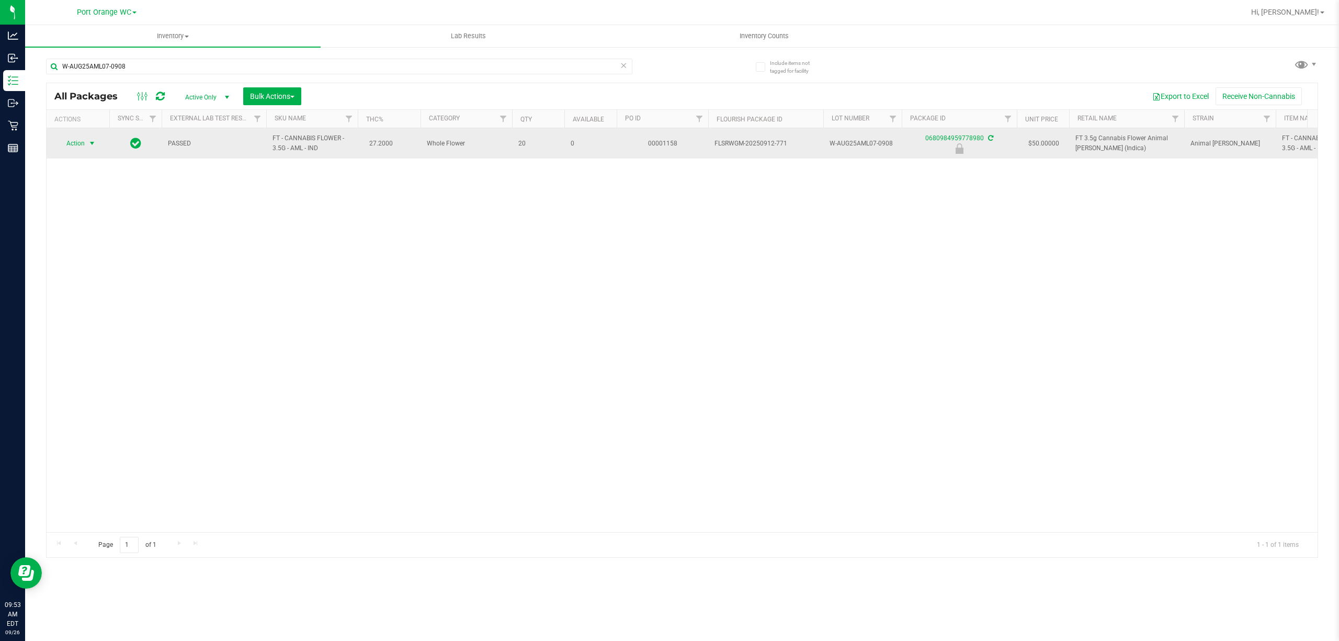
click at [78, 139] on span "Action" at bounding box center [71, 143] width 28 height 15
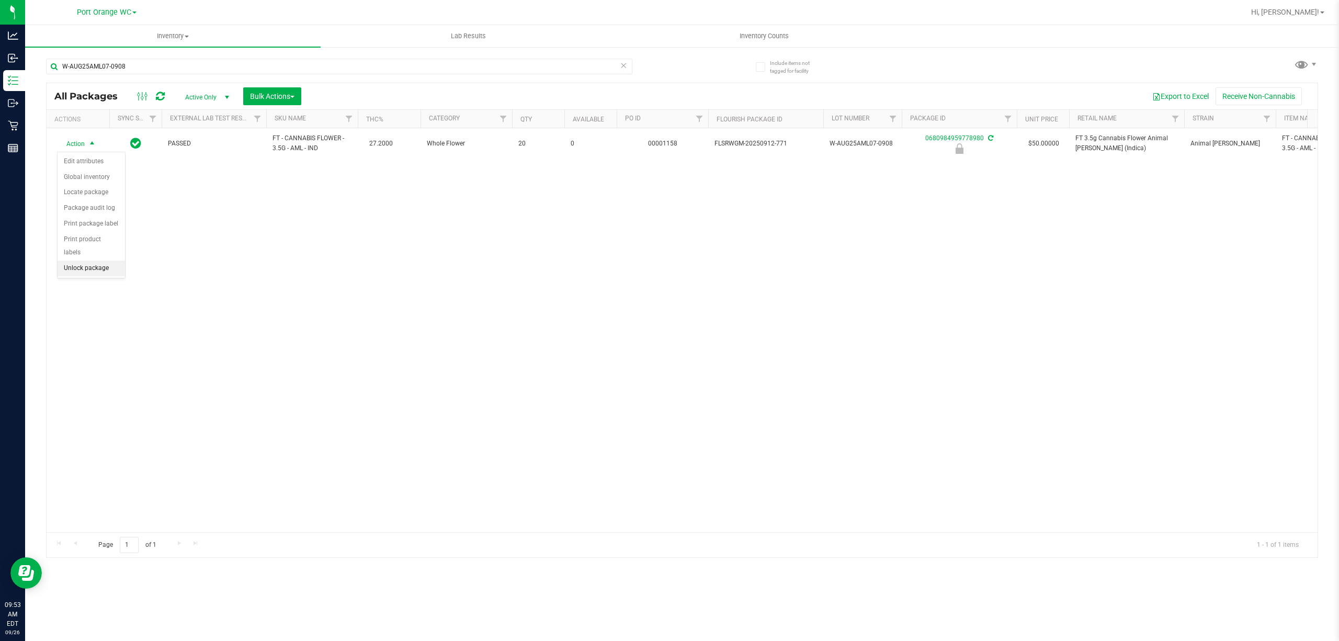
click at [104, 264] on li "Unlock package" at bounding box center [91, 268] width 67 height 16
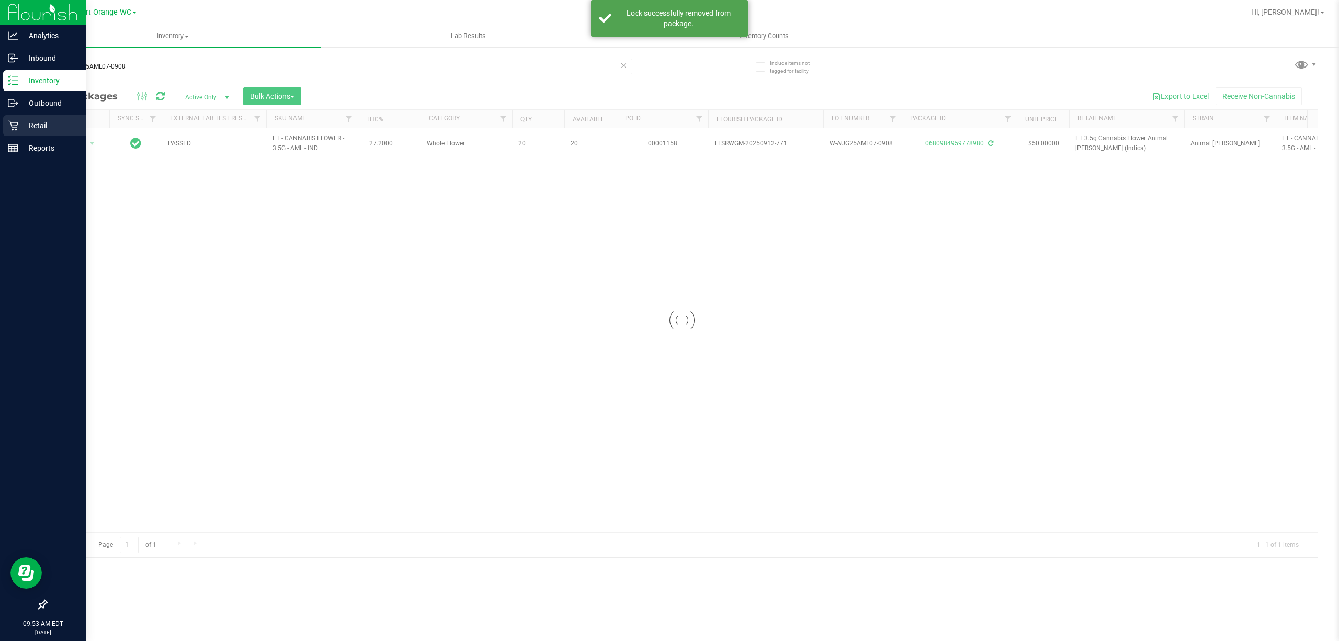
click at [39, 122] on p "Retail" at bounding box center [49, 125] width 63 height 13
click at [44, 125] on p "Retail" at bounding box center [49, 125] width 63 height 13
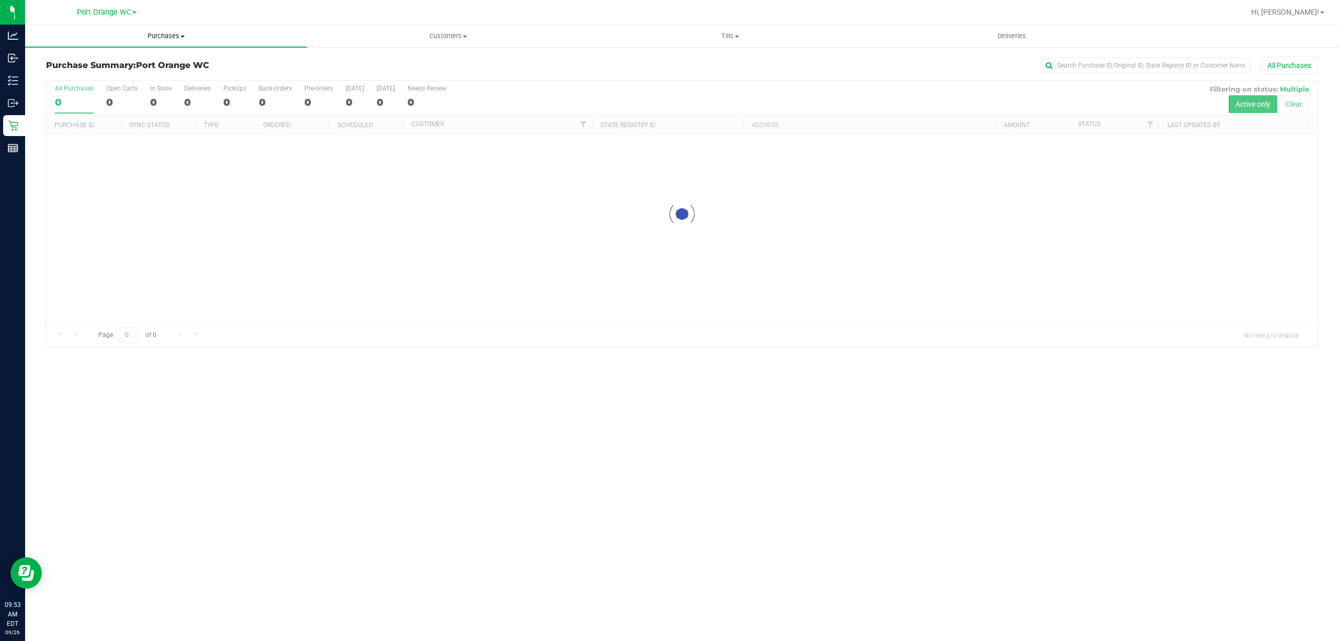
click at [170, 36] on span "Purchases" at bounding box center [166, 35] width 282 height 9
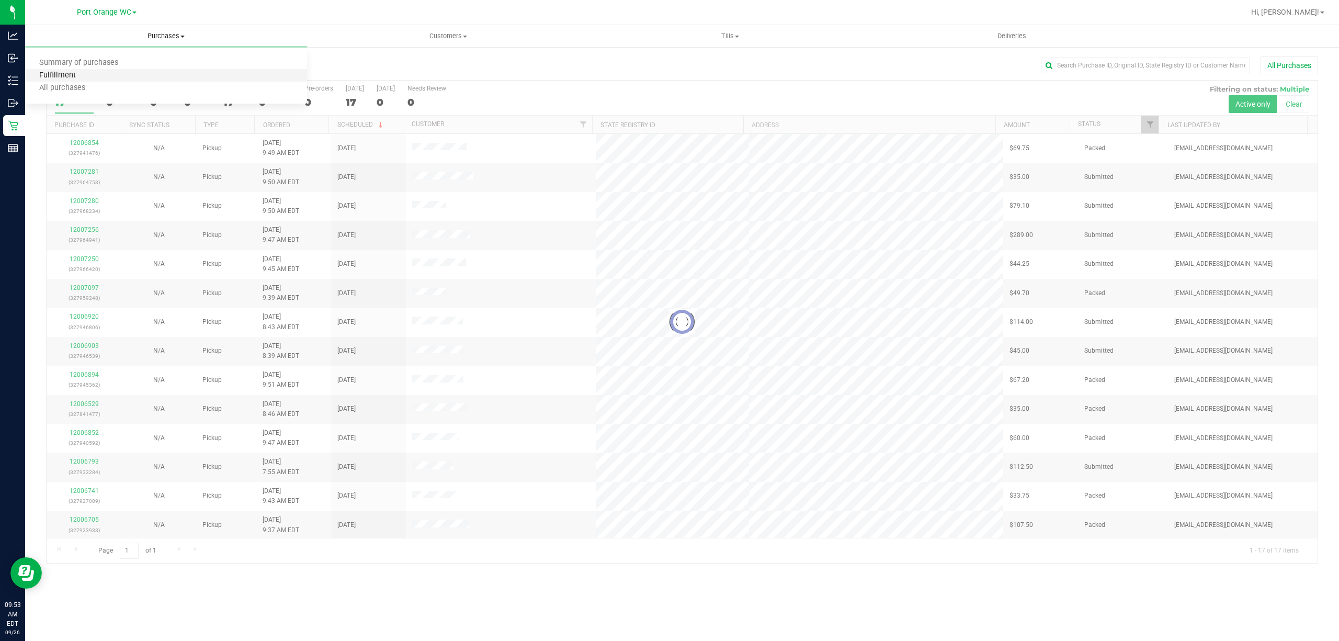
click at [55, 76] on span "Fulfillment" at bounding box center [57, 75] width 65 height 9
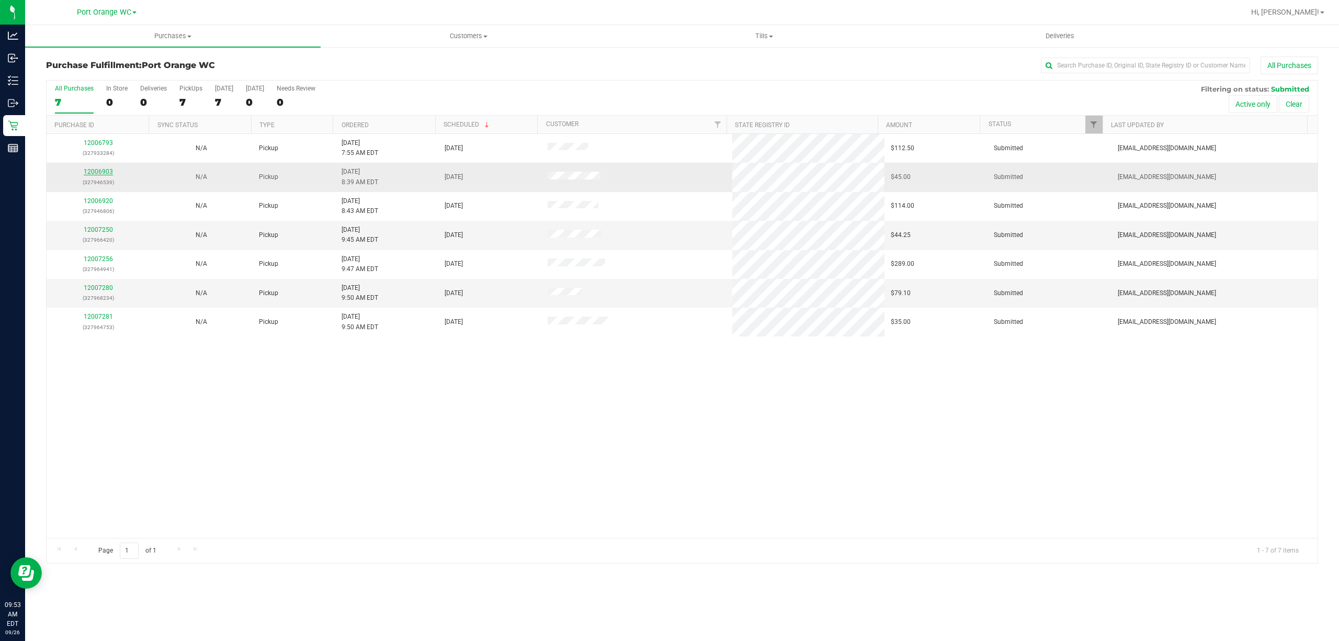
click at [97, 173] on link "12006903" at bounding box center [98, 171] width 29 height 7
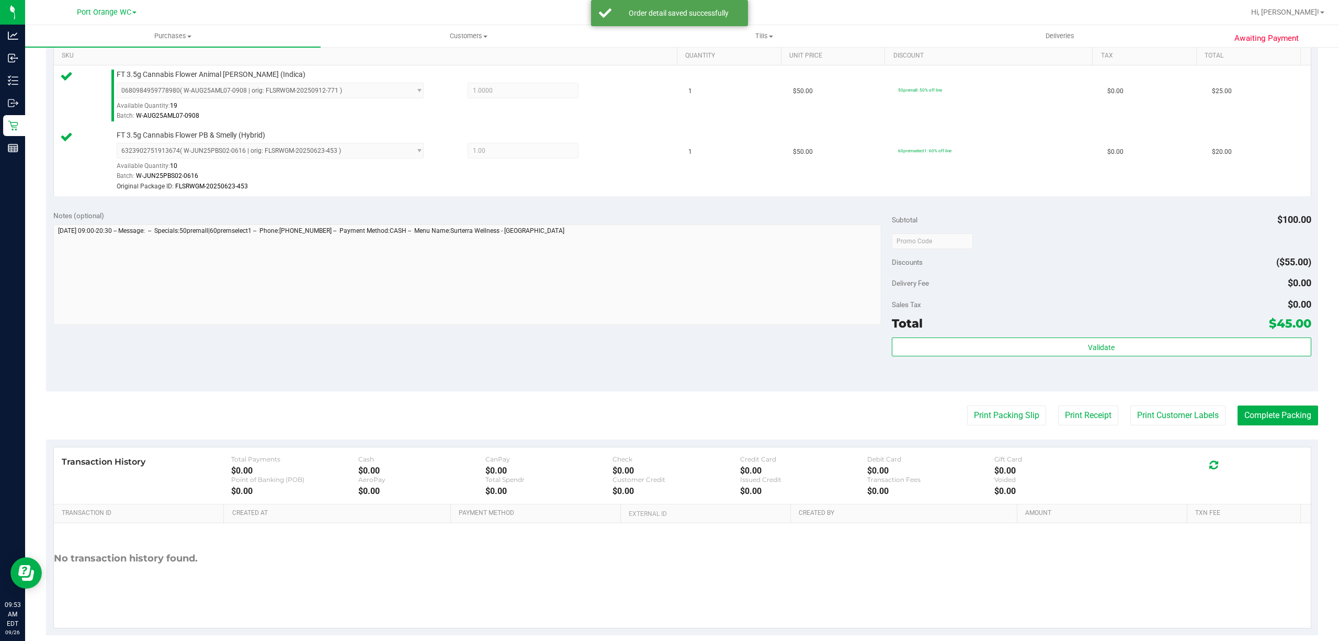
scroll to position [287, 0]
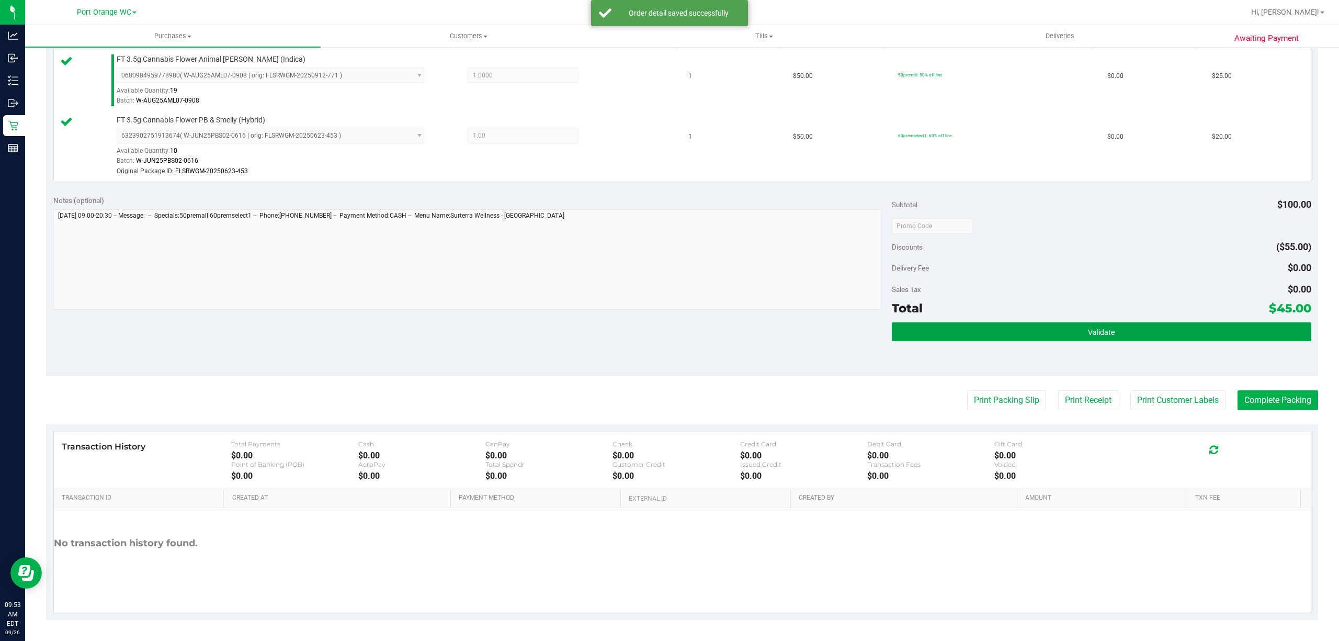
click at [1145, 332] on button "Validate" at bounding box center [1101, 331] width 419 height 19
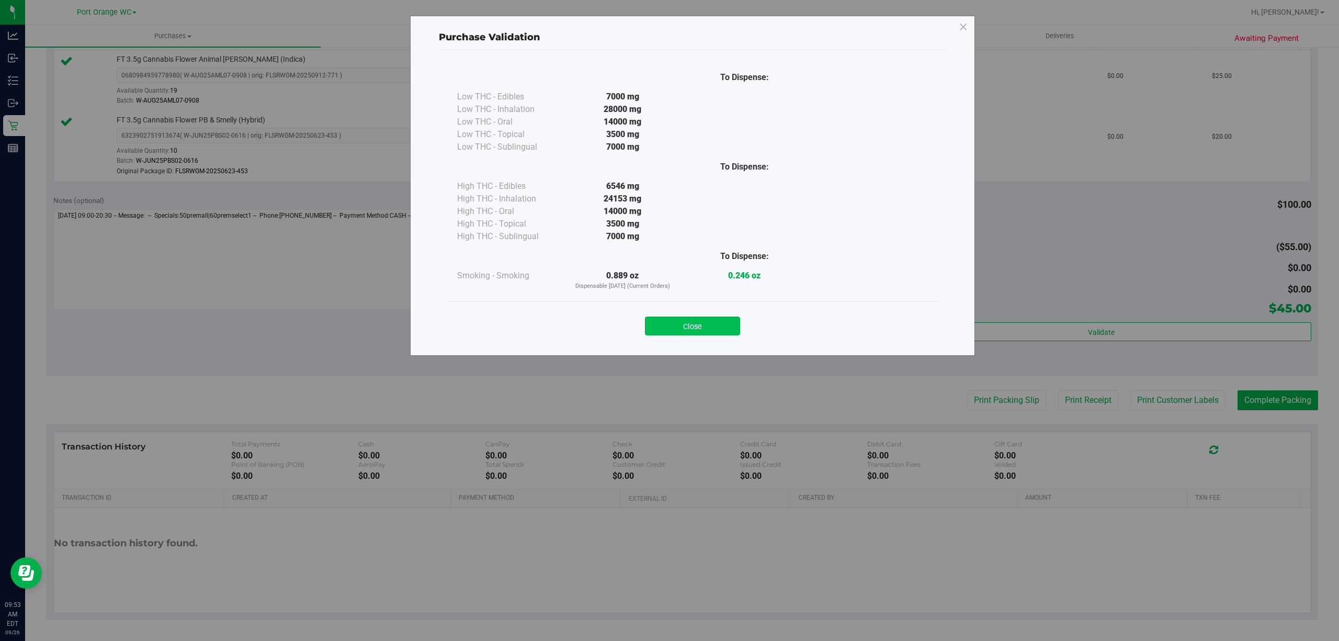
click at [689, 335] on button "Close" at bounding box center [692, 325] width 95 height 19
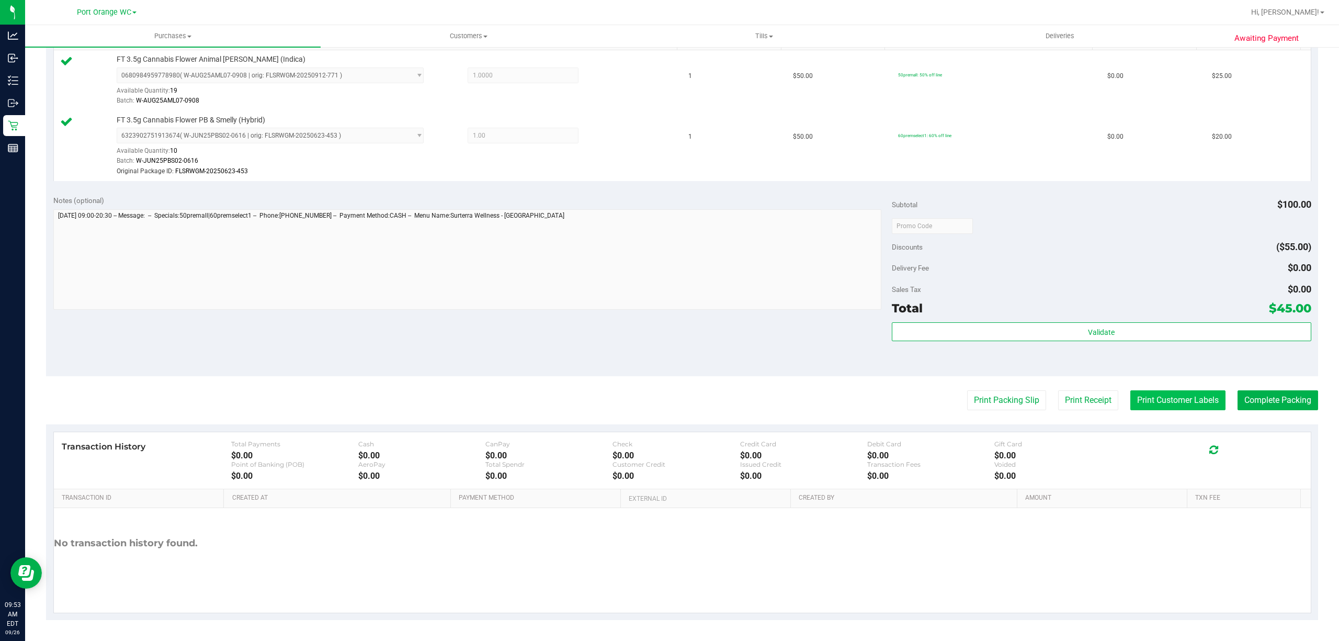
click at [1170, 406] on button "Print Customer Labels" at bounding box center [1177, 400] width 95 height 20
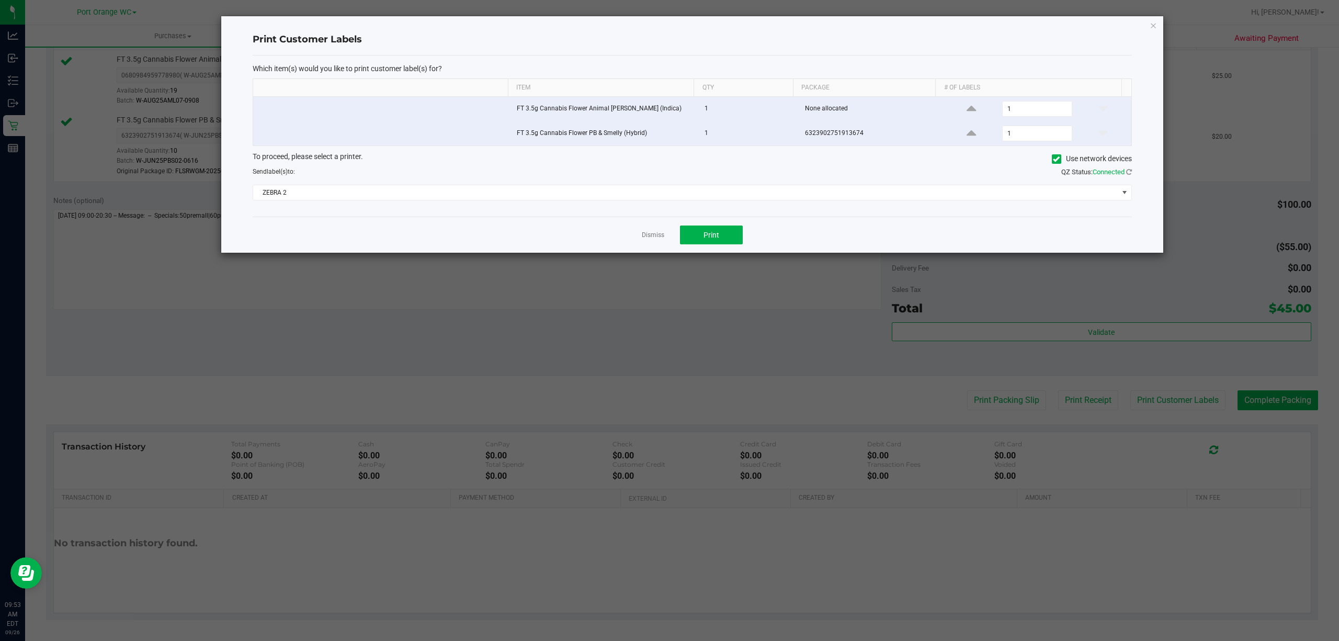
click at [701, 249] on div "Dismiss Print" at bounding box center [692, 234] width 879 height 36
click at [709, 243] on button "Print" at bounding box center [711, 234] width 63 height 19
click at [648, 235] on link "Dismiss" at bounding box center [653, 235] width 22 height 9
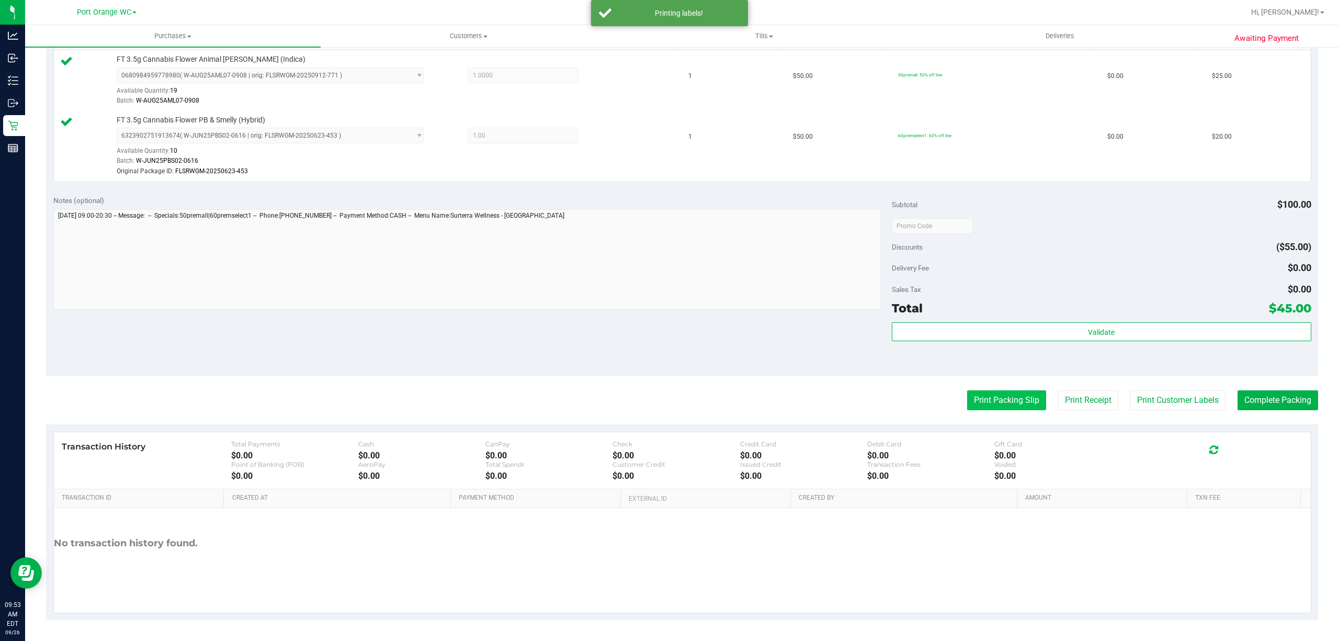
click at [1031, 392] on button "Print Packing Slip" at bounding box center [1006, 400] width 79 height 20
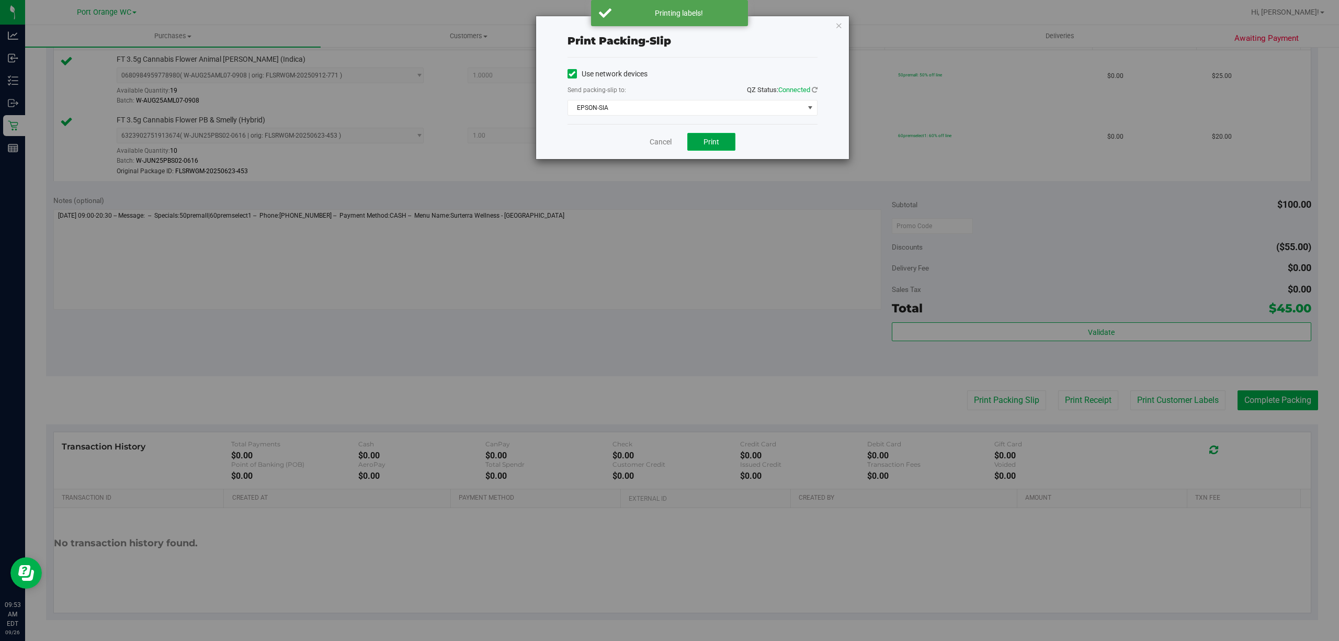
click at [699, 136] on button "Print" at bounding box center [711, 142] width 48 height 18
click at [657, 141] on link "Cancel" at bounding box center [660, 141] width 22 height 11
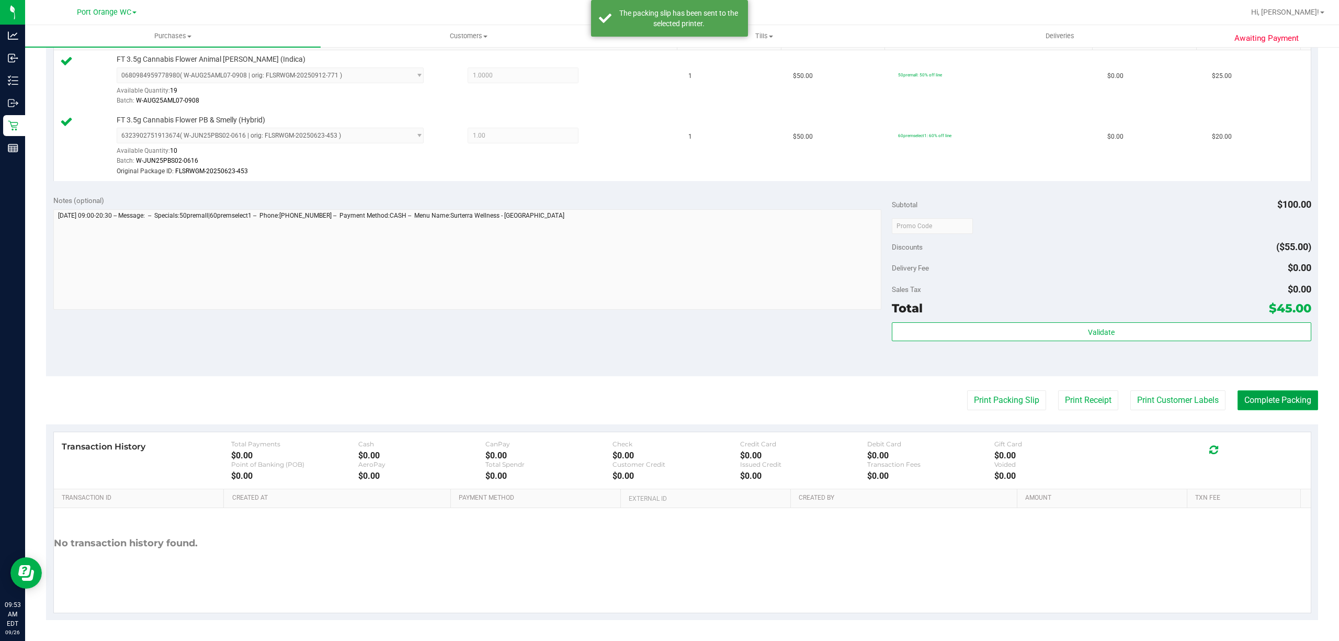
click at [1294, 402] on button "Complete Packing" at bounding box center [1277, 400] width 81 height 20
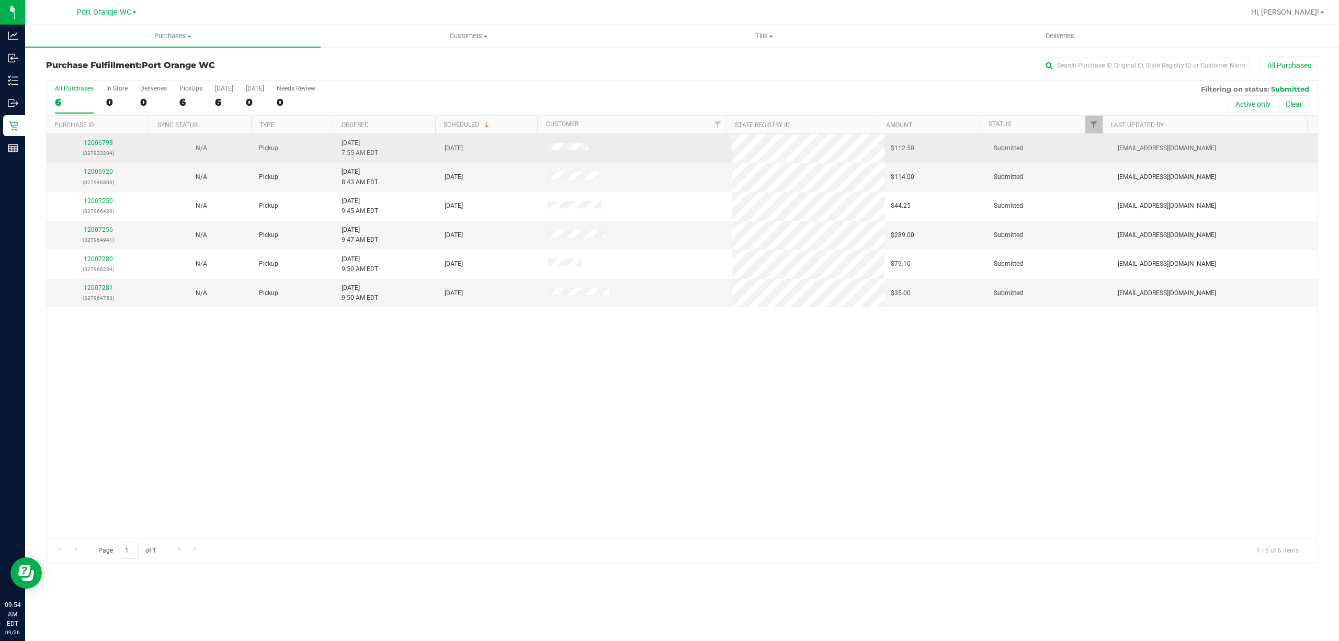
click at [97, 149] on p "(327933284)" at bounding box center [98, 153] width 90 height 10
click at [99, 145] on link "12006793" at bounding box center [98, 142] width 29 height 7
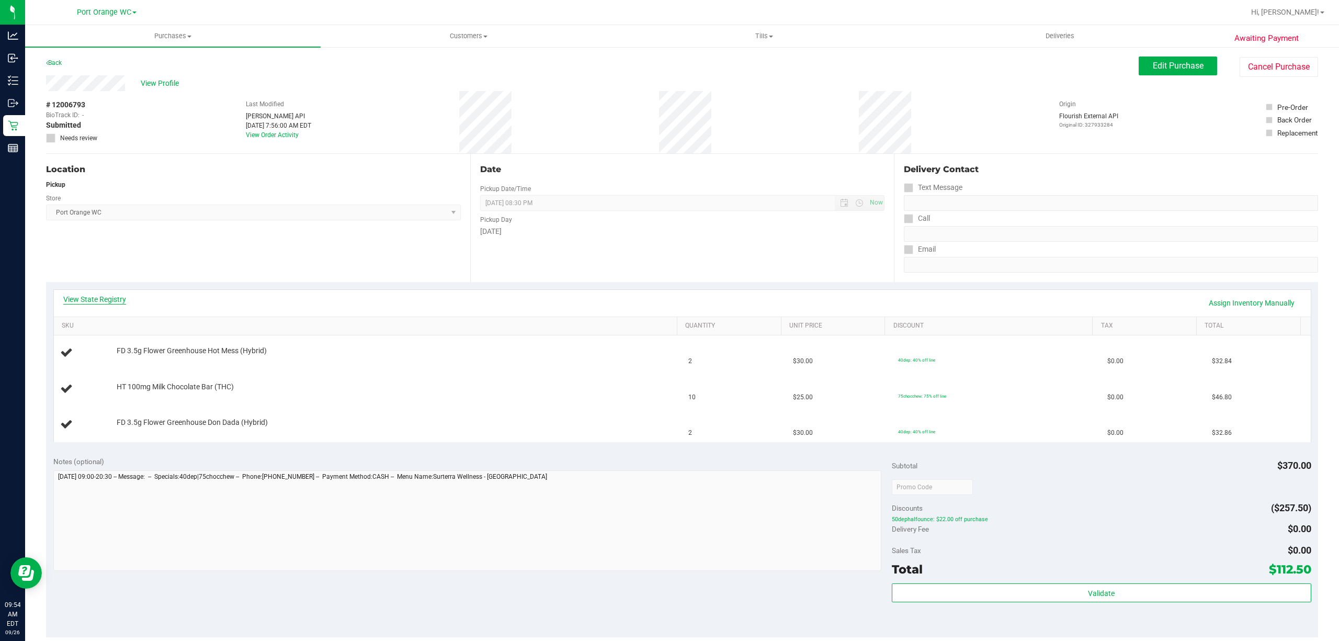
click at [103, 298] on link "View State Registry" at bounding box center [94, 299] width 63 height 10
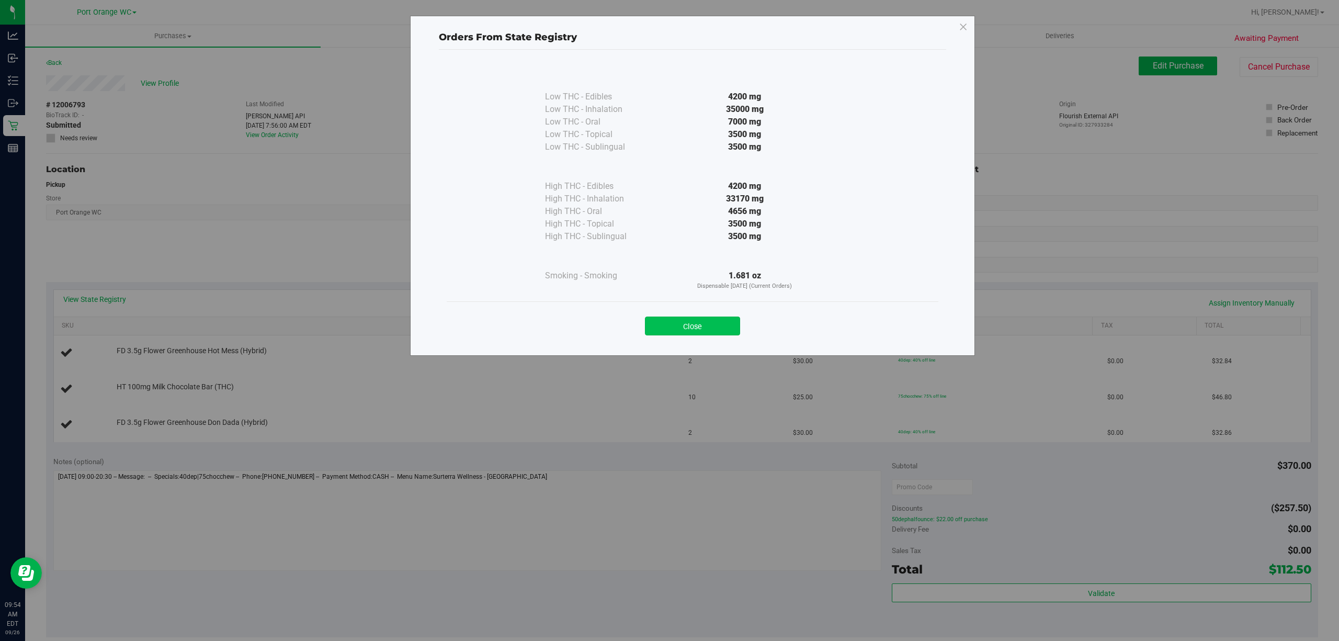
click at [720, 318] on button "Close" at bounding box center [692, 325] width 95 height 19
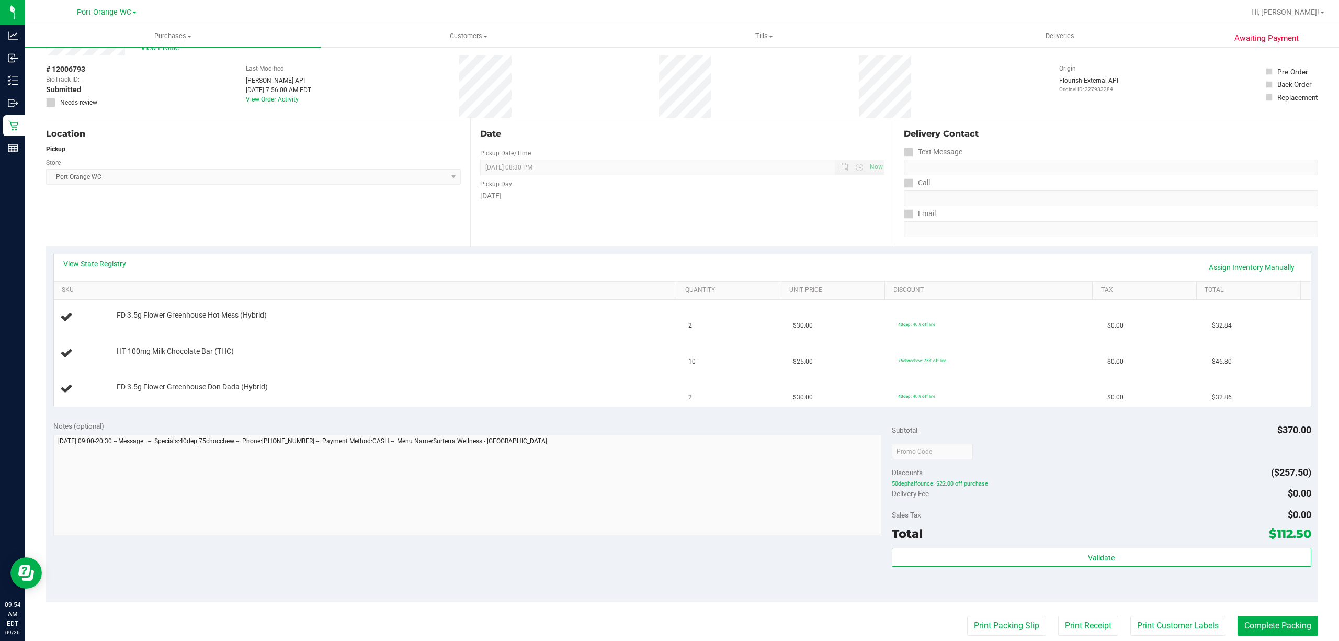
scroll to position [139, 0]
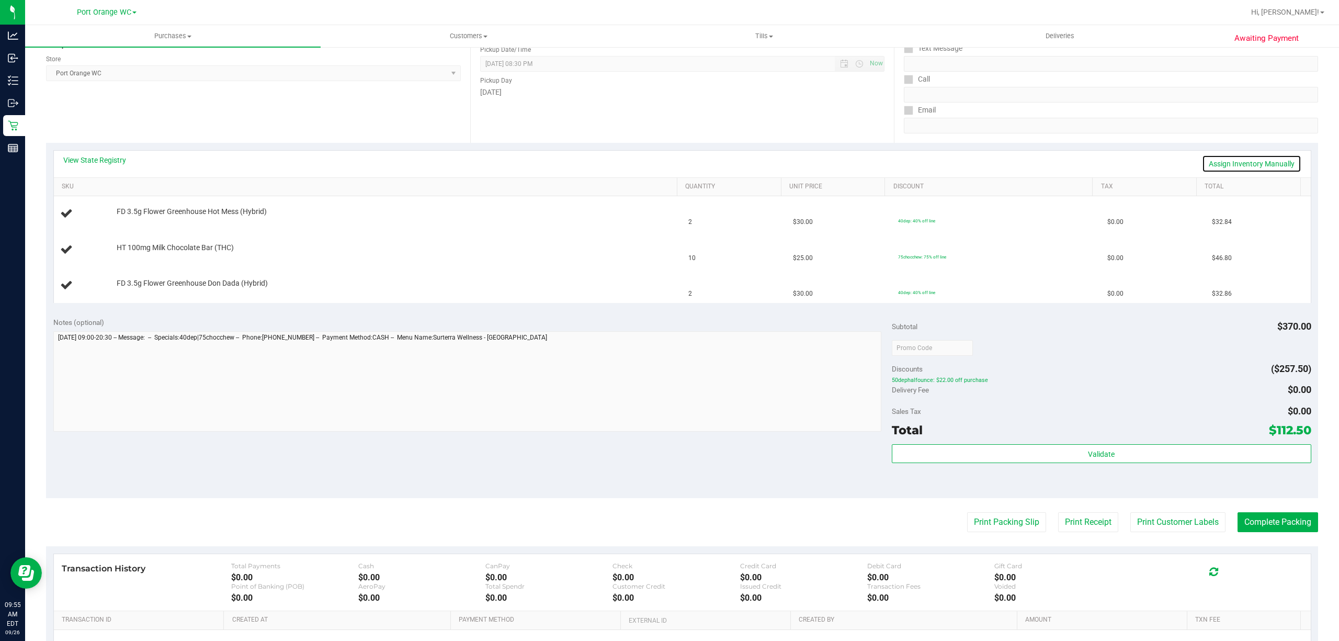
click at [1218, 164] on link "Assign Inventory Manually" at bounding box center [1251, 164] width 99 height 18
click at [134, 257] on link "Add Package" at bounding box center [136, 253] width 38 height 7
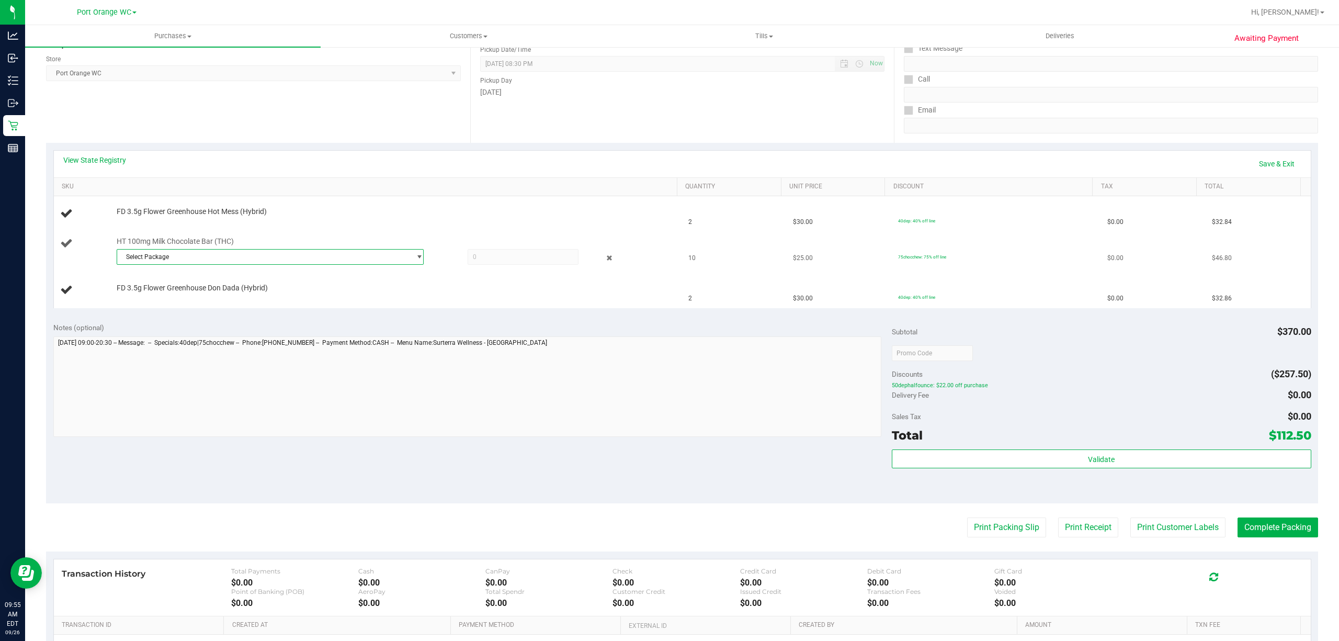
click at [180, 256] on span "Select Package" at bounding box center [263, 256] width 293 height 15
click at [189, 304] on span "( SN250630MC1-0703 | orig: FLSRWGM-20250714-140 )" at bounding box center [261, 301] width 158 height 7
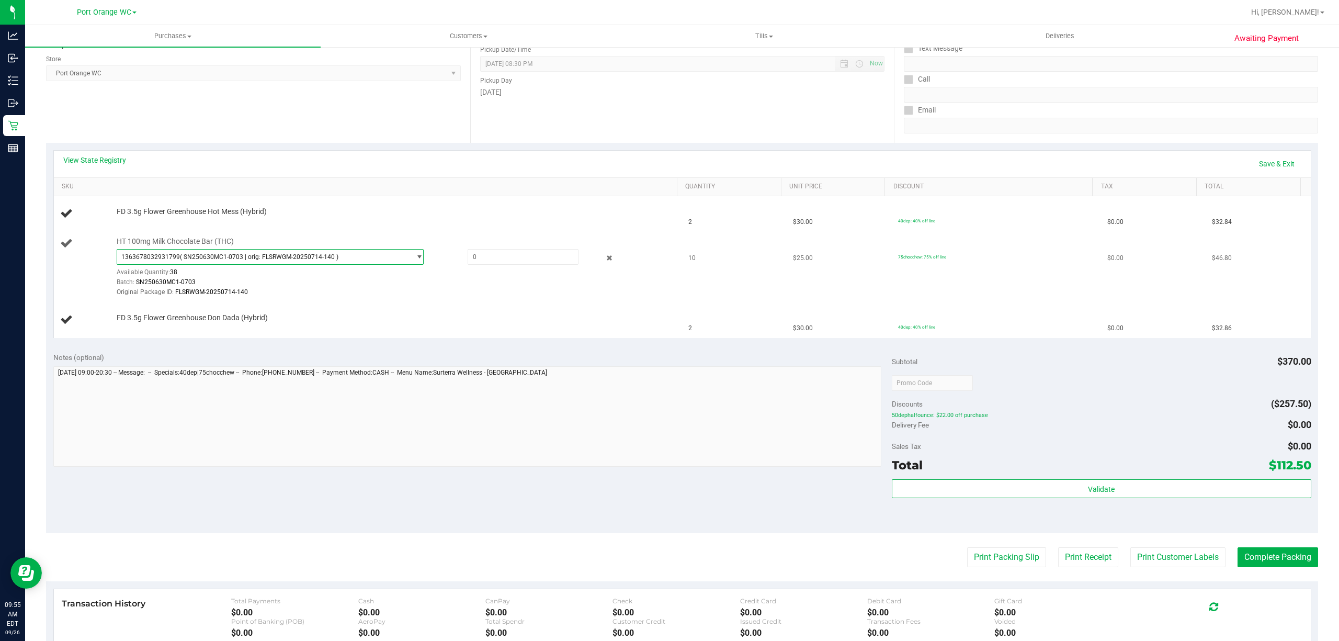
click at [242, 257] on span "( SN250630MC1-0703 | orig: FLSRWGM-20250714-140 )" at bounding box center [259, 256] width 158 height 7
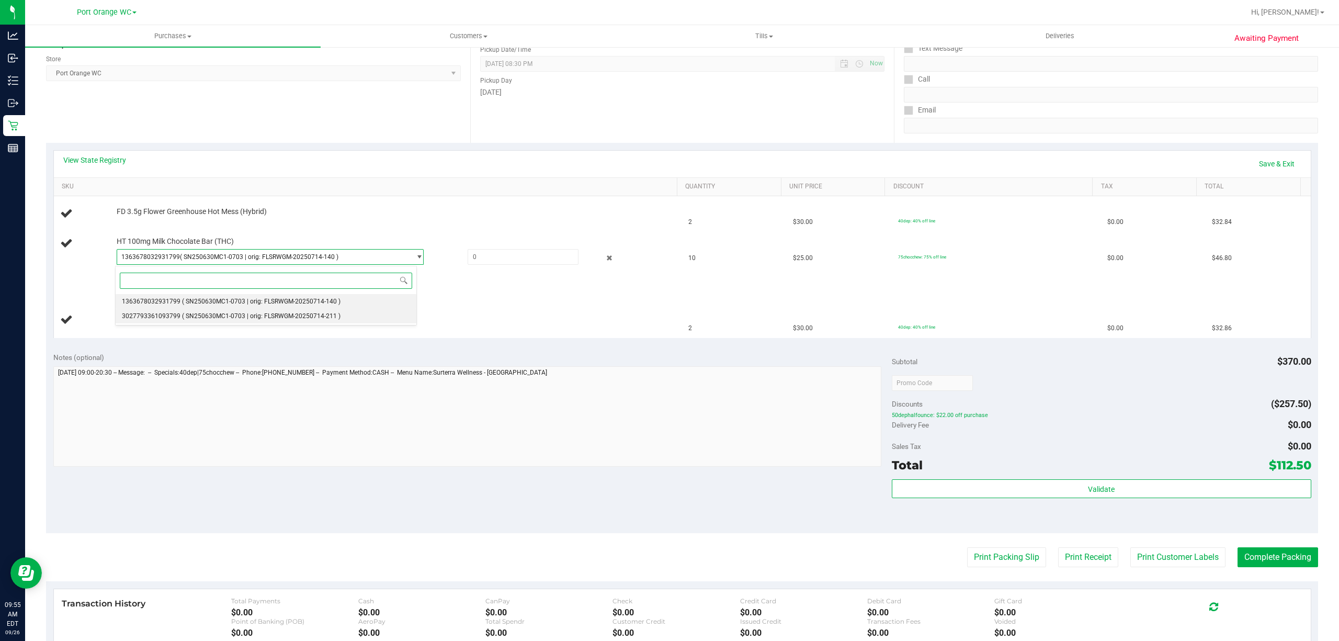
click at [213, 311] on li "3027793361093799 ( SN250630MC1-0703 | orig: FLSRWGM-20250714-211 )" at bounding box center [266, 316] width 301 height 15
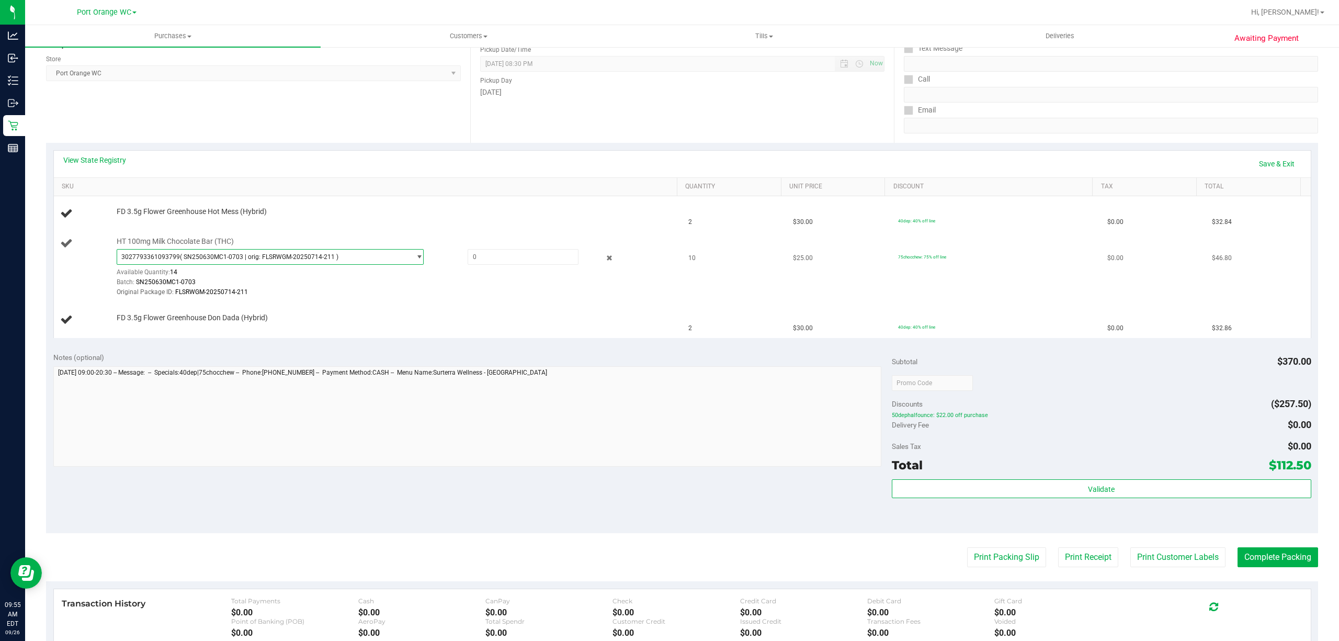
click at [294, 256] on span "( SN250630MC1-0703 | orig: FLSRWGM-20250714-211 )" at bounding box center [259, 256] width 158 height 7
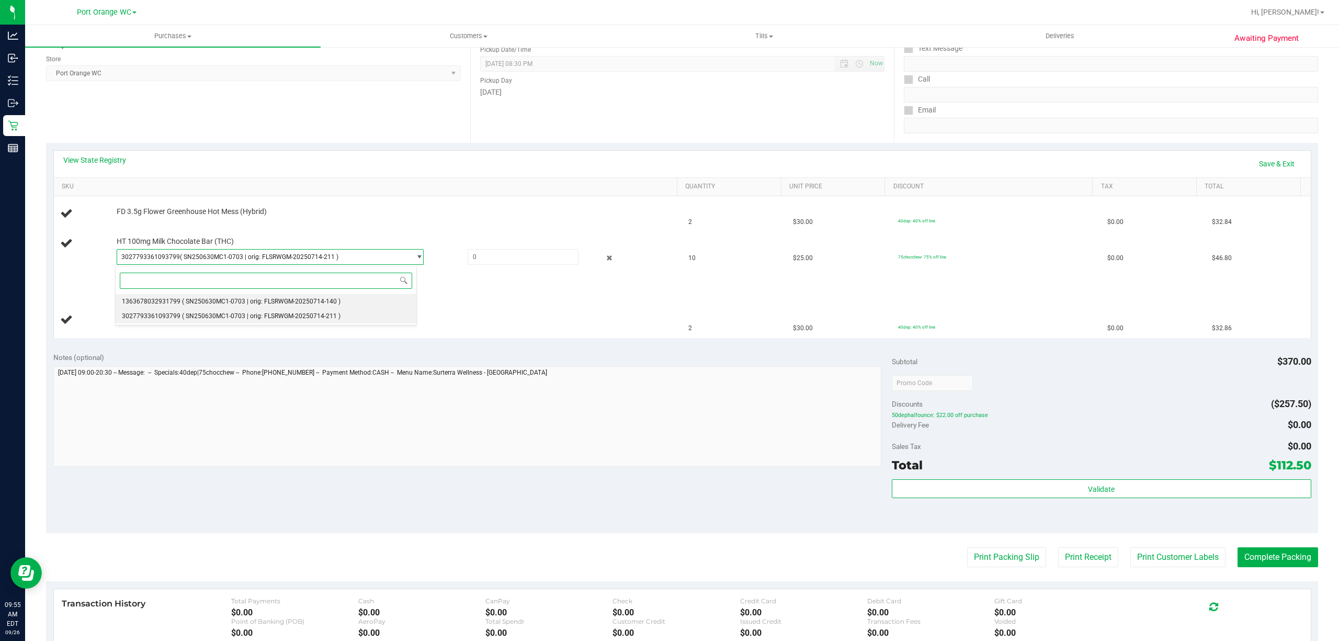
click at [232, 298] on span "( SN250630MC1-0703 | orig: FLSRWGM-20250714-140 )" at bounding box center [261, 301] width 158 height 7
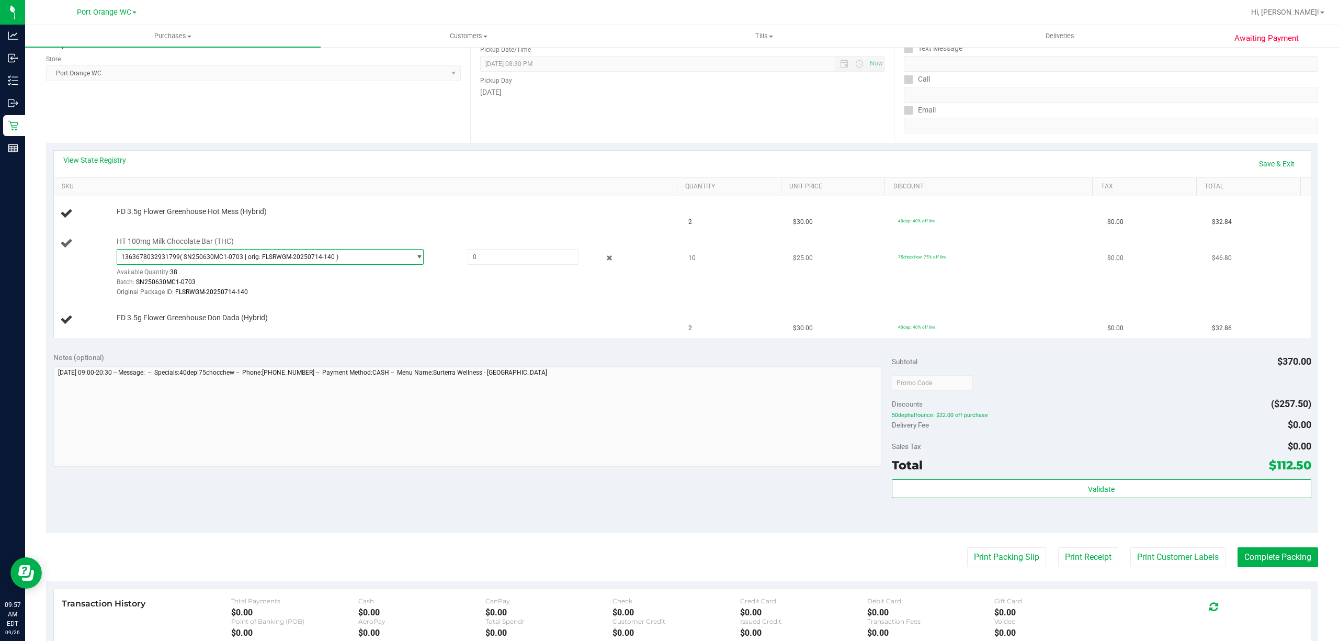
click at [264, 252] on span "1363678032931799 ( SN250630MC1-0703 | orig: FLSRWGM-20250714-140 )" at bounding box center [263, 256] width 293 height 15
click at [246, 298] on span "( SN250630MC1-0703 | orig: FLSRWGM-20250714-140 )" at bounding box center [261, 301] width 158 height 7
click at [265, 256] on span "( SN250630MC1-0703 | orig: FLSRWGM-20250714-140 )" at bounding box center [259, 256] width 158 height 7
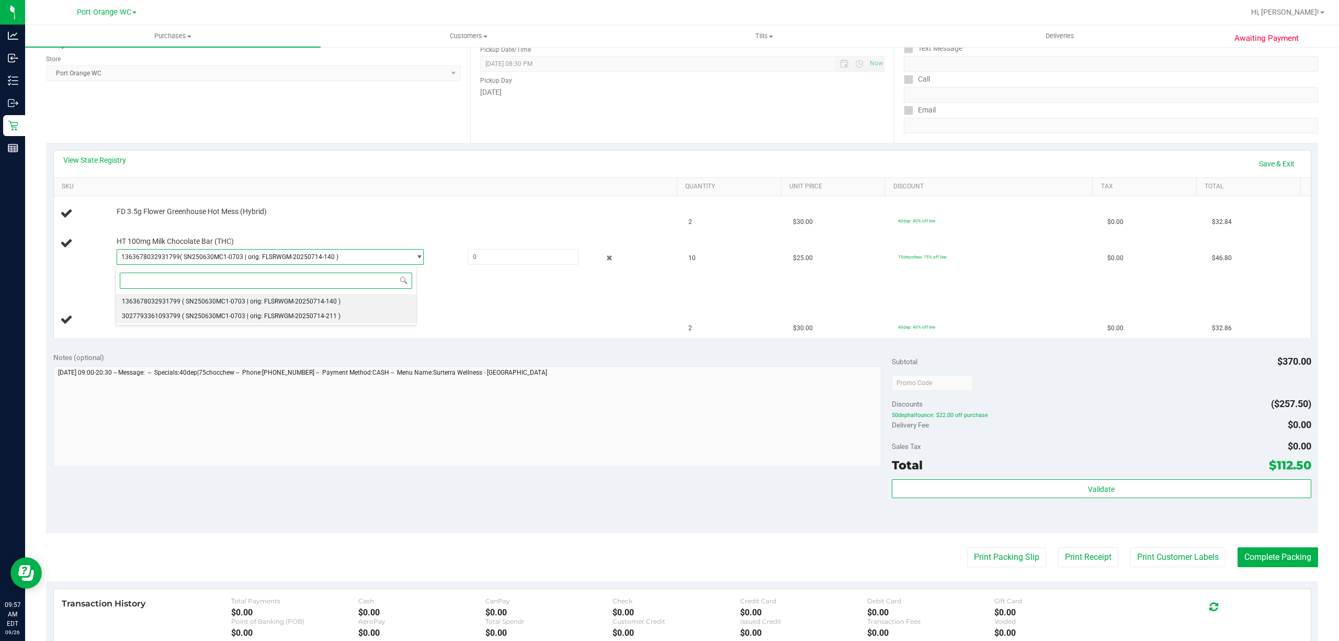
click at [204, 316] on span "( SN250630MC1-0703 | orig: FLSRWGM-20250714-211 )" at bounding box center [261, 315] width 158 height 7
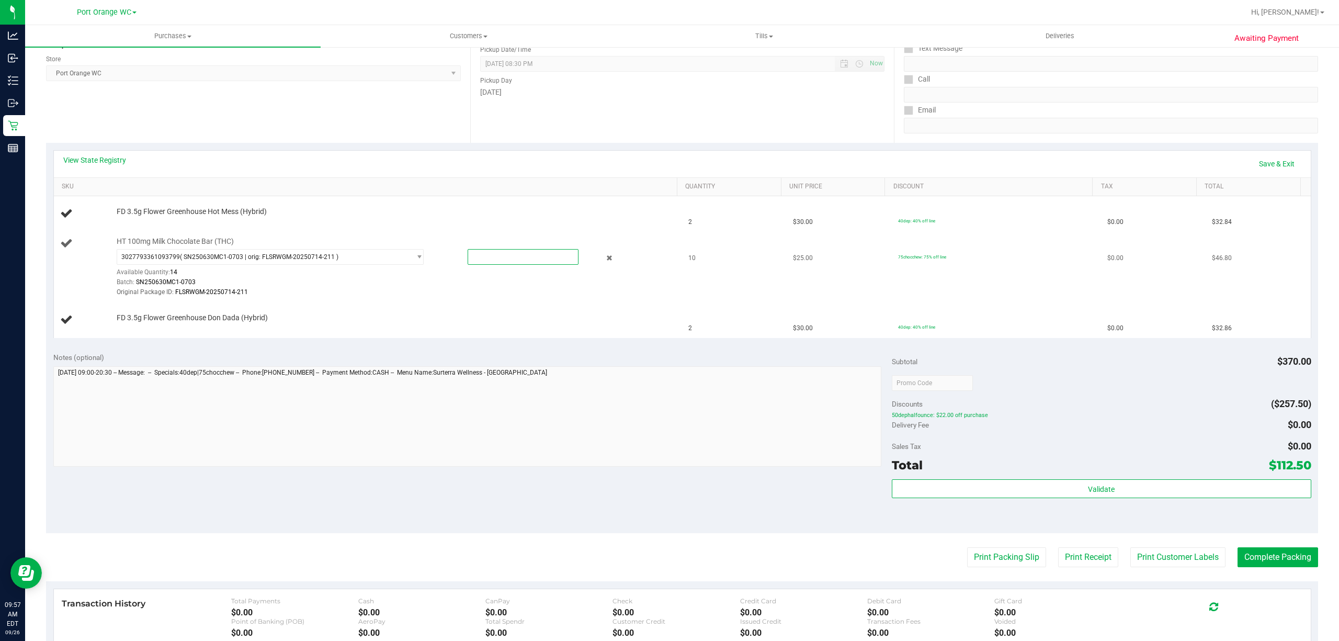
click at [488, 258] on span at bounding box center [522, 257] width 111 height 16
type input "10"
type input "10.0000"
click at [500, 317] on td "FD 3.5g Flower Greenhouse Don Dada (Hybrid)" at bounding box center [368, 319] width 629 height 35
click at [1262, 159] on link "Save & Exit" at bounding box center [1276, 164] width 49 height 18
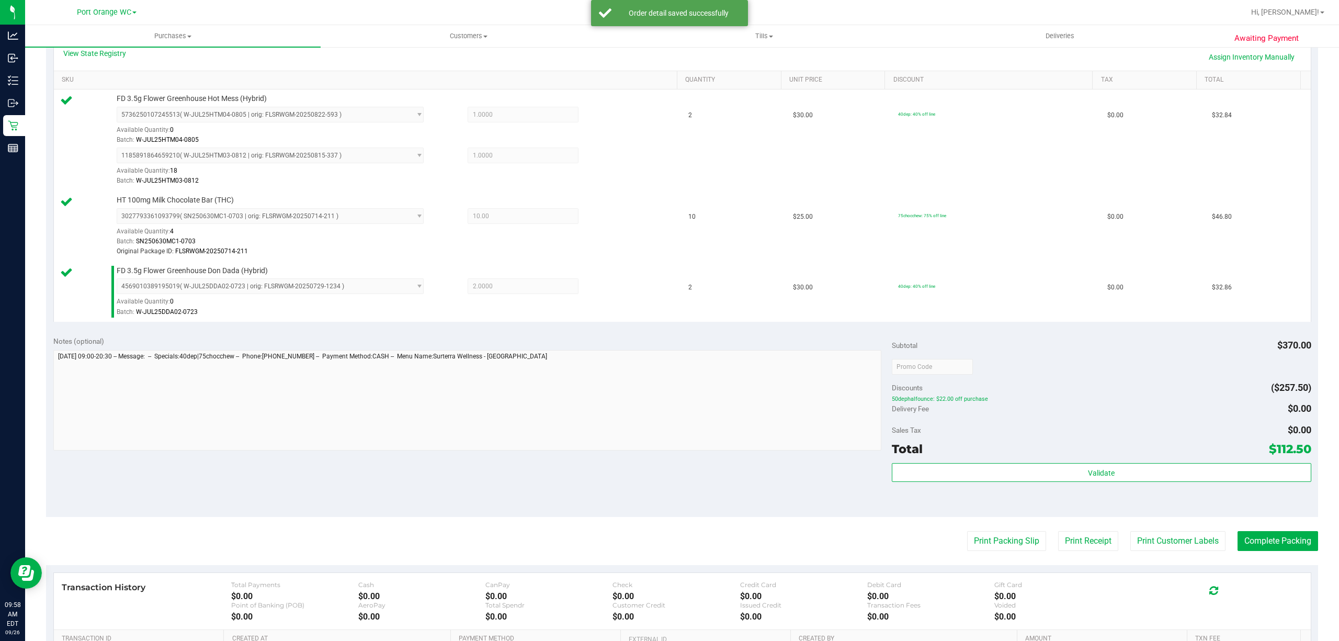
scroll to position [390, 0]
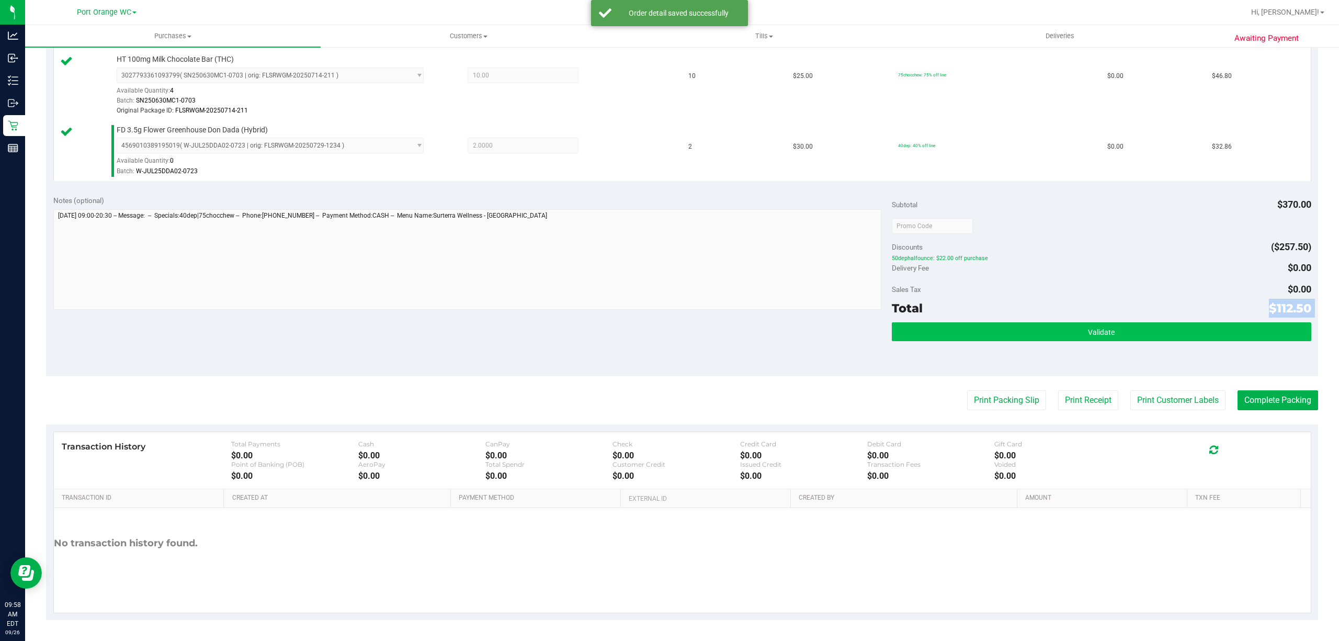
click at [1057, 321] on div "Subtotal $370.00 Discounts ($257.50) 50dephalfounce: $22.00 off purchase Delive…" at bounding box center [1101, 282] width 419 height 174
click at [1063, 330] on button "Validate" at bounding box center [1101, 331] width 419 height 19
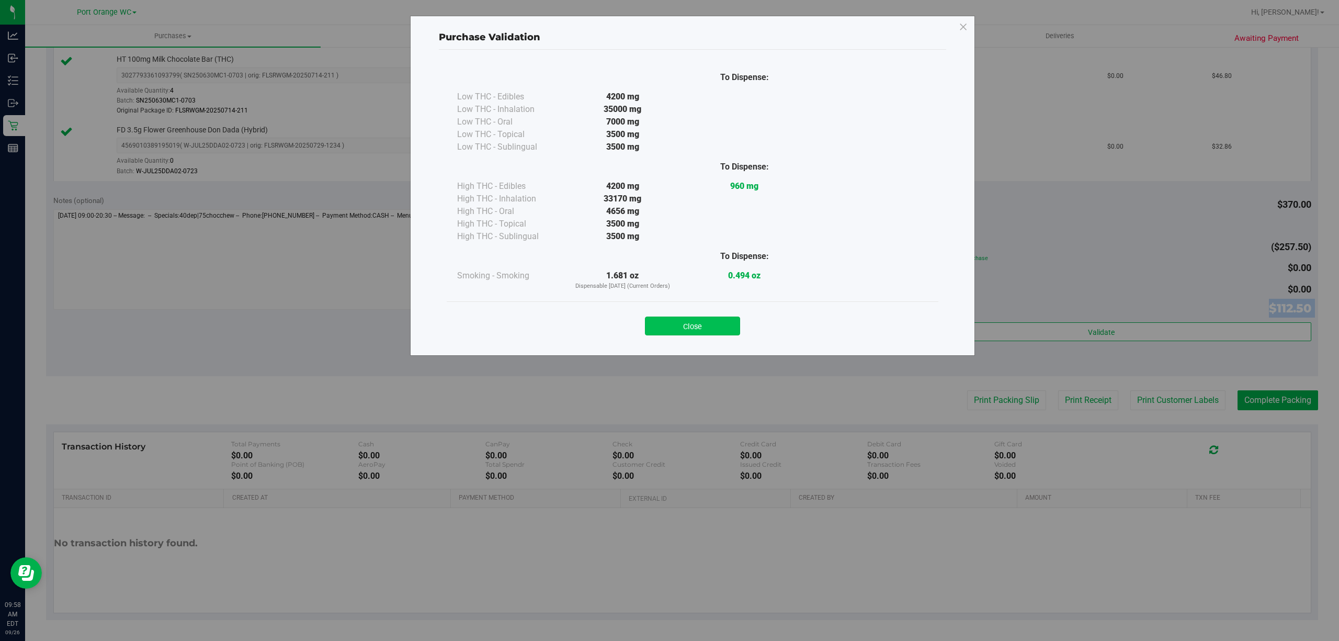
click at [703, 328] on button "Close" at bounding box center [692, 325] width 95 height 19
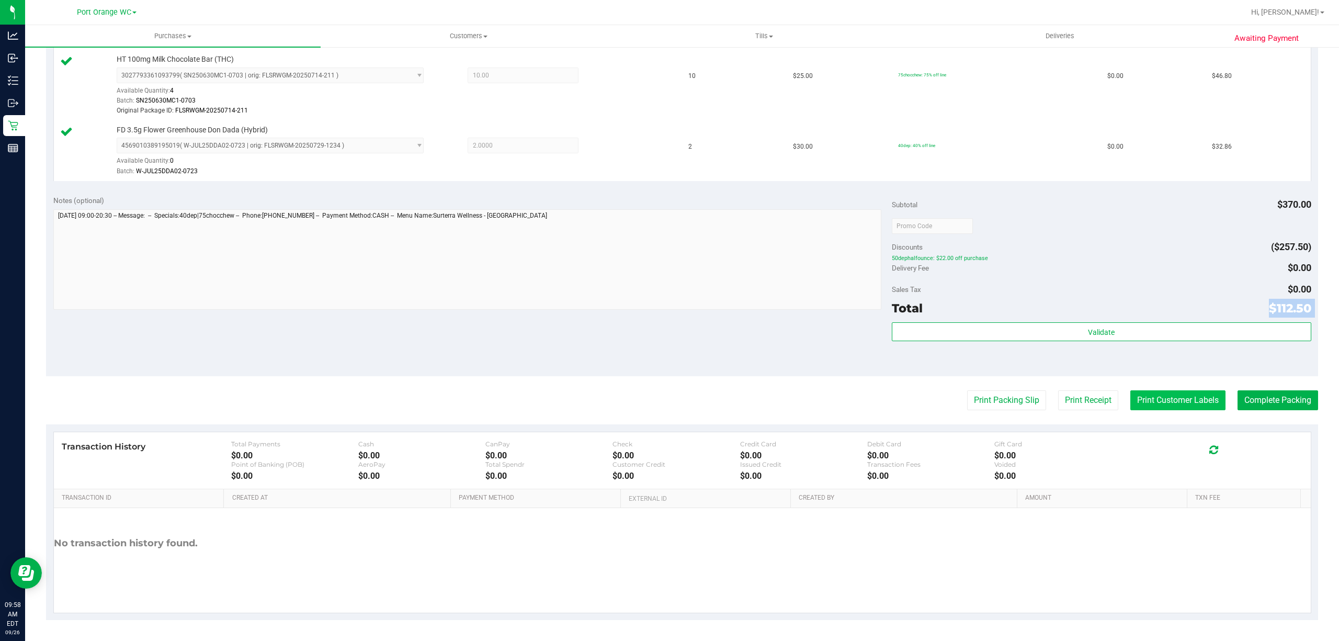
click at [1143, 394] on button "Print Customer Labels" at bounding box center [1177, 400] width 95 height 20
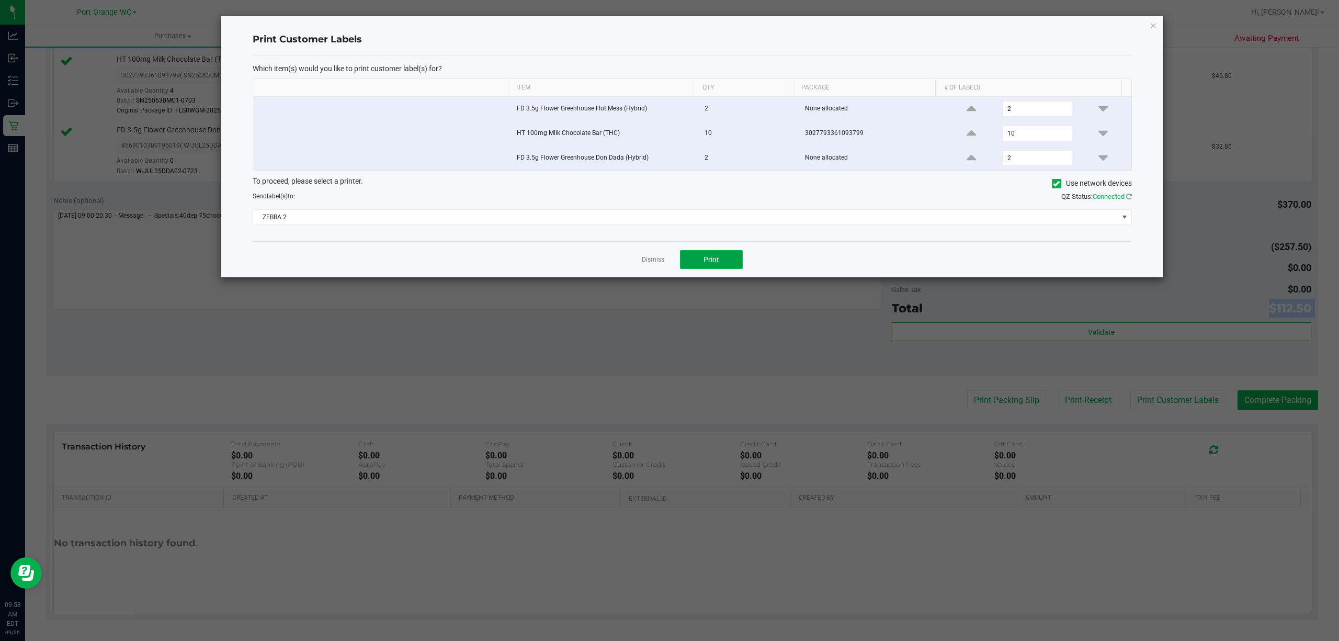
click at [716, 266] on button "Print" at bounding box center [711, 259] width 63 height 19
click at [657, 264] on link "Dismiss" at bounding box center [653, 259] width 22 height 9
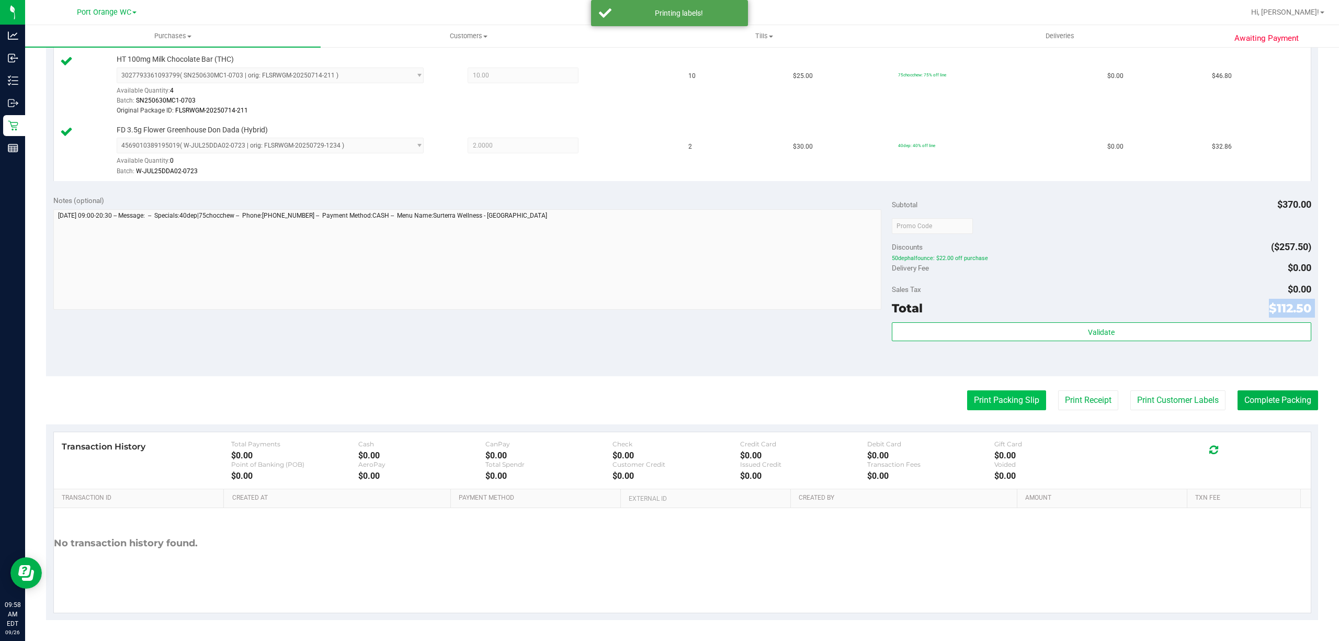
click at [1007, 401] on button "Print Packing Slip" at bounding box center [1006, 400] width 79 height 20
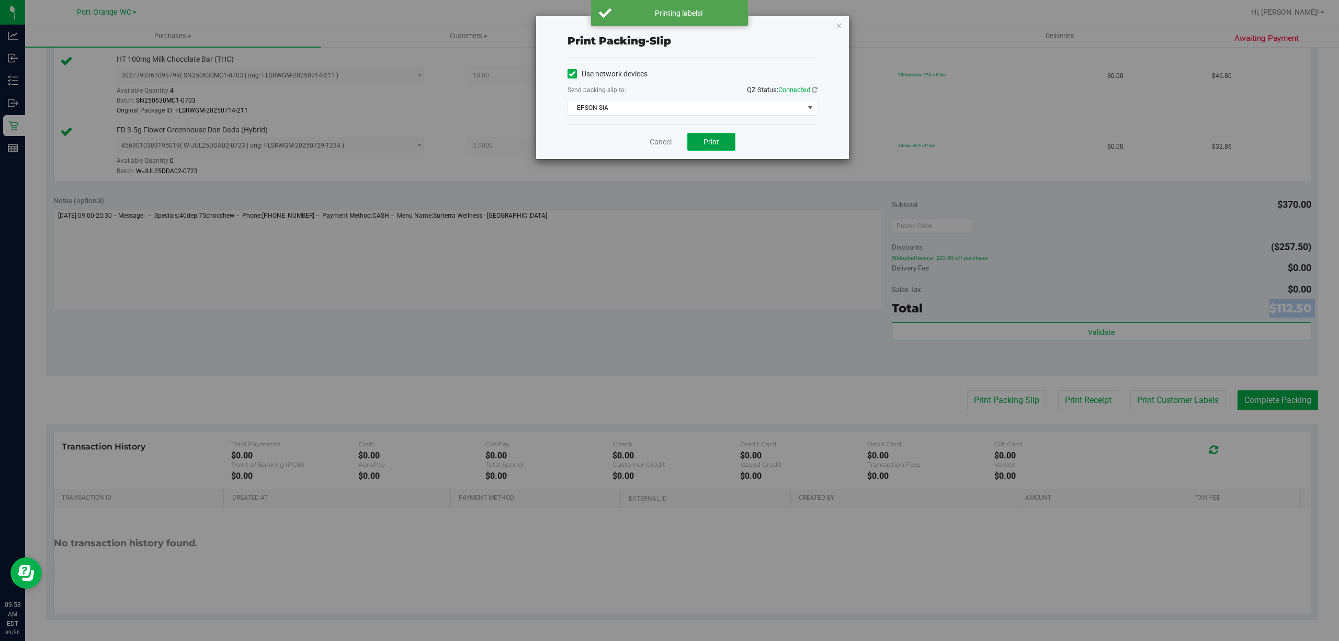
click at [715, 145] on span "Print" at bounding box center [711, 142] width 16 height 8
click at [657, 141] on link "Cancel" at bounding box center [660, 141] width 22 height 11
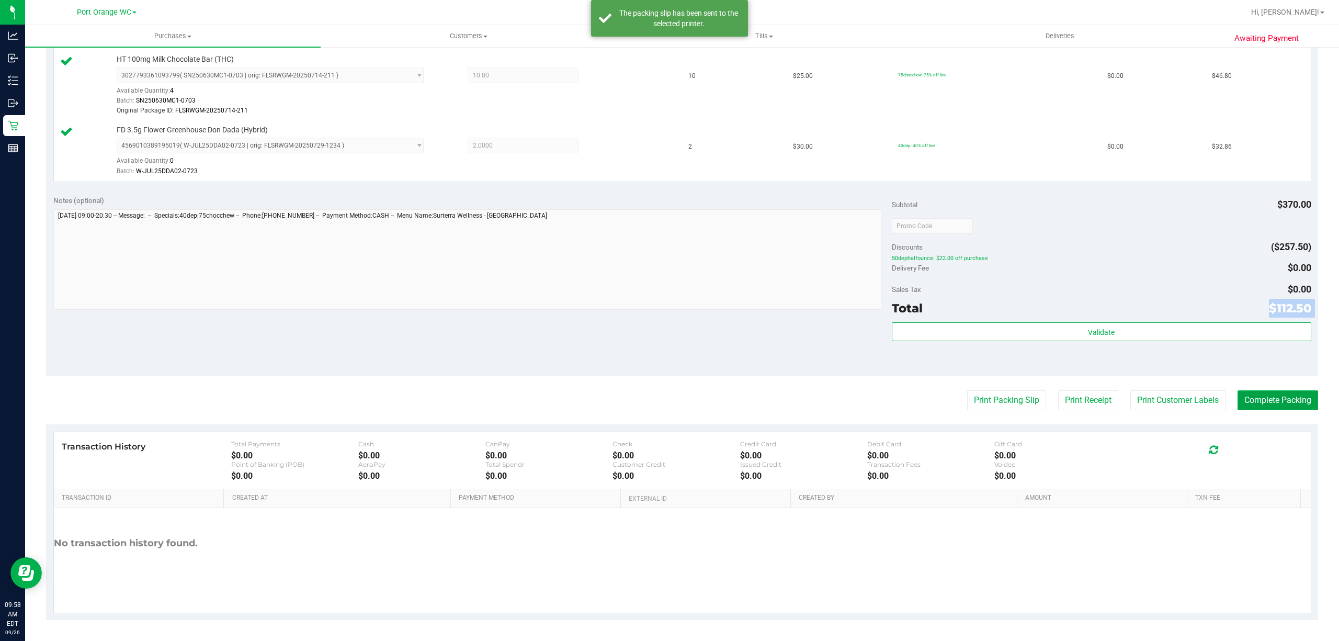
click at [1256, 396] on button "Complete Packing" at bounding box center [1277, 400] width 81 height 20
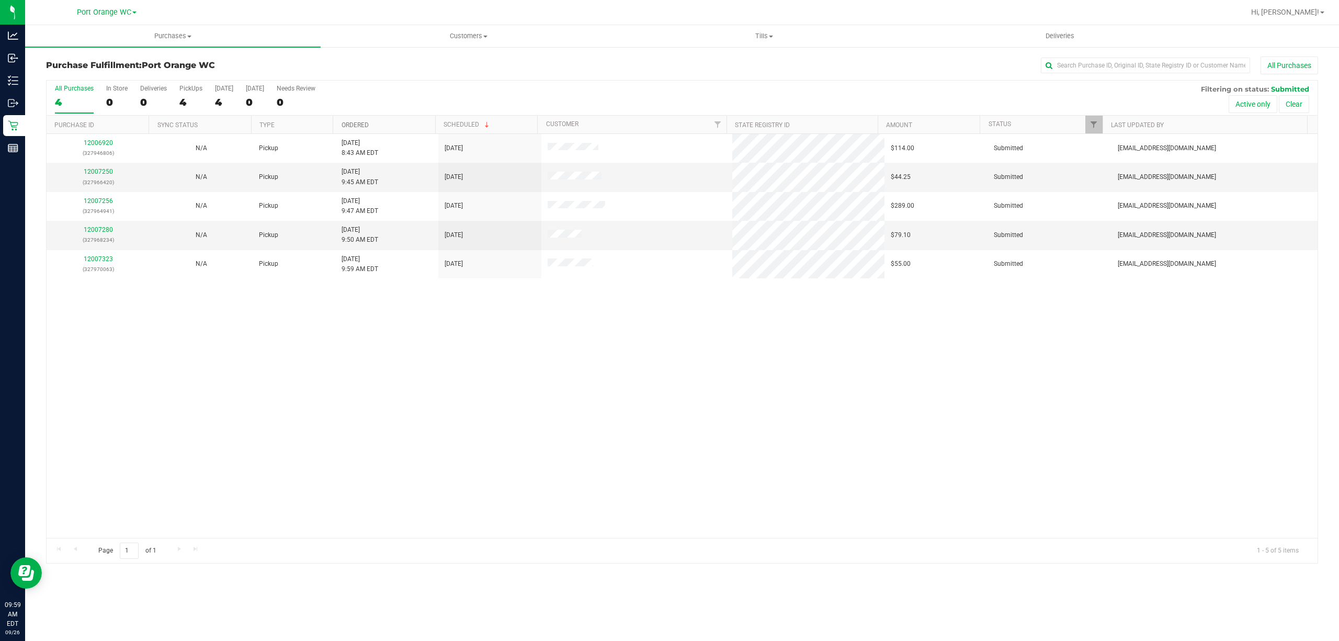
click at [350, 127] on link "Ordered" at bounding box center [354, 124] width 27 height 7
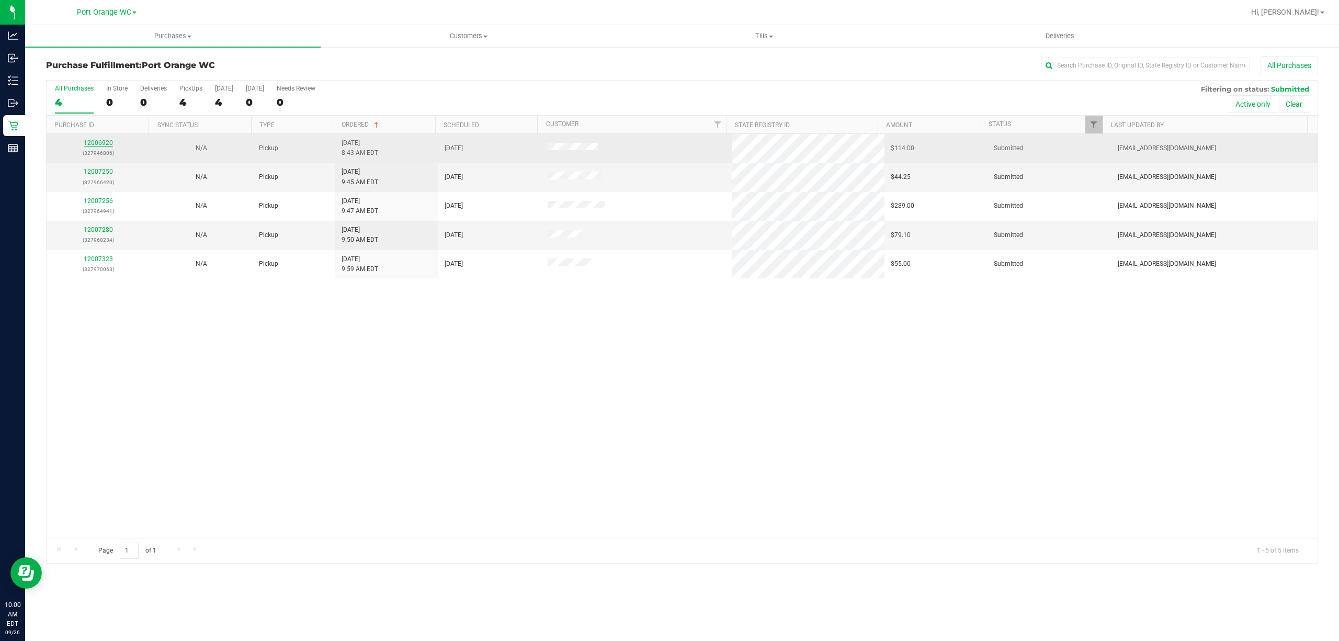
click at [96, 143] on link "12006920" at bounding box center [98, 142] width 29 height 7
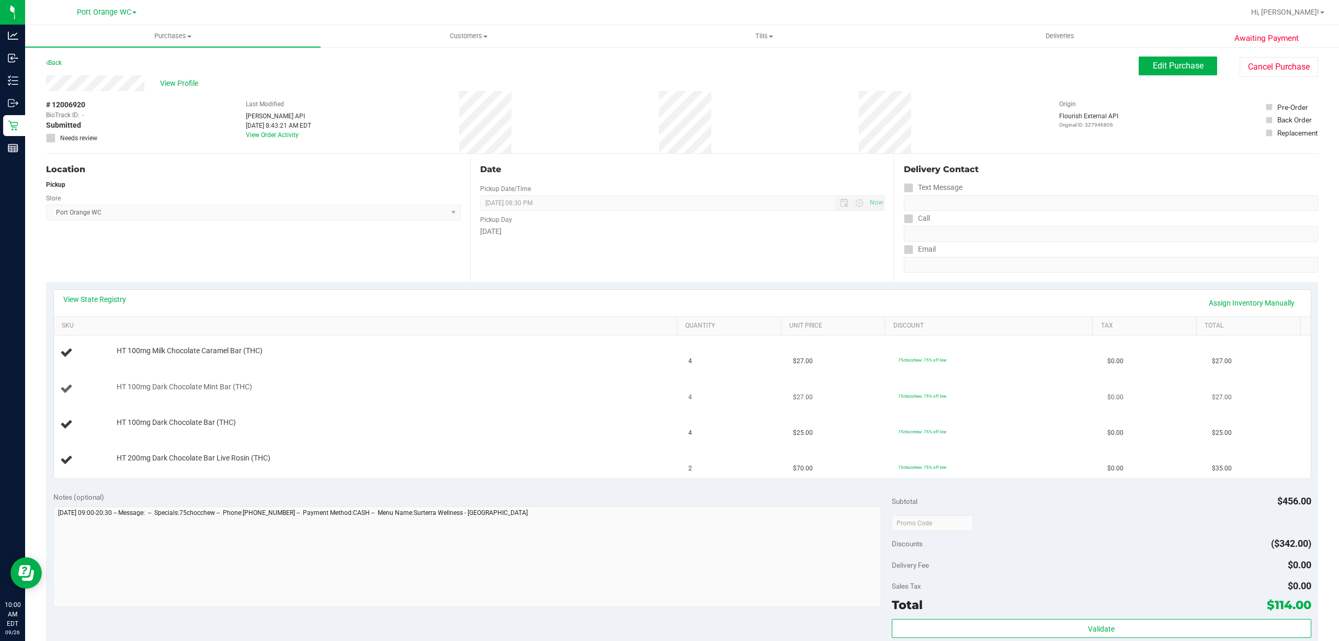
scroll to position [70, 0]
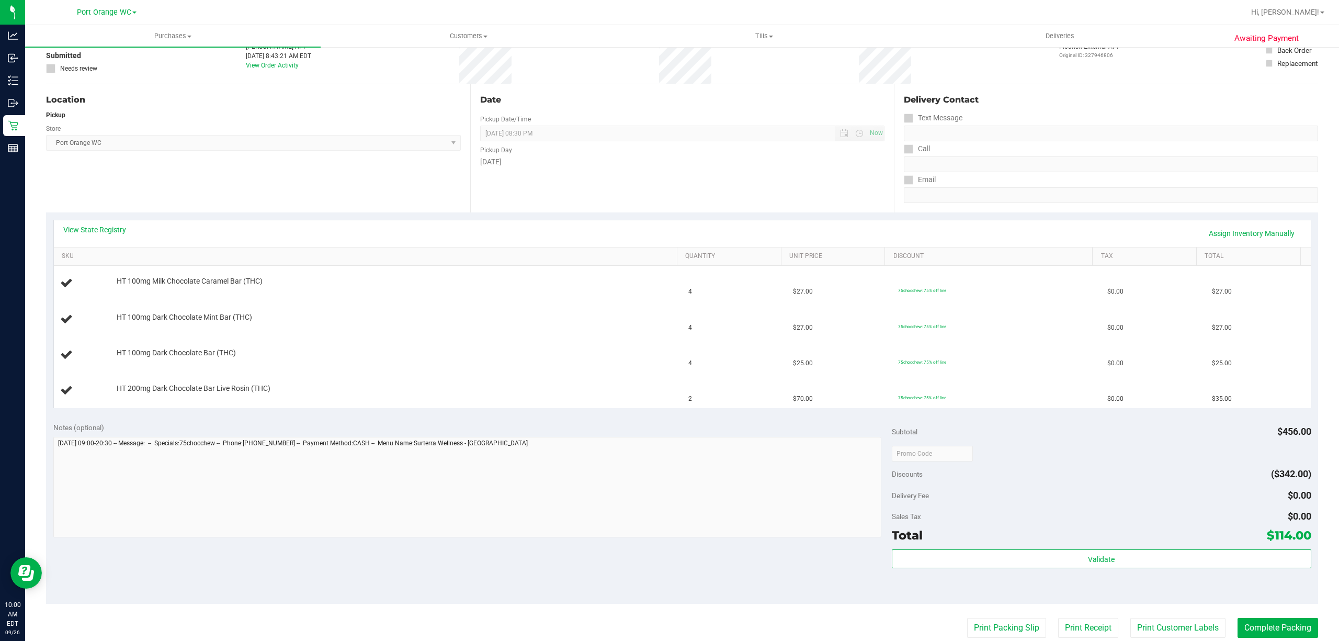
click at [100, 235] on div "View State Registry Assign Inventory Manually" at bounding box center [682, 233] width 1238 height 18
click at [101, 234] on link "View State Registry" at bounding box center [94, 229] width 63 height 10
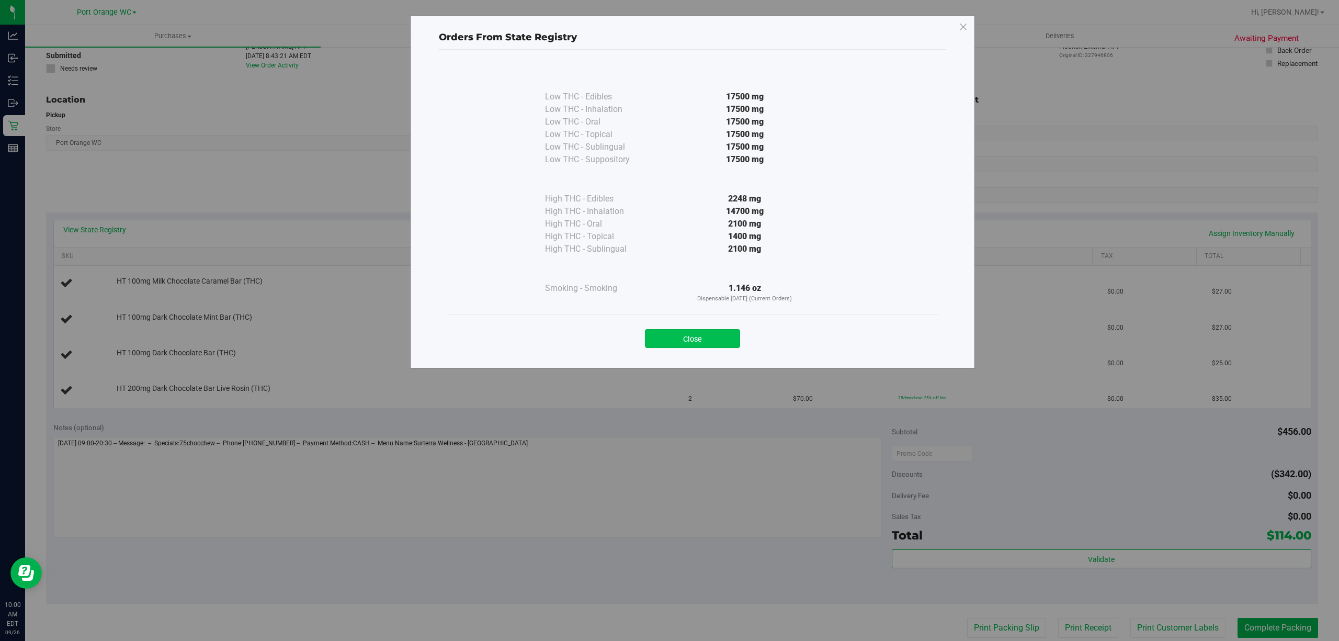
click at [691, 336] on button "Close" at bounding box center [692, 338] width 95 height 19
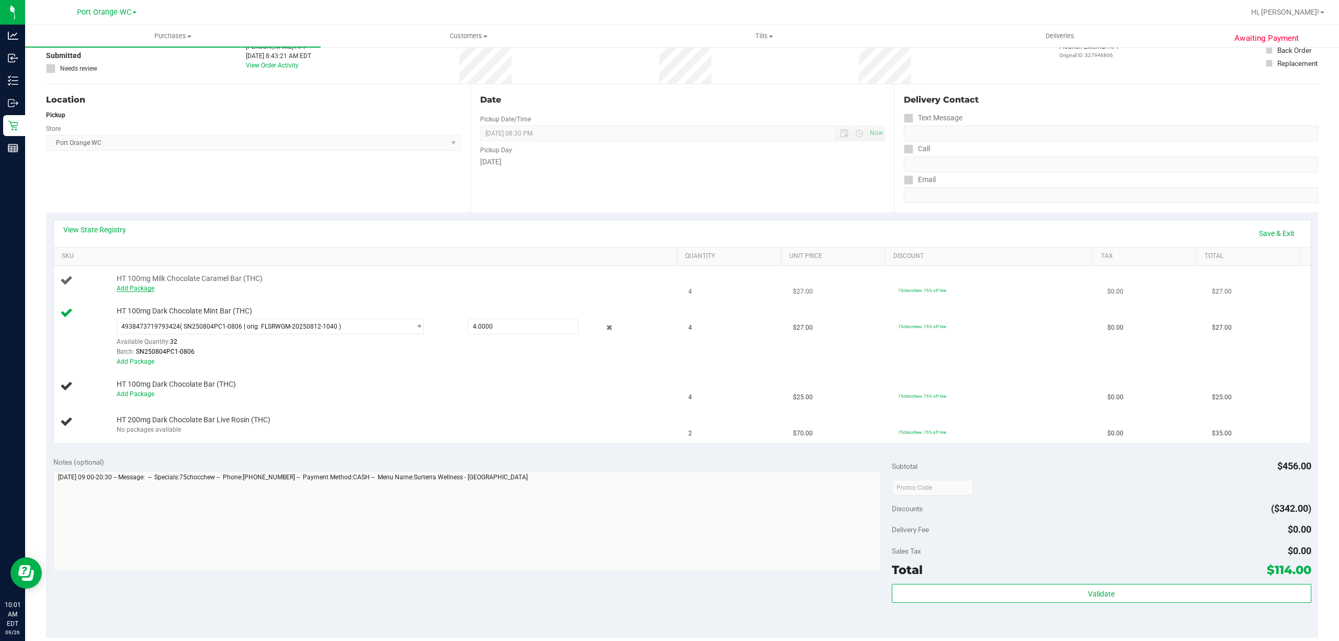
click at [118, 287] on link "Add Package" at bounding box center [136, 287] width 38 height 7
click at [180, 290] on span "Select Package" at bounding box center [263, 290] width 293 height 15
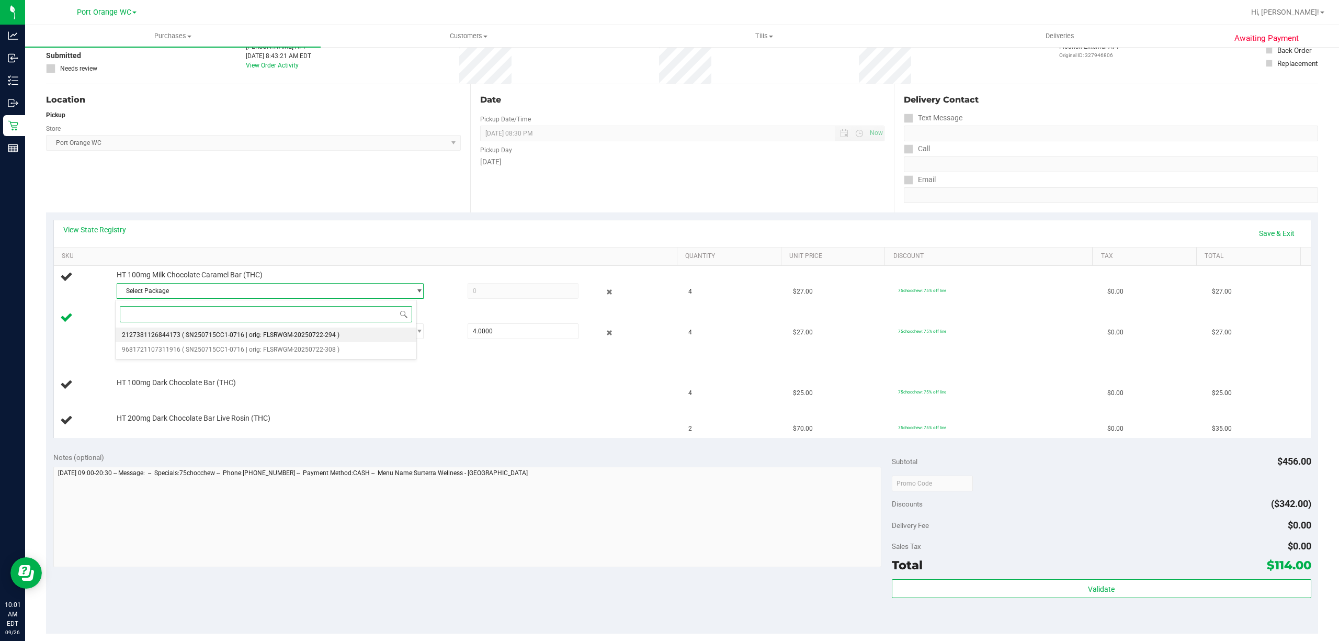
click at [164, 330] on li "2127381126844173 ( SN250715CC1-0716 | orig: FLSRWGM-20250722-294 )" at bounding box center [266, 334] width 301 height 15
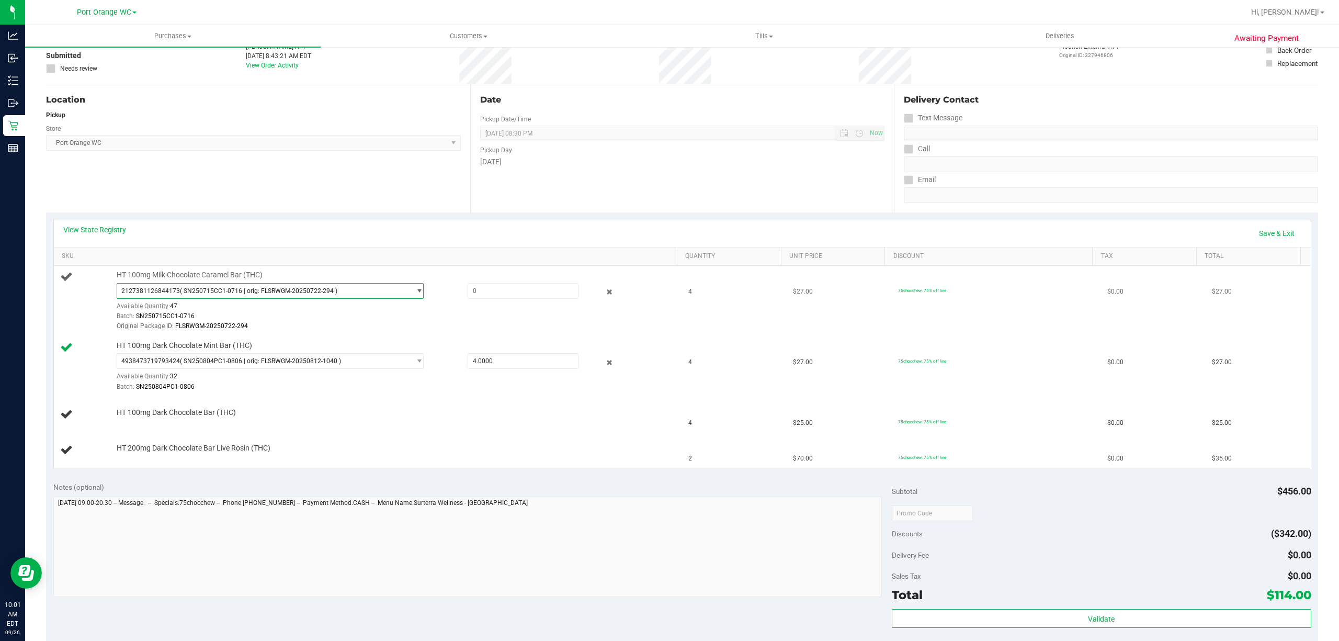
click at [191, 287] on span "2127381126844173 ( SN250715CC1-0716 | orig: FLSRWGM-20250722-294 )" at bounding box center [263, 290] width 293 height 15
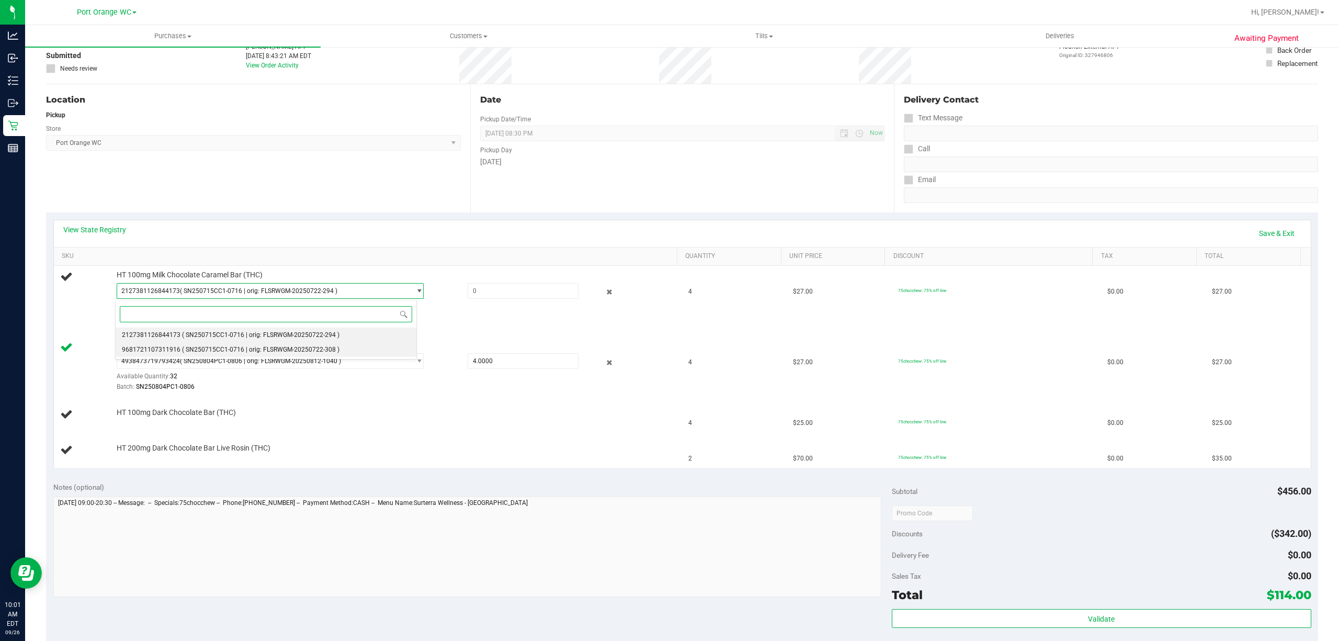
click at [163, 352] on span "9681721107311916" at bounding box center [151, 349] width 59 height 7
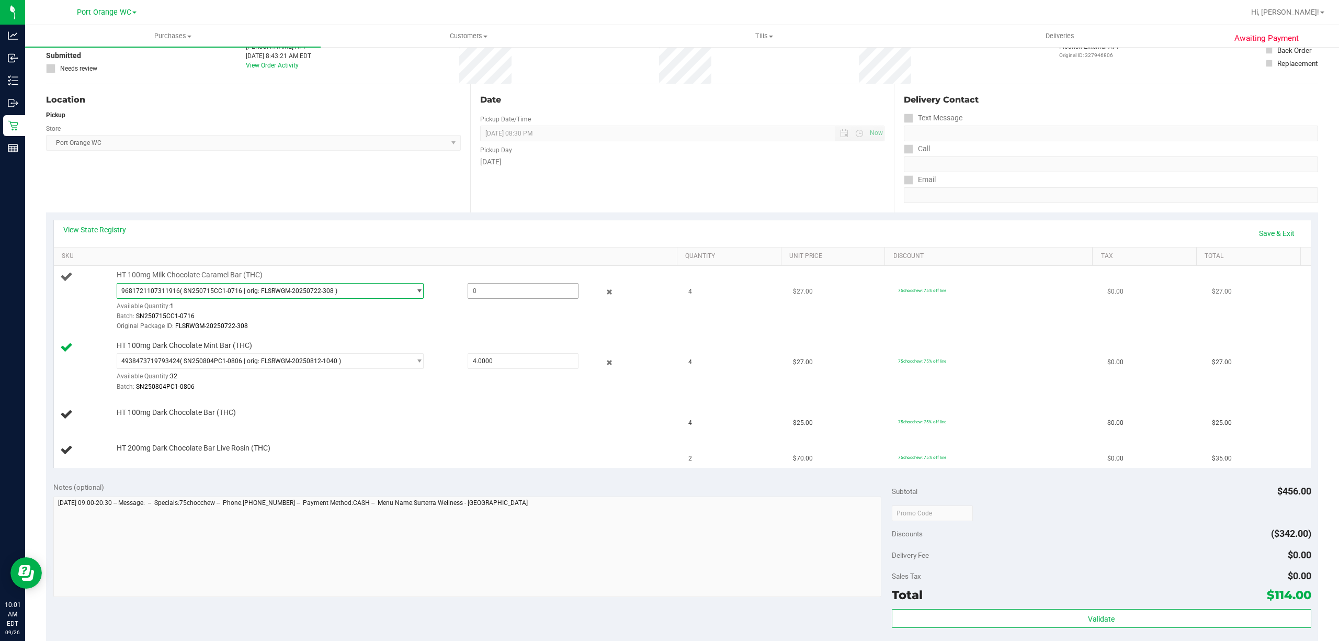
click at [490, 292] on span at bounding box center [522, 291] width 111 height 16
type input "1"
type input "1.0000"
click at [527, 344] on div "HT 100mg Dark Chocolate Mint Bar (THC) 4938473719793424 ( SN250804PC1-0806 | or…" at bounding box center [390, 366] width 559 height 52
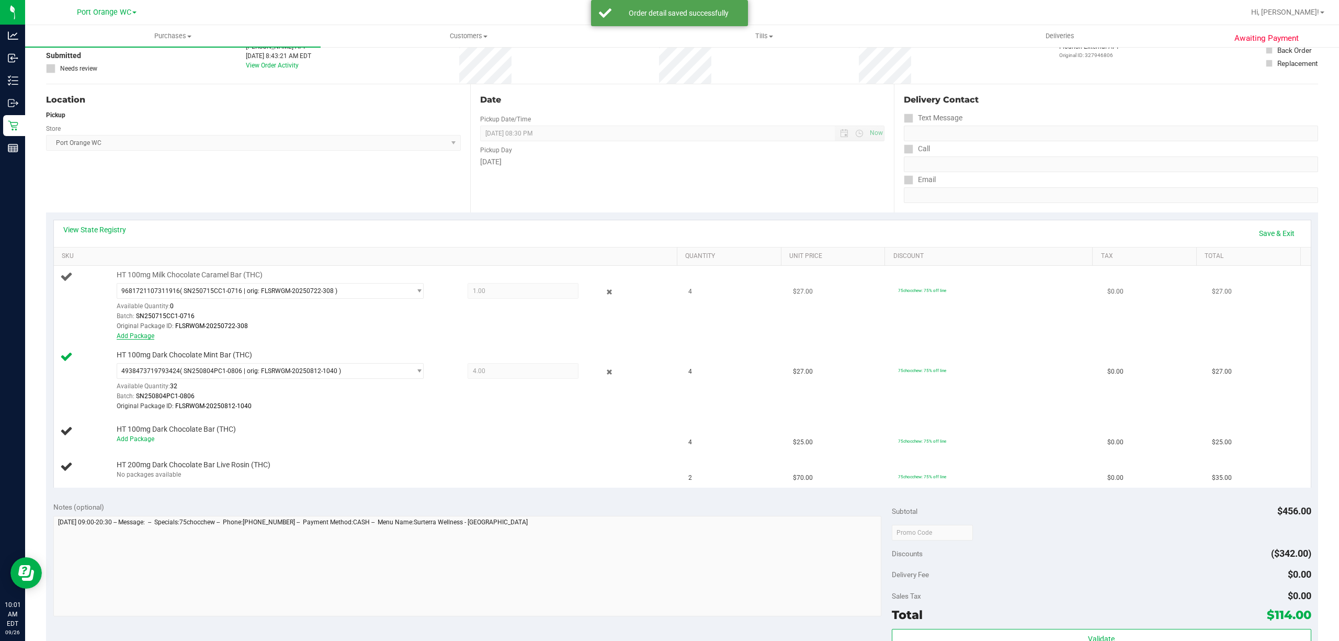
click at [132, 337] on link "Add Package" at bounding box center [136, 335] width 38 height 7
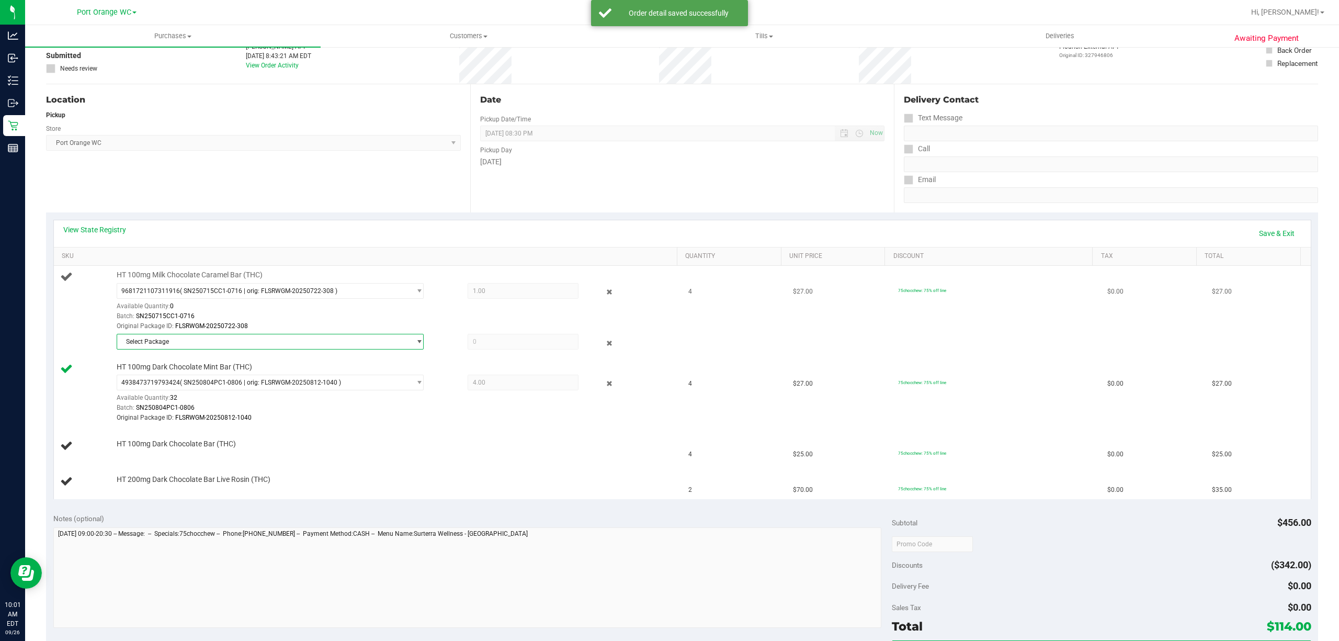
click at [180, 340] on span "Select Package" at bounding box center [263, 341] width 293 height 15
click at [202, 385] on span "( SN250715CC1-0716 | orig: FLSRWGM-20250722-294 )" at bounding box center [260, 386] width 157 height 7
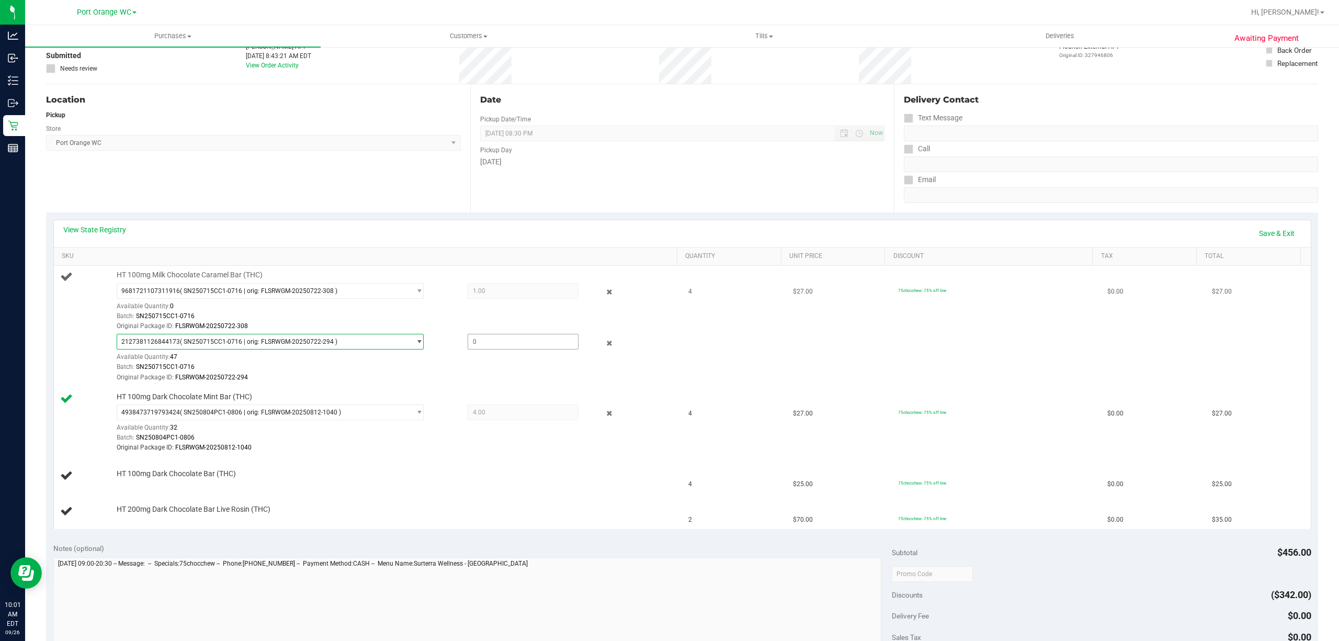
drag, startPoint x: 494, startPoint y: 337, endPoint x: 482, endPoint y: 346, distance: 14.7
click at [493, 338] on span at bounding box center [522, 342] width 111 height 16
type input "3"
click at [1268, 233] on link "Save & Exit" at bounding box center [1276, 233] width 49 height 18
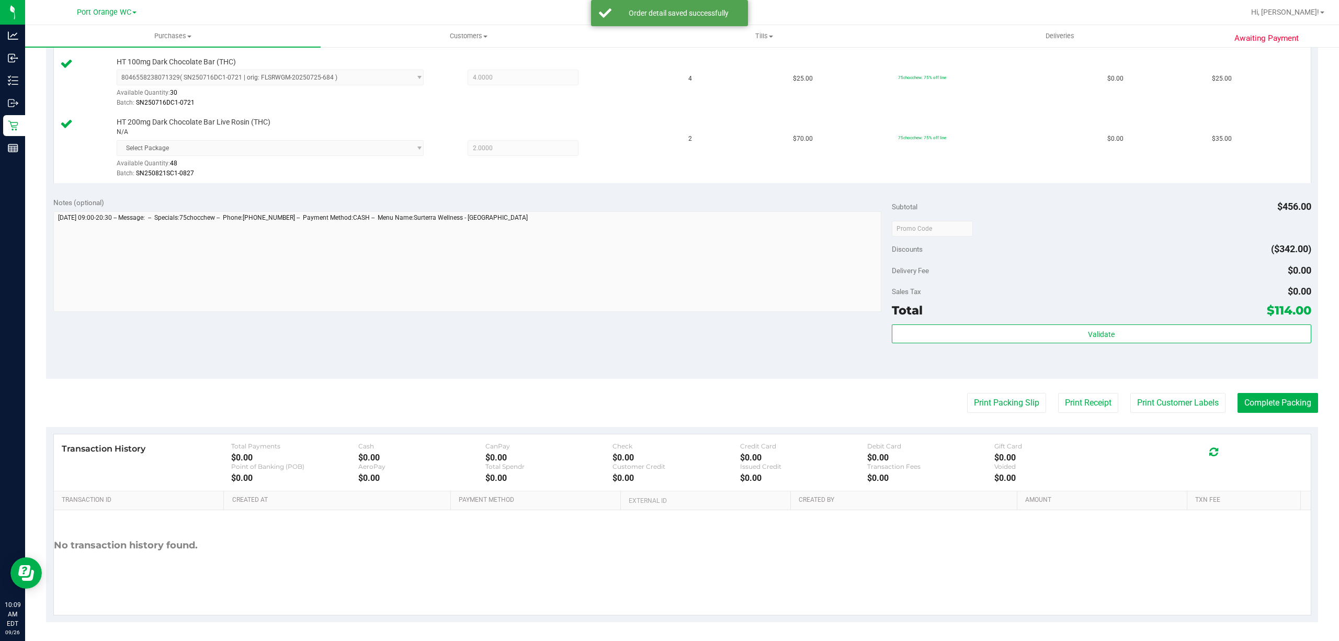
scroll to position [480, 0]
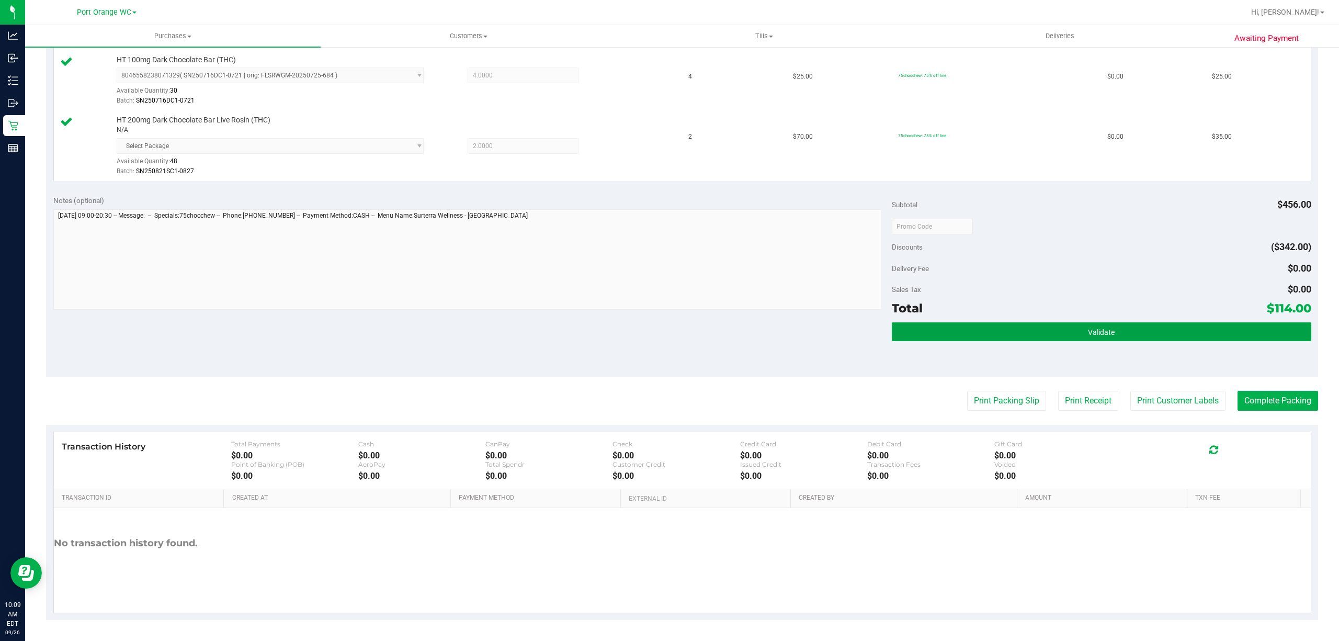
click at [1114, 330] on button "Validate" at bounding box center [1101, 331] width 419 height 19
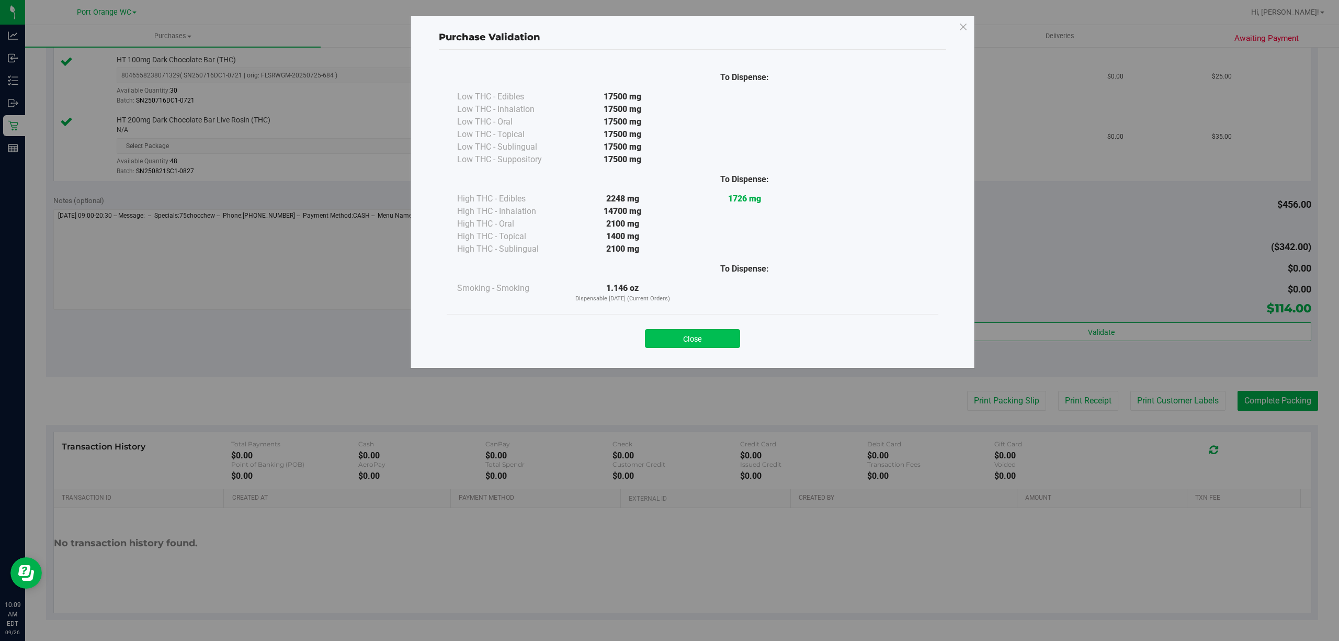
click at [725, 340] on button "Close" at bounding box center [692, 338] width 95 height 19
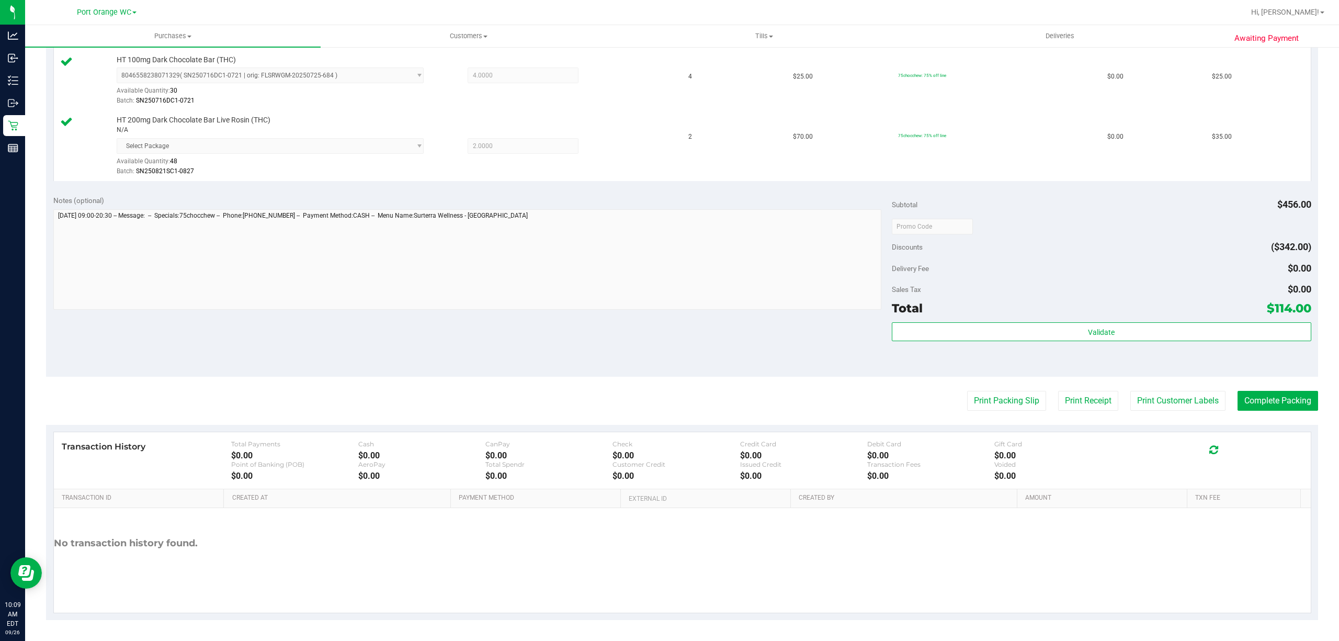
click at [1170, 386] on purchase-details "Back Edit Purchase Cancel Purchase View Profile # 12006920 BioTrack ID: - Submi…" at bounding box center [682, 100] width 1272 height 1040
click at [1166, 393] on button "Print Customer Labels" at bounding box center [1177, 401] width 95 height 20
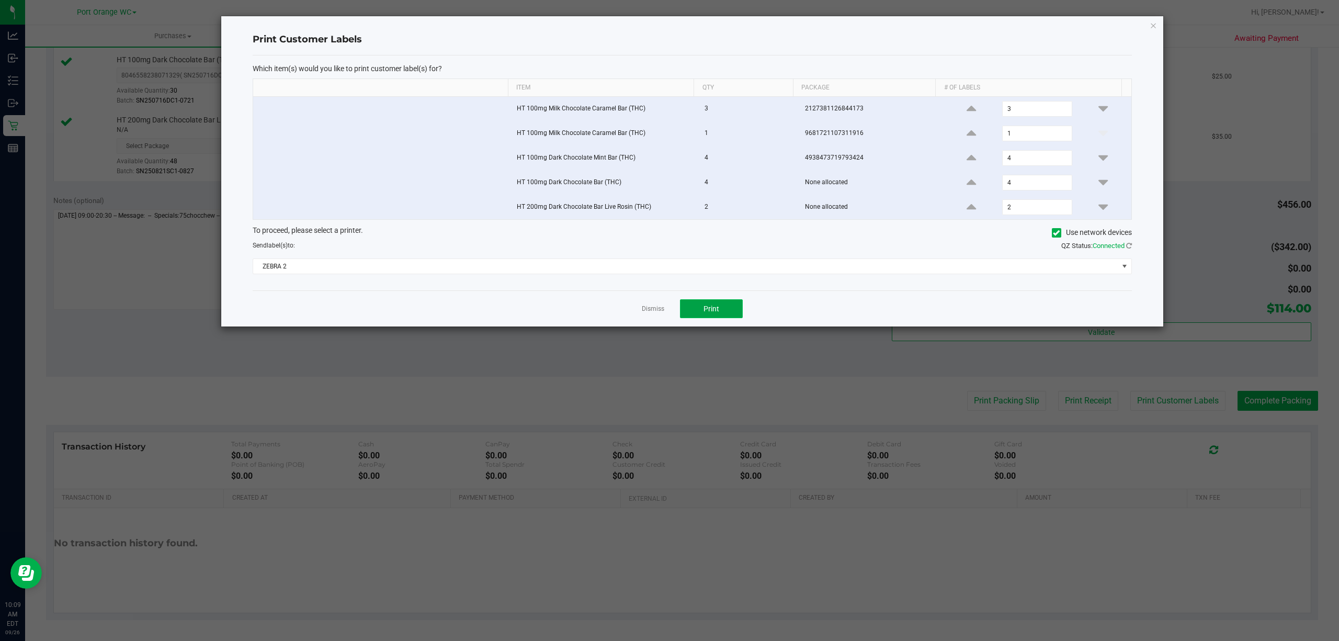
click at [704, 306] on button "Print" at bounding box center [711, 308] width 63 height 19
click at [653, 312] on link "Dismiss" at bounding box center [653, 308] width 22 height 9
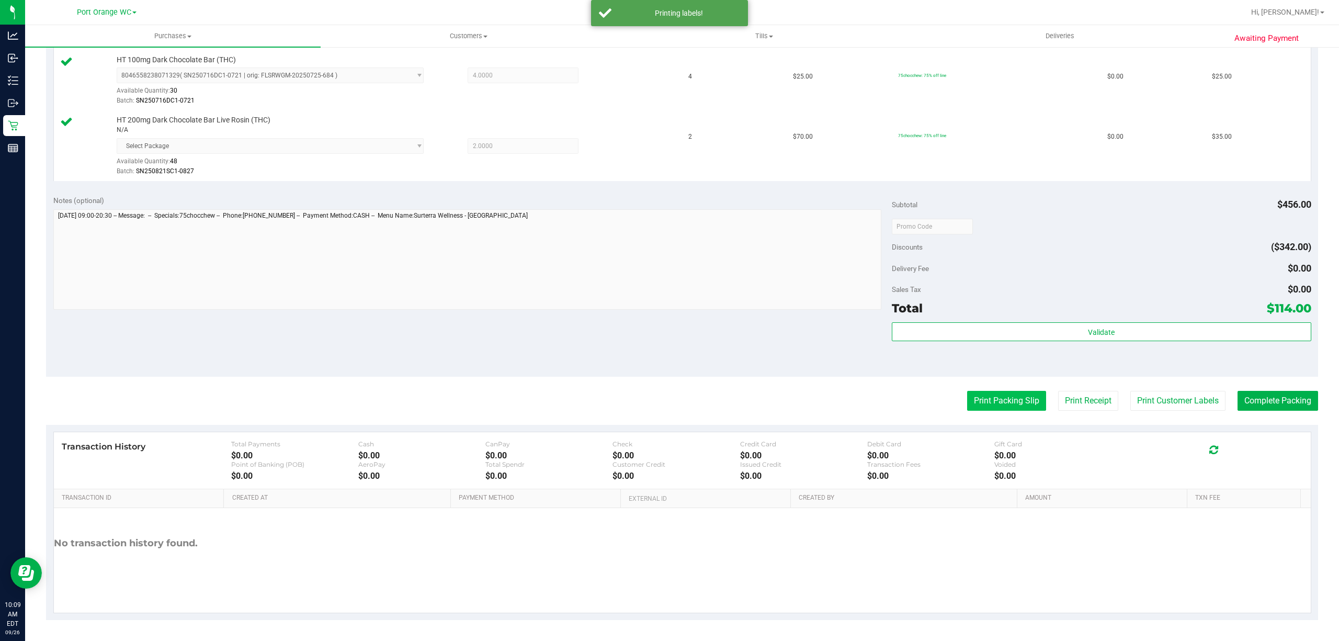
click at [996, 404] on button "Print Packing Slip" at bounding box center [1006, 401] width 79 height 20
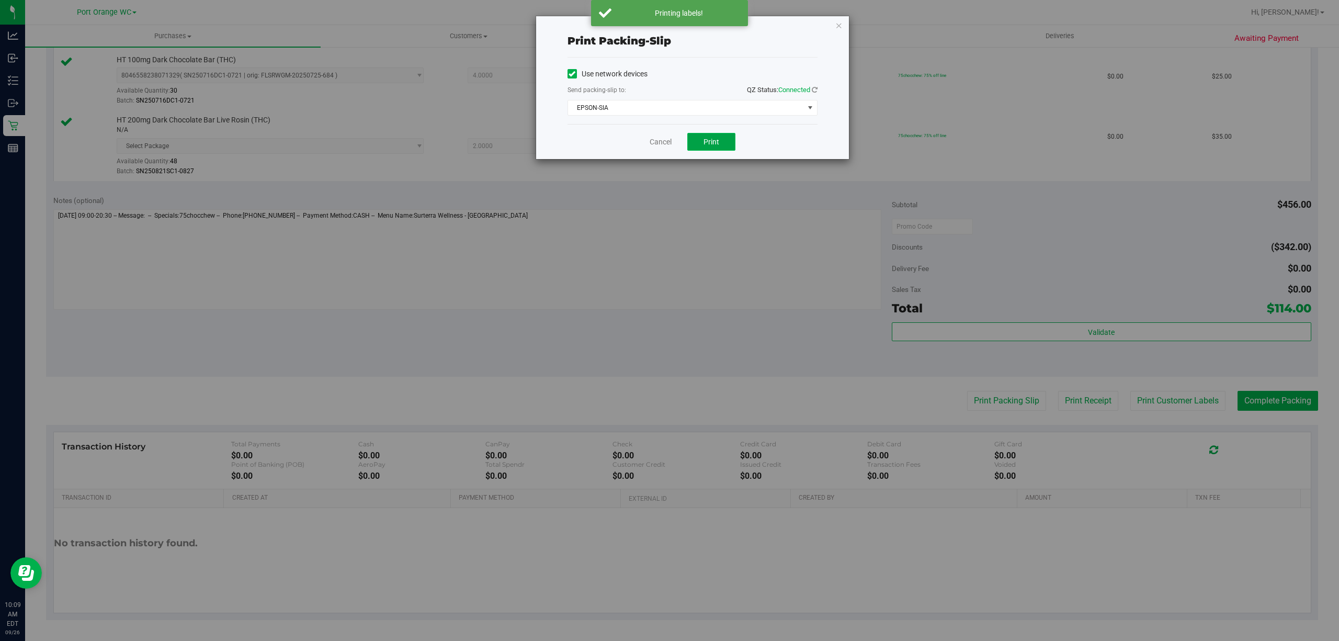
click at [705, 140] on span "Print" at bounding box center [711, 142] width 16 height 8
click at [662, 136] on link "Cancel" at bounding box center [660, 141] width 22 height 11
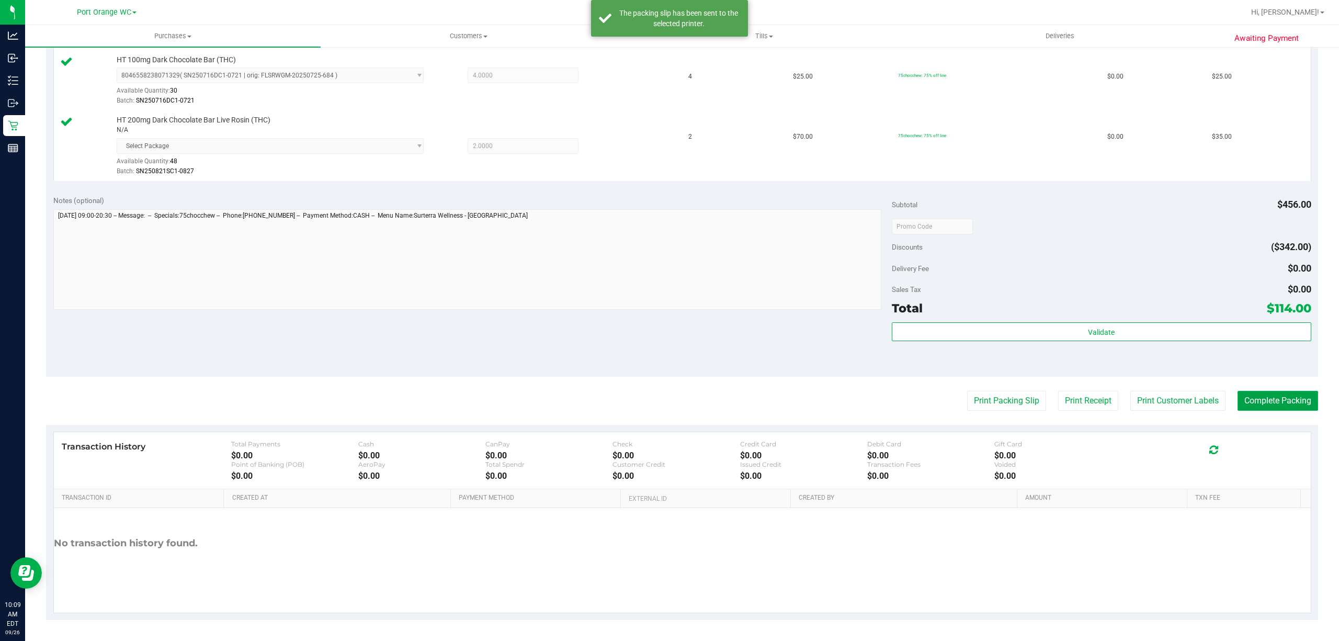
click at [1274, 395] on button "Complete Packing" at bounding box center [1277, 401] width 81 height 20
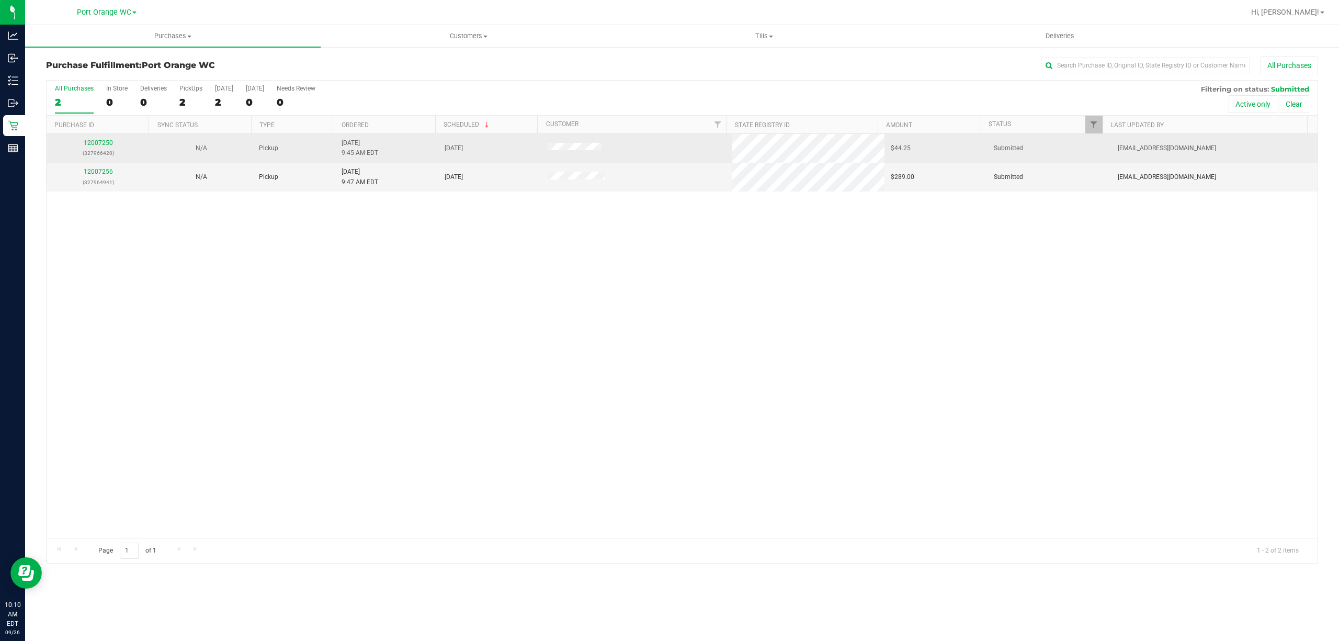
click at [105, 138] on td "12007250 (327966420)" at bounding box center [98, 148] width 103 height 29
click at [101, 141] on link "12007250" at bounding box center [98, 142] width 29 height 7
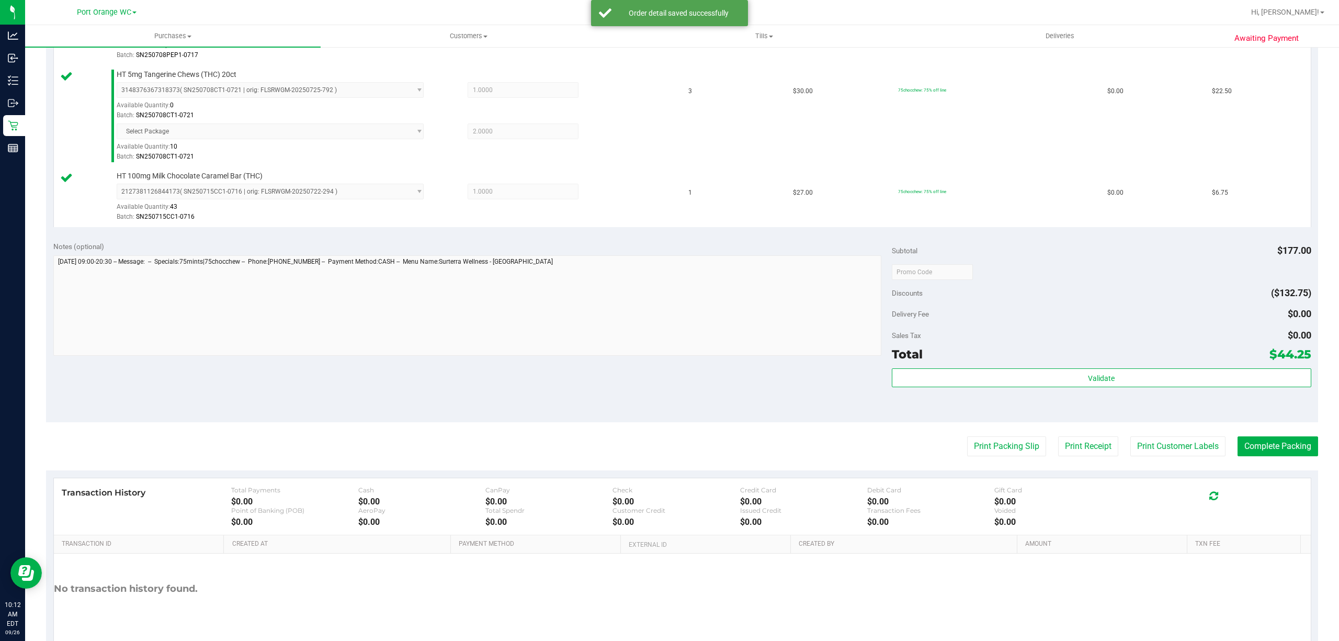
scroll to position [379, 0]
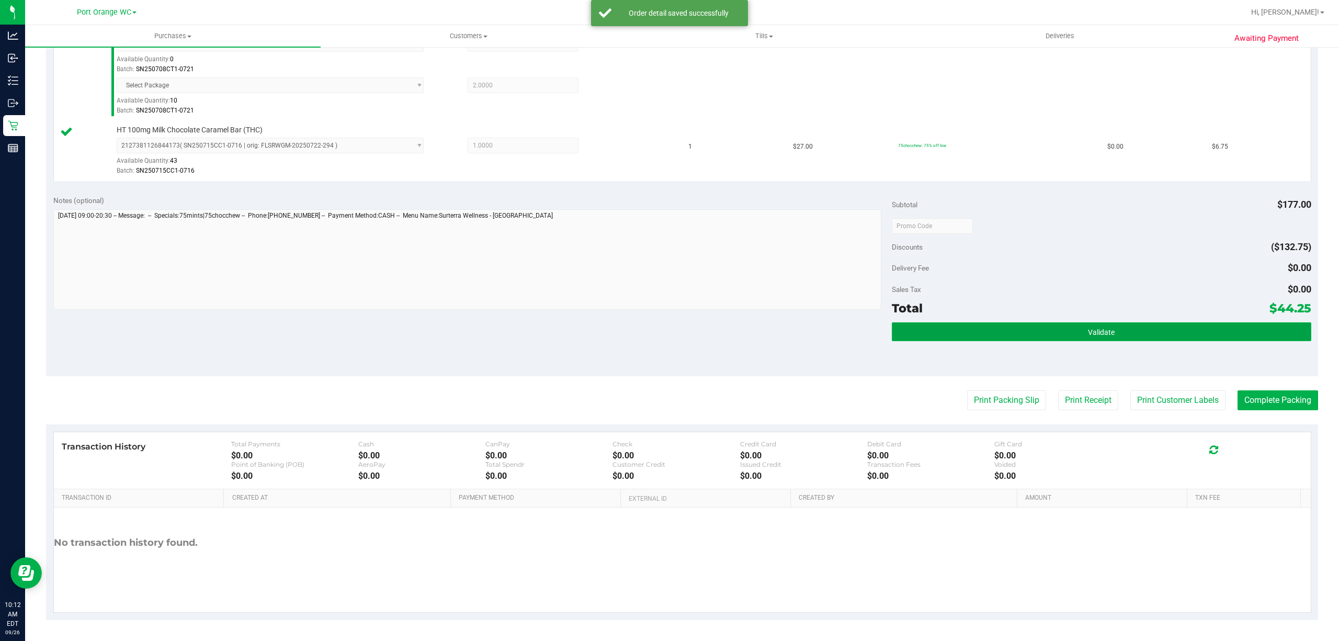
click at [1137, 331] on button "Validate" at bounding box center [1101, 331] width 419 height 19
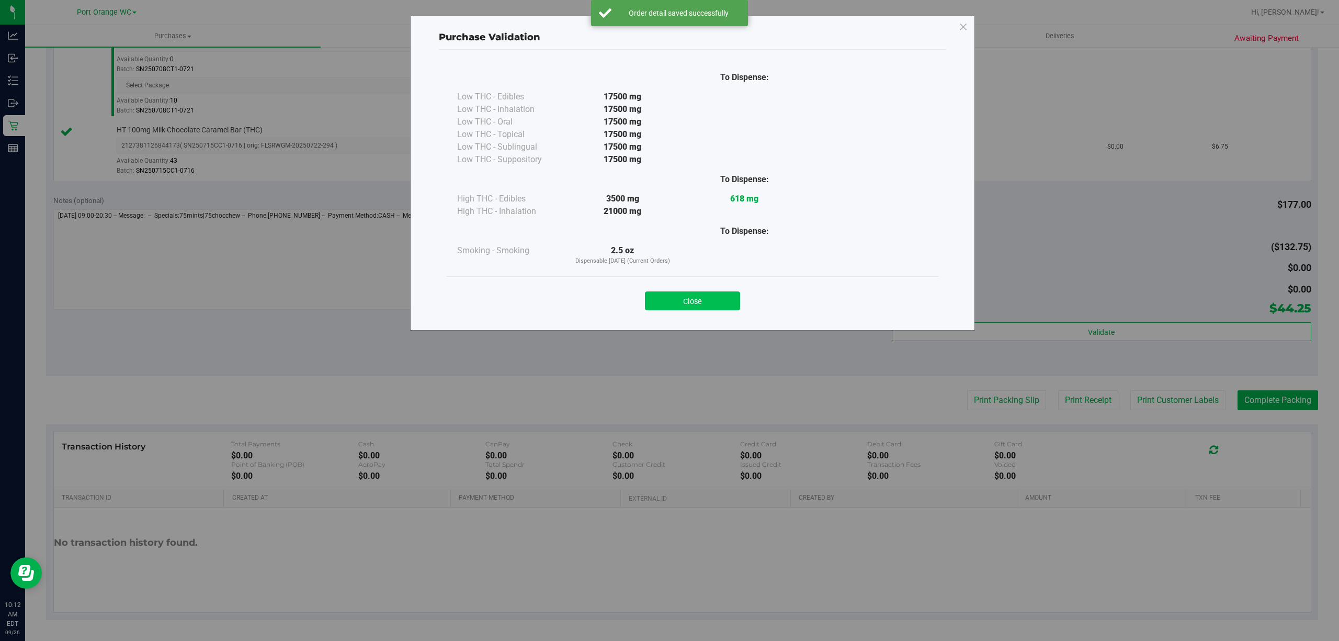
click at [701, 306] on button "Close" at bounding box center [692, 300] width 95 height 19
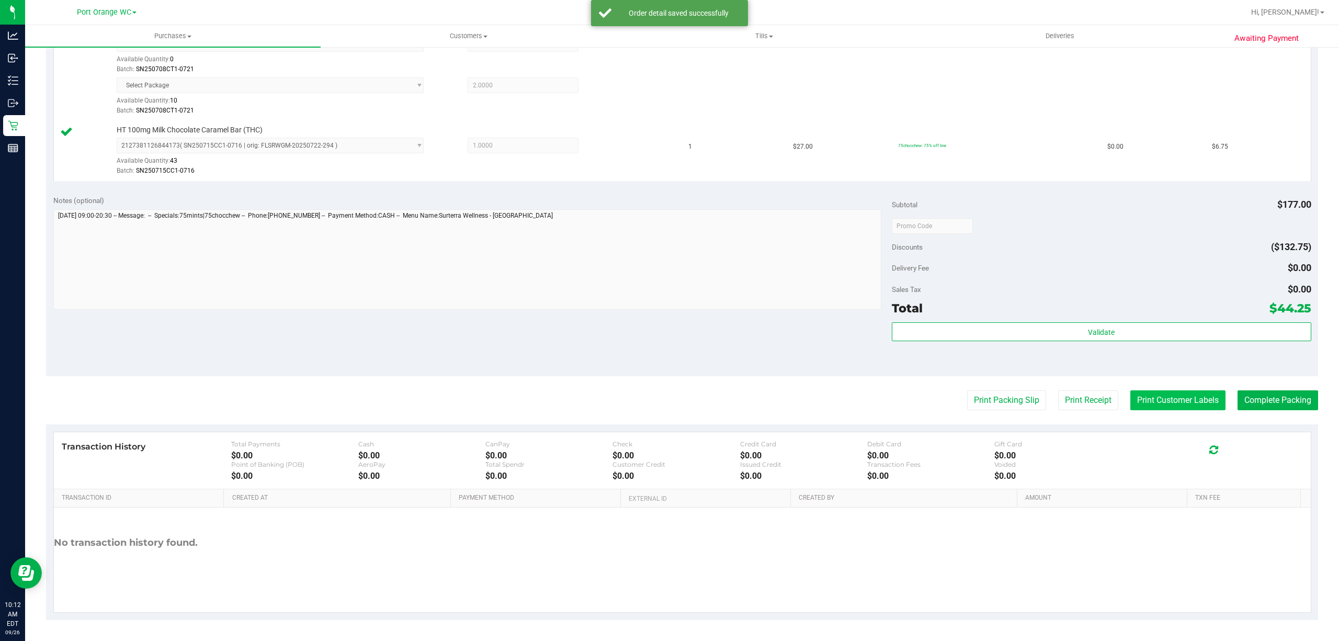
click at [1164, 402] on button "Print Customer Labels" at bounding box center [1177, 400] width 95 height 20
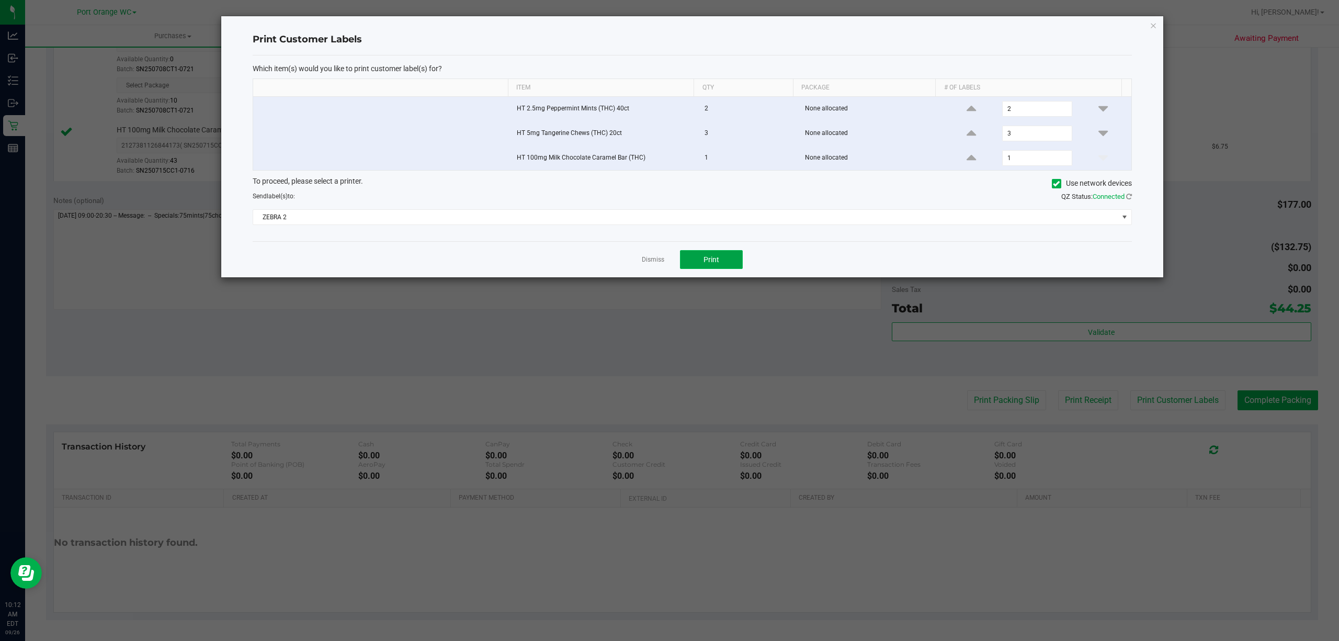
drag, startPoint x: 717, startPoint y: 257, endPoint x: 713, endPoint y: 261, distance: 5.9
click at [713, 261] on span "Print" at bounding box center [711, 259] width 16 height 8
drag, startPoint x: 652, startPoint y: 258, endPoint x: 745, endPoint y: 325, distance: 115.1
click at [653, 258] on link "Dismiss" at bounding box center [653, 259] width 22 height 9
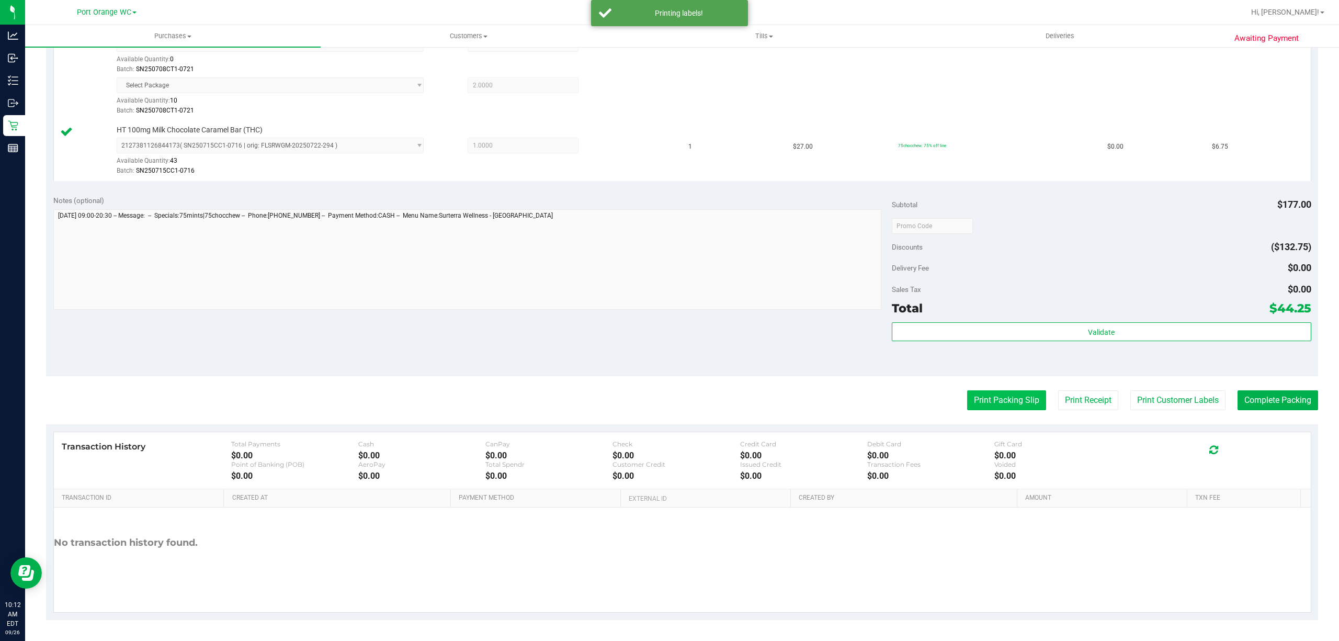
click at [1009, 395] on button "Print Packing Slip" at bounding box center [1006, 400] width 79 height 20
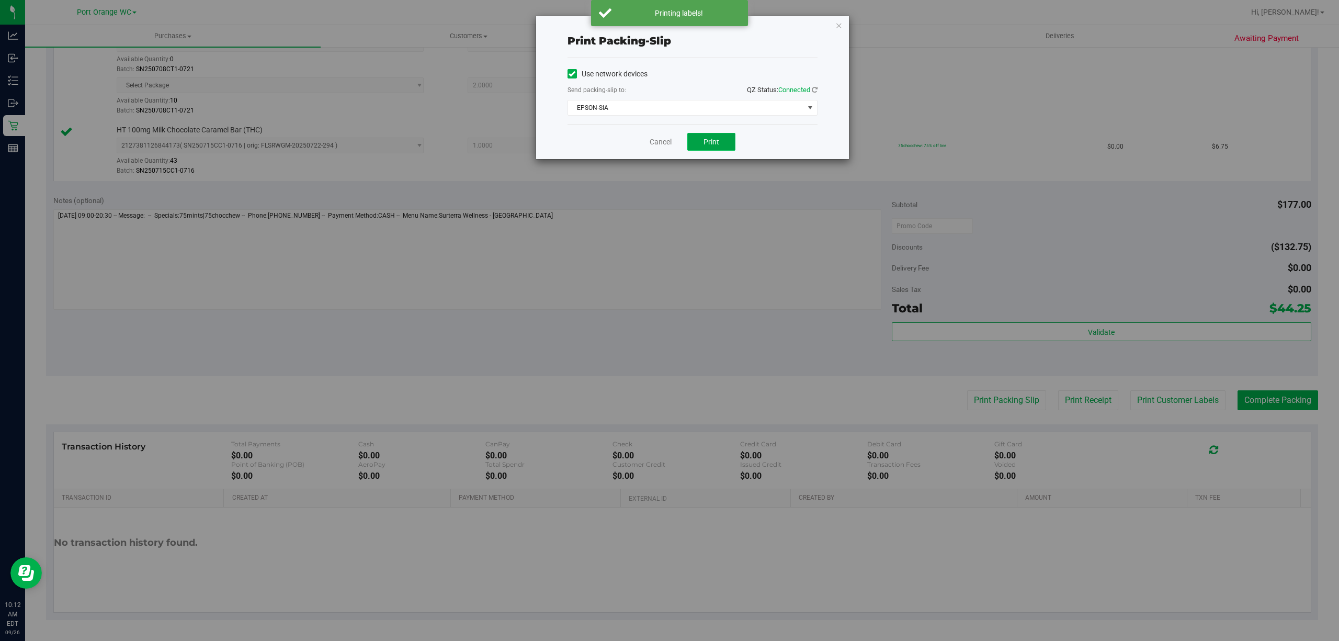
click at [703, 142] on span "Print" at bounding box center [711, 142] width 16 height 8
click at [654, 143] on link "Cancel" at bounding box center [660, 141] width 22 height 11
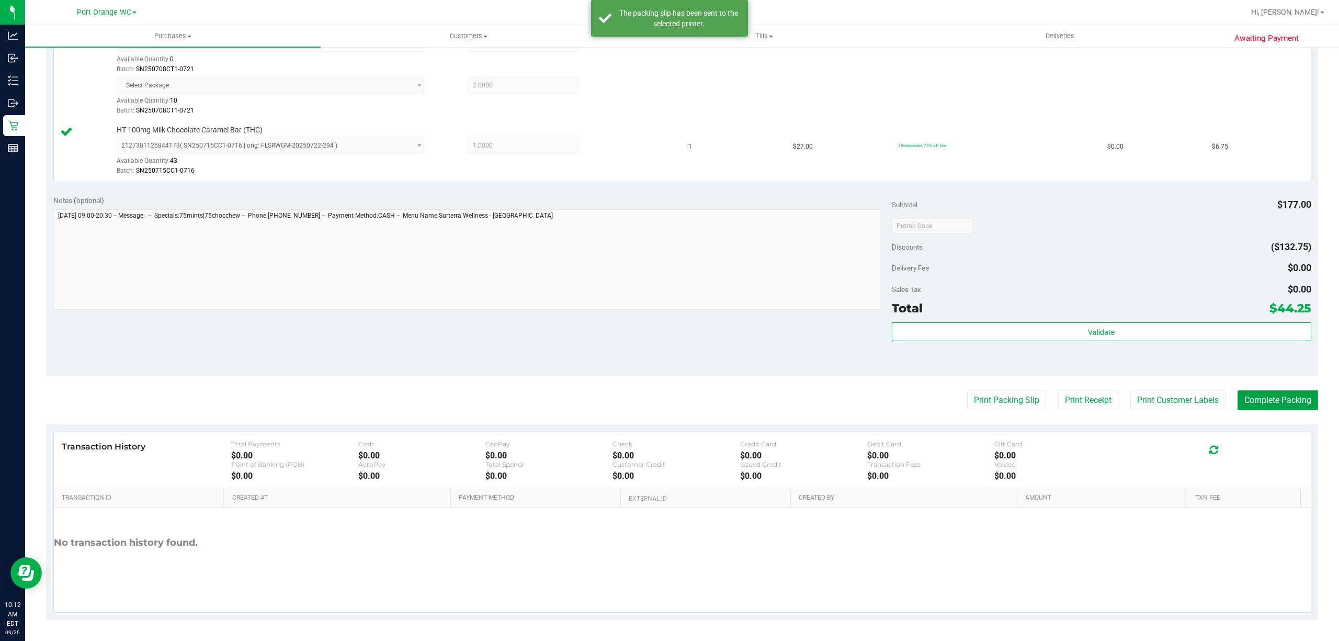
click at [1280, 394] on button "Complete Packing" at bounding box center [1277, 400] width 81 height 20
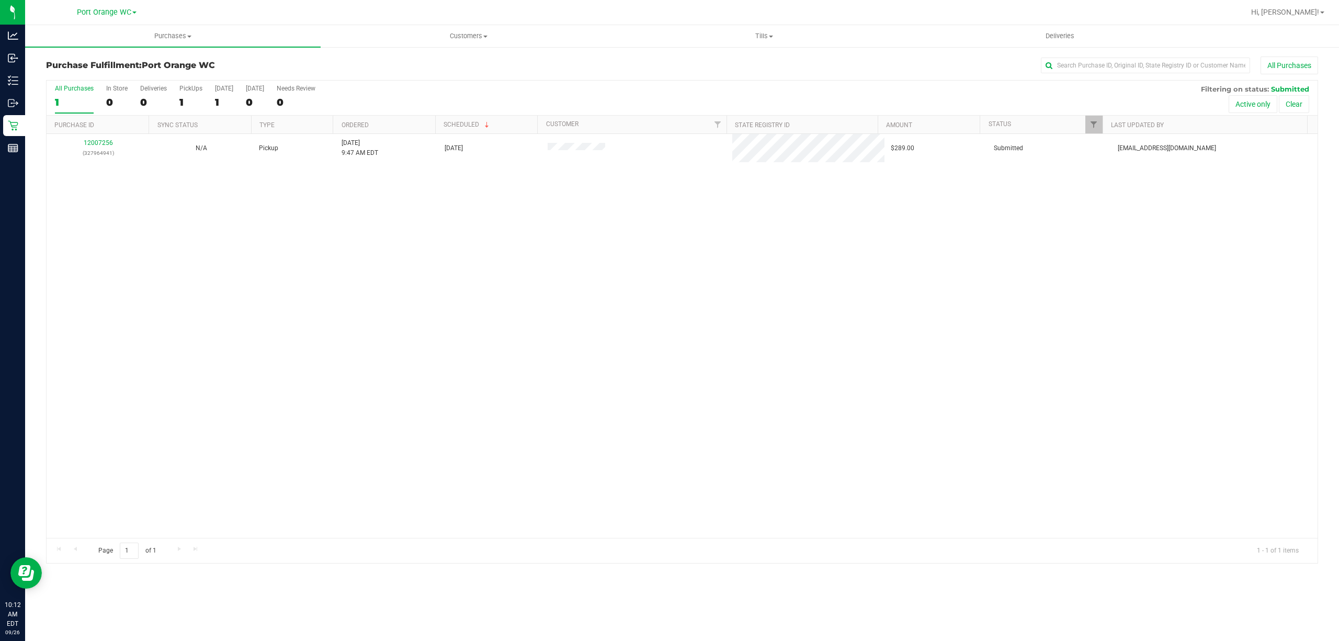
drag, startPoint x: 529, startPoint y: 280, endPoint x: 555, endPoint y: 268, distance: 29.0
click at [545, 272] on div "12007256 (327964941) N/A Pickup 9/26/2025 9:47 AM EDT 9/26/2025 $289.00 Submitt…" at bounding box center [682, 336] width 1271 height 404
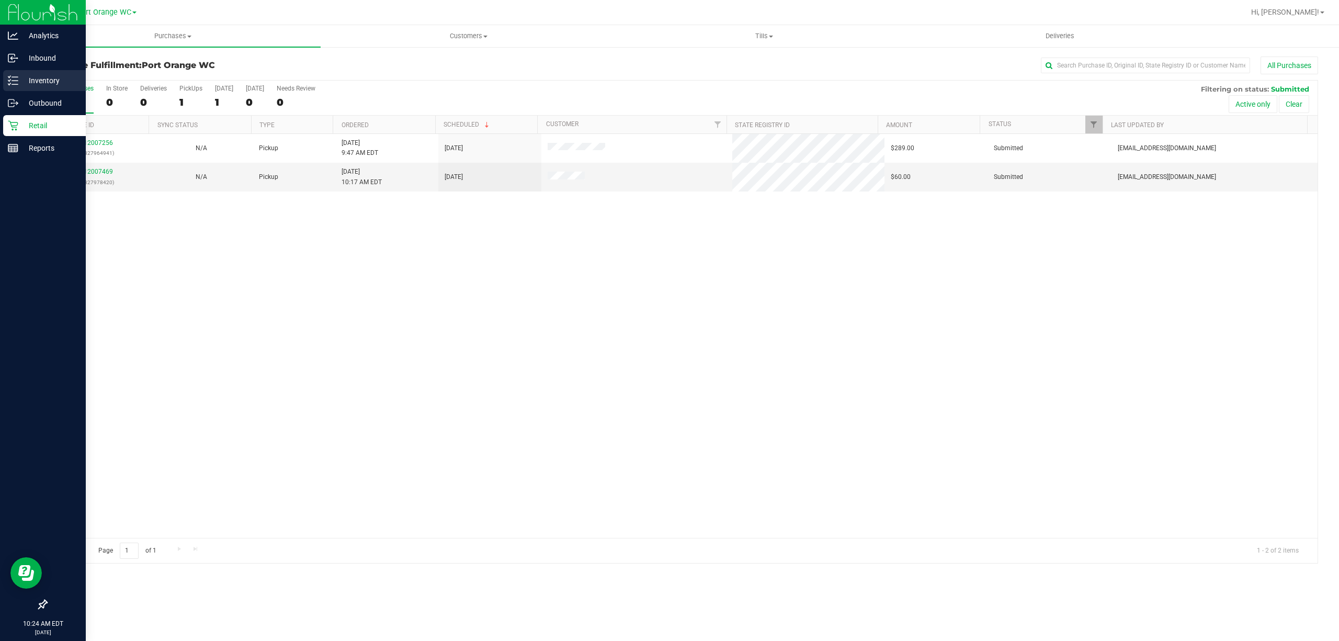
click at [46, 71] on div "Inventory" at bounding box center [44, 80] width 83 height 21
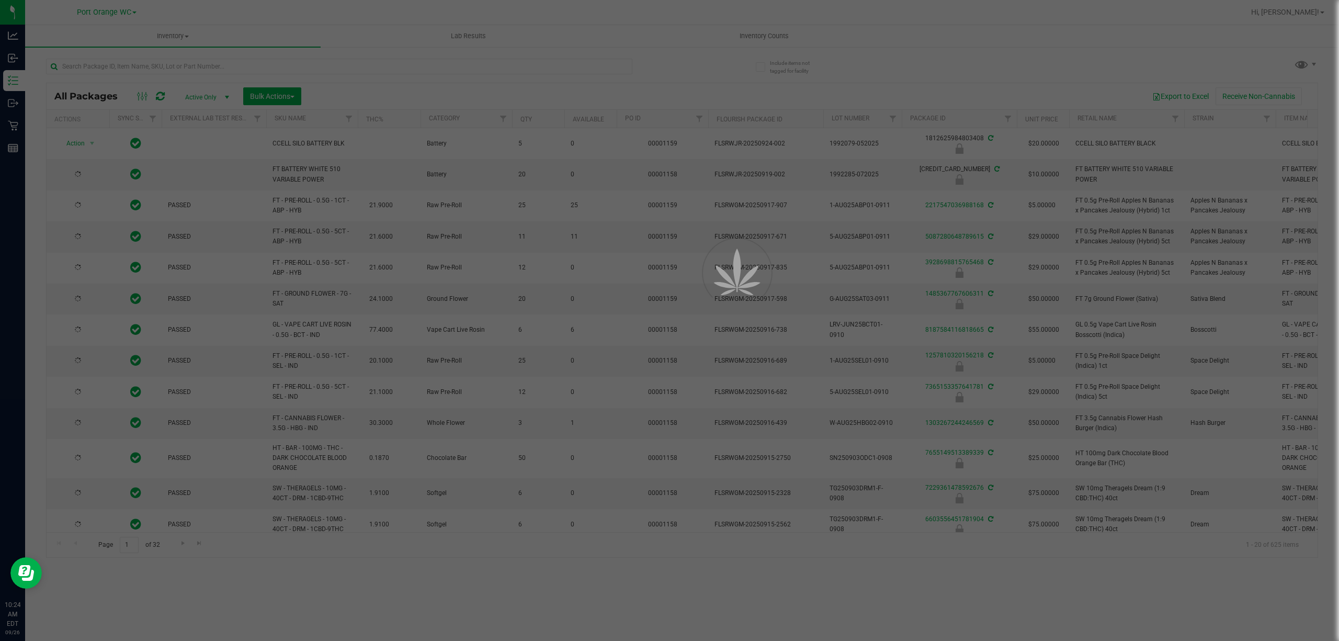
click at [123, 70] on div at bounding box center [669, 320] width 1339 height 641
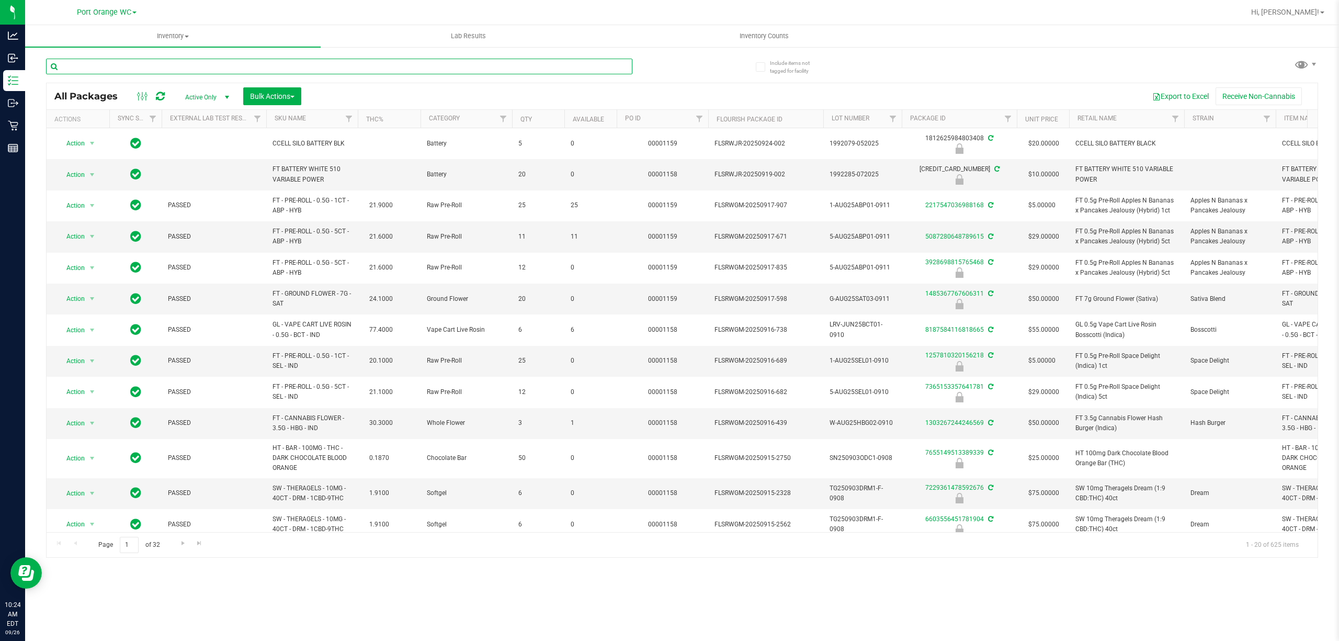
click at [127, 69] on input "text" at bounding box center [339, 67] width 586 height 16
type input "TG250903DRM1-F-0908"
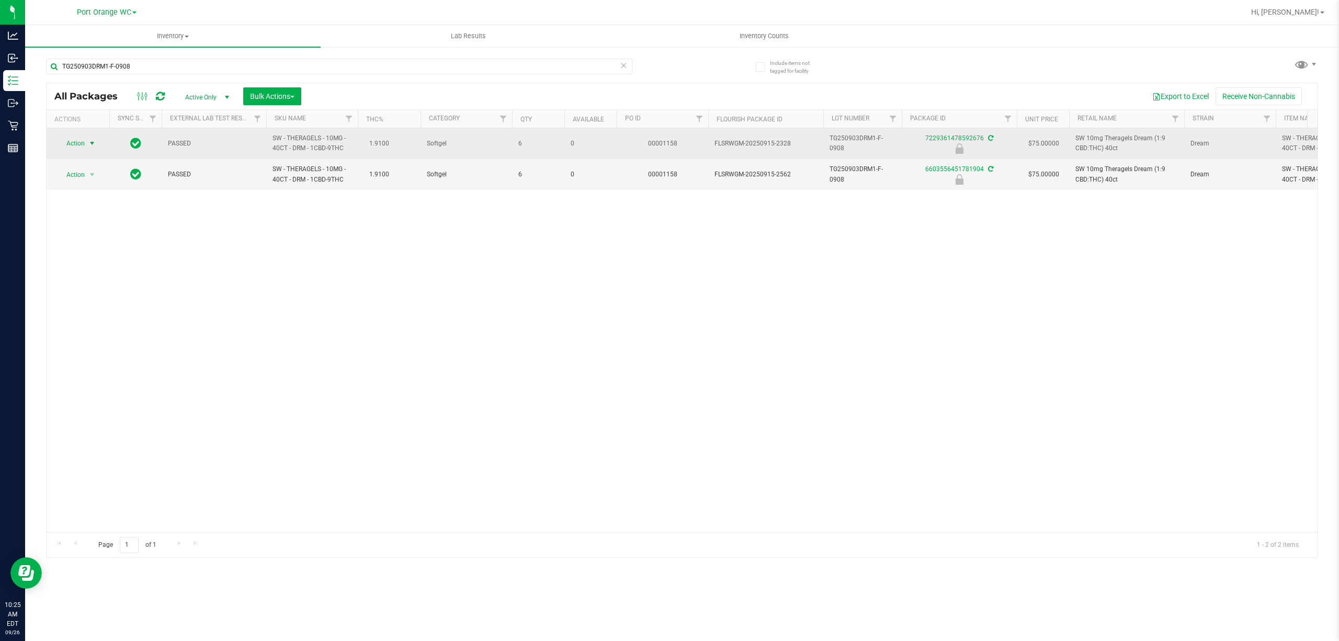
click at [76, 141] on span "Action" at bounding box center [71, 143] width 28 height 15
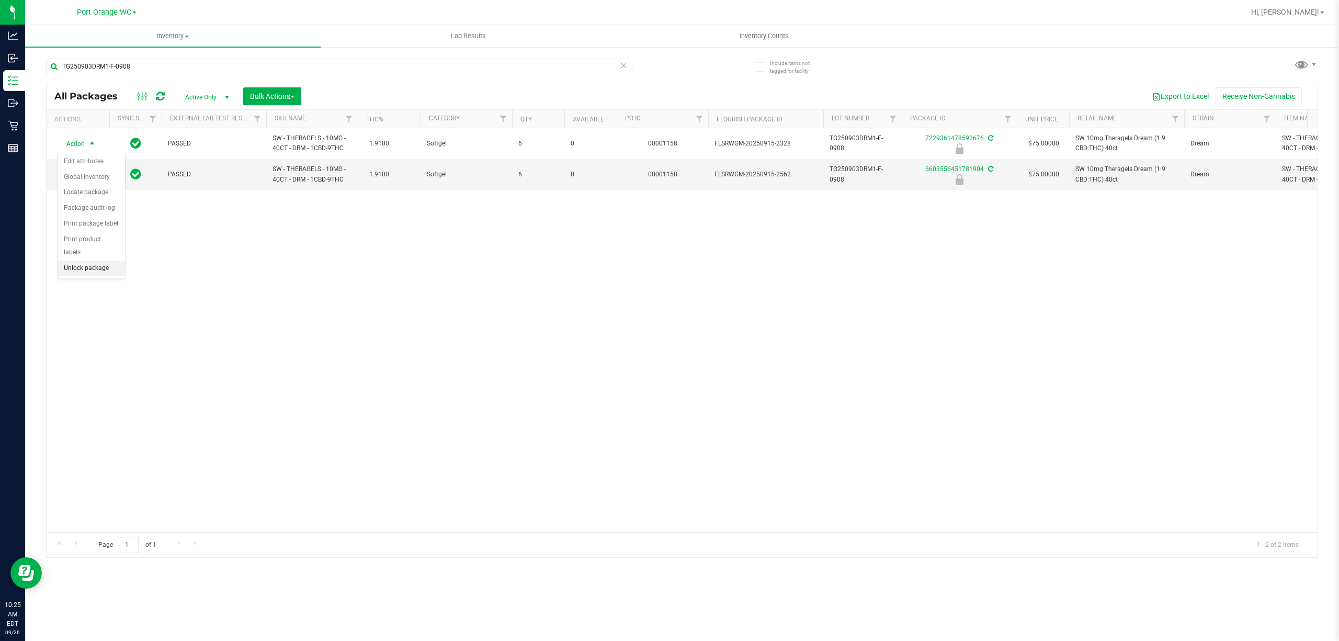
click at [89, 270] on li "Unlock package" at bounding box center [91, 268] width 67 height 16
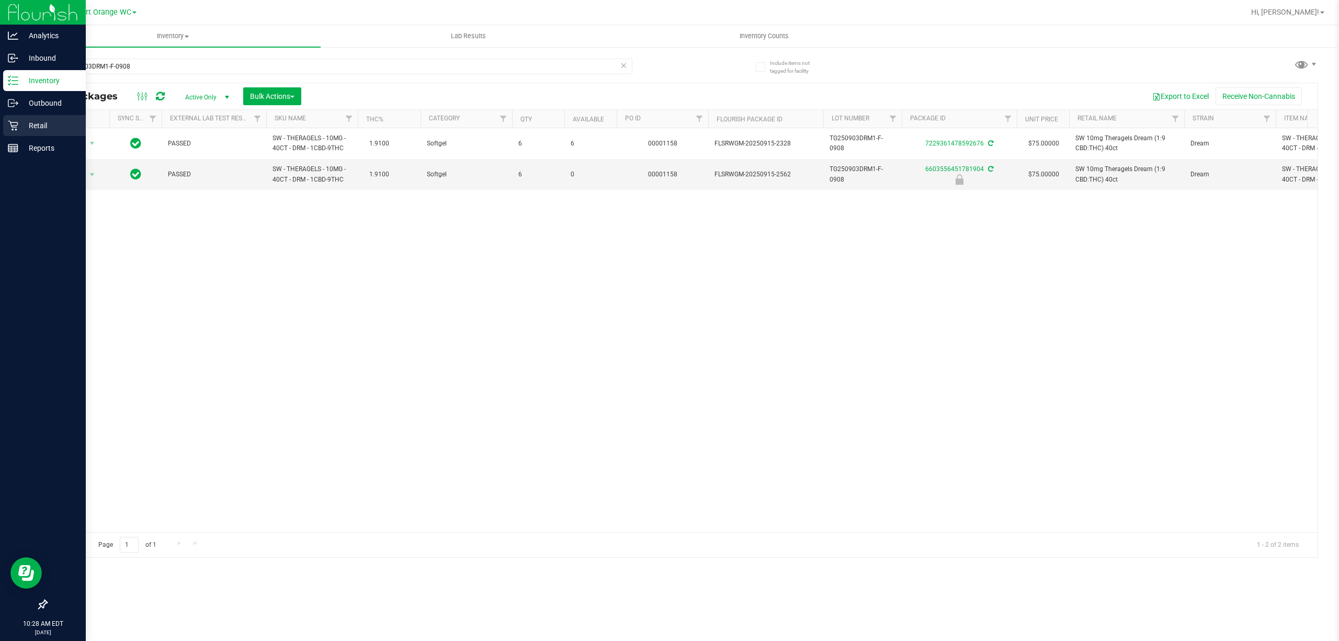
click at [32, 126] on p "Retail" at bounding box center [49, 125] width 63 height 13
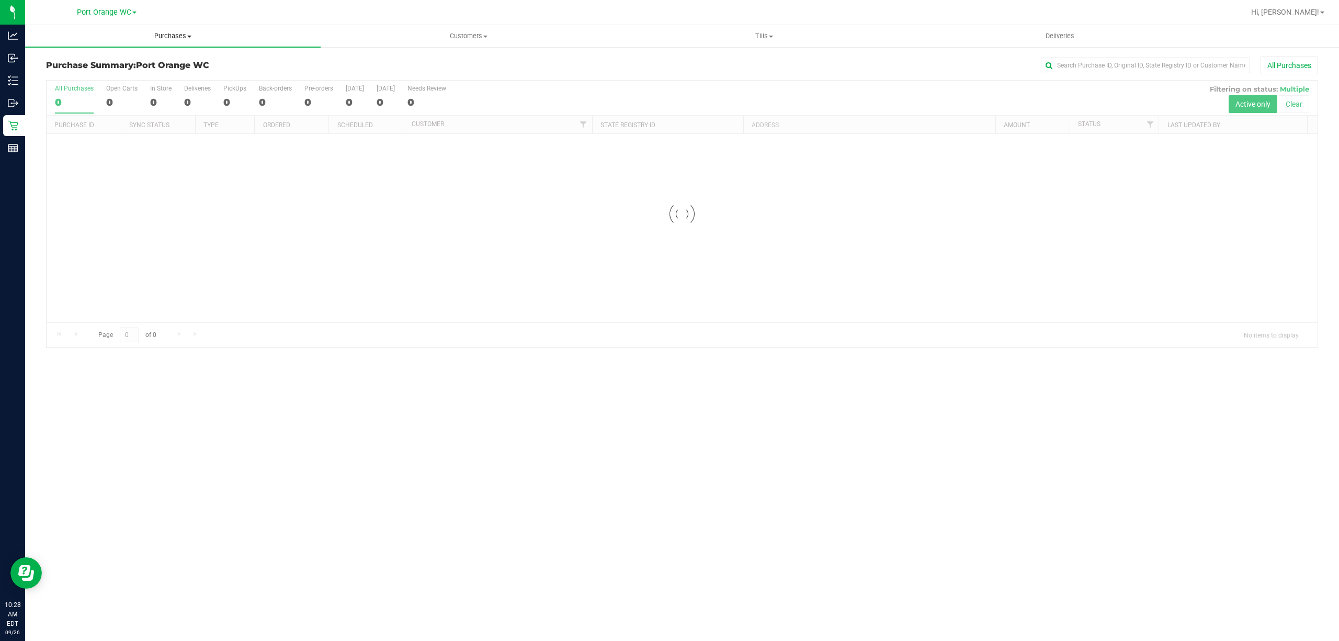
click at [172, 39] on span "Purchases" at bounding box center [172, 35] width 295 height 9
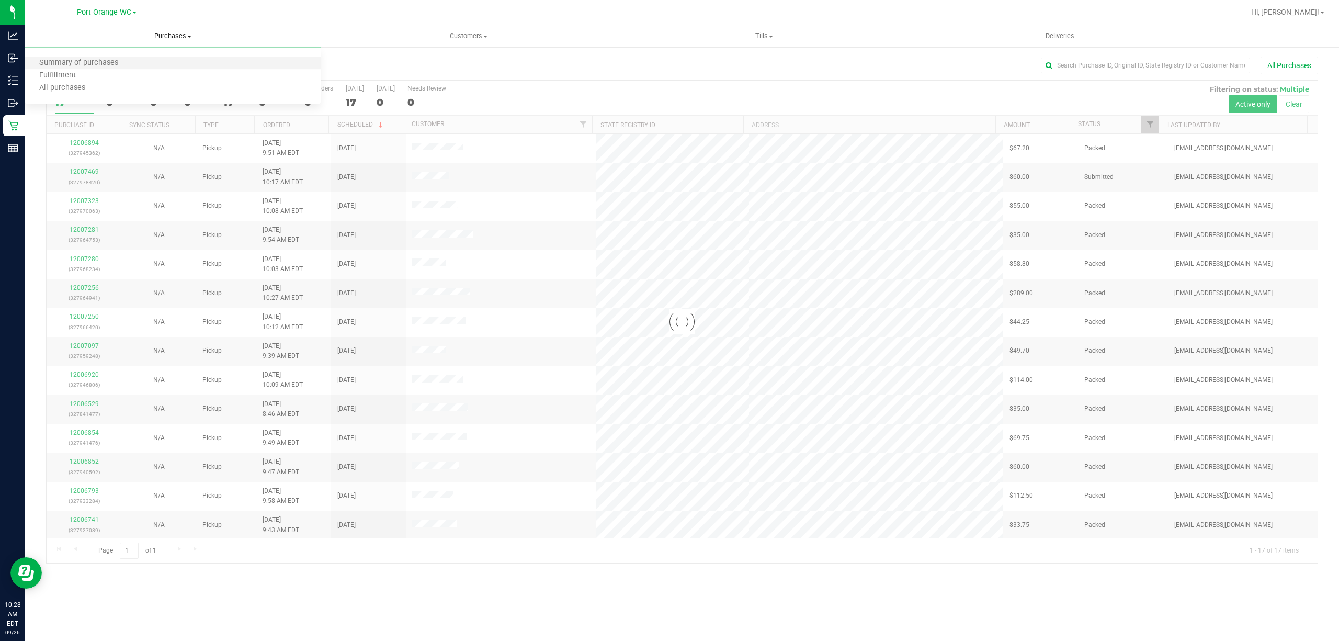
click at [57, 68] on li "Summary of purchases" at bounding box center [172, 63] width 295 height 13
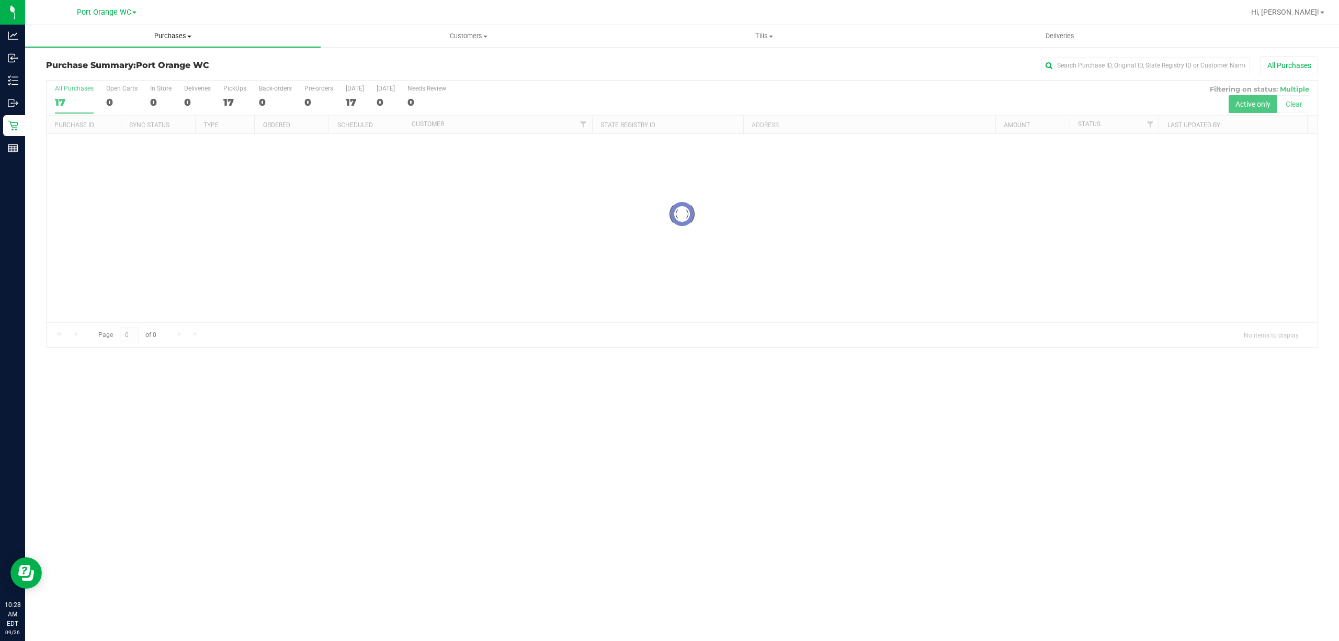
click at [186, 36] on span "Purchases" at bounding box center [172, 35] width 295 height 9
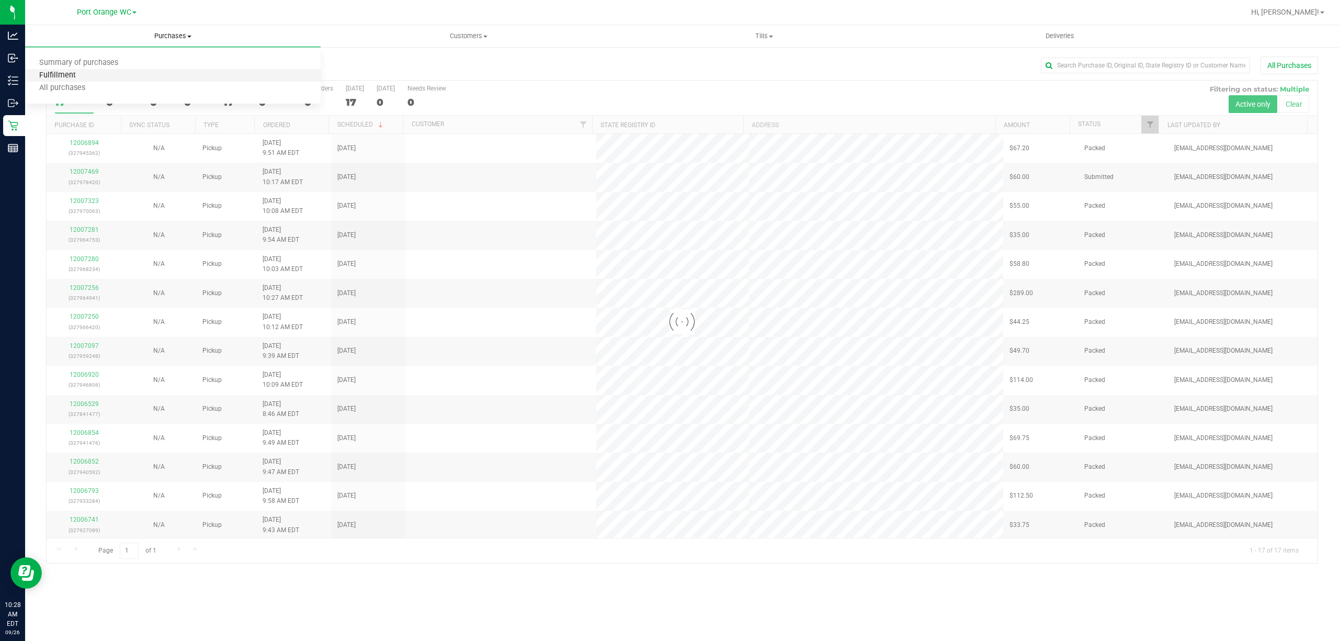
click at [62, 76] on span "Fulfillment" at bounding box center [57, 75] width 65 height 9
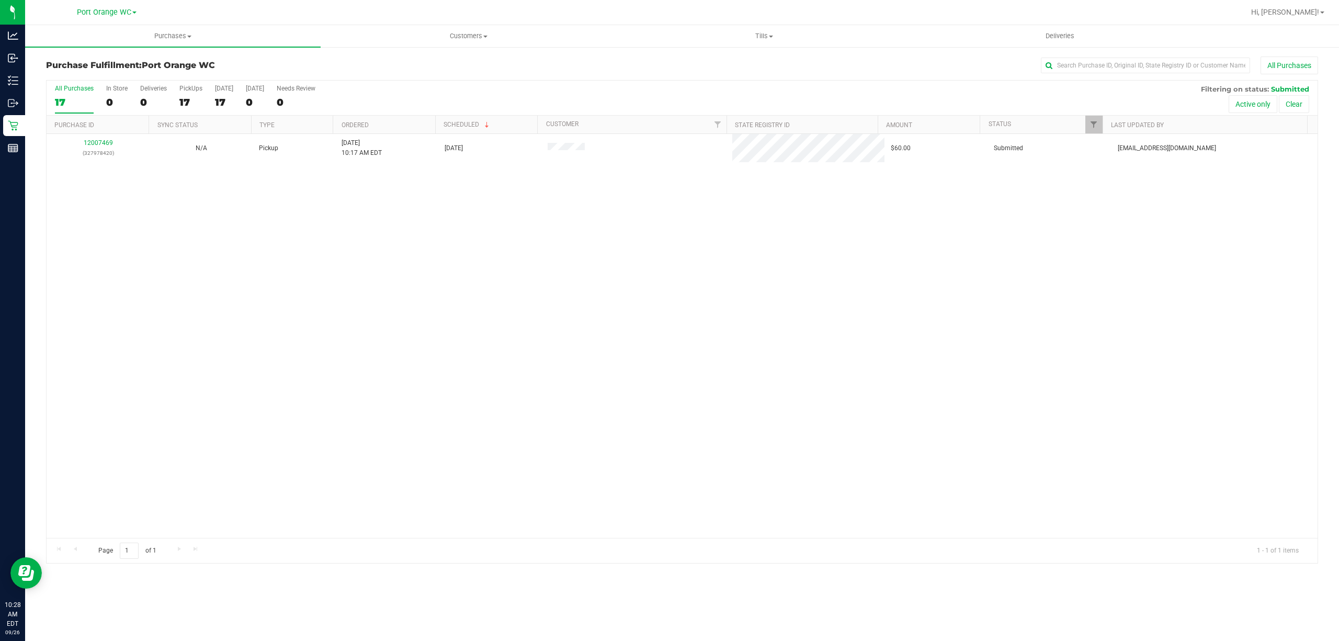
drag, startPoint x: 533, startPoint y: 212, endPoint x: 497, endPoint y: 236, distance: 43.8
click at [533, 211] on div "12007469 (327978420) N/A Pickup 9/26/2025 10:17 AM EDT 9/26/2025 $60.00 Submitt…" at bounding box center [682, 336] width 1271 height 404
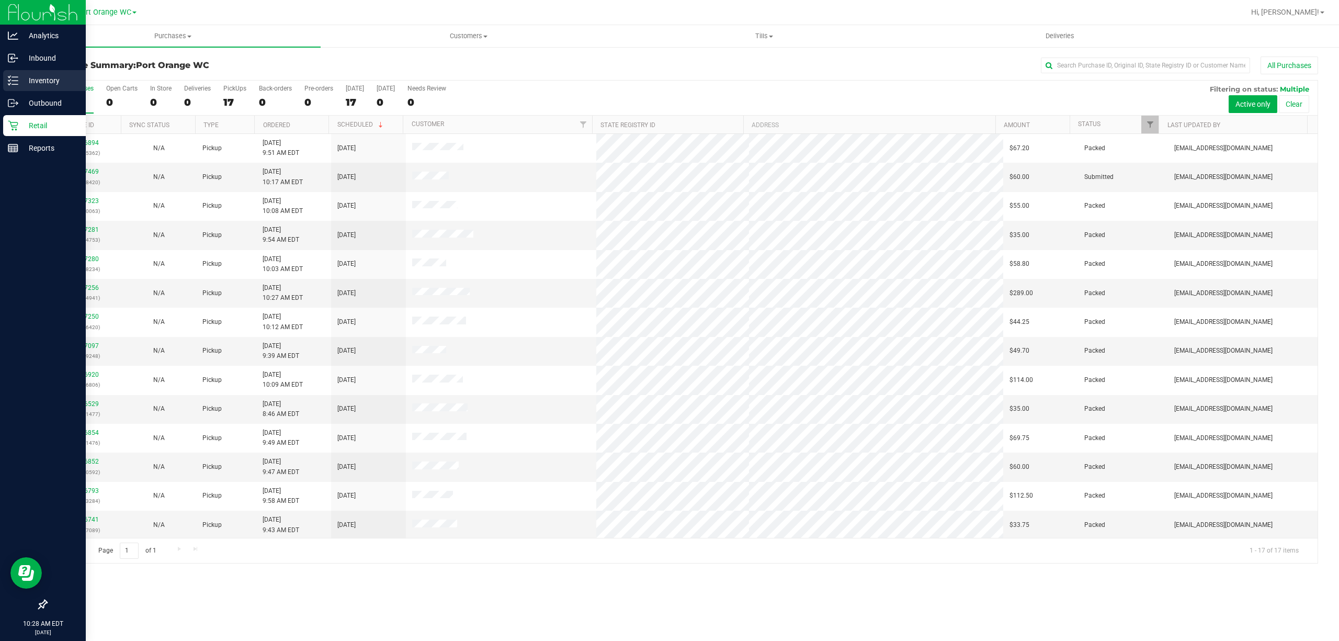
click at [9, 76] on icon at bounding box center [13, 80] width 10 height 10
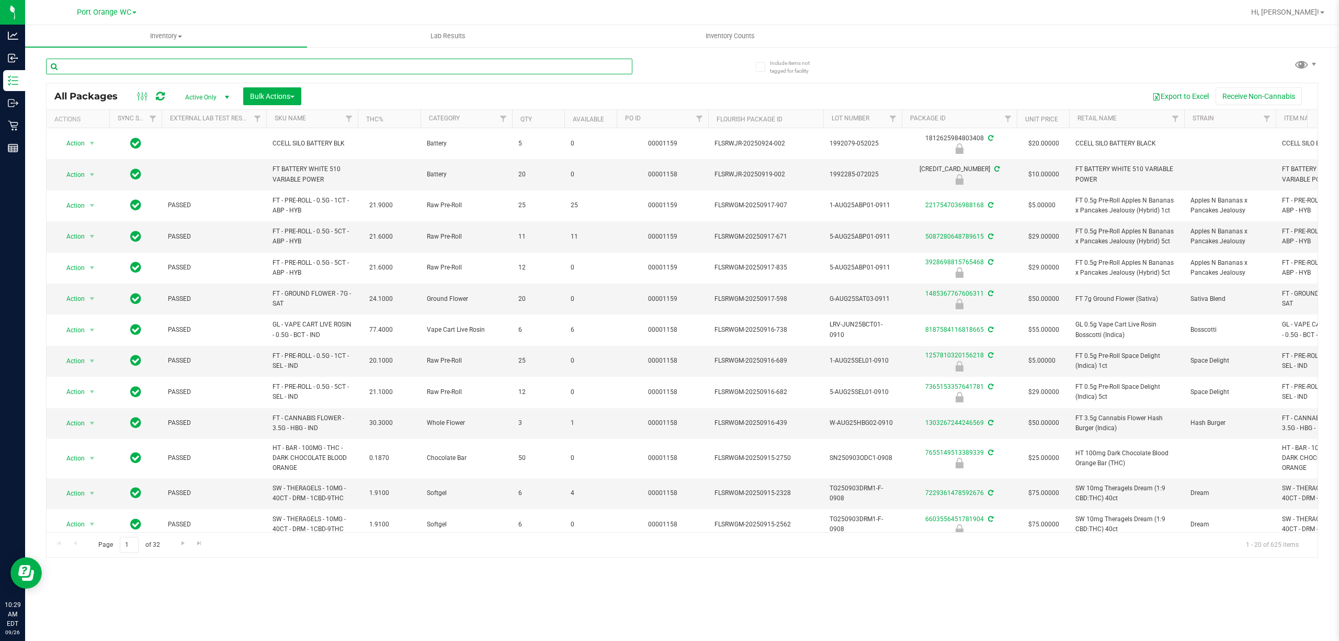
click at [214, 65] on input "text" at bounding box center [339, 67] width 586 height 16
type input "SN250701BLK1-0710"
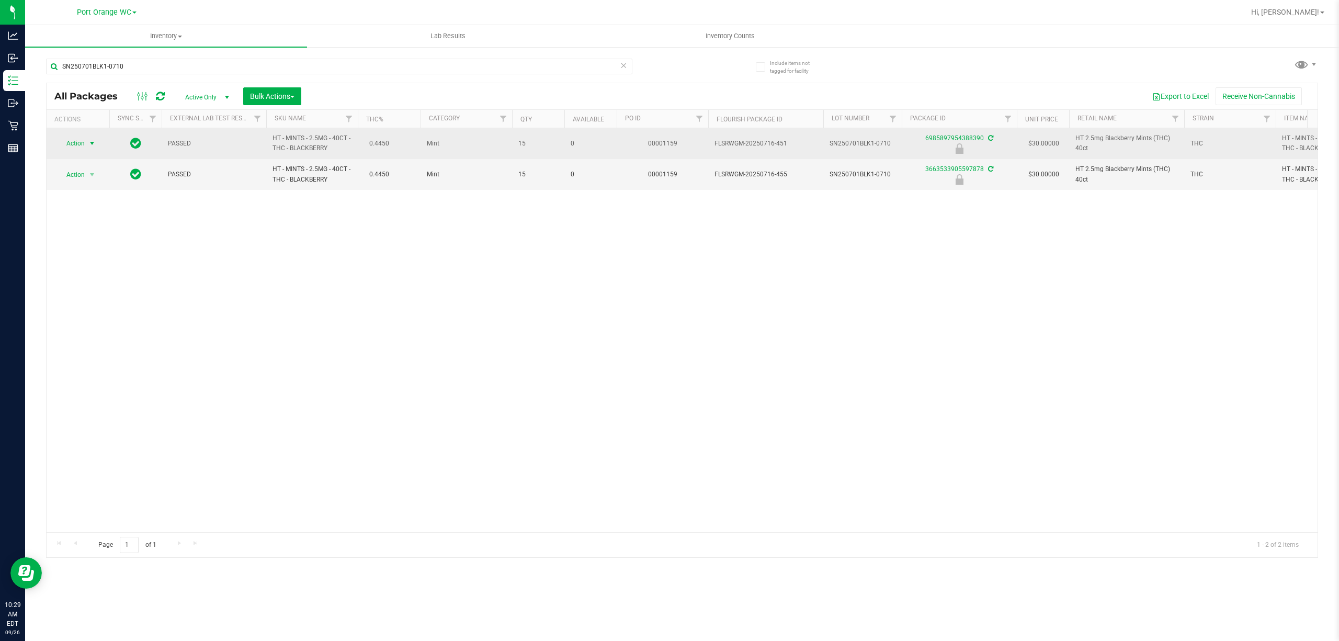
click at [92, 143] on span "select" at bounding box center [92, 143] width 8 height 8
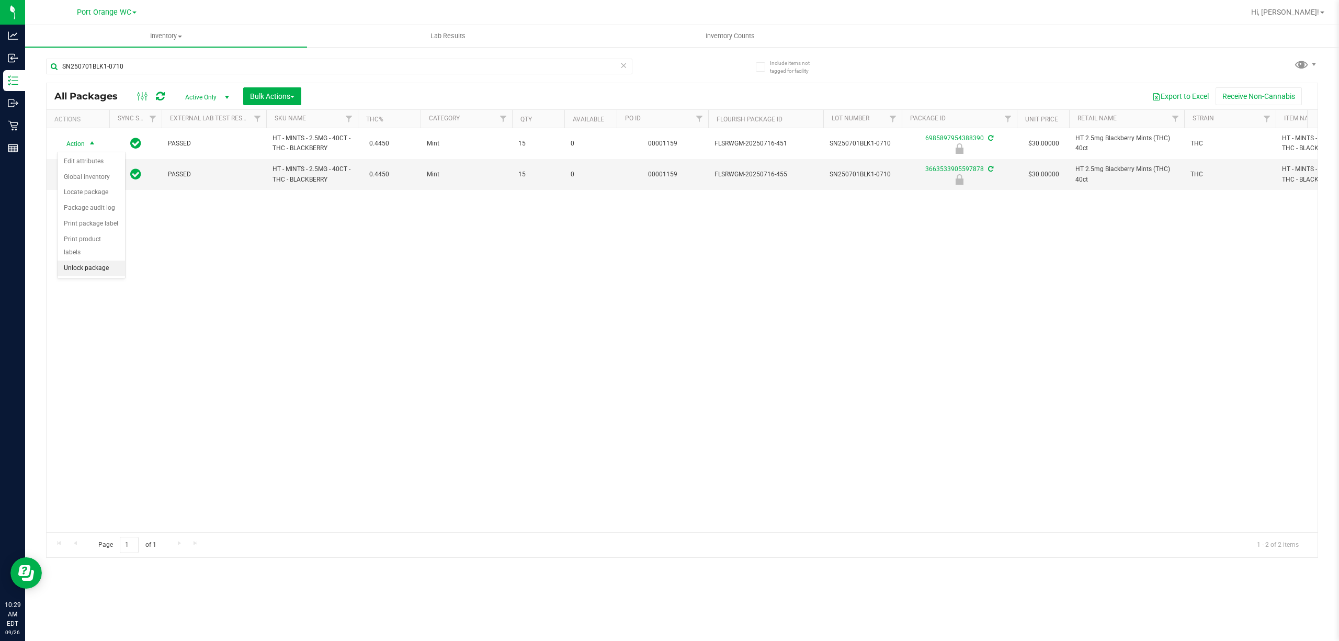
click at [101, 273] on li "Unlock package" at bounding box center [91, 268] width 67 height 16
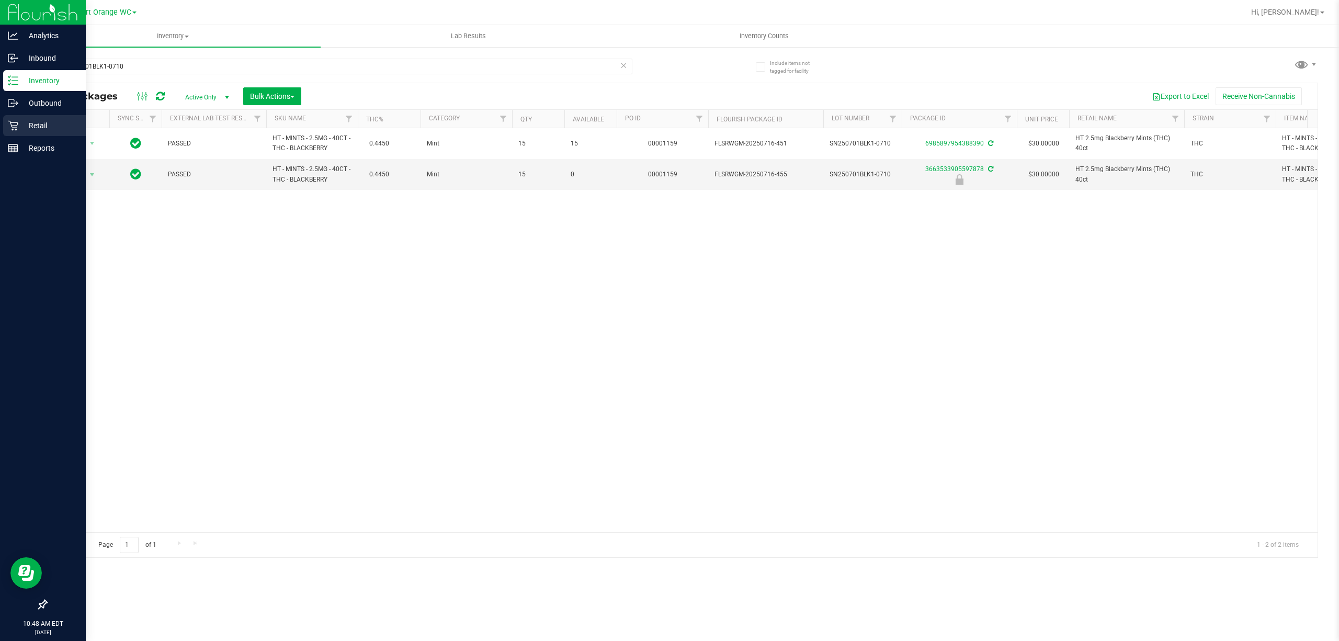
click at [38, 127] on p "Retail" at bounding box center [49, 125] width 63 height 13
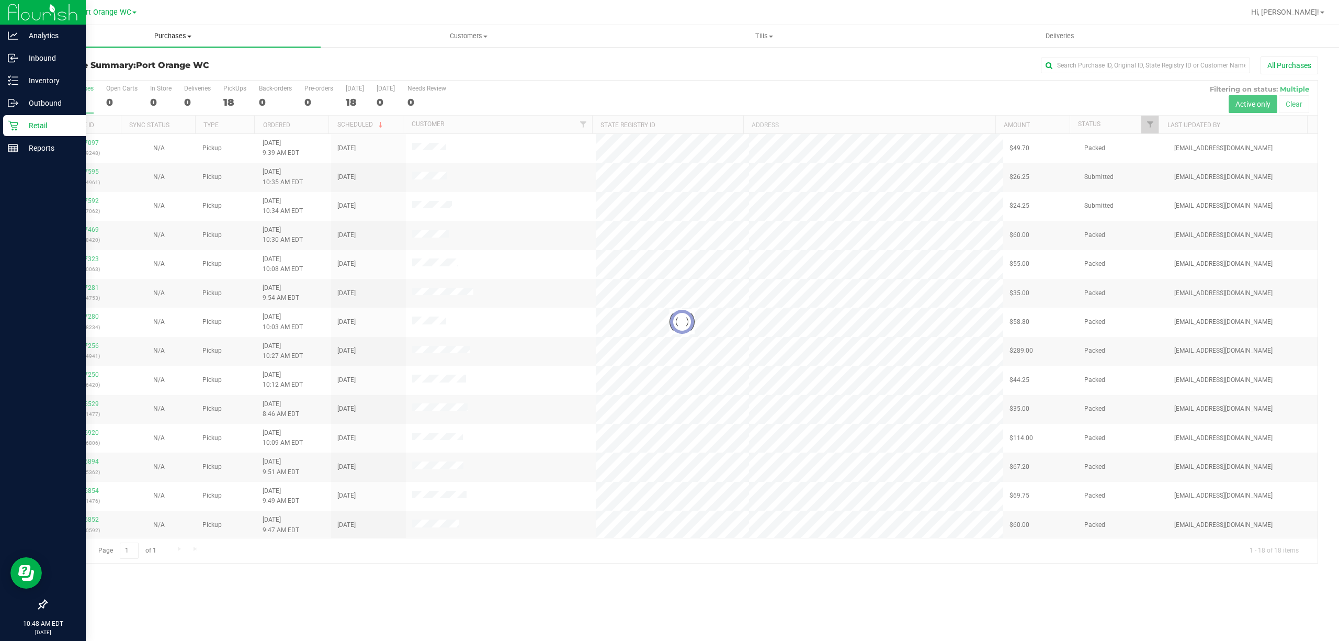
click at [172, 38] on span "Purchases" at bounding box center [172, 35] width 295 height 9
click at [73, 66] on span "Summary of purchases" at bounding box center [78, 63] width 107 height 9
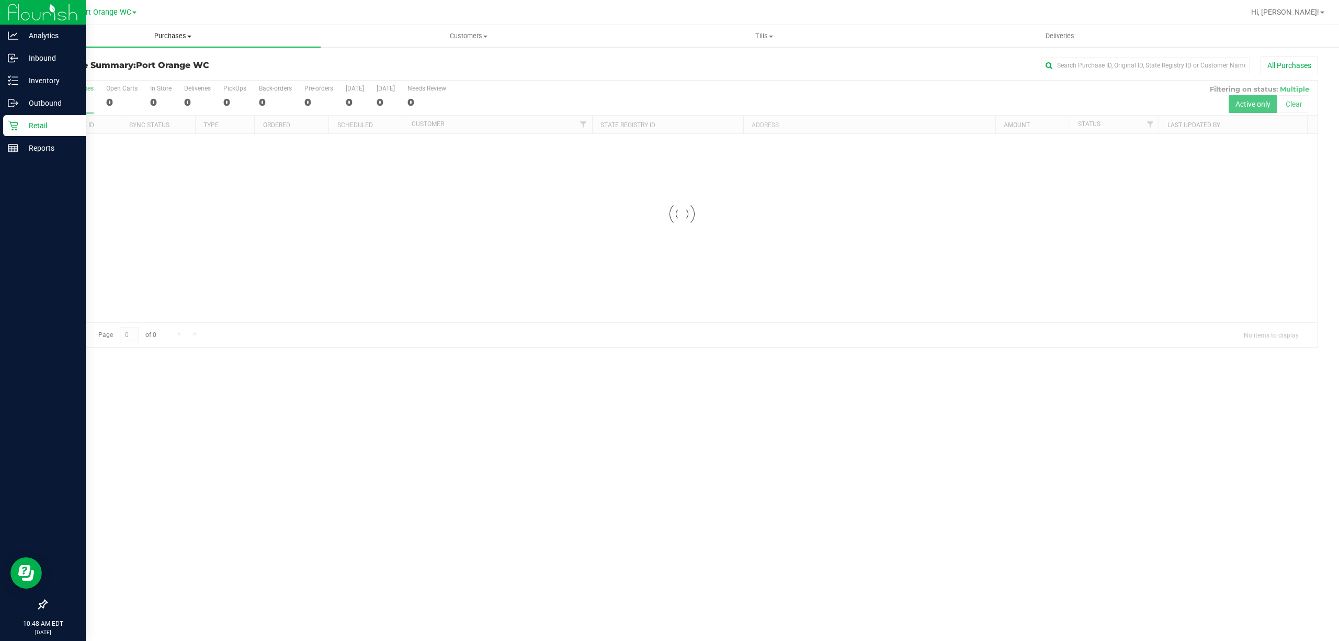
click at [170, 34] on span "Purchases" at bounding box center [172, 35] width 295 height 9
click at [58, 74] on span "Fulfillment" at bounding box center [57, 75] width 65 height 9
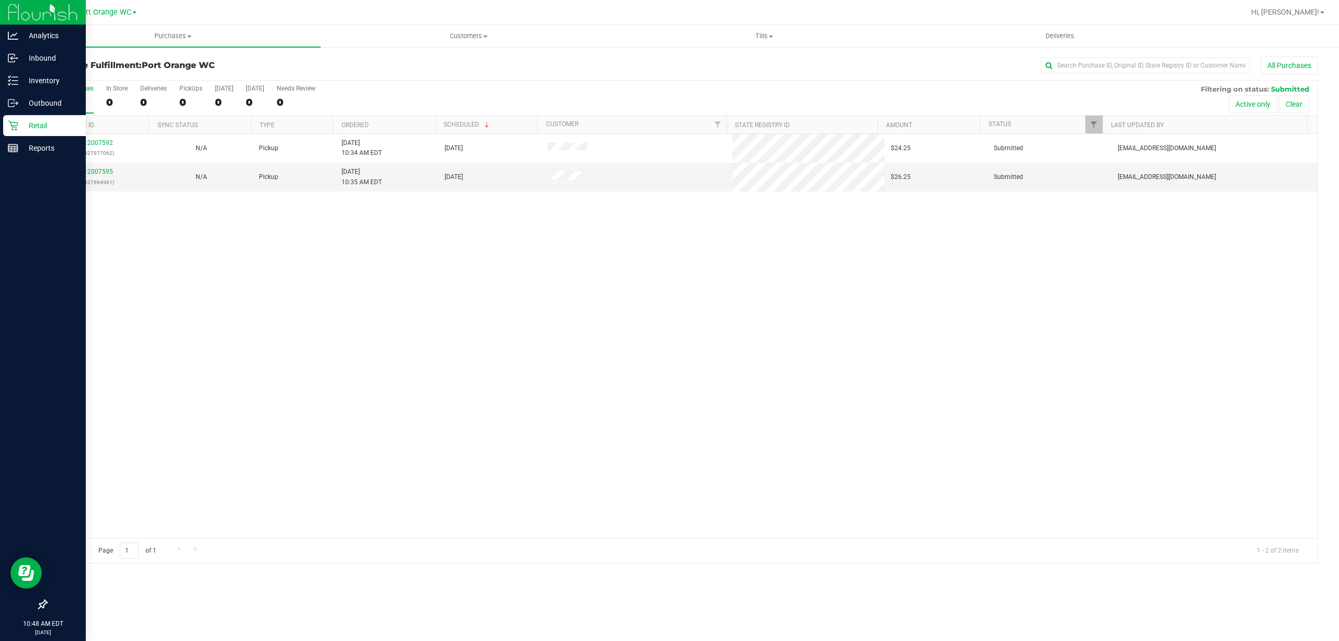
click at [364, 294] on div "12007592 (327977062) N/A Pickup 9/26/2025 10:34 AM EDT 9/26/2025 $24.25 Submitt…" at bounding box center [682, 336] width 1271 height 404
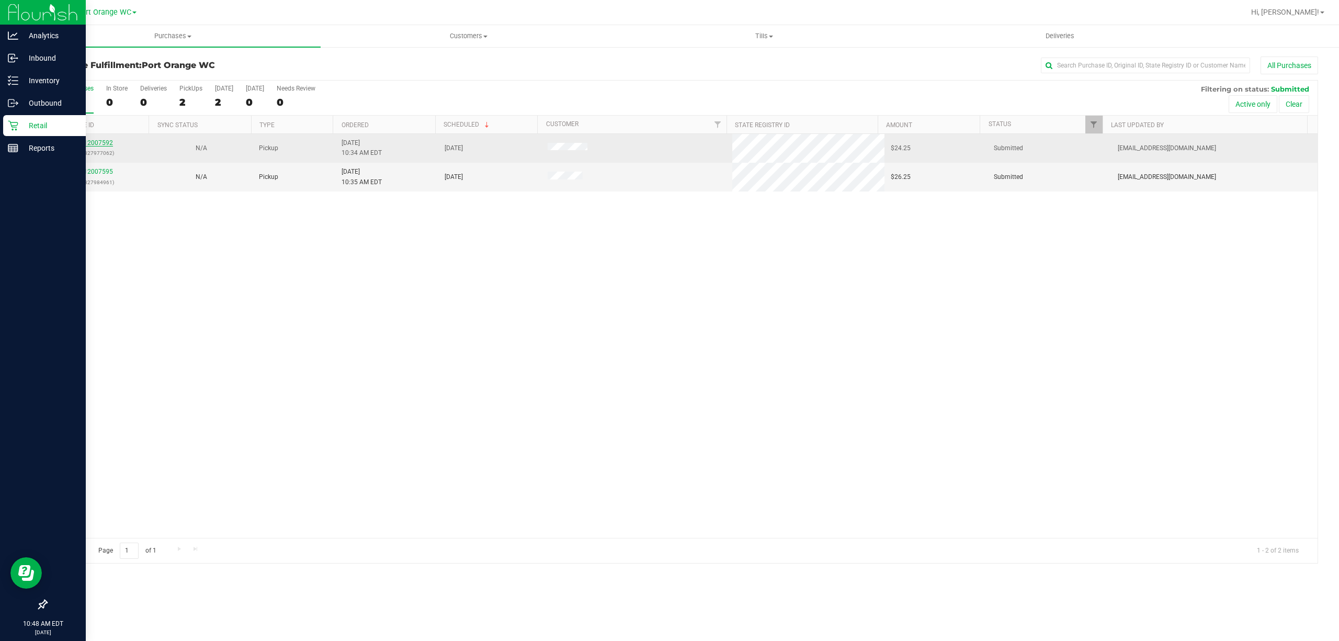
click at [96, 142] on link "12007592" at bounding box center [98, 142] width 29 height 7
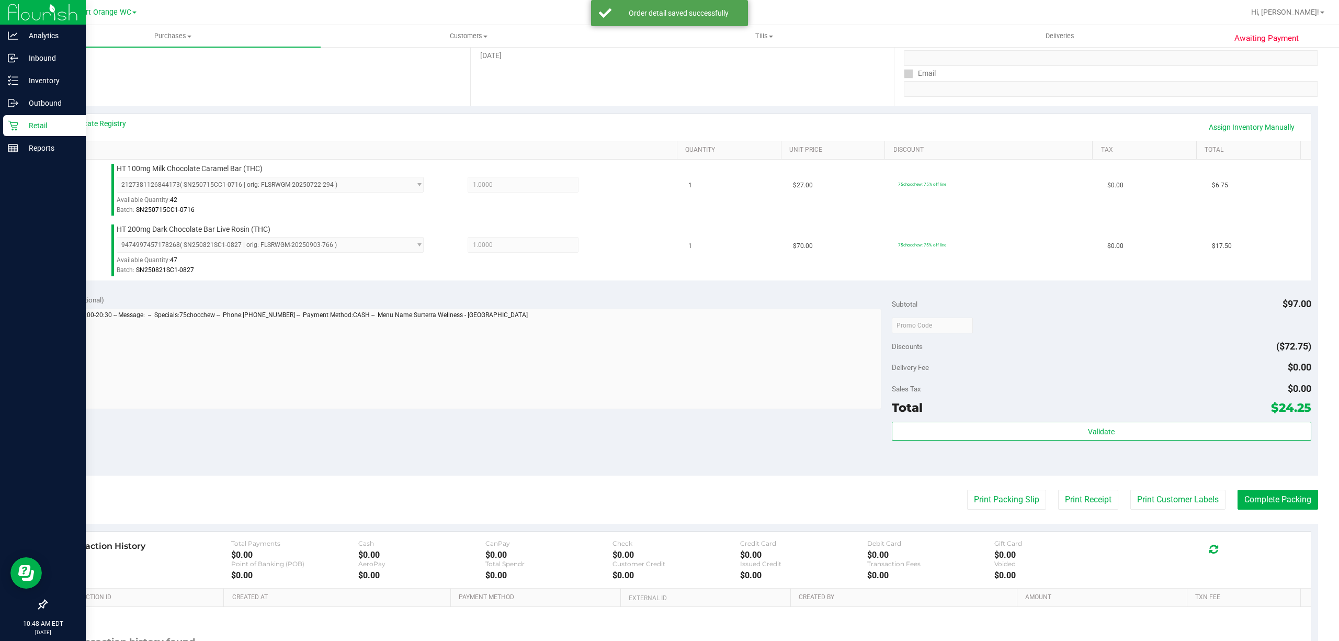
scroll to position [277, 0]
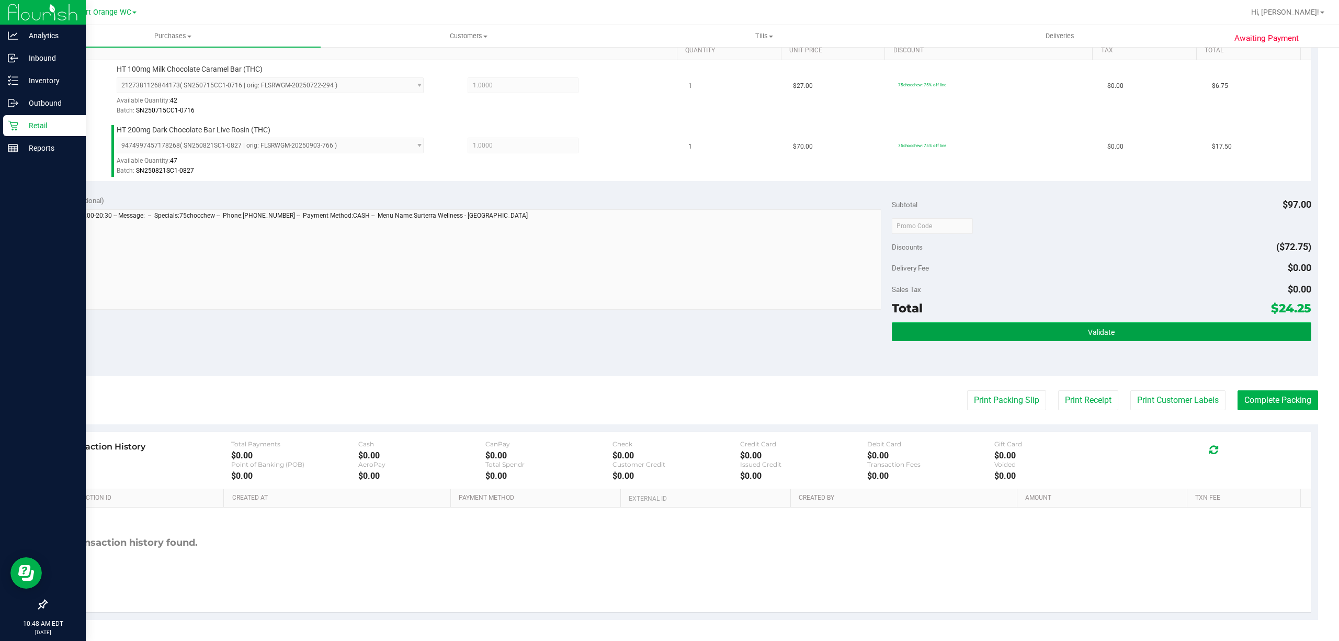
click at [1101, 328] on span "Validate" at bounding box center [1101, 332] width 27 height 8
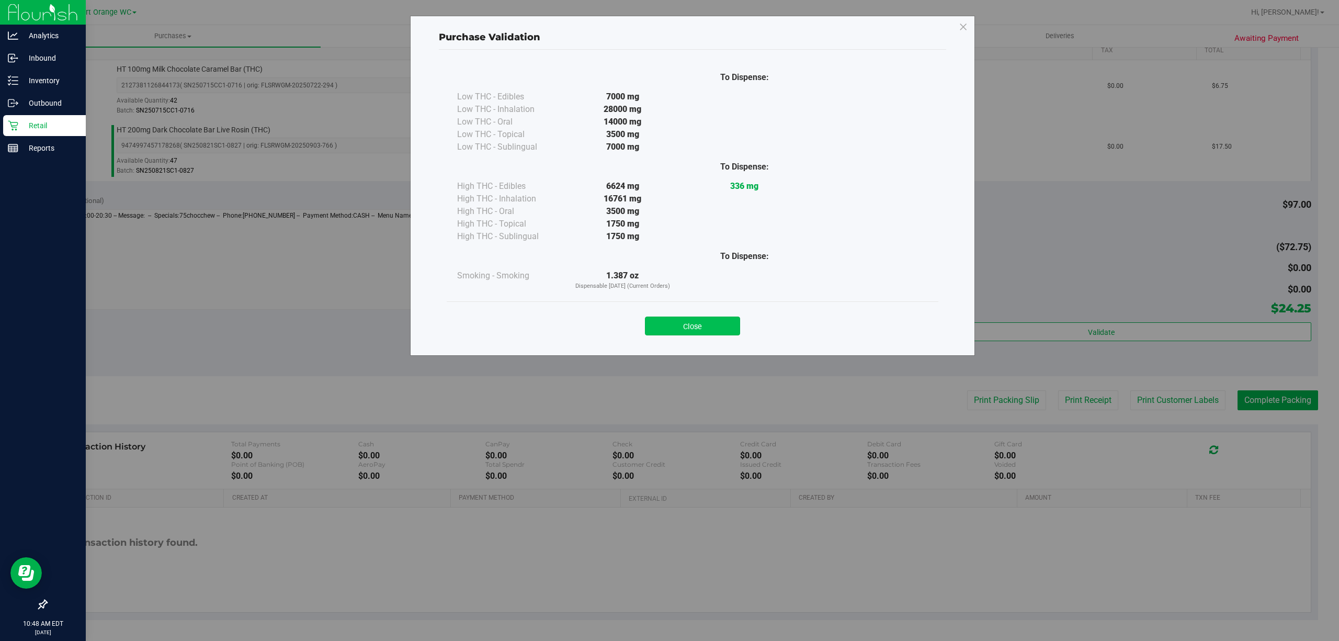
click at [701, 328] on button "Close" at bounding box center [692, 325] width 95 height 19
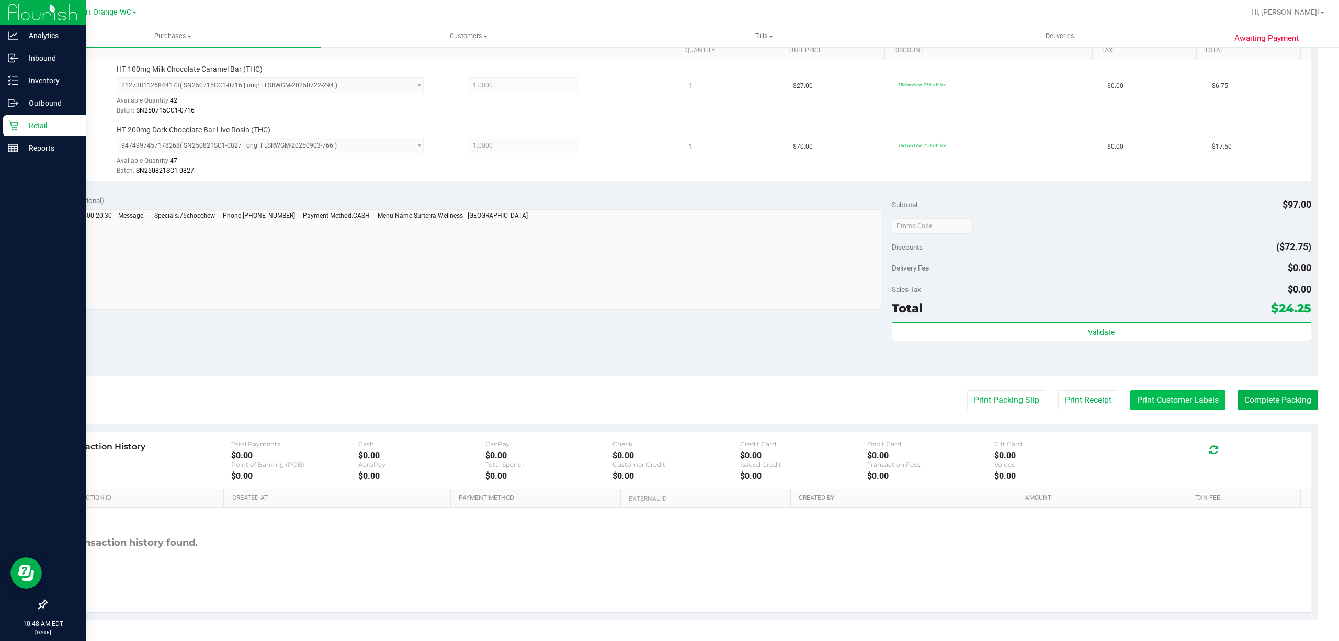
drag, startPoint x: 1184, startPoint y: 414, endPoint x: 1180, endPoint y: 406, distance: 9.4
click at [1182, 413] on purchase-details "Back Edit Purchase Cancel Purchase View Profile # 12007592 BioTrack ID: - Submi…" at bounding box center [682, 200] width 1272 height 838
click at [1183, 398] on button "Print Customer Labels" at bounding box center [1177, 400] width 95 height 20
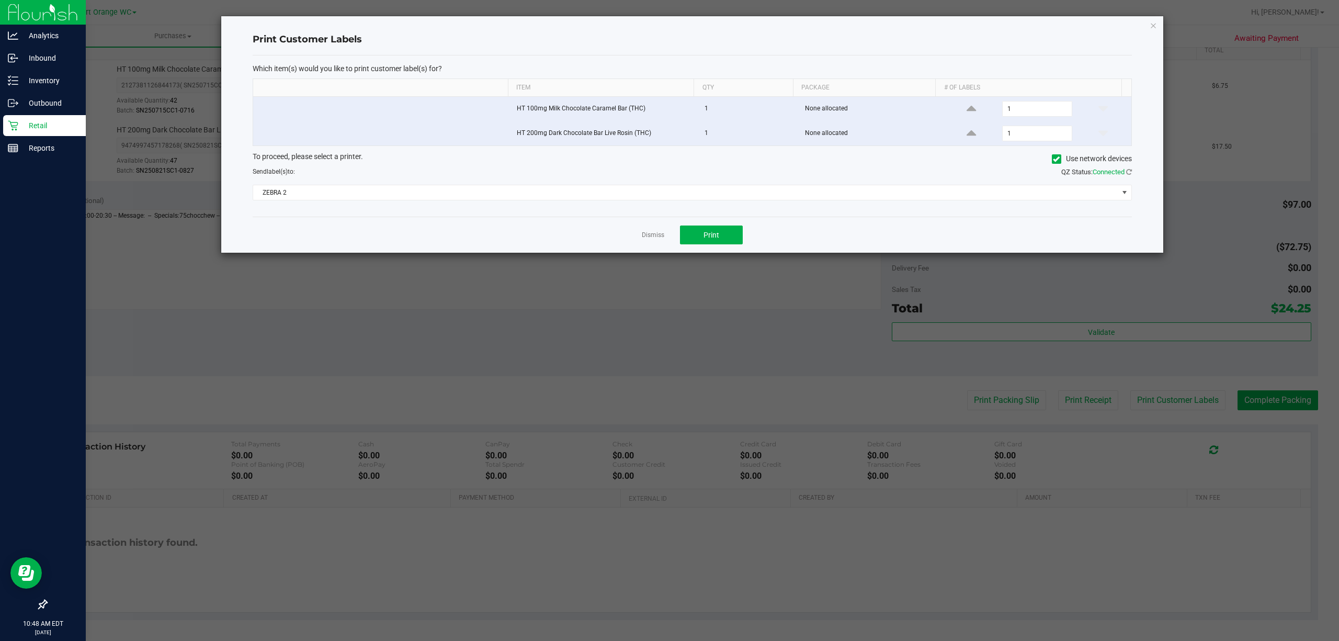
click at [723, 220] on div "Dismiss Print" at bounding box center [692, 234] width 879 height 36
click at [730, 228] on button "Print" at bounding box center [711, 234] width 63 height 19
click at [655, 239] on link "Dismiss" at bounding box center [653, 235] width 22 height 9
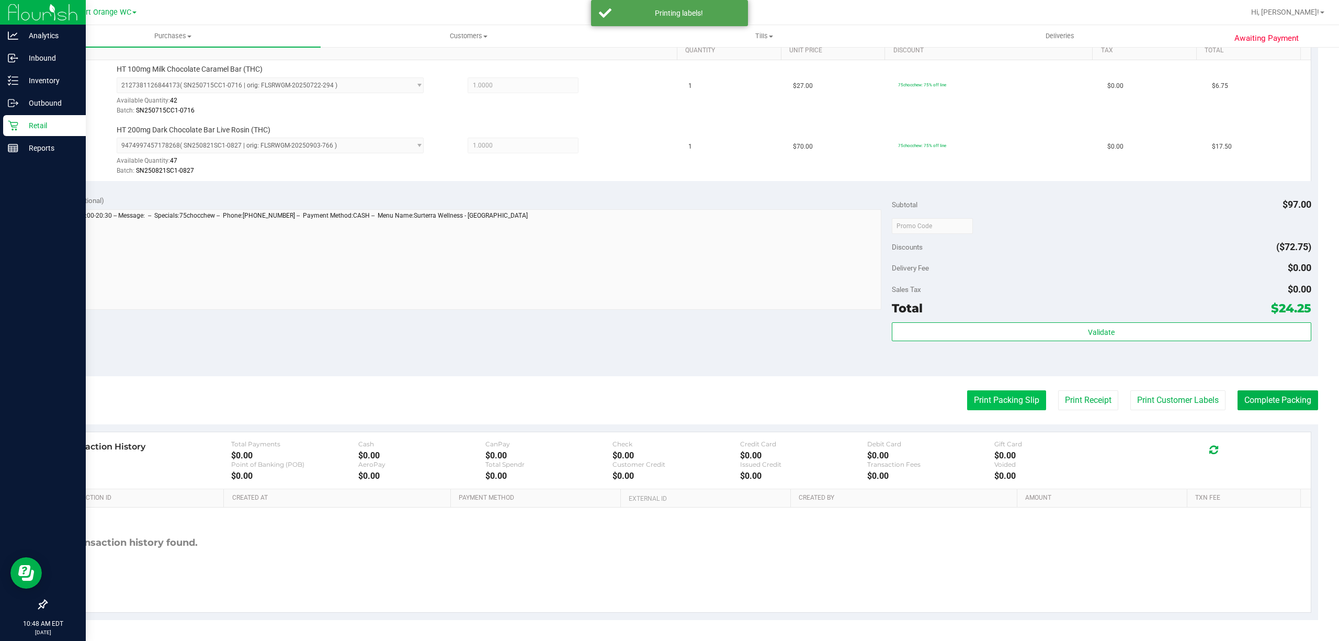
click at [1012, 404] on button "Print Packing Slip" at bounding box center [1006, 400] width 79 height 20
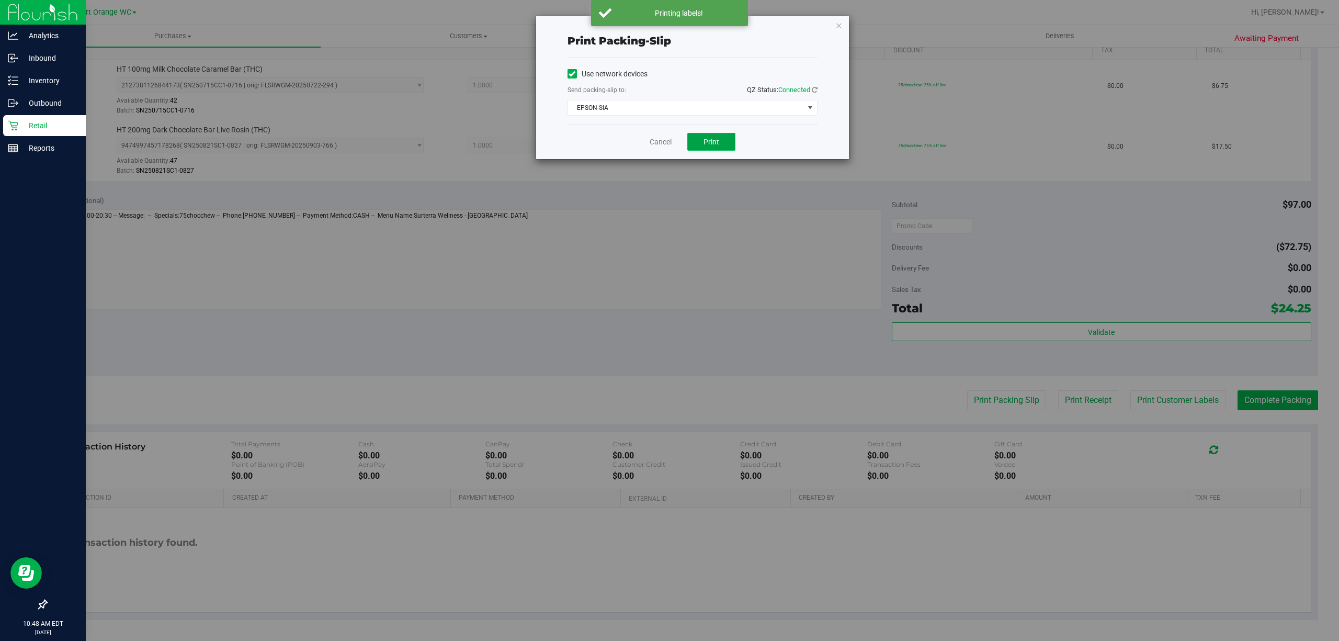
click at [713, 141] on span "Print" at bounding box center [711, 142] width 16 height 8
click at [656, 145] on link "Cancel" at bounding box center [660, 141] width 22 height 11
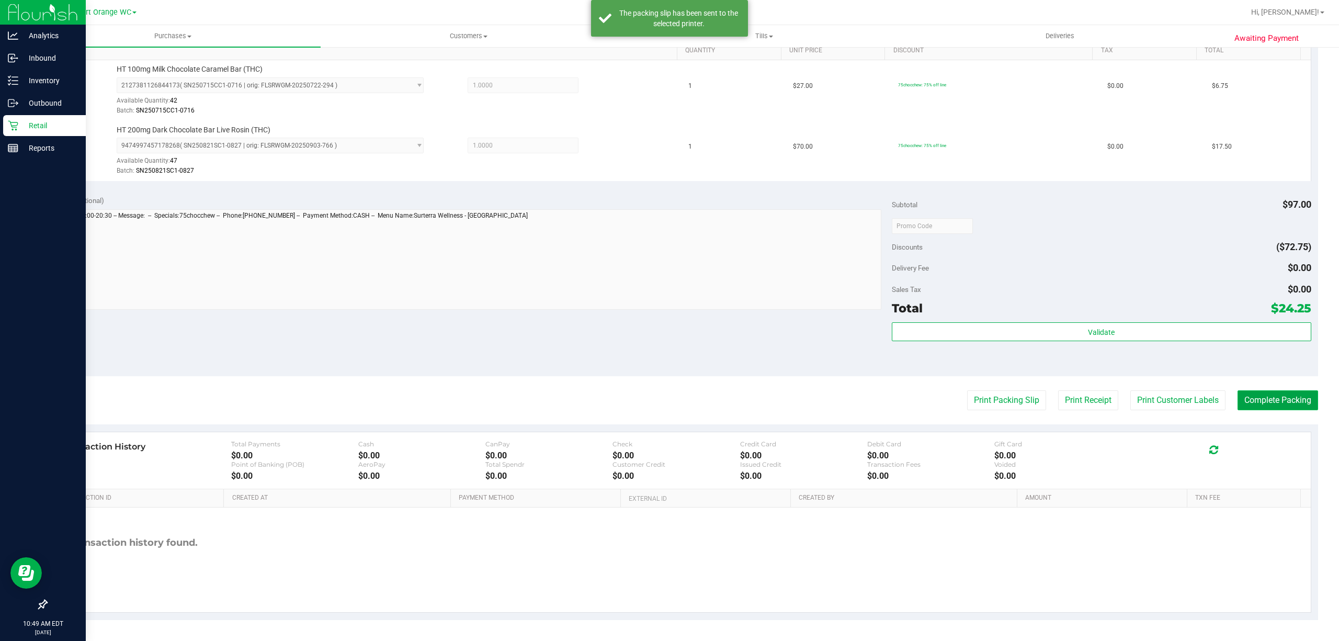
click at [1249, 392] on button "Complete Packing" at bounding box center [1277, 400] width 81 height 20
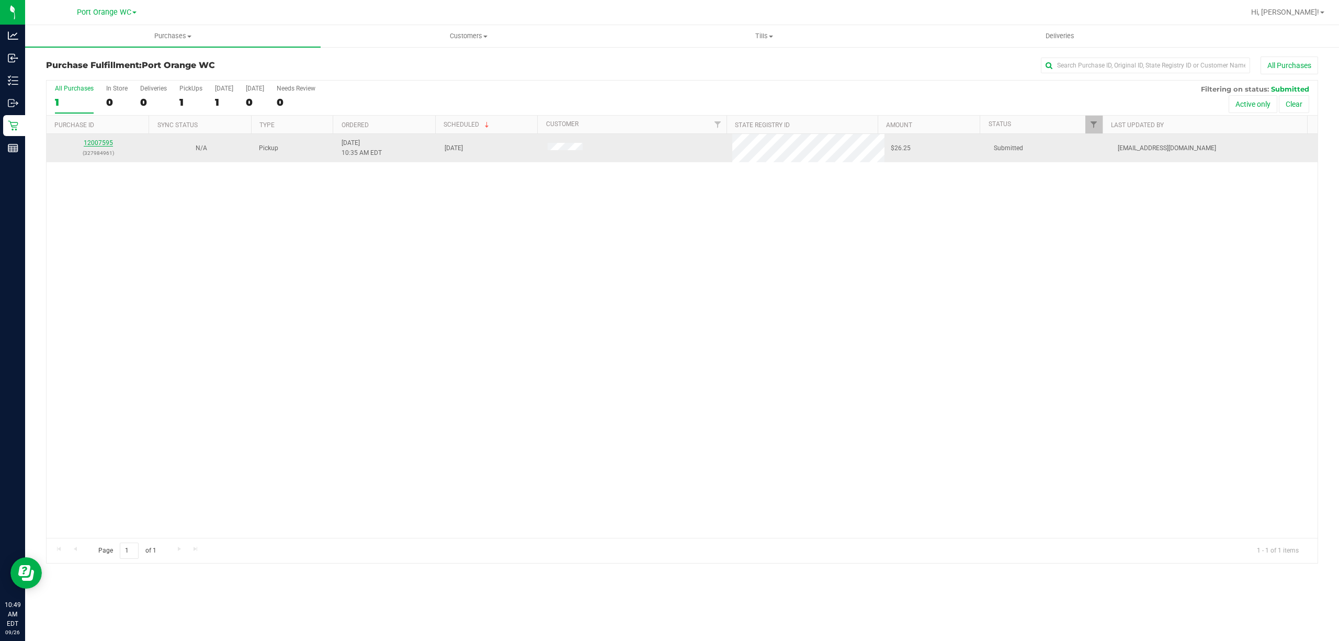
click at [97, 145] on link "12007595" at bounding box center [98, 142] width 29 height 7
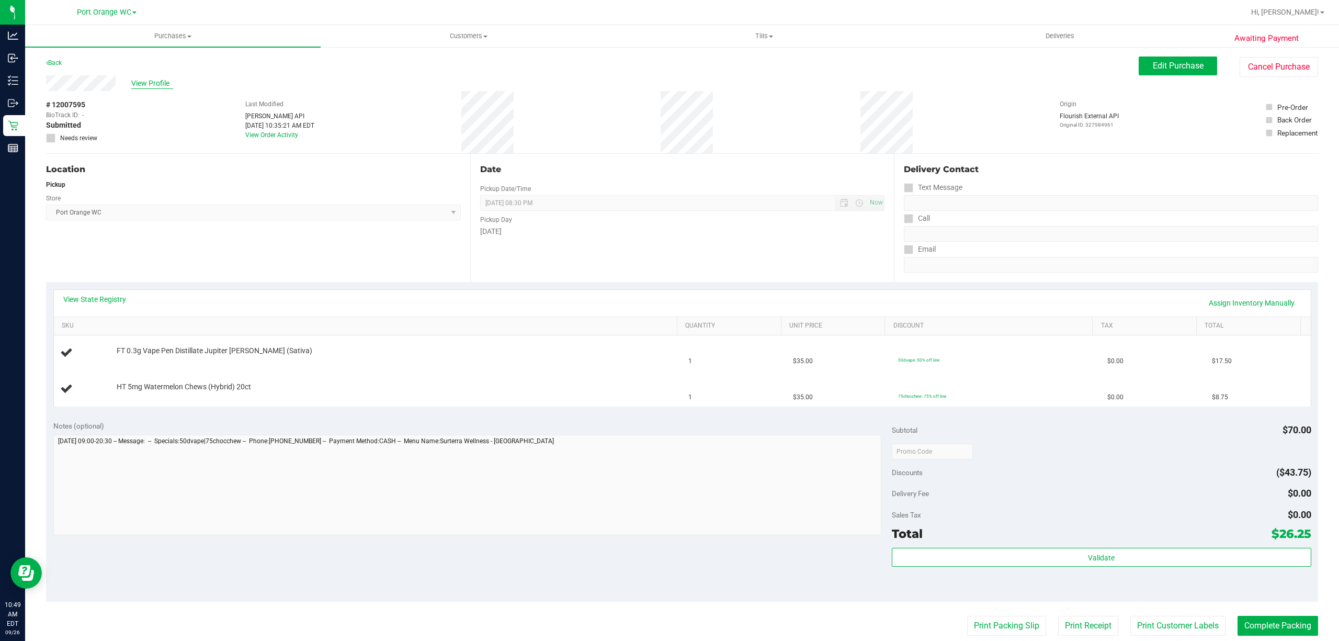
click at [159, 84] on span "View Profile" at bounding box center [152, 83] width 42 height 11
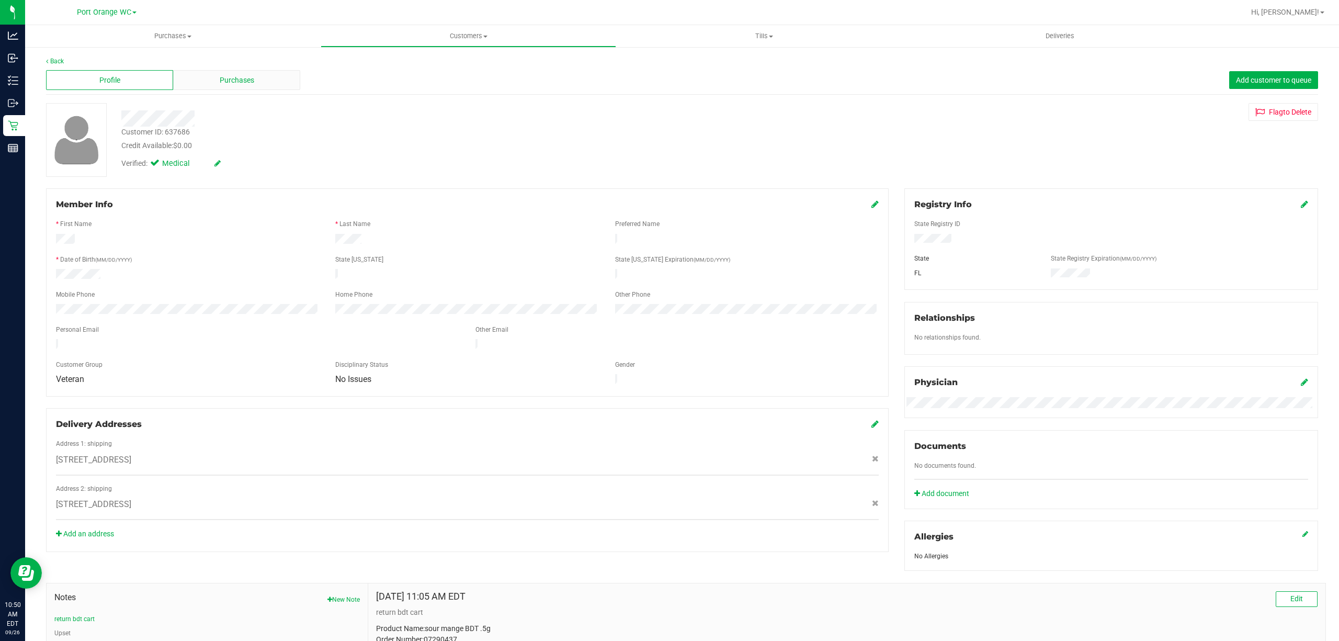
click at [247, 70] on div "Profile Purchases Add customer to queue" at bounding box center [682, 80] width 1272 height 29
click at [245, 75] on span "Purchases" at bounding box center [237, 80] width 35 height 11
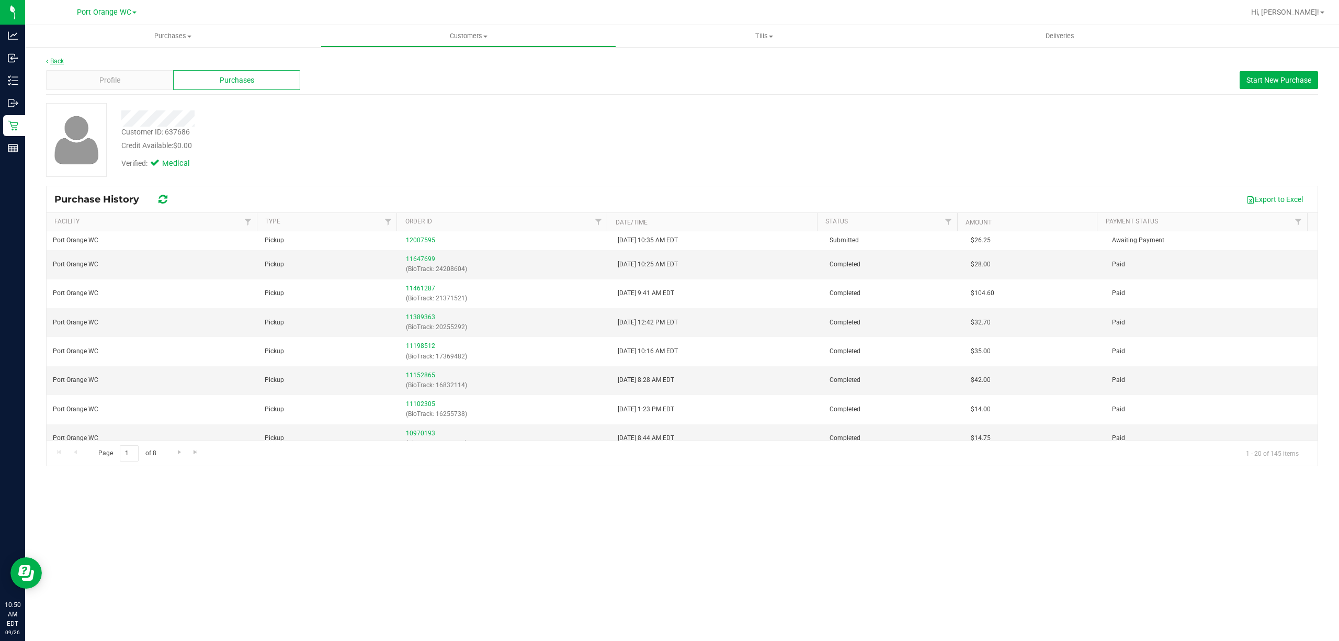
click at [55, 59] on link "Back" at bounding box center [55, 61] width 18 height 7
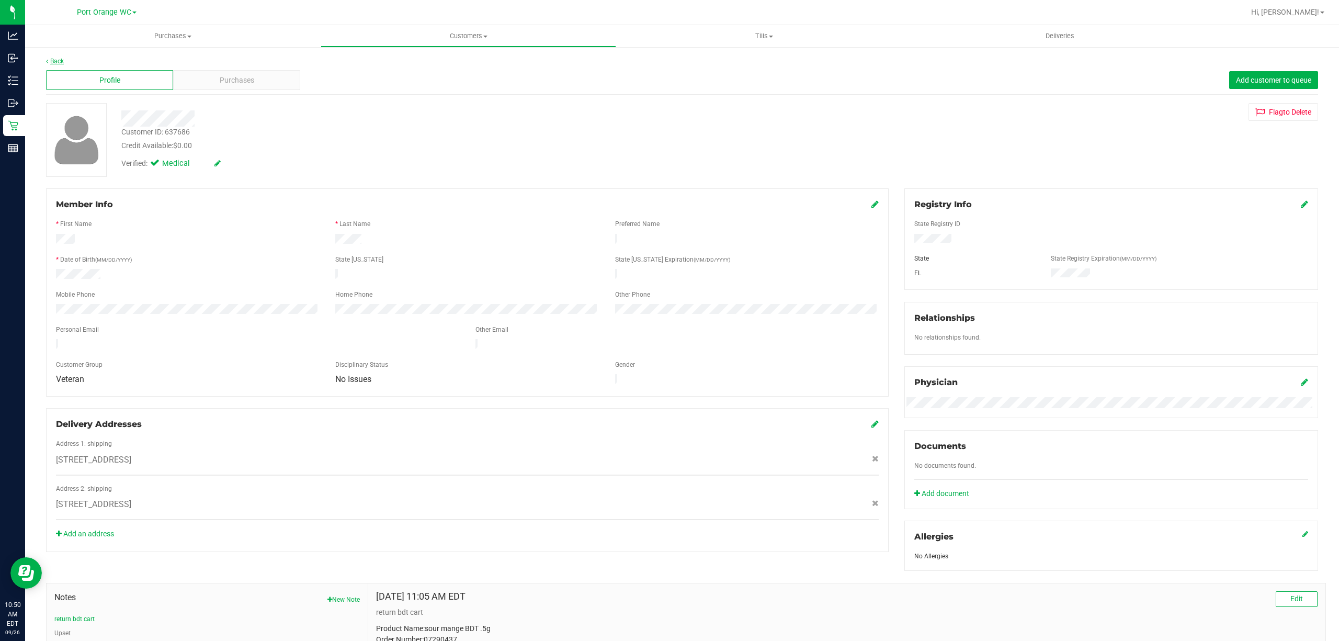
click at [58, 59] on link "Back" at bounding box center [55, 61] width 18 height 7
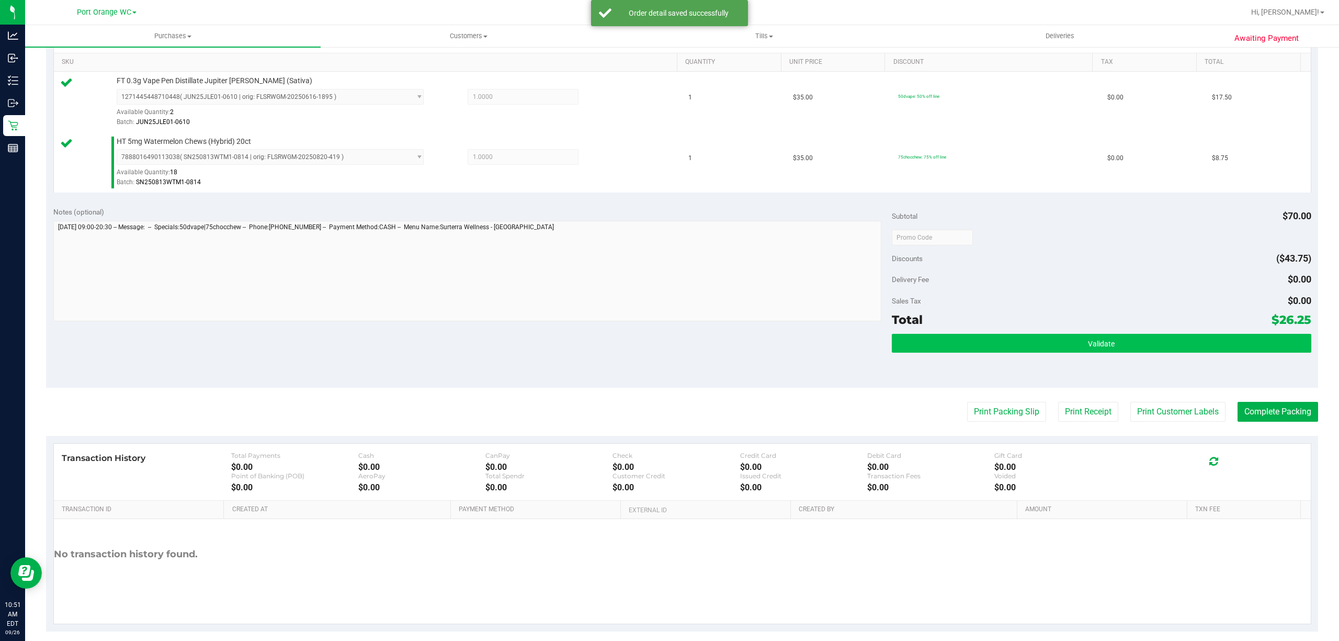
scroll to position [277, 0]
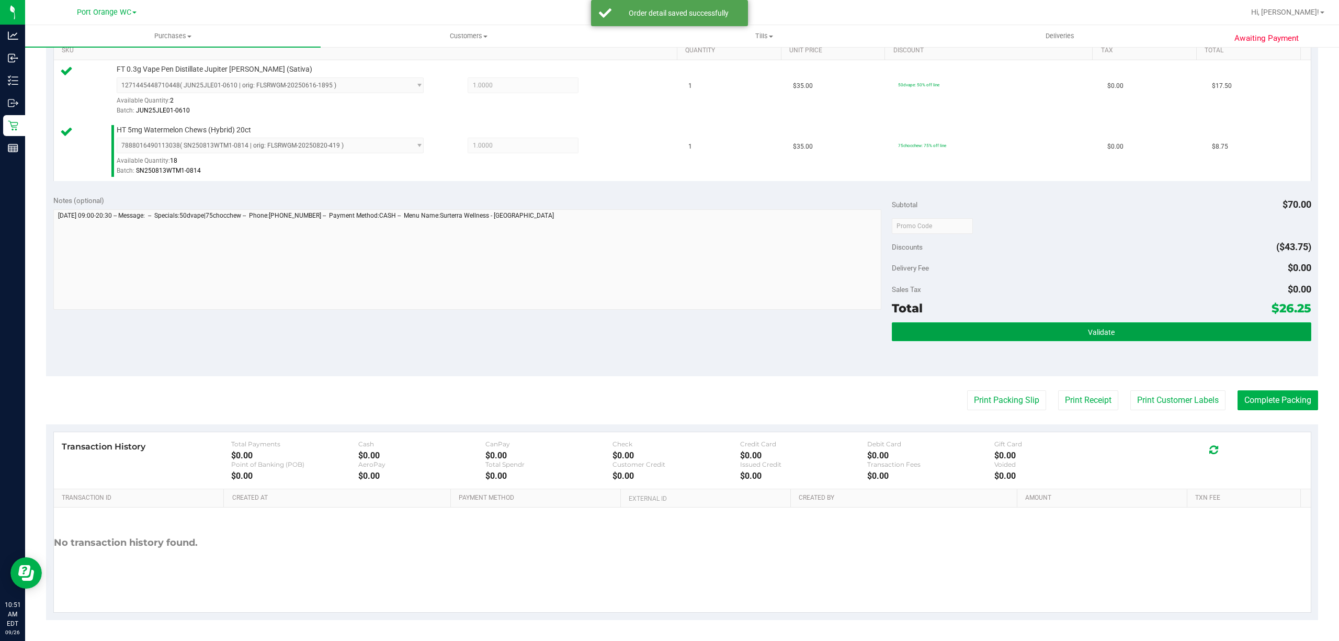
click at [1073, 324] on button "Validate" at bounding box center [1101, 331] width 419 height 19
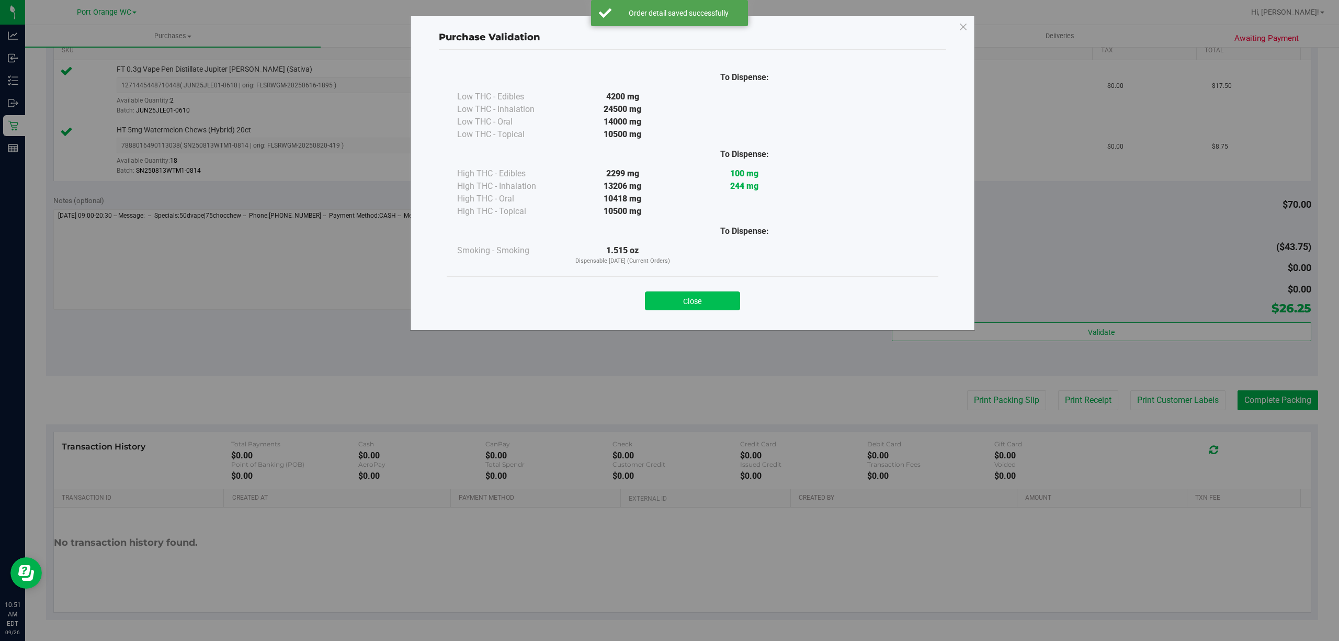
click at [716, 301] on button "Close" at bounding box center [692, 300] width 95 height 19
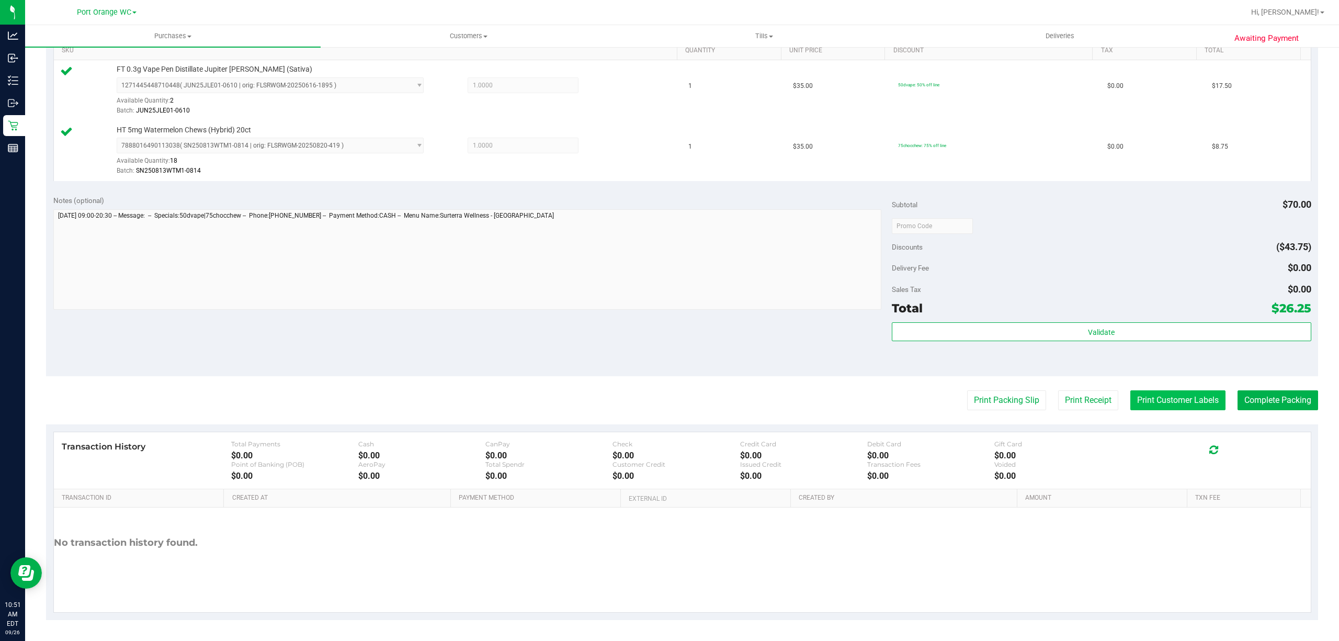
click at [1183, 400] on button "Print Customer Labels" at bounding box center [1177, 400] width 95 height 20
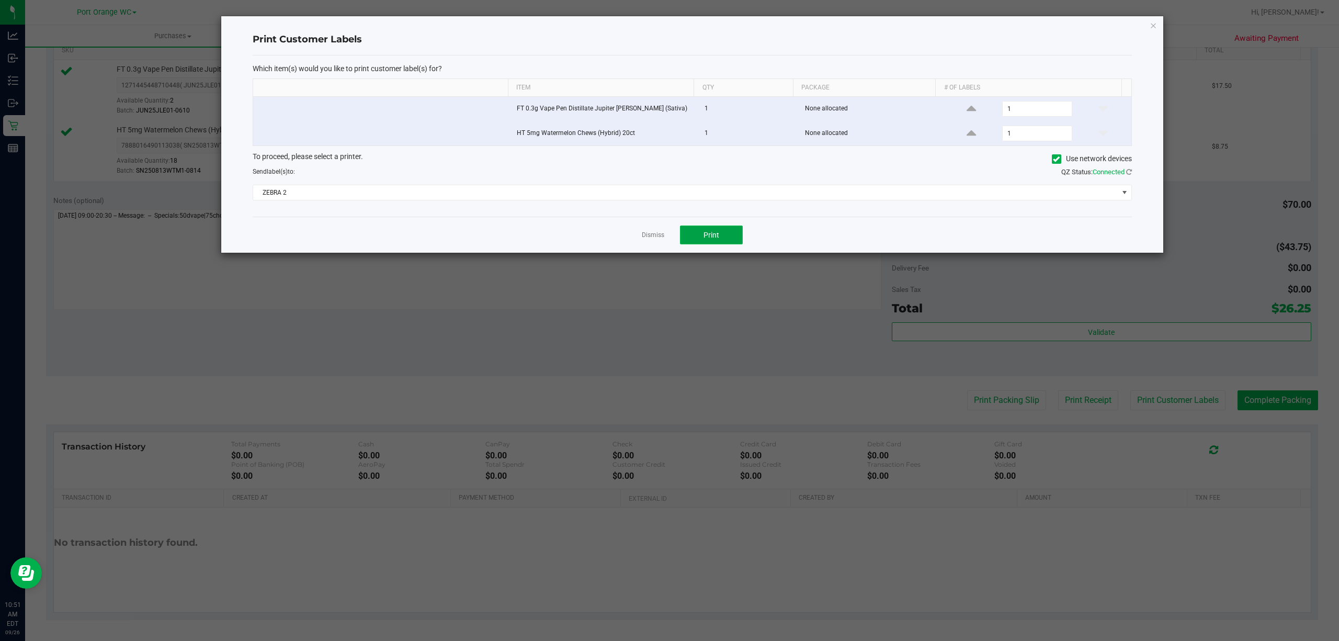
click at [700, 239] on button "Print" at bounding box center [711, 234] width 63 height 19
click at [653, 231] on div "Dismiss Print" at bounding box center [692, 234] width 879 height 36
click at [652, 233] on link "Dismiss" at bounding box center [653, 235] width 22 height 9
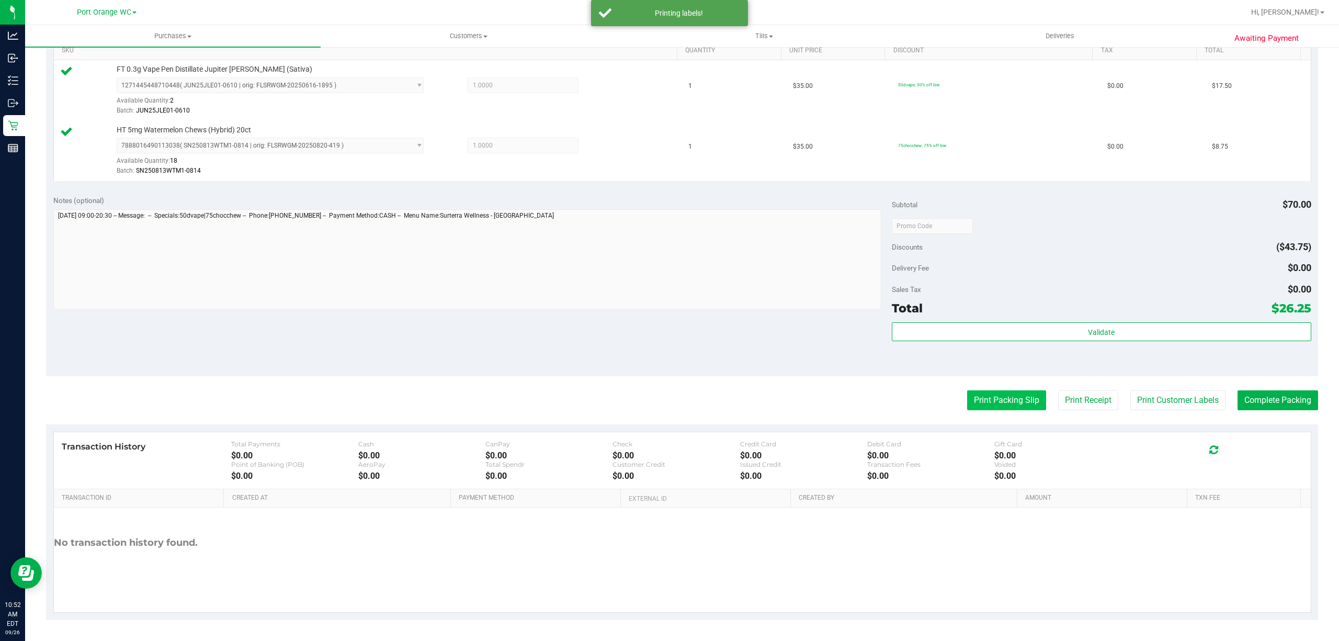
click at [967, 406] on button "Print Packing Slip" at bounding box center [1006, 400] width 79 height 20
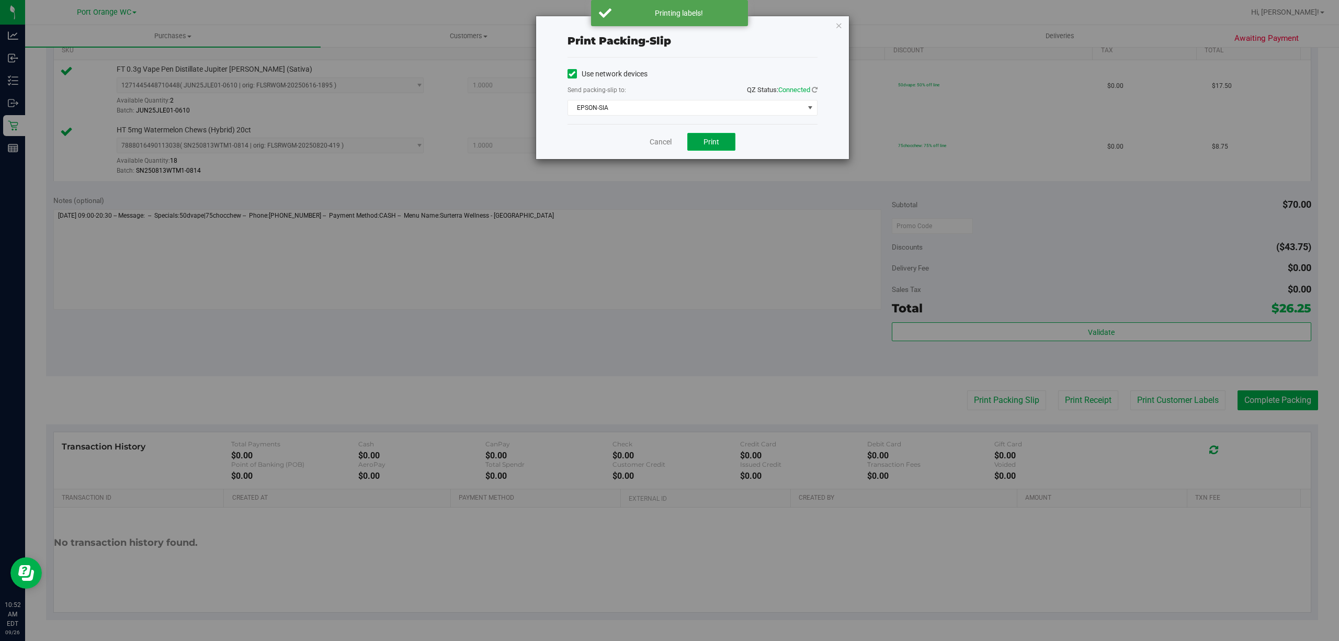
click at [705, 149] on button "Print" at bounding box center [711, 142] width 48 height 18
click at [653, 143] on link "Cancel" at bounding box center [660, 141] width 22 height 11
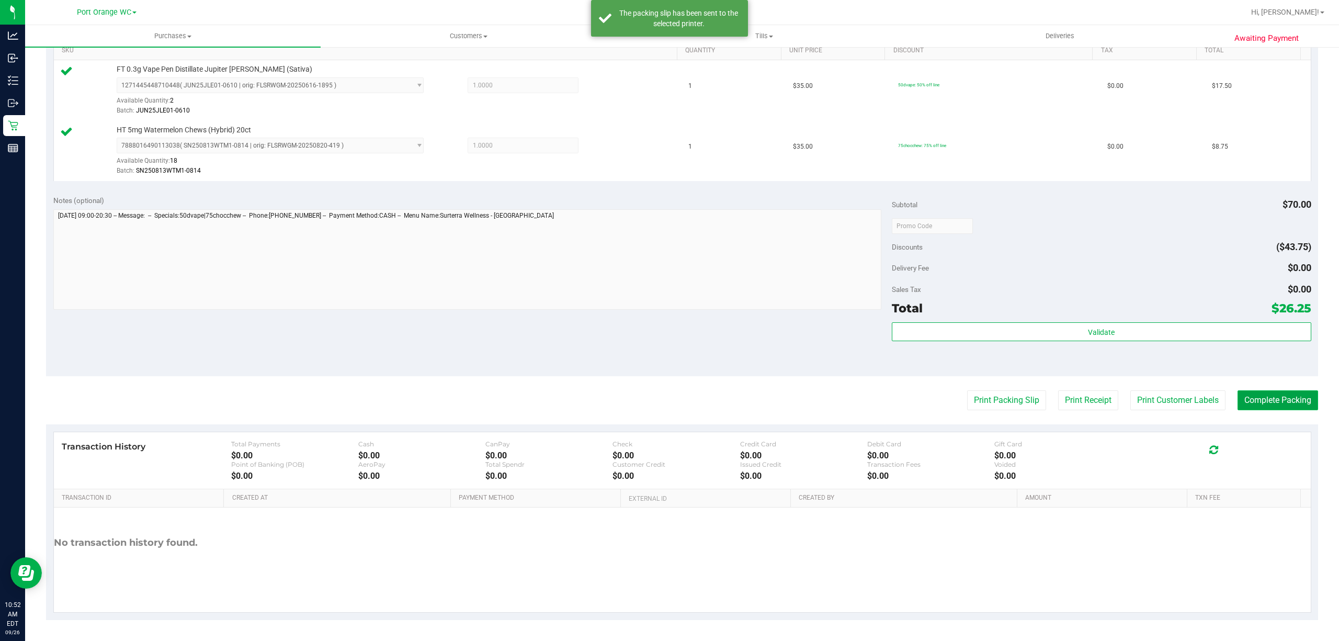
click at [1264, 406] on button "Complete Packing" at bounding box center [1277, 400] width 81 height 20
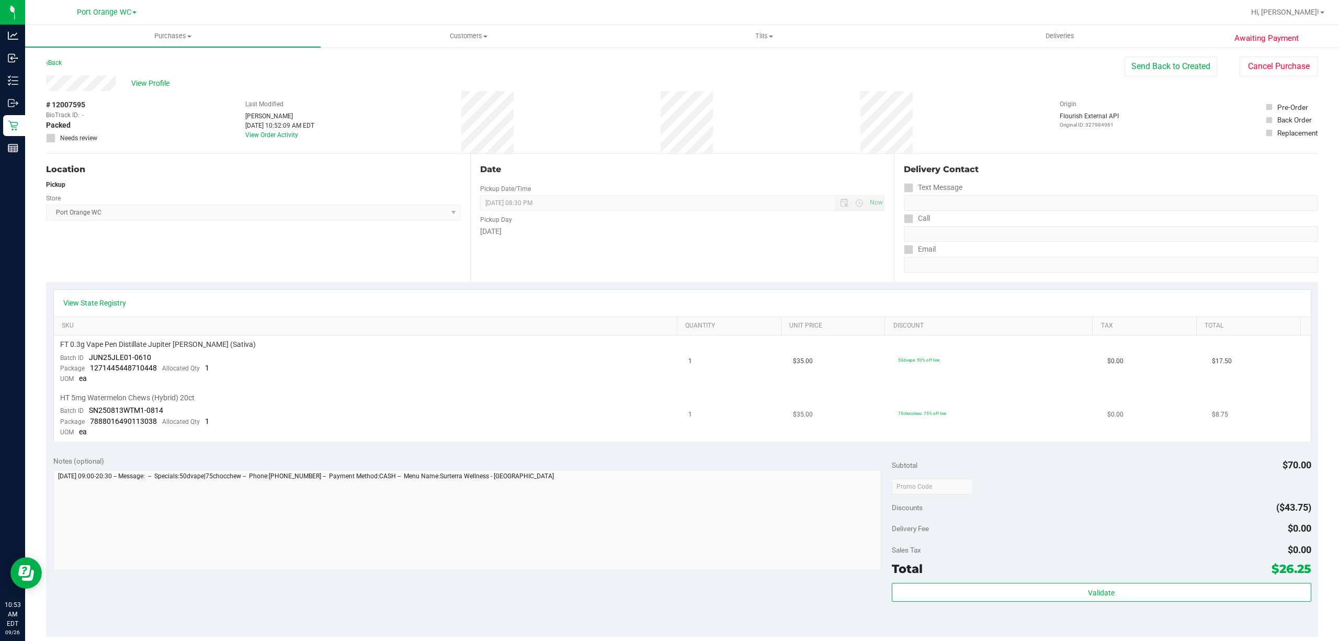
scroll to position [258, 0]
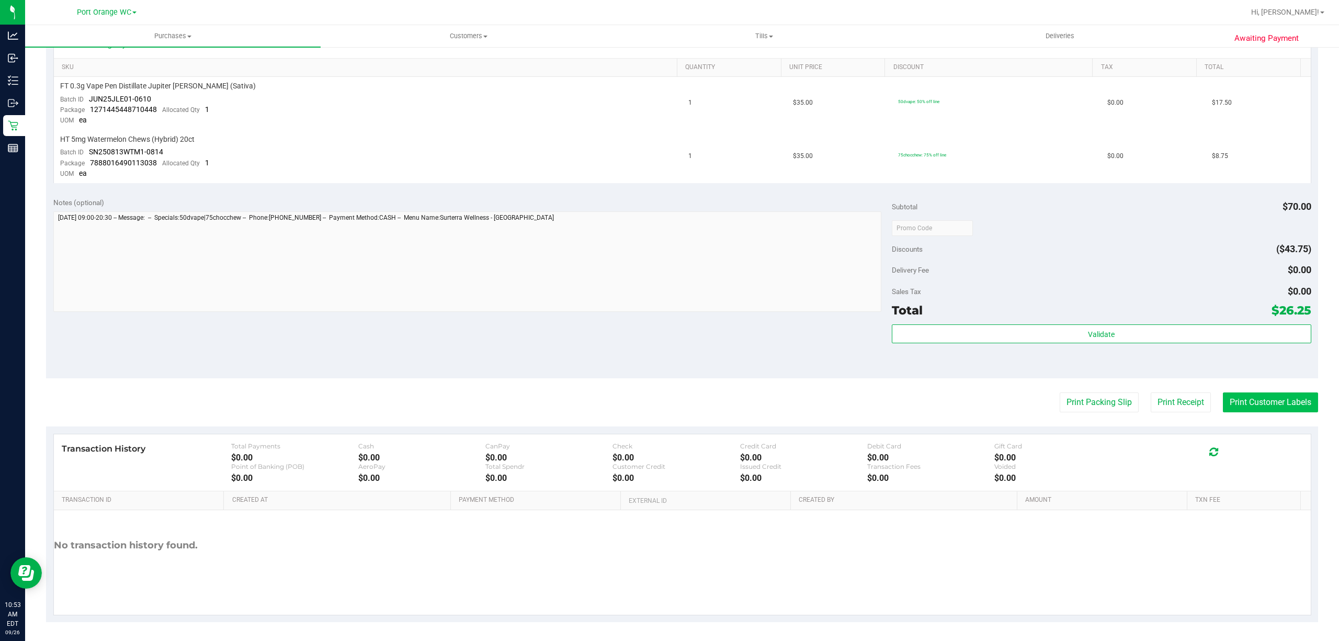
click at [1243, 399] on button "Print Customer Labels" at bounding box center [1270, 402] width 95 height 20
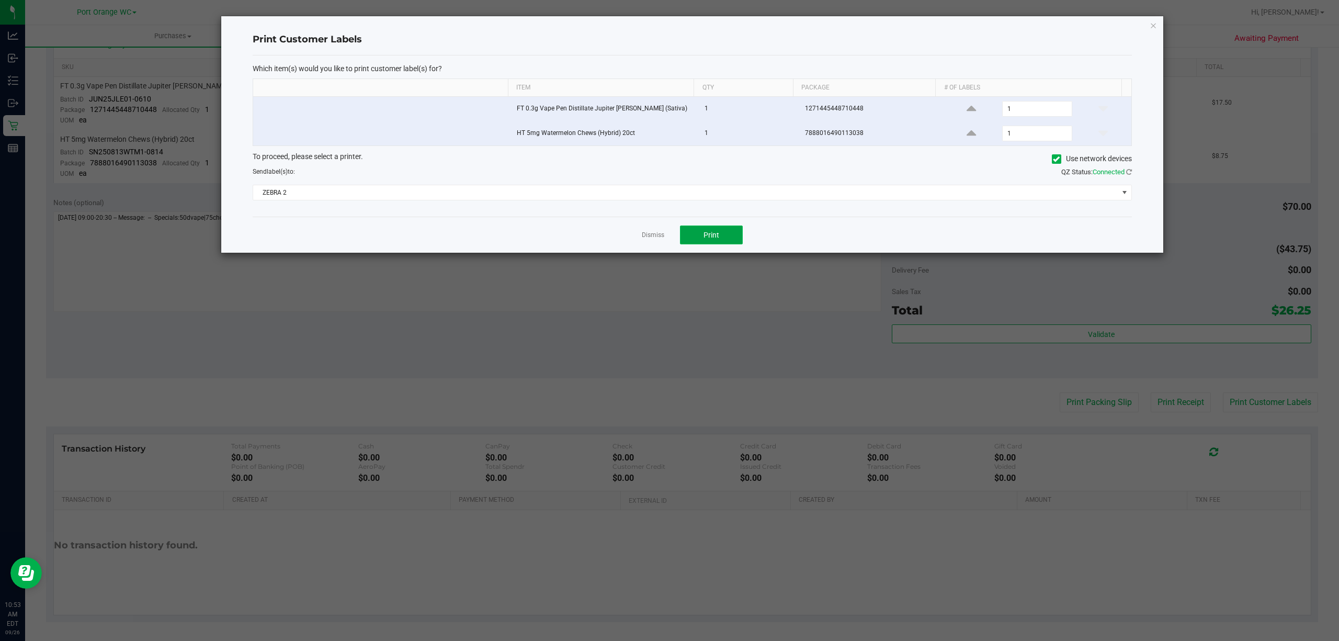
click at [712, 239] on span "Print" at bounding box center [711, 235] width 16 height 8
click at [649, 238] on link "Dismiss" at bounding box center [653, 235] width 22 height 9
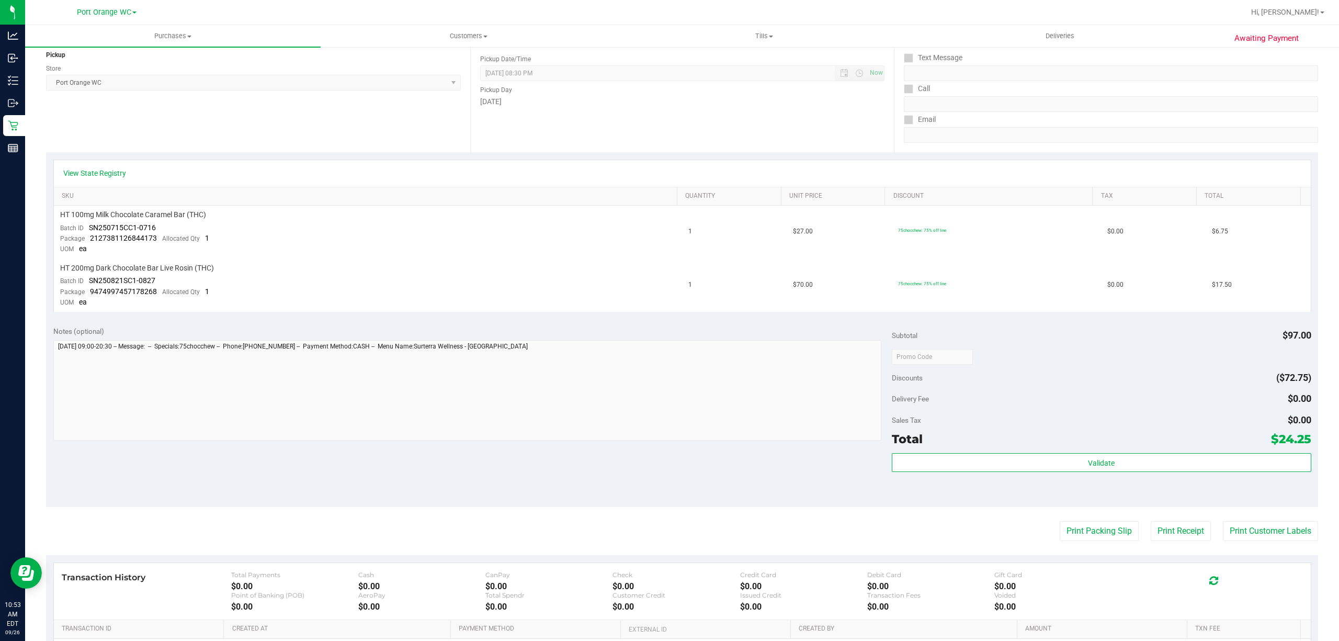
scroll to position [258, 0]
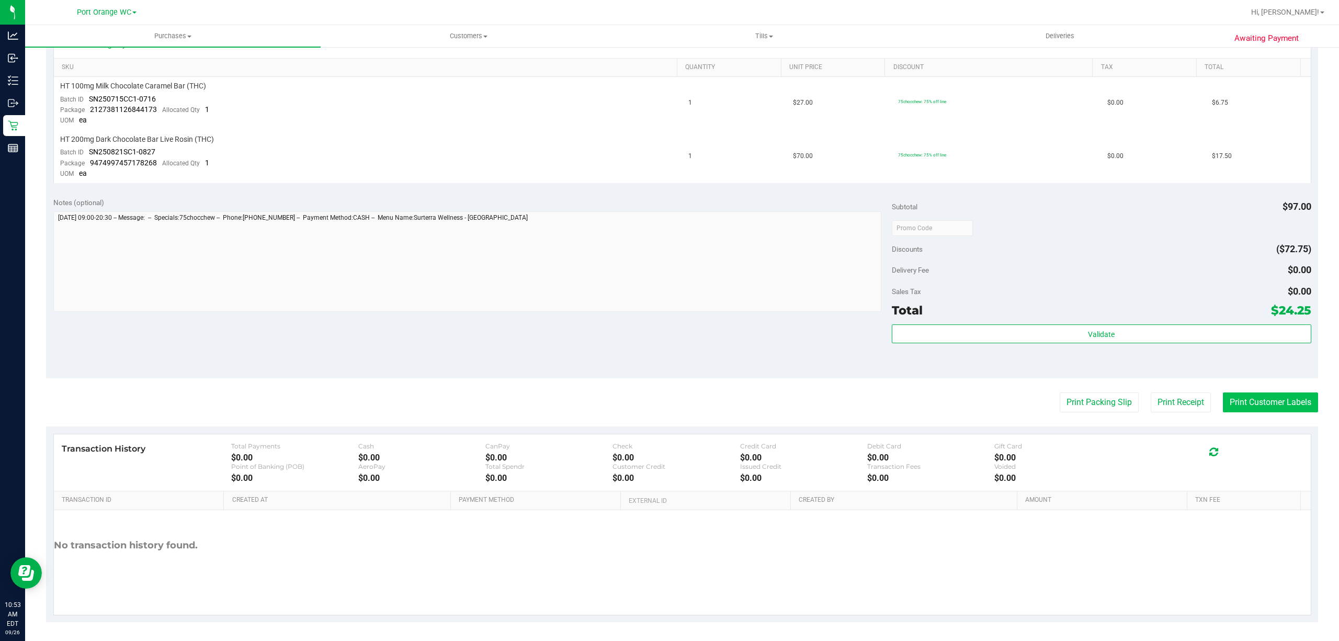
click at [1242, 399] on button "Print Customer Labels" at bounding box center [1270, 402] width 95 height 20
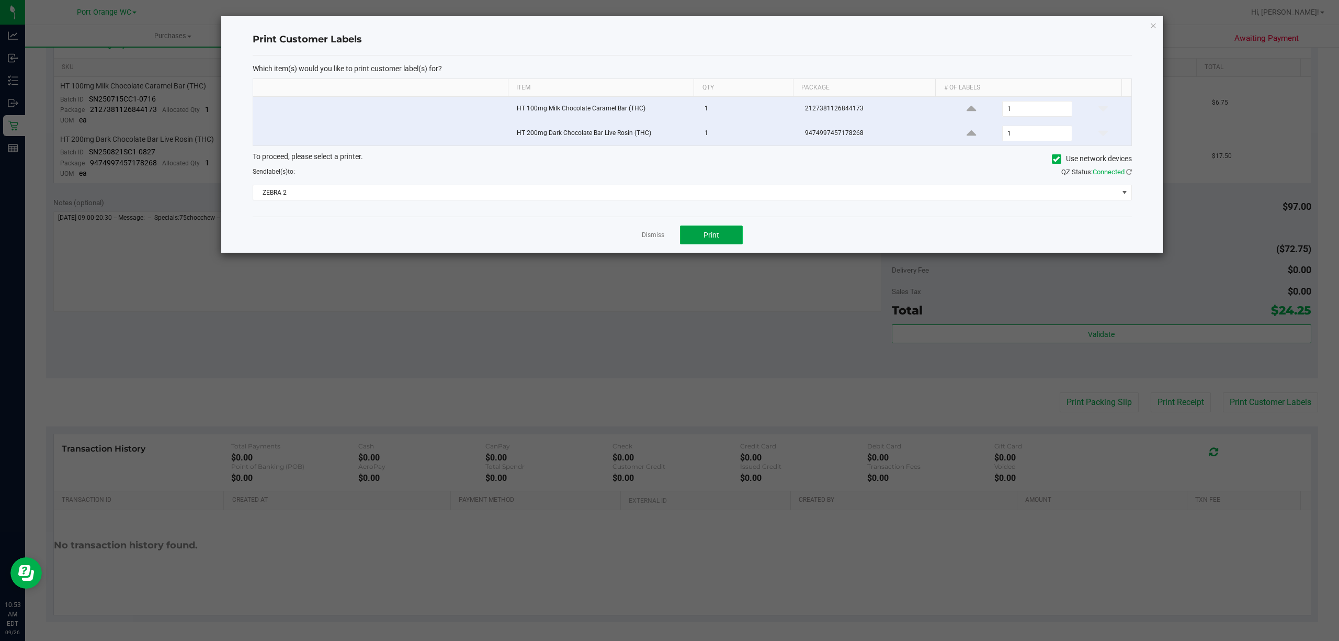
click at [719, 228] on button "Print" at bounding box center [711, 234] width 63 height 19
click at [655, 235] on link "Dismiss" at bounding box center [653, 235] width 22 height 9
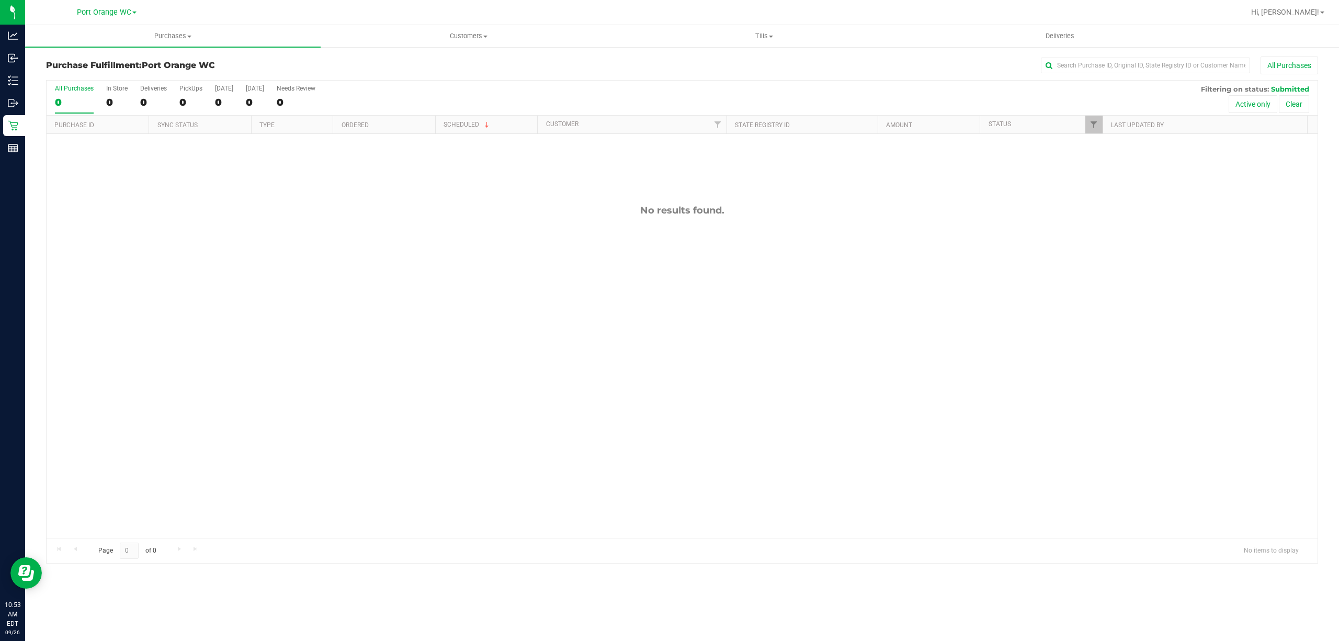
drag, startPoint x: 479, startPoint y: 296, endPoint x: 482, endPoint y: 271, distance: 25.2
click at [478, 282] on div "No results found." at bounding box center [682, 371] width 1271 height 474
click at [402, 237] on div "No results found." at bounding box center [682, 371] width 1271 height 474
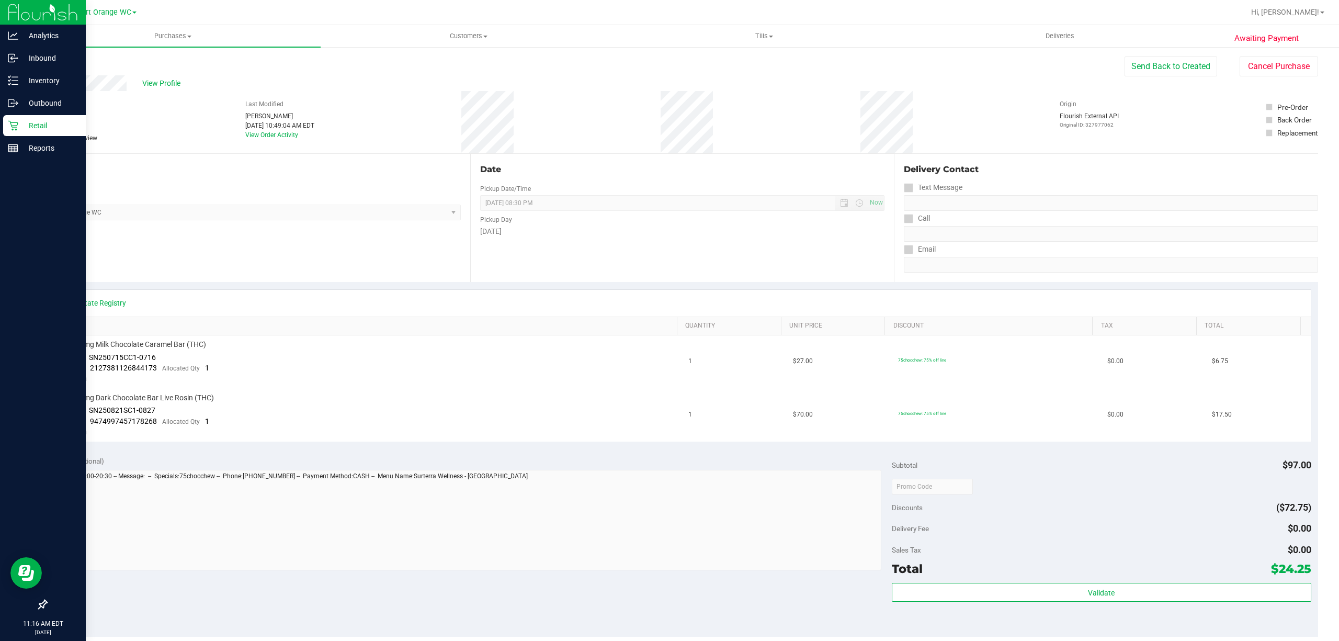
click at [32, 127] on p "Retail" at bounding box center [49, 125] width 63 height 13
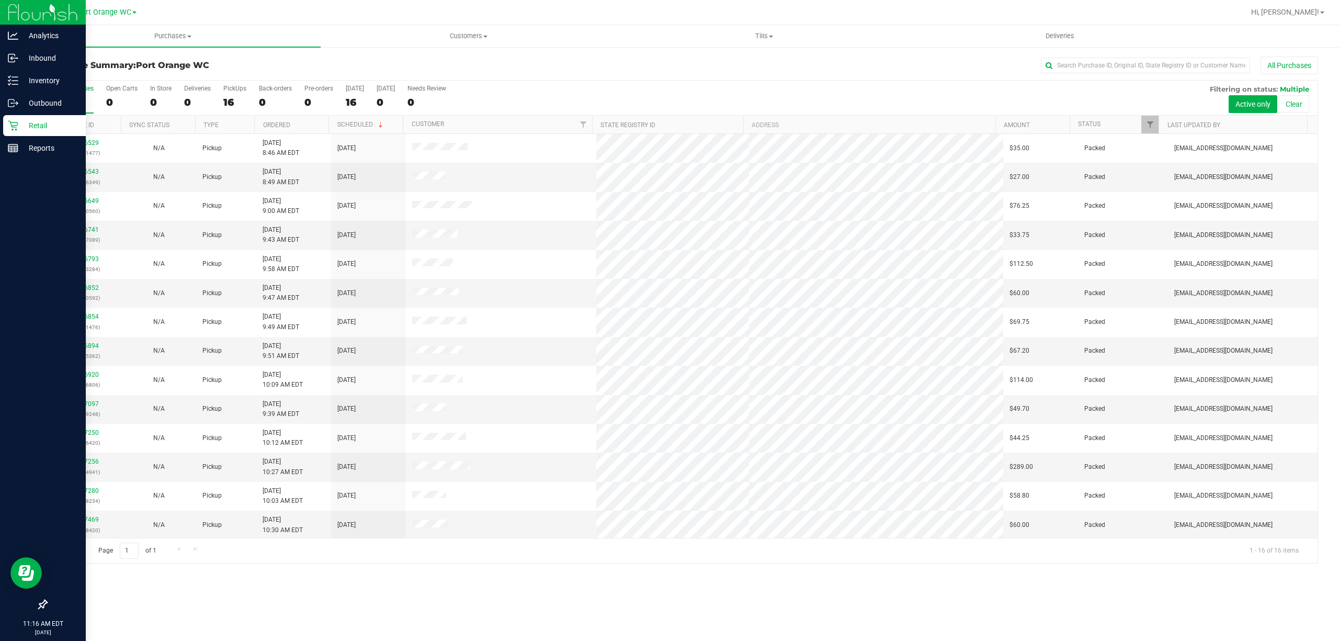
click at [46, 122] on p "Retail" at bounding box center [49, 125] width 63 height 13
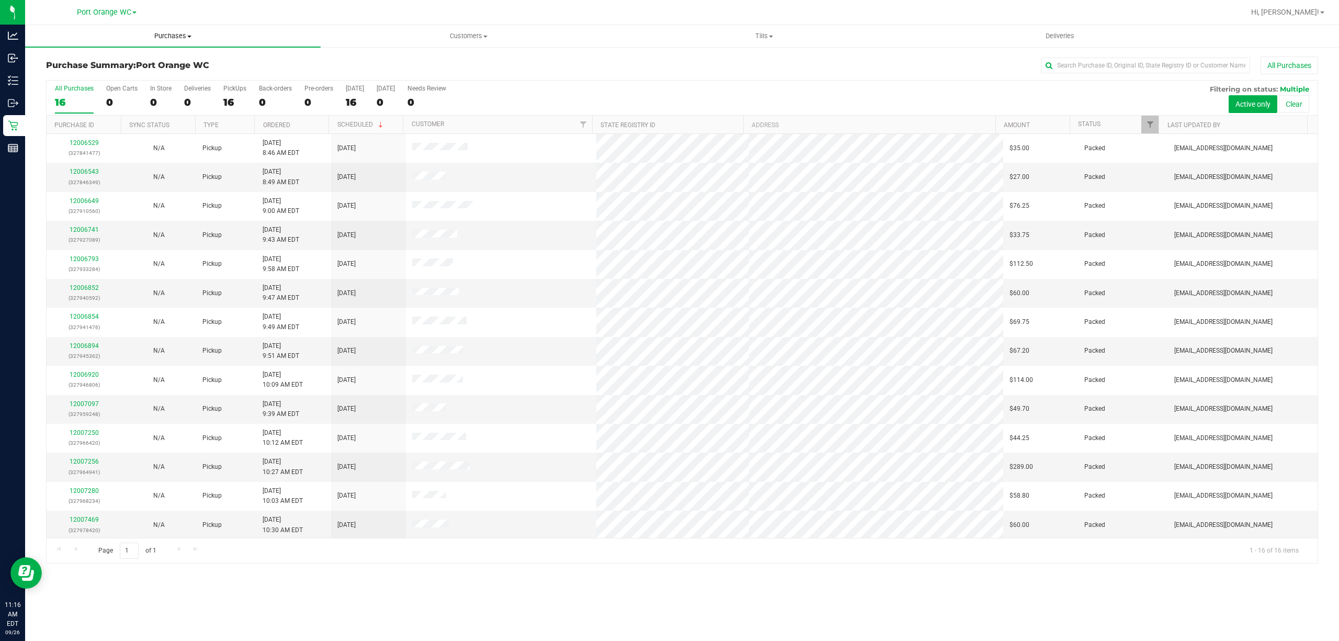
click at [177, 31] on span "Purchases" at bounding box center [172, 35] width 295 height 9
click at [71, 72] on span "Fulfillment" at bounding box center [57, 75] width 65 height 9
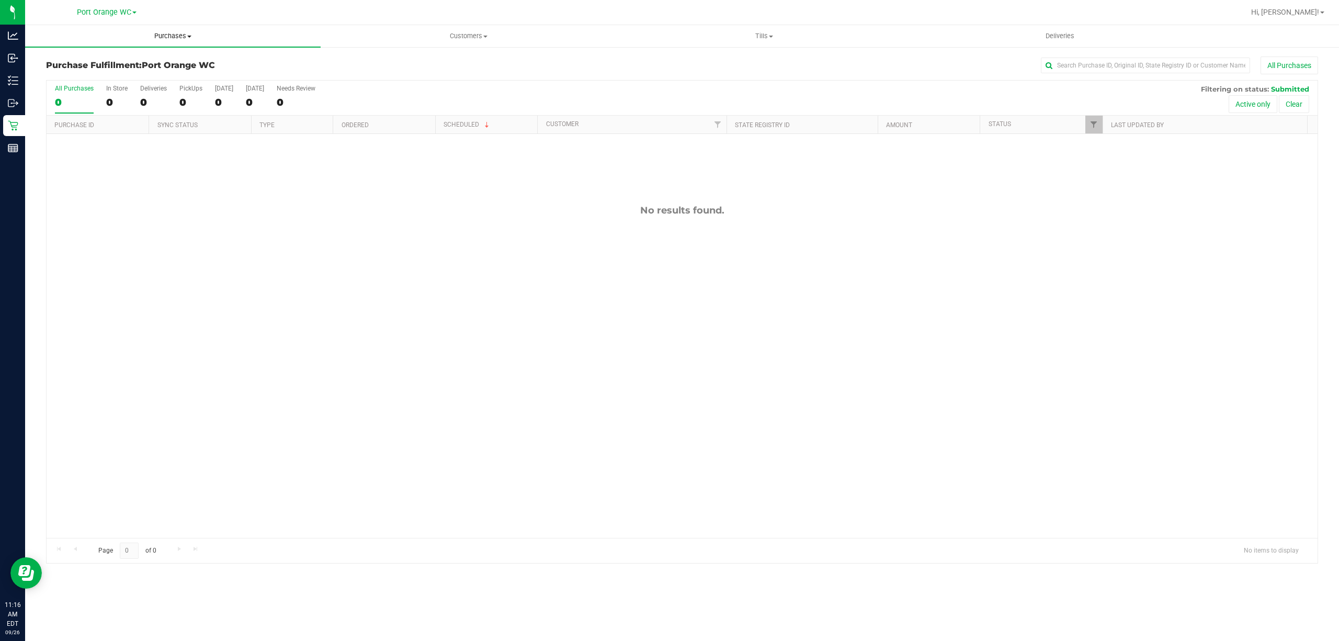
click at [174, 36] on span "Purchases" at bounding box center [172, 35] width 295 height 9
click at [68, 70] on li "Fulfillment" at bounding box center [172, 76] width 295 height 13
drag, startPoint x: 488, startPoint y: 322, endPoint x: 495, endPoint y: 328, distance: 9.3
click at [492, 324] on div "No results found." at bounding box center [682, 371] width 1271 height 474
click at [220, 256] on div "No results found." at bounding box center [682, 371] width 1271 height 474
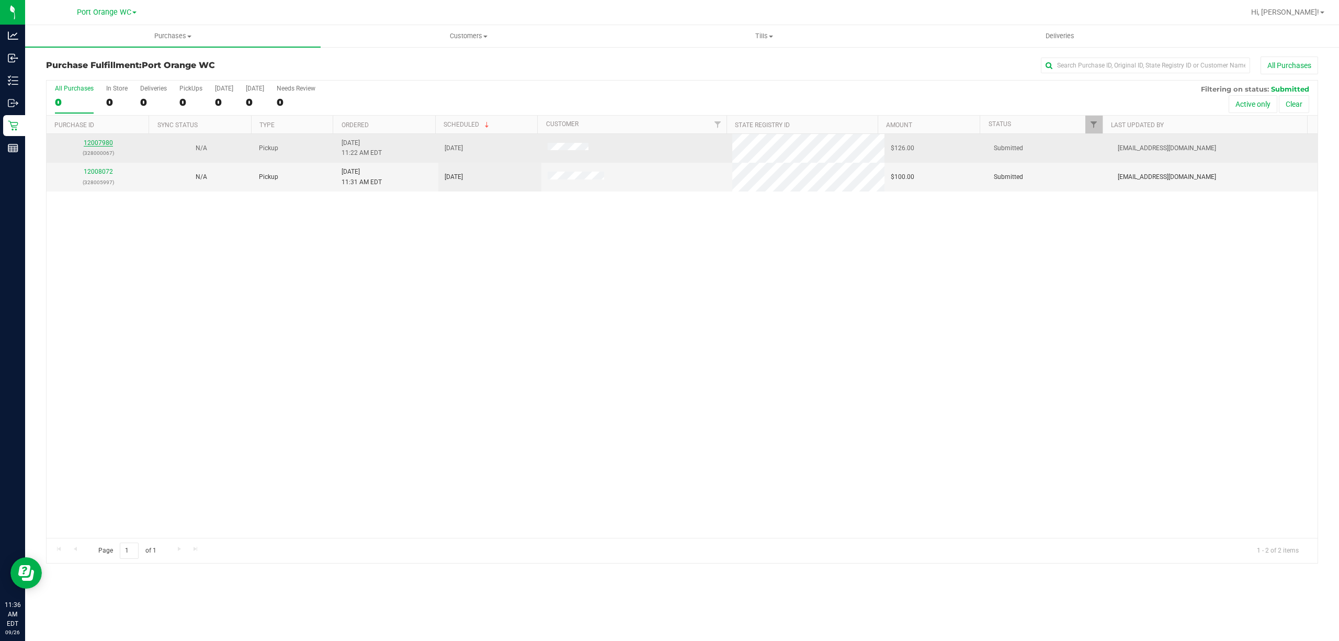
click at [95, 145] on link "12007980" at bounding box center [98, 142] width 29 height 7
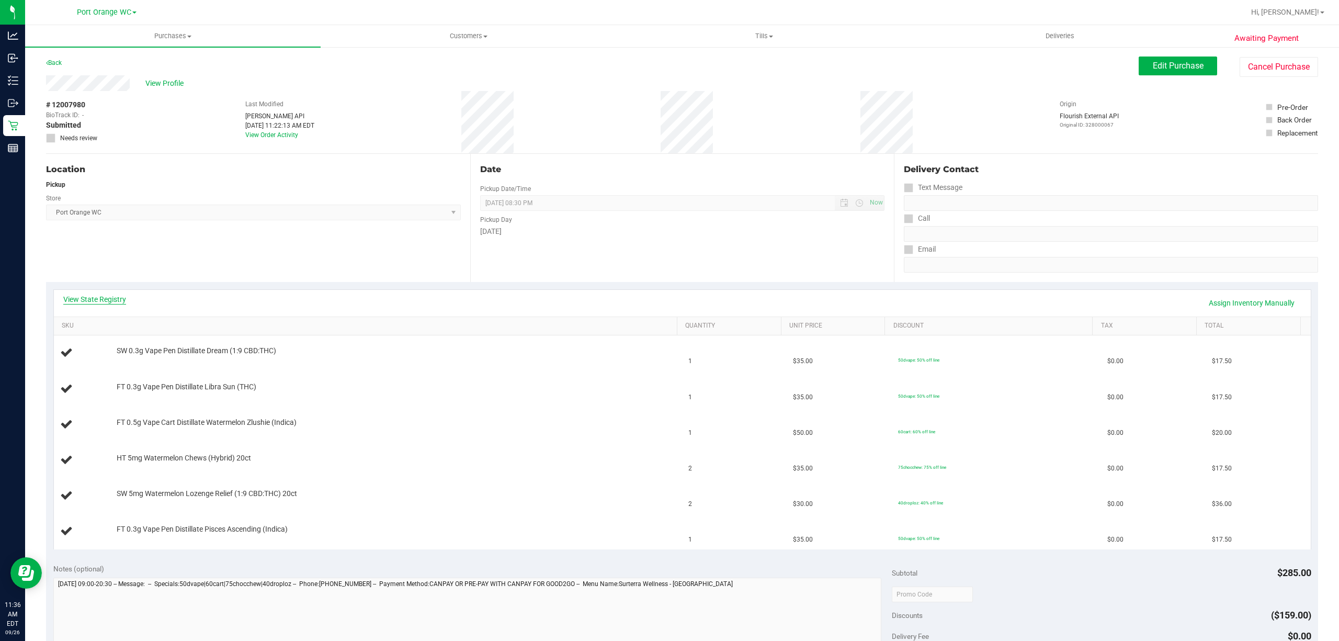
click at [93, 300] on link "View State Registry" at bounding box center [94, 299] width 63 height 10
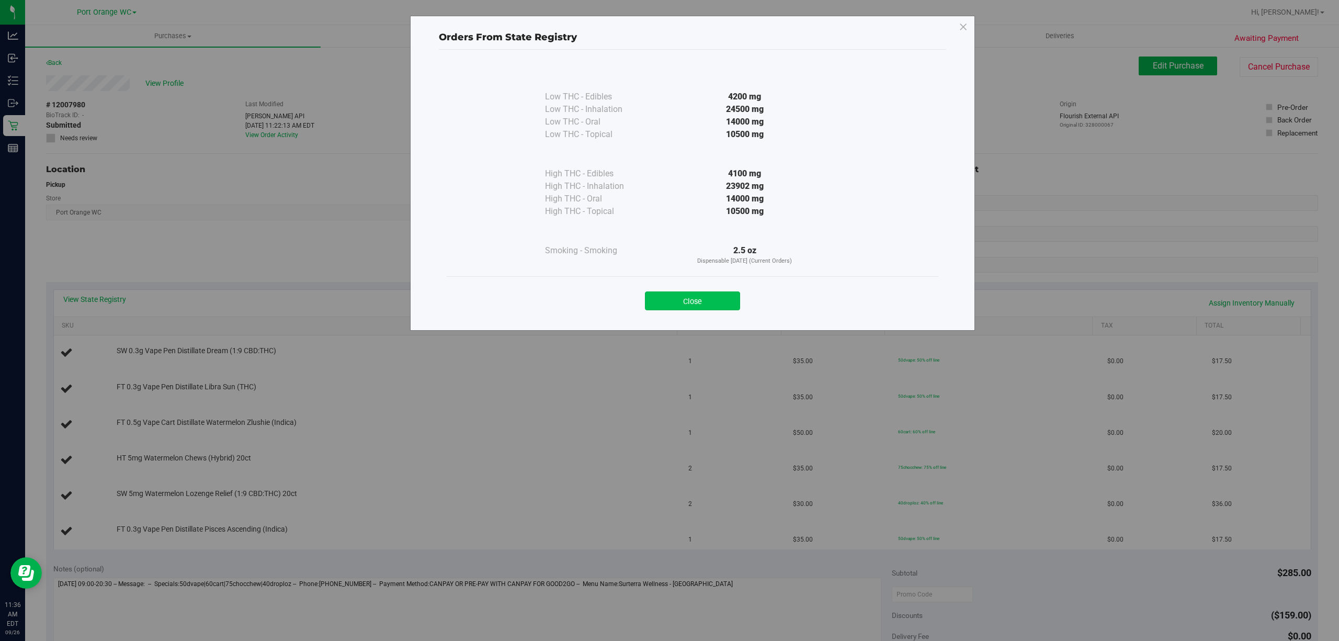
click at [687, 300] on button "Close" at bounding box center [692, 300] width 95 height 19
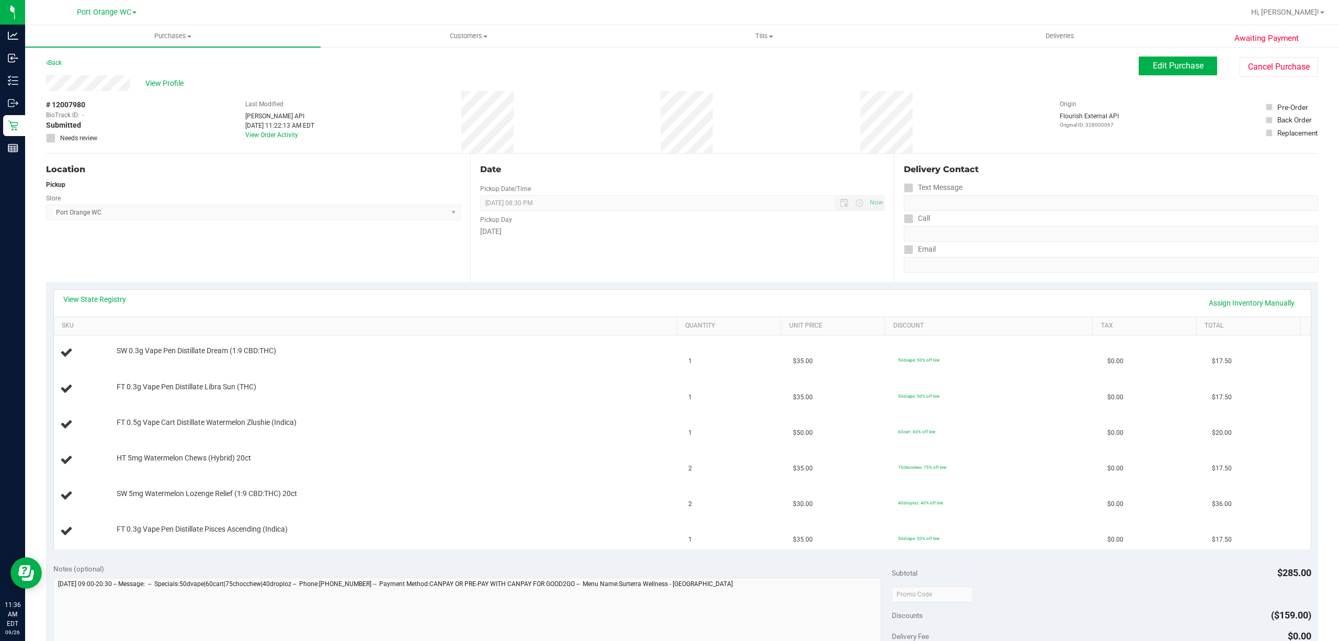
click at [51, 57] on div "Back" at bounding box center [54, 62] width 16 height 13
click at [51, 65] on link "Back" at bounding box center [54, 62] width 16 height 7
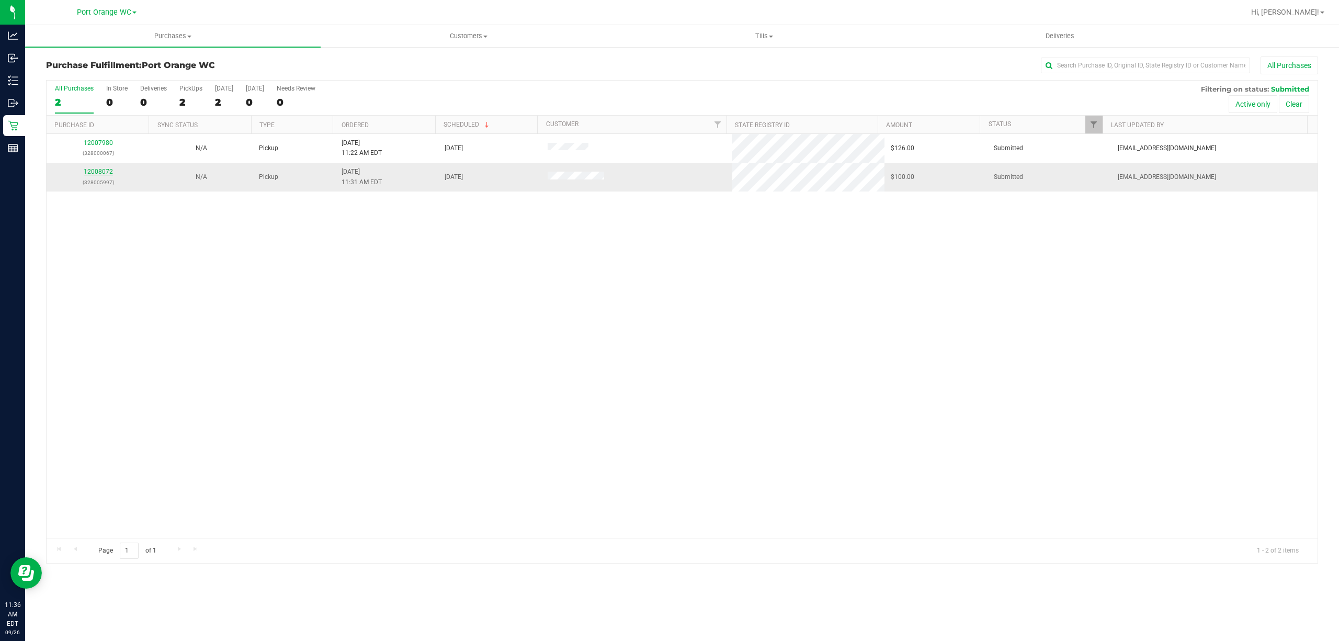
click at [101, 174] on link "12008072" at bounding box center [98, 171] width 29 height 7
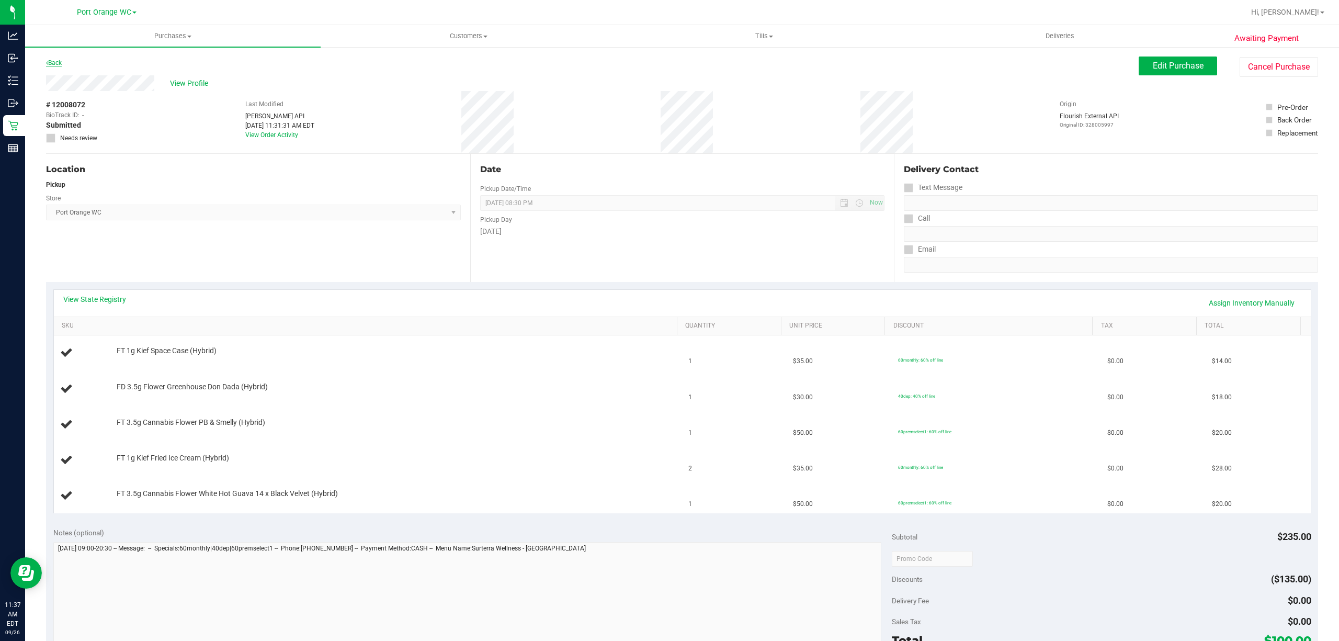
click at [54, 63] on link "Back" at bounding box center [54, 62] width 16 height 7
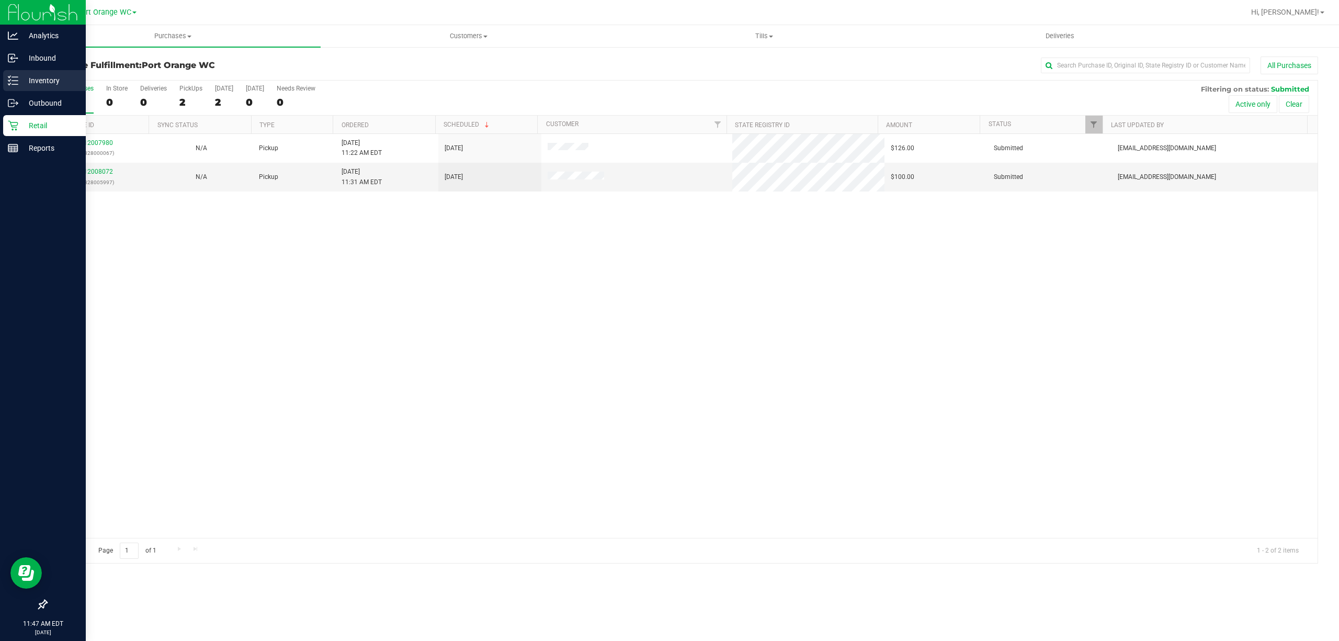
click at [10, 76] on icon at bounding box center [9, 77] width 2 height 2
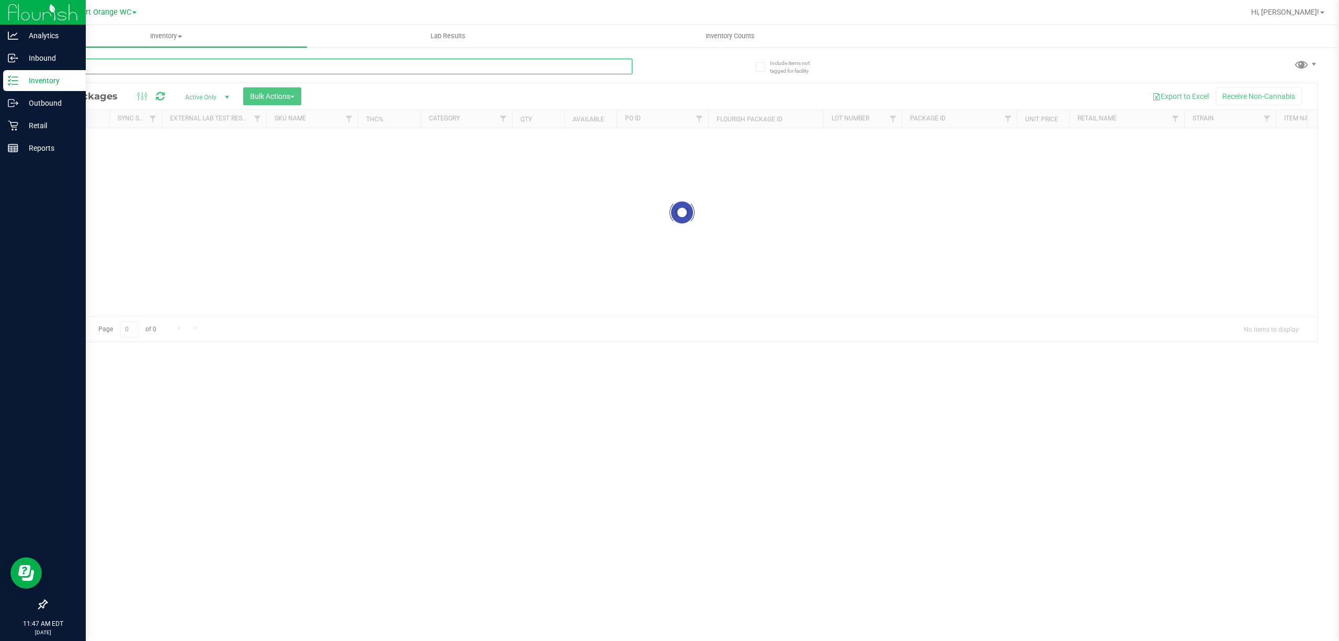
click at [173, 63] on input "text" at bounding box center [339, 67] width 586 height 16
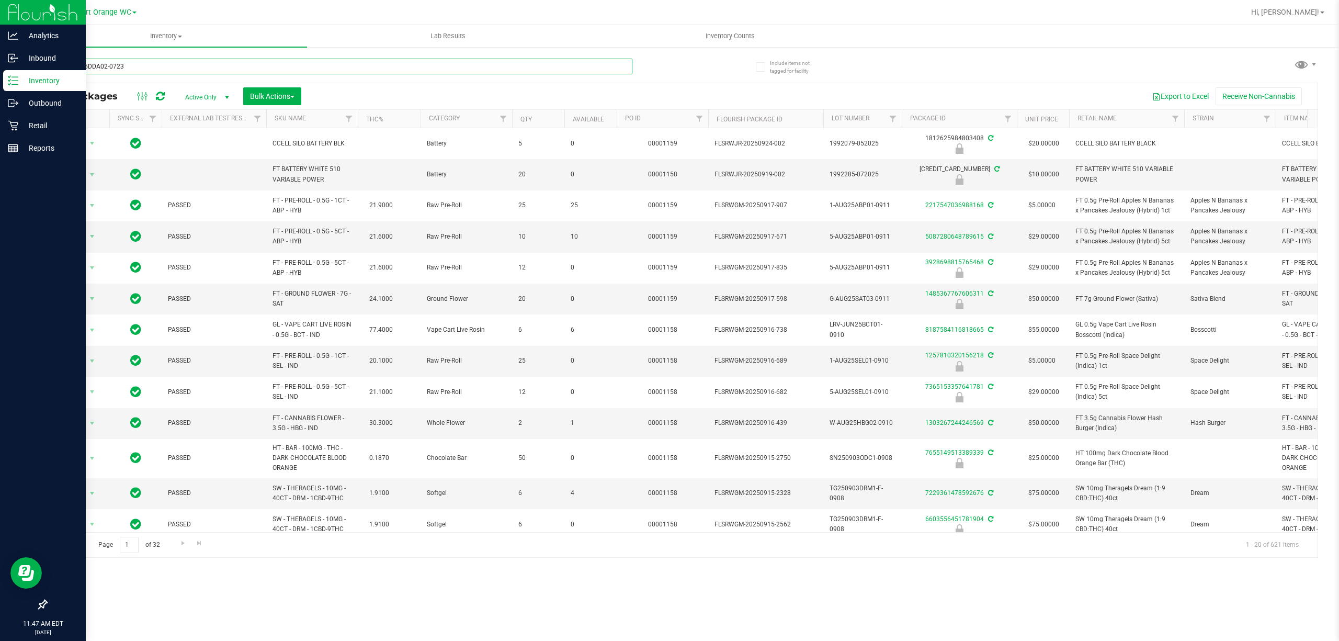
type input "W-JUL25DDA02-0723"
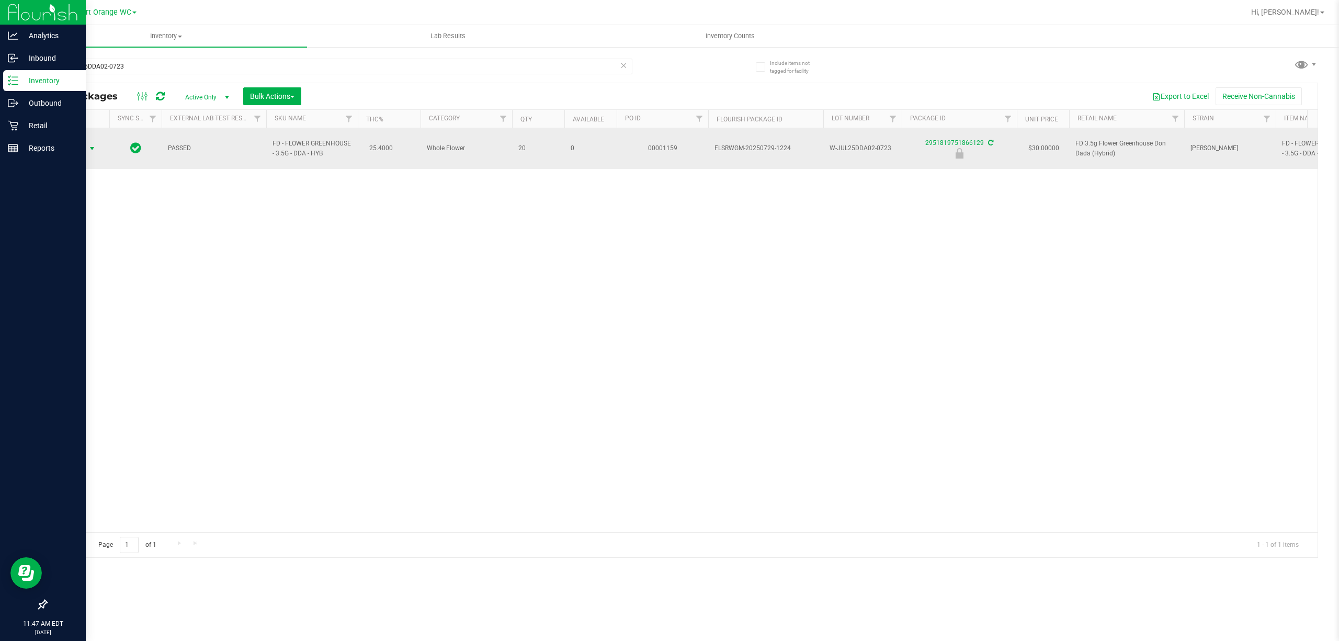
click at [89, 144] on span "select" at bounding box center [92, 148] width 8 height 8
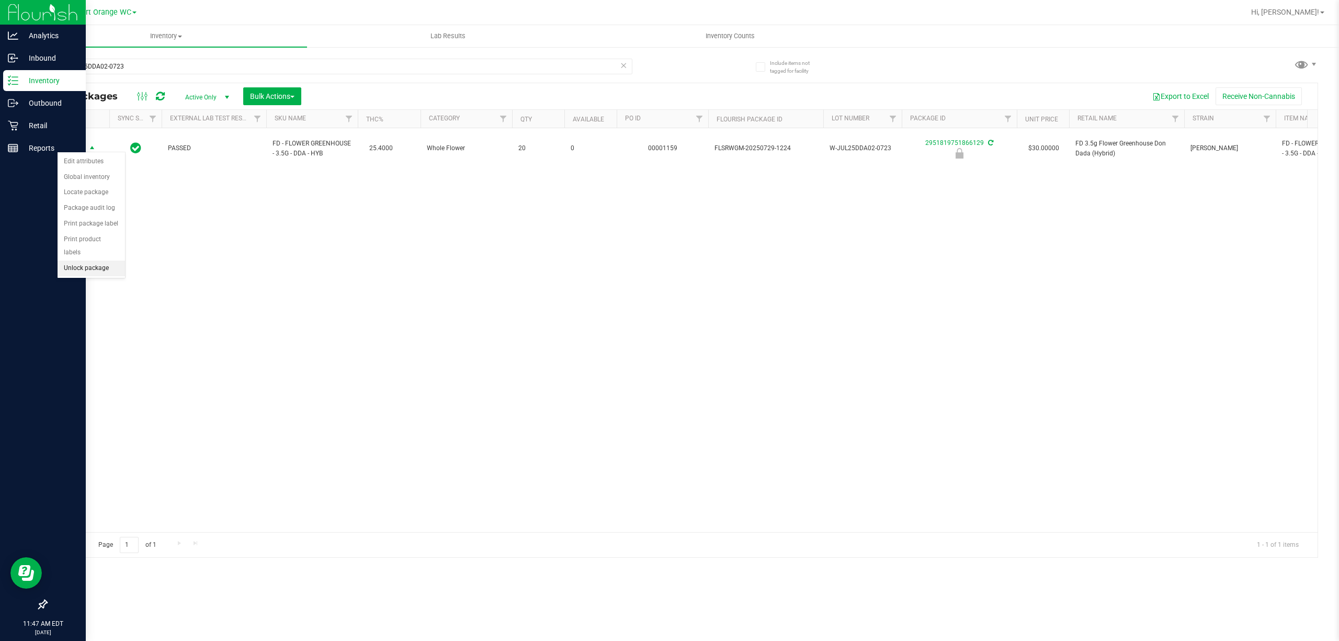
click at [97, 272] on li "Unlock package" at bounding box center [91, 268] width 67 height 16
click at [38, 118] on div "Retail" at bounding box center [44, 125] width 83 height 21
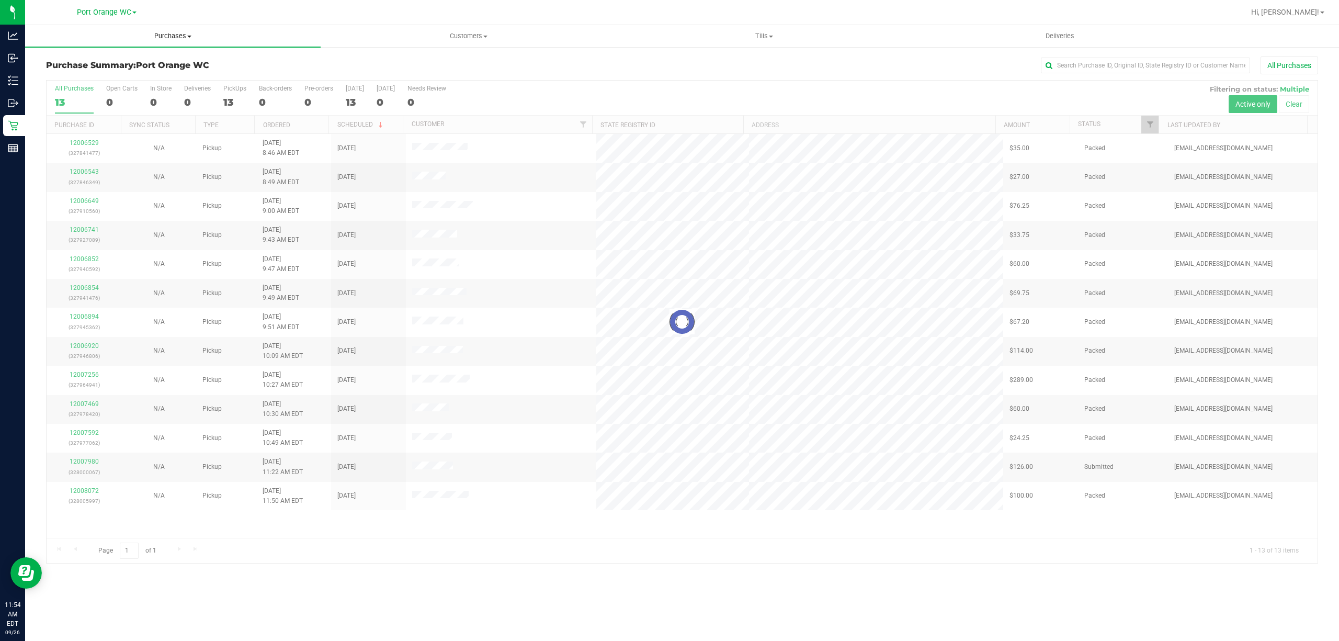
click at [180, 36] on span "Purchases" at bounding box center [172, 35] width 295 height 9
click at [69, 70] on li "Fulfillment" at bounding box center [172, 76] width 295 height 13
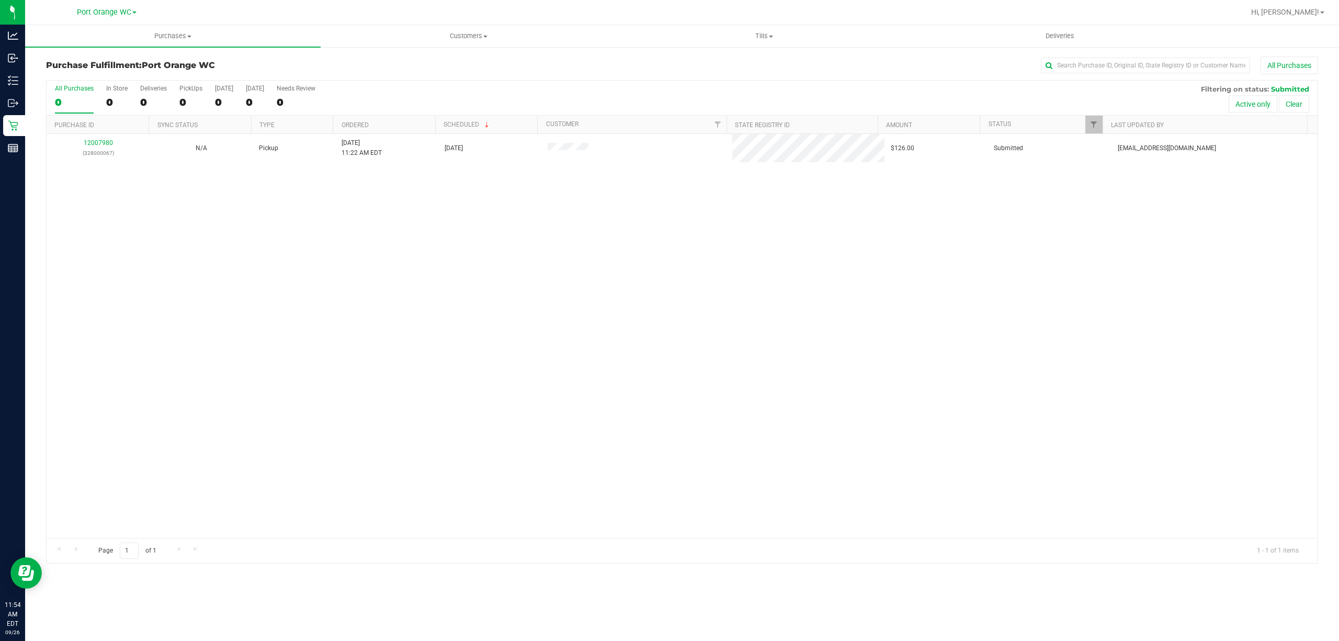
drag, startPoint x: 550, startPoint y: 251, endPoint x: 544, endPoint y: 244, distance: 9.6
click at [547, 245] on div "12007980 (328000067) N/A Pickup 9/26/2025 11:22 AM EDT 9/26/2025 $126.00 Submit…" at bounding box center [682, 336] width 1271 height 404
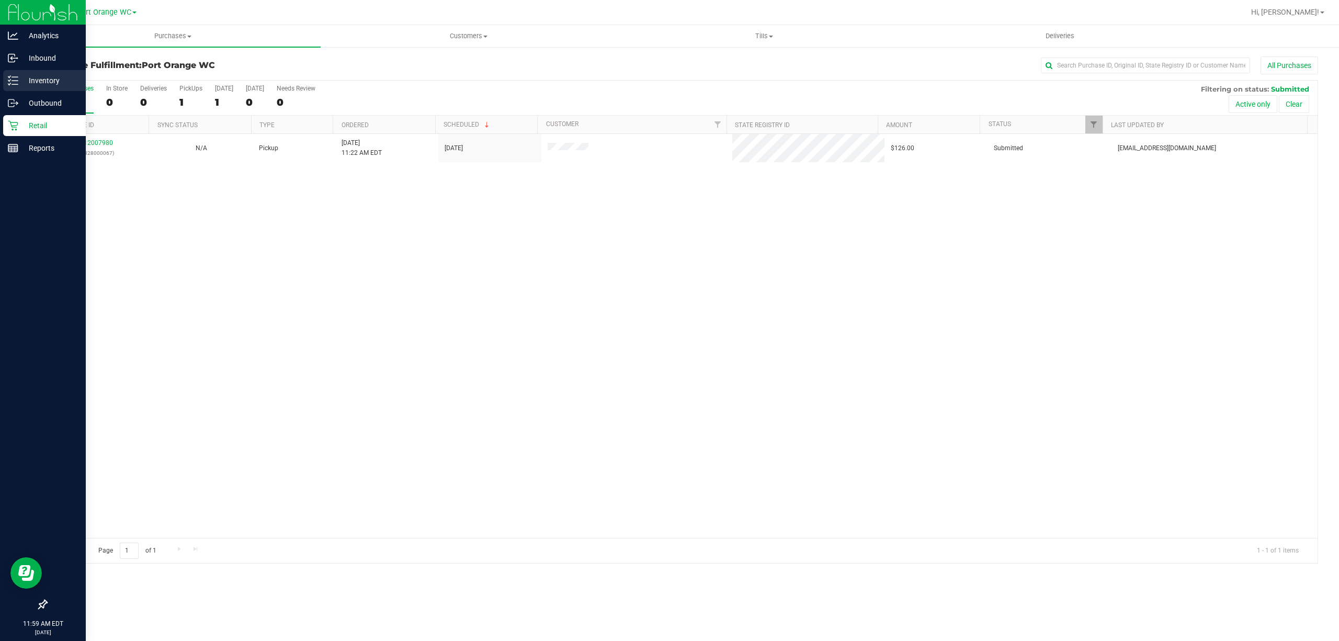
click at [9, 76] on icon at bounding box center [13, 80] width 10 height 10
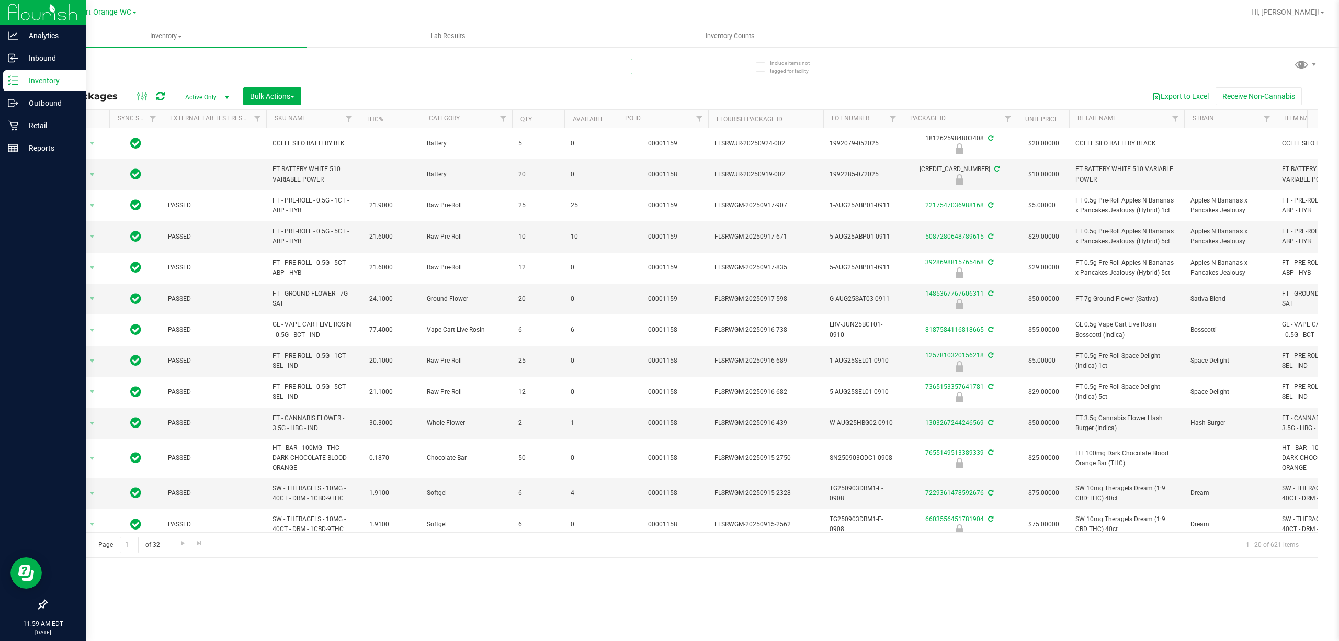
click at [209, 66] on input "text" at bounding box center [339, 67] width 586 height 16
type input "AUG25DBR01-0811"
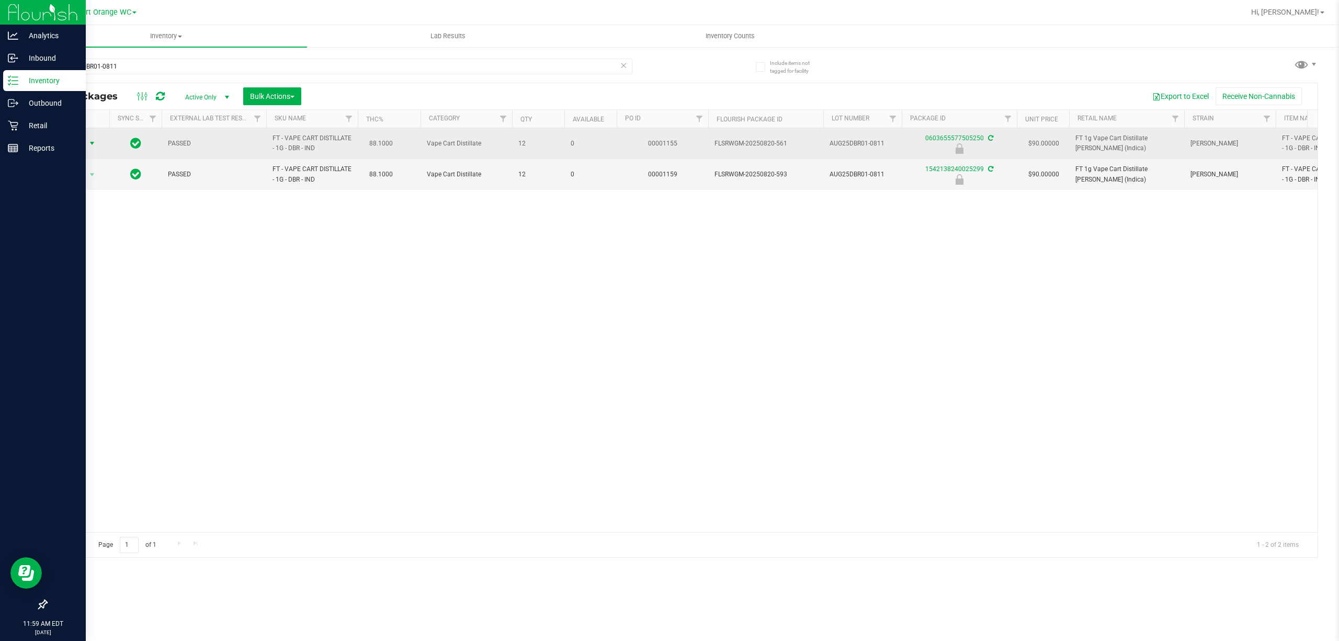
click at [92, 143] on span "select" at bounding box center [92, 143] width 8 height 8
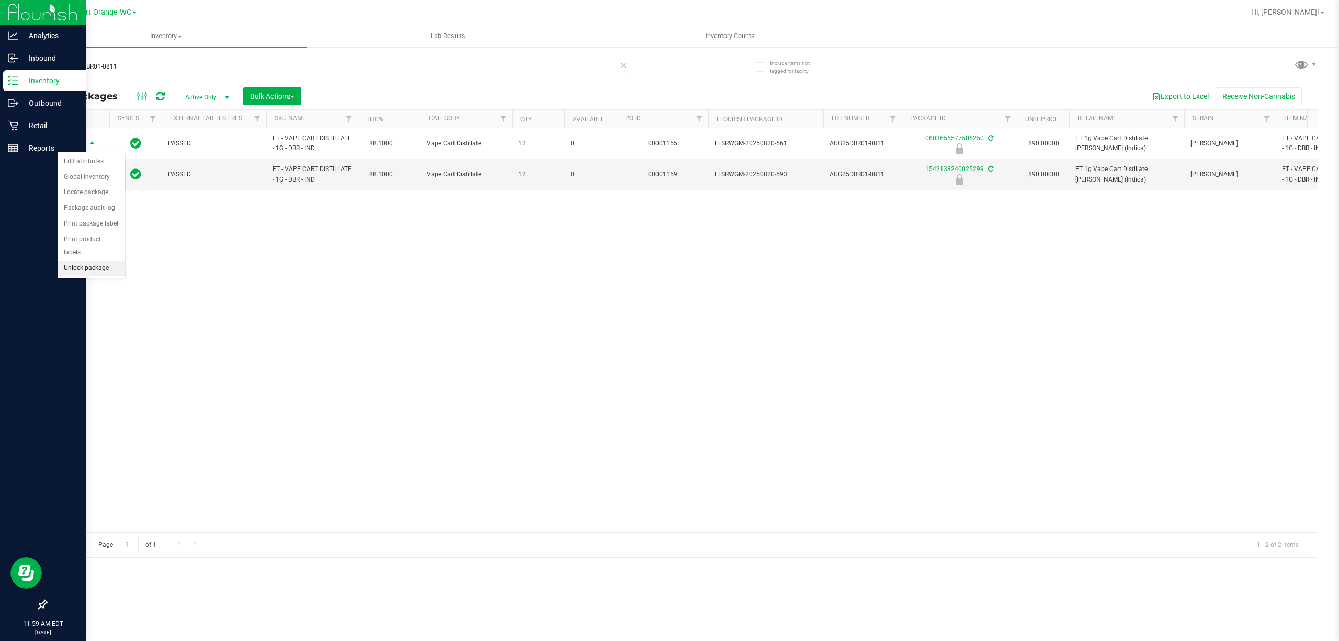
click at [105, 274] on li "Unlock package" at bounding box center [91, 268] width 67 height 16
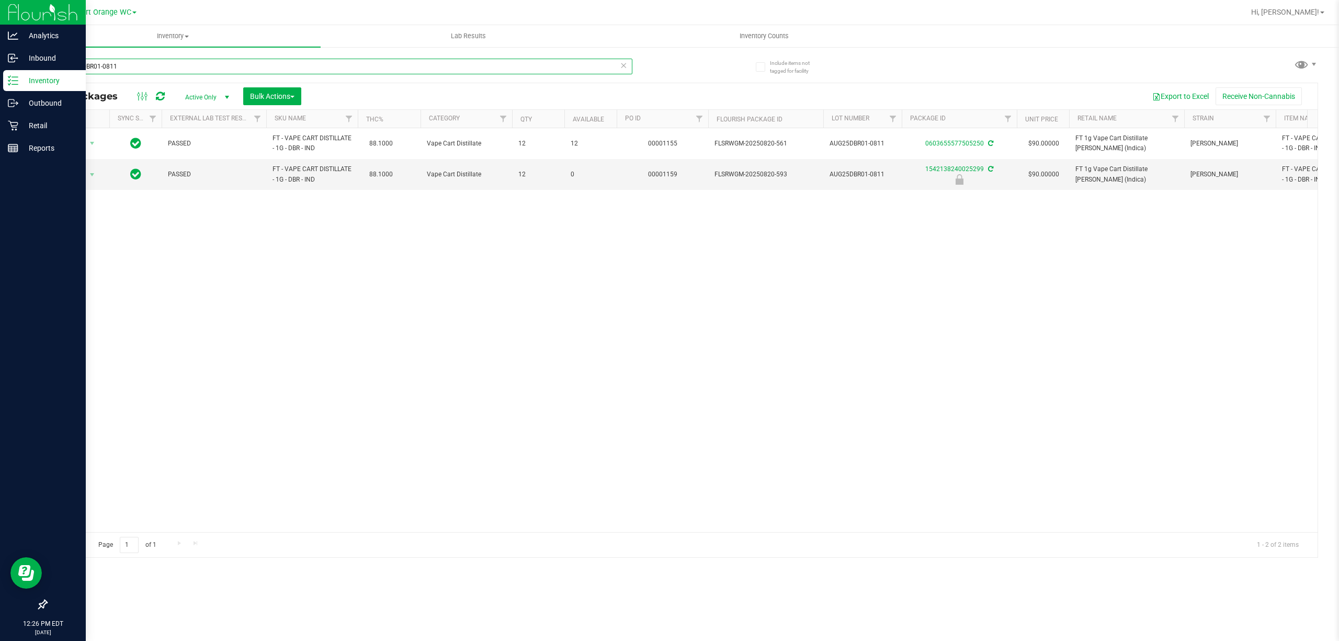
click at [325, 65] on input "AUG25DBR01-0811" at bounding box center [339, 67] width 586 height 16
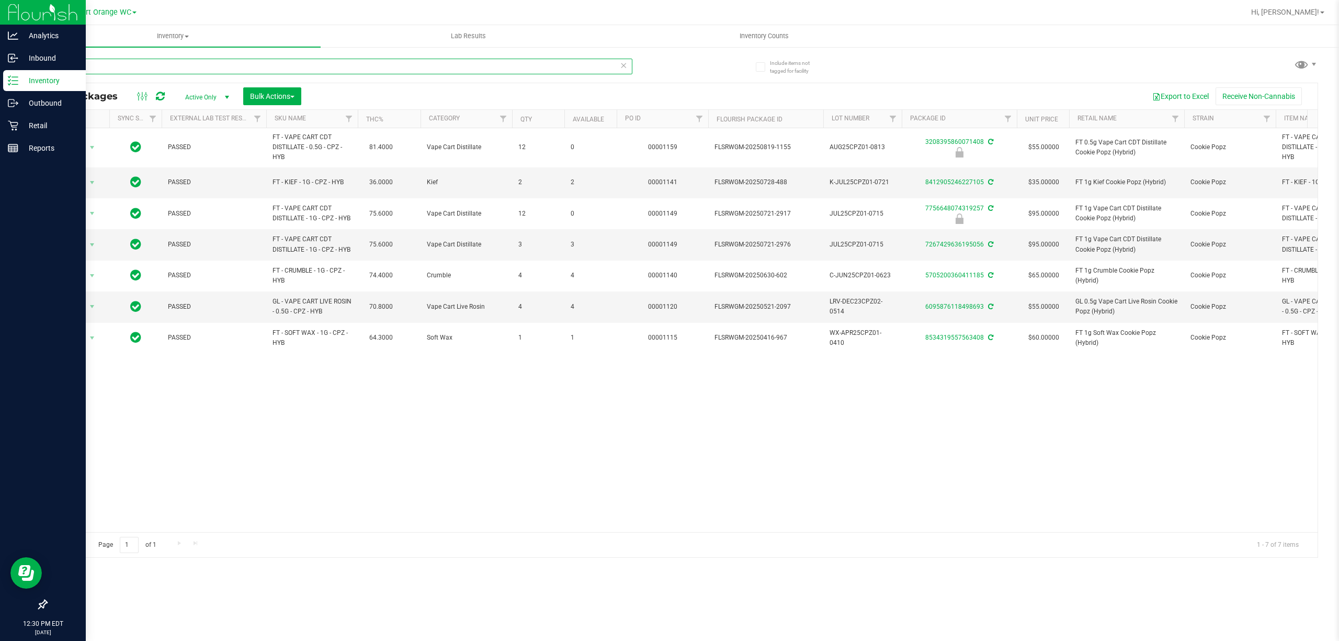
type input "cpz"
click at [622, 65] on icon at bounding box center [623, 65] width 7 height 13
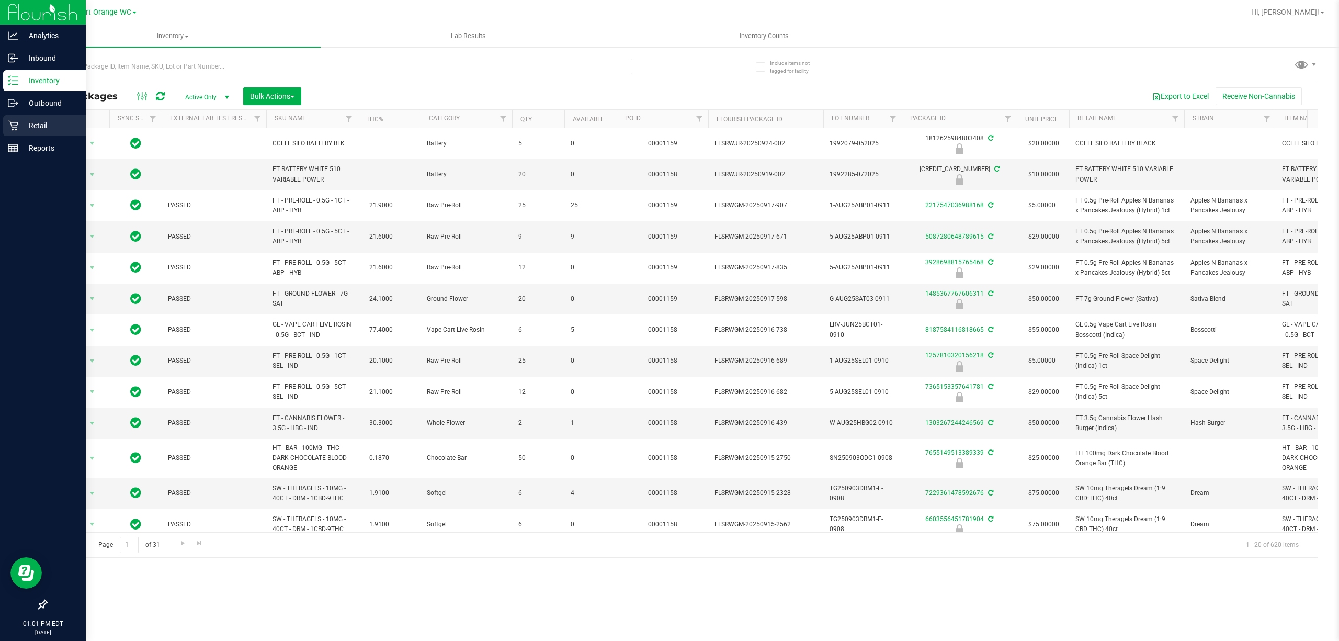
click at [33, 130] on p "Retail" at bounding box center [49, 125] width 63 height 13
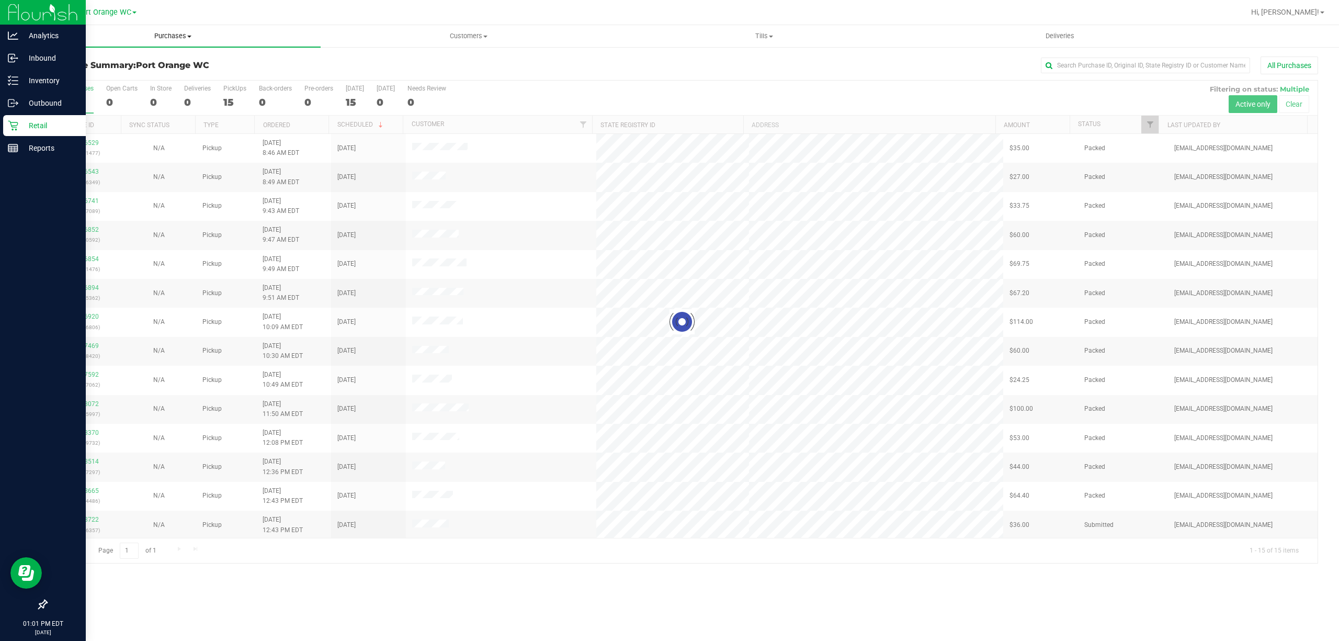
click at [168, 36] on span "Purchases" at bounding box center [172, 35] width 295 height 9
click at [60, 78] on span "Fulfillment" at bounding box center [57, 75] width 65 height 9
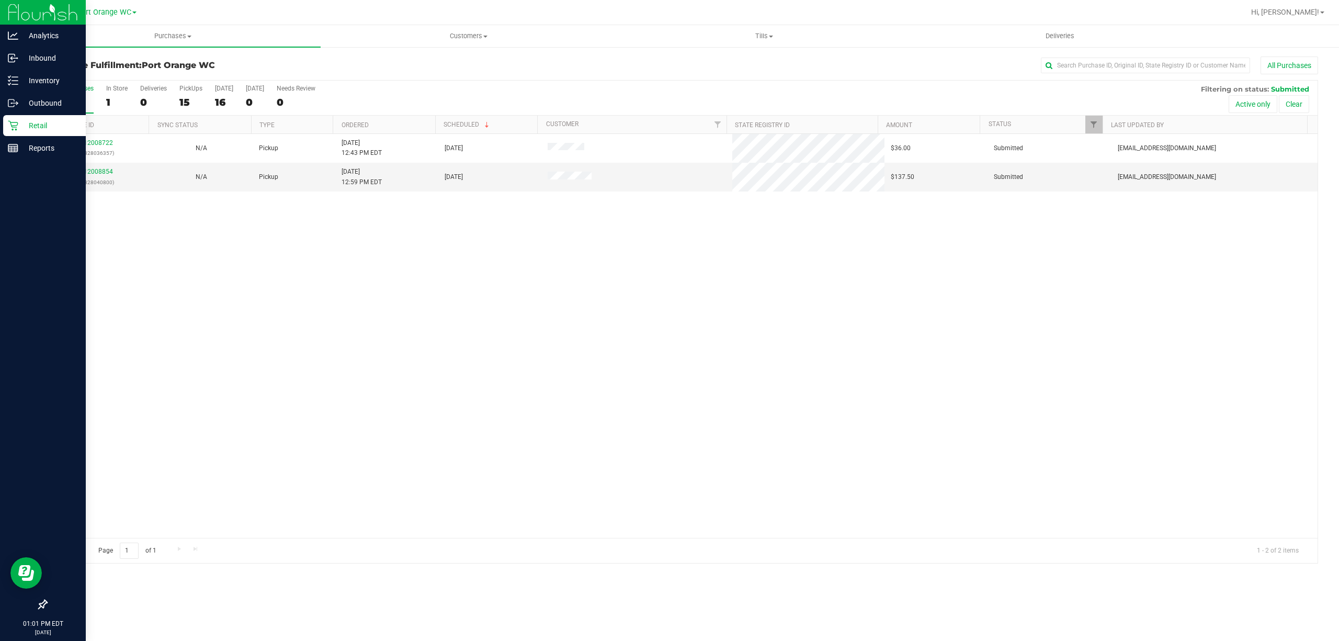
click at [387, 231] on div "12008722 (328036357) N/A Pickup 9/26/2025 12:43 PM EDT 9/26/2025 $36.00 Submitt…" at bounding box center [682, 336] width 1271 height 404
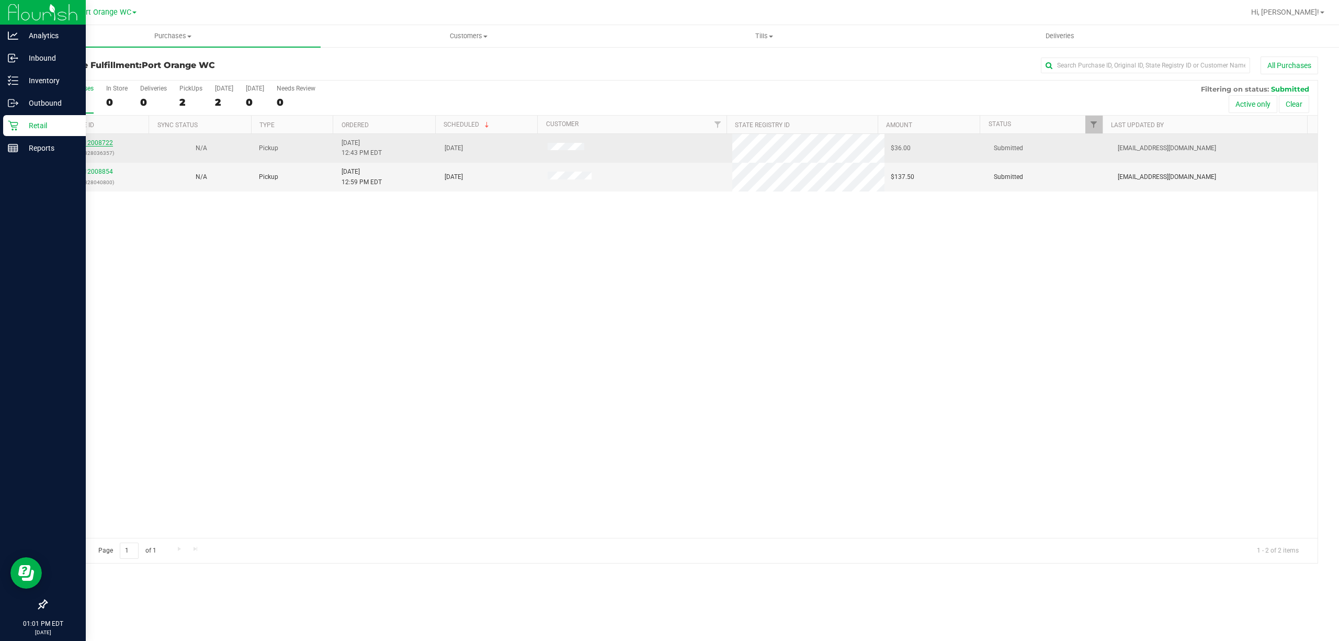
click at [90, 143] on link "12008722" at bounding box center [98, 142] width 29 height 7
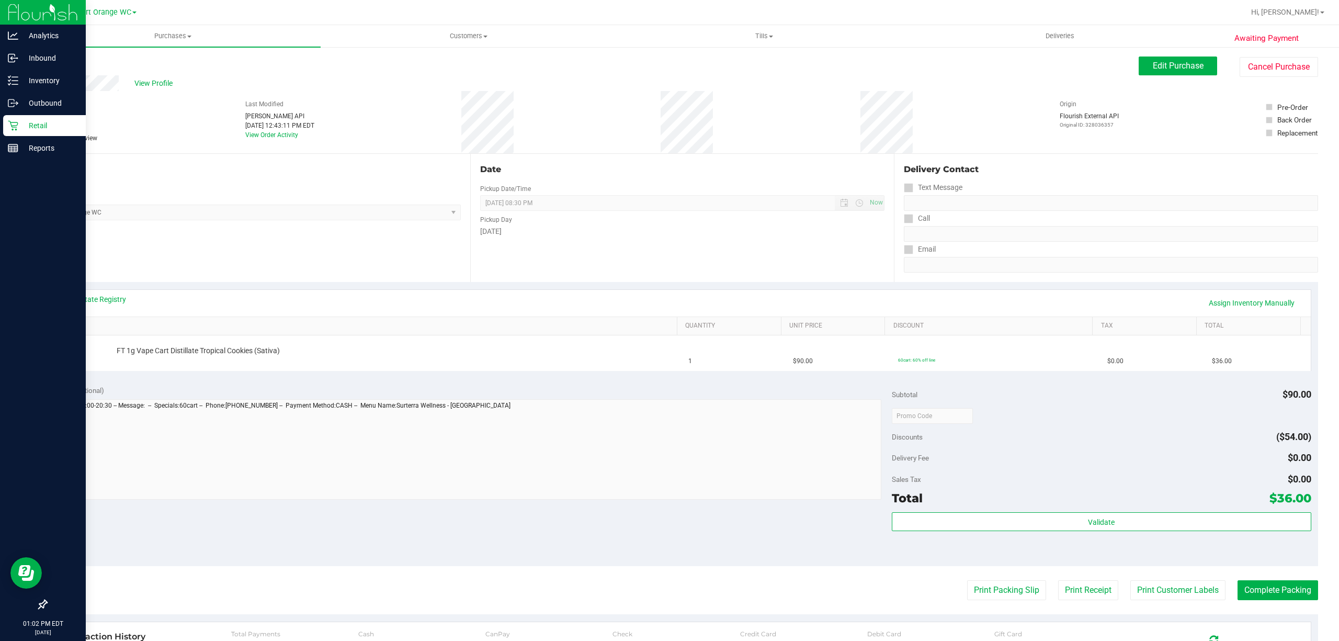
click at [421, 383] on div "Notes (optional) Subtotal $90.00 Discounts ($54.00) Delivery Fee $0.00 Sales Ta…" at bounding box center [682, 472] width 1272 height 188
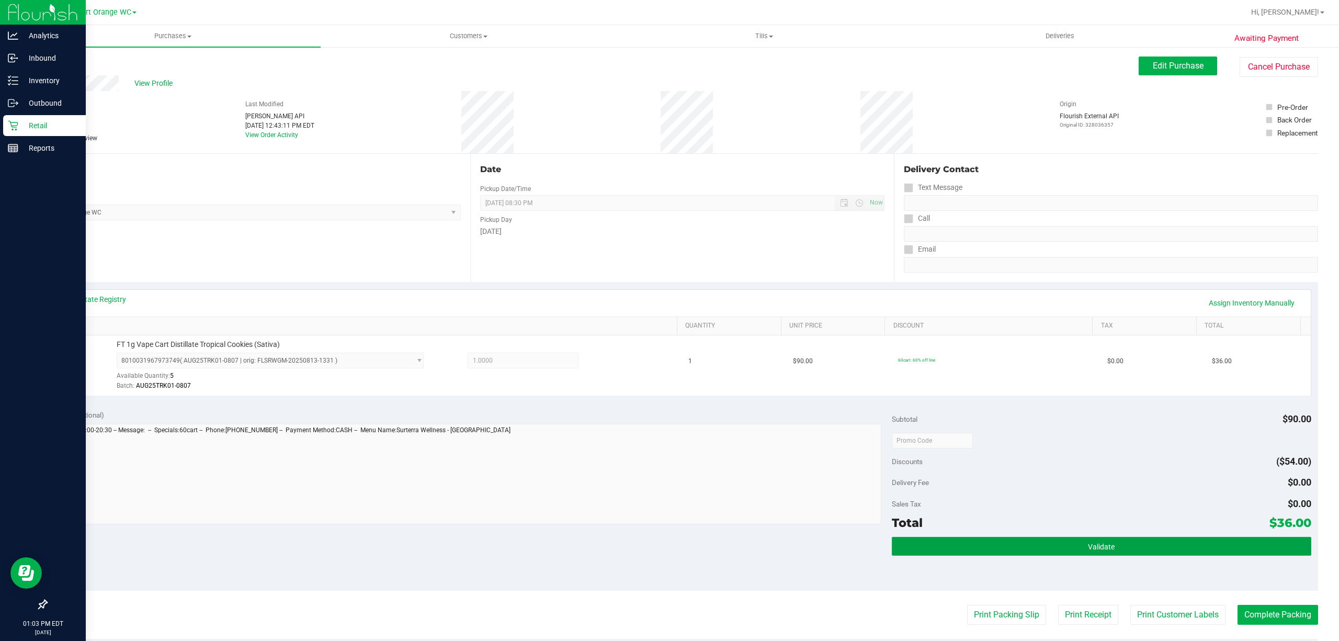
click at [1123, 544] on button "Validate" at bounding box center [1101, 545] width 419 height 19
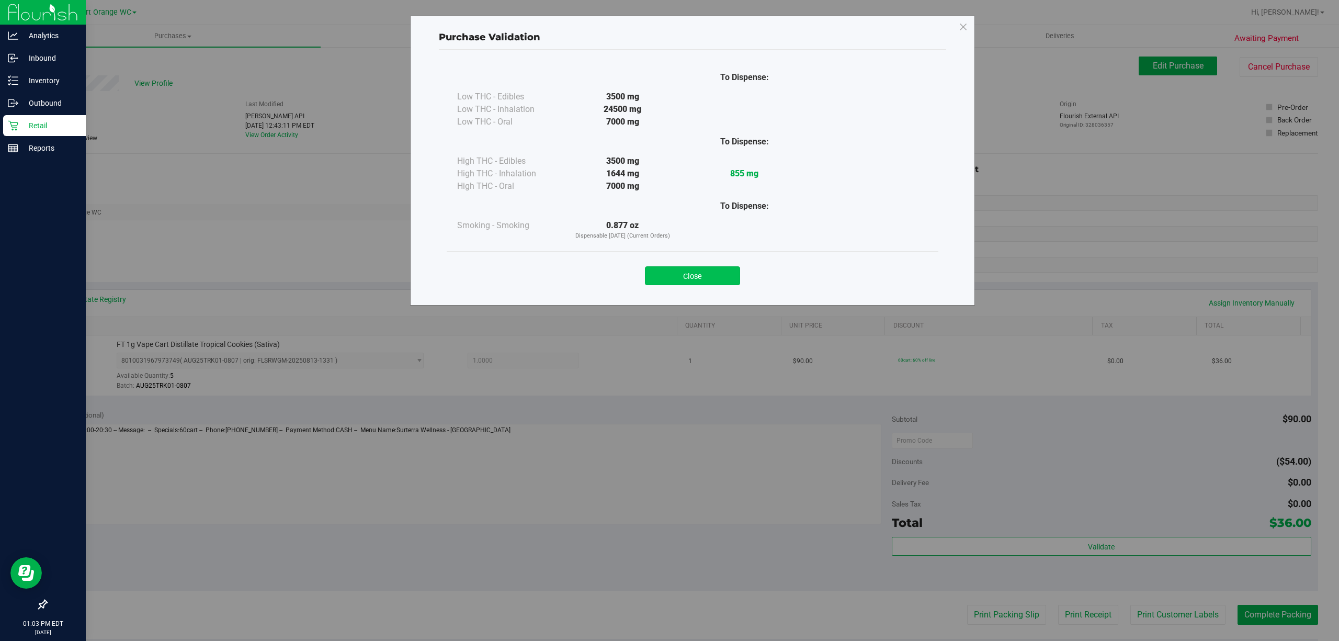
click at [695, 277] on button "Close" at bounding box center [692, 275] width 95 height 19
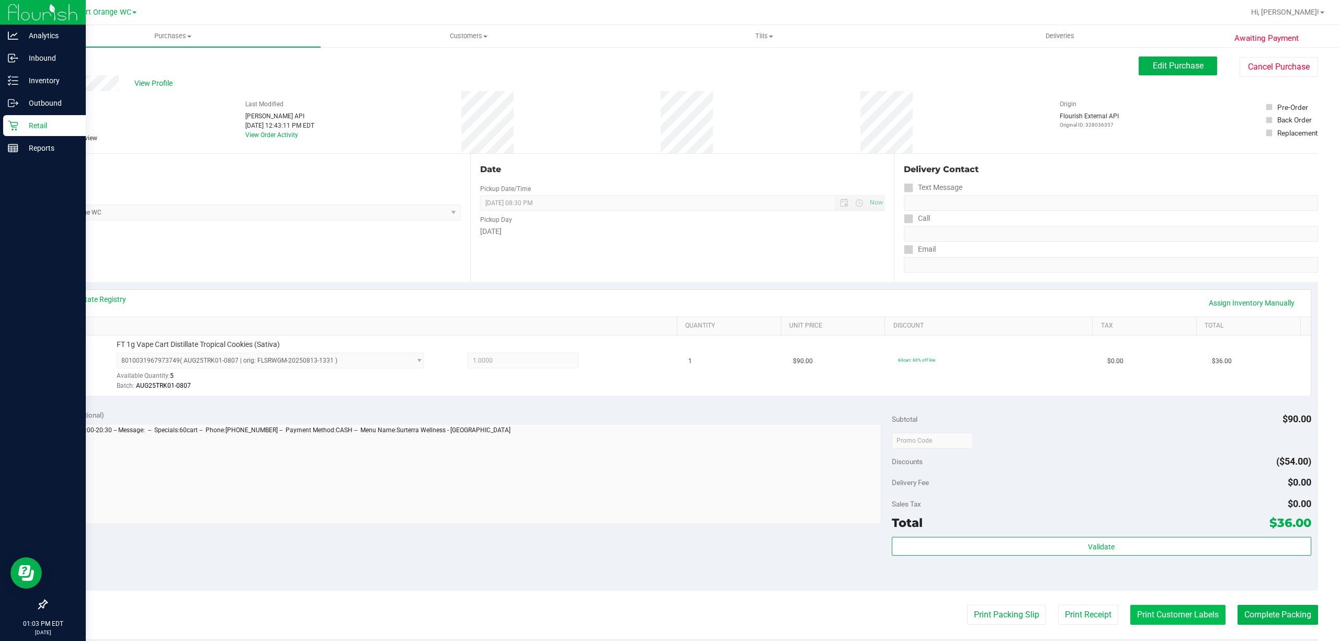
click at [1168, 621] on button "Print Customer Labels" at bounding box center [1177, 614] width 95 height 20
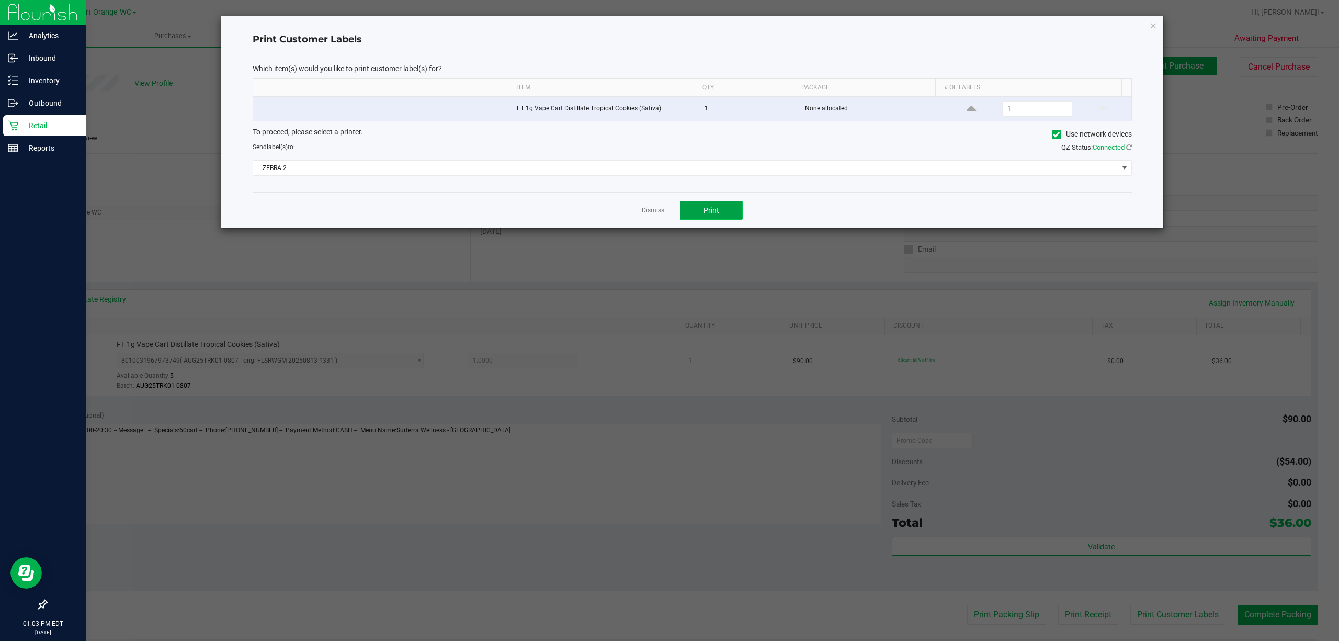
click at [724, 211] on button "Print" at bounding box center [711, 210] width 63 height 19
click at [649, 210] on link "Dismiss" at bounding box center [653, 210] width 22 height 9
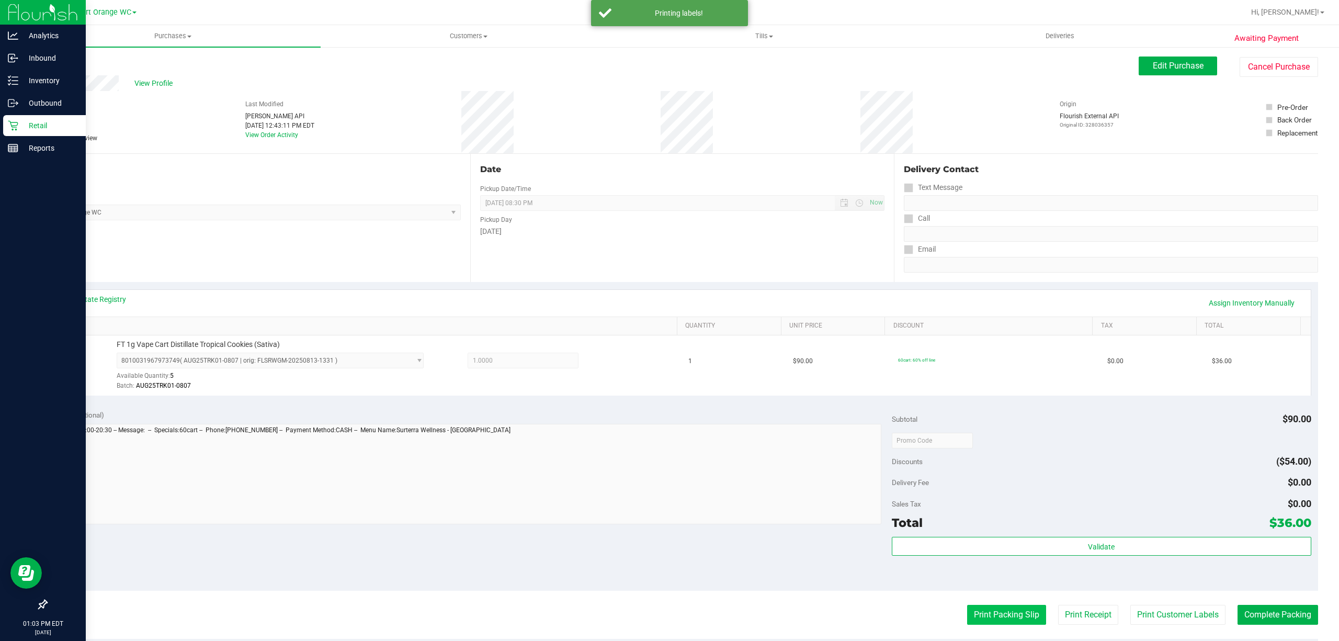
click at [1000, 620] on button "Print Packing Slip" at bounding box center [1006, 614] width 79 height 20
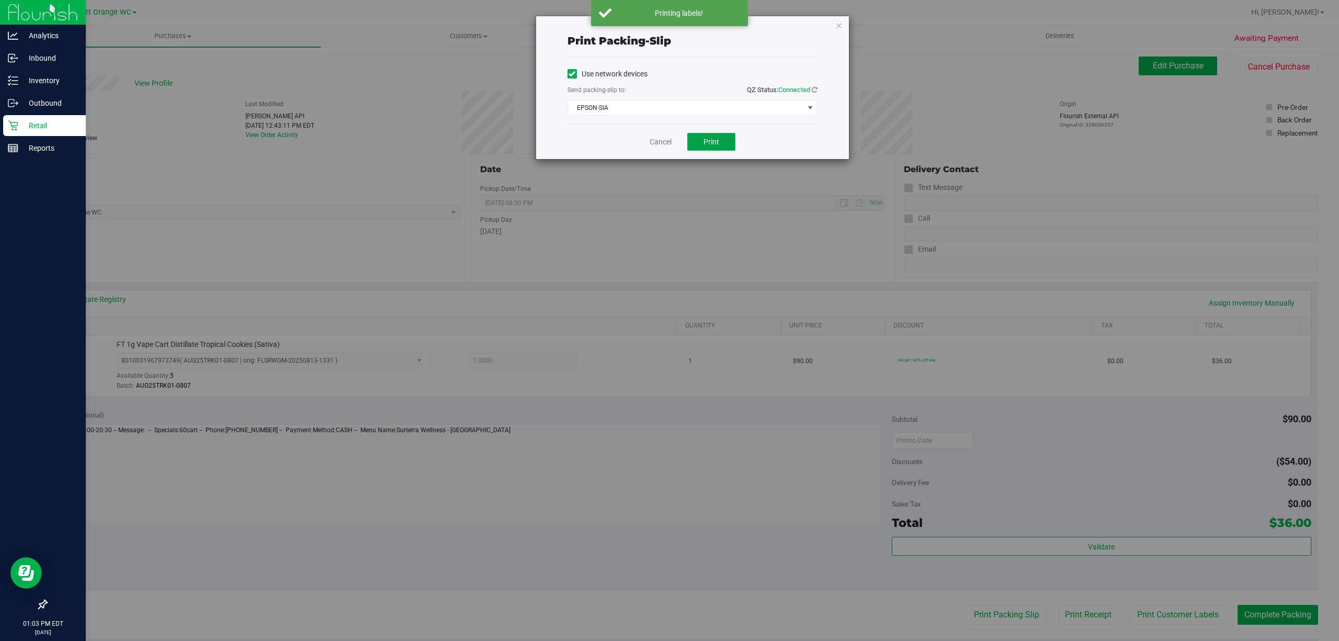
click at [705, 141] on span "Print" at bounding box center [711, 142] width 16 height 8
click at [652, 142] on link "Cancel" at bounding box center [660, 141] width 22 height 11
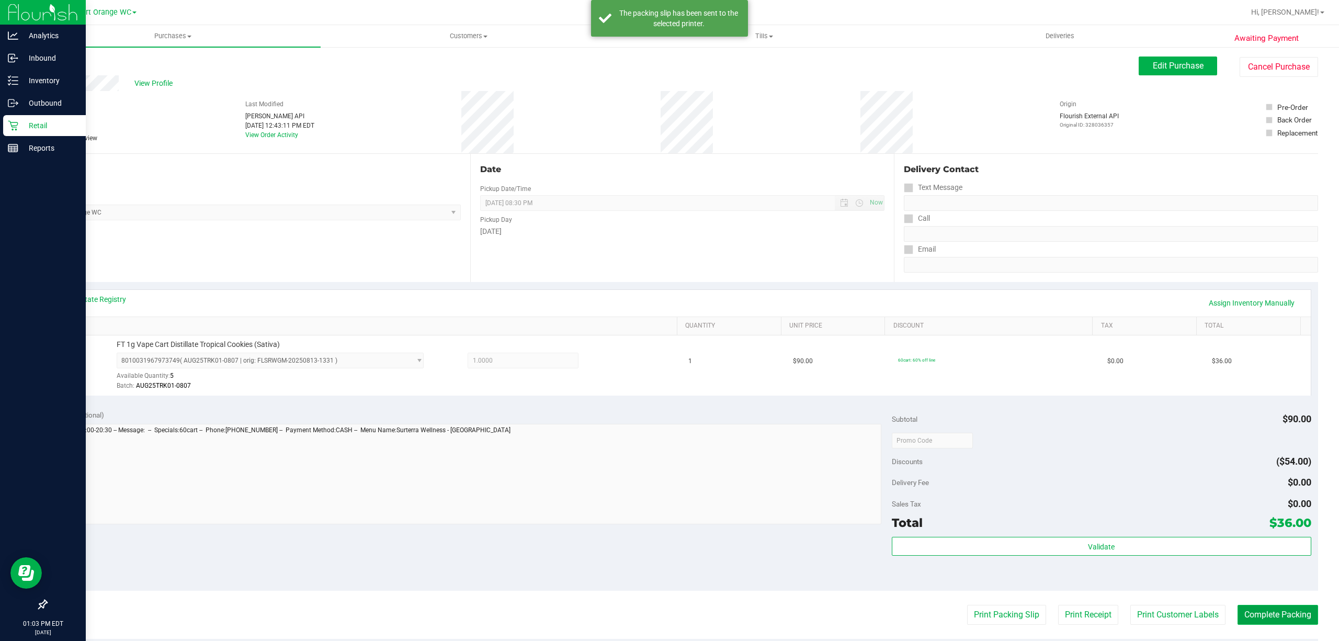
click at [1267, 615] on button "Complete Packing" at bounding box center [1277, 614] width 81 height 20
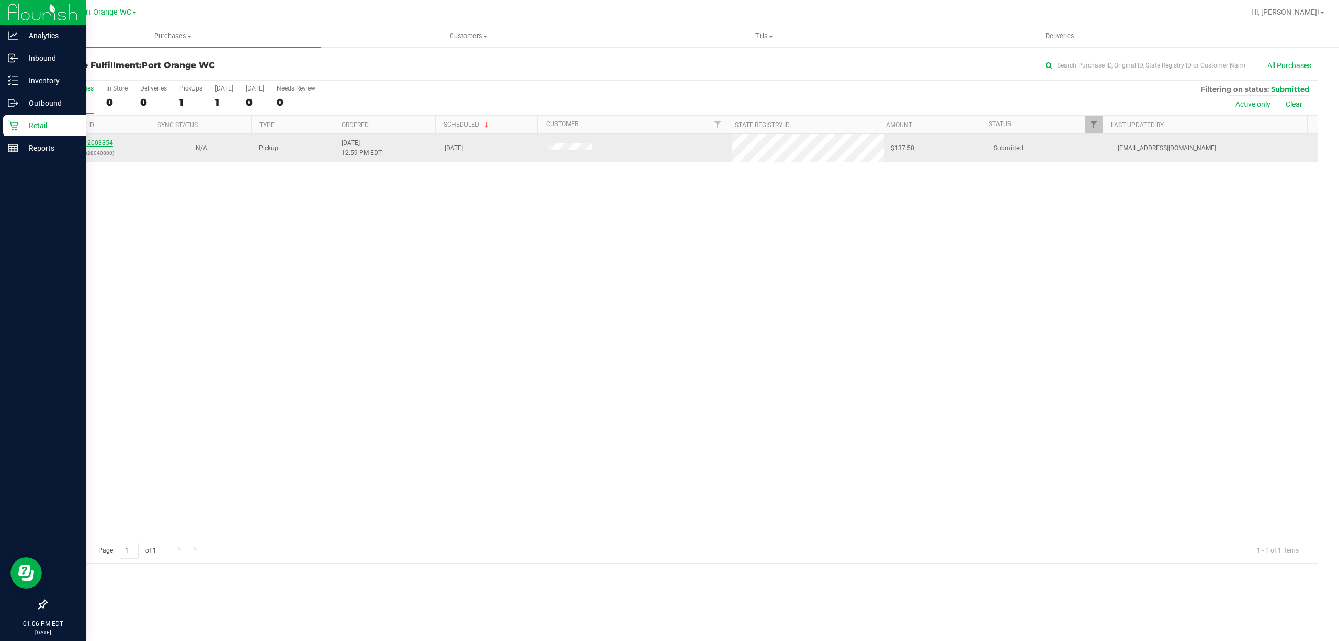
click at [94, 139] on link "12008854" at bounding box center [98, 142] width 29 height 7
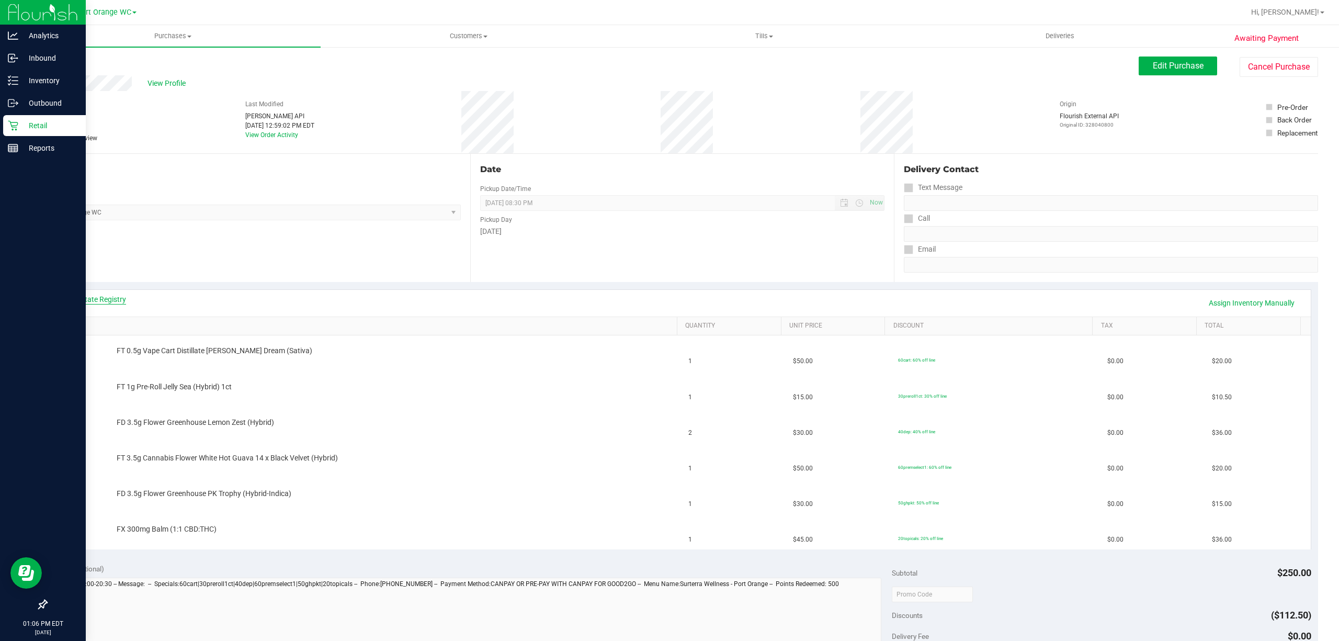
click at [102, 303] on link "View State Registry" at bounding box center [94, 299] width 63 height 10
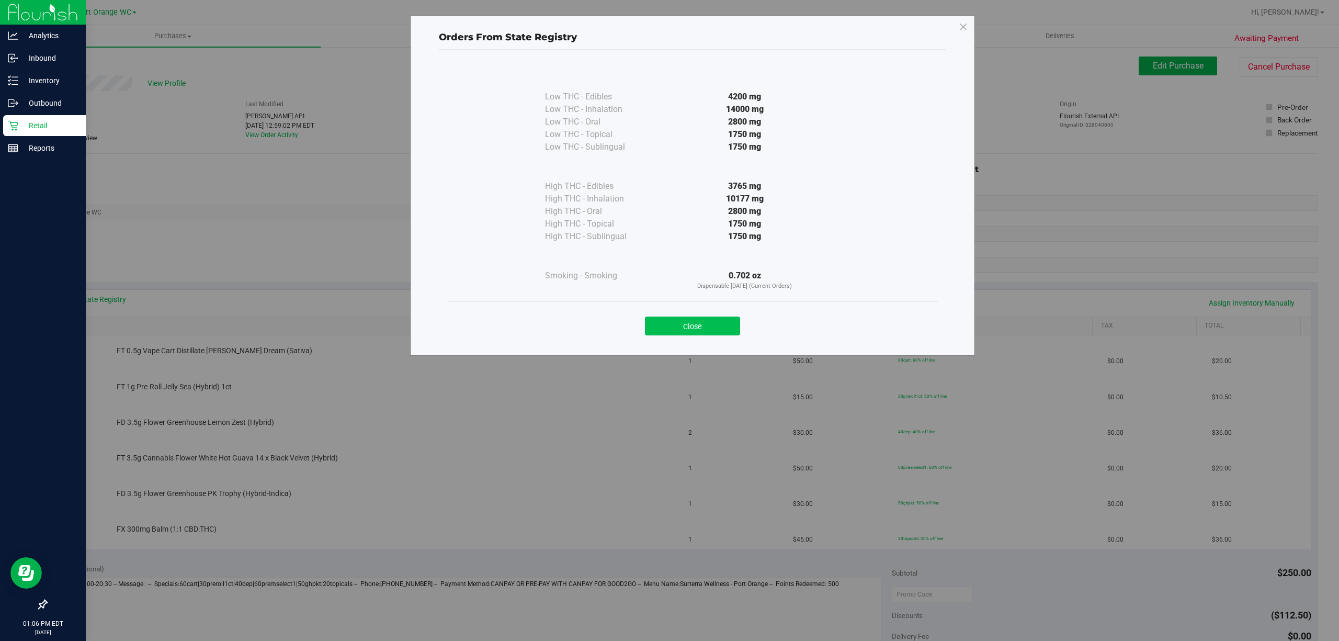
click at [716, 327] on button "Close" at bounding box center [692, 325] width 95 height 19
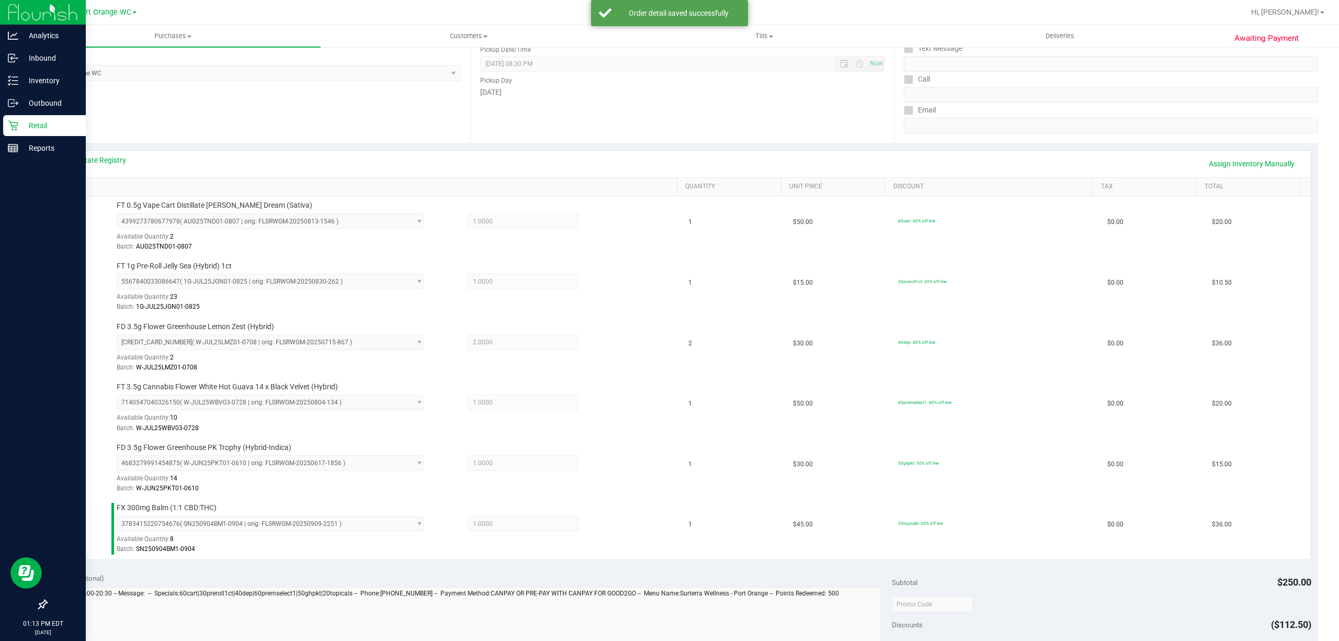
scroll to position [521, 0]
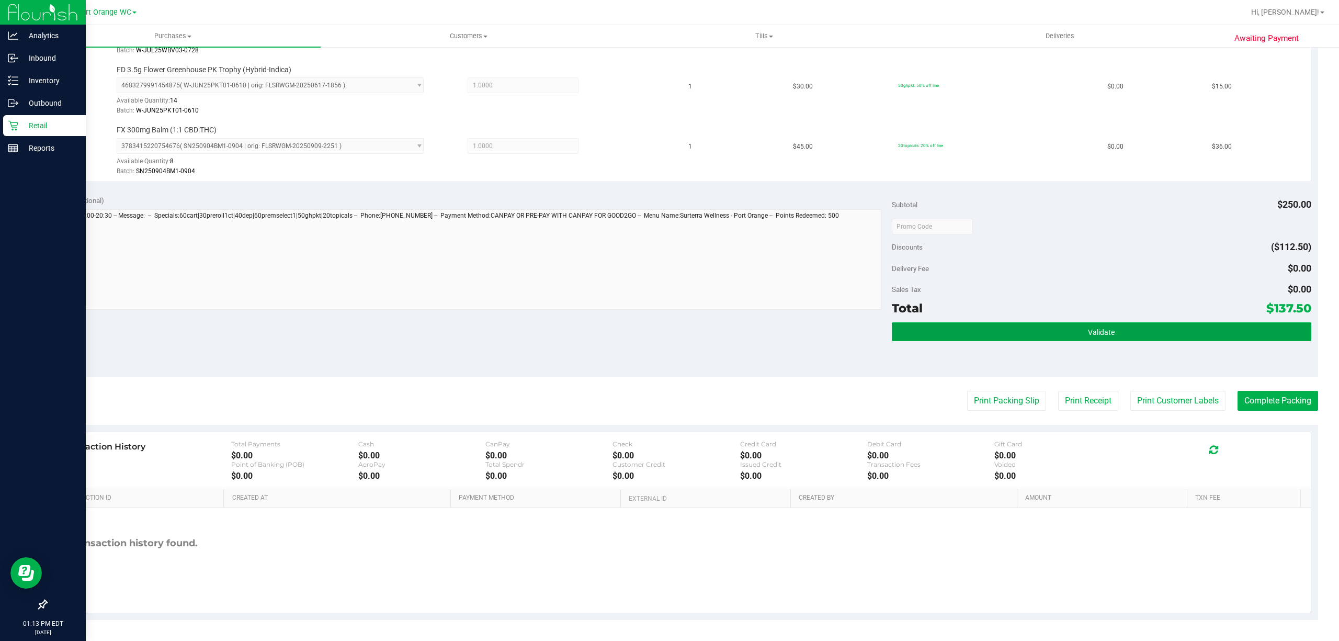
click at [1147, 331] on button "Validate" at bounding box center [1101, 331] width 419 height 19
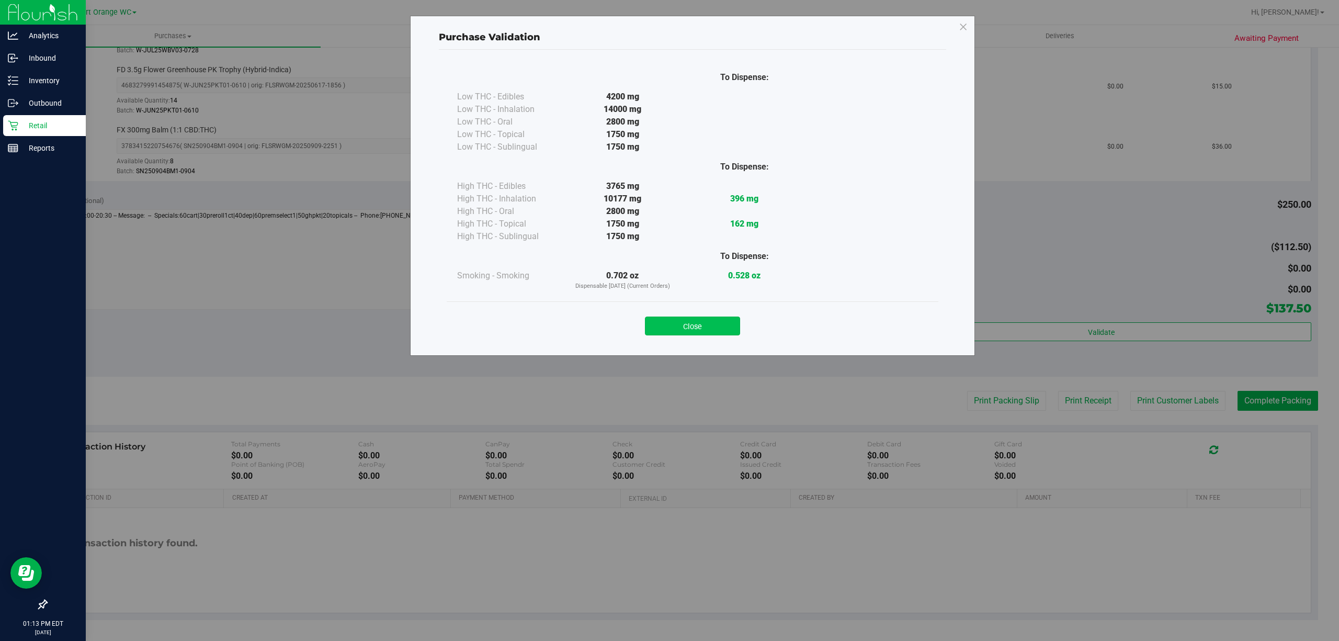
click at [705, 322] on button "Close" at bounding box center [692, 325] width 95 height 19
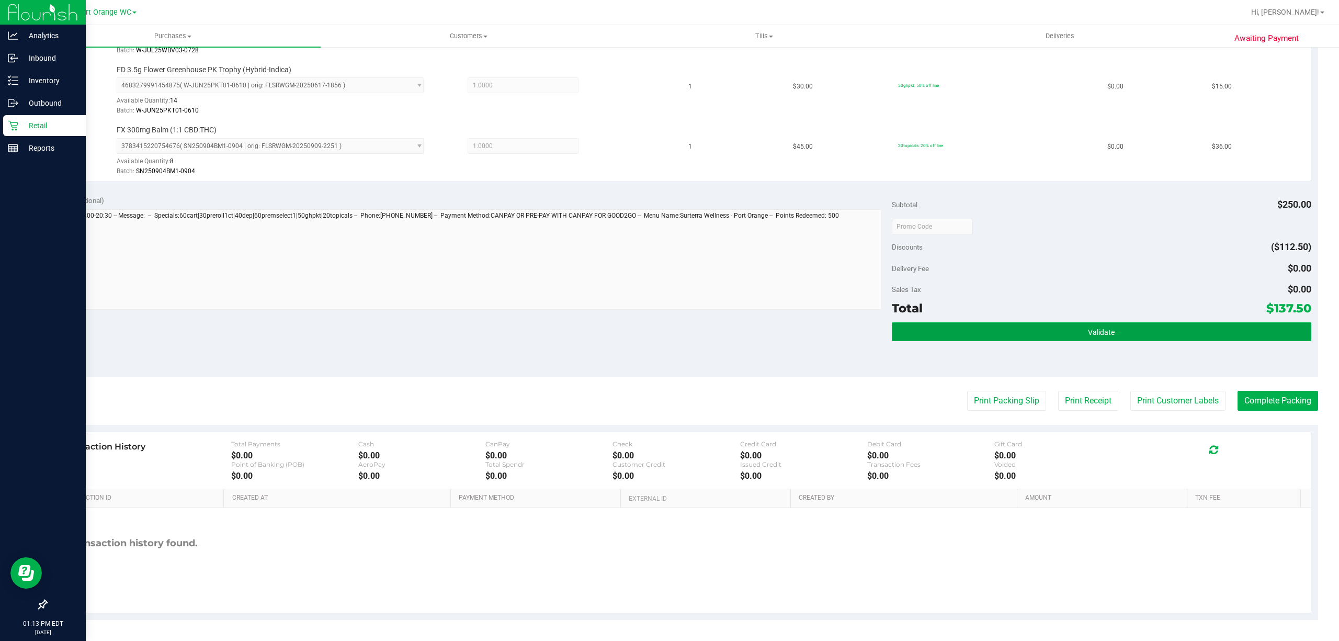
click at [1137, 339] on button "Validate" at bounding box center [1101, 331] width 419 height 19
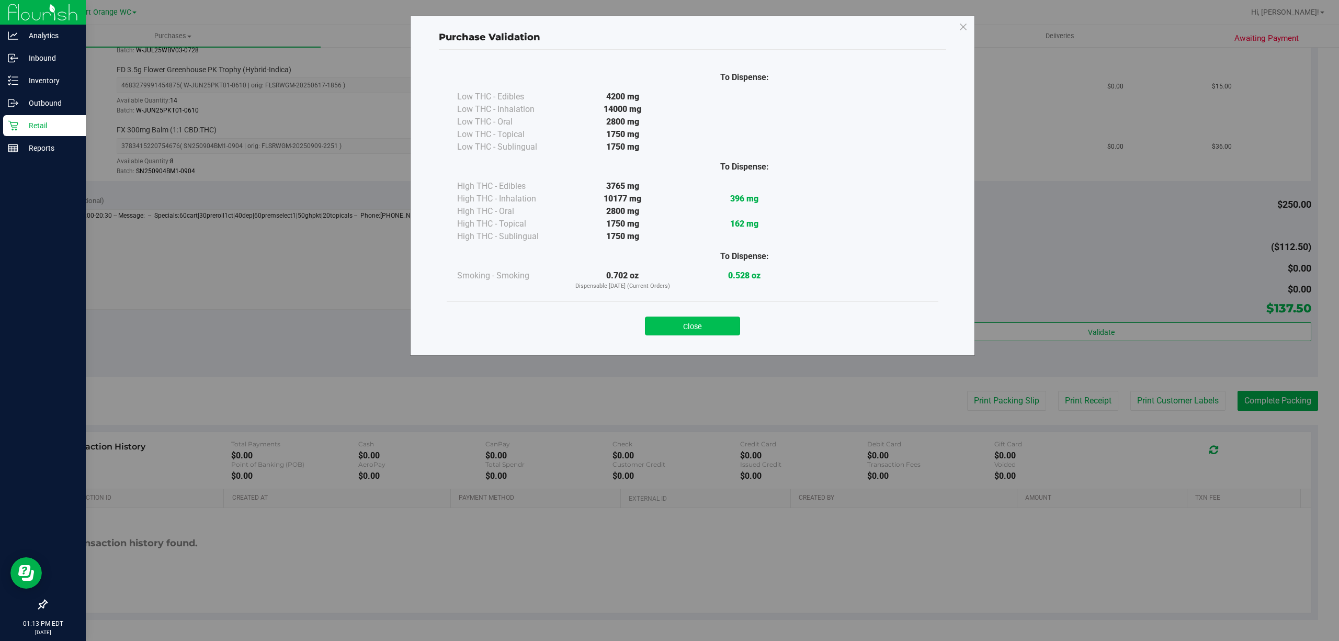
click at [733, 321] on button "Close" at bounding box center [692, 325] width 95 height 19
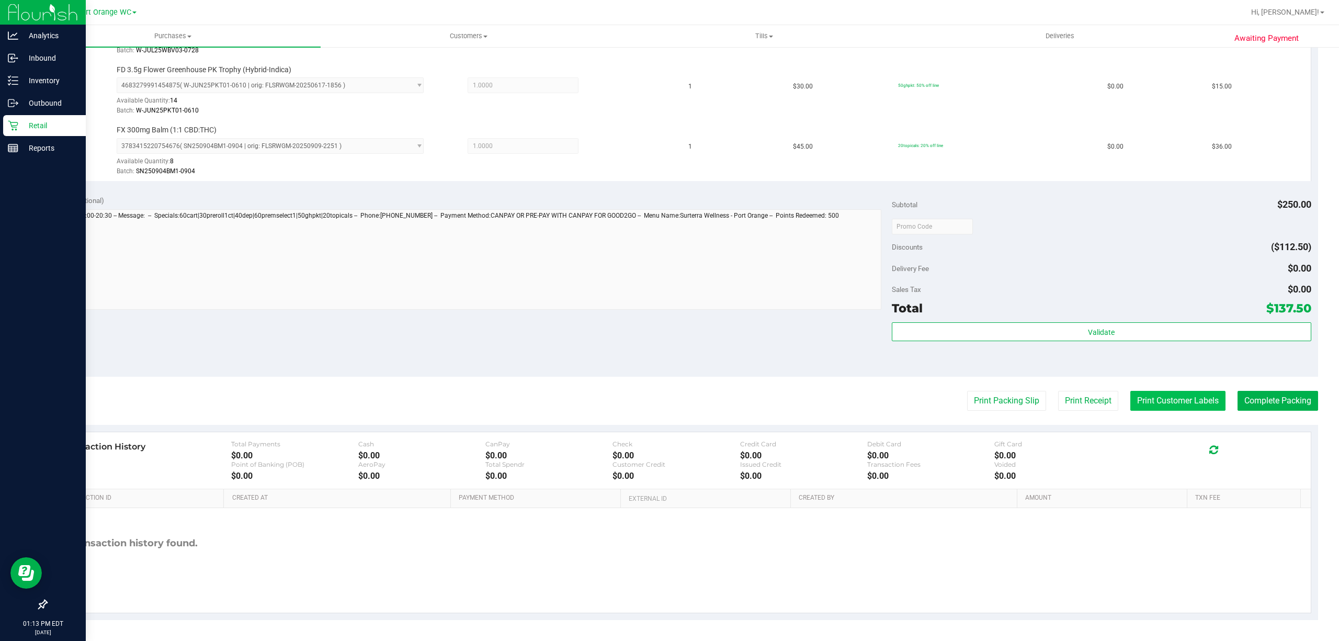
click at [1193, 402] on button "Print Customer Labels" at bounding box center [1177, 401] width 95 height 20
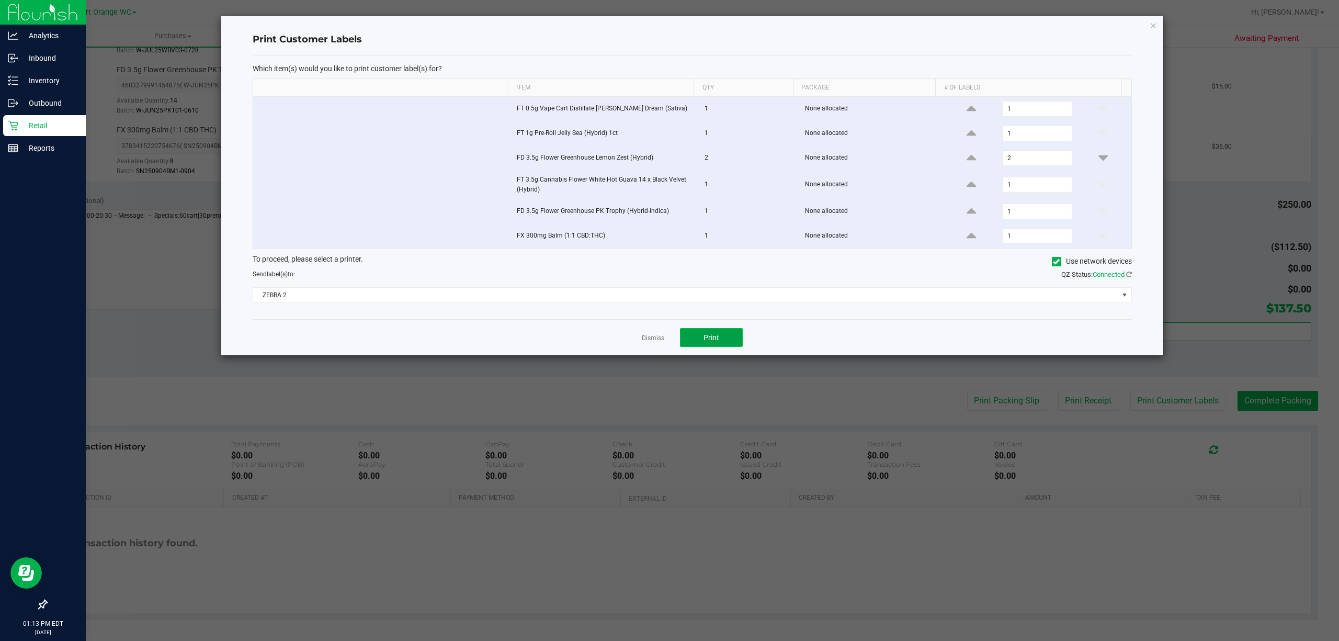
click at [726, 337] on button "Print" at bounding box center [711, 337] width 63 height 19
click at [649, 342] on link "Dismiss" at bounding box center [653, 338] width 22 height 9
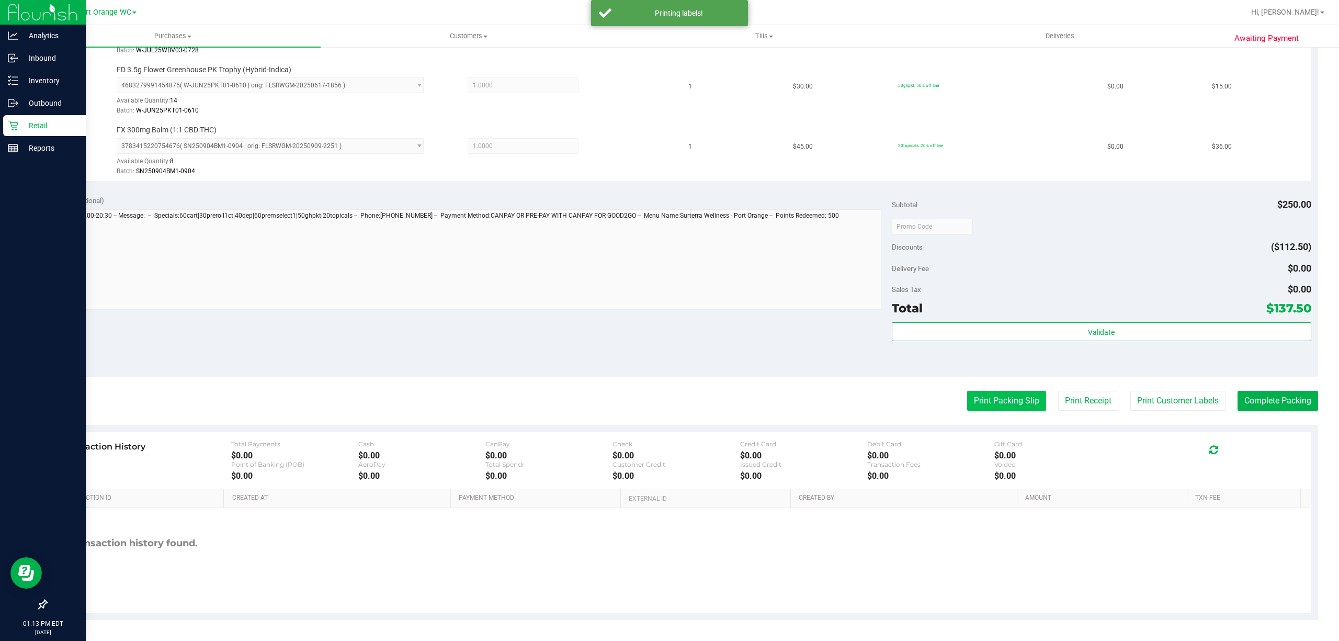
click at [998, 405] on button "Print Packing Slip" at bounding box center [1006, 401] width 79 height 20
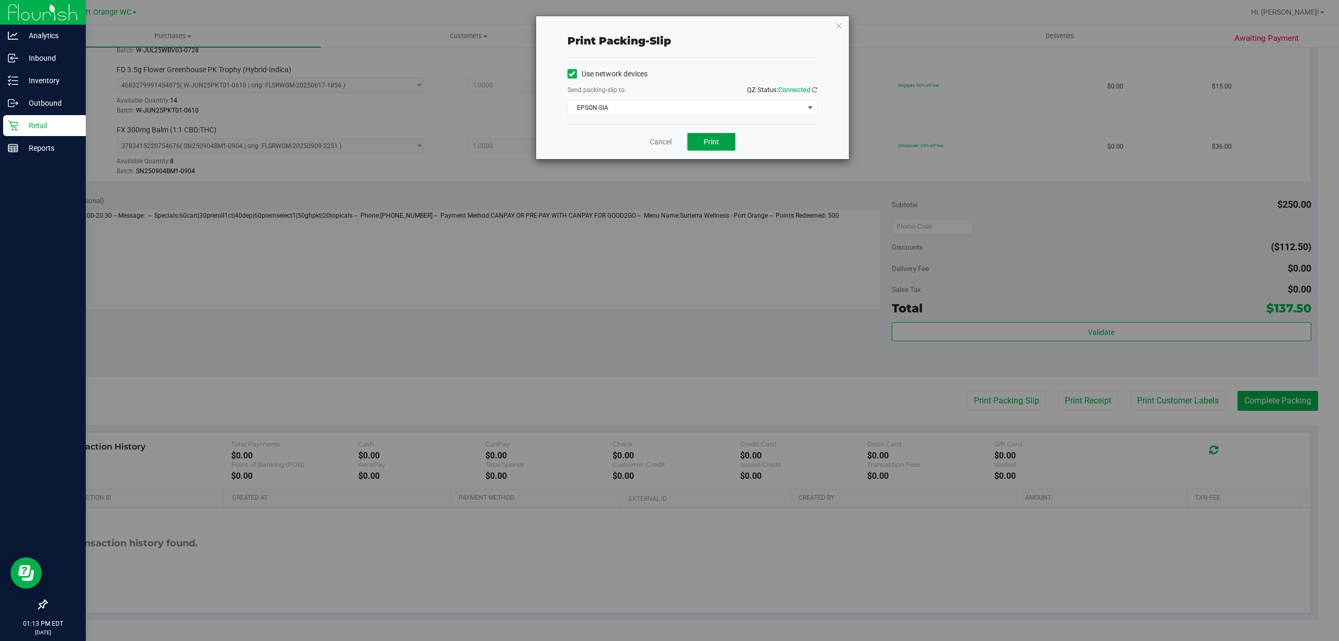
click at [695, 138] on button "Print" at bounding box center [711, 142] width 48 height 18
click at [661, 142] on link "Cancel" at bounding box center [660, 141] width 22 height 11
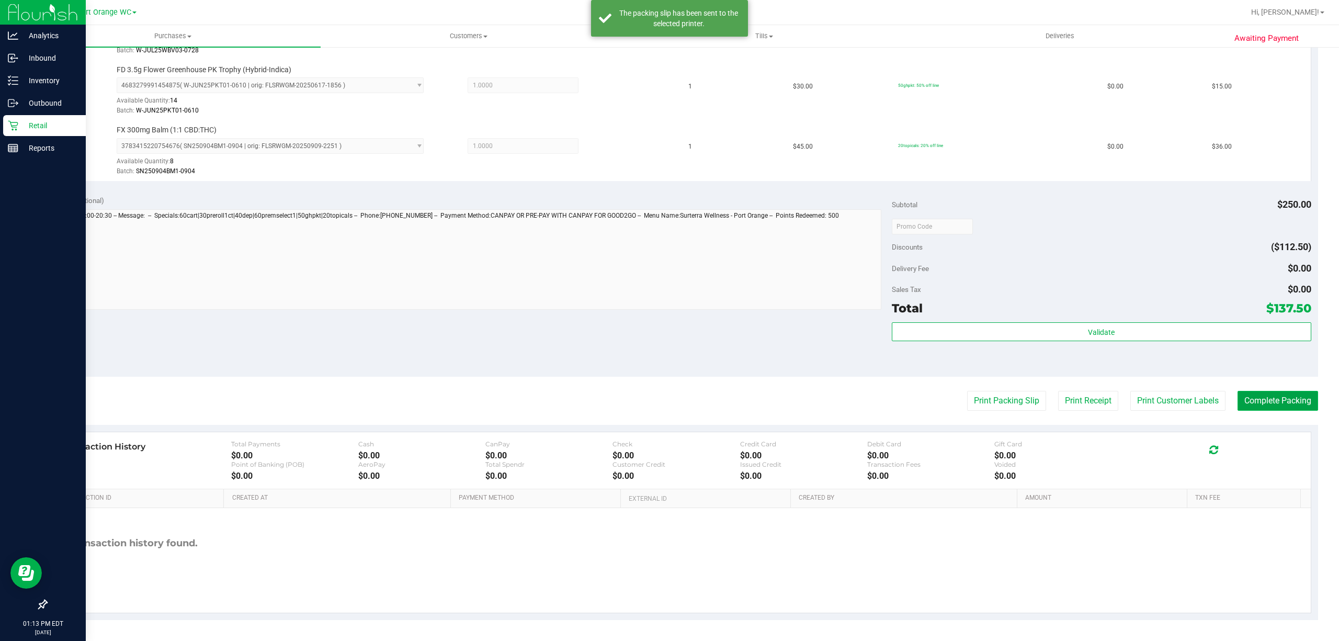
click at [1302, 402] on button "Complete Packing" at bounding box center [1277, 401] width 81 height 20
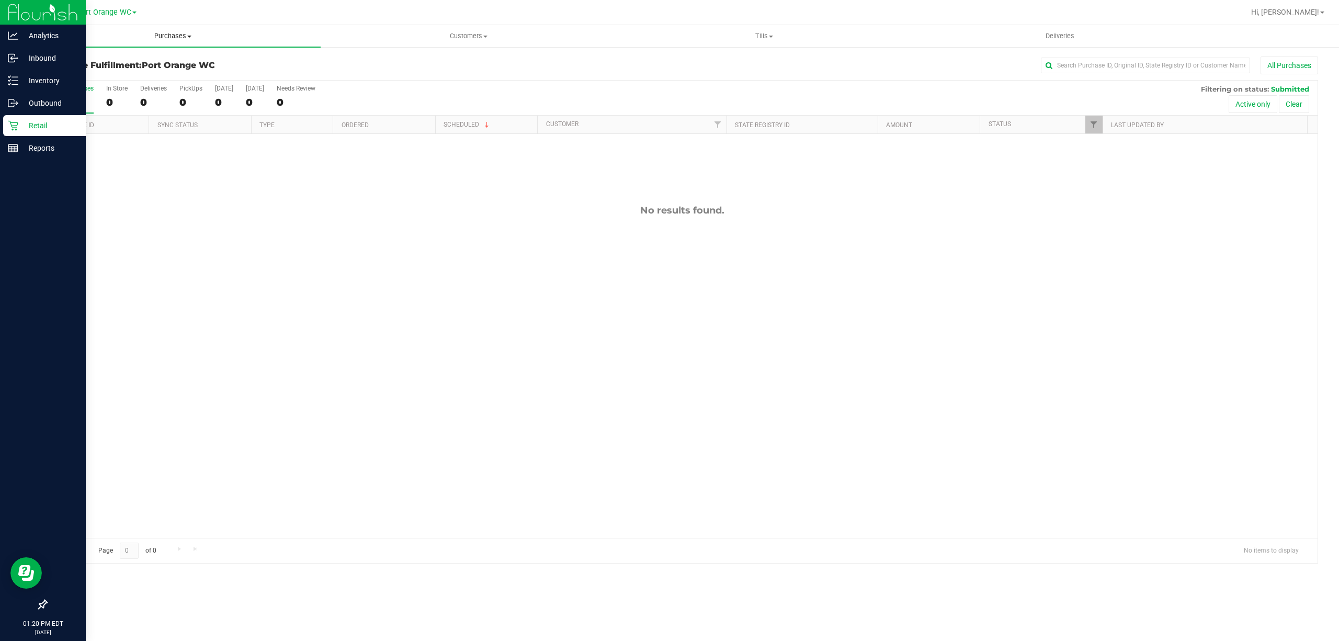
click at [181, 33] on span "Purchases" at bounding box center [172, 35] width 295 height 9
click at [80, 78] on span "Fulfillment" at bounding box center [57, 75] width 65 height 9
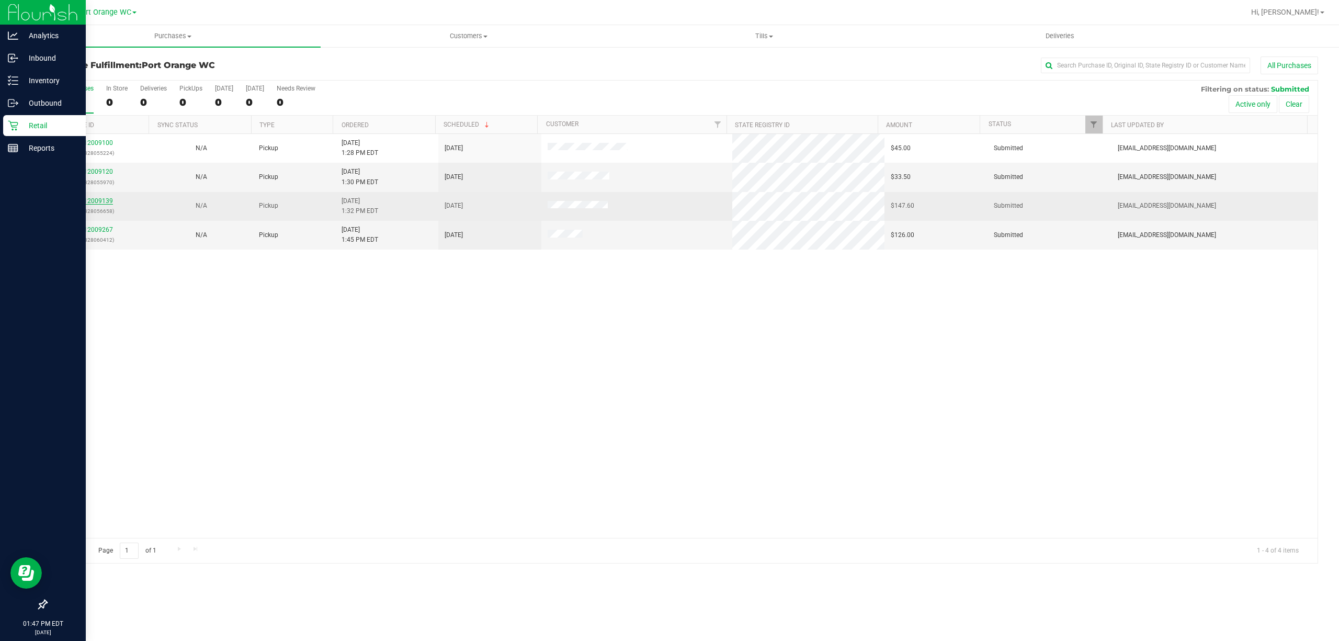
click at [95, 201] on link "12009139" at bounding box center [98, 200] width 29 height 7
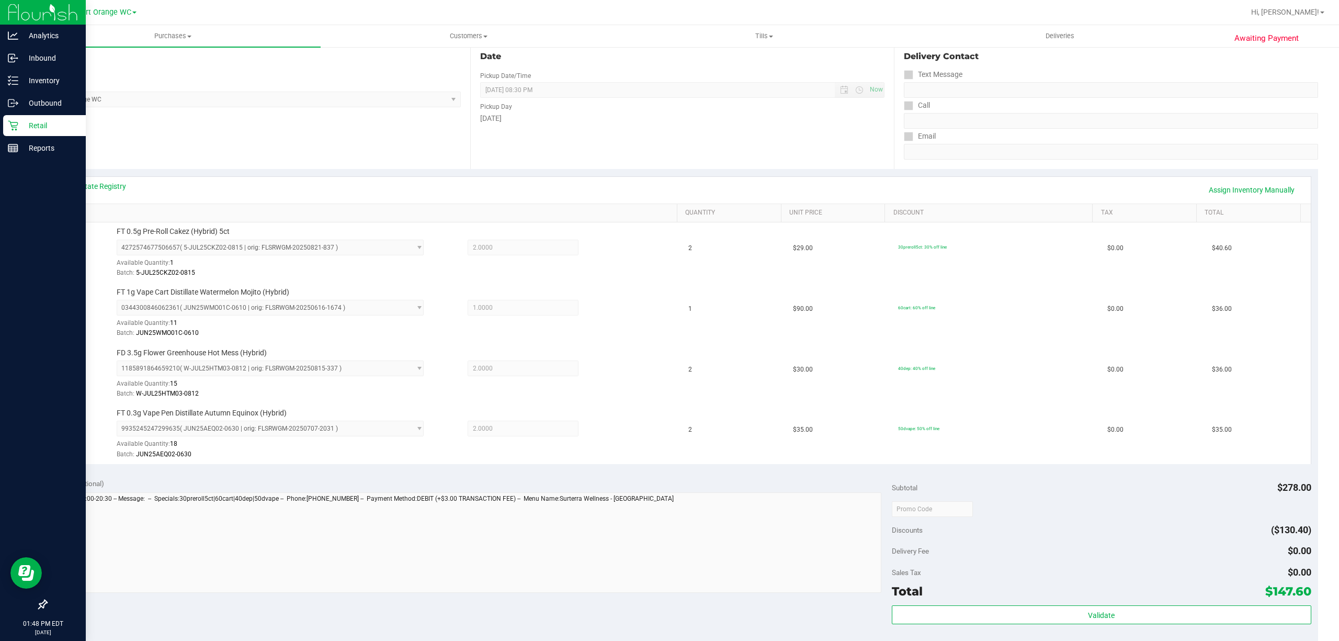
scroll to position [348, 0]
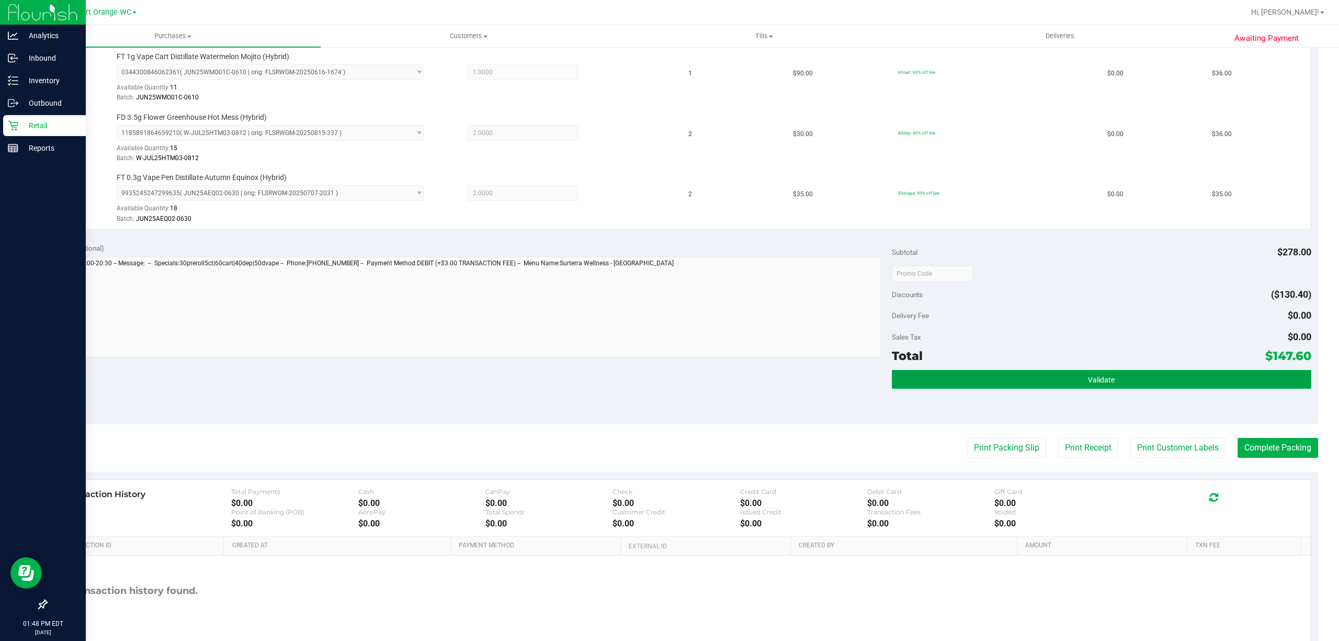
click at [1105, 385] on button "Validate" at bounding box center [1101, 379] width 419 height 19
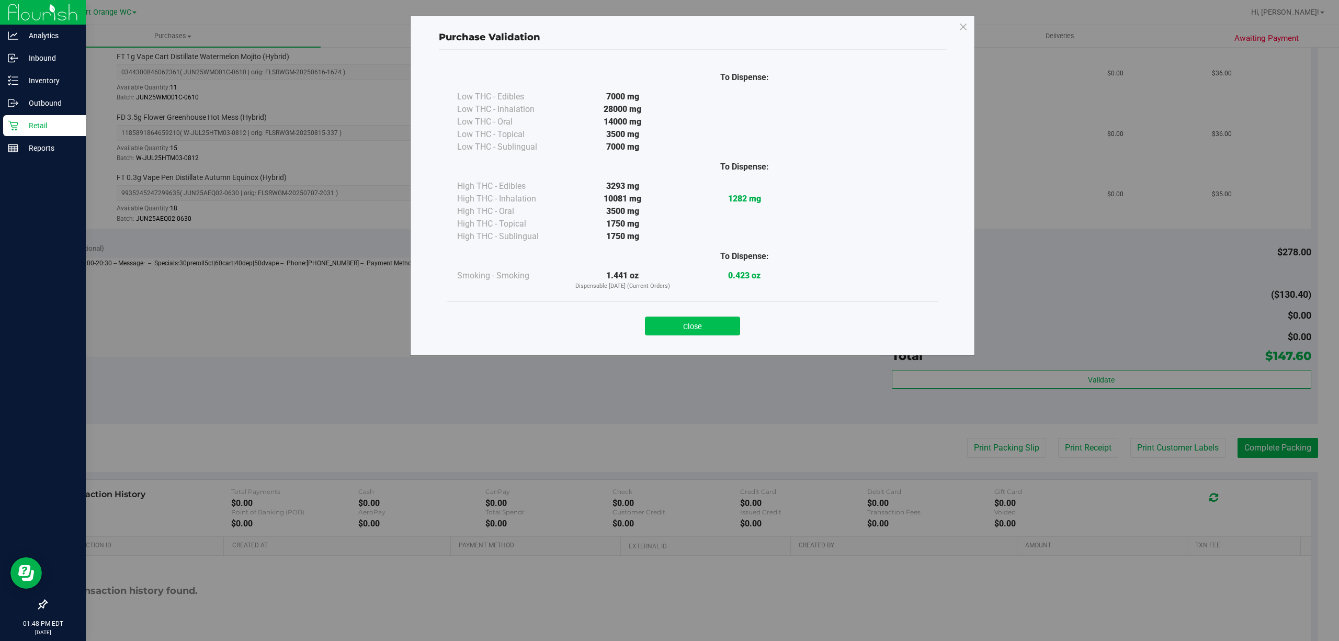
click at [693, 333] on button "Close" at bounding box center [692, 325] width 95 height 19
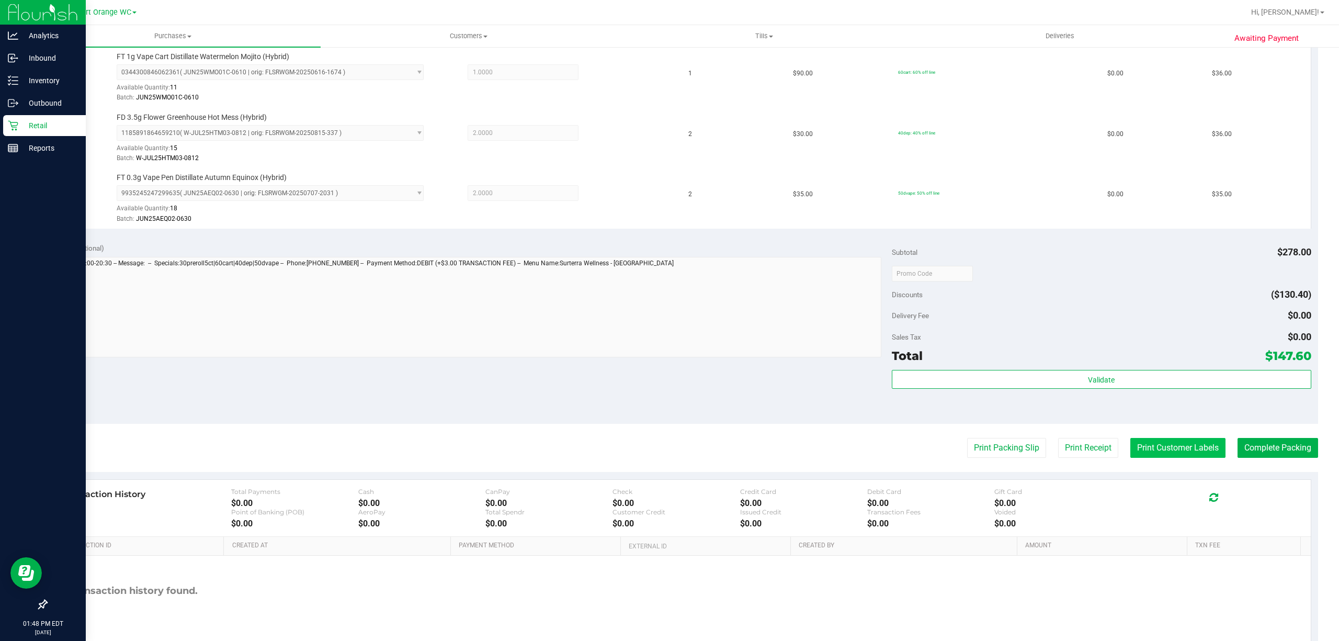
click at [1161, 456] on button "Print Customer Labels" at bounding box center [1177, 448] width 95 height 20
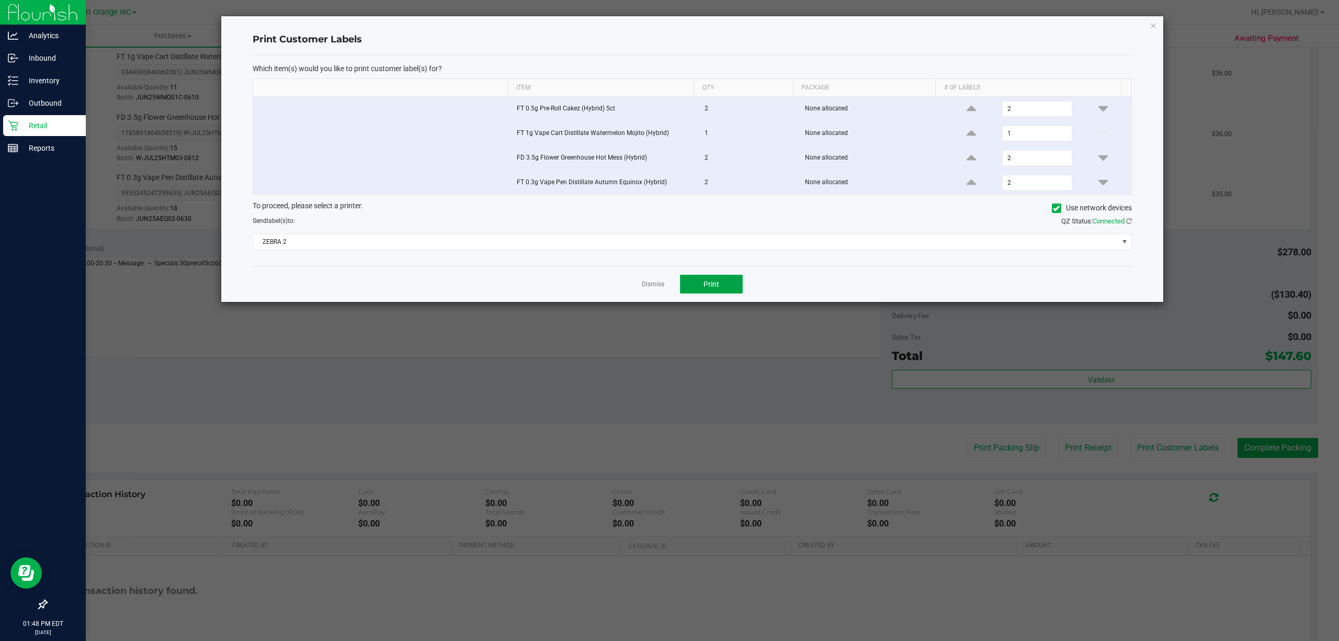
click at [720, 281] on button "Print" at bounding box center [711, 284] width 63 height 19
click at [645, 289] on link "Dismiss" at bounding box center [653, 284] width 22 height 9
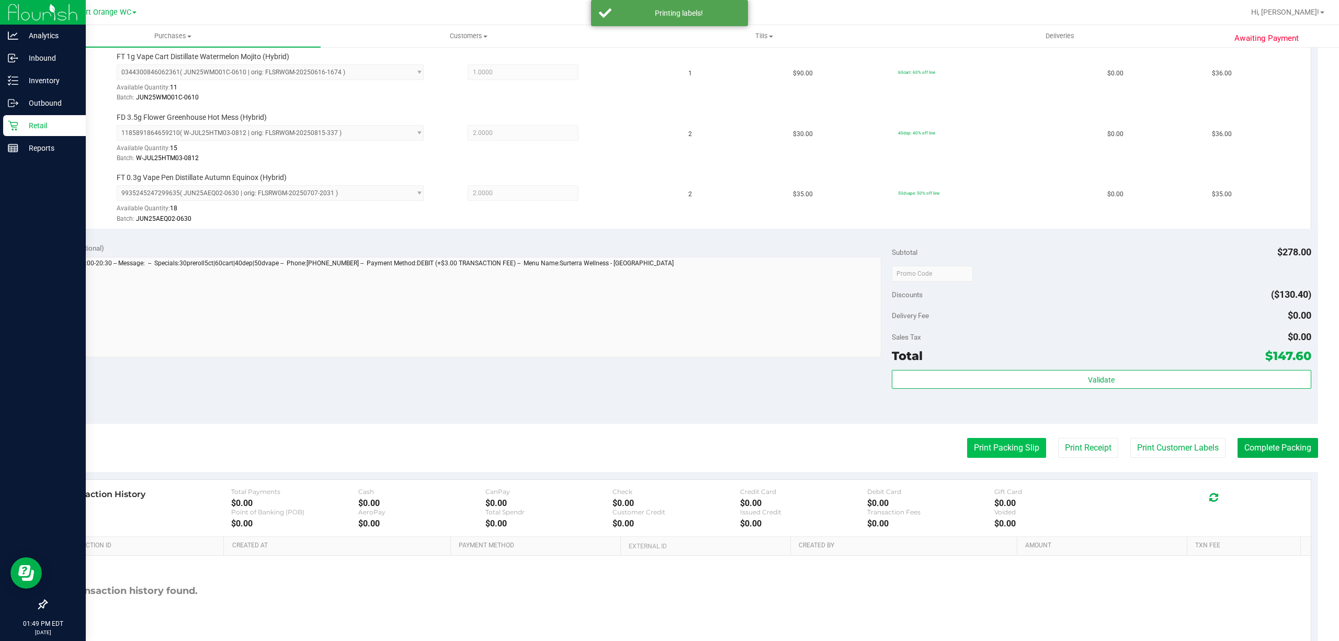
click at [990, 451] on button "Print Packing Slip" at bounding box center [1006, 448] width 79 height 20
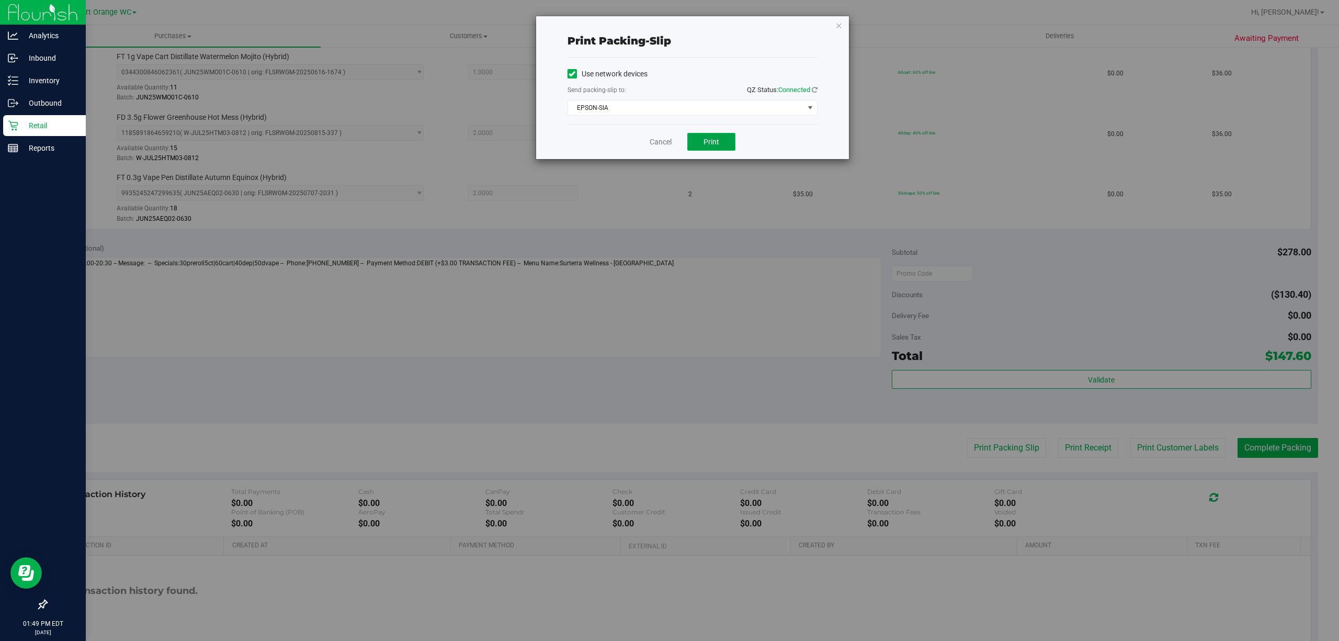
click at [704, 135] on button "Print" at bounding box center [711, 142] width 48 height 18
click at [655, 139] on link "Cancel" at bounding box center [660, 141] width 22 height 11
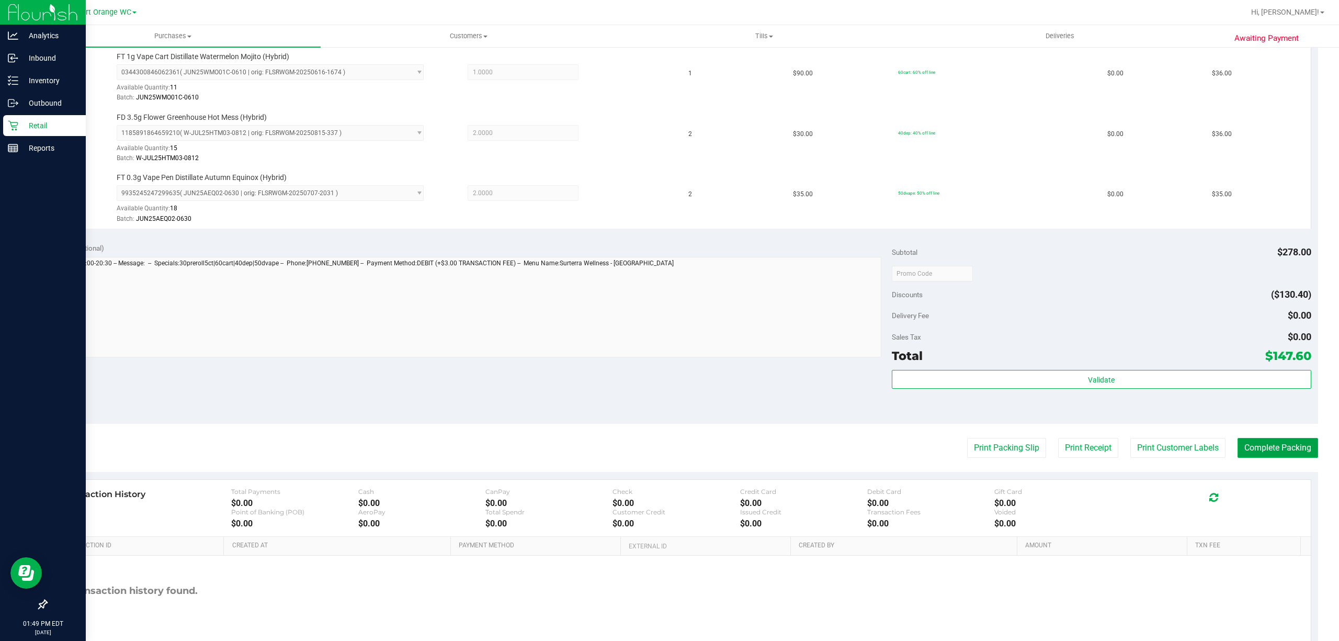
click at [1250, 441] on button "Complete Packing" at bounding box center [1277, 448] width 81 height 20
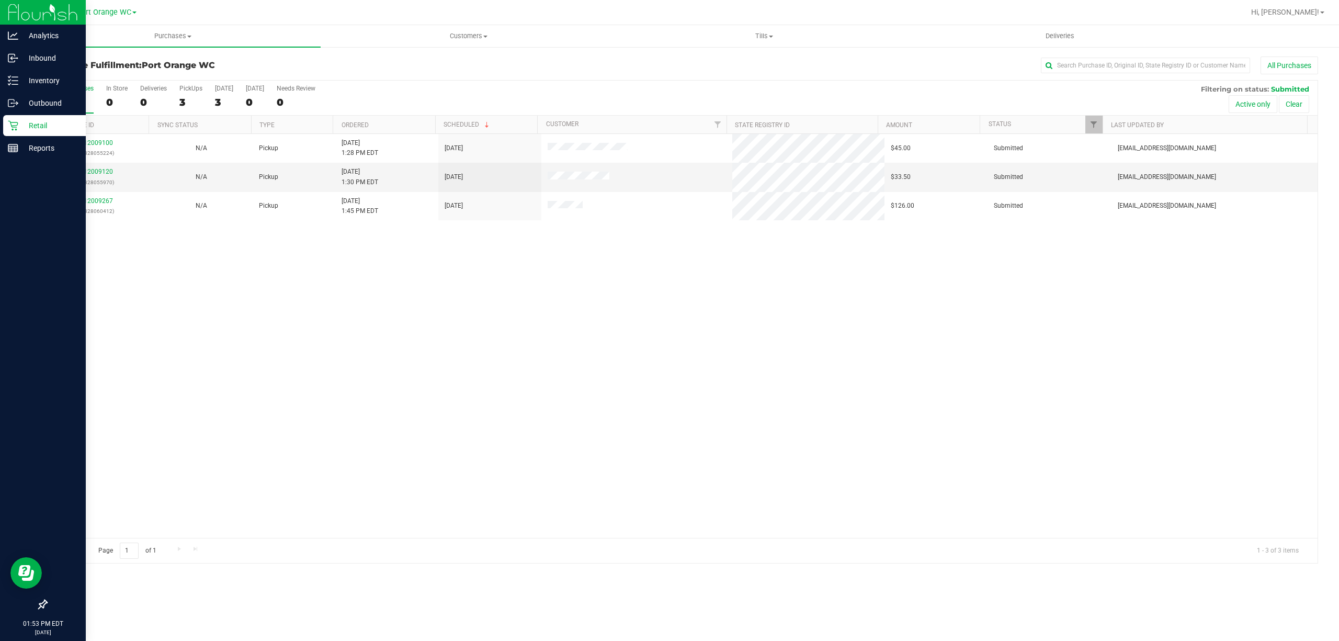
click at [652, 375] on div "12009100 (328055224) N/A Pickup 9/26/2025 1:28 PM EDT 9/26/2025 $45.00 Submitte…" at bounding box center [682, 336] width 1271 height 404
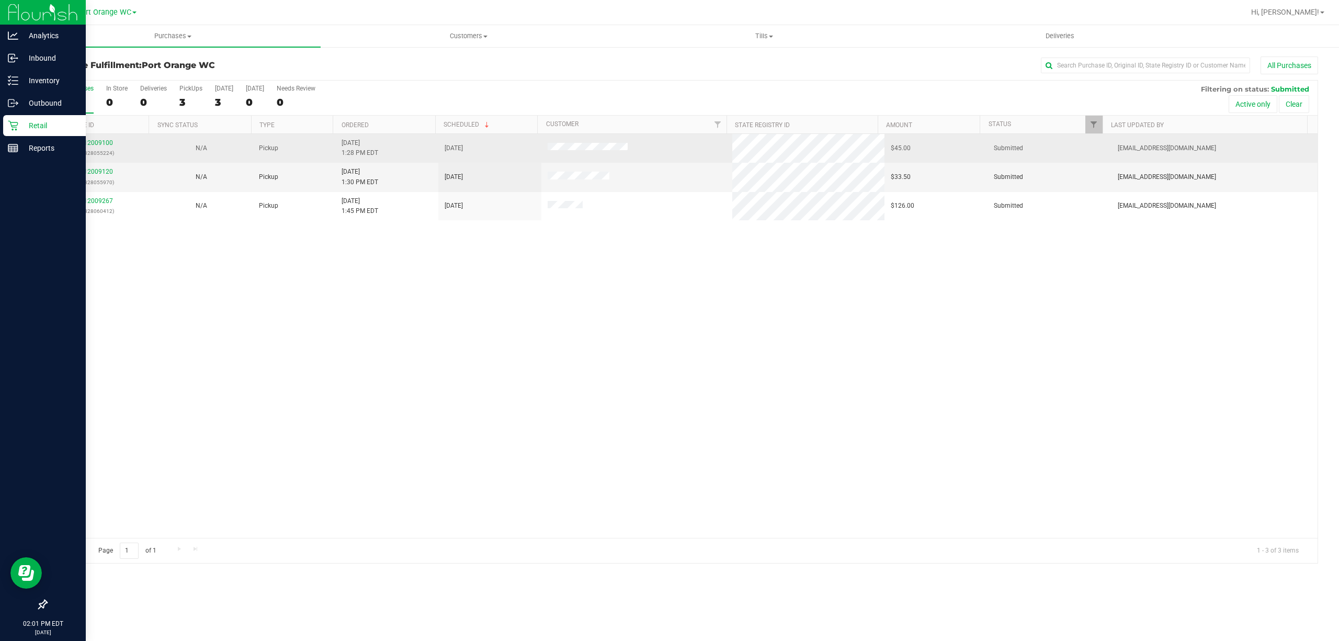
click at [100, 147] on div "12009100 (328055224)" at bounding box center [98, 148] width 90 height 20
click at [102, 139] on td "12009100 (328055224)" at bounding box center [98, 148] width 103 height 29
click at [102, 143] on link "12009100" at bounding box center [98, 142] width 29 height 7
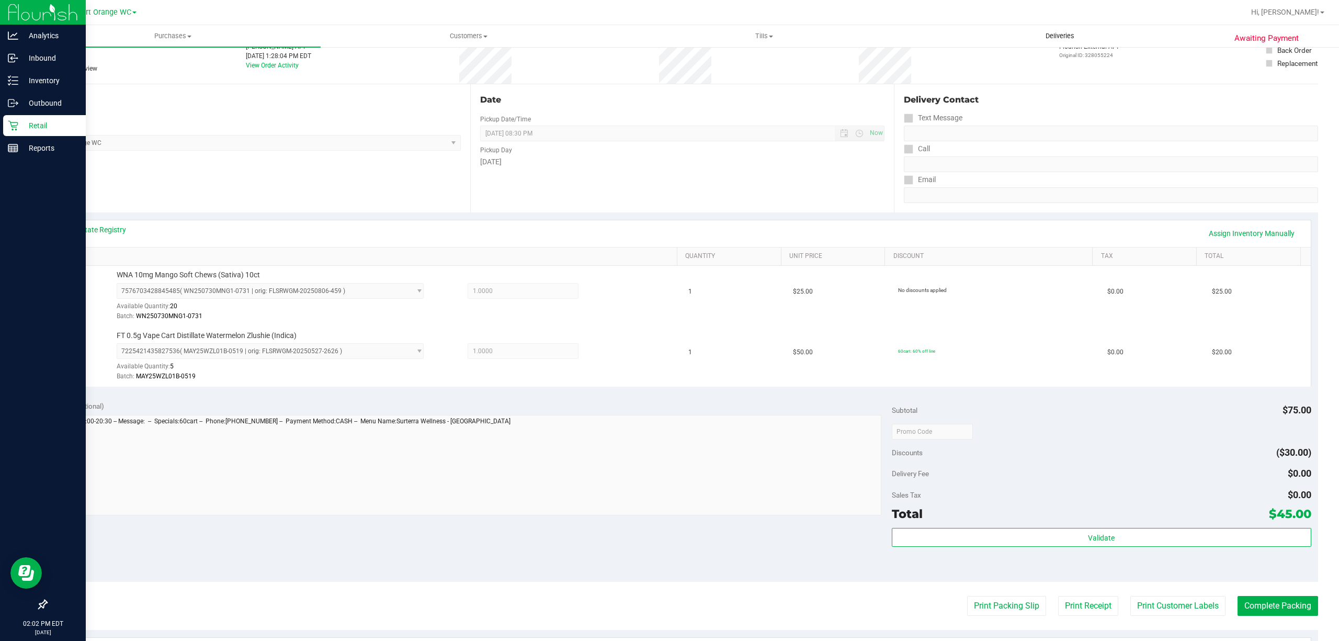
scroll to position [277, 0]
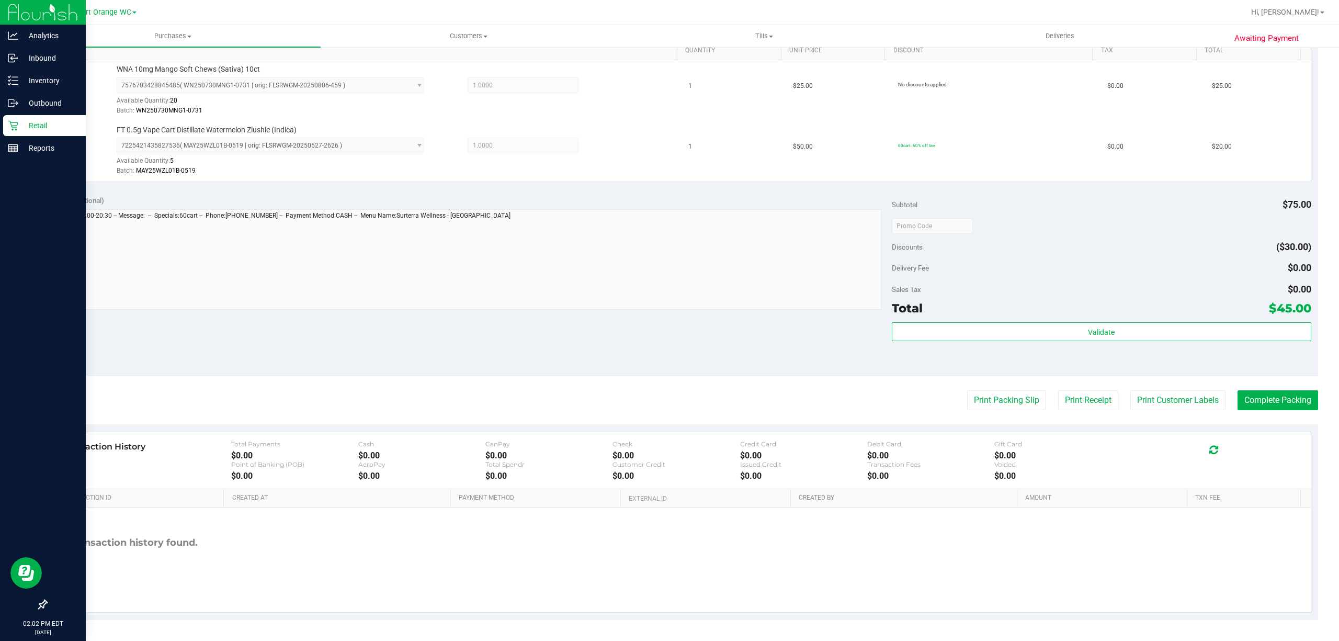
click at [1136, 341] on div "Validate" at bounding box center [1101, 345] width 419 height 47
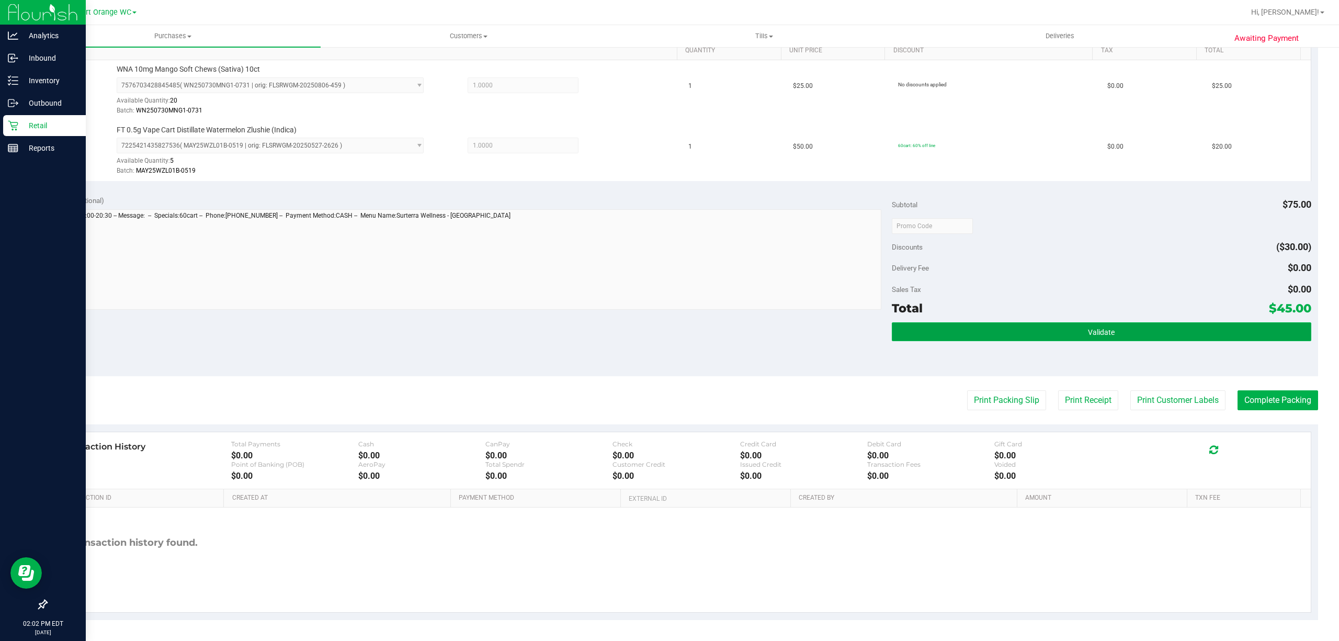
click at [1111, 325] on button "Validate" at bounding box center [1101, 331] width 419 height 19
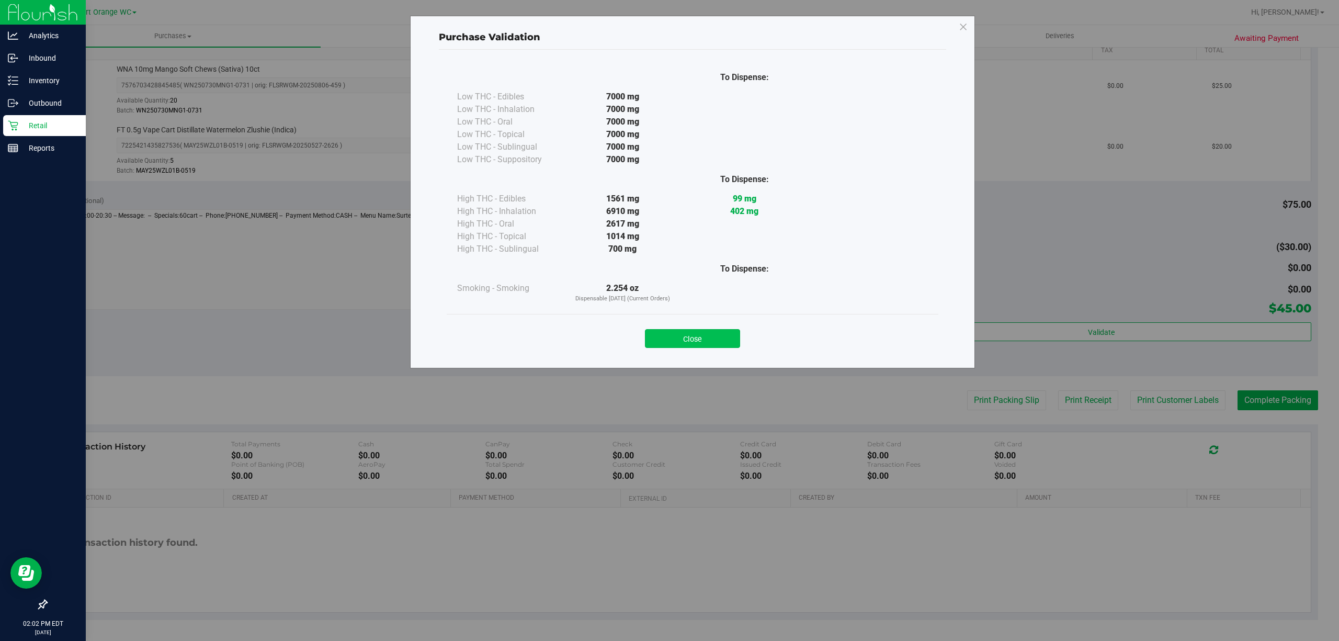
click at [704, 341] on button "Close" at bounding box center [692, 338] width 95 height 19
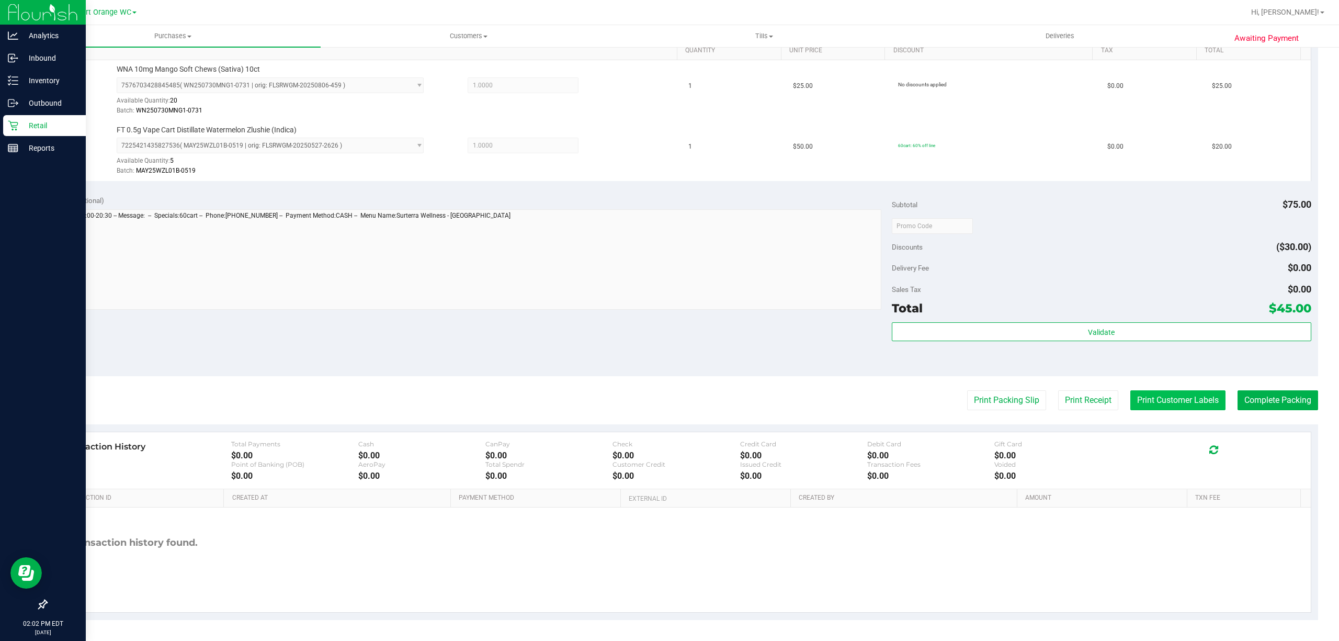
click at [1186, 394] on button "Print Customer Labels" at bounding box center [1177, 400] width 95 height 20
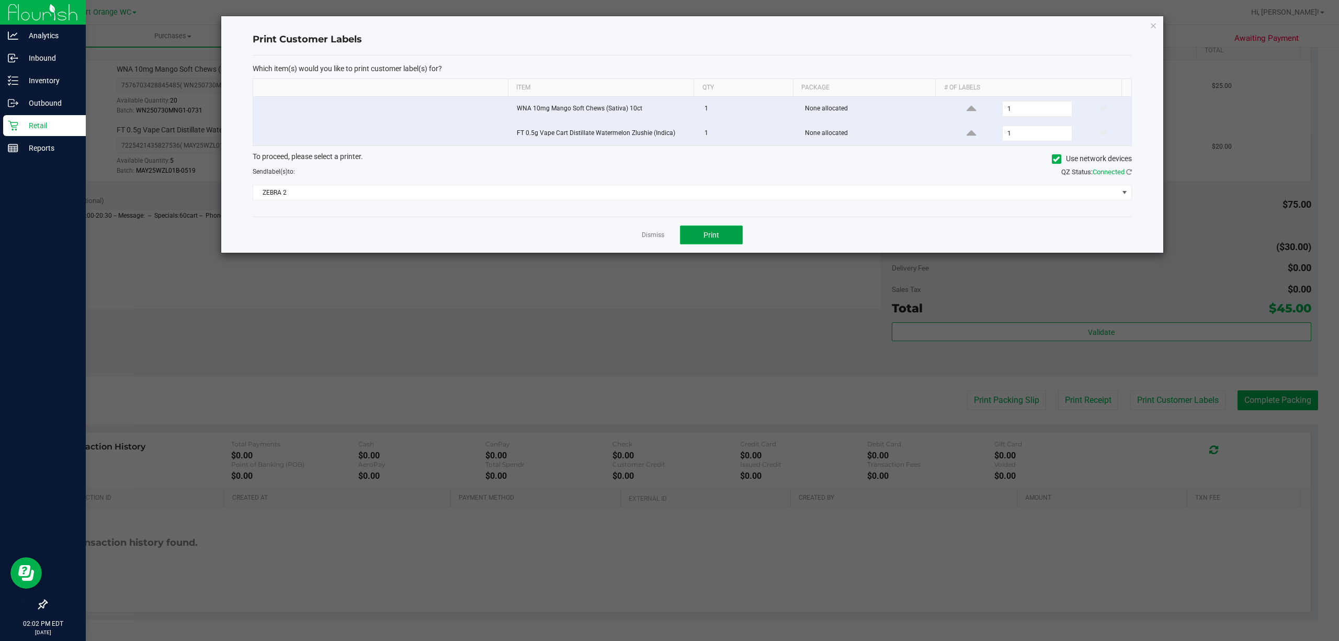
click at [728, 231] on button "Print" at bounding box center [711, 234] width 63 height 19
click at [649, 233] on link "Dismiss" at bounding box center [653, 235] width 22 height 9
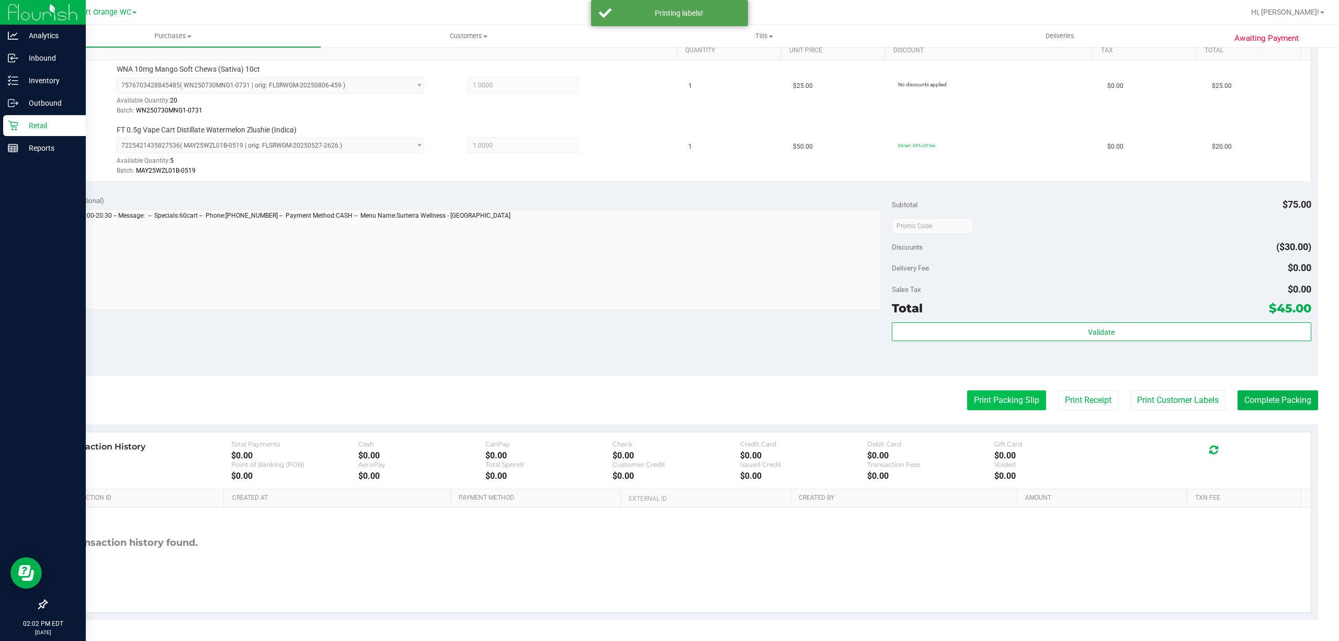
click at [986, 403] on button "Print Packing Slip" at bounding box center [1006, 400] width 79 height 20
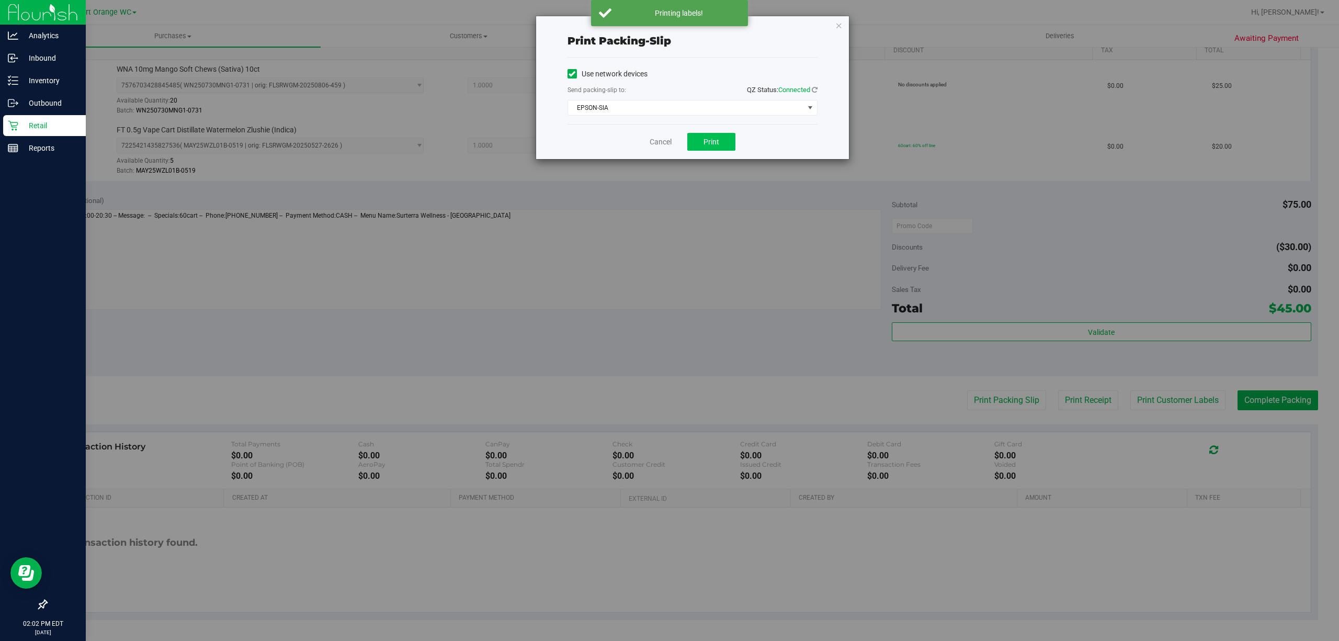
click at [707, 132] on div "Cancel Print" at bounding box center [692, 141] width 250 height 35
click at [706, 143] on span "Print" at bounding box center [711, 142] width 16 height 8
click at [664, 137] on link "Cancel" at bounding box center [660, 141] width 22 height 11
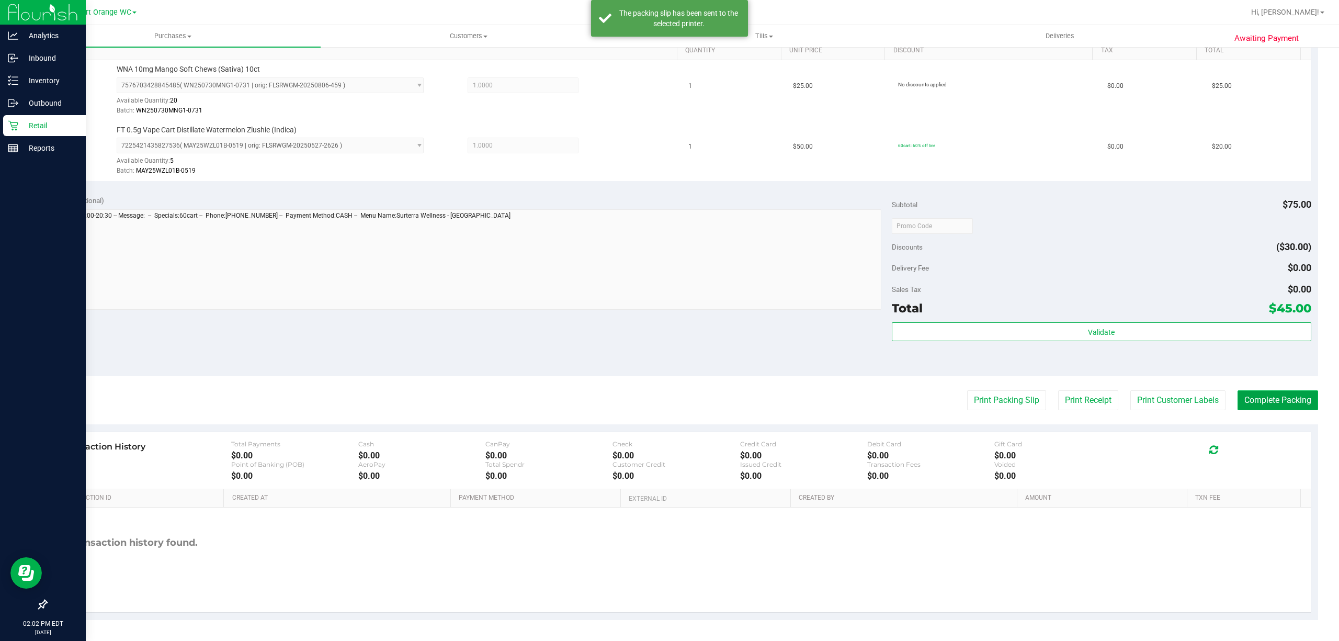
click at [1271, 398] on button "Complete Packing" at bounding box center [1277, 400] width 81 height 20
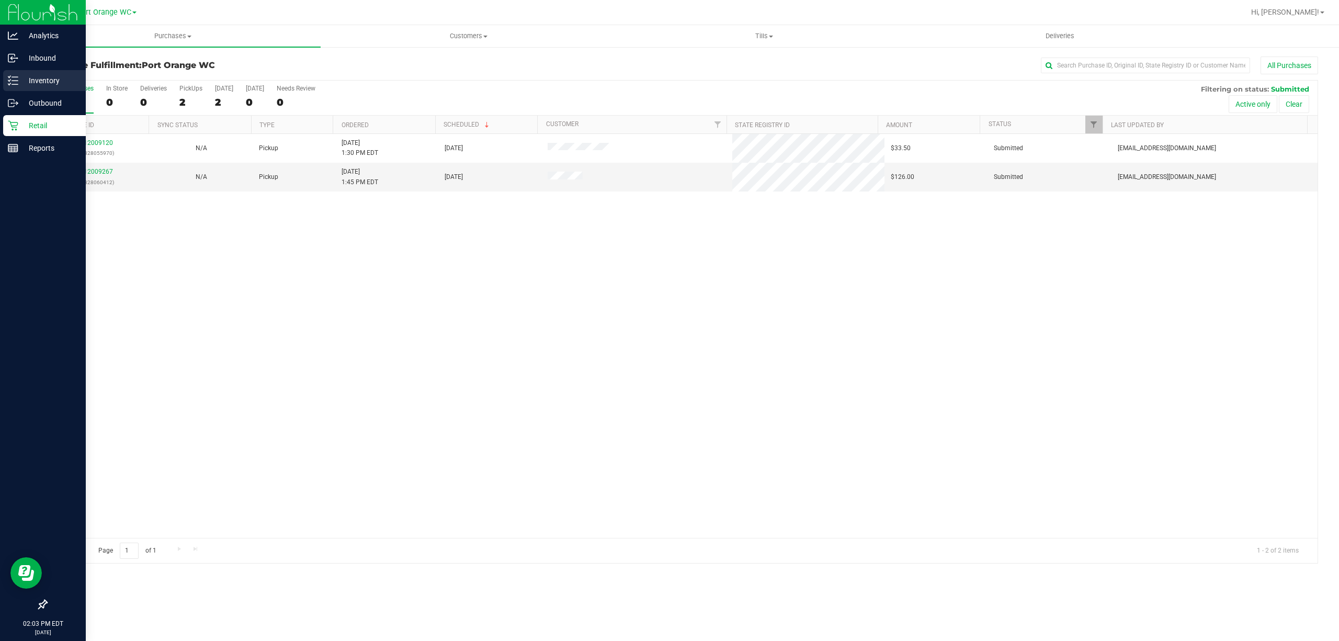
click at [44, 75] on p "Inventory" at bounding box center [49, 80] width 63 height 13
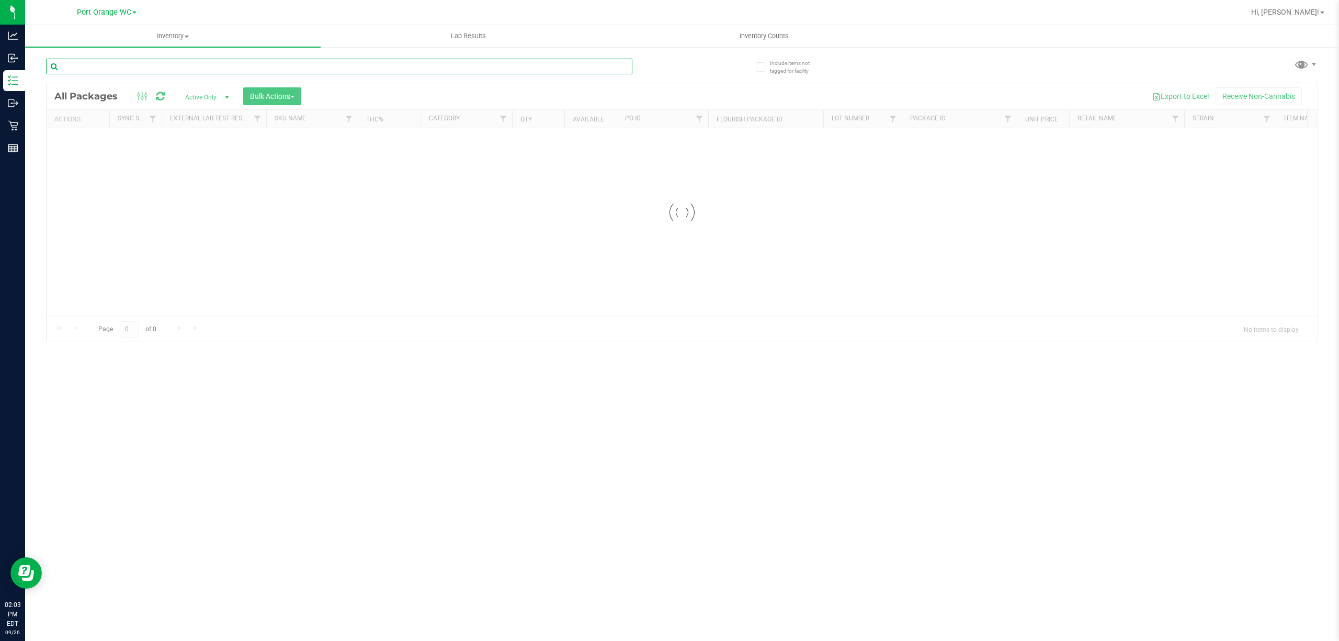
drag, startPoint x: 147, startPoint y: 67, endPoint x: 155, endPoint y: 77, distance: 12.8
click at [152, 70] on input "text" at bounding box center [339, 67] width 586 height 16
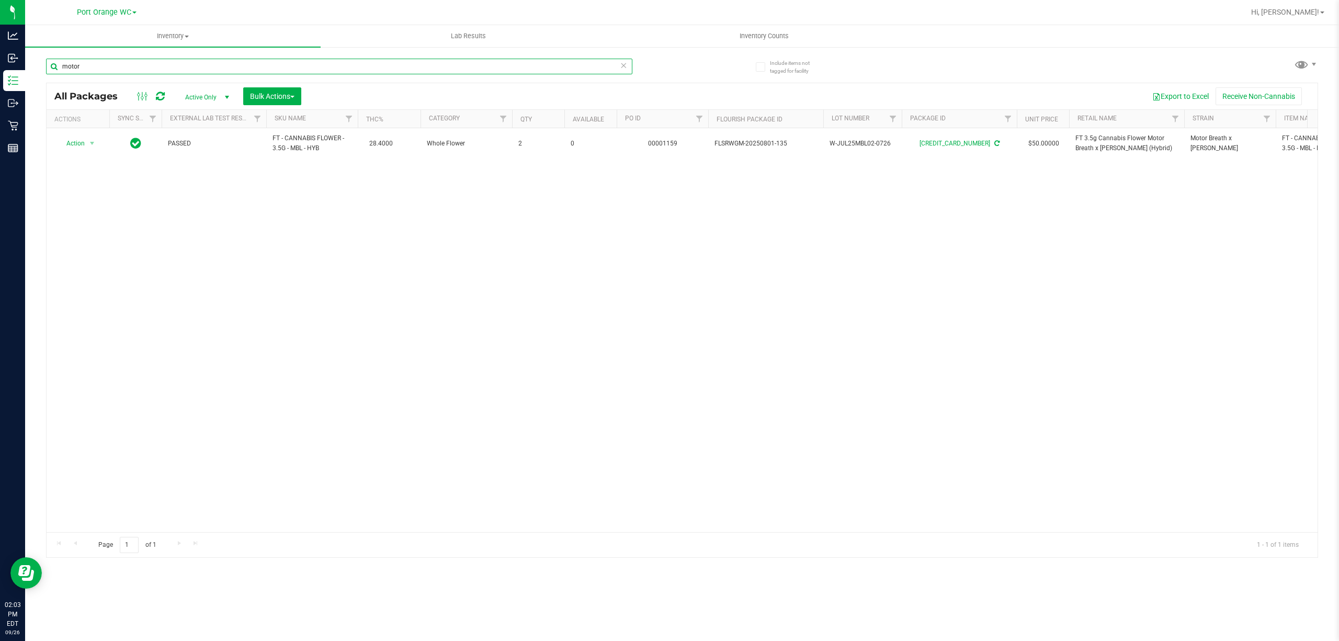
type input "motor"
drag, startPoint x: 498, startPoint y: 299, endPoint x: 504, endPoint y: 298, distance: 5.8
click at [504, 298] on div "Action Action Adjust qty Create package Edit attributes Global inventory Locate…" at bounding box center [682, 330] width 1271 height 404
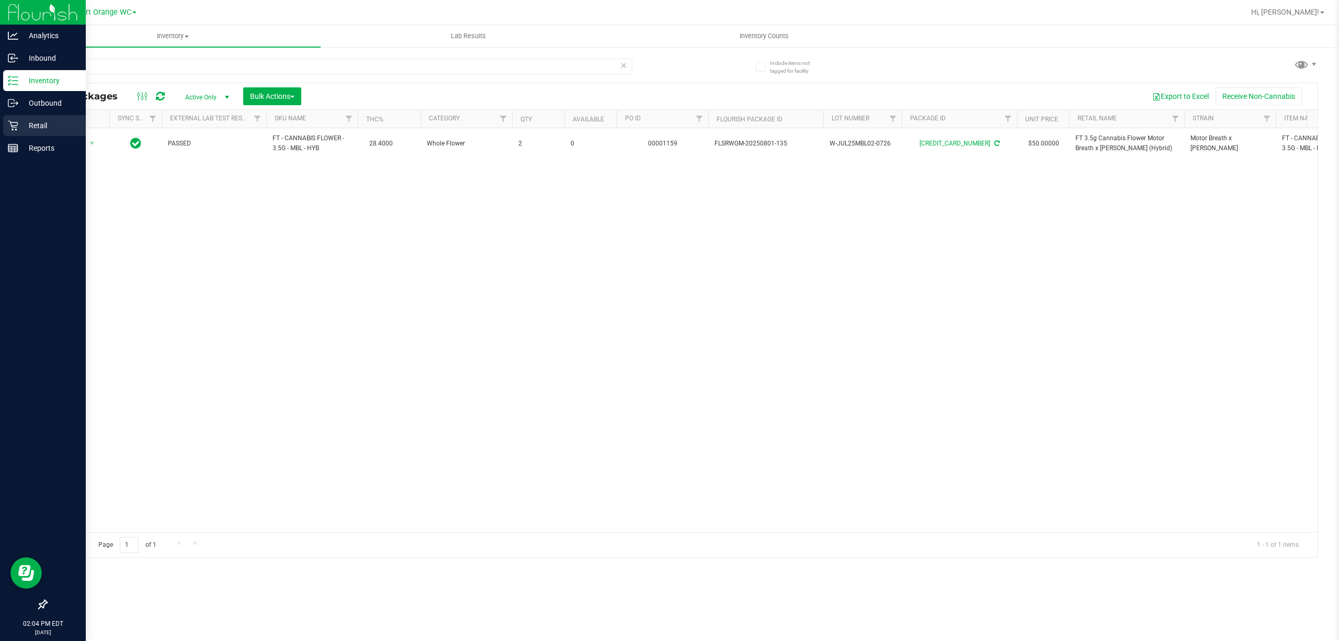
drag, startPoint x: 37, startPoint y: 124, endPoint x: 34, endPoint y: 136, distance: 11.8
click at [36, 125] on p "Retail" at bounding box center [49, 125] width 63 height 13
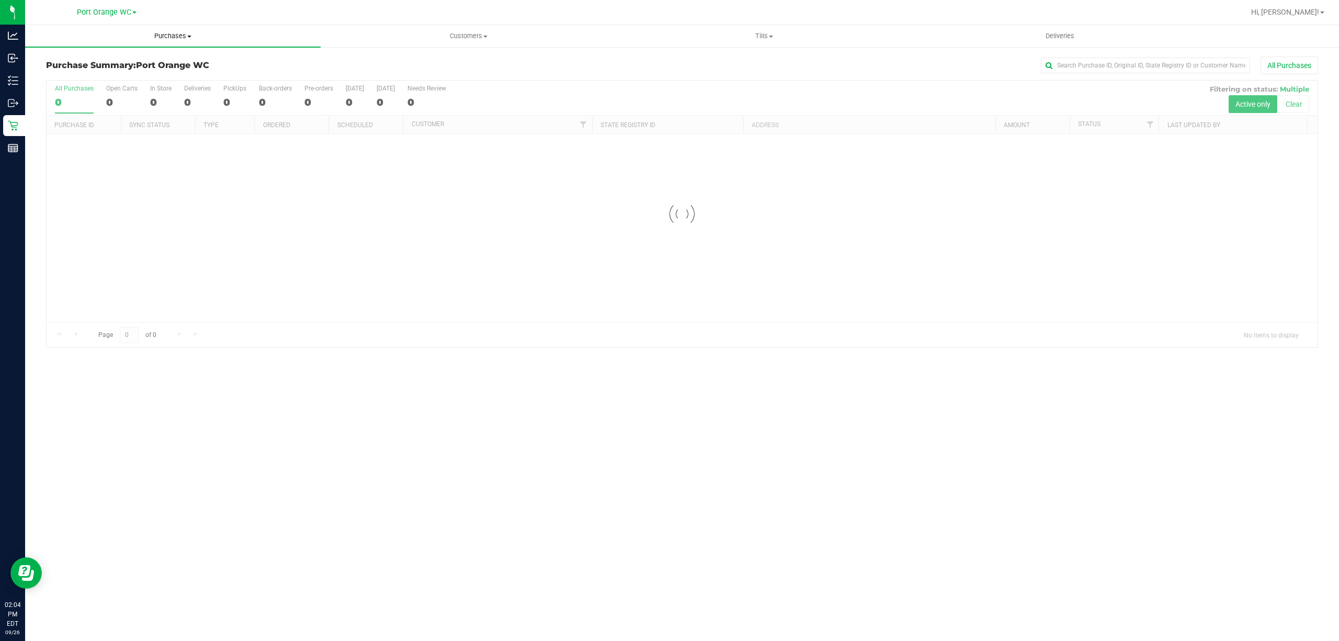
click at [180, 32] on span "Purchases" at bounding box center [172, 35] width 295 height 9
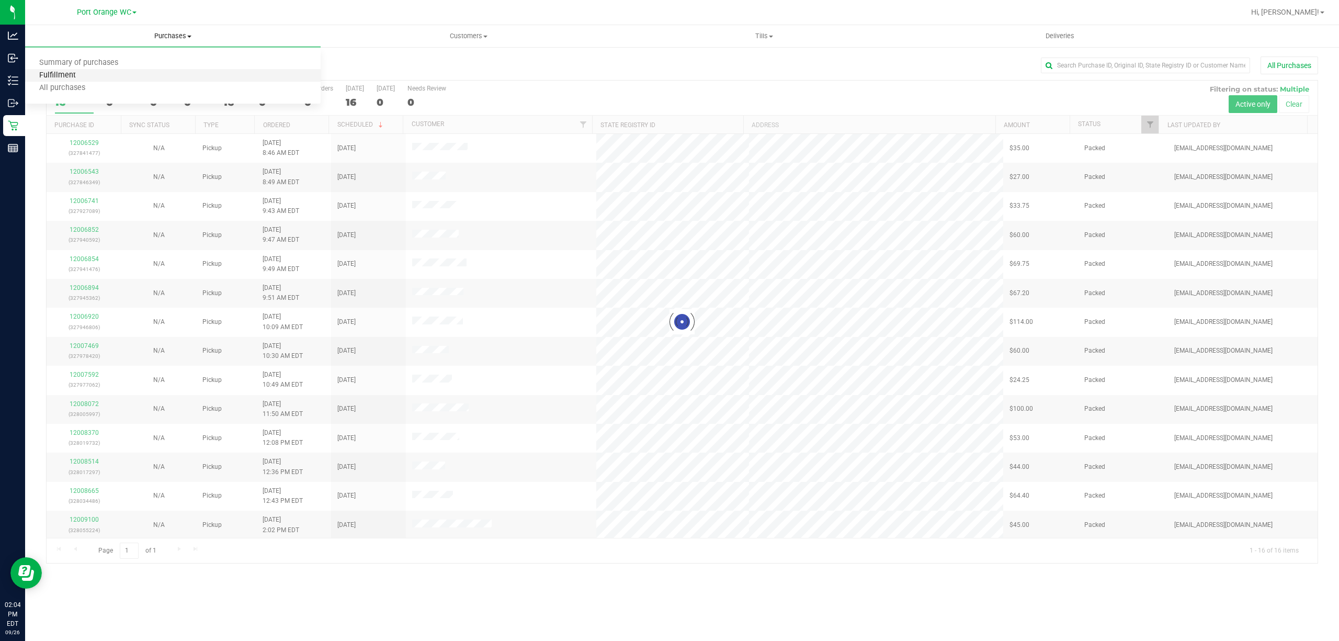
click at [47, 75] on span "Fulfillment" at bounding box center [57, 75] width 65 height 9
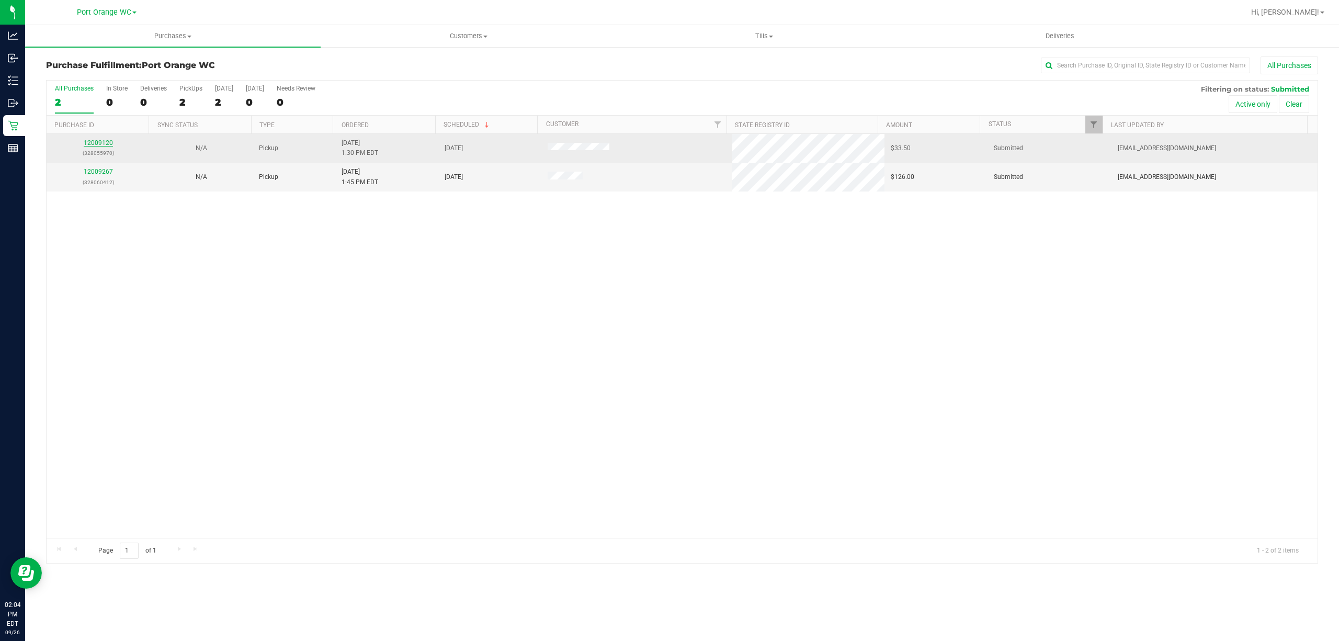
click at [97, 142] on link "12009120" at bounding box center [98, 142] width 29 height 7
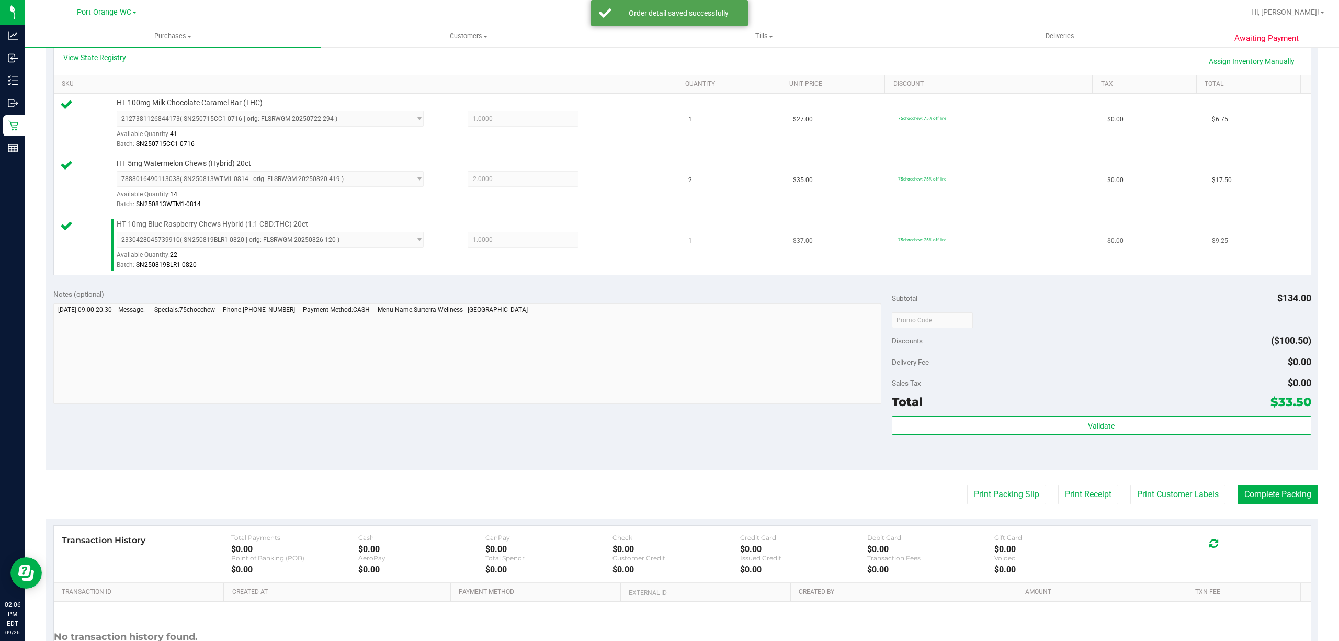
scroll to position [338, 0]
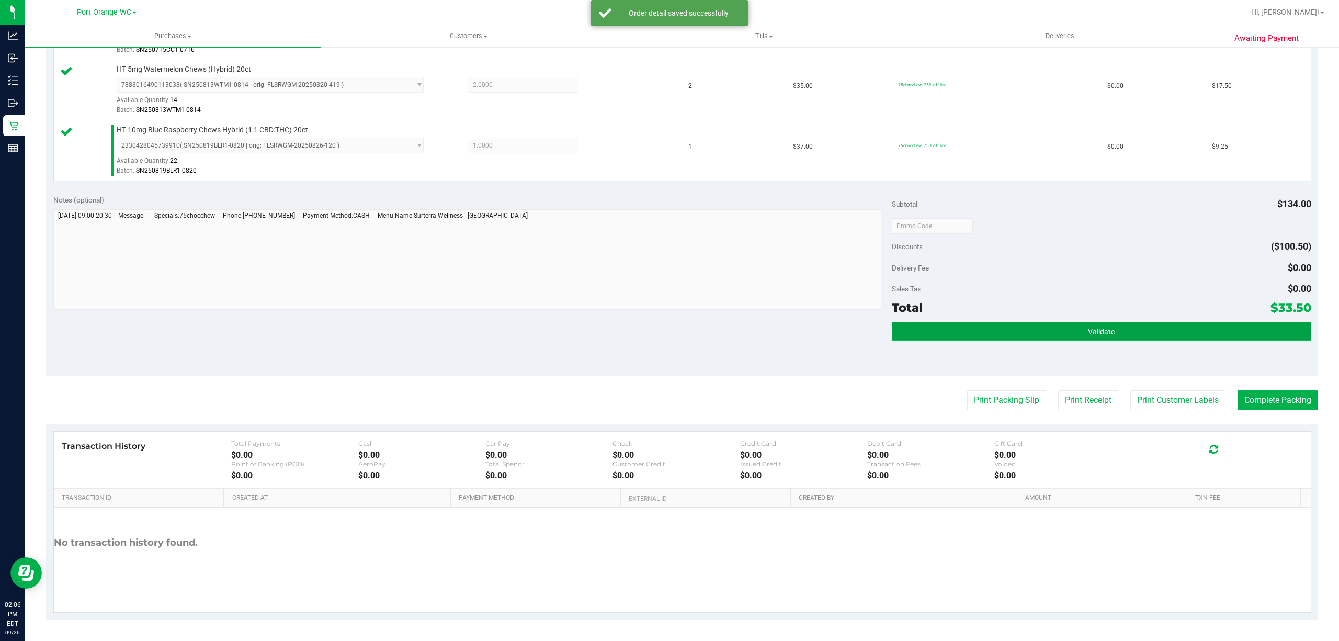
click at [1120, 329] on button "Validate" at bounding box center [1101, 331] width 419 height 19
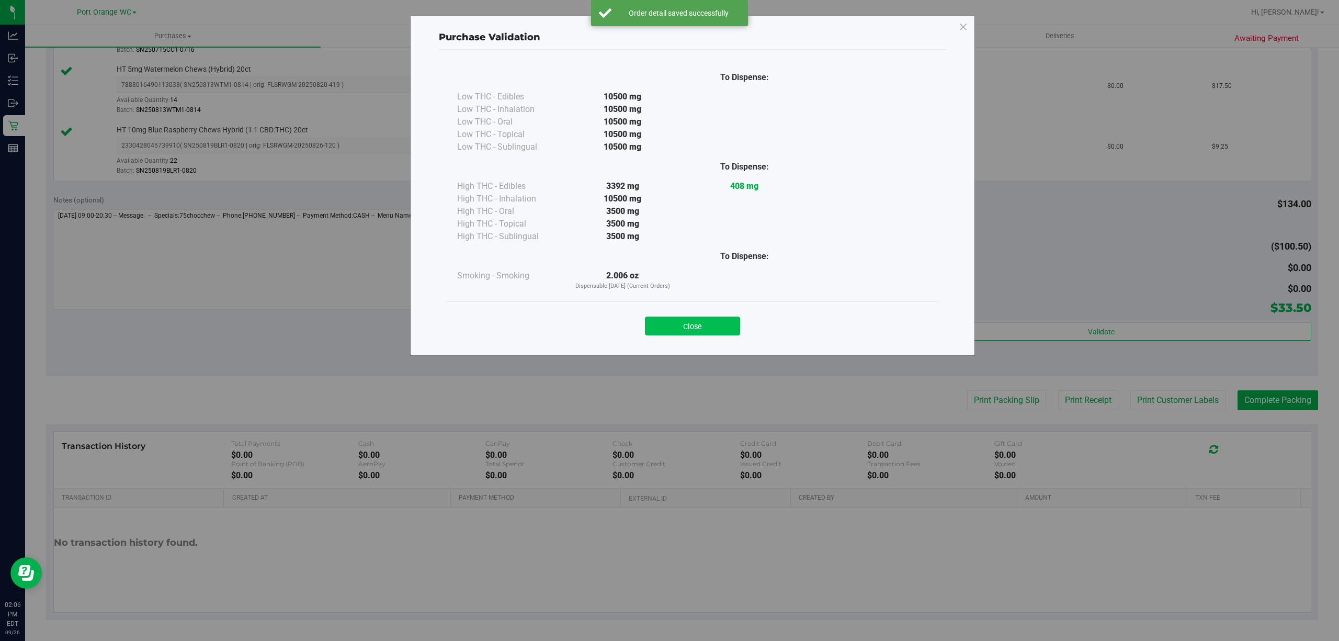
click at [723, 320] on button "Close" at bounding box center [692, 325] width 95 height 19
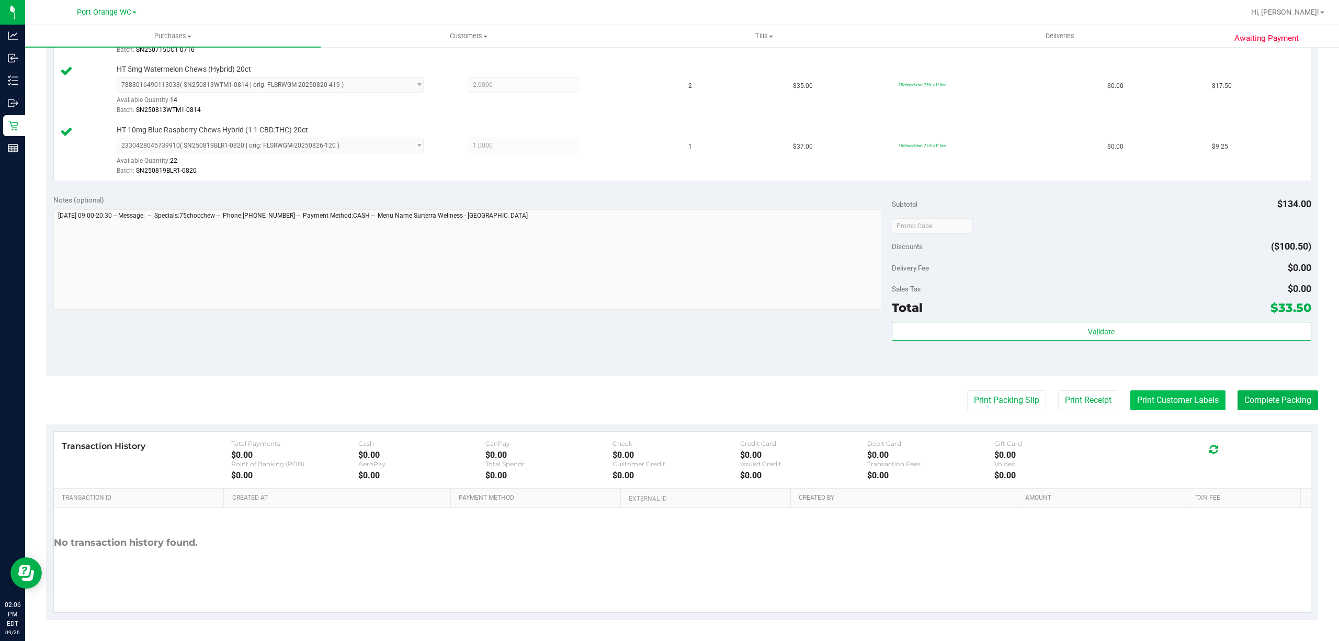
click at [1168, 404] on button "Print Customer Labels" at bounding box center [1177, 400] width 95 height 20
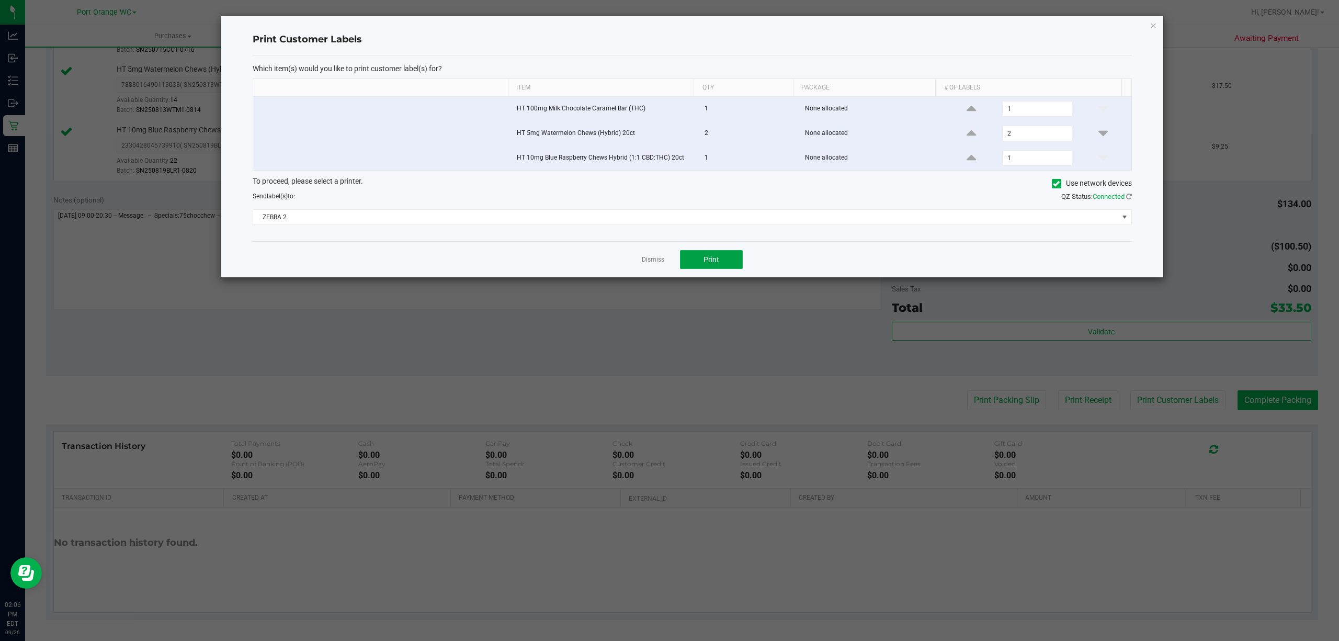
click at [704, 264] on span "Print" at bounding box center [711, 259] width 16 height 8
click at [655, 265] on app-cancel-button "Dismiss" at bounding box center [653, 259] width 22 height 11
click at [654, 260] on link "Dismiss" at bounding box center [653, 259] width 22 height 9
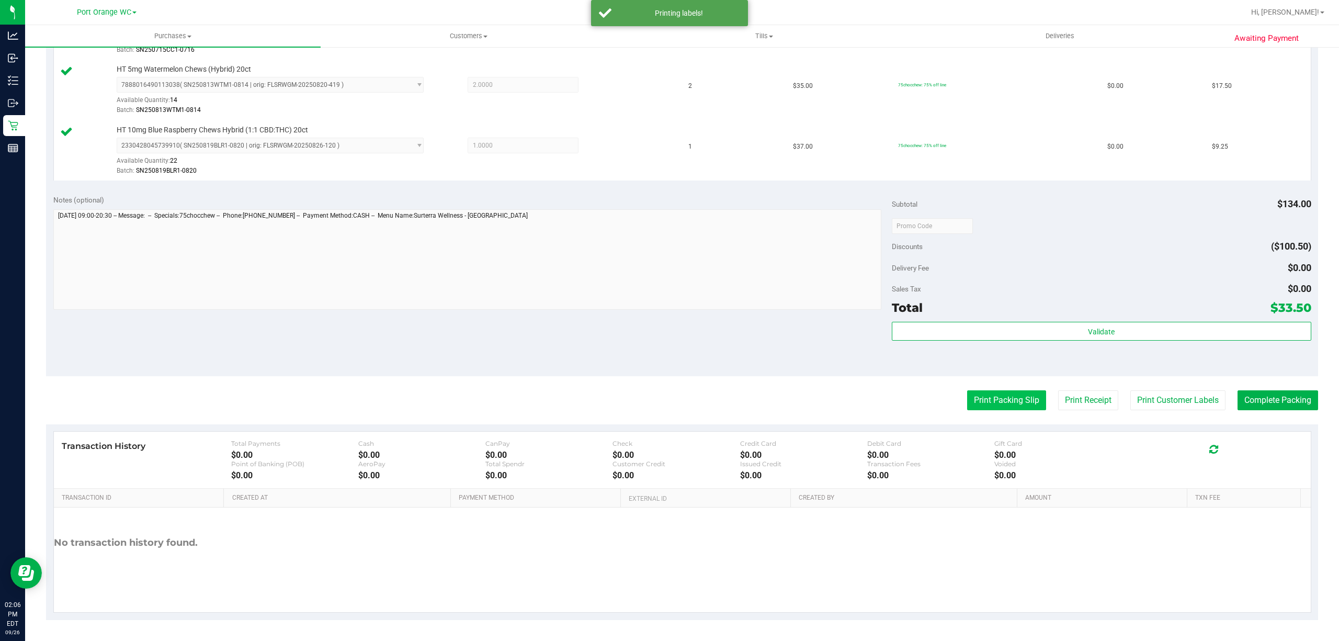
click at [981, 396] on button "Print Packing Slip" at bounding box center [1006, 400] width 79 height 20
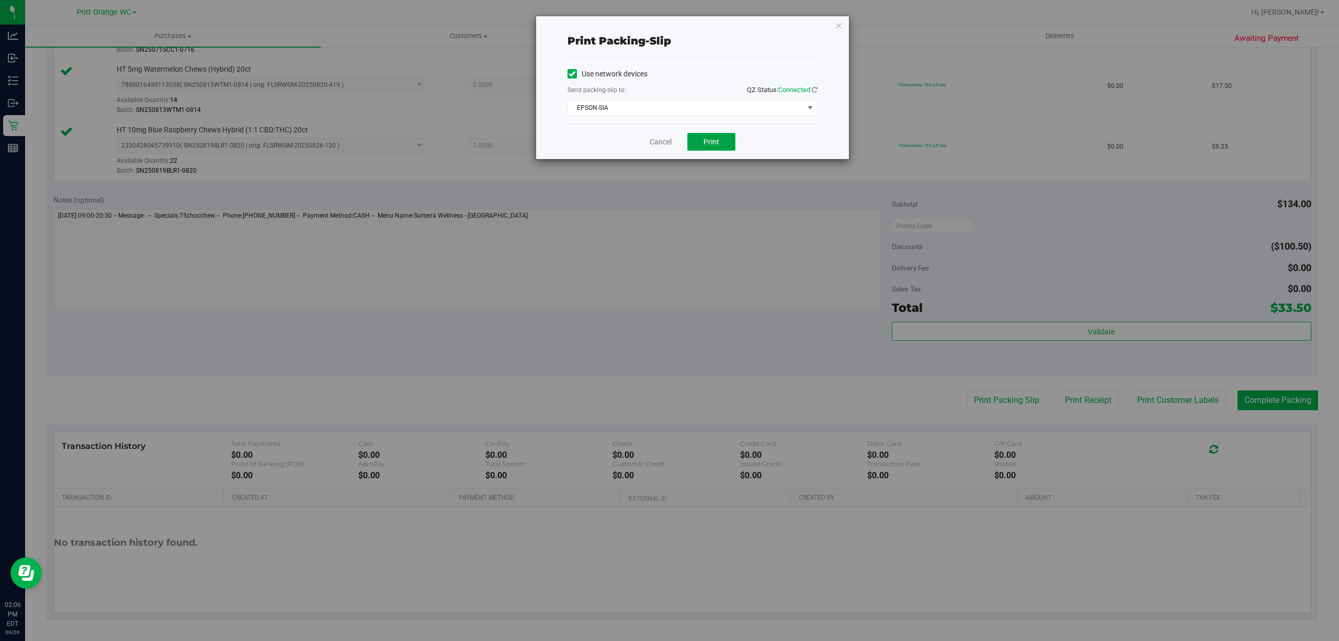
click at [711, 143] on span "Print" at bounding box center [711, 142] width 16 height 8
click at [657, 140] on link "Cancel" at bounding box center [660, 141] width 22 height 11
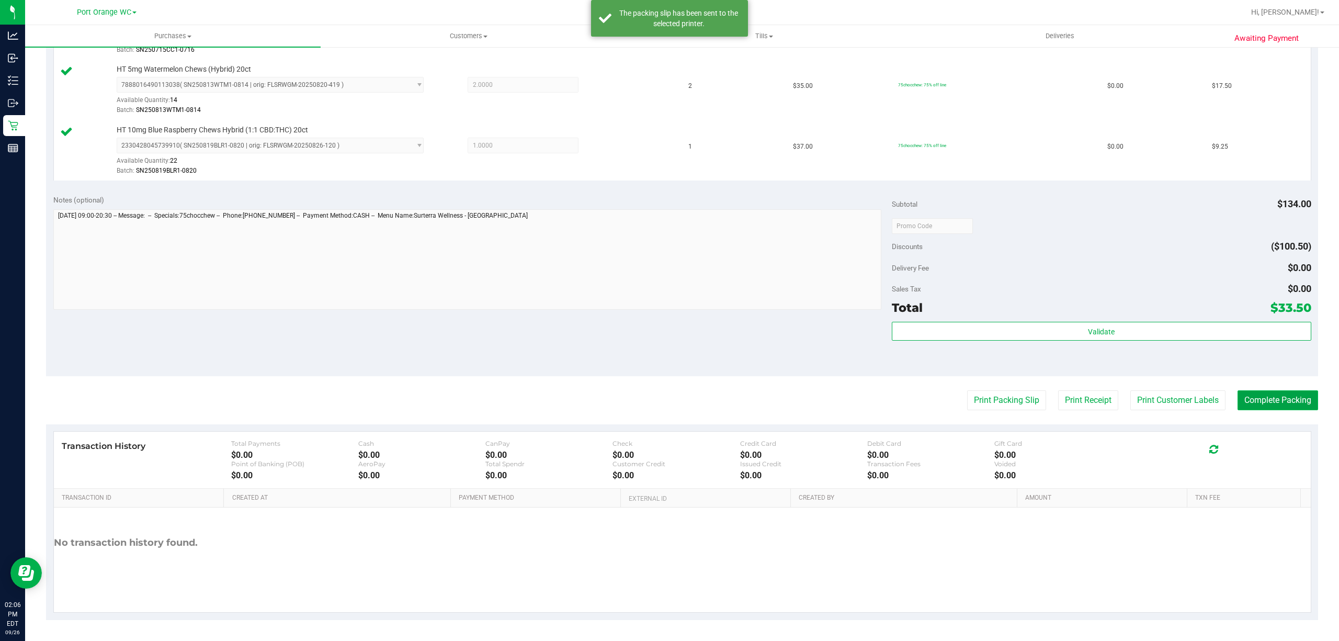
click at [1294, 404] on button "Complete Packing" at bounding box center [1277, 400] width 81 height 20
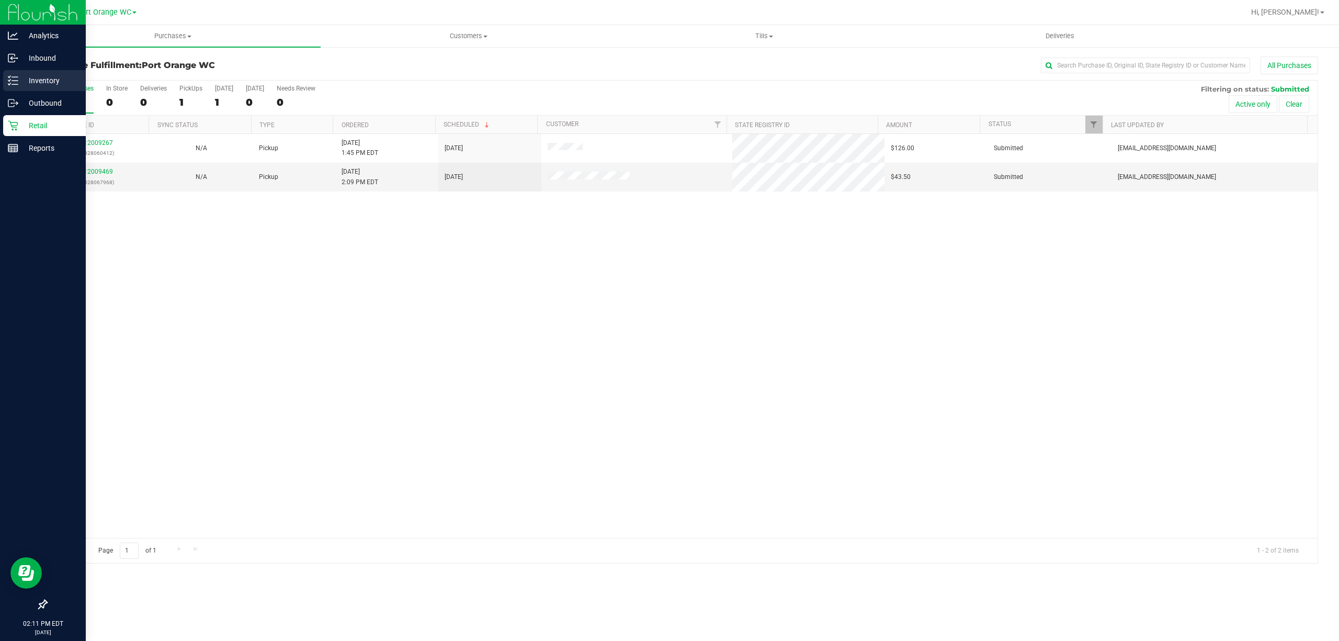
click at [47, 81] on p "Inventory" at bounding box center [49, 80] width 63 height 13
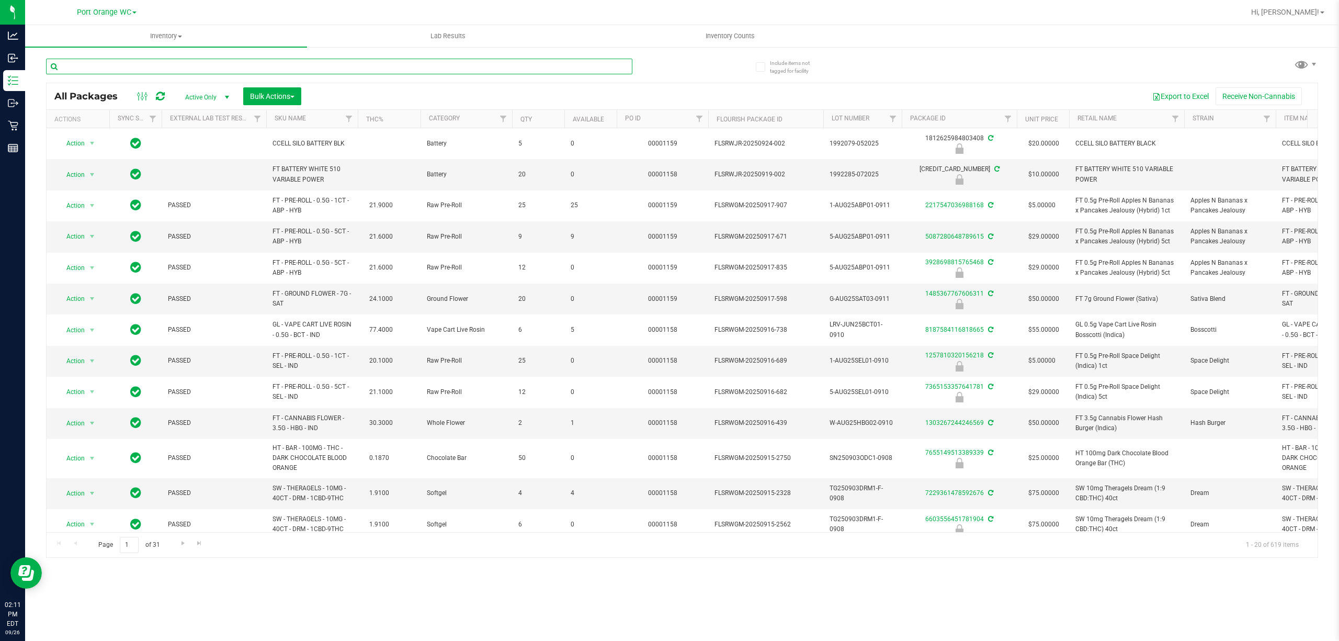
click at [151, 65] on input "text" at bounding box center [339, 67] width 586 height 16
type input "5-AUG25RHB01-0808"
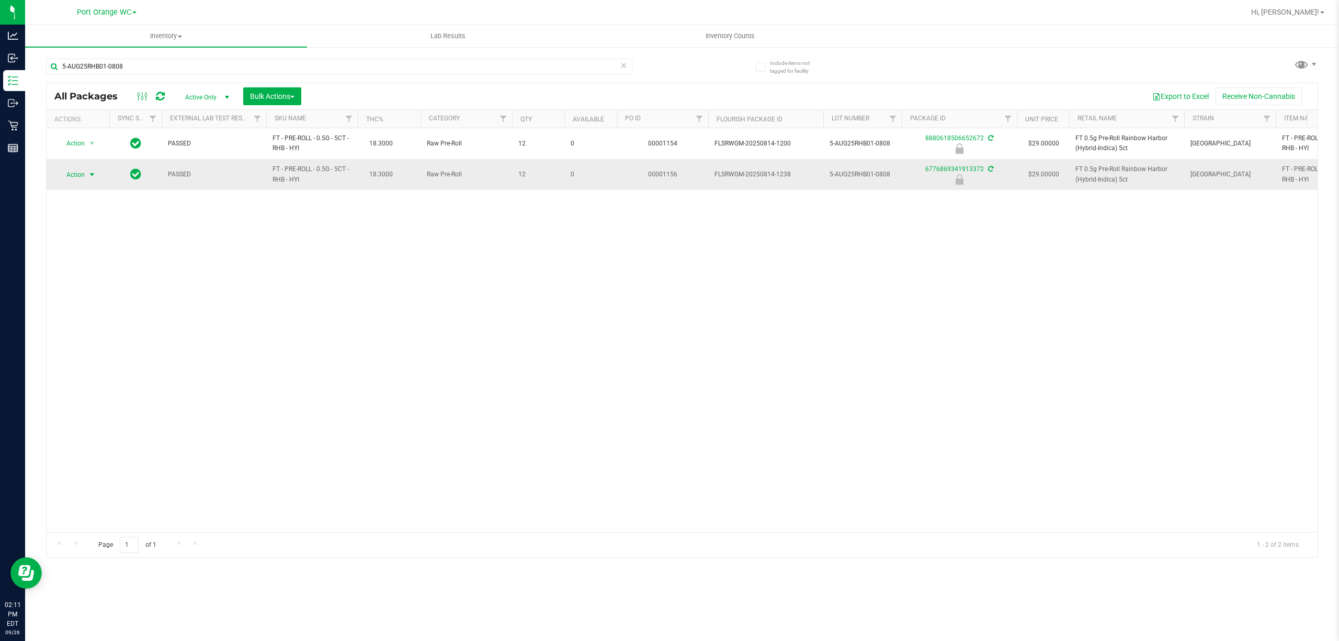
click at [75, 174] on span "Action" at bounding box center [71, 174] width 28 height 15
click at [76, 298] on li "Unlock package" at bounding box center [91, 300] width 67 height 16
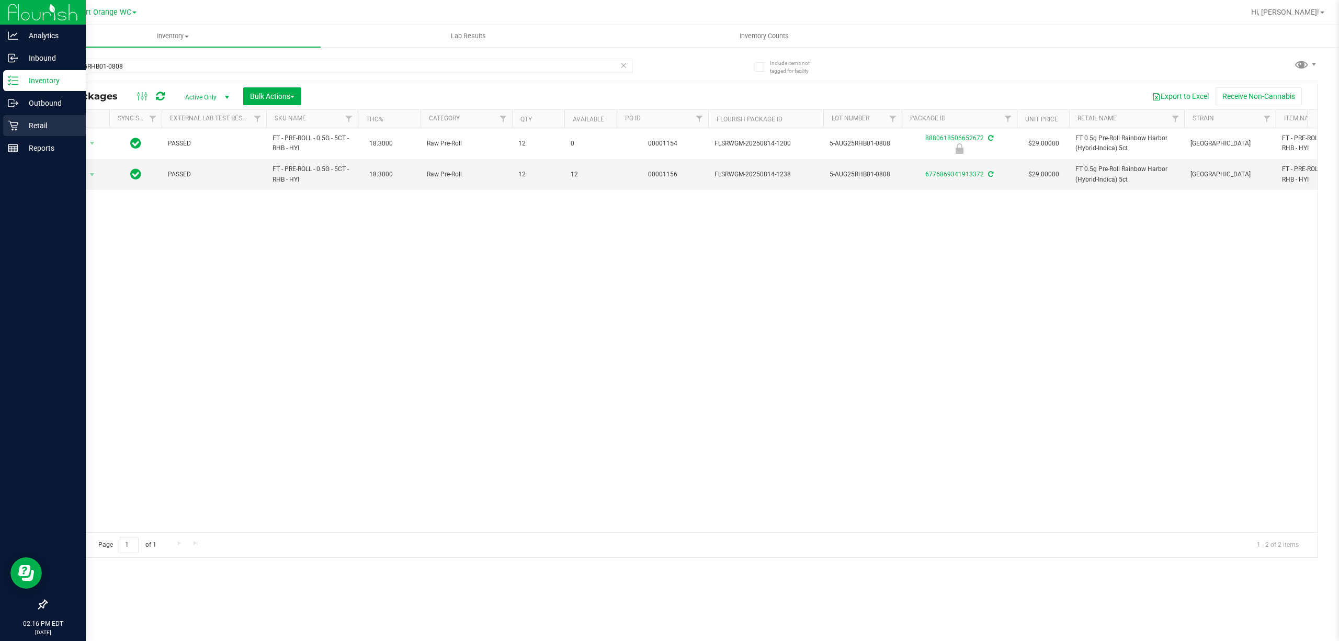
click at [43, 118] on div "Retail" at bounding box center [44, 125] width 83 height 21
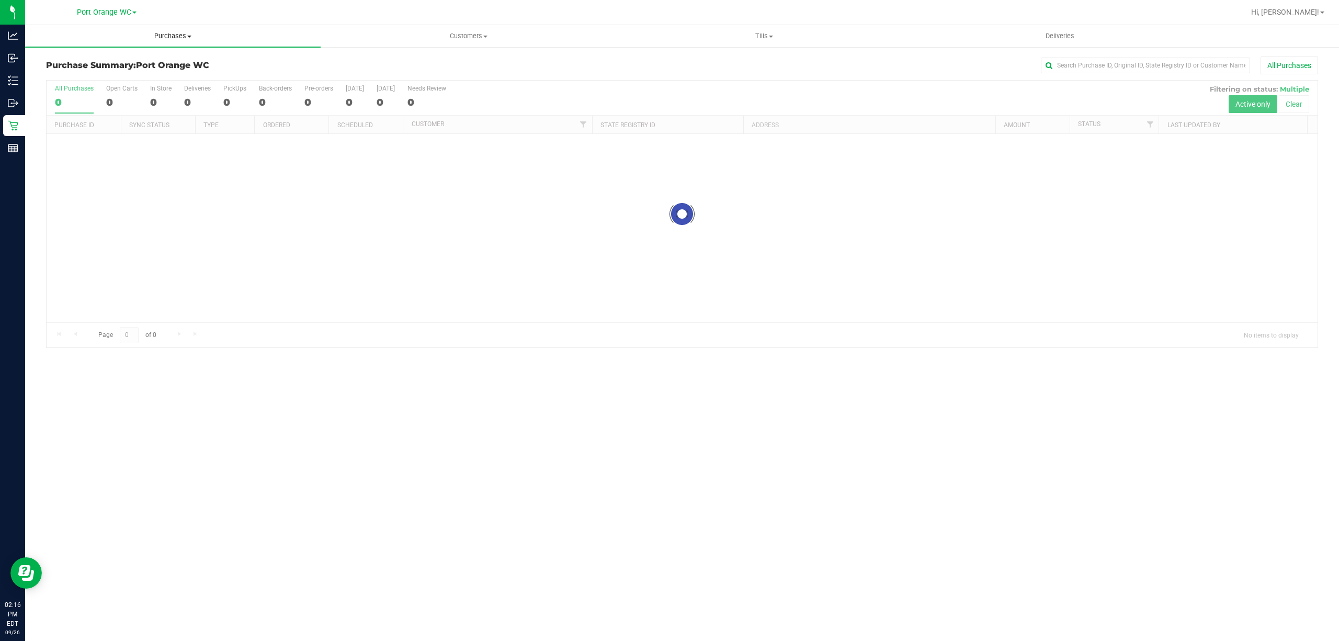
click at [167, 36] on span "Purchases" at bounding box center [172, 35] width 295 height 9
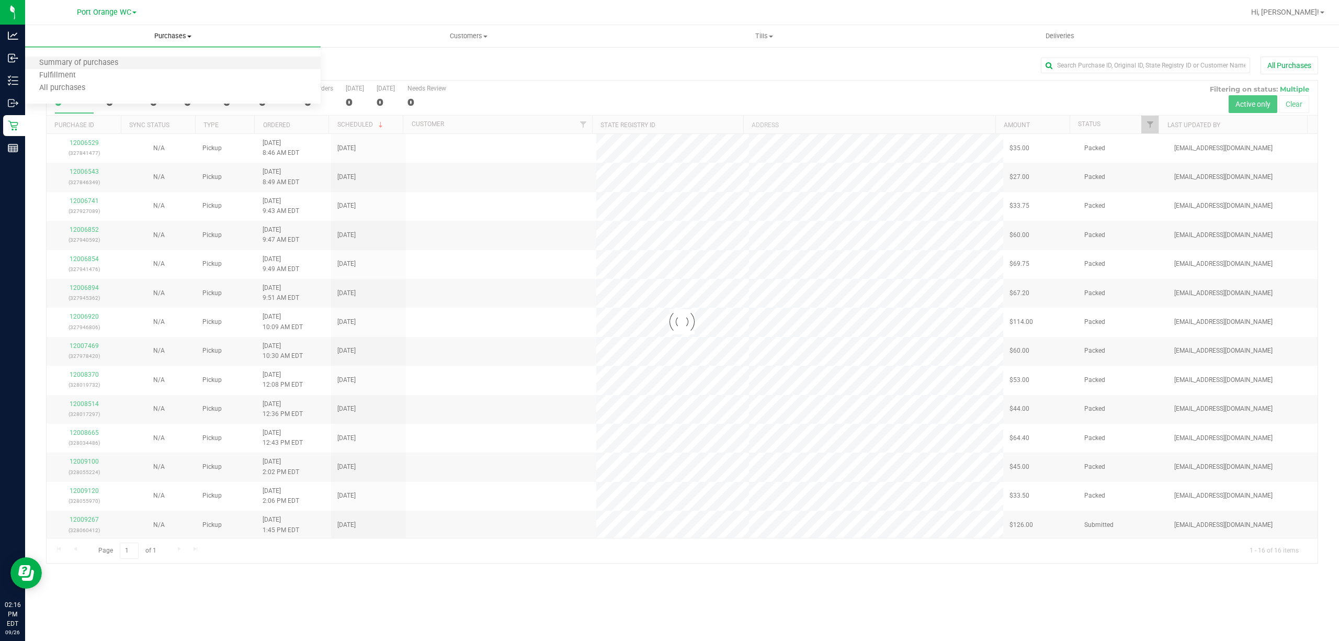
click at [90, 68] on li "Summary of purchases" at bounding box center [172, 63] width 295 height 13
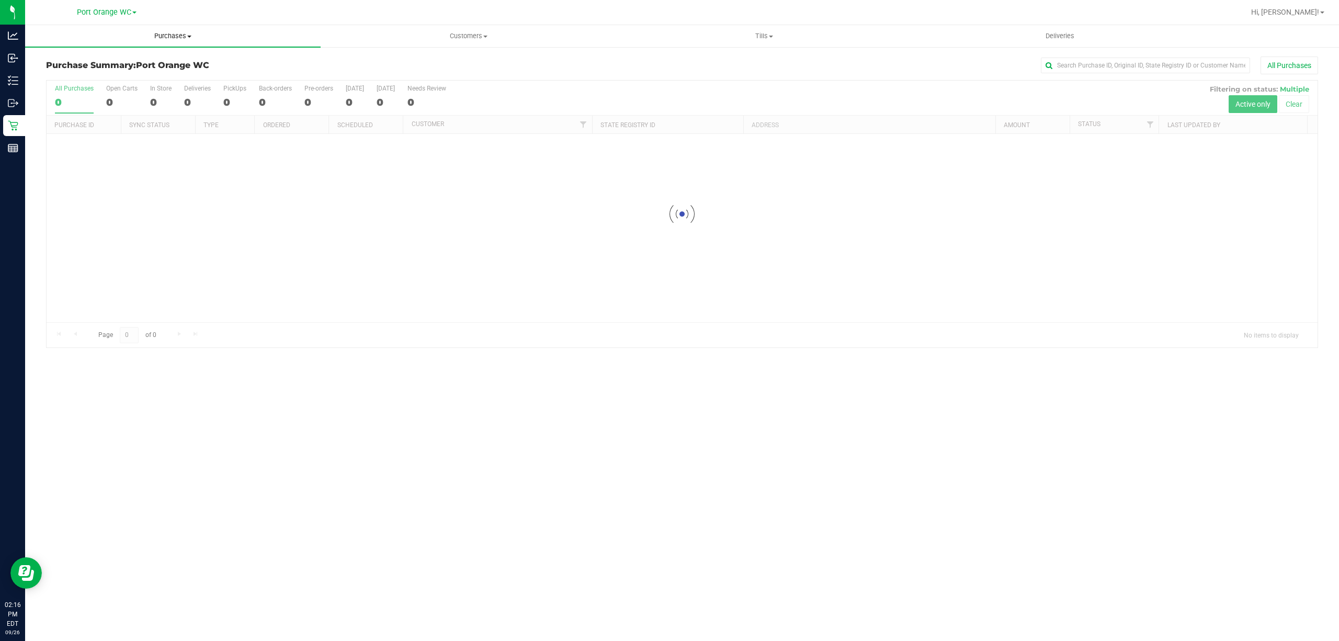
click at [164, 29] on uib-tab-heading "Purchases Summary of purchases Fulfillment All purchases" at bounding box center [172, 36] width 295 height 22
click at [63, 74] on span "Fulfillment" at bounding box center [57, 75] width 65 height 9
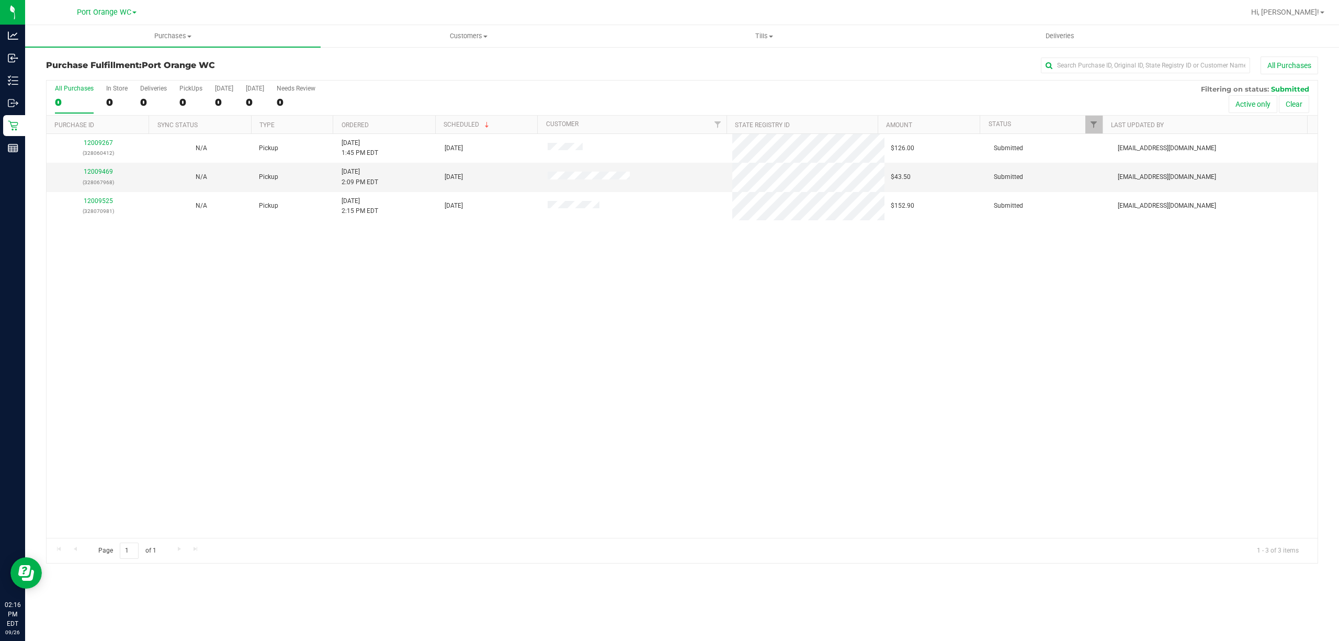
click at [398, 308] on div "12009267 (328060412) N/A Pickup 9/26/2025 1:45 PM EDT 9/26/2025 $126.00 Submitt…" at bounding box center [682, 336] width 1271 height 404
click at [105, 166] on td "12009469 (328067968)" at bounding box center [98, 177] width 103 height 29
click at [107, 167] on div "12009469 (328067968)" at bounding box center [98, 177] width 90 height 20
click at [107, 174] on link "12009469" at bounding box center [98, 171] width 29 height 7
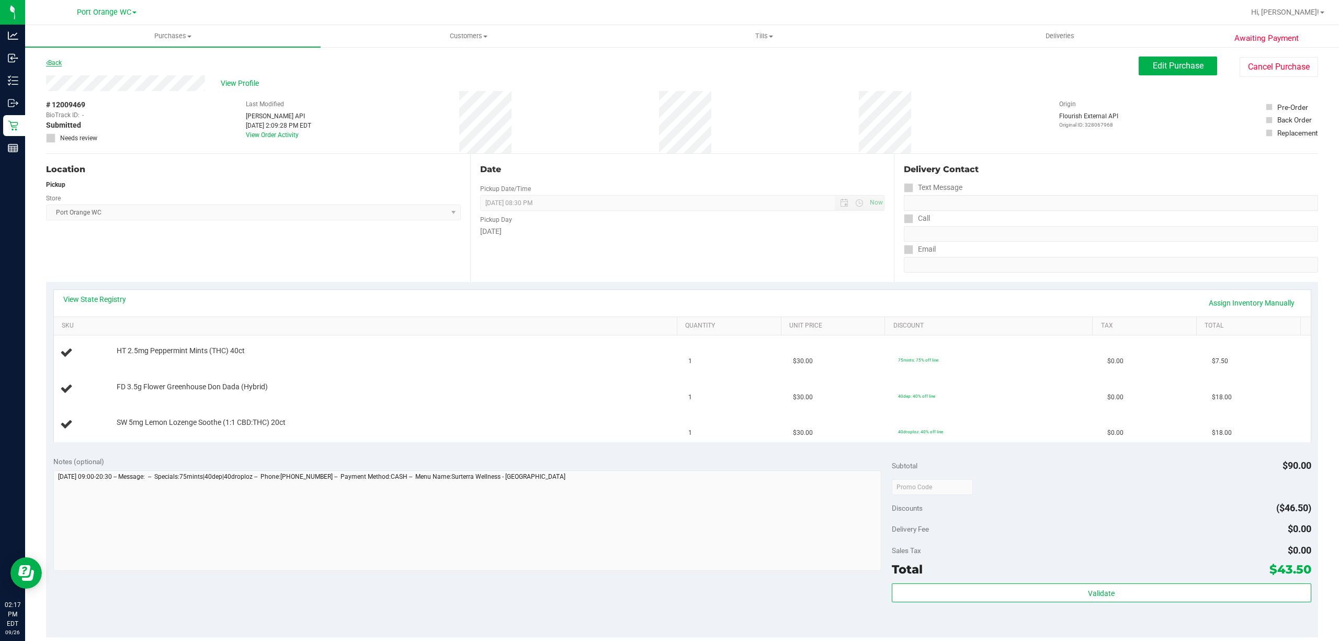
click at [59, 65] on link "Back" at bounding box center [54, 62] width 16 height 7
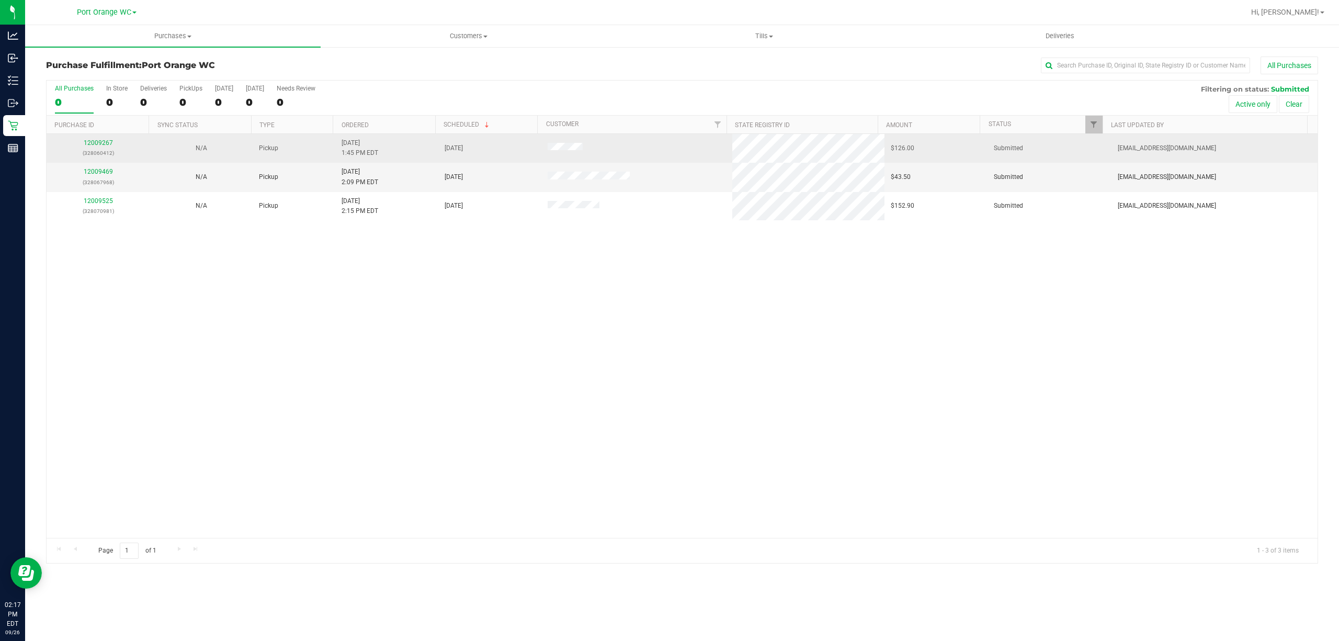
click at [88, 147] on div "12009267 (328060412)" at bounding box center [98, 148] width 90 height 20
click at [97, 140] on link "12009267" at bounding box center [98, 142] width 29 height 7
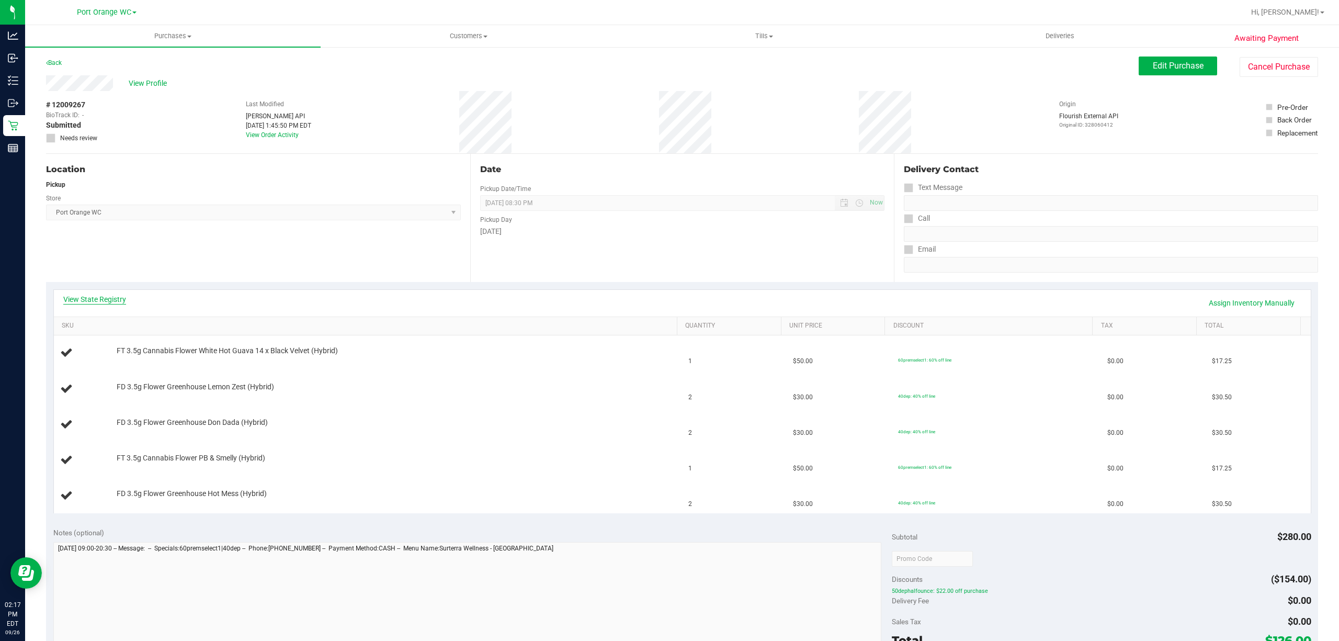
click at [87, 298] on link "View State Registry" at bounding box center [94, 299] width 63 height 10
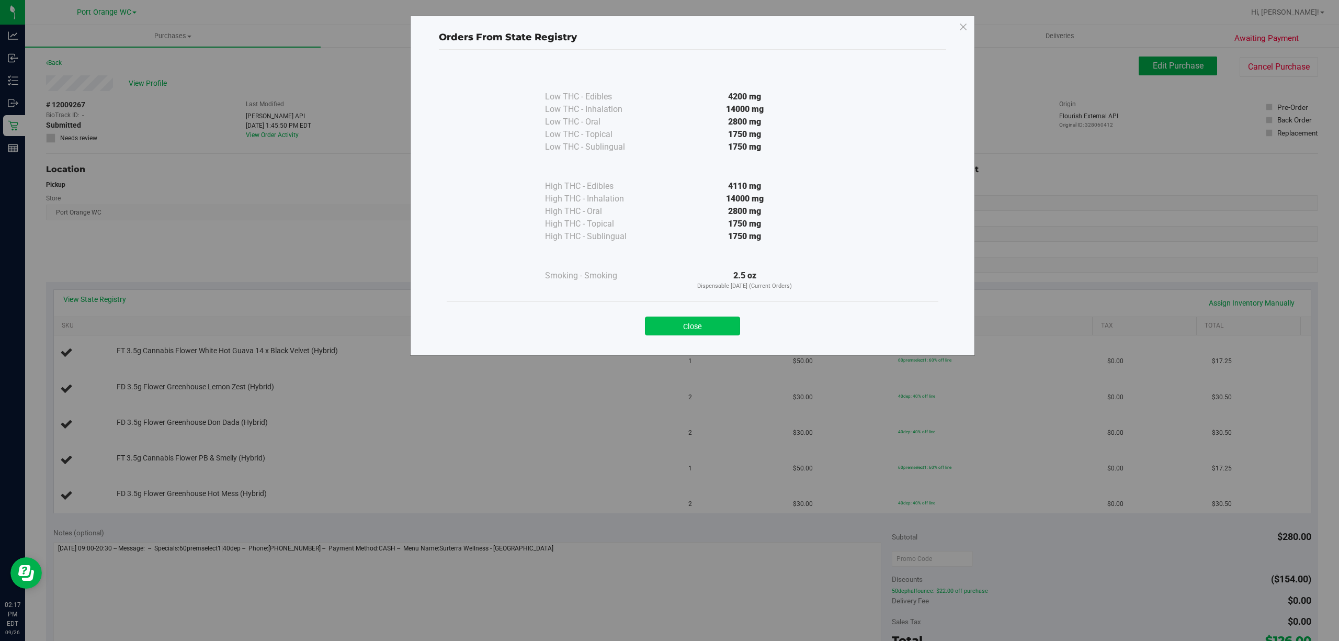
click at [689, 323] on button "Close" at bounding box center [692, 325] width 95 height 19
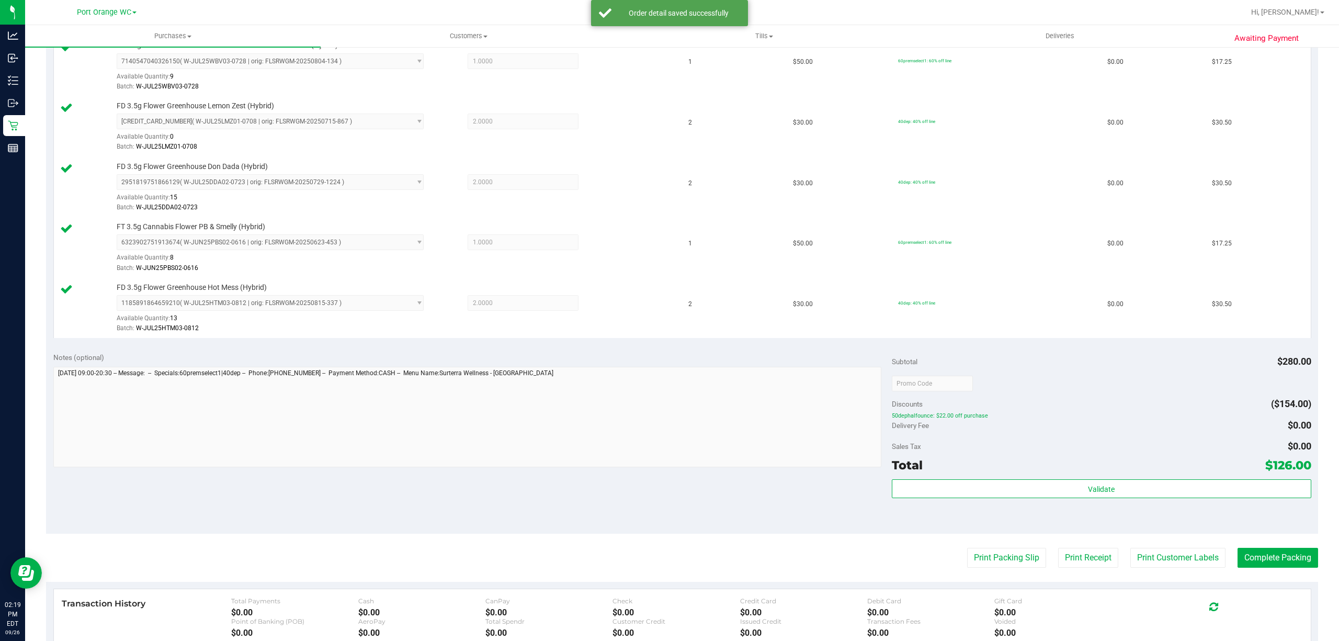
scroll to position [460, 0]
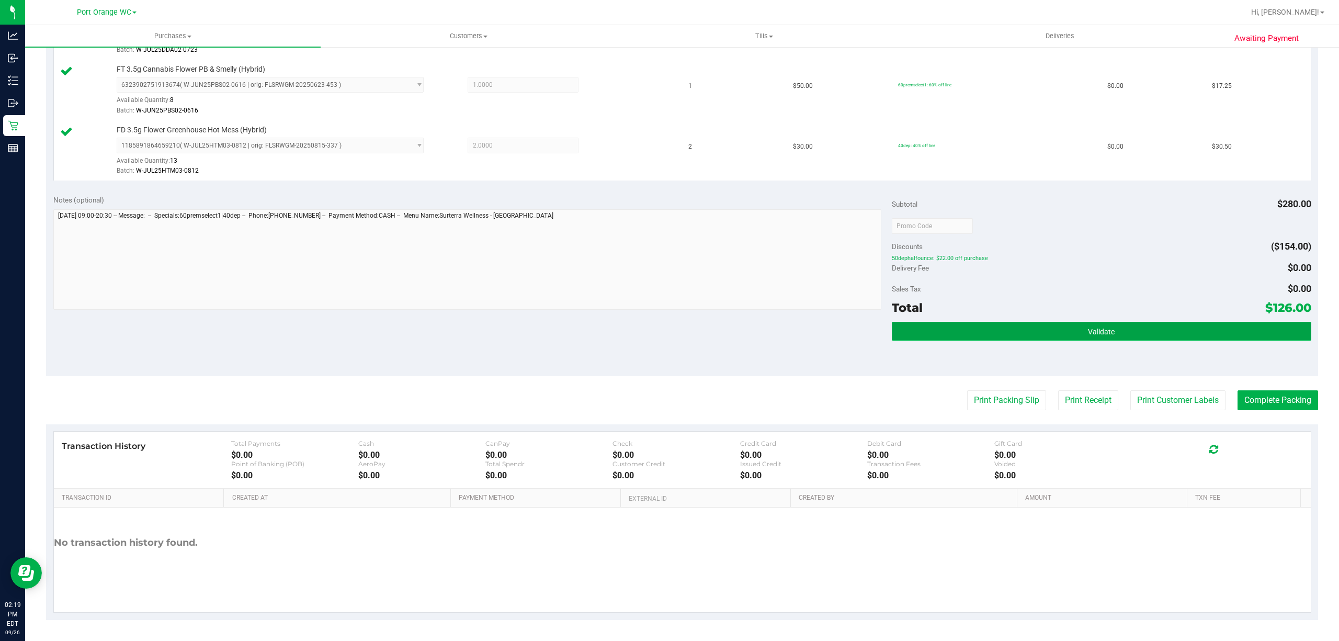
click at [1123, 337] on button "Validate" at bounding box center [1101, 331] width 419 height 19
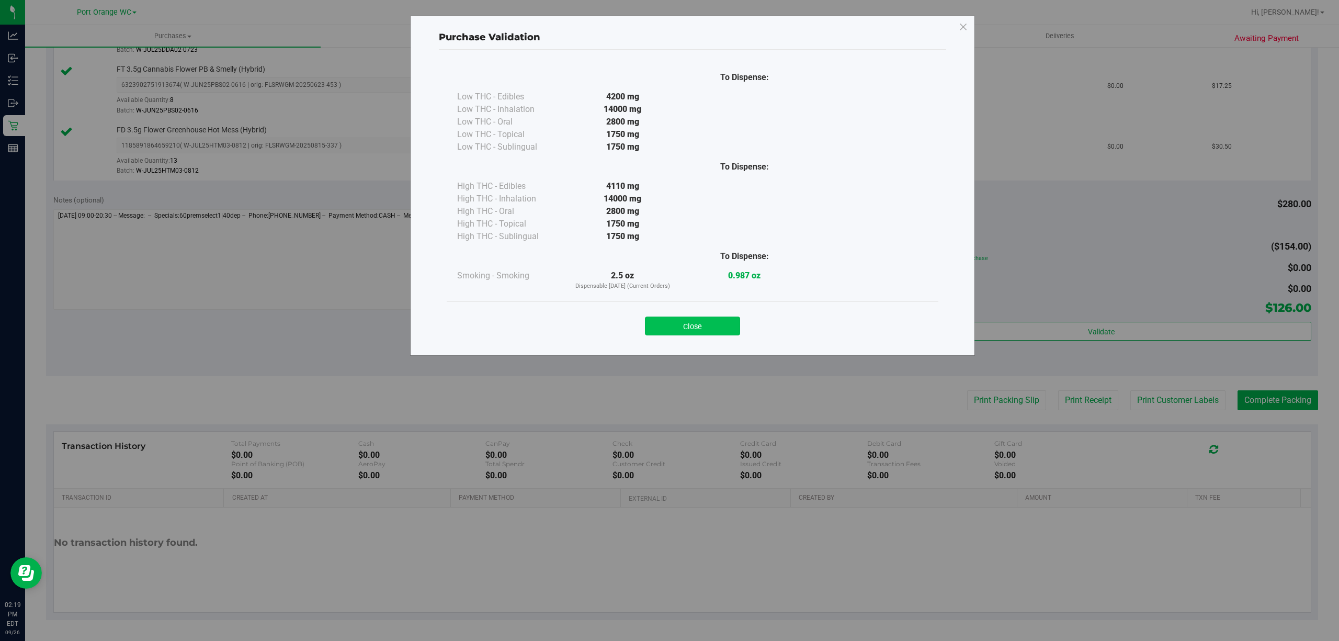
click at [678, 324] on button "Close" at bounding box center [692, 325] width 95 height 19
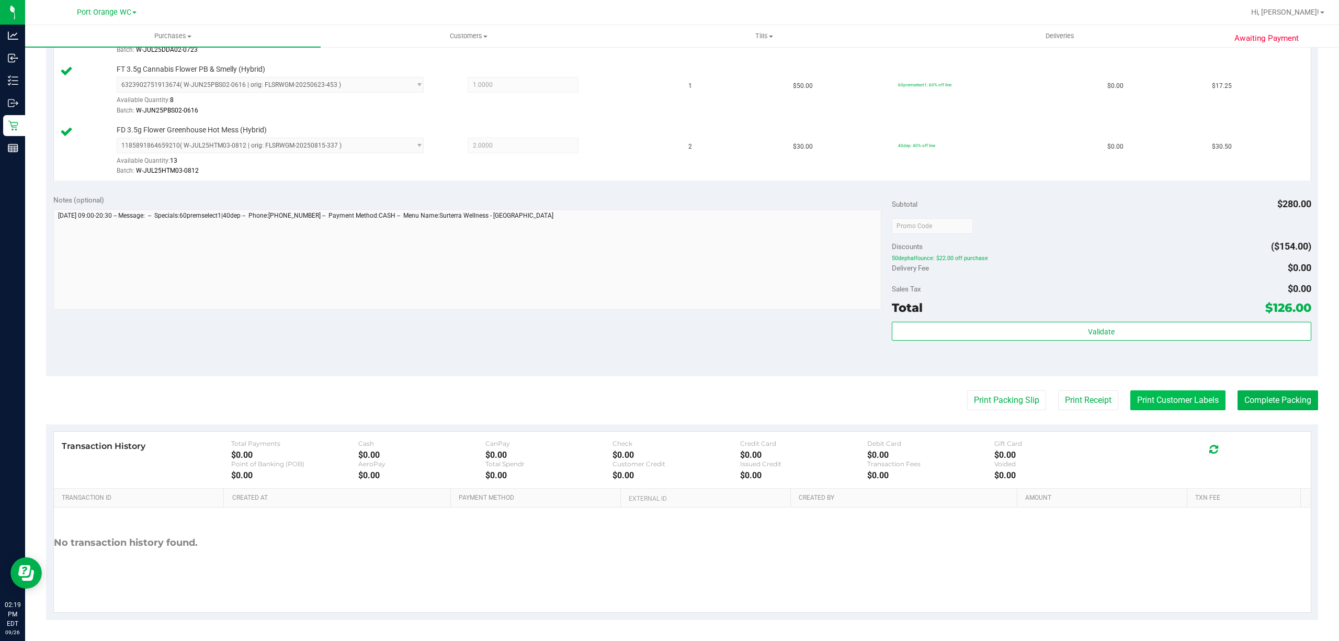
click at [1161, 401] on button "Print Customer Labels" at bounding box center [1177, 400] width 95 height 20
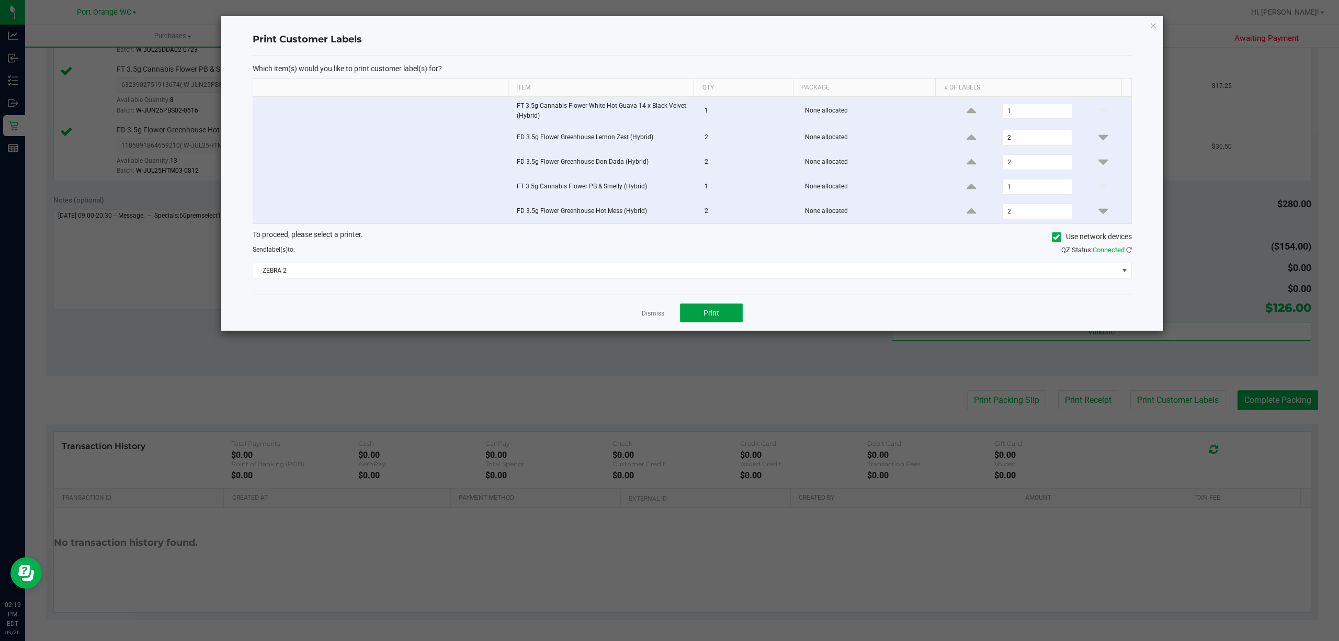
click at [705, 316] on span "Print" at bounding box center [711, 313] width 16 height 8
click at [656, 313] on link "Dismiss" at bounding box center [653, 313] width 22 height 9
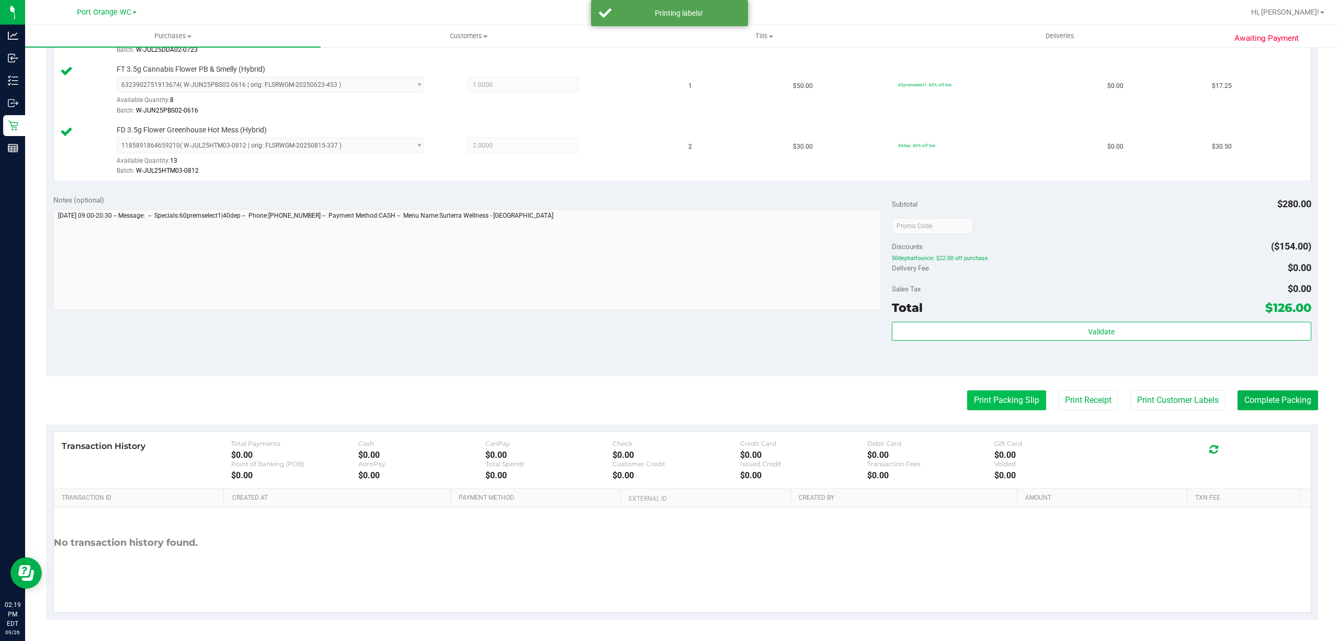
click at [1012, 404] on button "Print Packing Slip" at bounding box center [1006, 400] width 79 height 20
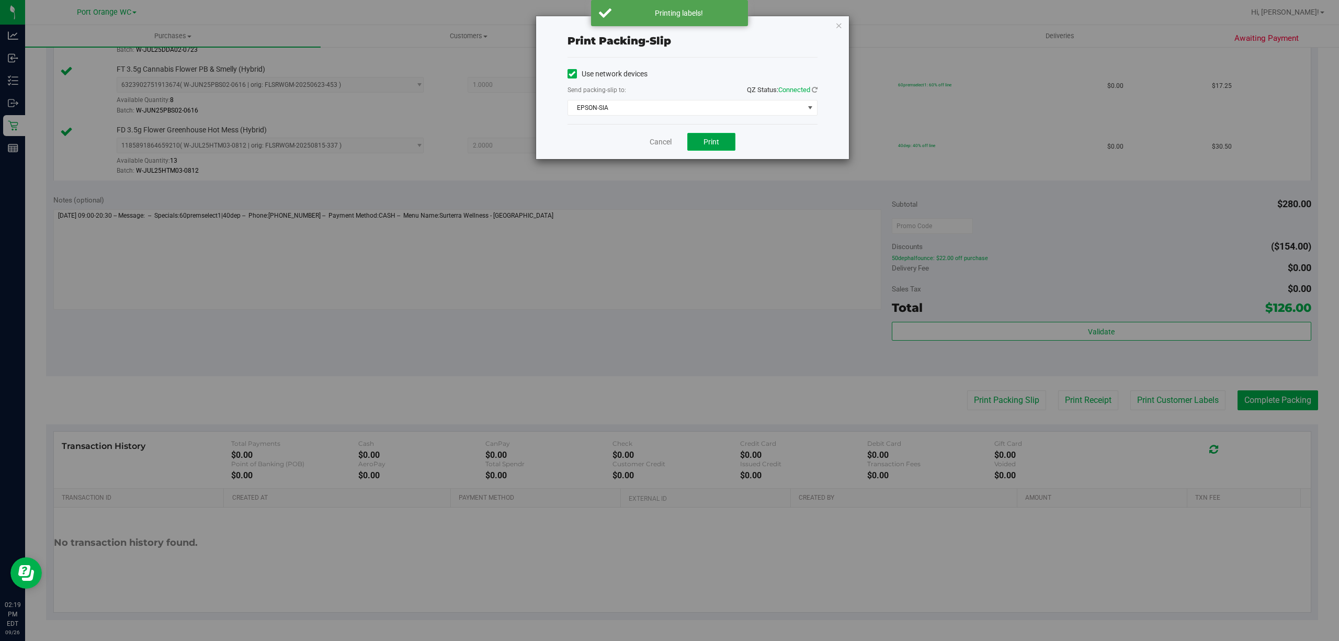
click at [717, 141] on span "Print" at bounding box center [711, 142] width 16 height 8
click at [654, 143] on link "Cancel" at bounding box center [660, 141] width 22 height 11
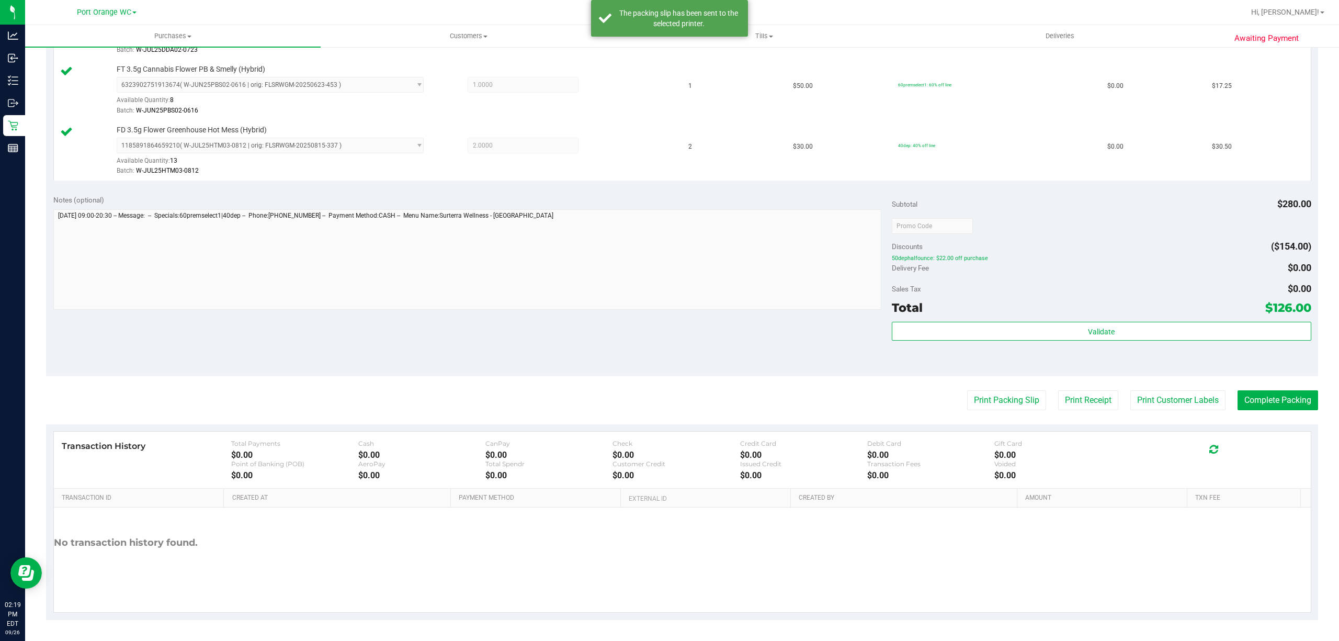
click at [1259, 410] on purchase-details "Back Edit Purchase Cancel Purchase View Profile # 12009267 BioTrack ID: - Submi…" at bounding box center [682, 110] width 1272 height 1020
click at [1241, 402] on button "Complete Packing" at bounding box center [1277, 400] width 81 height 20
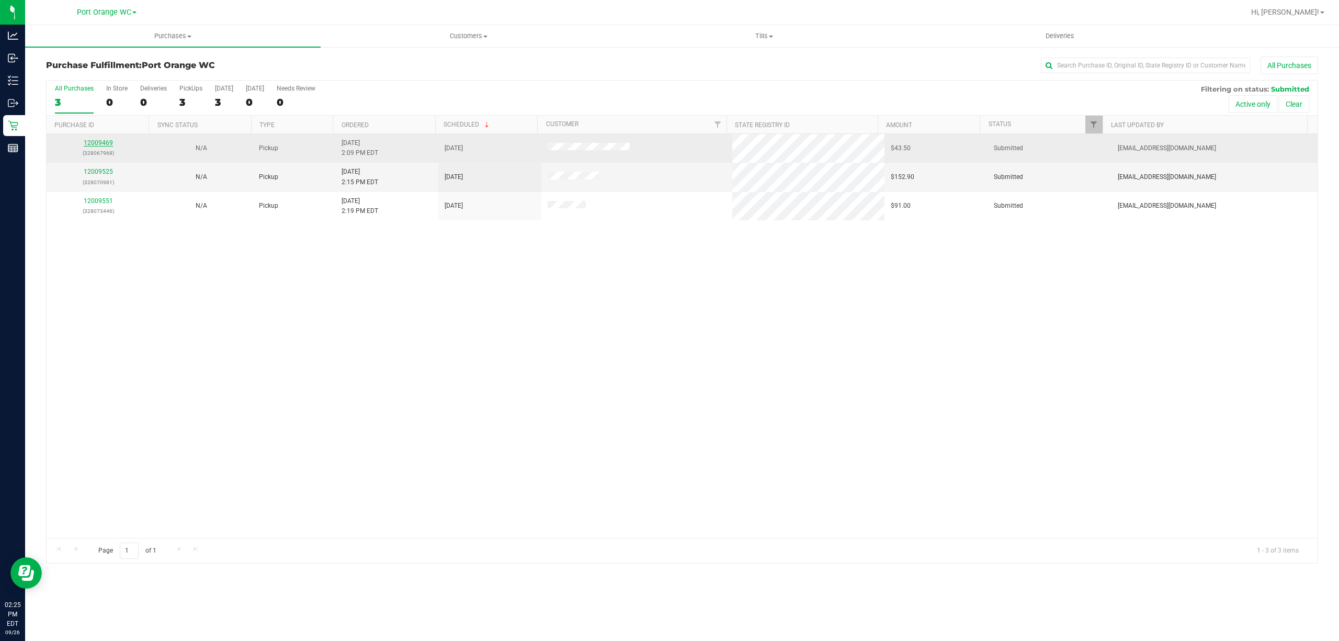
click at [99, 144] on link "12009469" at bounding box center [98, 142] width 29 height 7
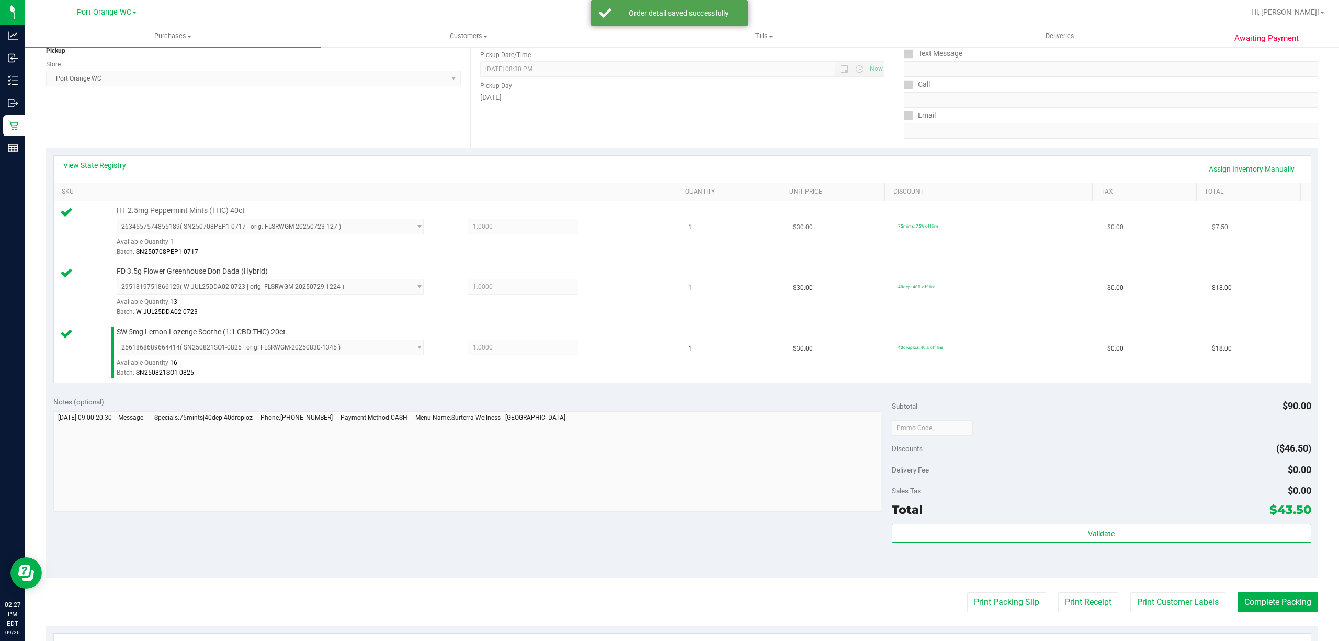
scroll to position [338, 0]
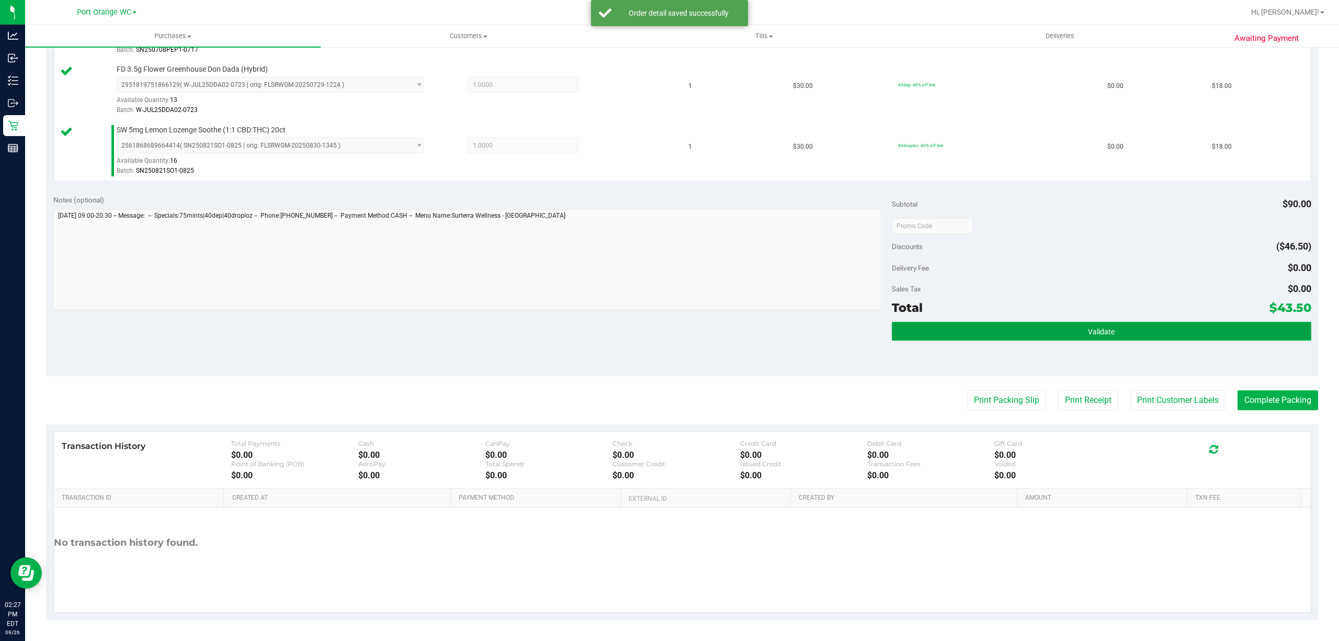
click at [1110, 327] on button "Validate" at bounding box center [1101, 331] width 419 height 19
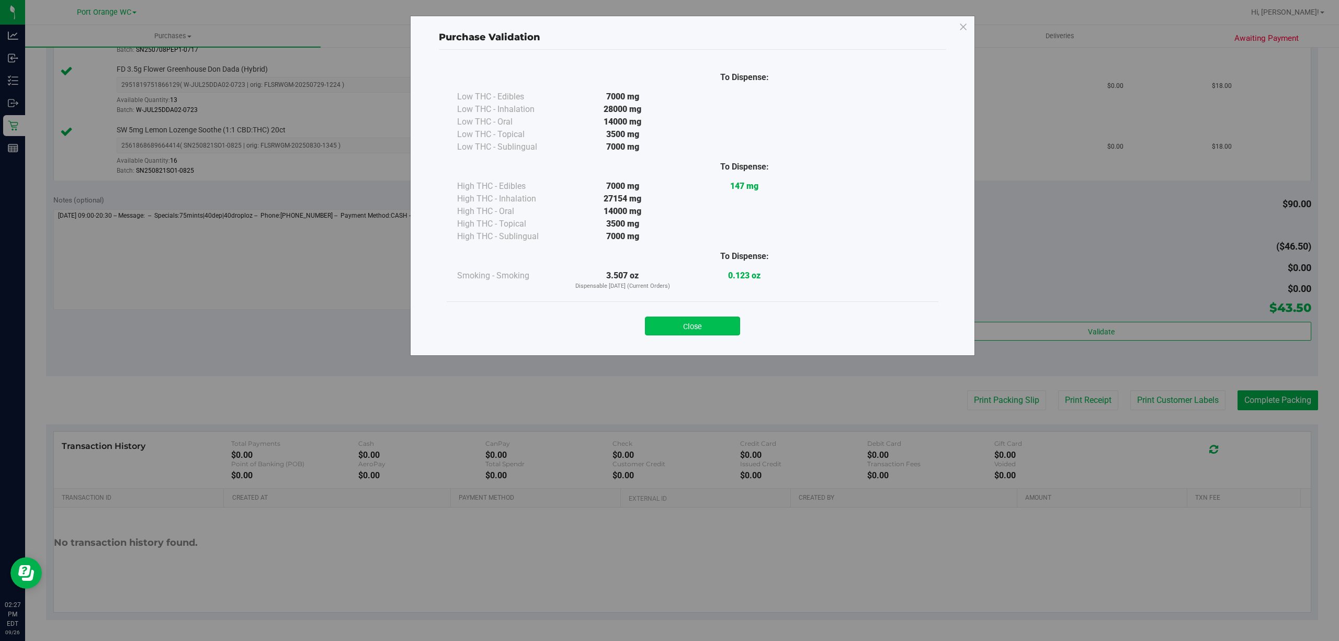
click at [714, 329] on button "Close" at bounding box center [692, 325] width 95 height 19
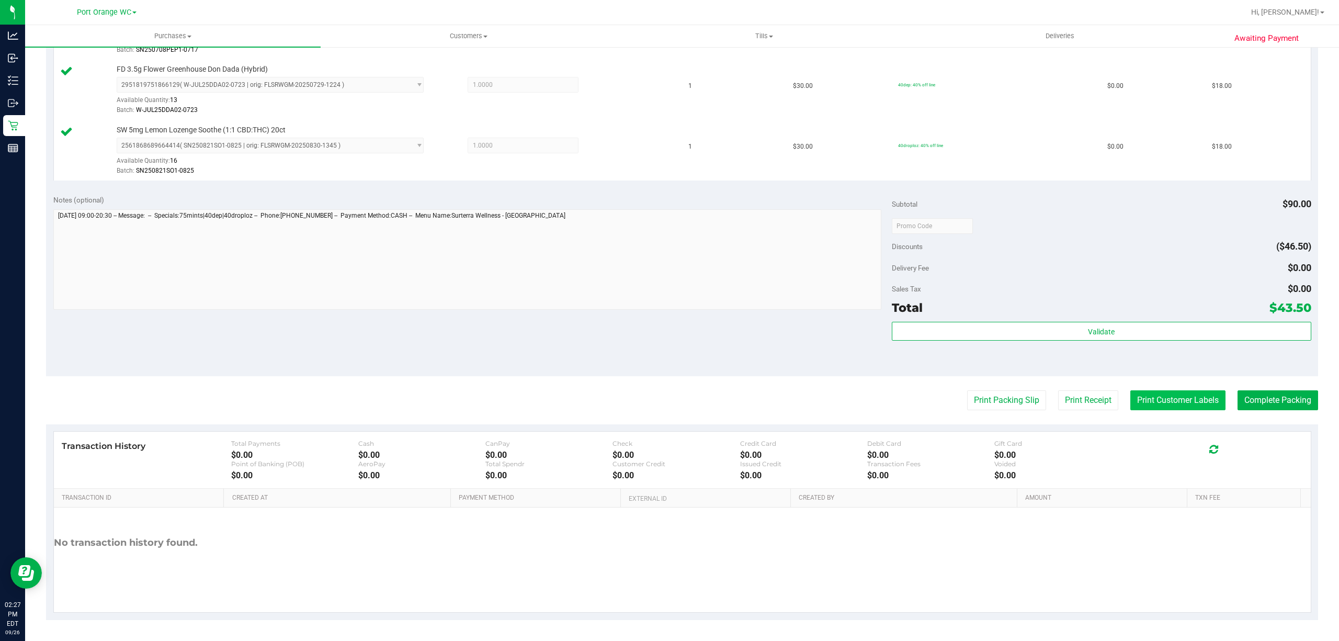
click at [1145, 404] on button "Print Customer Labels" at bounding box center [1177, 400] width 95 height 20
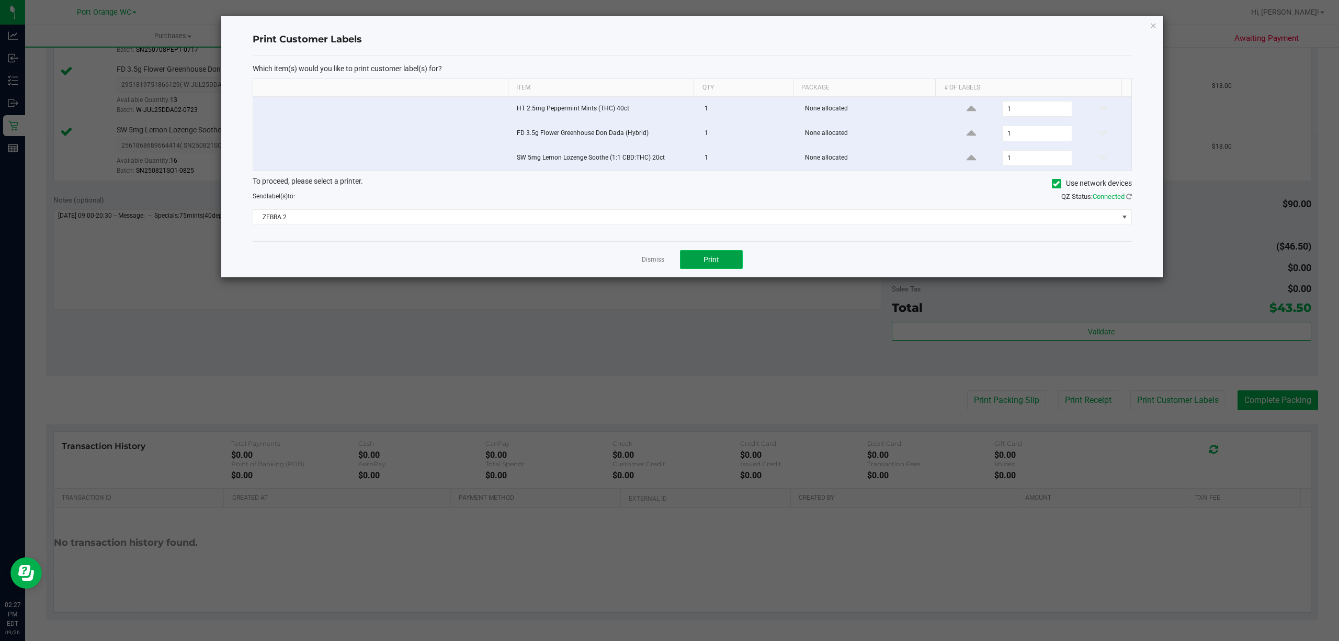
click at [712, 264] on span "Print" at bounding box center [711, 259] width 16 height 8
click at [653, 258] on link "Dismiss" at bounding box center [653, 259] width 22 height 9
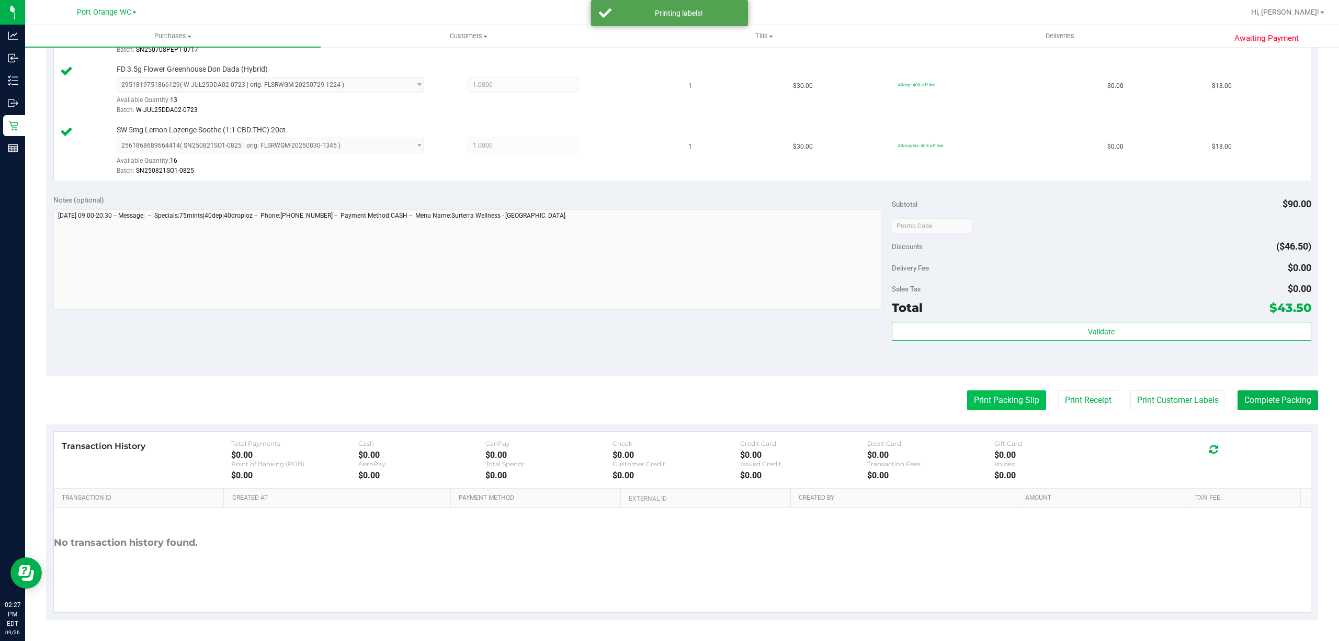
click at [988, 408] on button "Print Packing Slip" at bounding box center [1006, 400] width 79 height 20
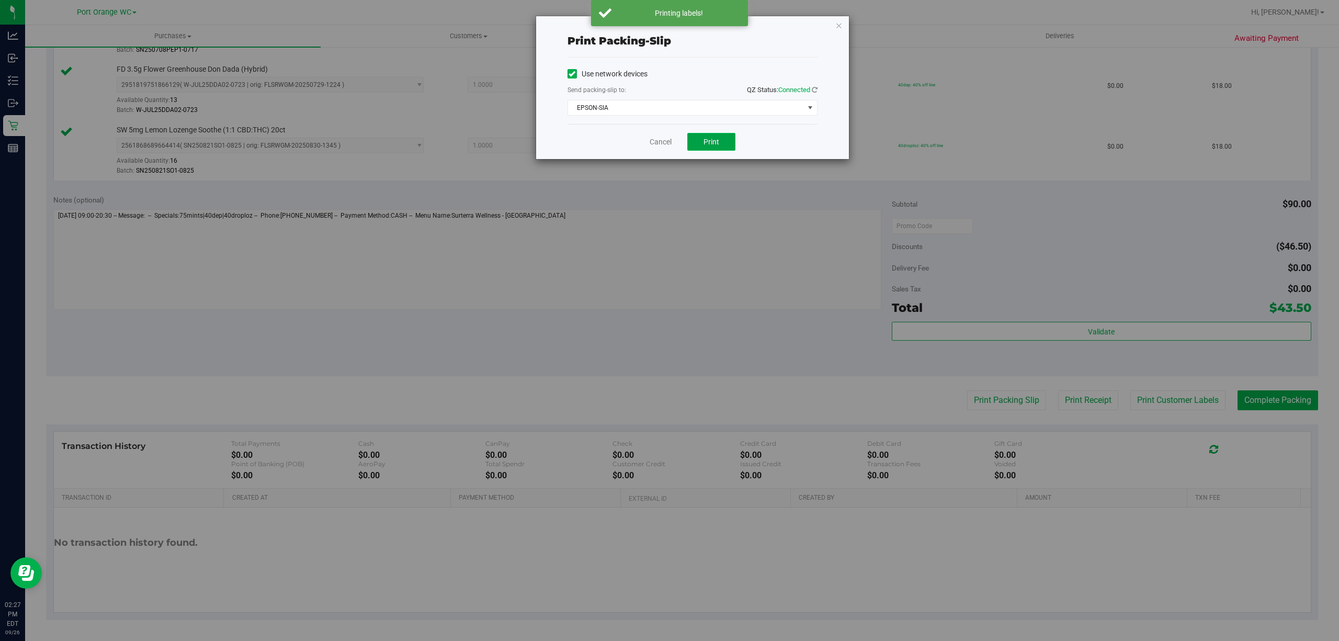
click at [699, 145] on button "Print" at bounding box center [711, 142] width 48 height 18
click at [656, 142] on link "Cancel" at bounding box center [660, 141] width 22 height 11
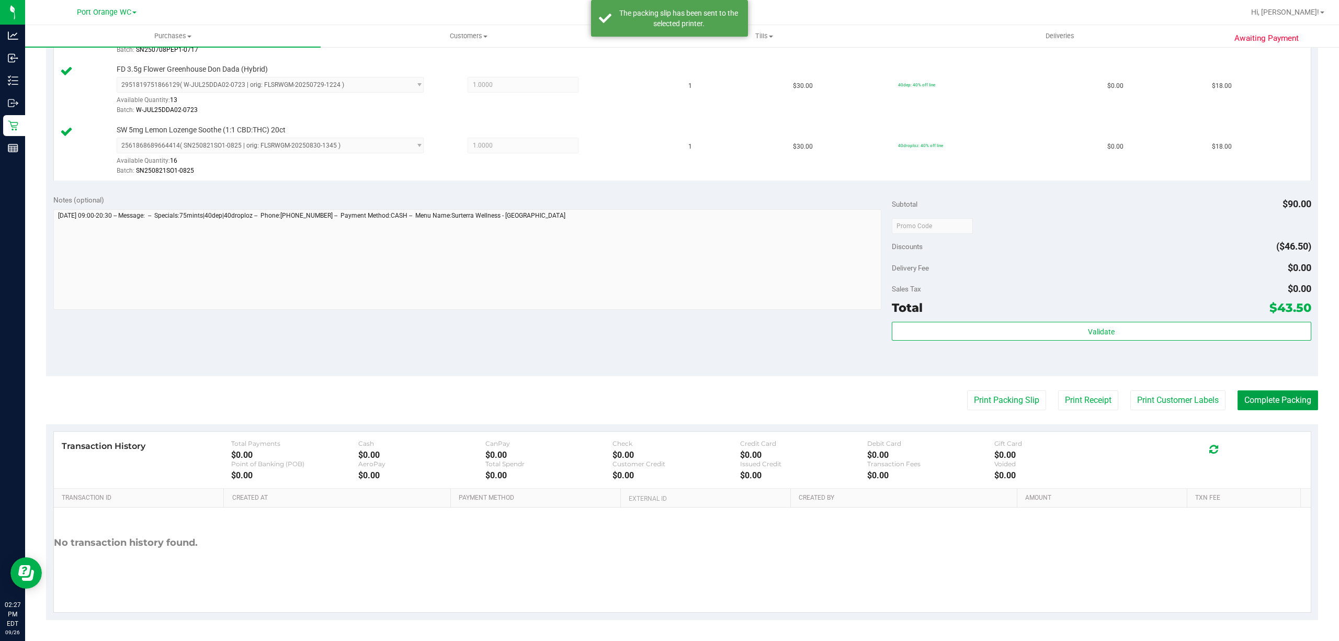
drag, startPoint x: 1286, startPoint y: 396, endPoint x: 871, endPoint y: 427, distance: 416.8
click at [1279, 393] on button "Complete Packing" at bounding box center [1277, 400] width 81 height 20
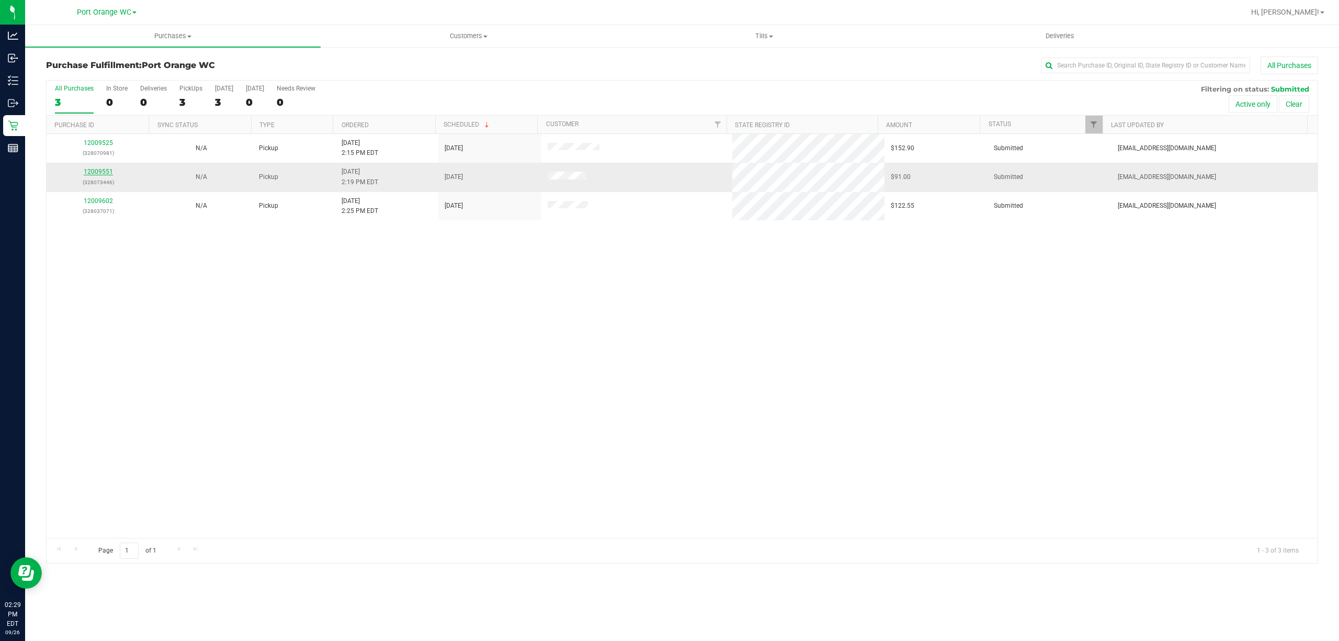
click at [99, 174] on link "12009551" at bounding box center [98, 171] width 29 height 7
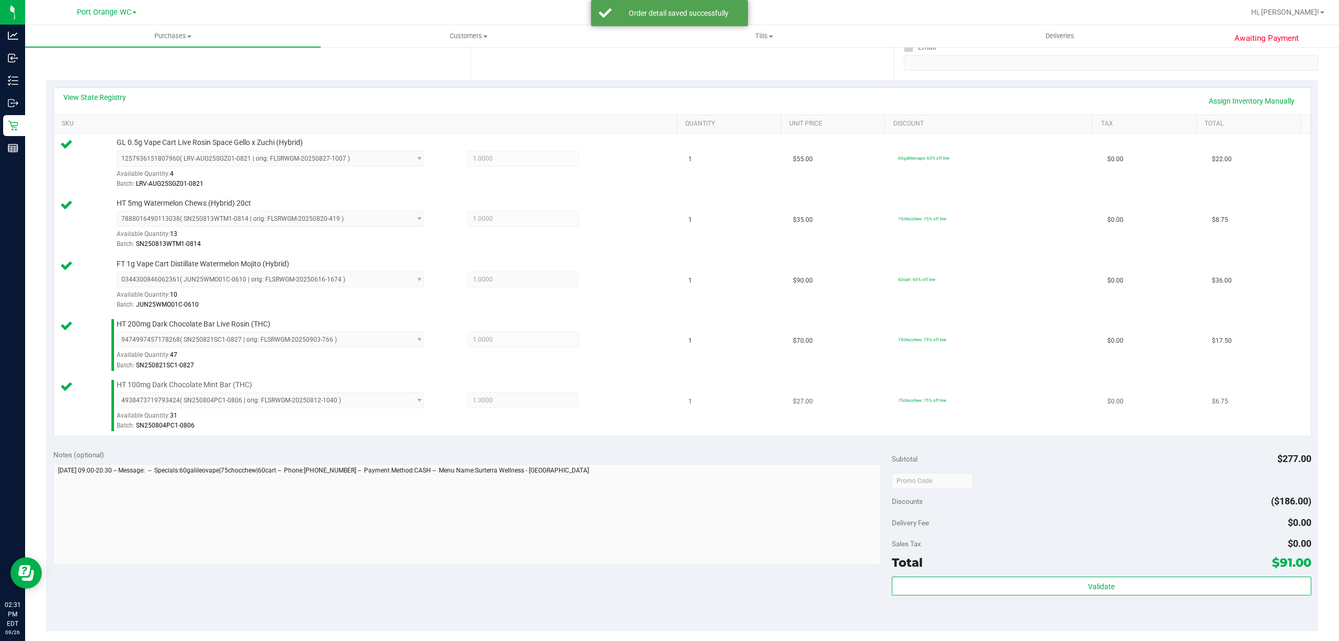
scroll to position [460, 0]
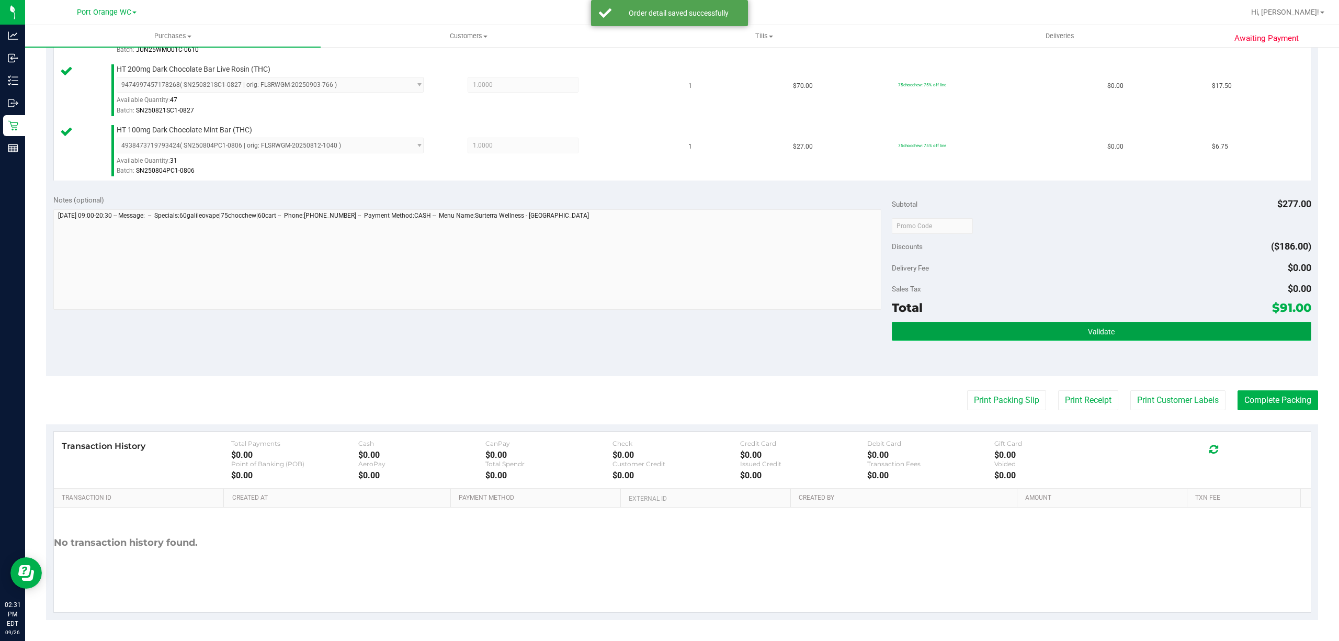
click at [1099, 340] on button "Validate" at bounding box center [1101, 331] width 419 height 19
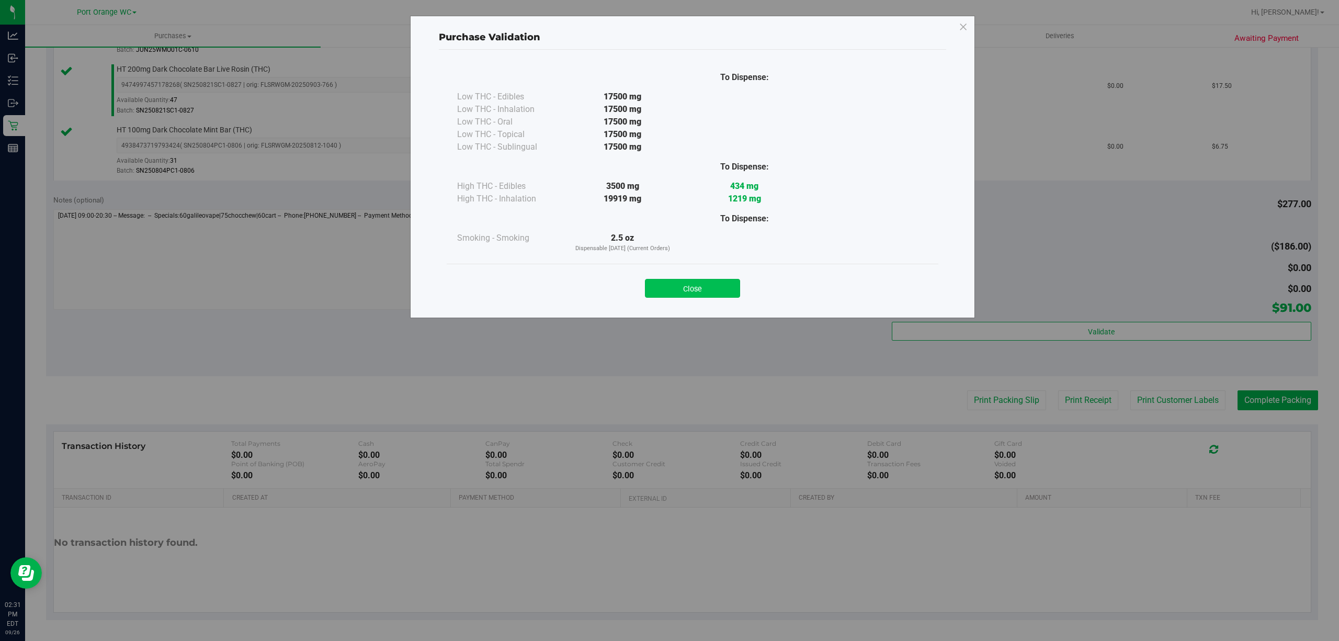
click at [713, 285] on button "Close" at bounding box center [692, 288] width 95 height 19
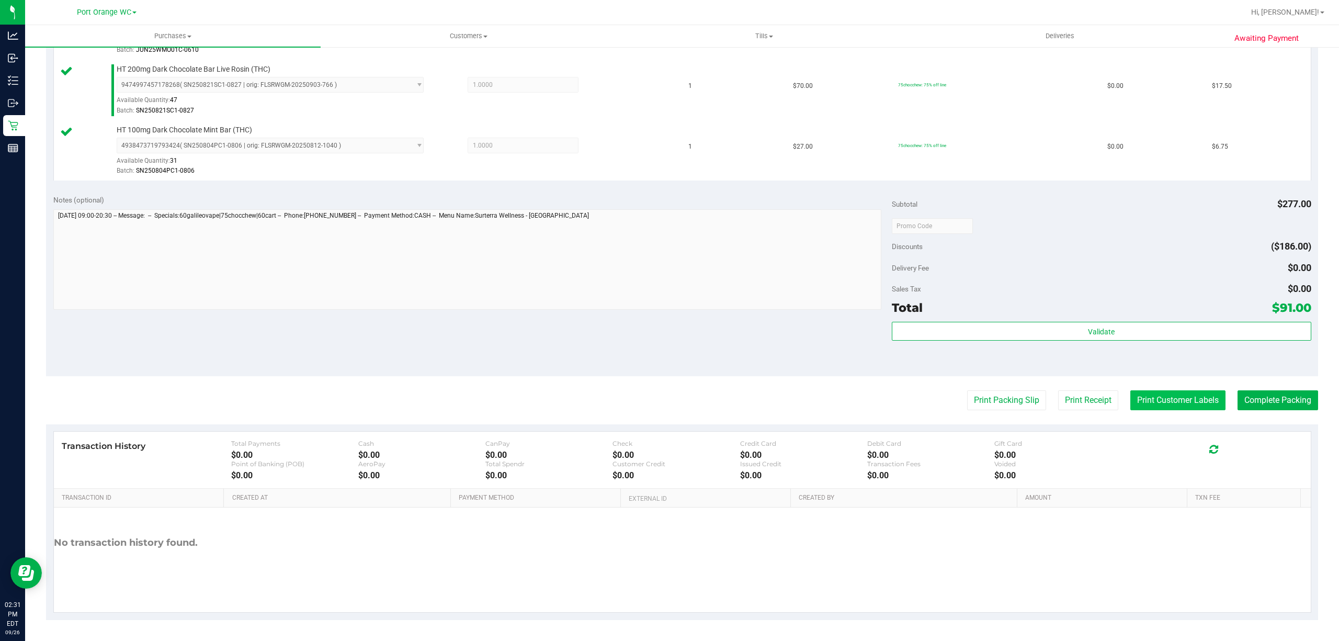
click at [1182, 398] on button "Print Customer Labels" at bounding box center [1177, 400] width 95 height 20
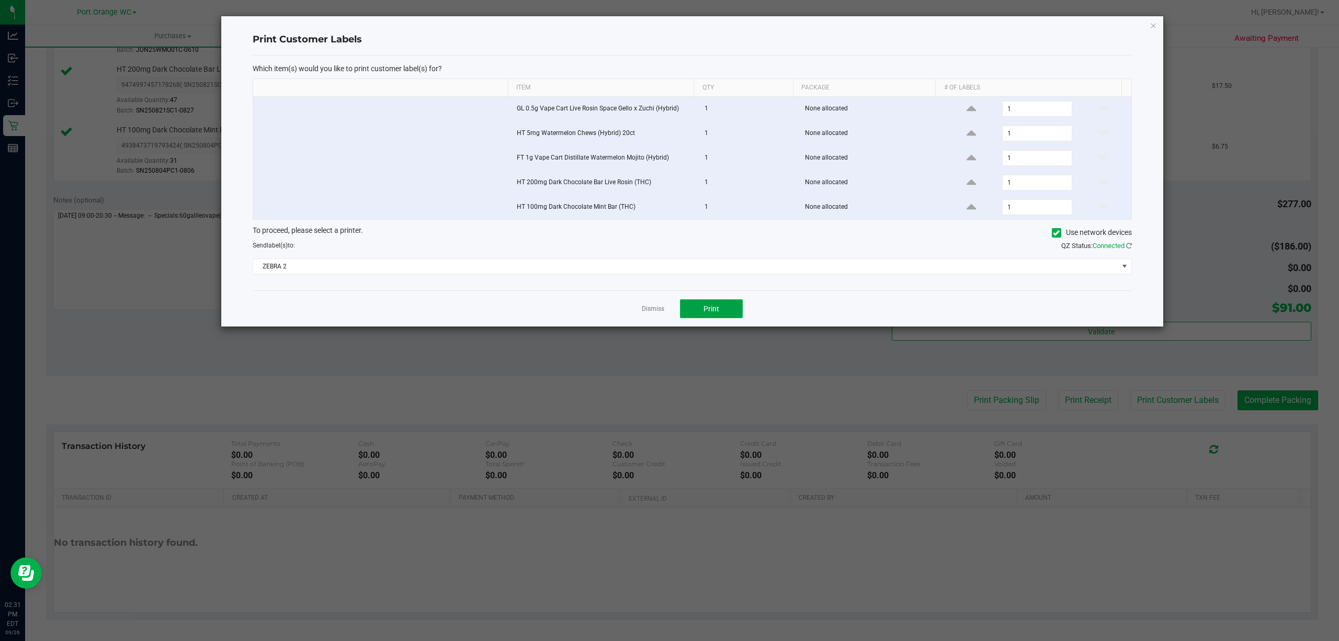
click at [710, 318] on button "Print" at bounding box center [711, 308] width 63 height 19
click at [656, 312] on link "Dismiss" at bounding box center [653, 308] width 22 height 9
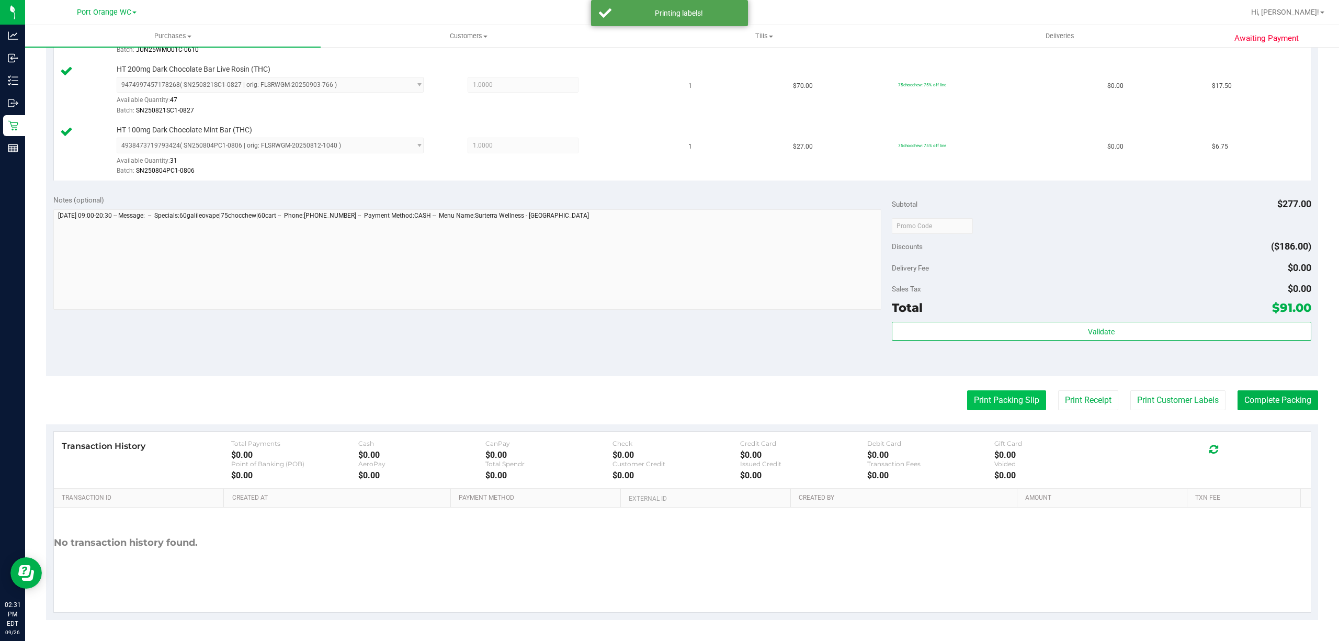
click at [985, 396] on button "Print Packing Slip" at bounding box center [1006, 400] width 79 height 20
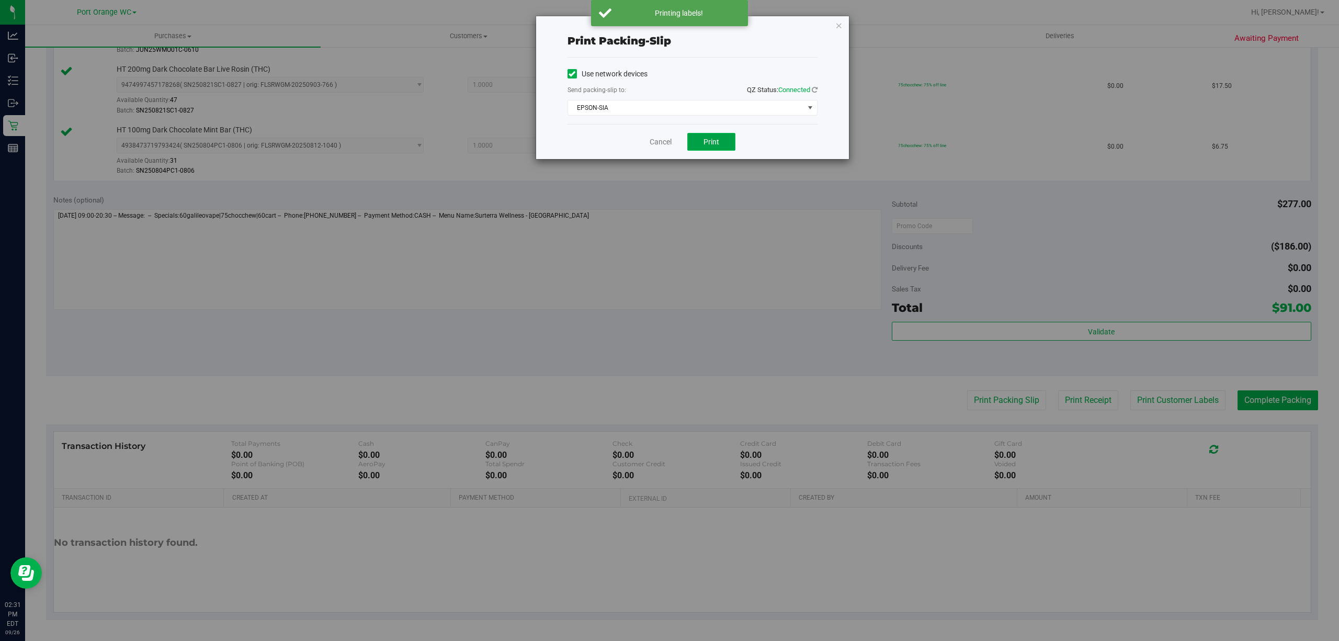
click at [718, 141] on span "Print" at bounding box center [711, 142] width 16 height 8
click at [653, 142] on link "Cancel" at bounding box center [660, 141] width 22 height 11
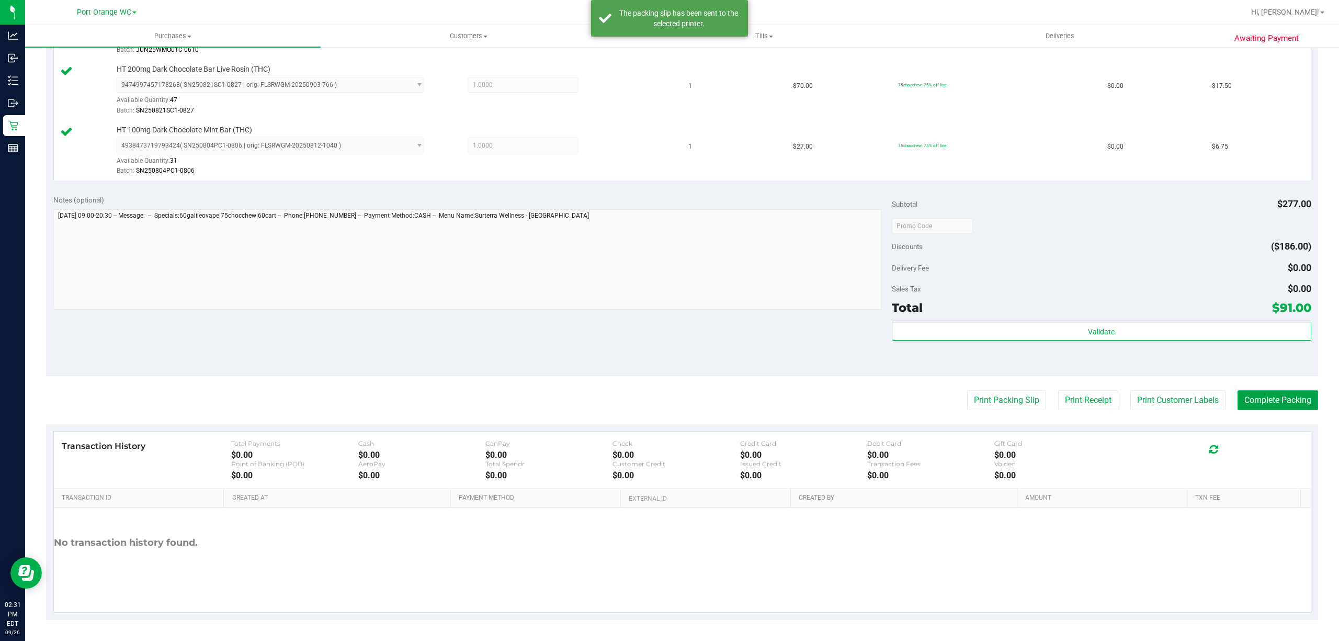
click at [1293, 398] on button "Complete Packing" at bounding box center [1277, 400] width 81 height 20
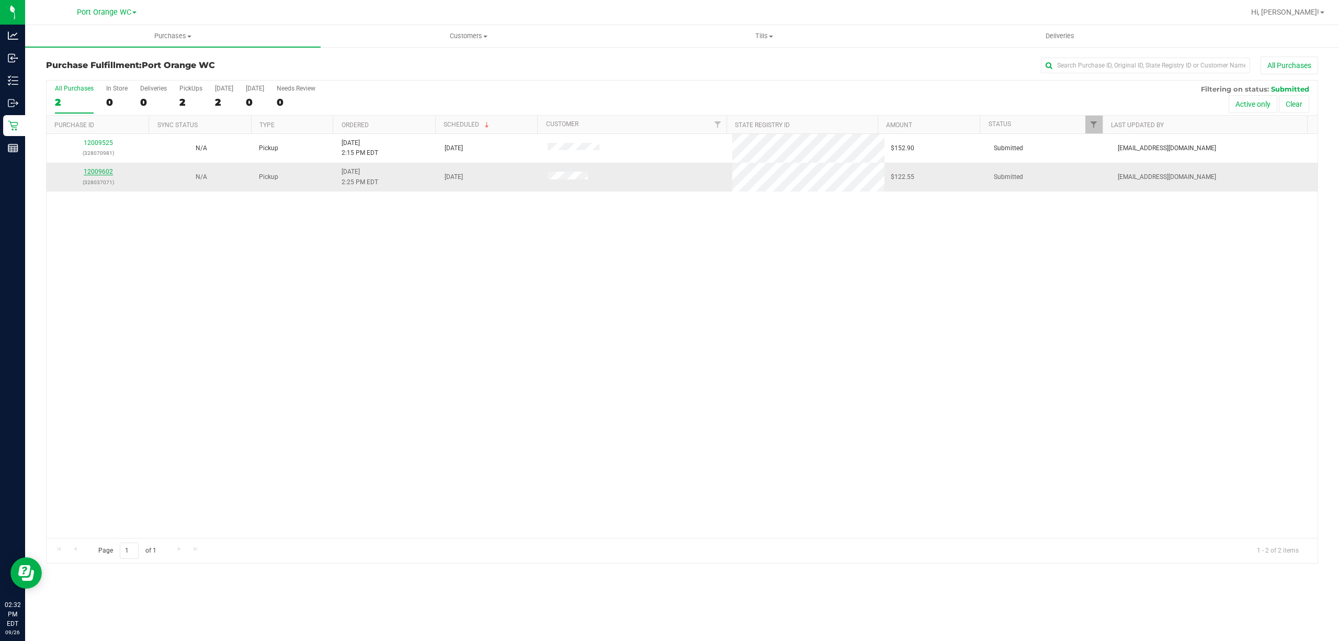
click at [101, 174] on link "12009602" at bounding box center [98, 171] width 29 height 7
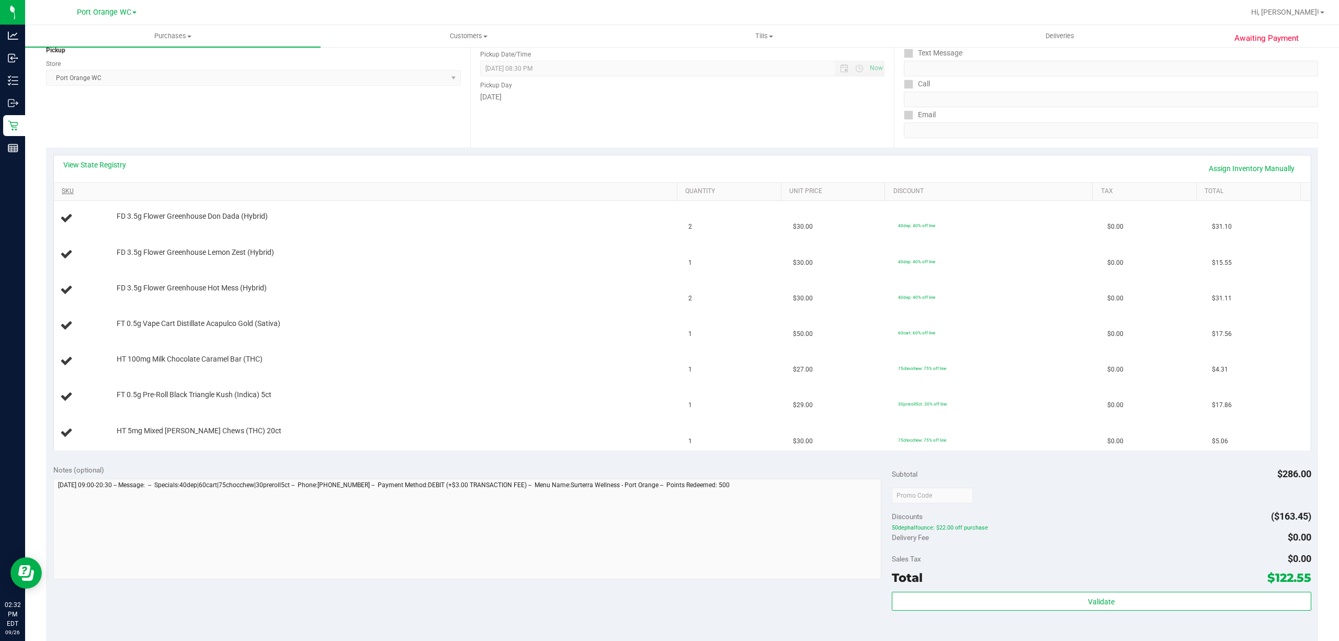
scroll to position [139, 0]
click at [112, 145] on div "View State Registry Assign Inventory Manually SKU Quantity Unit Price Discount …" at bounding box center [682, 298] width 1272 height 310
click at [112, 157] on link "View State Registry" at bounding box center [94, 160] width 63 height 10
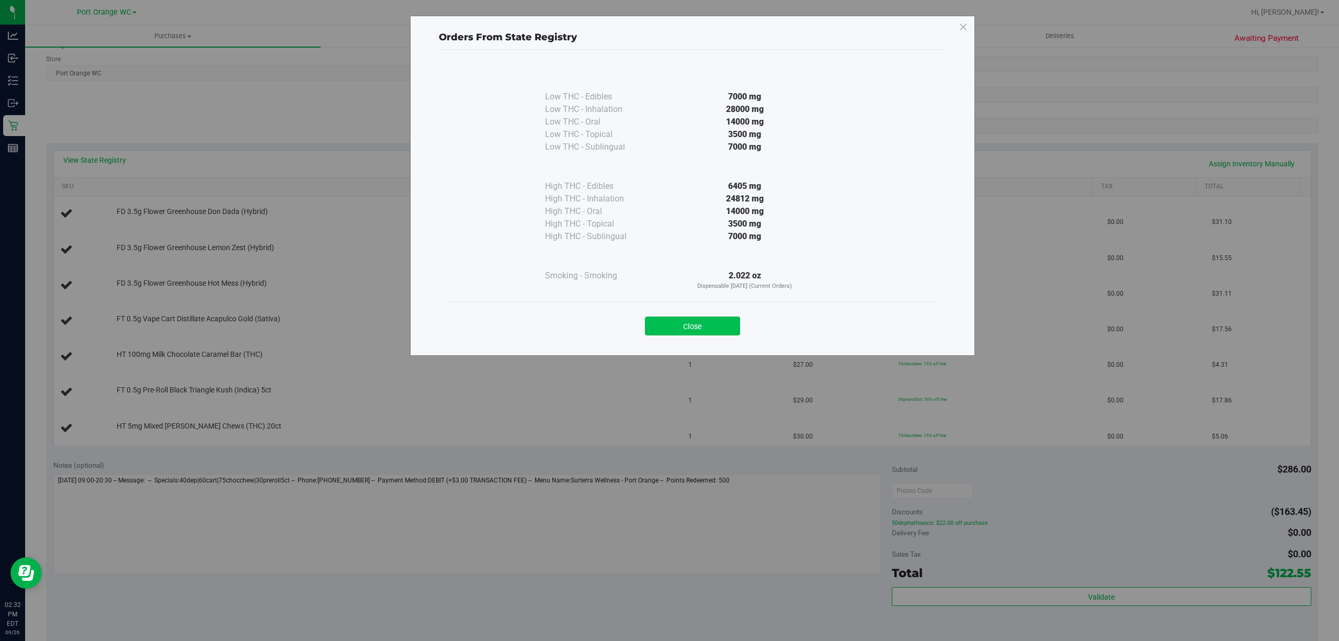
click at [703, 327] on button "Close" at bounding box center [692, 325] width 95 height 19
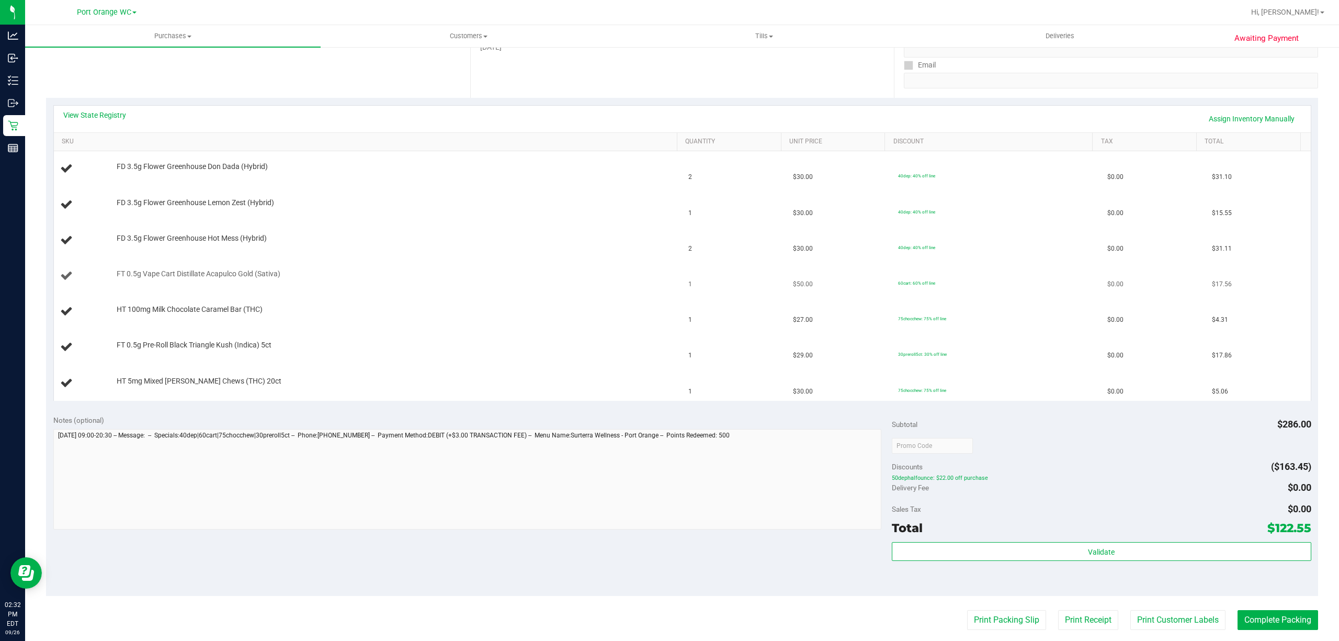
scroll to position [209, 0]
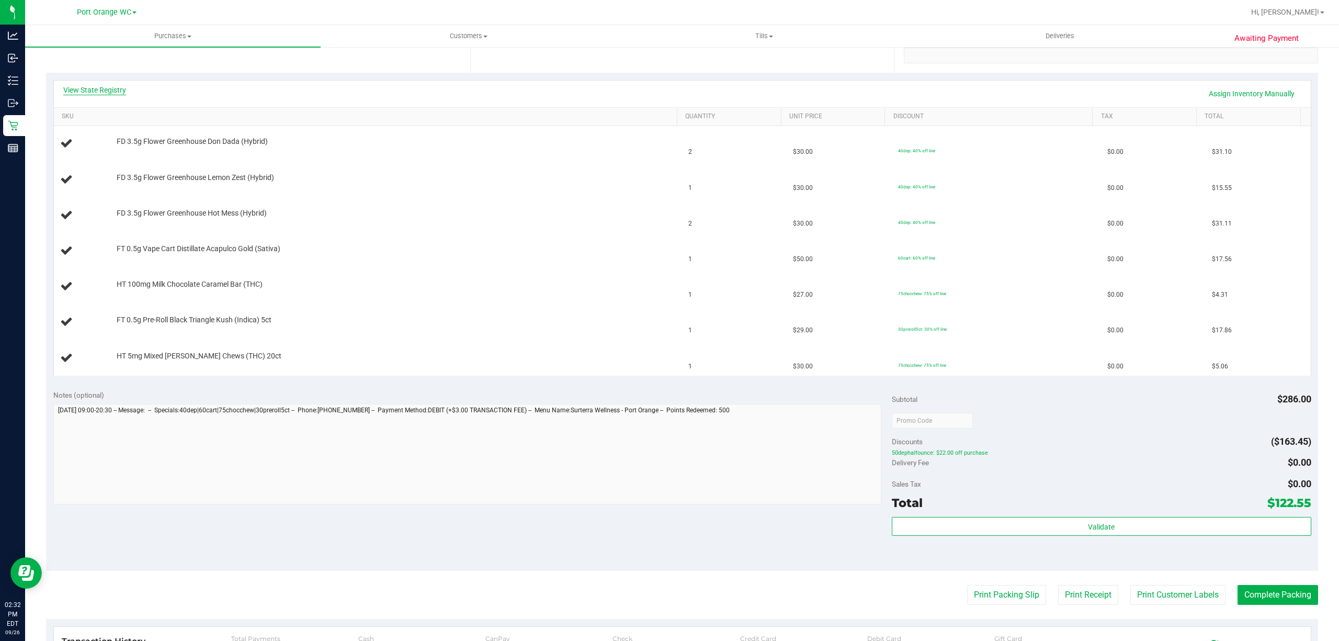
click at [96, 88] on link "View State Registry" at bounding box center [94, 90] width 63 height 10
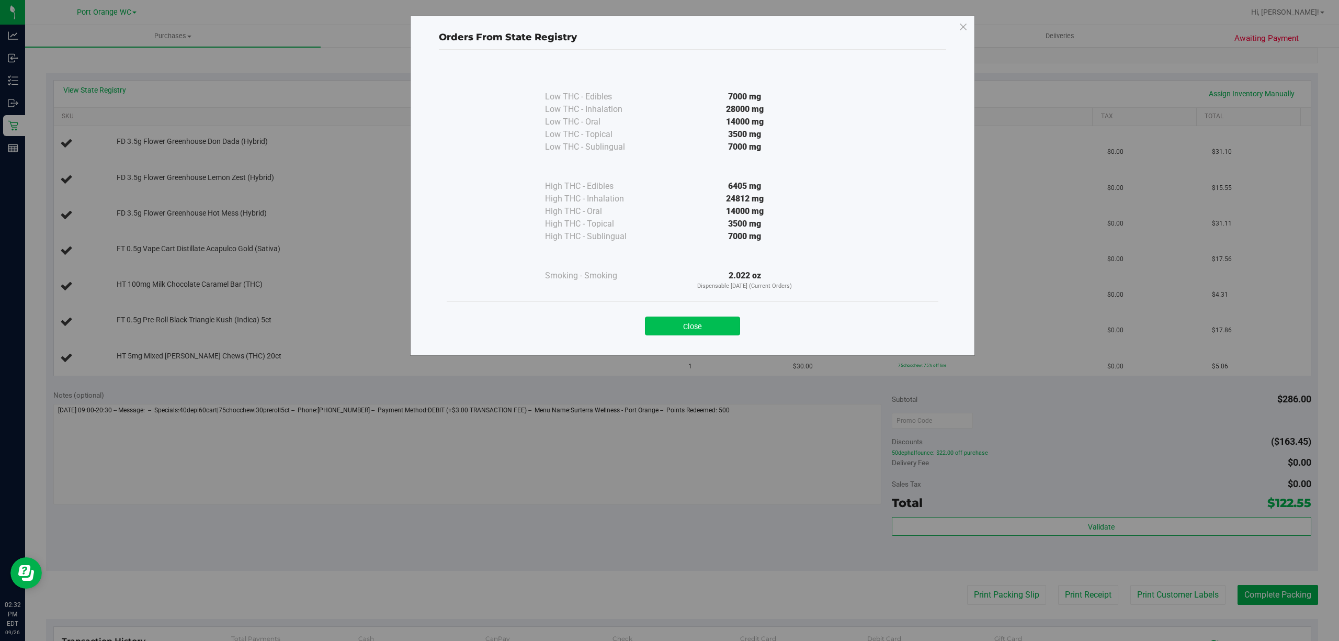
click at [684, 328] on button "Close" at bounding box center [692, 325] width 95 height 19
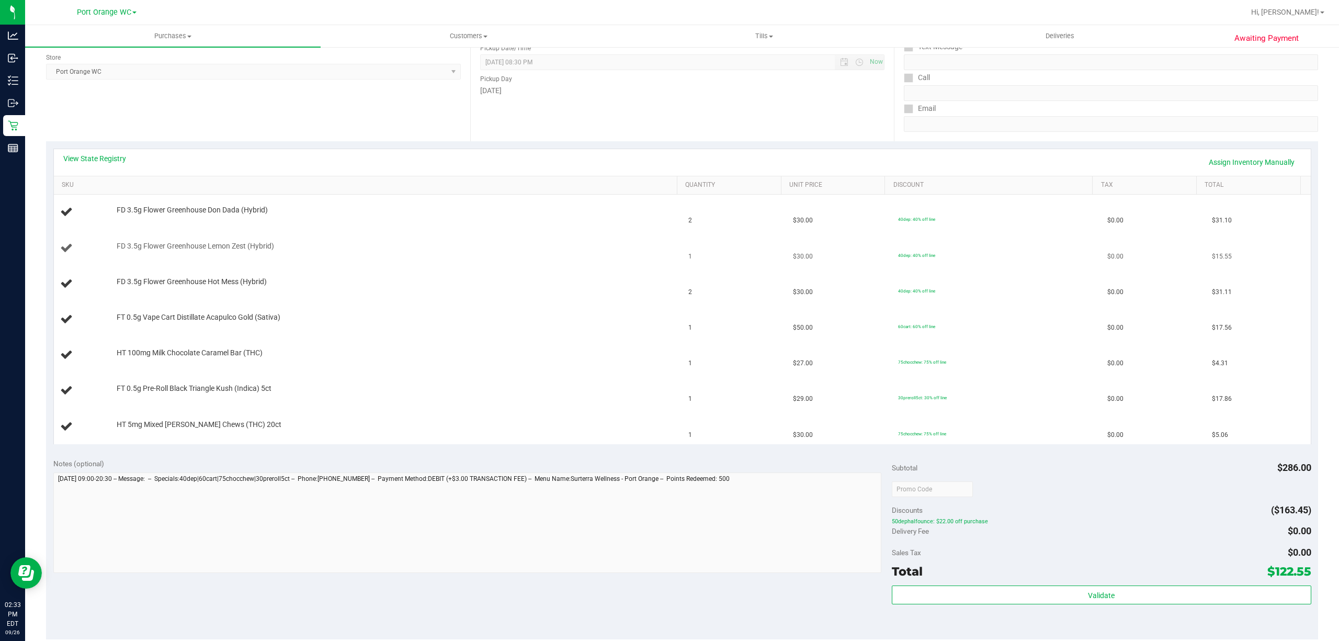
scroll to position [139, 0]
click at [407, 291] on div "FD 3.5g Flower Greenhouse Hot Mess (Hybrid)" at bounding box center [368, 285] width 616 height 14
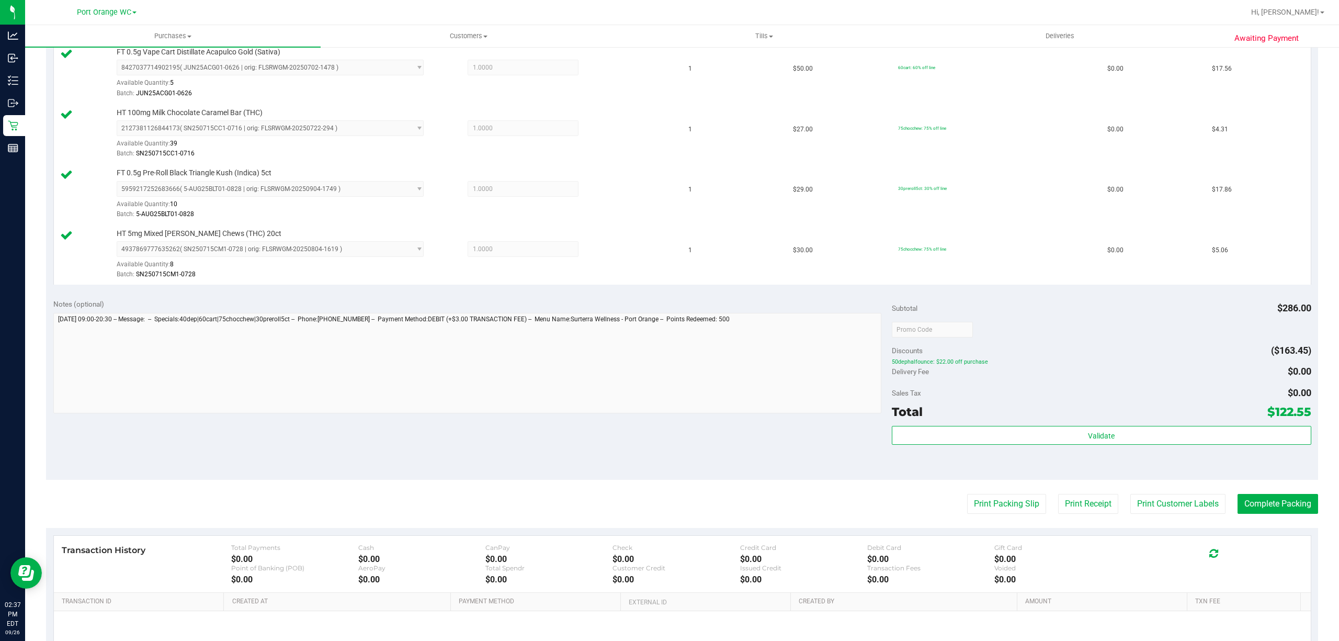
scroll to position [488, 0]
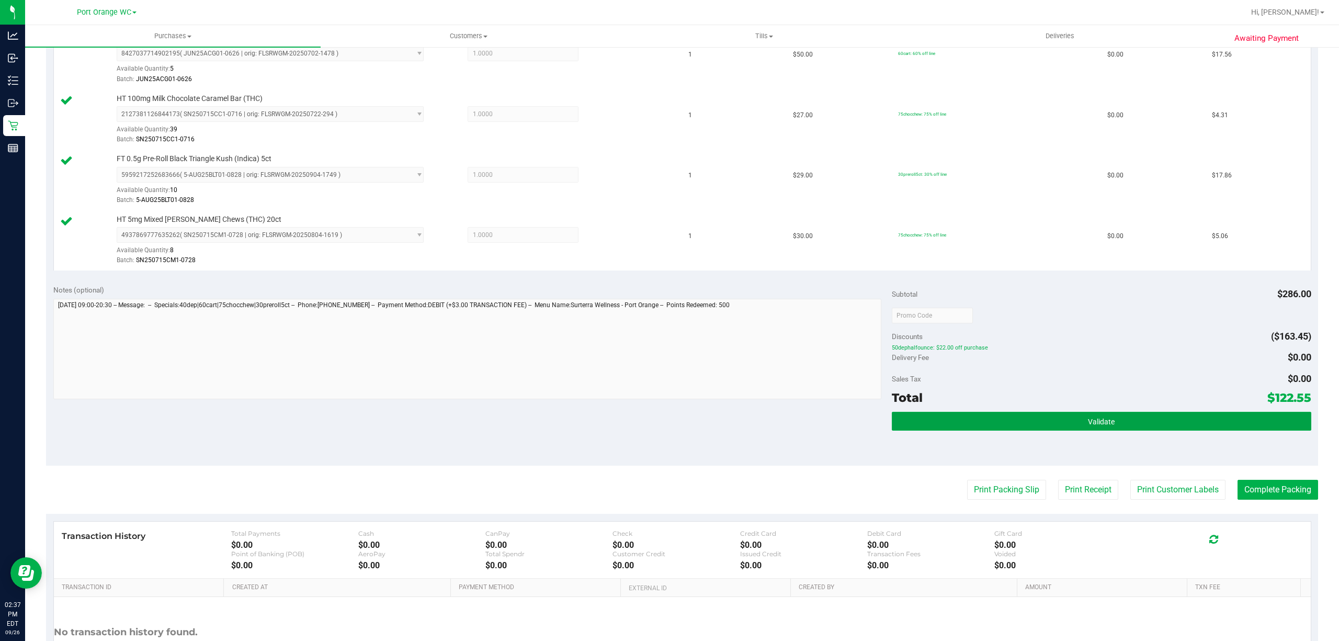
drag, startPoint x: 1128, startPoint y: 419, endPoint x: 977, endPoint y: 379, distance: 156.3
click at [1128, 420] on button "Validate" at bounding box center [1101, 421] width 419 height 19
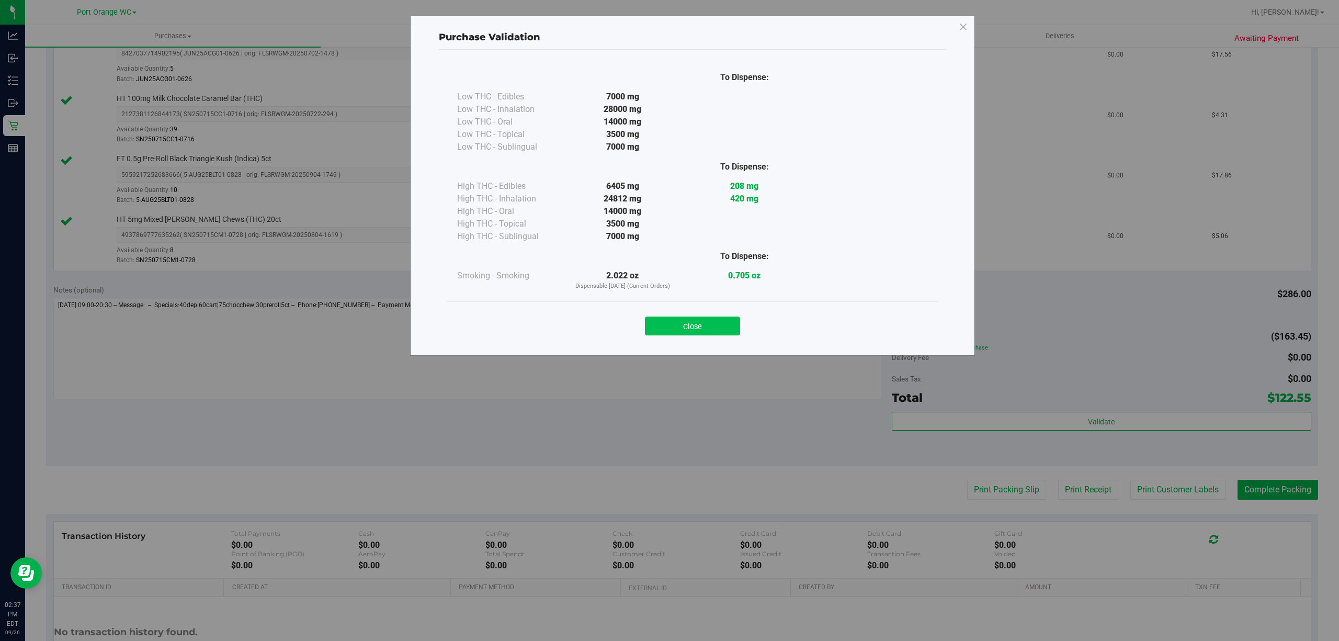
click at [705, 327] on button "Close" at bounding box center [692, 325] width 95 height 19
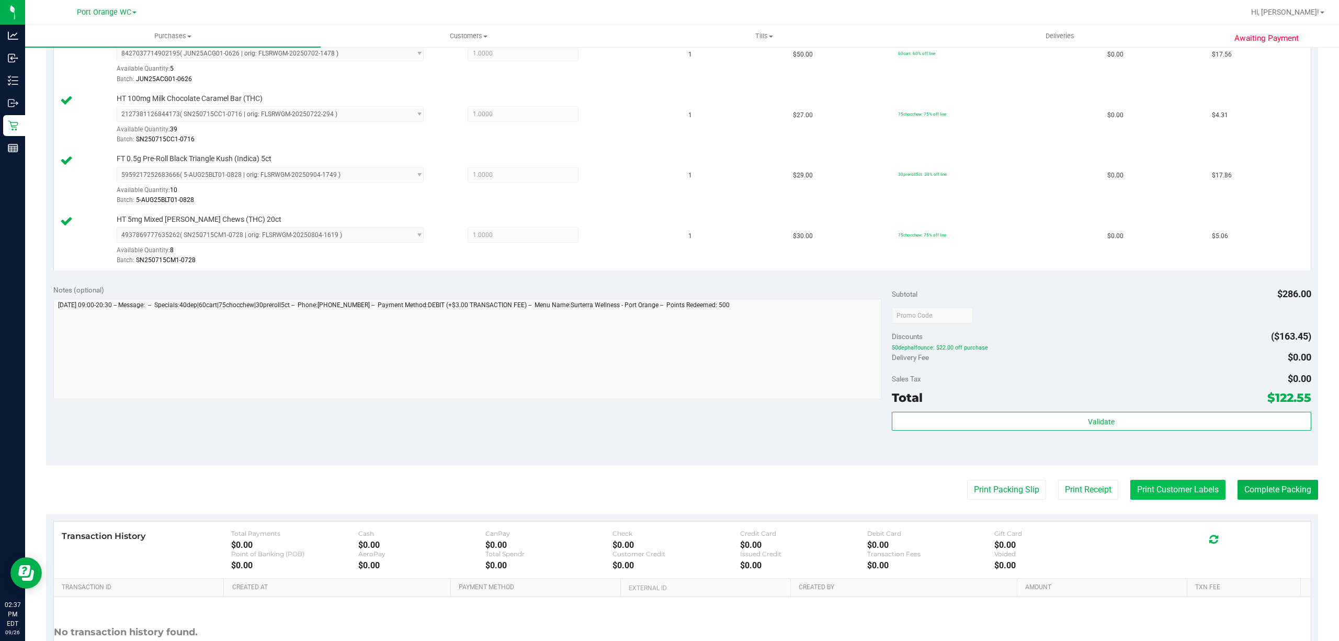
click at [1160, 492] on button "Print Customer Labels" at bounding box center [1177, 489] width 95 height 20
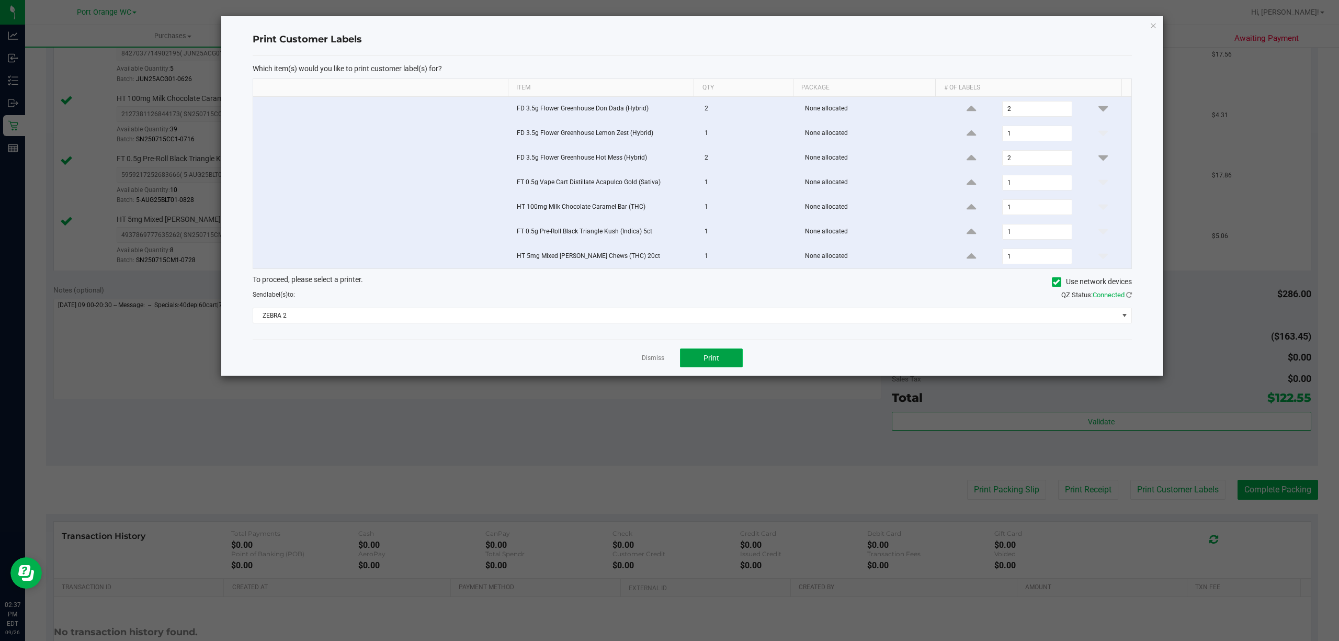
click at [727, 359] on button "Print" at bounding box center [711, 357] width 63 height 19
drag, startPoint x: 649, startPoint y: 360, endPoint x: 647, endPoint y: 368, distance: 8.8
click at [649, 361] on link "Dismiss" at bounding box center [653, 357] width 22 height 9
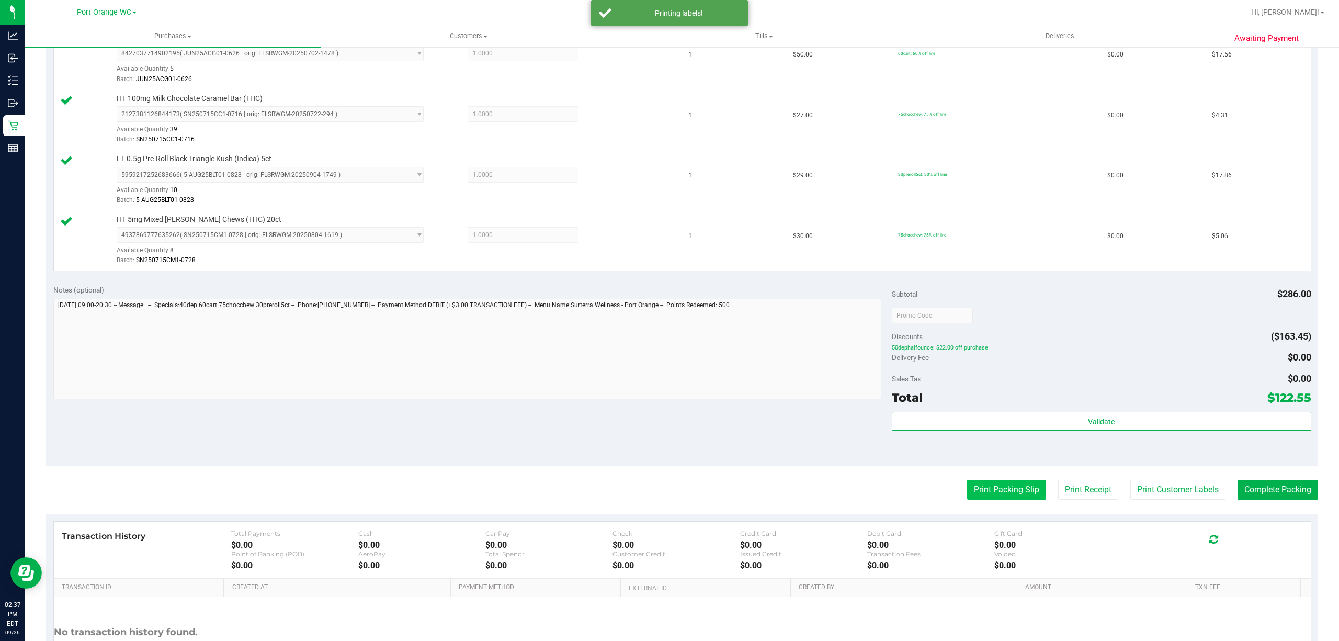
click at [988, 498] on button "Print Packing Slip" at bounding box center [1006, 489] width 79 height 20
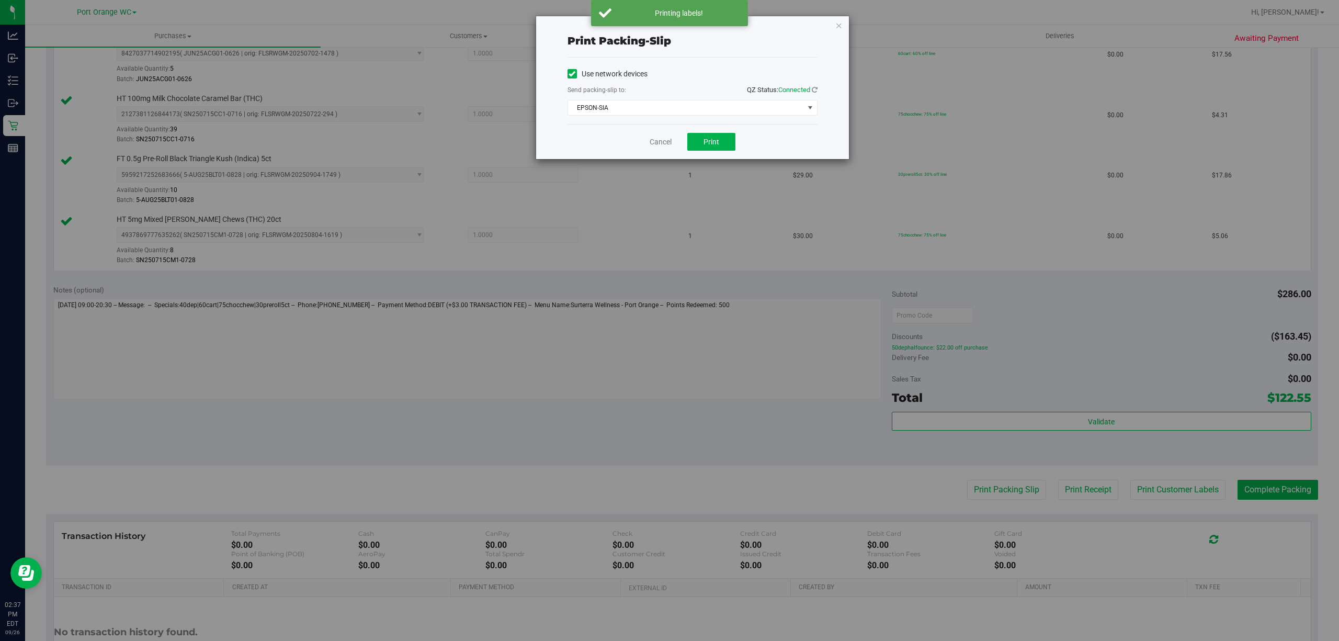
click at [716, 129] on div "Cancel Print" at bounding box center [692, 141] width 250 height 35
click at [710, 134] on button "Print" at bounding box center [711, 142] width 48 height 18
click at [656, 142] on link "Cancel" at bounding box center [660, 141] width 22 height 11
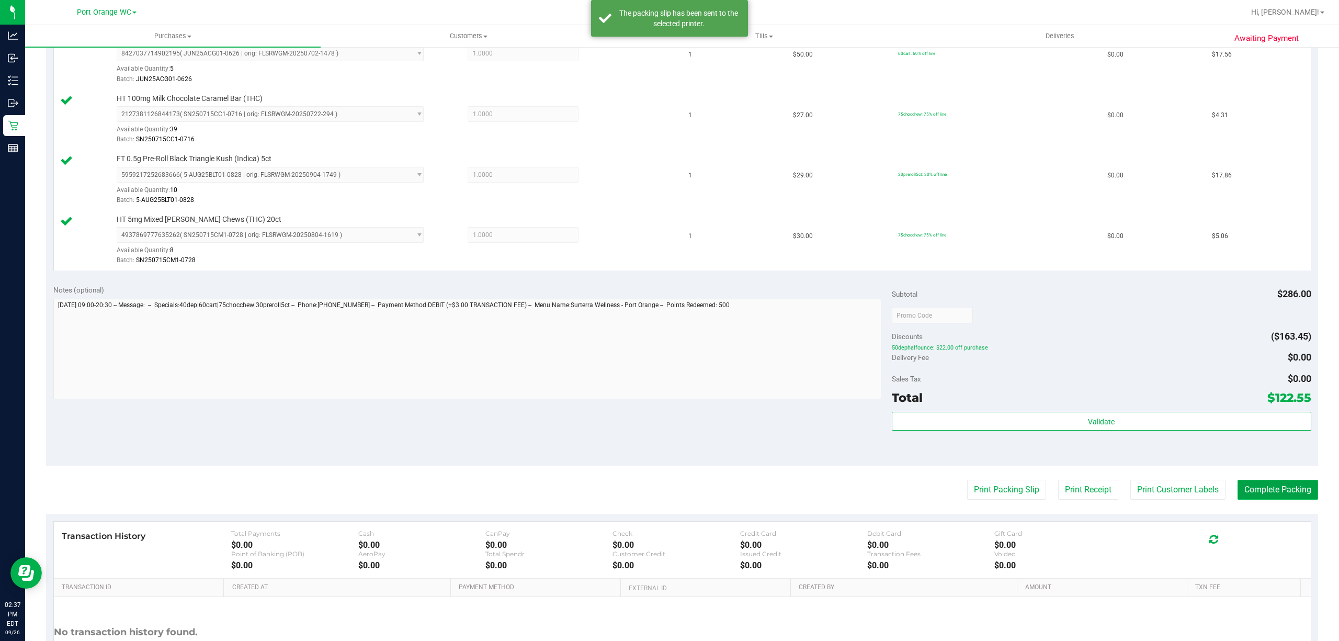
click at [1260, 490] on button "Complete Packing" at bounding box center [1277, 489] width 81 height 20
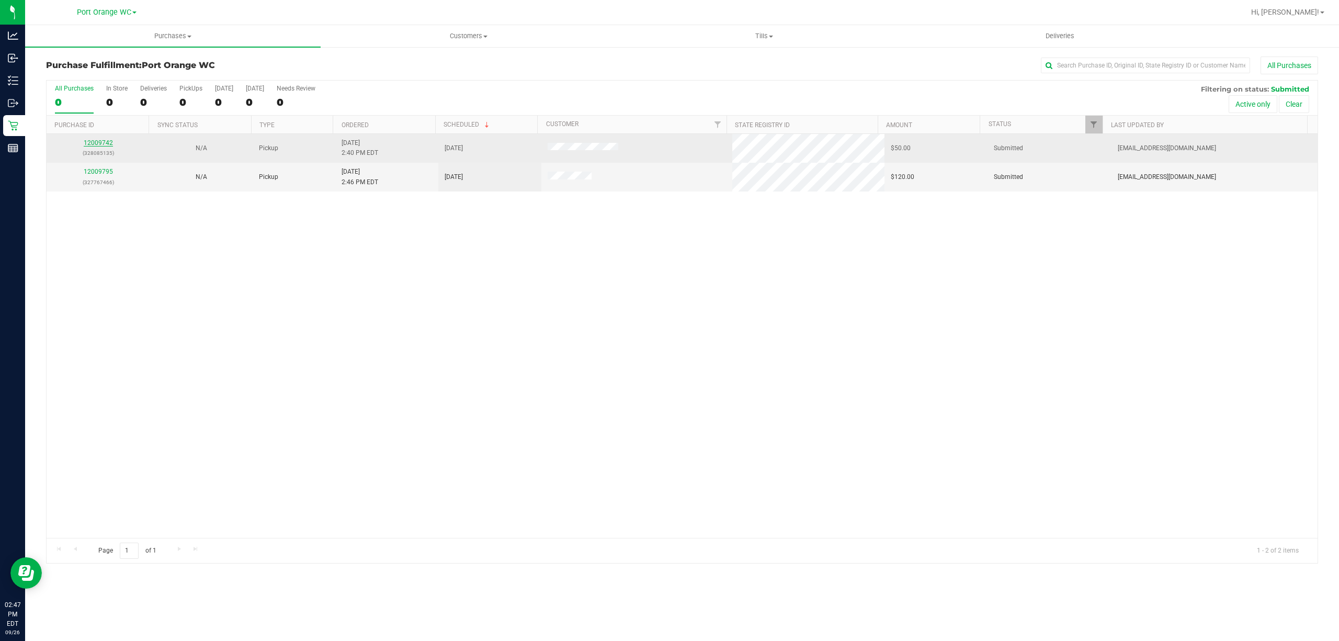
click at [97, 146] on link "12009742" at bounding box center [98, 142] width 29 height 7
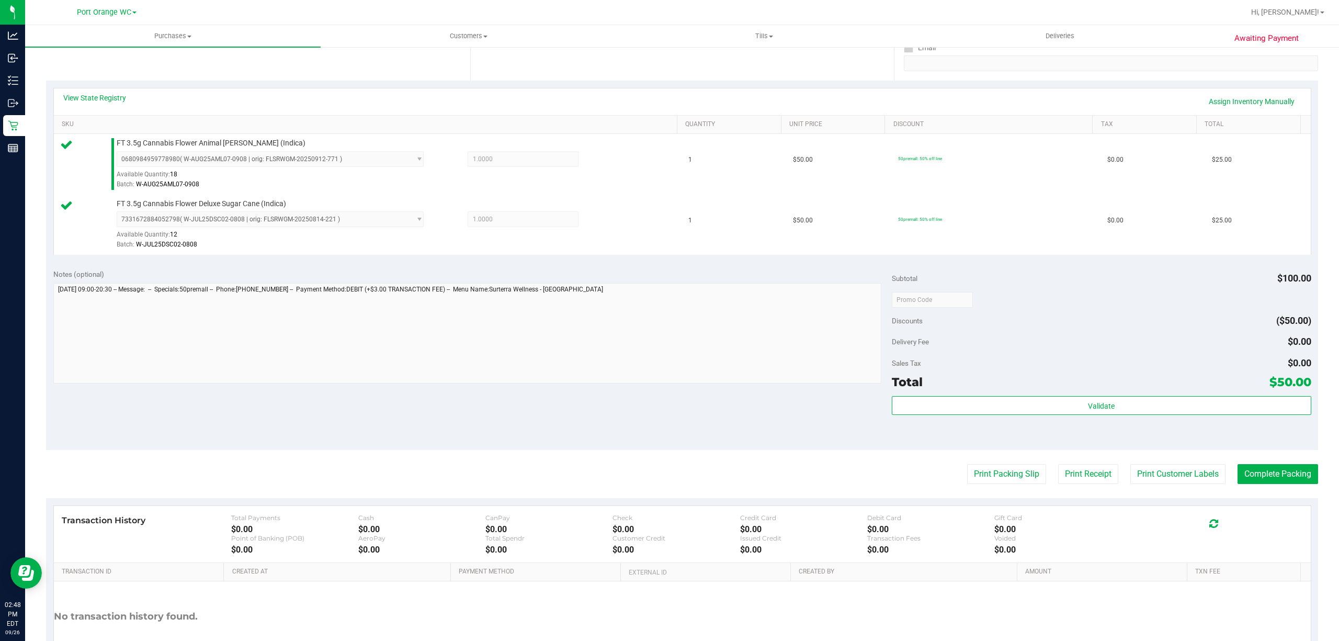
scroll to position [277, 0]
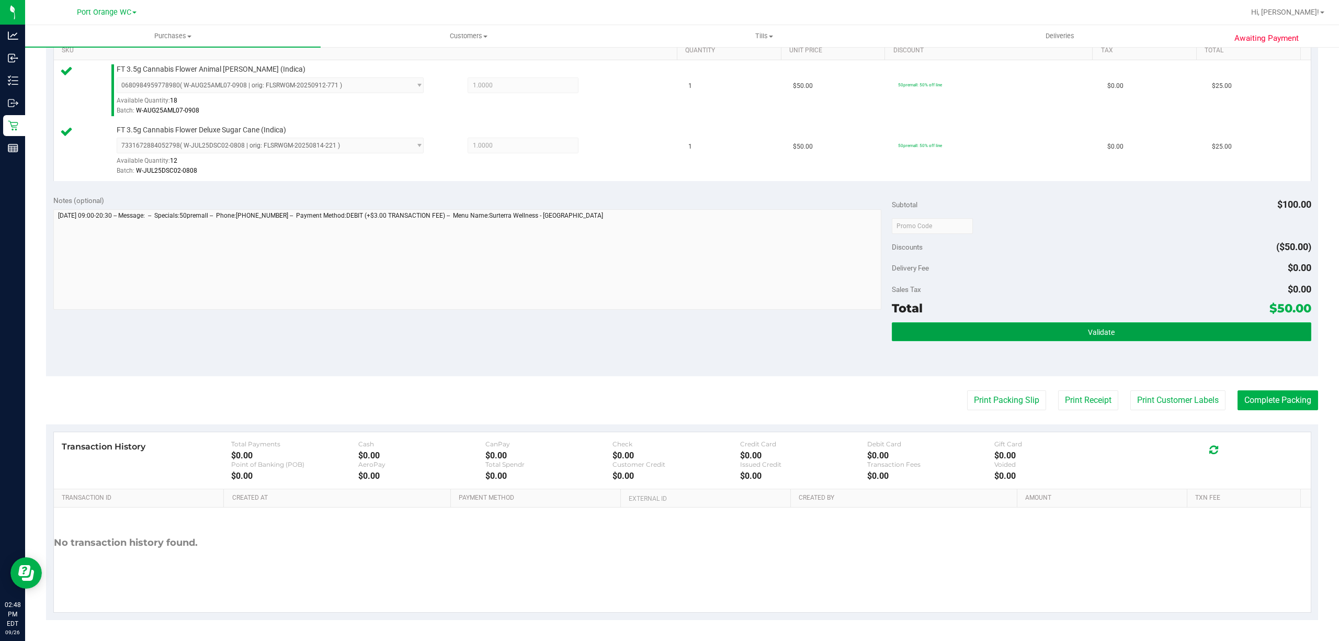
drag, startPoint x: 1118, startPoint y: 340, endPoint x: 1111, endPoint y: 340, distance: 7.3
click at [1112, 340] on button "Validate" at bounding box center [1101, 331] width 419 height 19
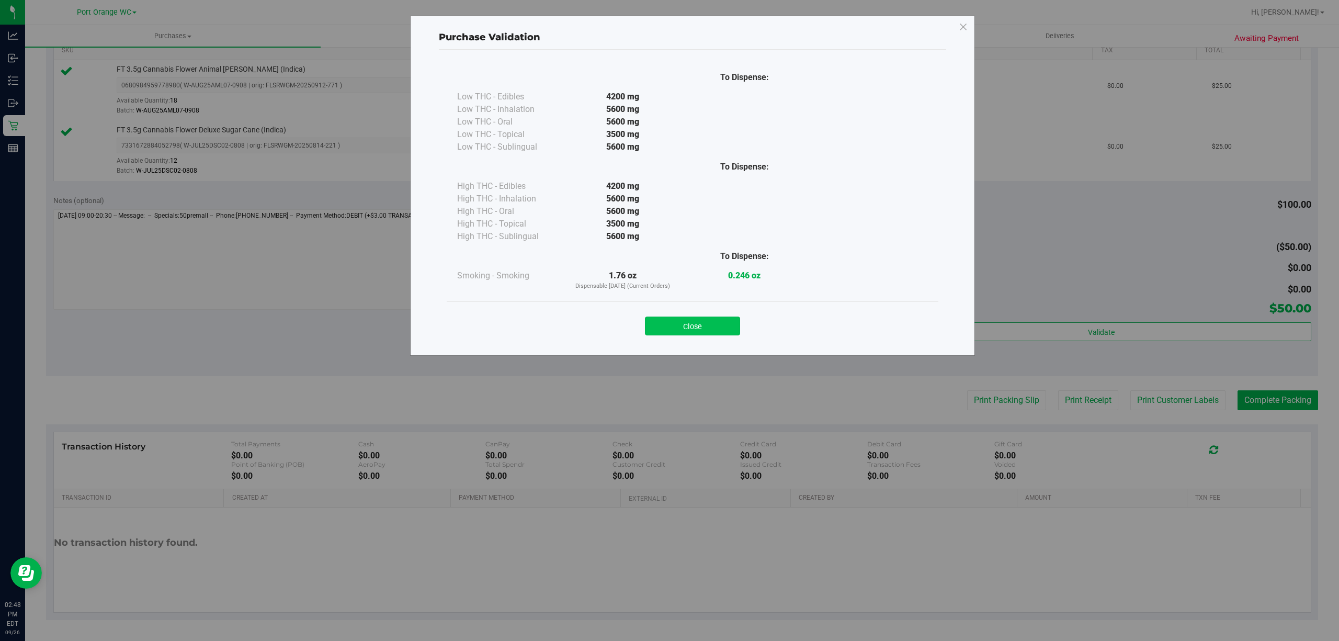
click at [696, 324] on button "Close" at bounding box center [692, 325] width 95 height 19
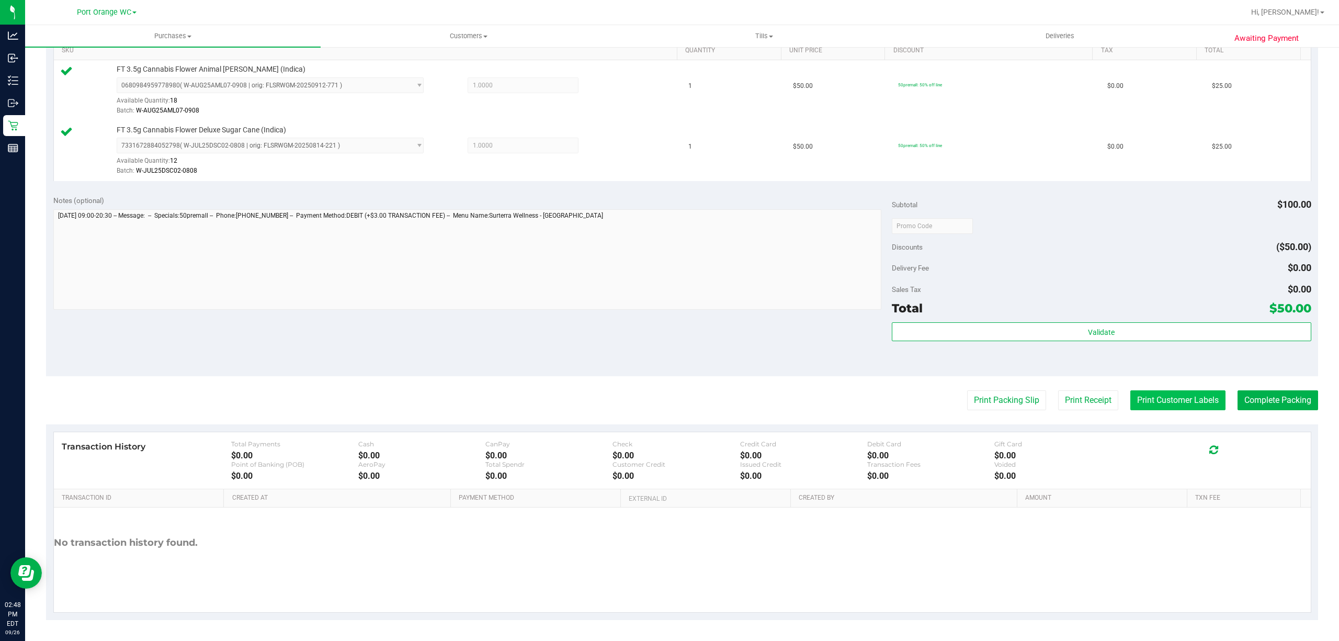
click at [1175, 406] on button "Print Customer Labels" at bounding box center [1177, 400] width 95 height 20
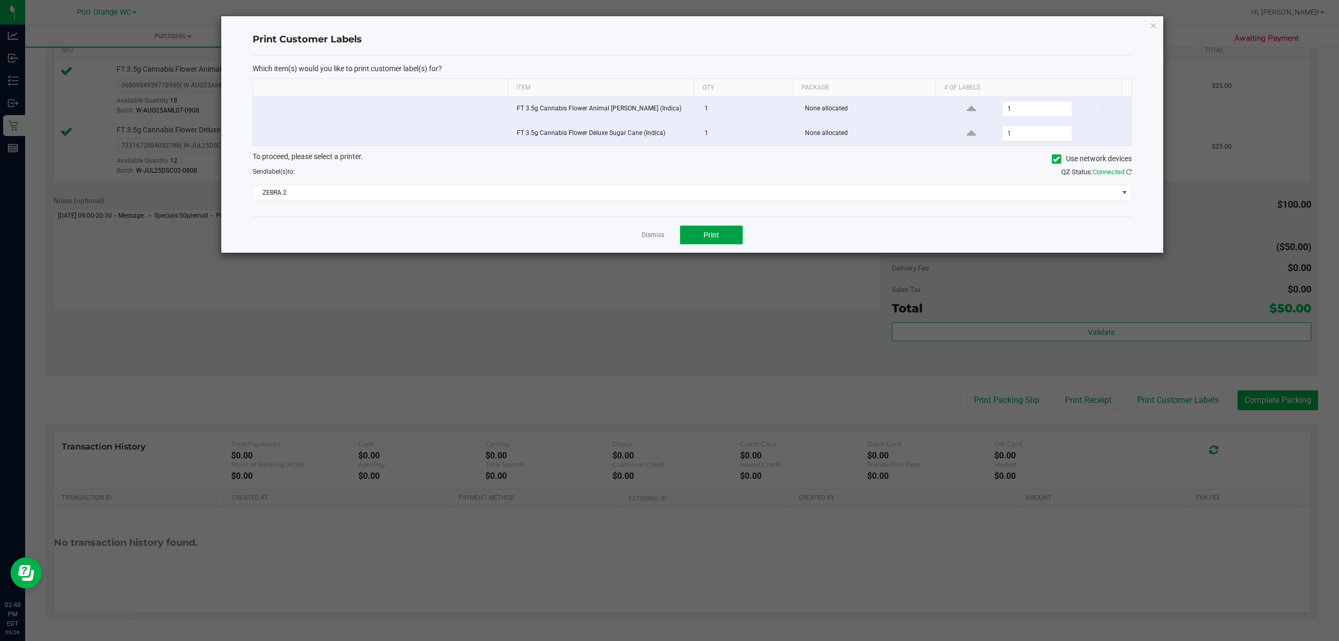
click at [714, 231] on button "Print" at bounding box center [711, 234] width 63 height 19
click at [654, 239] on link "Dismiss" at bounding box center [653, 235] width 22 height 9
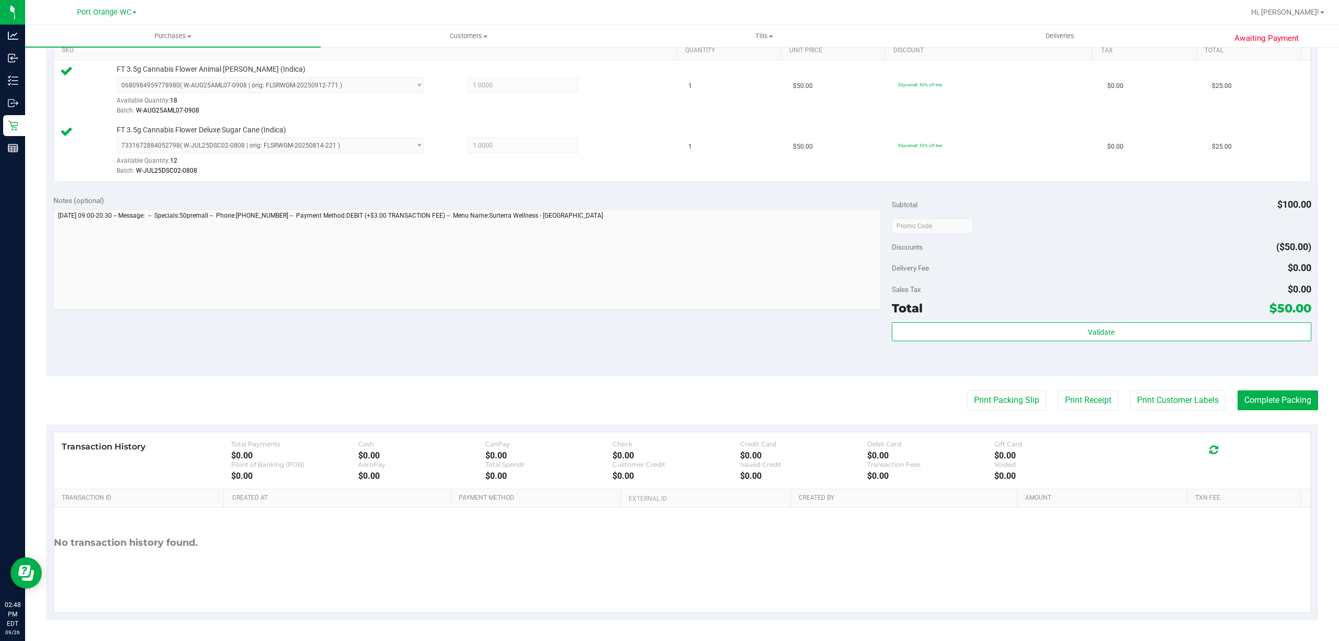
drag, startPoint x: 1118, startPoint y: 304, endPoint x: 1111, endPoint y: 314, distance: 11.9
click at [1114, 308] on div "Total $50.00" at bounding box center [1101, 308] width 419 height 19
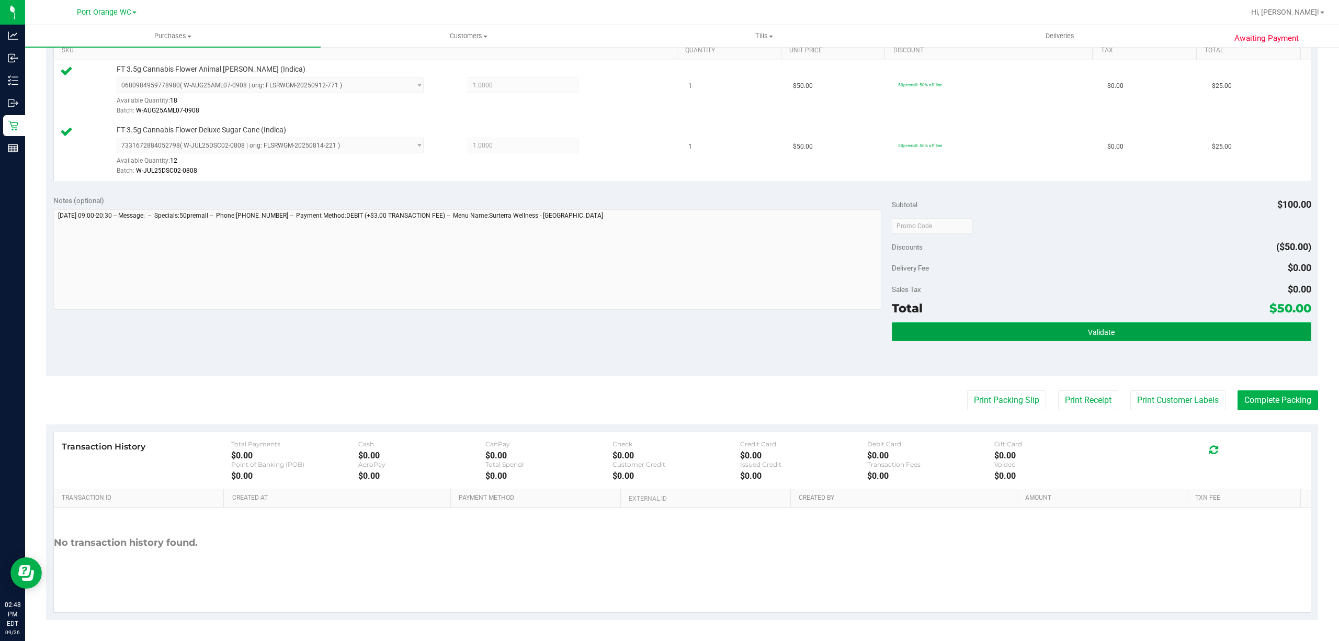
click at [1109, 324] on button "Validate" at bounding box center [1101, 331] width 419 height 19
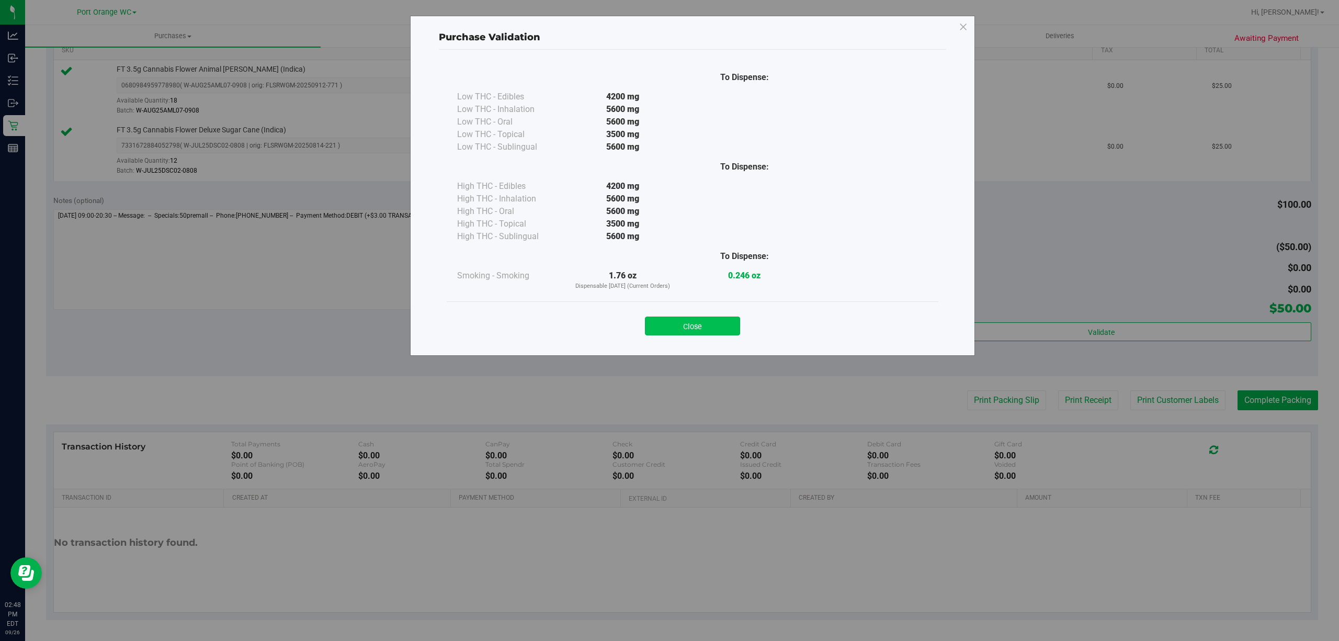
click at [703, 330] on button "Close" at bounding box center [692, 325] width 95 height 19
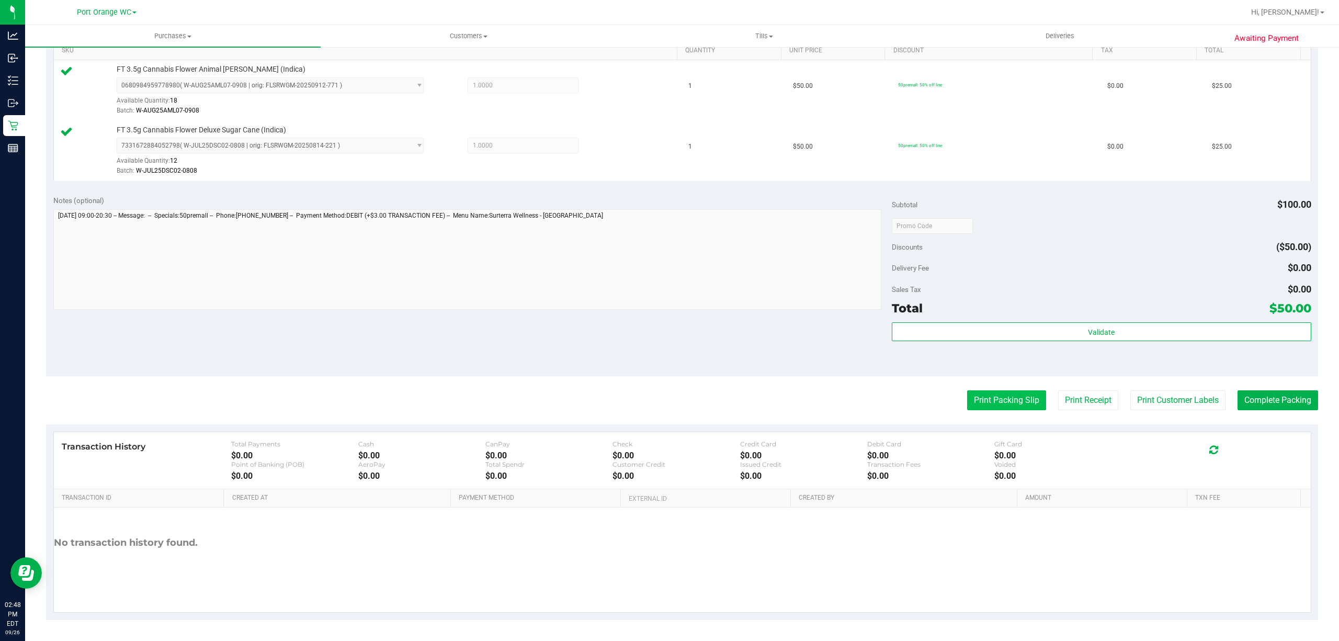
click at [984, 400] on button "Print Packing Slip" at bounding box center [1006, 400] width 79 height 20
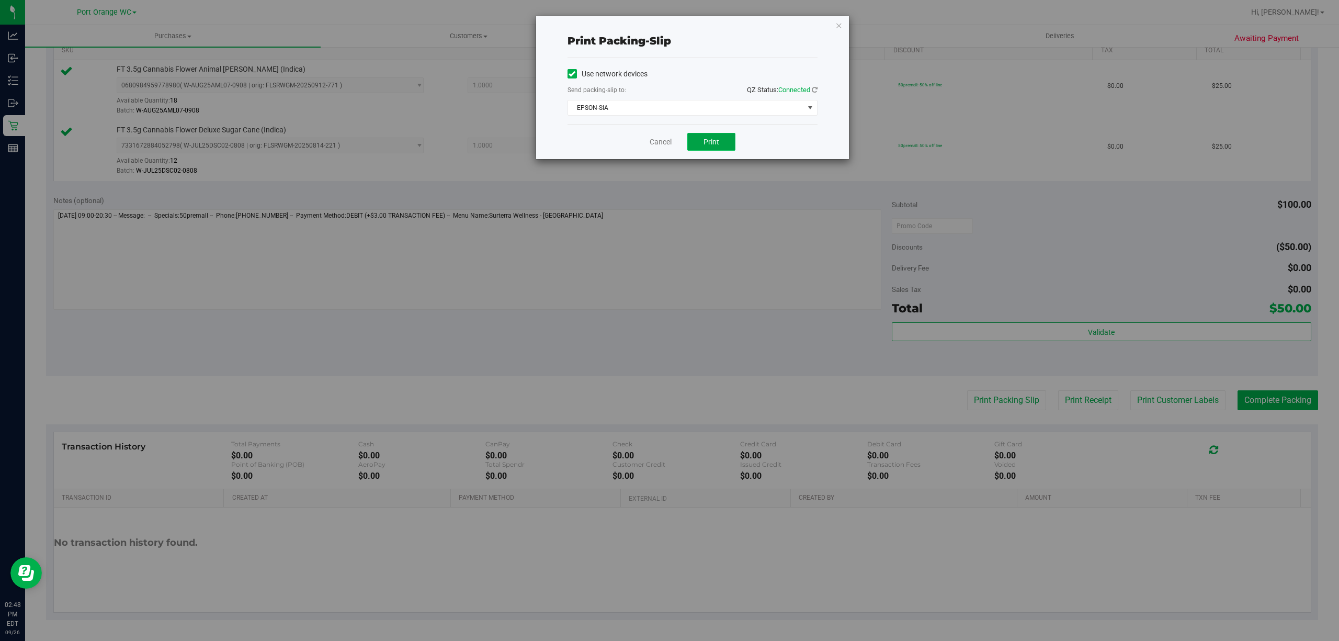
click at [710, 149] on button "Print" at bounding box center [711, 142] width 48 height 18
click at [659, 139] on link "Cancel" at bounding box center [660, 141] width 22 height 11
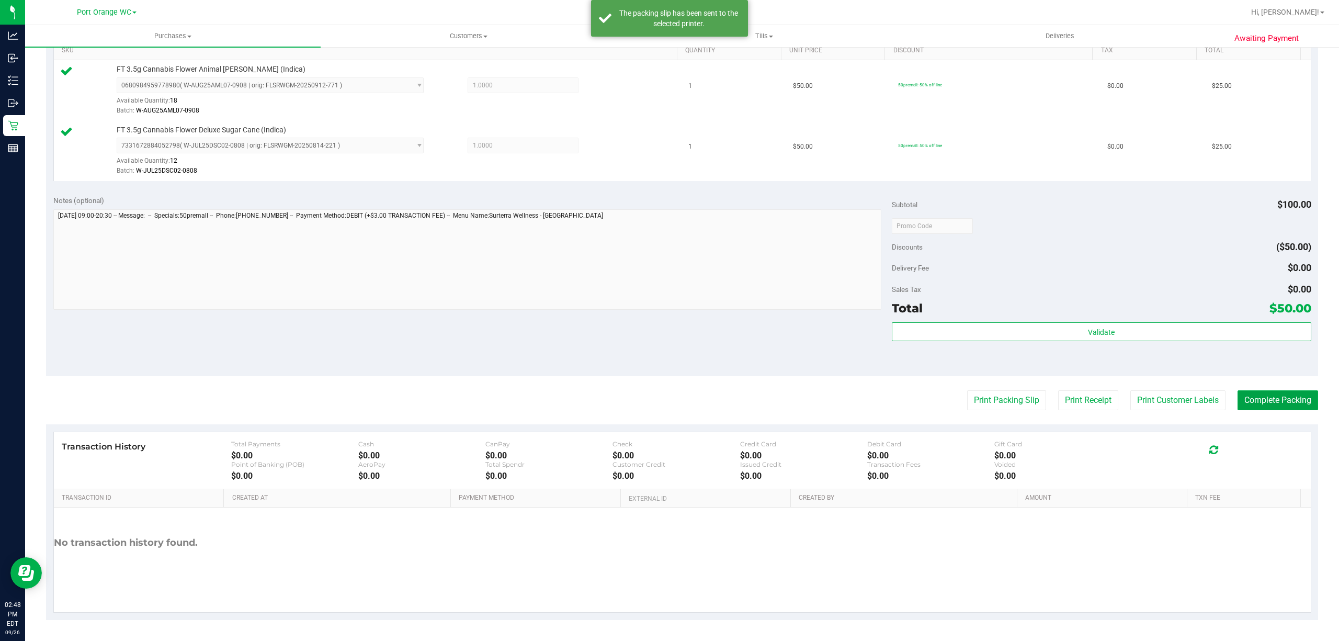
drag, startPoint x: 1273, startPoint y: 398, endPoint x: 1168, endPoint y: 354, distance: 113.6
click at [1272, 396] on button "Complete Packing" at bounding box center [1277, 400] width 81 height 20
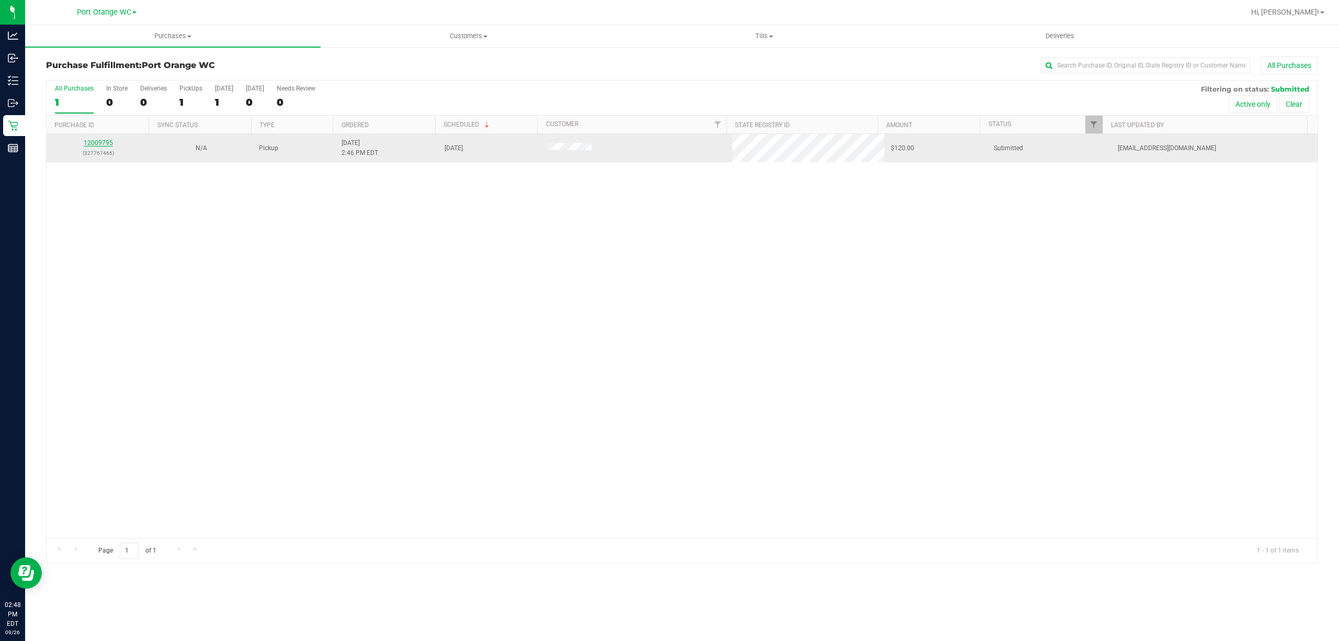
click at [101, 145] on link "12009795" at bounding box center [98, 142] width 29 height 7
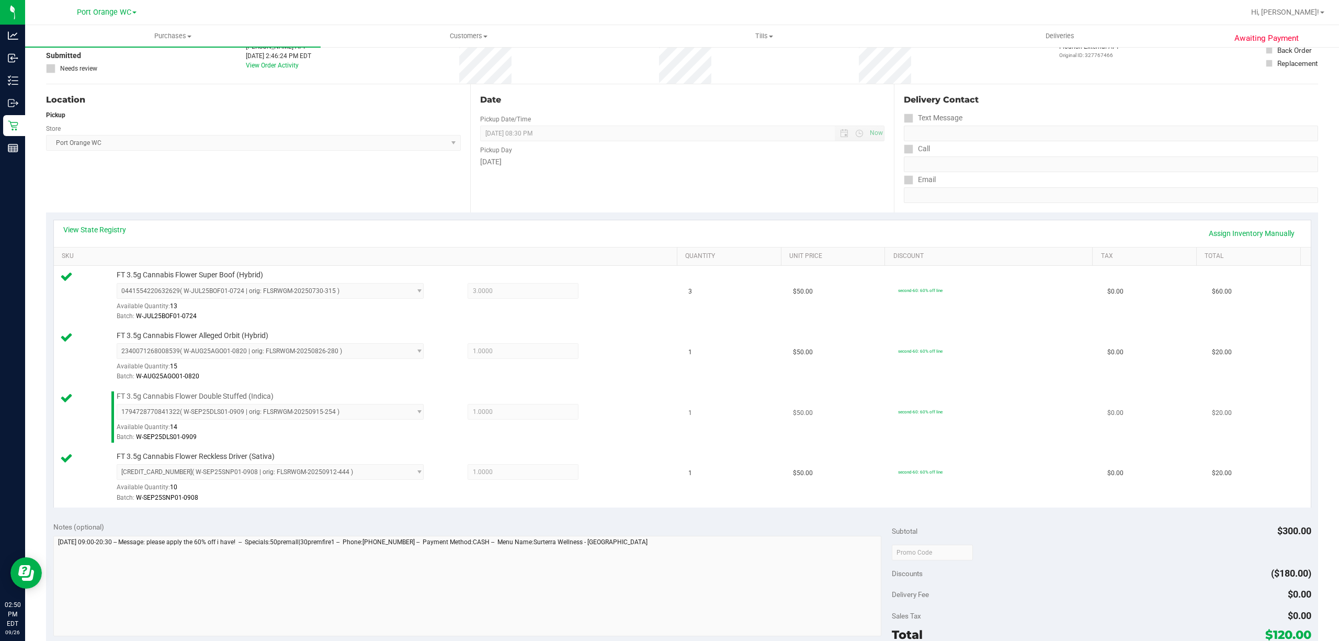
scroll to position [398, 0]
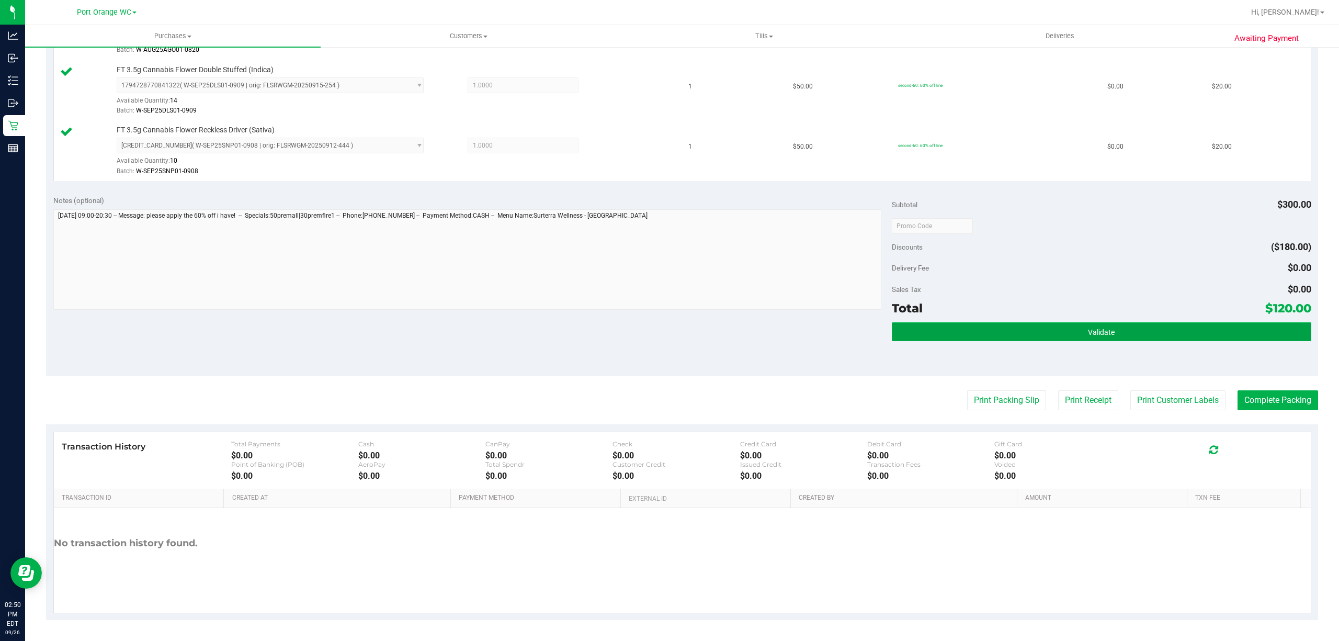
click at [1063, 326] on button "Validate" at bounding box center [1101, 331] width 419 height 19
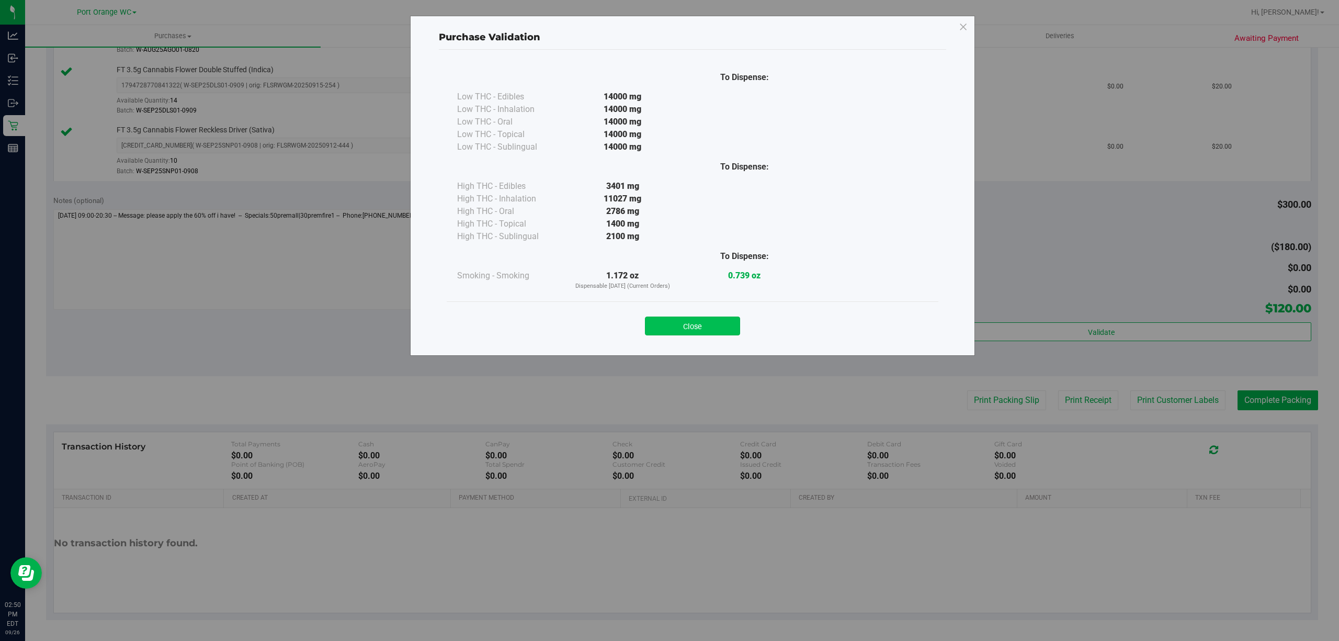
click at [693, 323] on button "Close" at bounding box center [692, 325] width 95 height 19
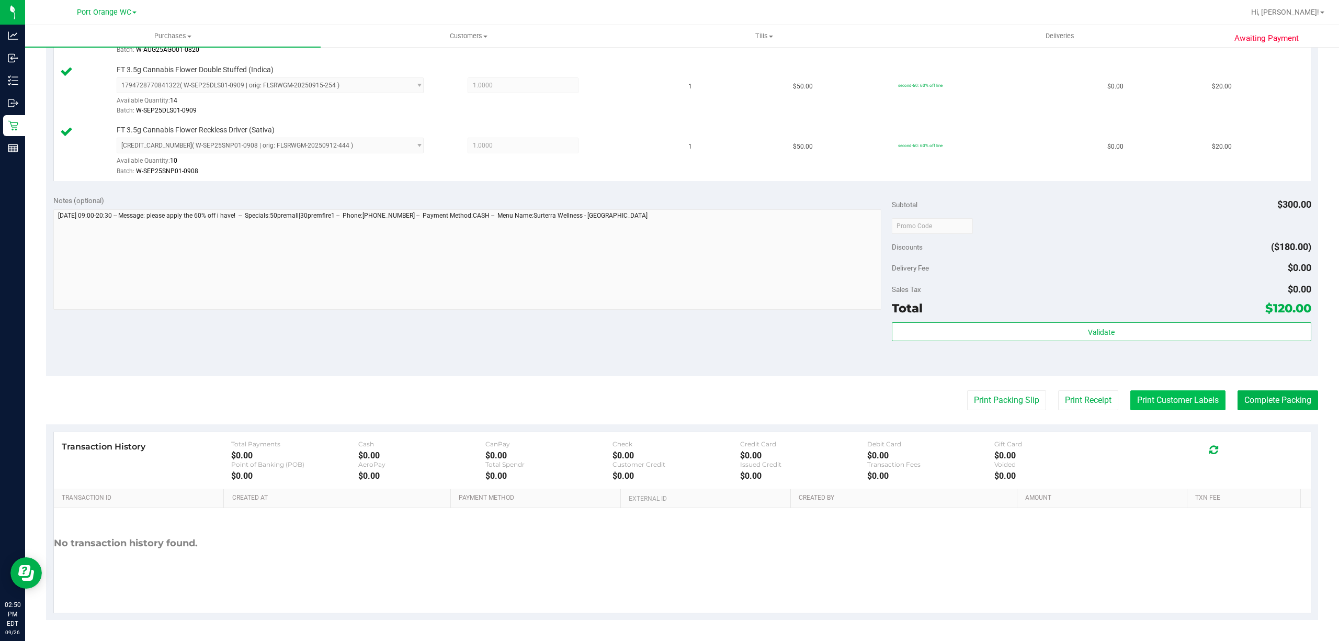
click at [1178, 395] on button "Print Customer Labels" at bounding box center [1177, 400] width 95 height 20
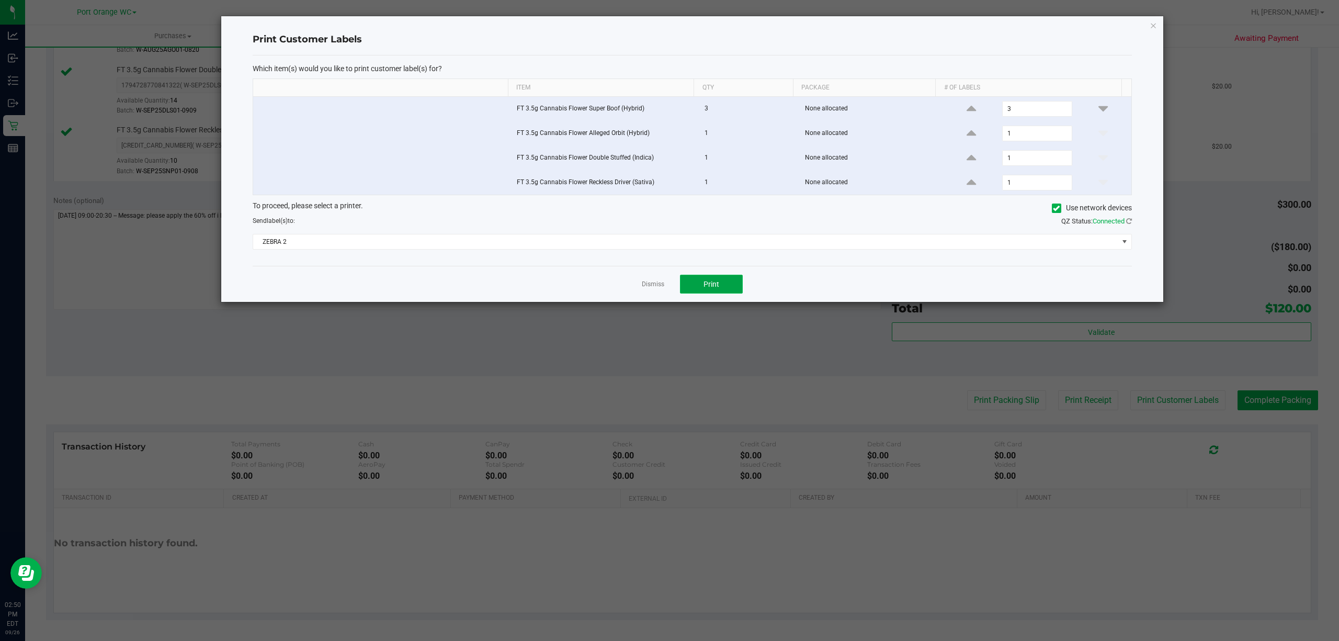
click at [719, 288] on button "Print" at bounding box center [711, 284] width 63 height 19
click at [643, 288] on link "Dismiss" at bounding box center [653, 284] width 22 height 9
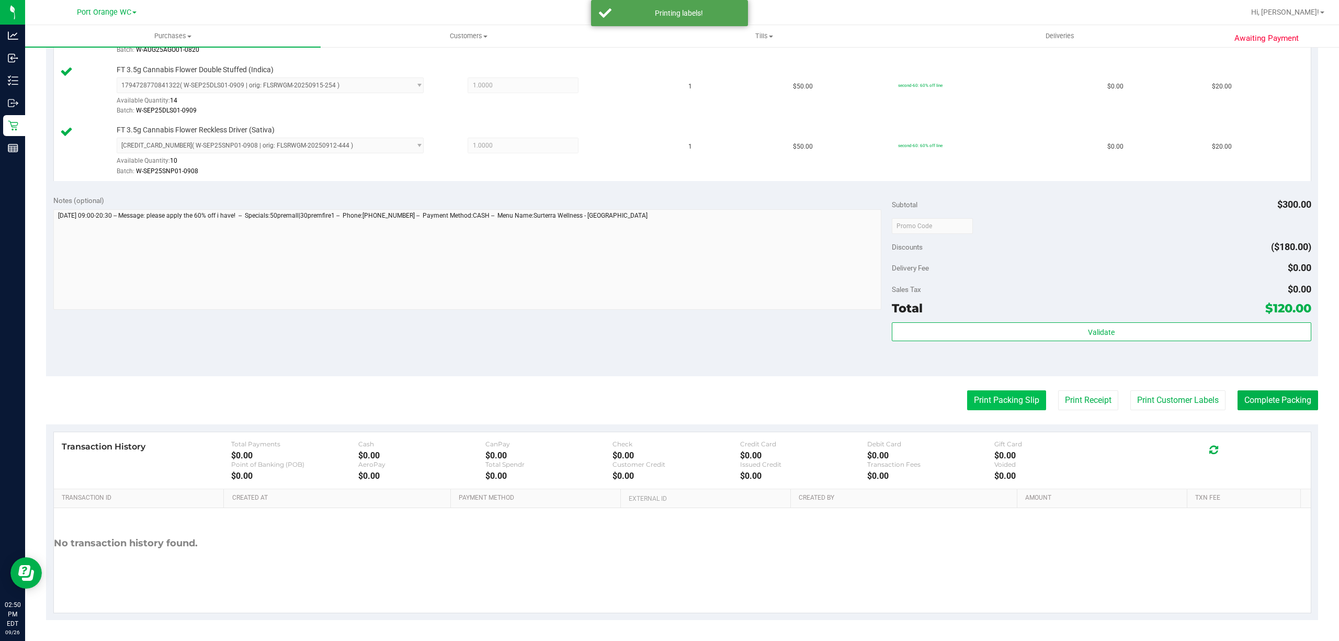
click at [998, 398] on button "Print Packing Slip" at bounding box center [1006, 400] width 79 height 20
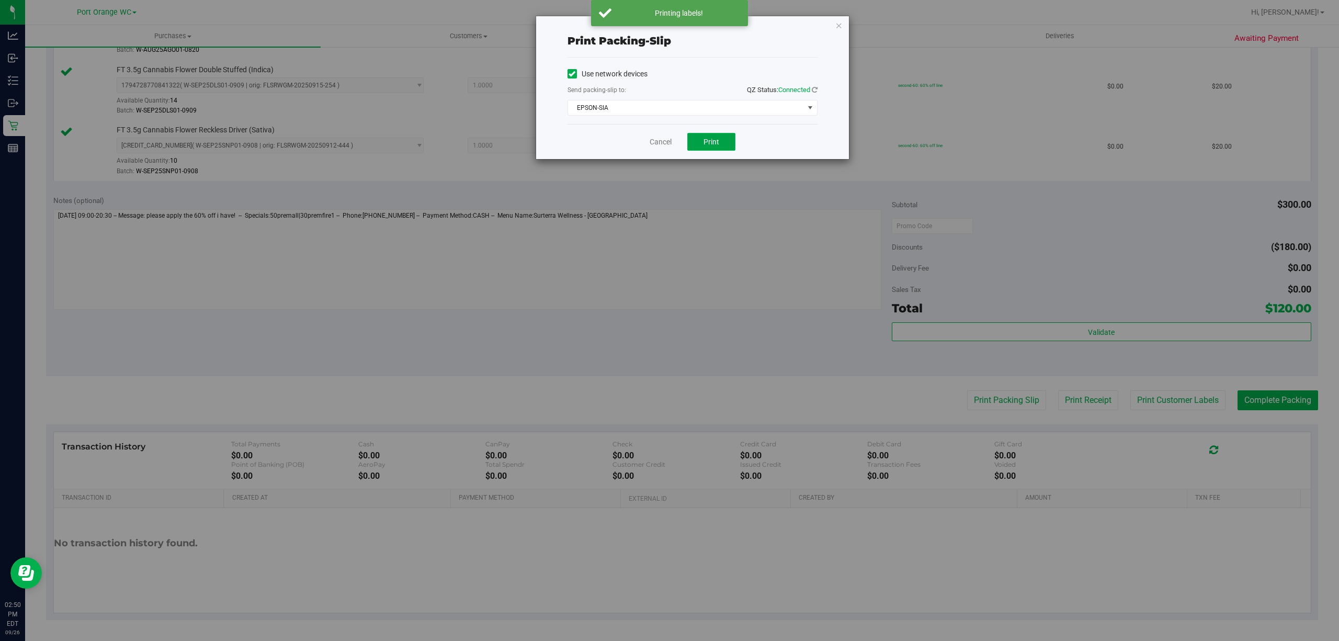
click at [702, 143] on button "Print" at bounding box center [711, 142] width 48 height 18
click at [655, 144] on link "Cancel" at bounding box center [660, 141] width 22 height 11
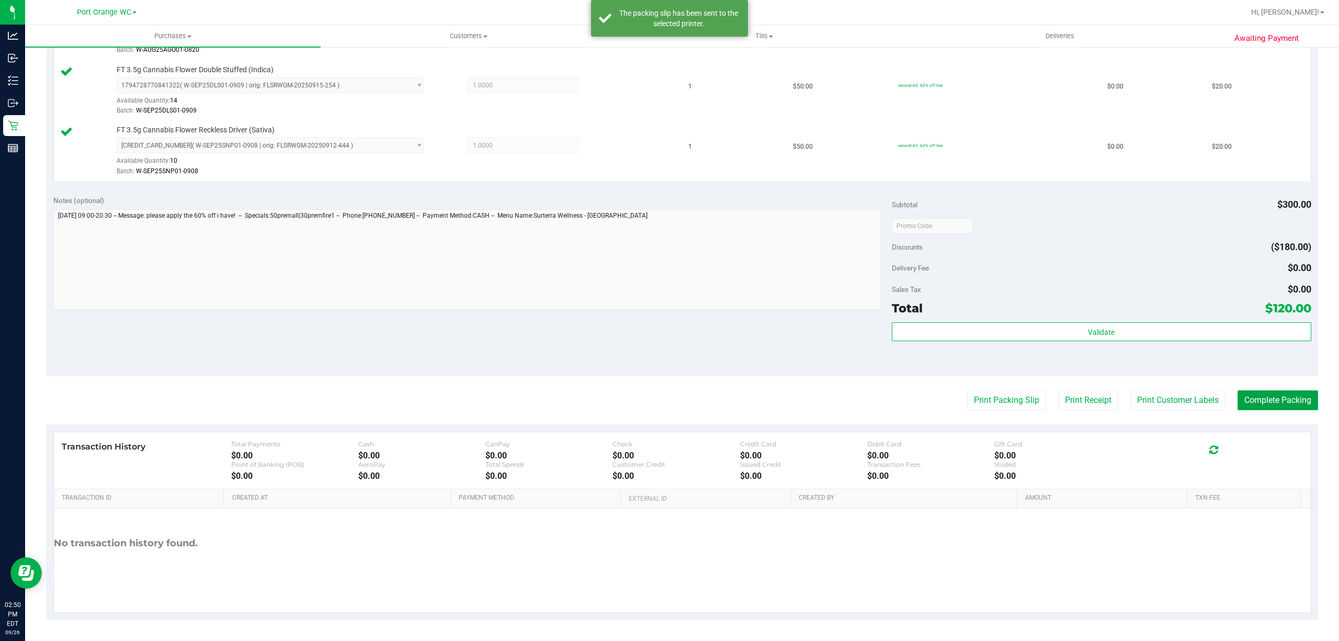
drag, startPoint x: 1289, startPoint y: 394, endPoint x: 1282, endPoint y: 392, distance: 7.6
click at [1287, 392] on button "Complete Packing" at bounding box center [1277, 400] width 81 height 20
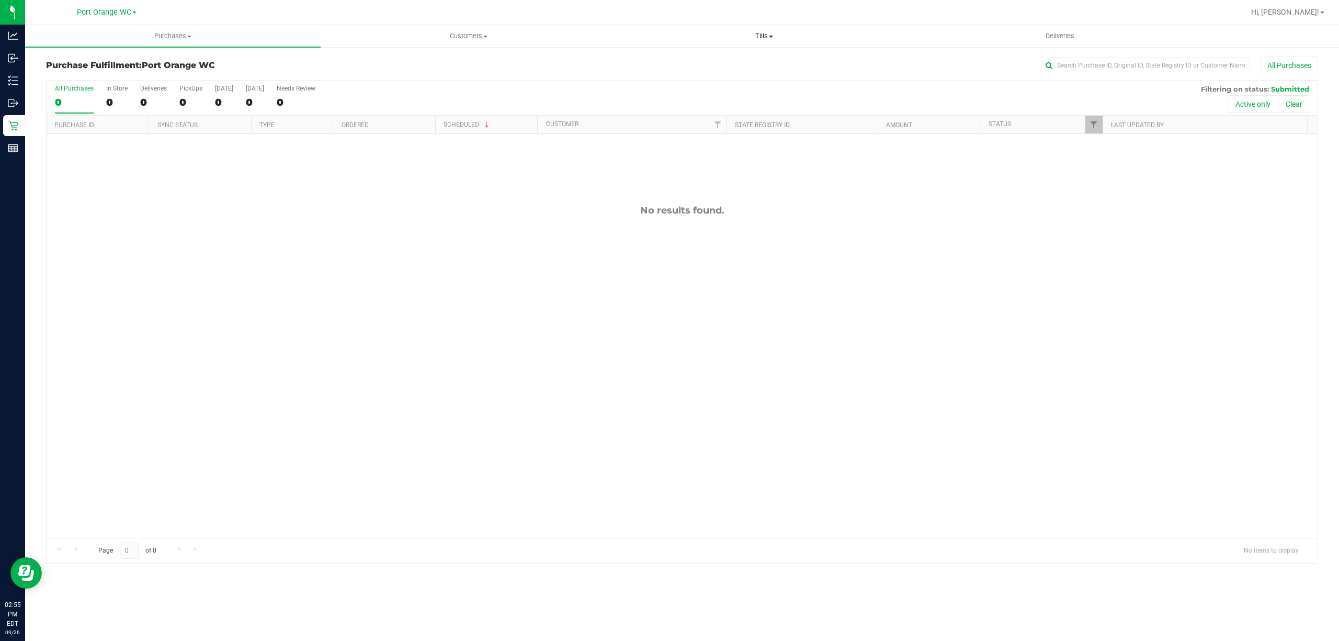
click at [761, 36] on span "Tills" at bounding box center [763, 35] width 294 height 9
click at [642, 61] on span "Manage tills" at bounding box center [651, 63] width 71 height 9
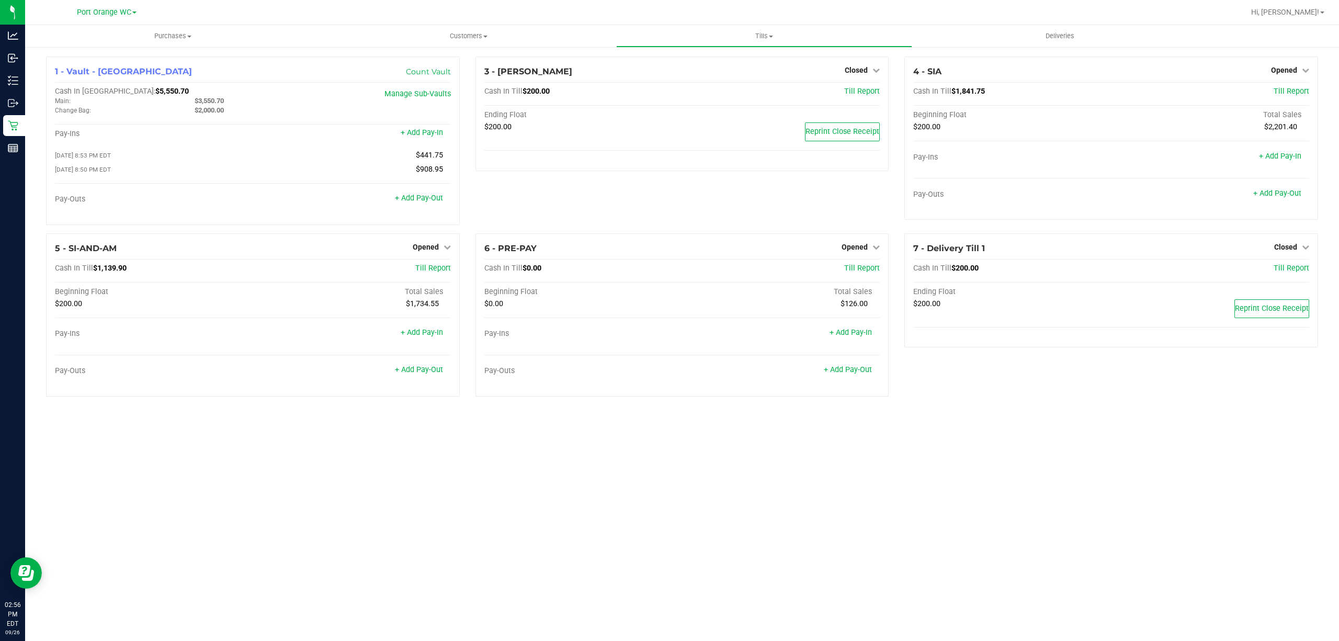
click at [895, 214] on div "3 - MACY-GRAY Closed Open Till Cash In Till $200.00 Till Report Ending Float $2…" at bounding box center [681, 144] width 429 height 177
click at [1268, 195] on link "+ Add Pay-Out" at bounding box center [1277, 193] width 48 height 9
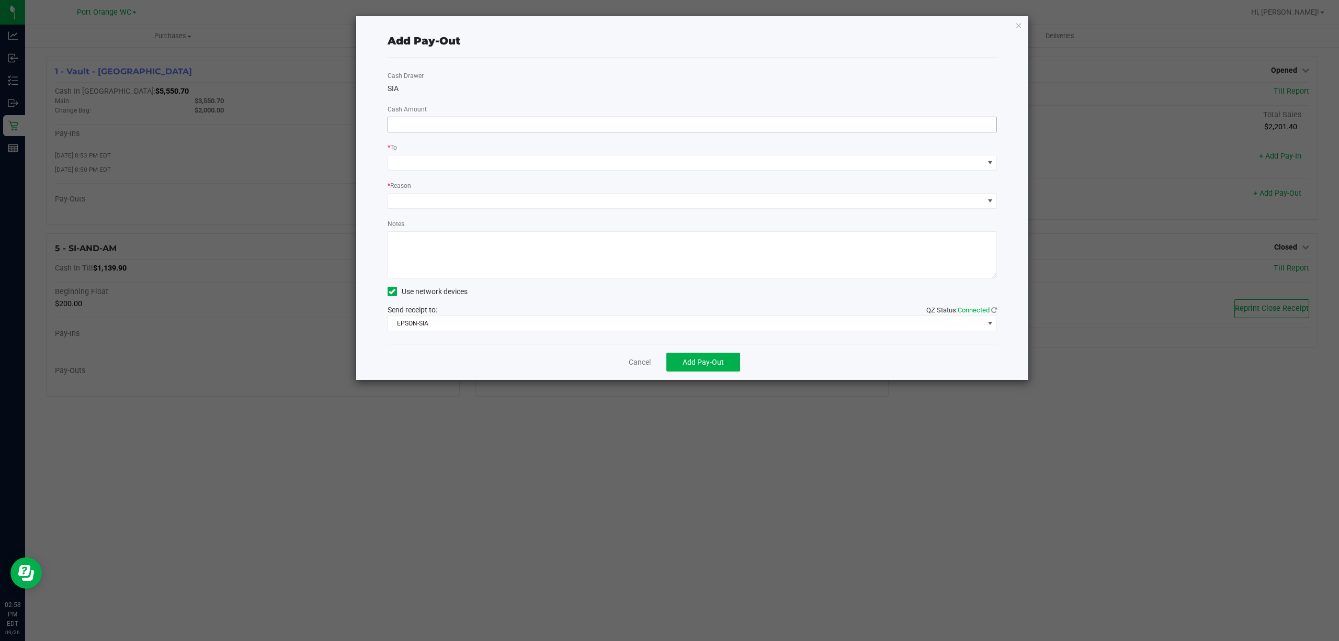
click at [580, 128] on input at bounding box center [692, 124] width 609 height 15
type input "$1,500.00"
drag, startPoint x: 726, startPoint y: 157, endPoint x: 716, endPoint y: 163, distance: 11.0
click at [724, 158] on span at bounding box center [686, 162] width 596 height 15
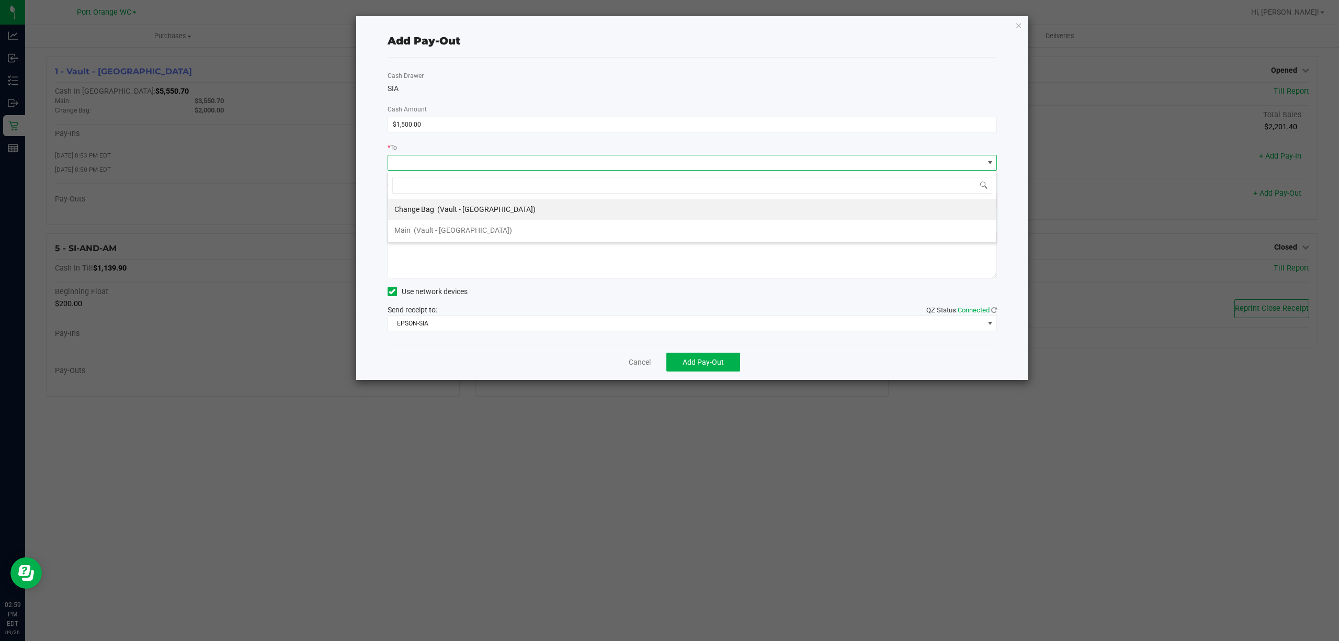
click at [418, 233] on span "(Vault - Port Orange)" at bounding box center [463, 230] width 98 height 8
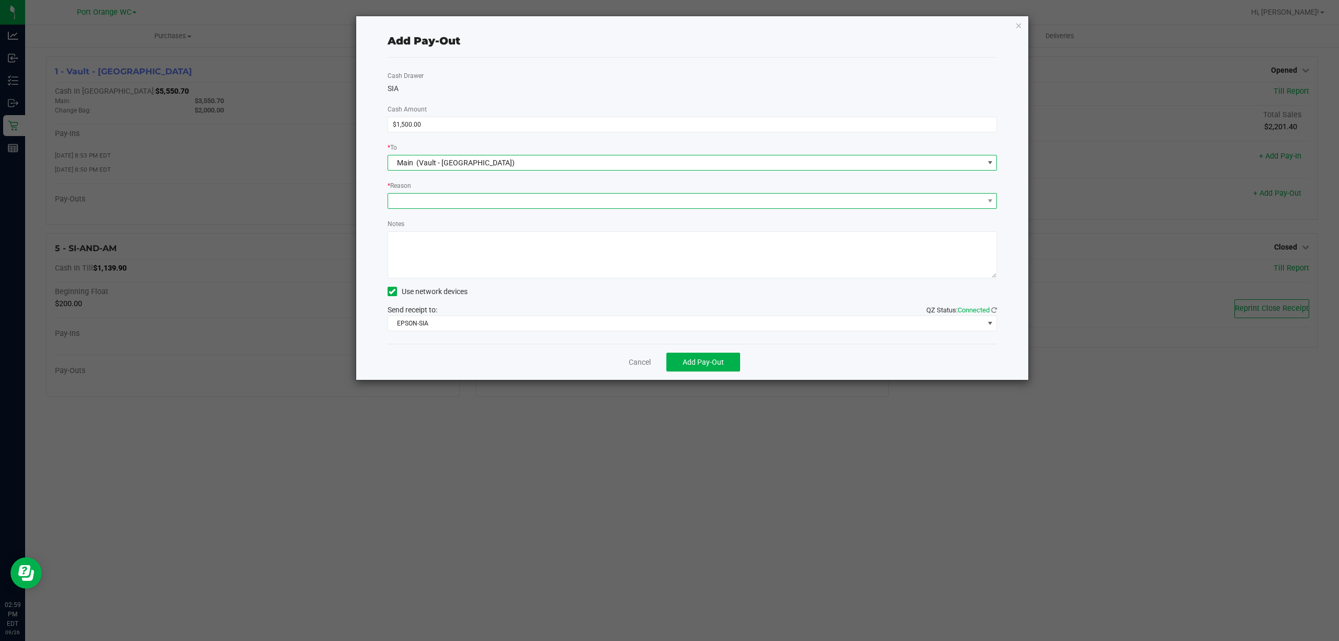
click at [465, 196] on span at bounding box center [686, 200] width 596 height 15
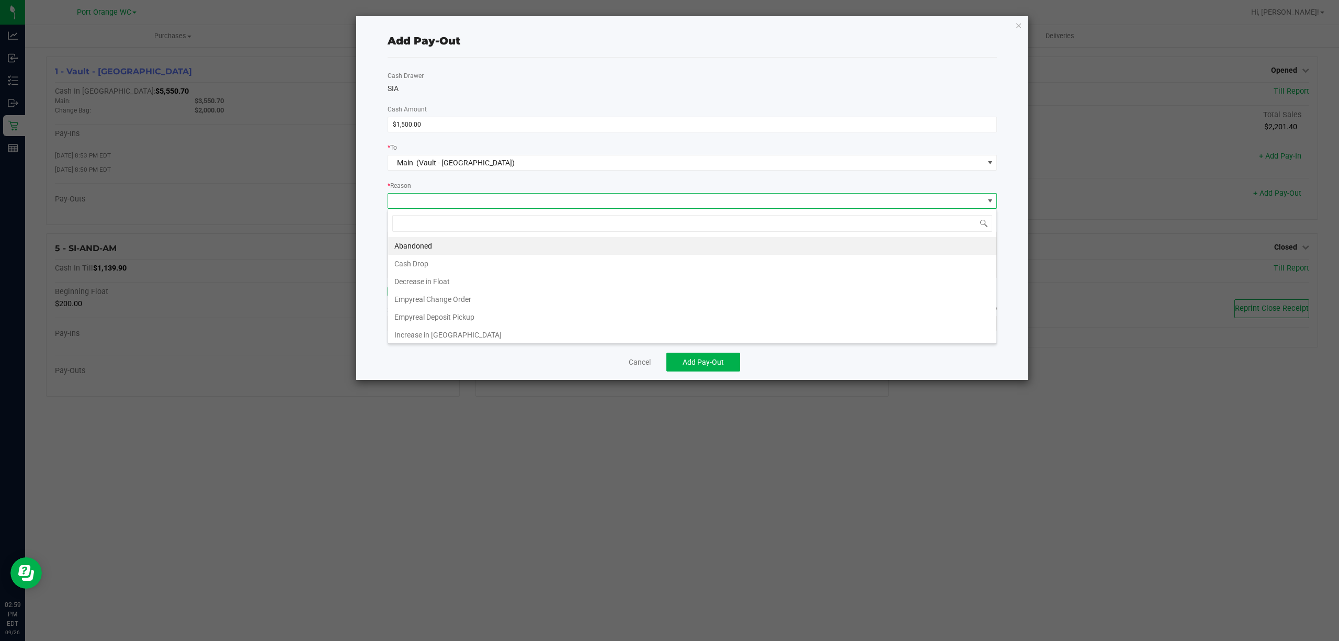
drag, startPoint x: 417, startPoint y: 265, endPoint x: 443, endPoint y: 253, distance: 28.6
click at [419, 264] on li "Cash Drop" at bounding box center [692, 264] width 608 height 18
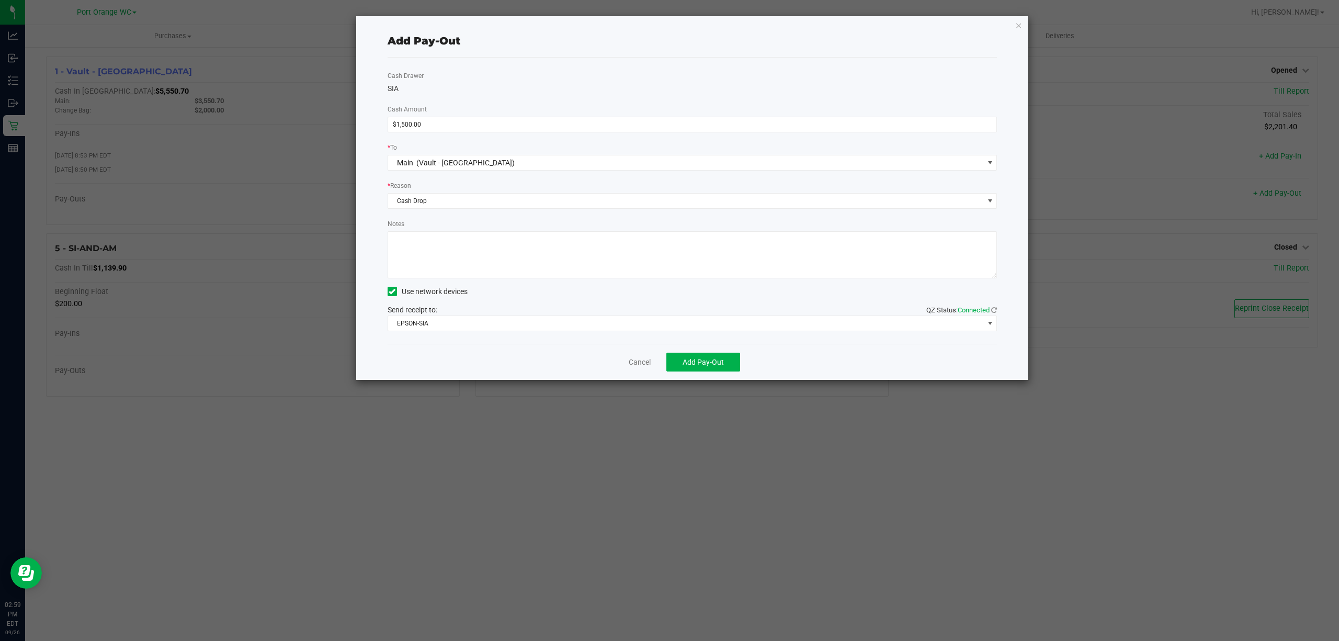
drag, startPoint x: 466, startPoint y: 247, endPoint x: 429, endPoint y: 264, distance: 41.2
click at [465, 247] on textarea "Notes" at bounding box center [692, 254] width 610 height 47
type textarea "JJB"
click at [717, 356] on button "Add Pay-Out" at bounding box center [703, 361] width 74 height 19
click at [641, 363] on link "Dismiss" at bounding box center [635, 362] width 25 height 11
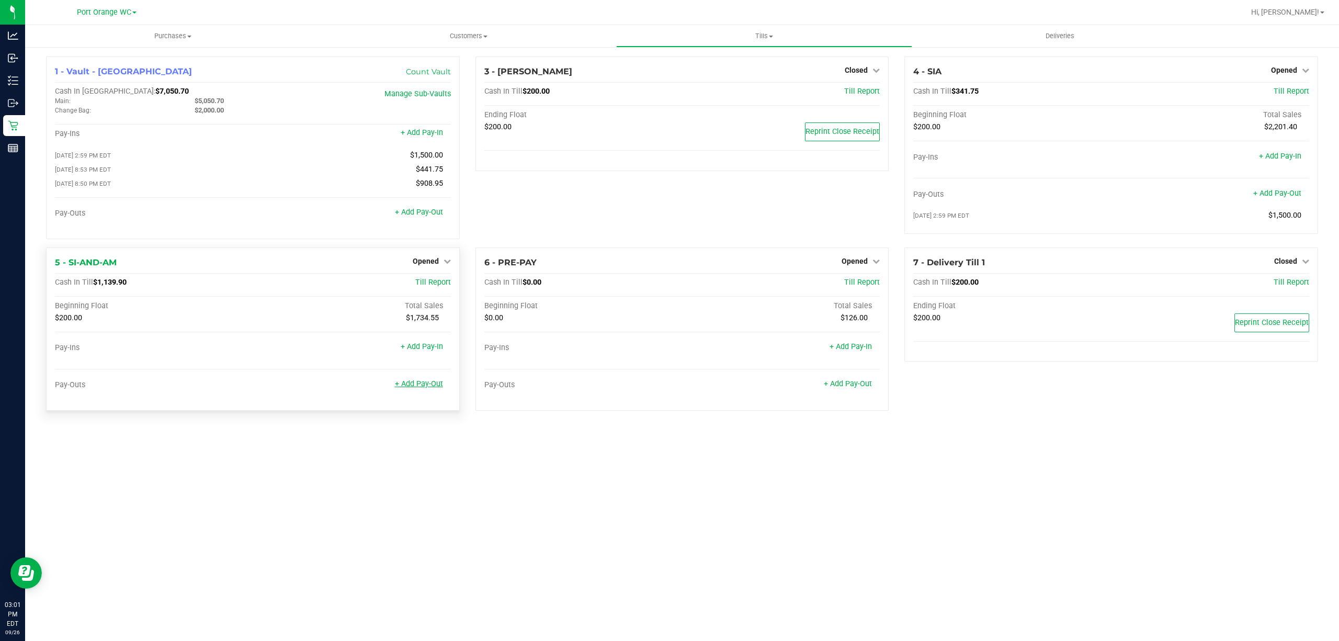
click at [415, 388] on link "+ Add Pay-Out" at bounding box center [419, 383] width 48 height 9
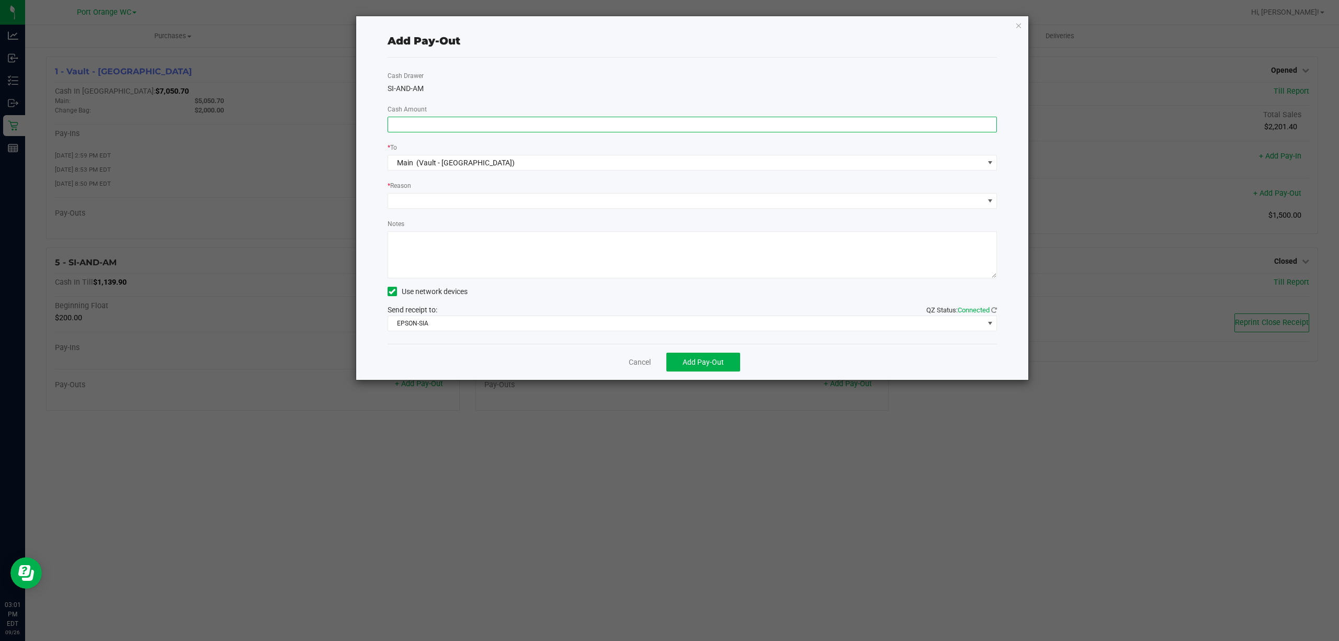
click at [538, 126] on input at bounding box center [692, 124] width 609 height 15
type input "$900.00"
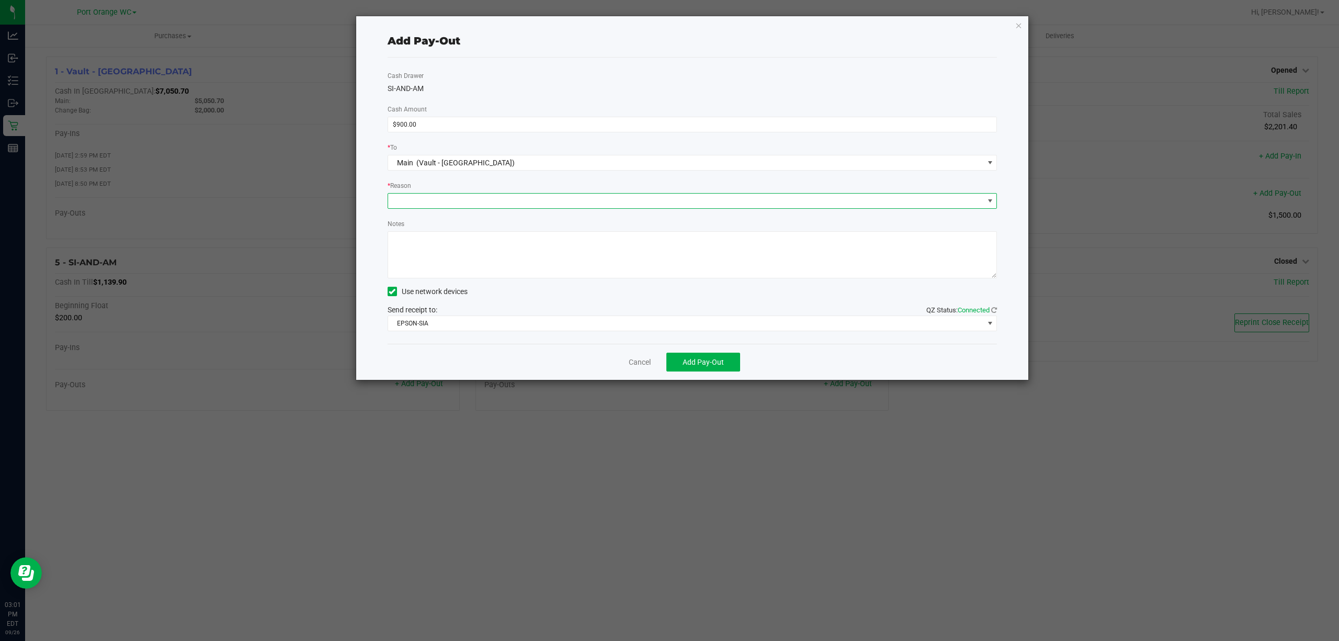
click at [429, 203] on span at bounding box center [686, 200] width 596 height 15
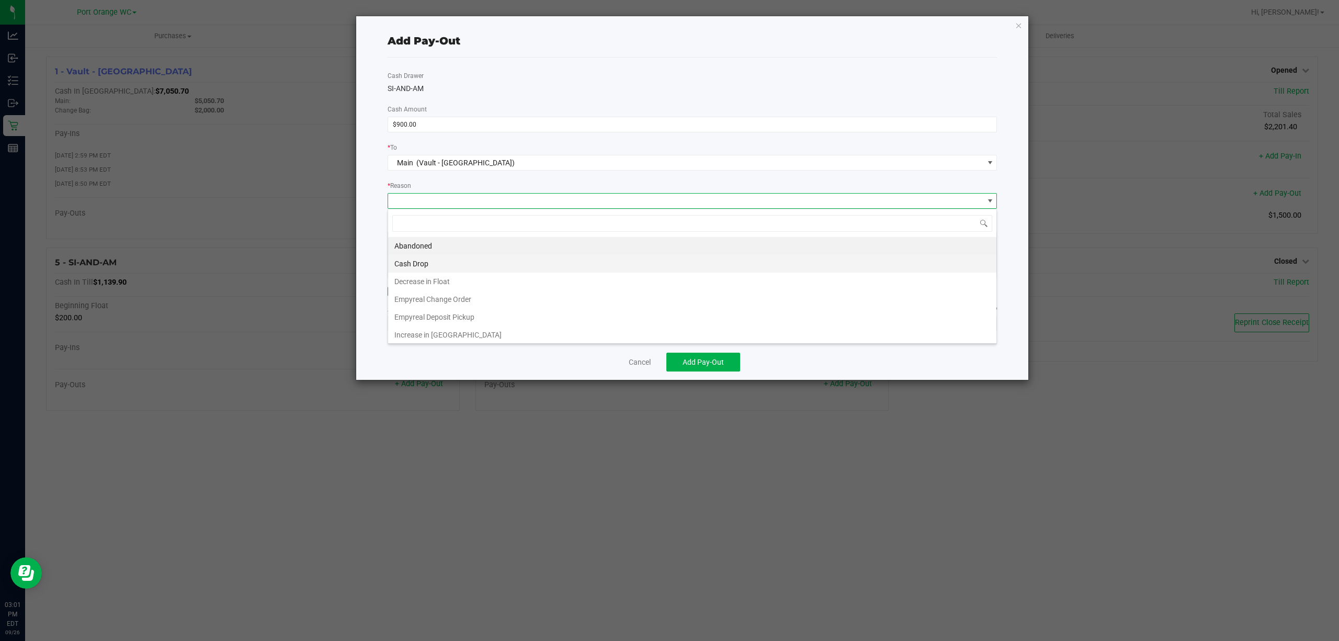
click at [408, 266] on li "Cash Drop" at bounding box center [692, 264] width 608 height 18
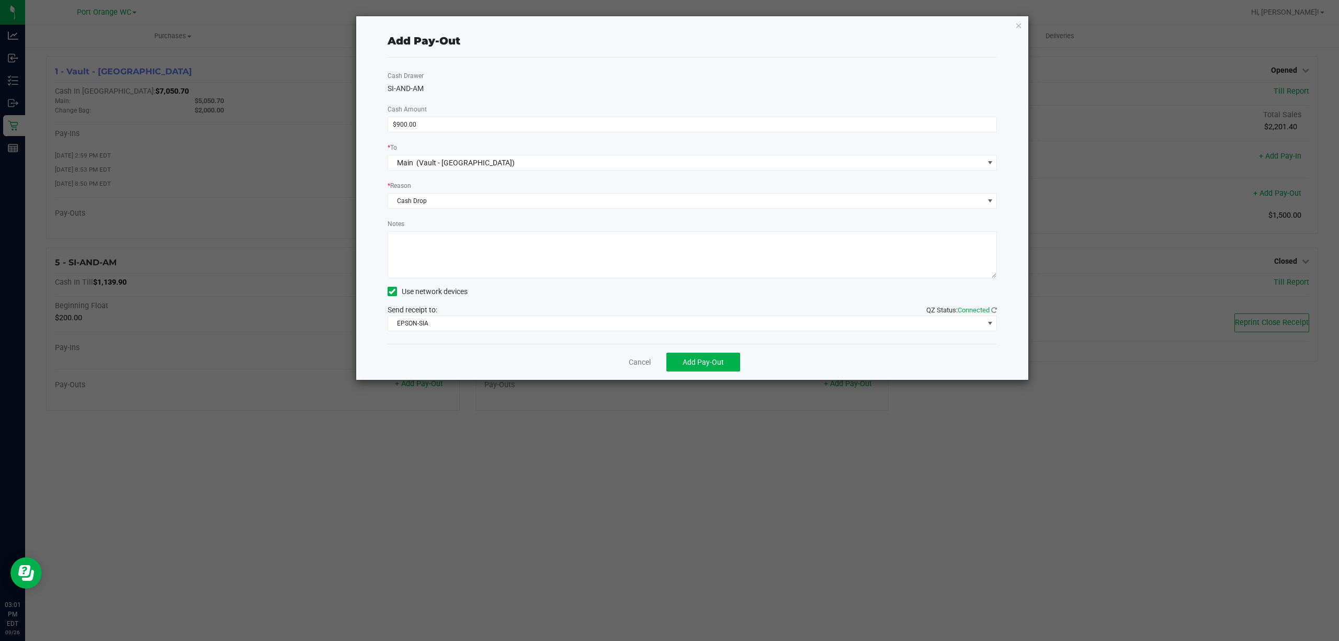
click at [473, 235] on textarea "Notes" at bounding box center [692, 254] width 610 height 47
type textarea "JJB"
click at [712, 367] on button "Add Pay-Out" at bounding box center [703, 361] width 74 height 19
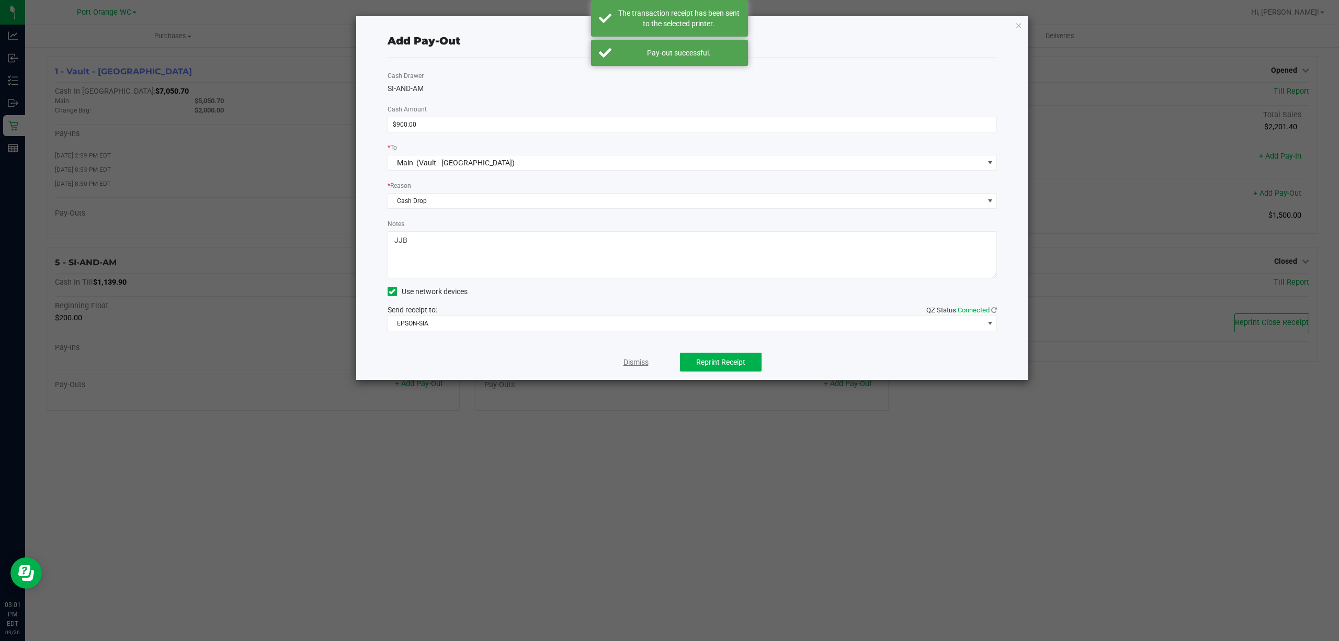
click at [636, 357] on link "Dismiss" at bounding box center [635, 362] width 25 height 11
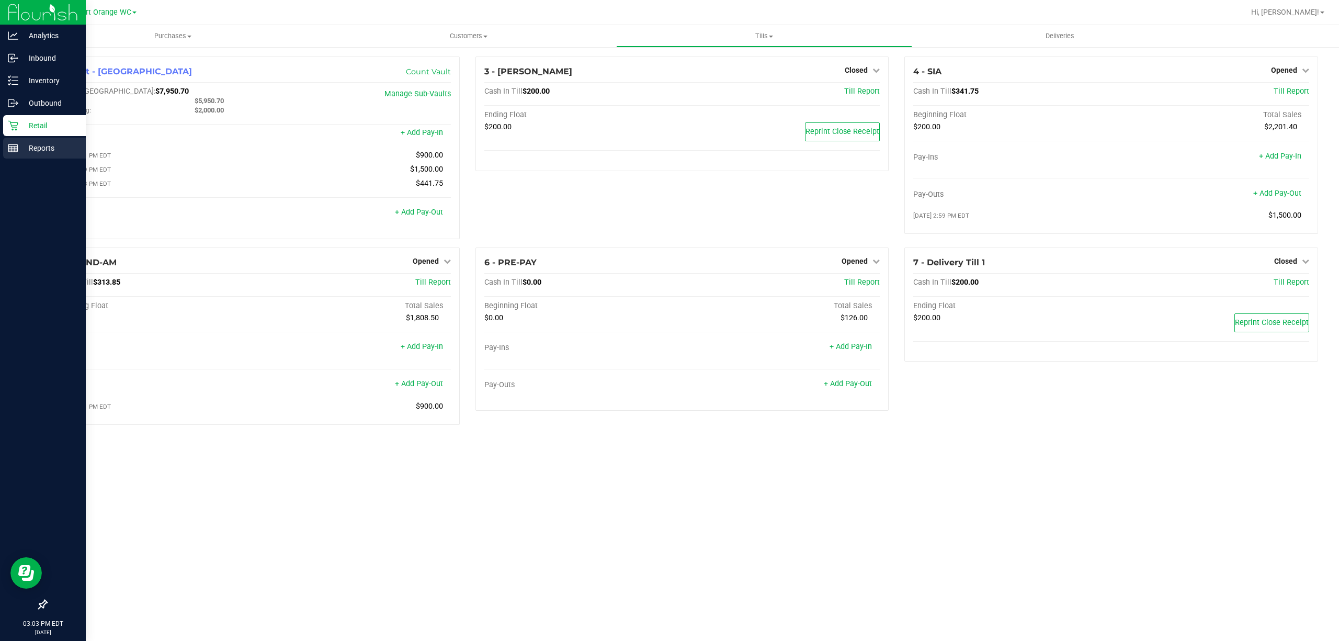
click at [49, 145] on p "Reports" at bounding box center [49, 148] width 63 height 13
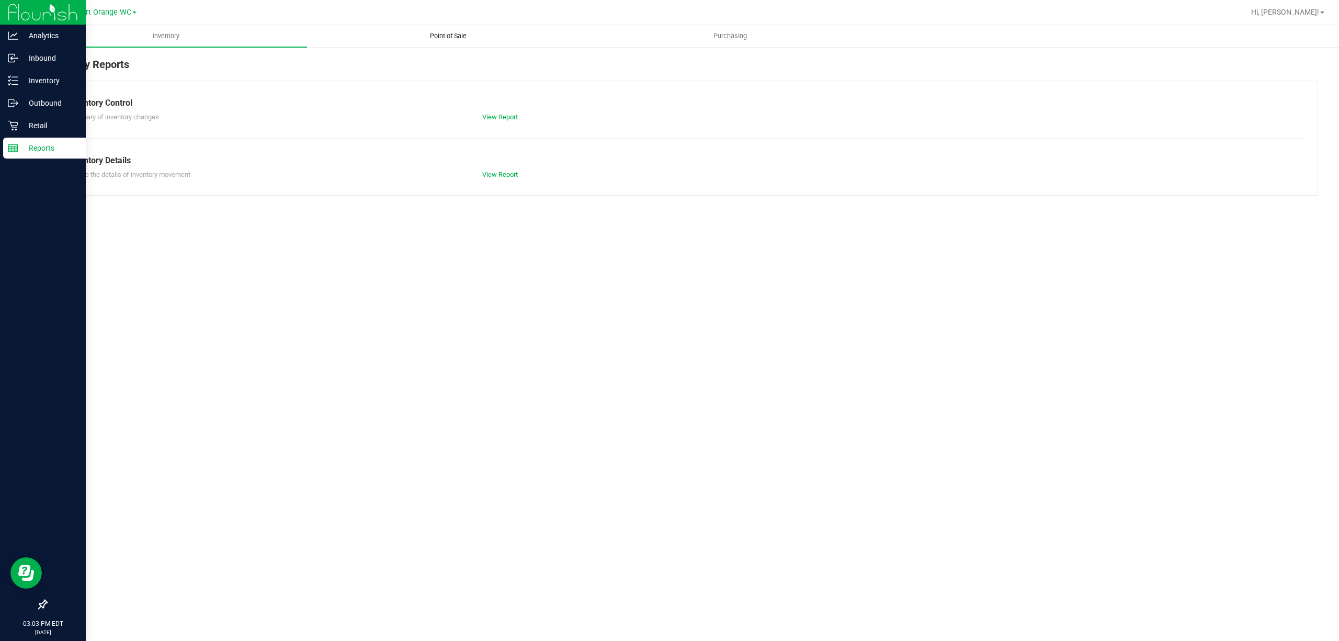
click at [446, 32] on span "Point of Sale" at bounding box center [448, 35] width 65 height 9
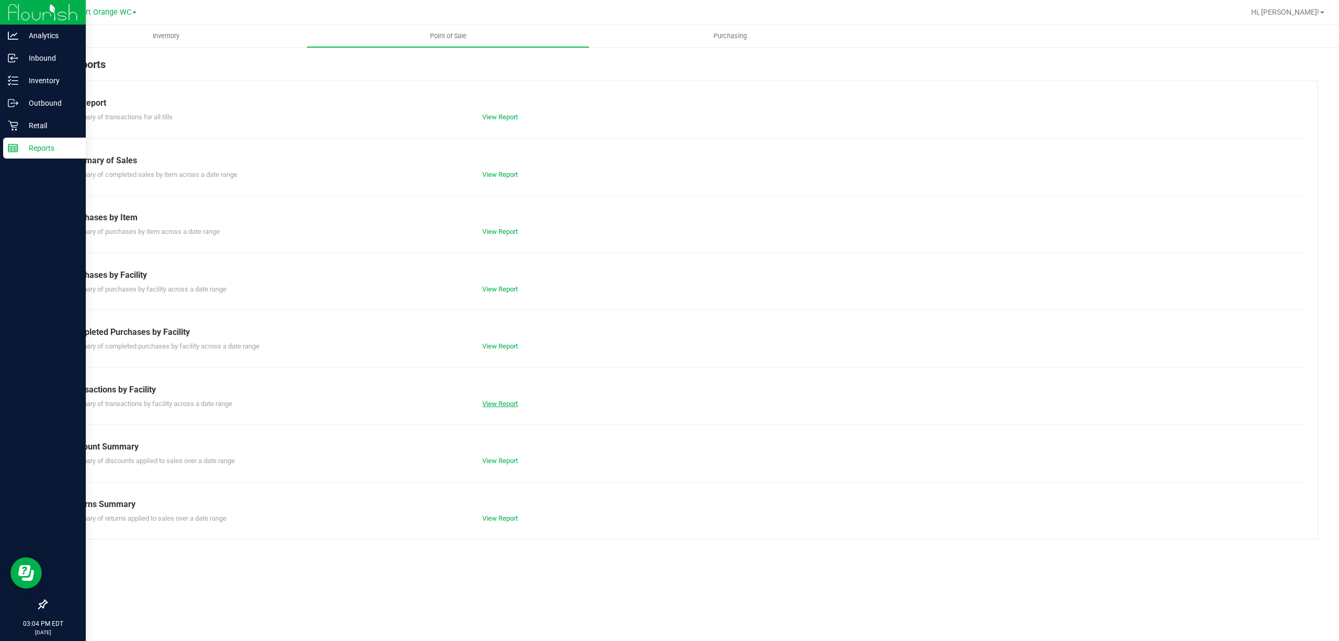
click at [507, 400] on link "View Report" at bounding box center [500, 403] width 36 height 8
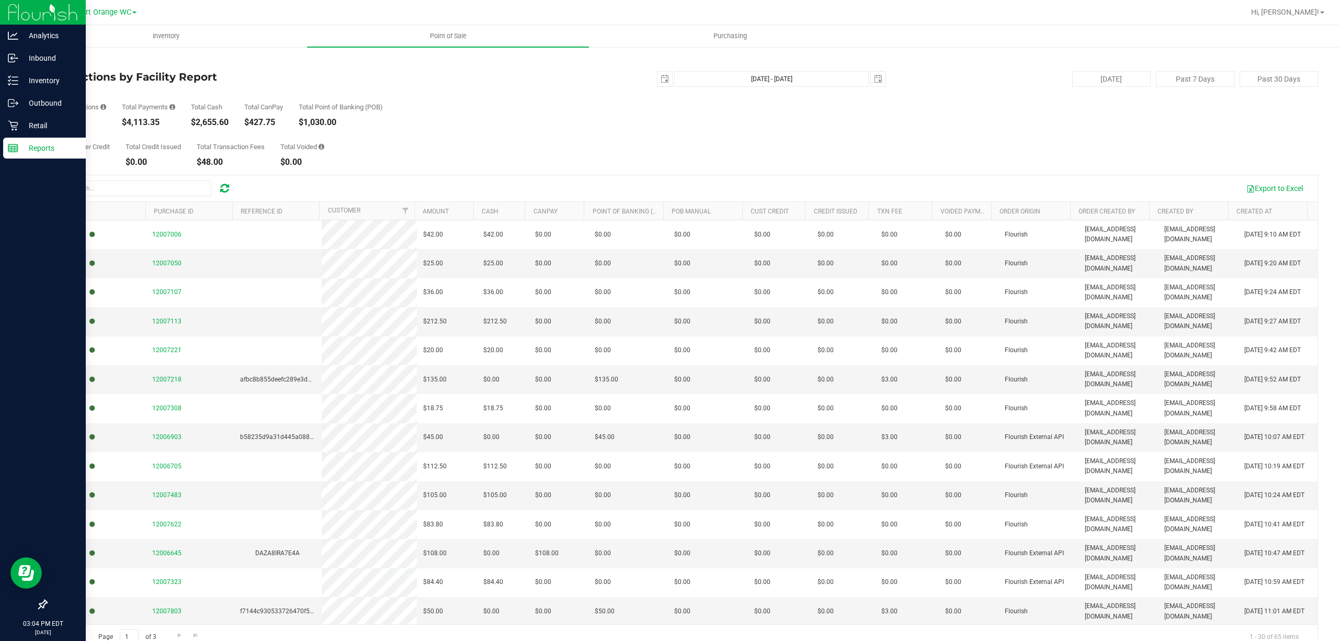
click at [45, 142] on p "Reports" at bounding box center [49, 148] width 63 height 13
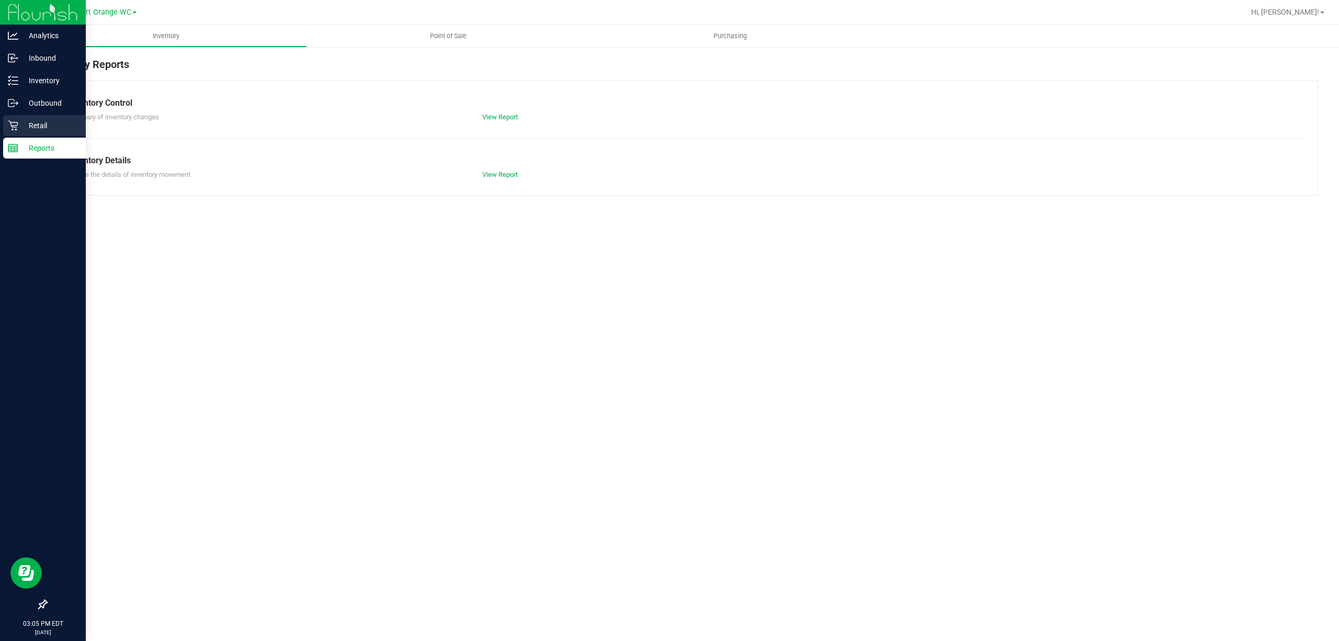
click at [35, 122] on p "Retail" at bounding box center [49, 125] width 63 height 13
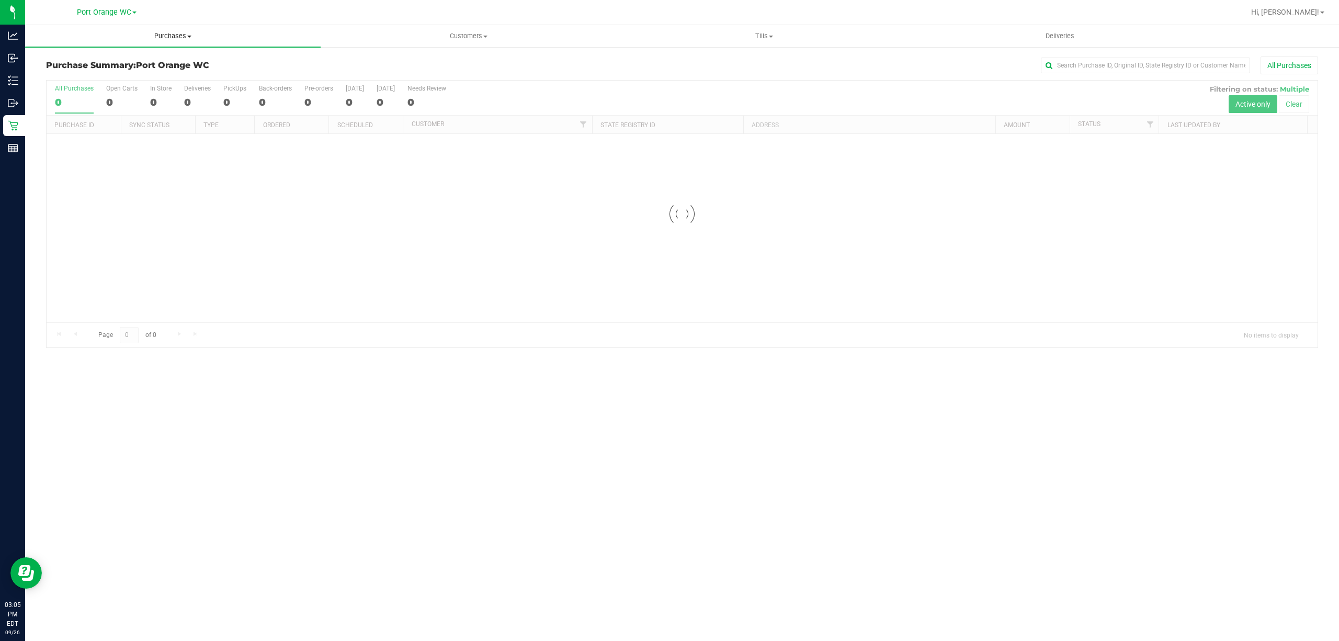
click at [164, 44] on uib-tab-heading "Purchases Summary of purchases Fulfillment All purchases" at bounding box center [172, 36] width 295 height 22
click at [173, 37] on span "Purchases" at bounding box center [172, 35] width 295 height 9
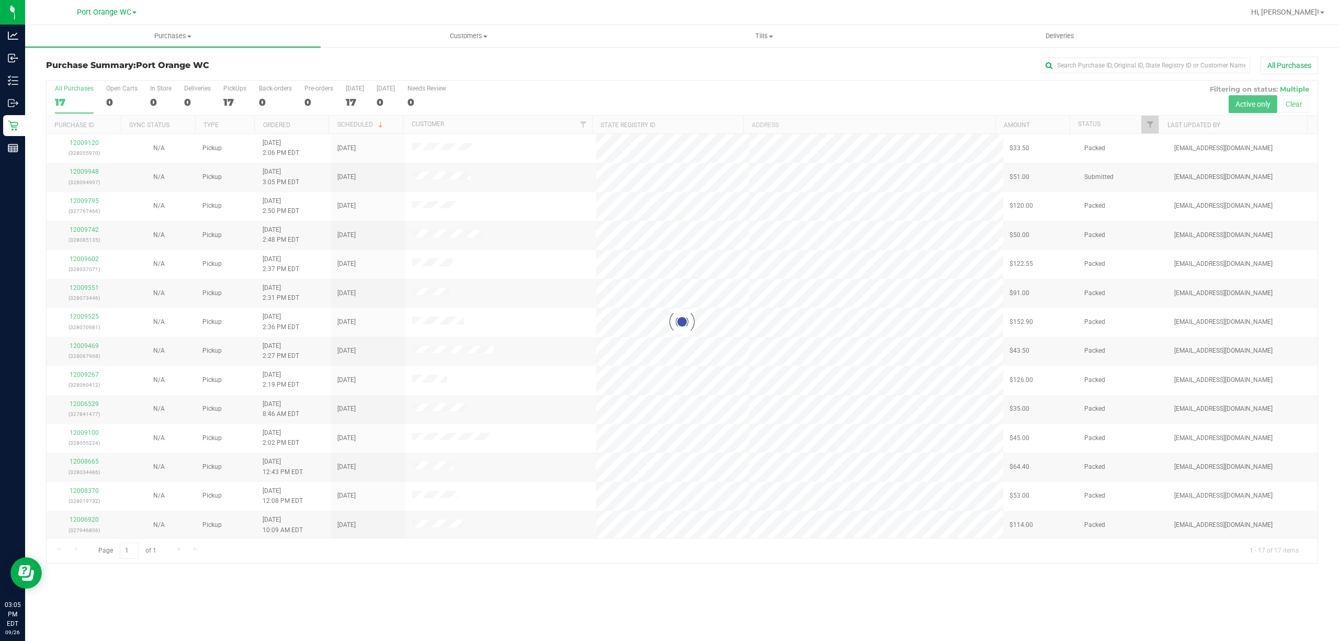
click at [181, 21] on div "Port Orange WC" at bounding box center [108, 12] width 157 height 20
click at [172, 36] on span "Purchases" at bounding box center [172, 35] width 295 height 9
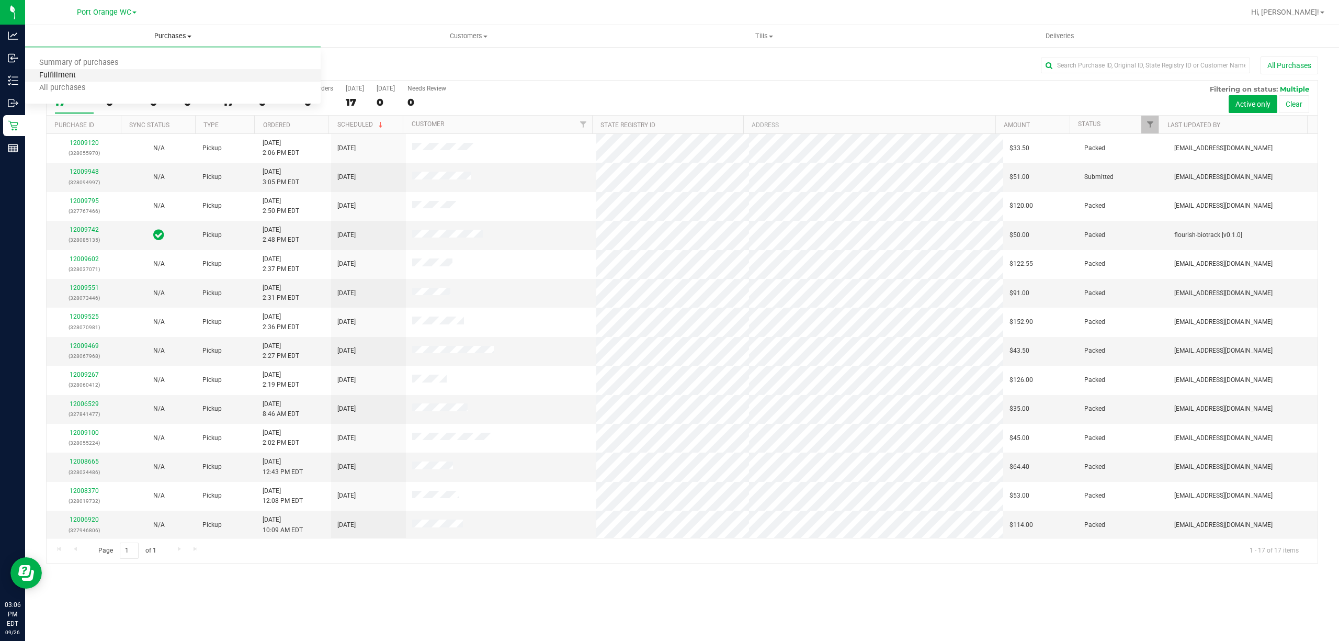
click at [53, 75] on span "Fulfillment" at bounding box center [57, 75] width 65 height 9
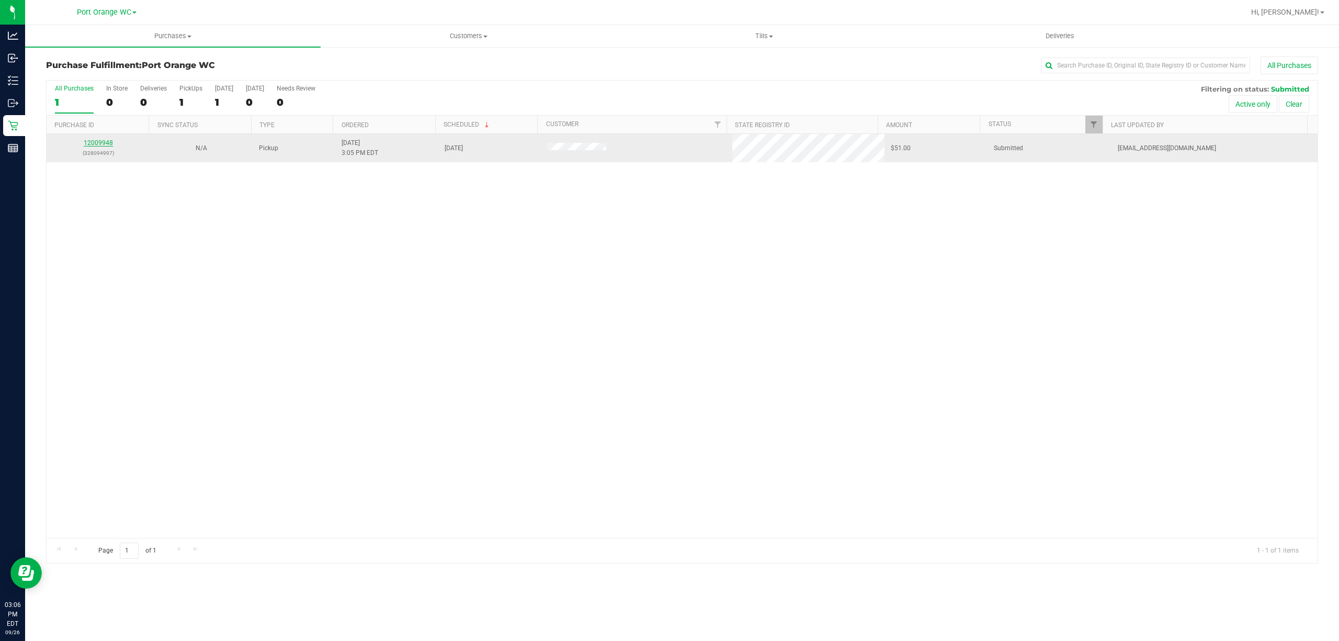
click at [101, 144] on link "12009948" at bounding box center [98, 142] width 29 height 7
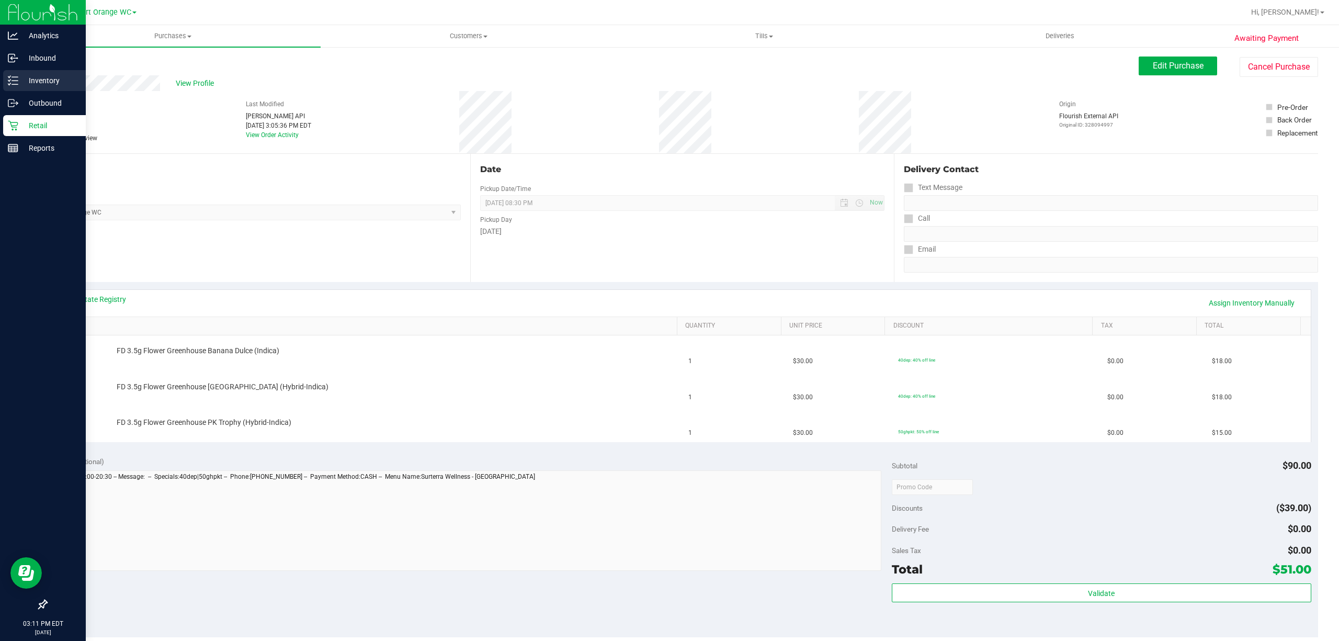
click at [49, 75] on p "Inventory" at bounding box center [49, 80] width 63 height 13
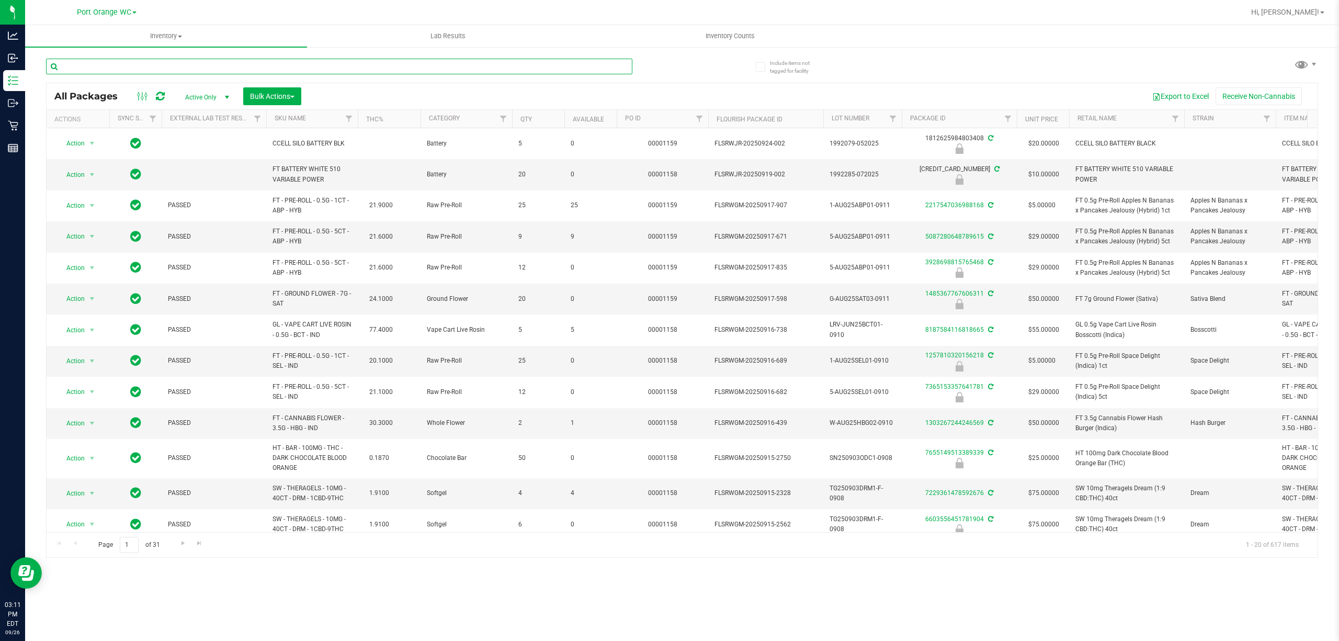
click at [132, 65] on input "text" at bounding box center [339, 67] width 586 height 16
type input "5675397814738585"
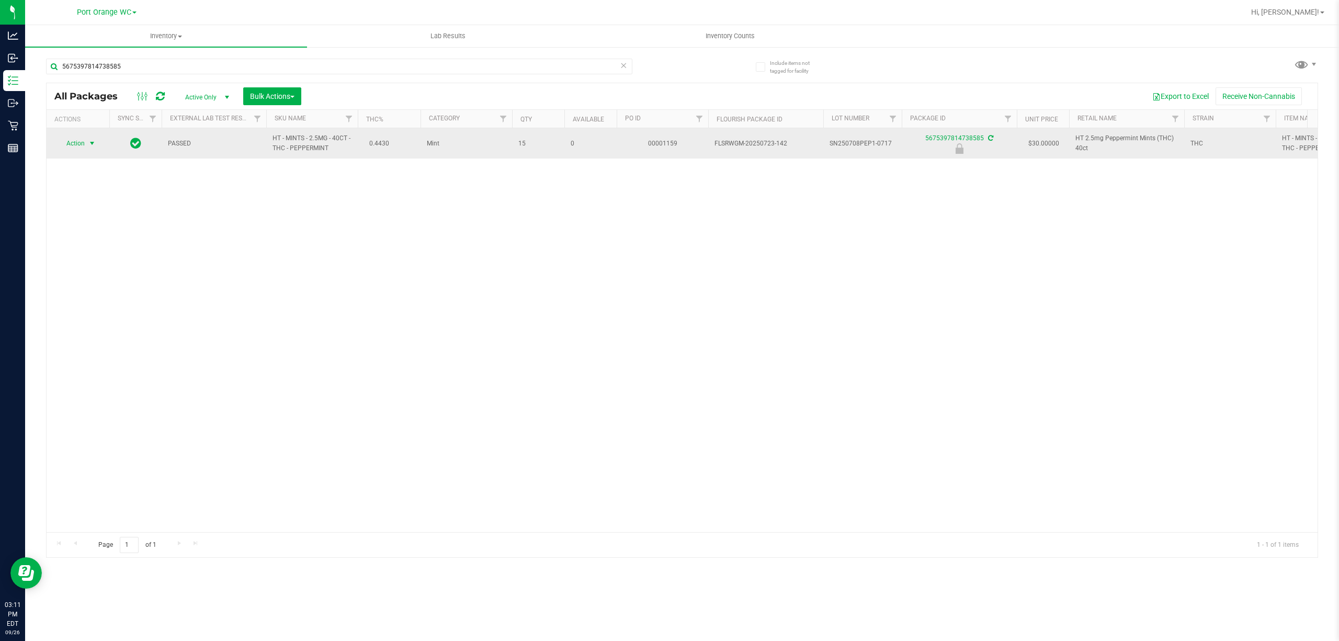
click at [83, 139] on span "Action" at bounding box center [71, 143] width 28 height 15
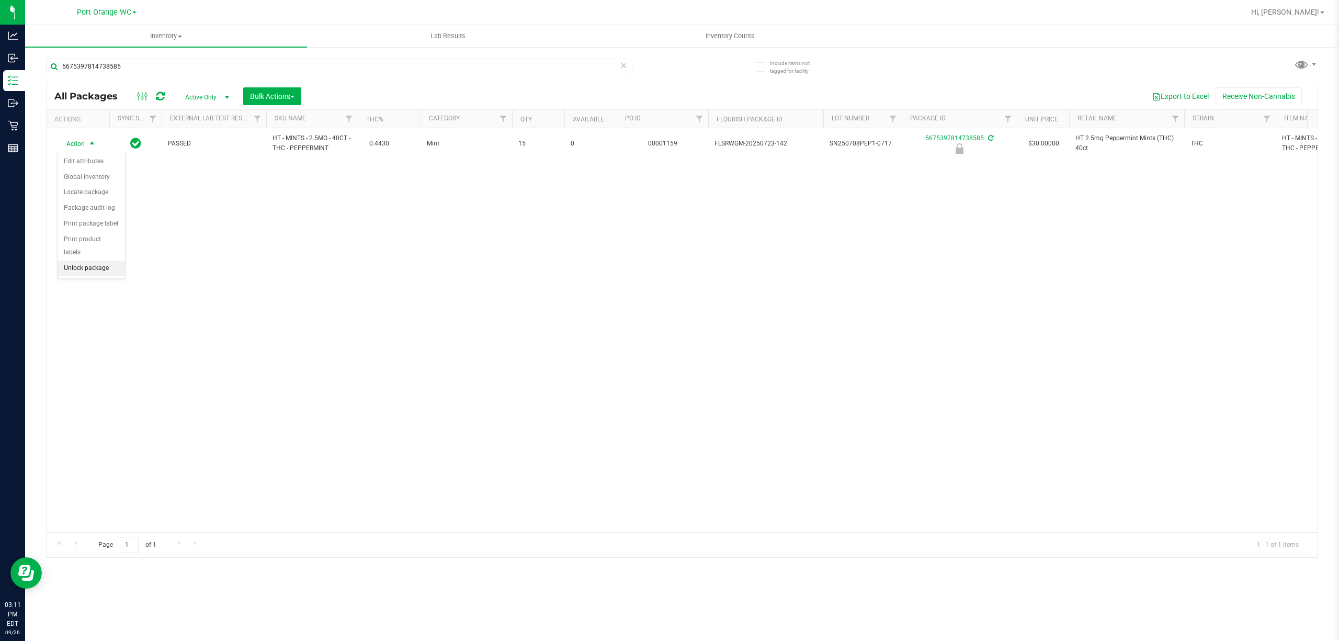
click at [93, 268] on li "Unlock package" at bounding box center [91, 268] width 67 height 16
click at [1324, 12] on link "Hi, John!" at bounding box center [1288, 12] width 82 height 11
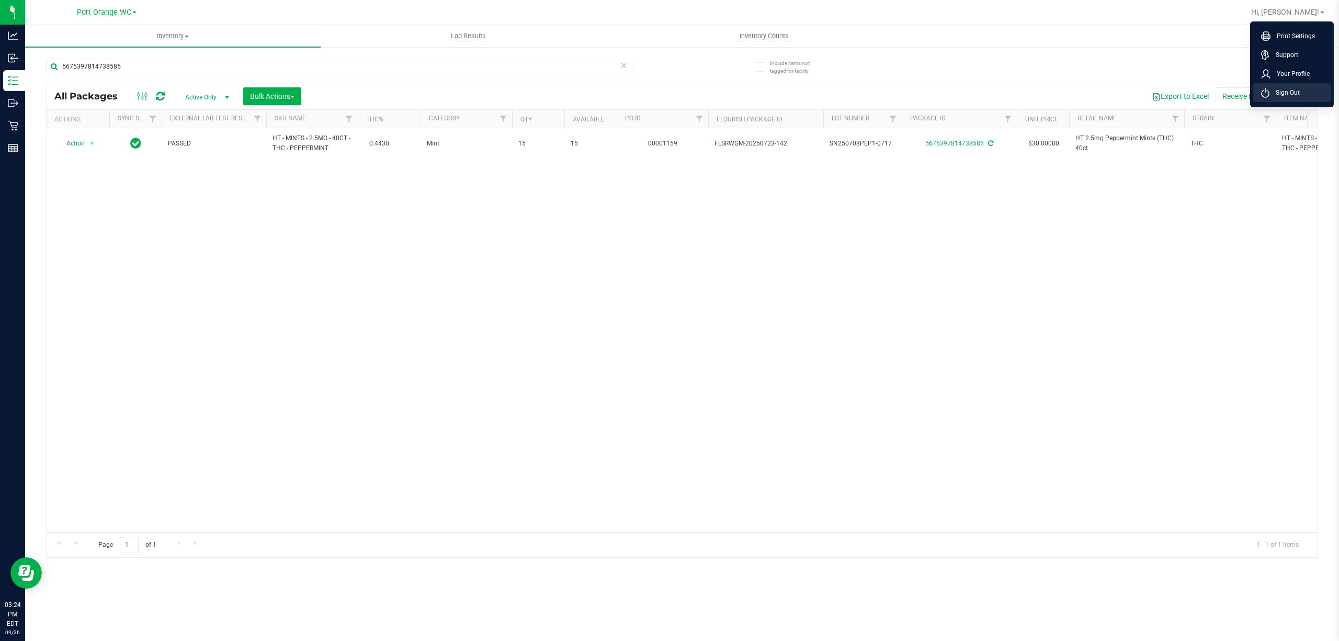
click at [1281, 95] on span "Sign Out" at bounding box center [1284, 92] width 30 height 10
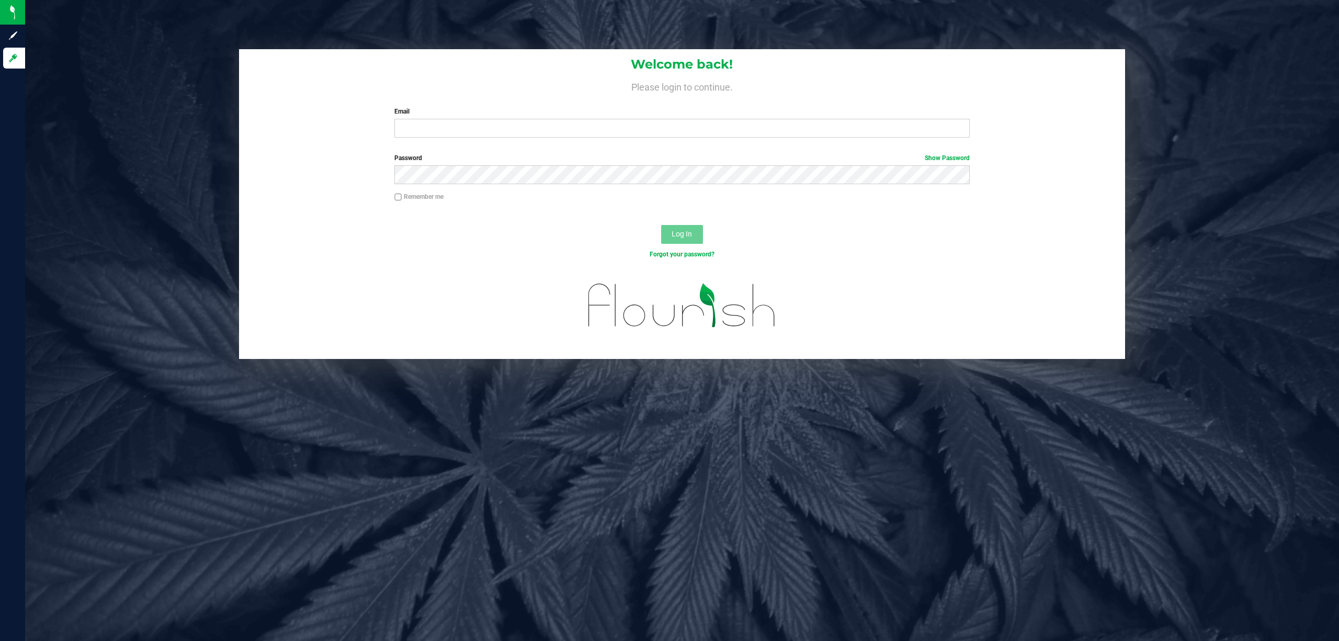
click at [541, 116] on label "Email" at bounding box center [681, 111] width 575 height 9
click at [541, 119] on input "Email" at bounding box center [681, 128] width 575 height 19
type input "astewarT@liveparallel.com"
click at [661, 225] on button "Log In" at bounding box center [682, 234] width 42 height 19
